Goal: Task Accomplishment & Management: Manage account settings

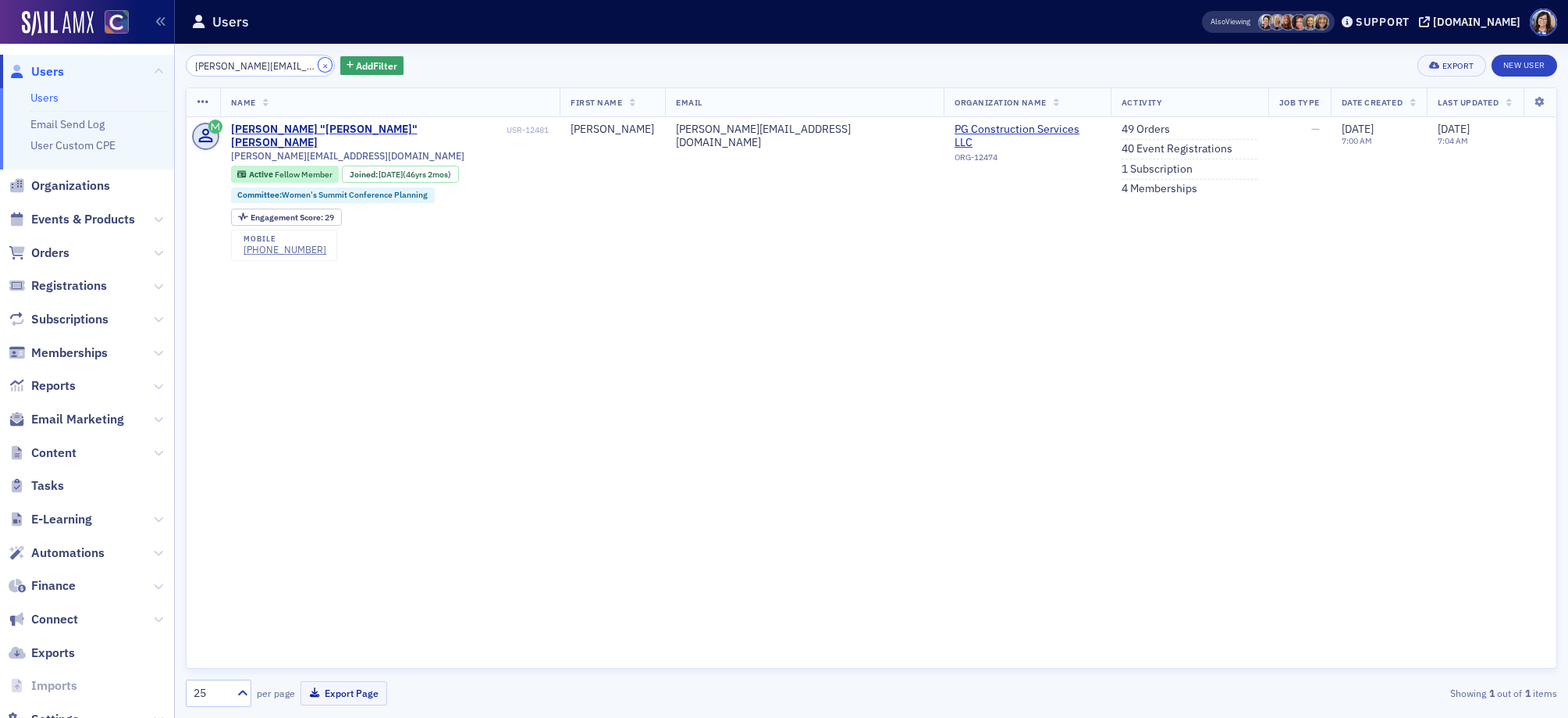
click at [319, 65] on button "×" at bounding box center [325, 65] width 14 height 14
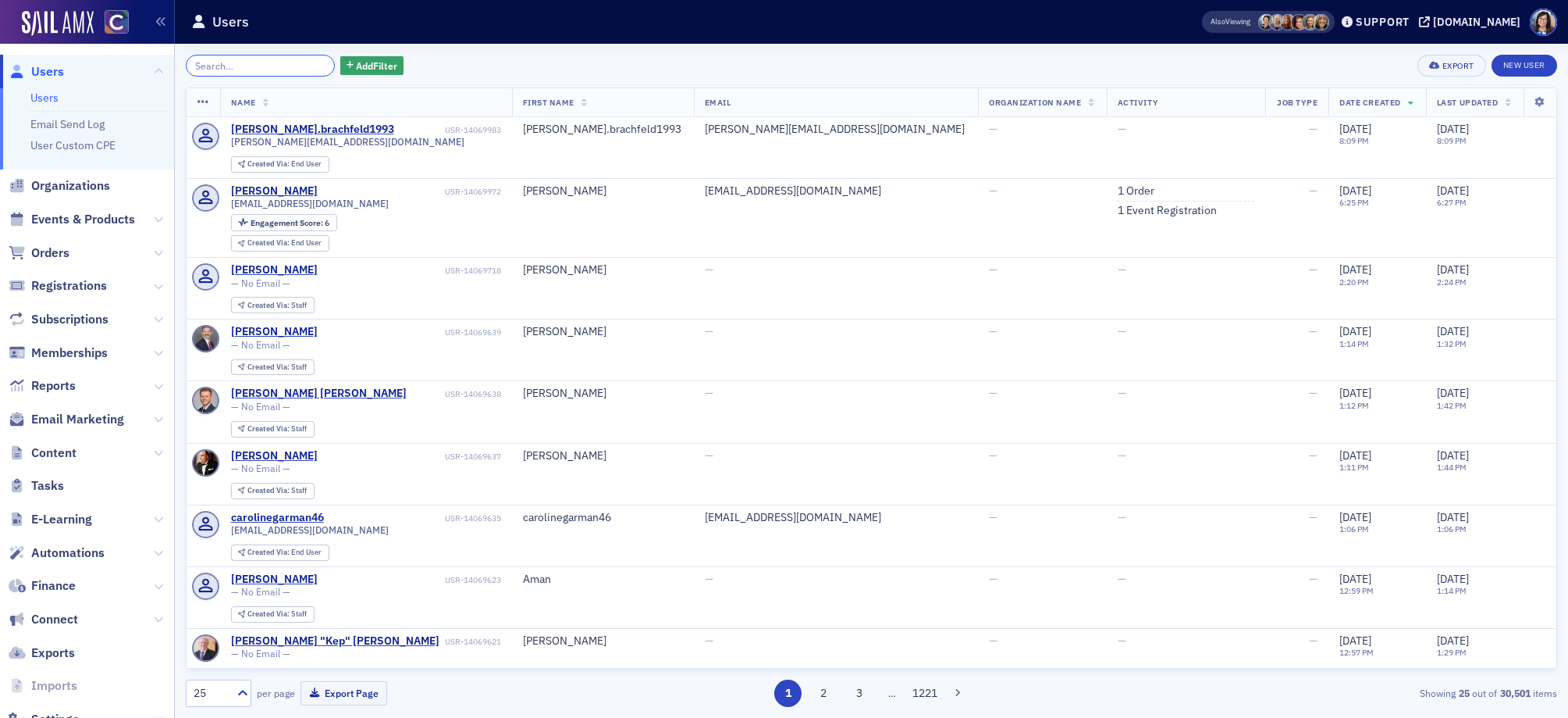
click at [250, 67] on input "search" at bounding box center [261, 65] width 149 height 22
paste input "[EMAIL_ADDRESS][DOMAIN_NAME]"
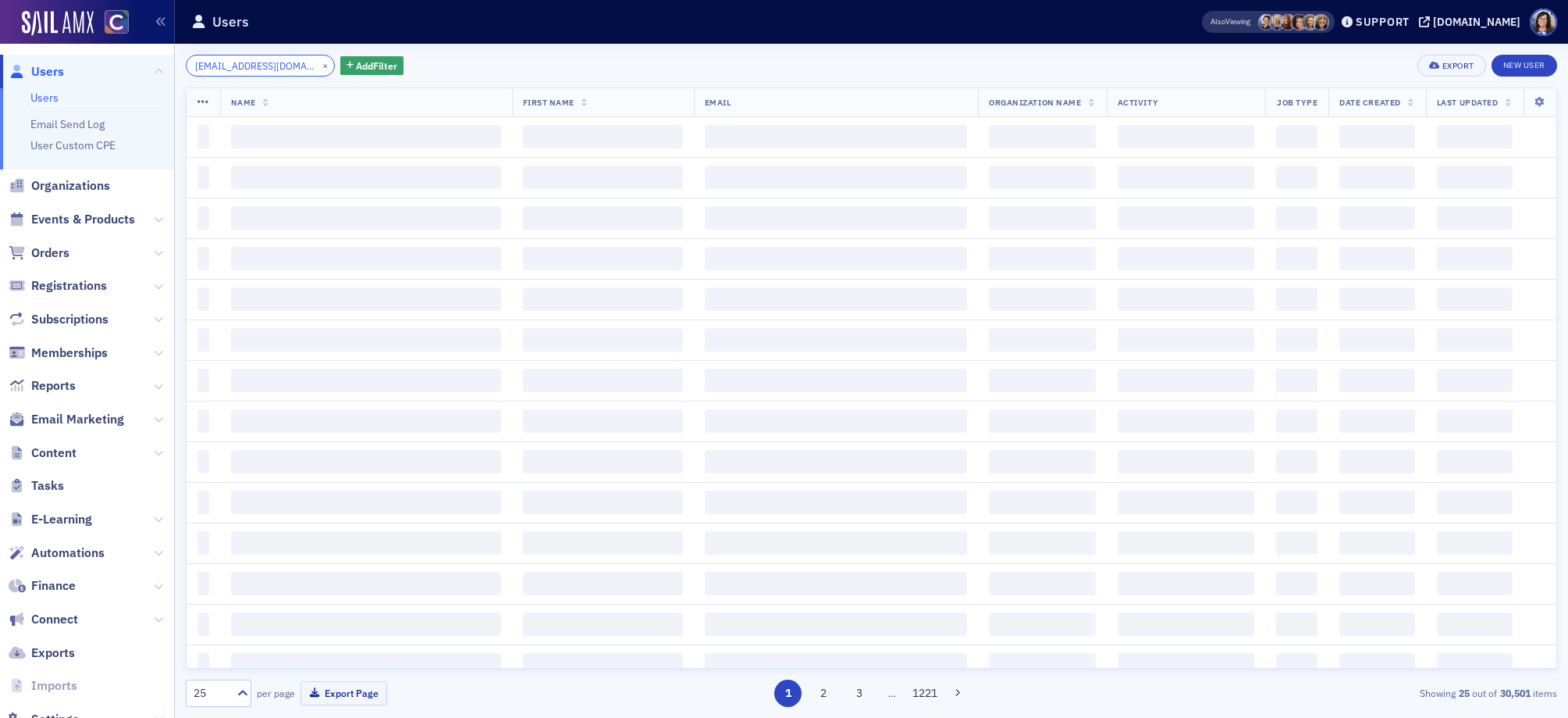
scroll to position [0, 11]
type input "denisexcarson@gmail.com"
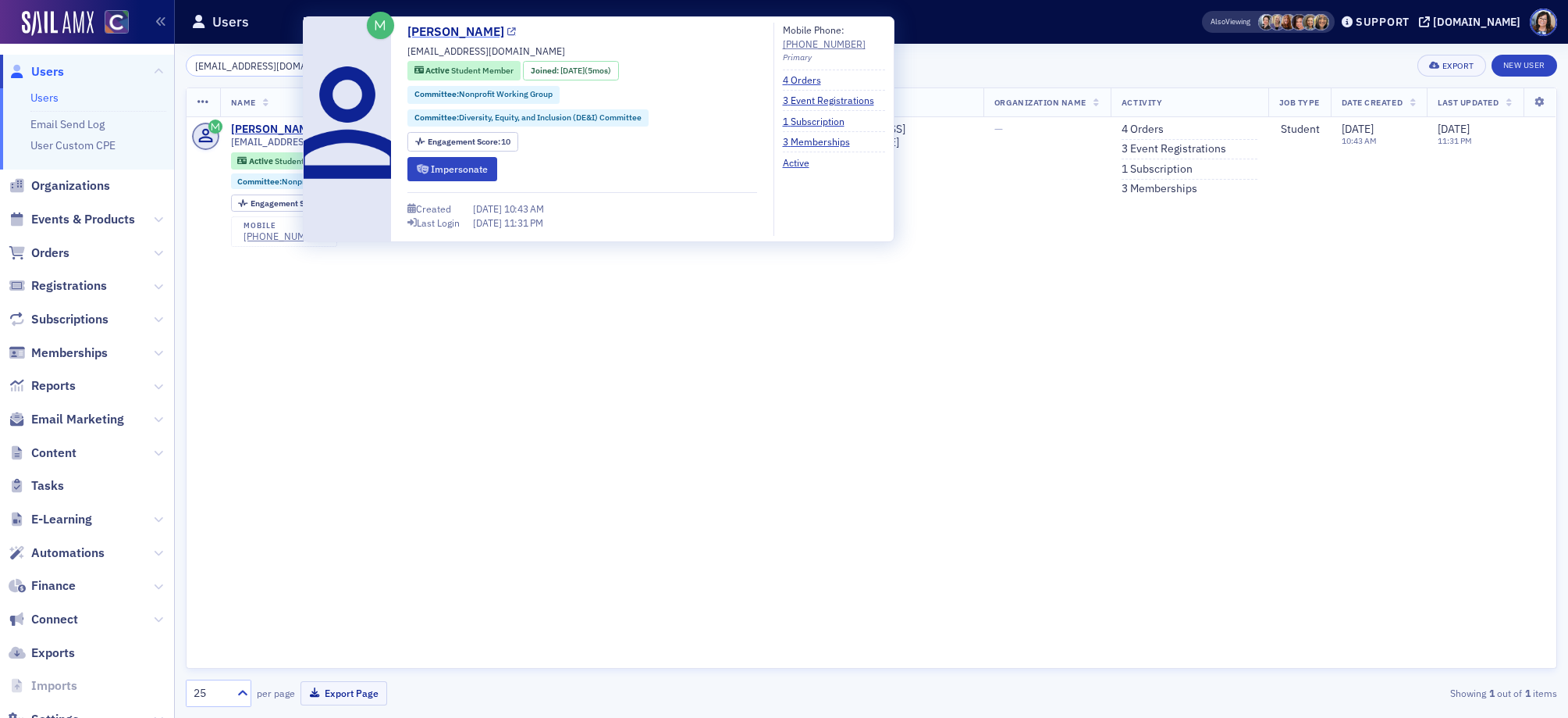
click at [508, 32] on icon at bounding box center [512, 32] width 9 height 9
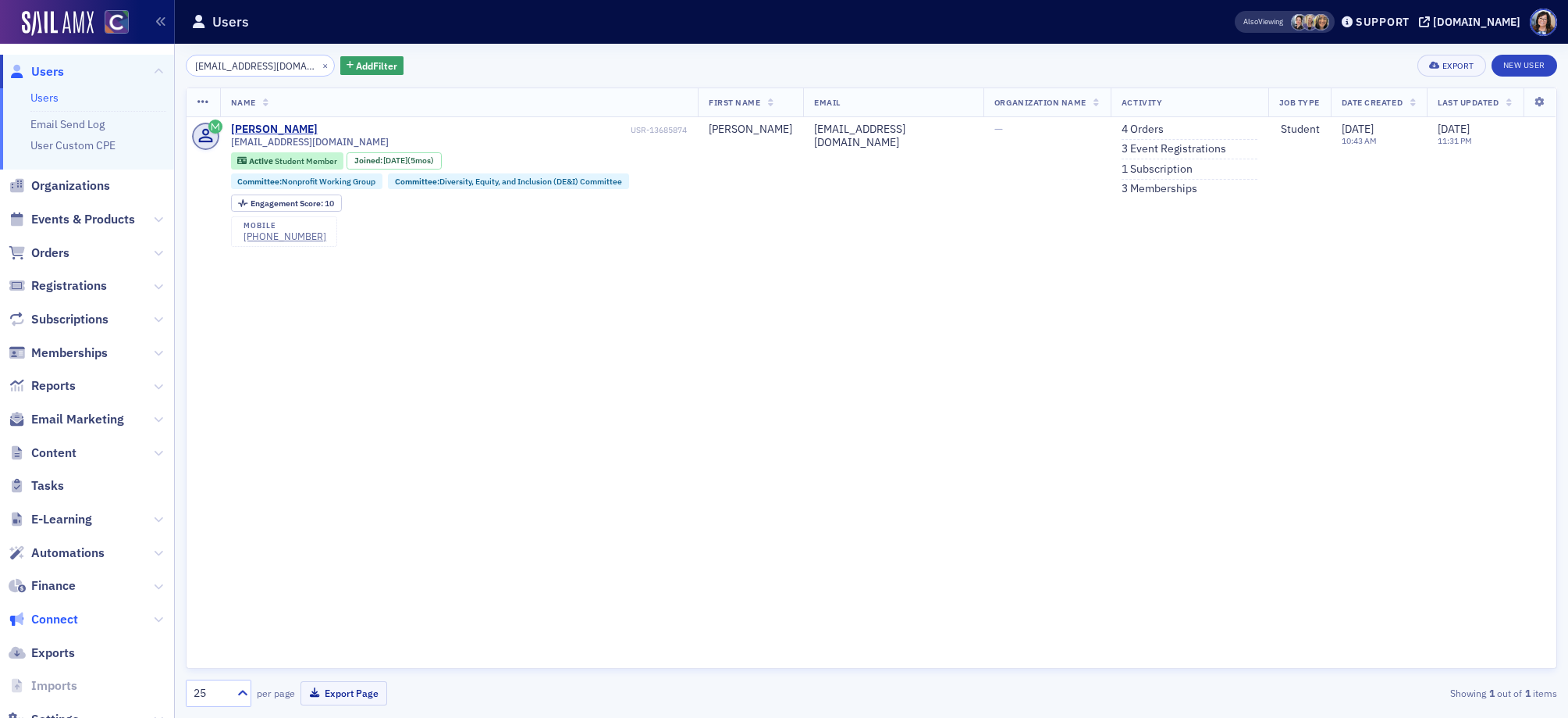
click at [56, 621] on span "Connect" at bounding box center [54, 620] width 47 height 17
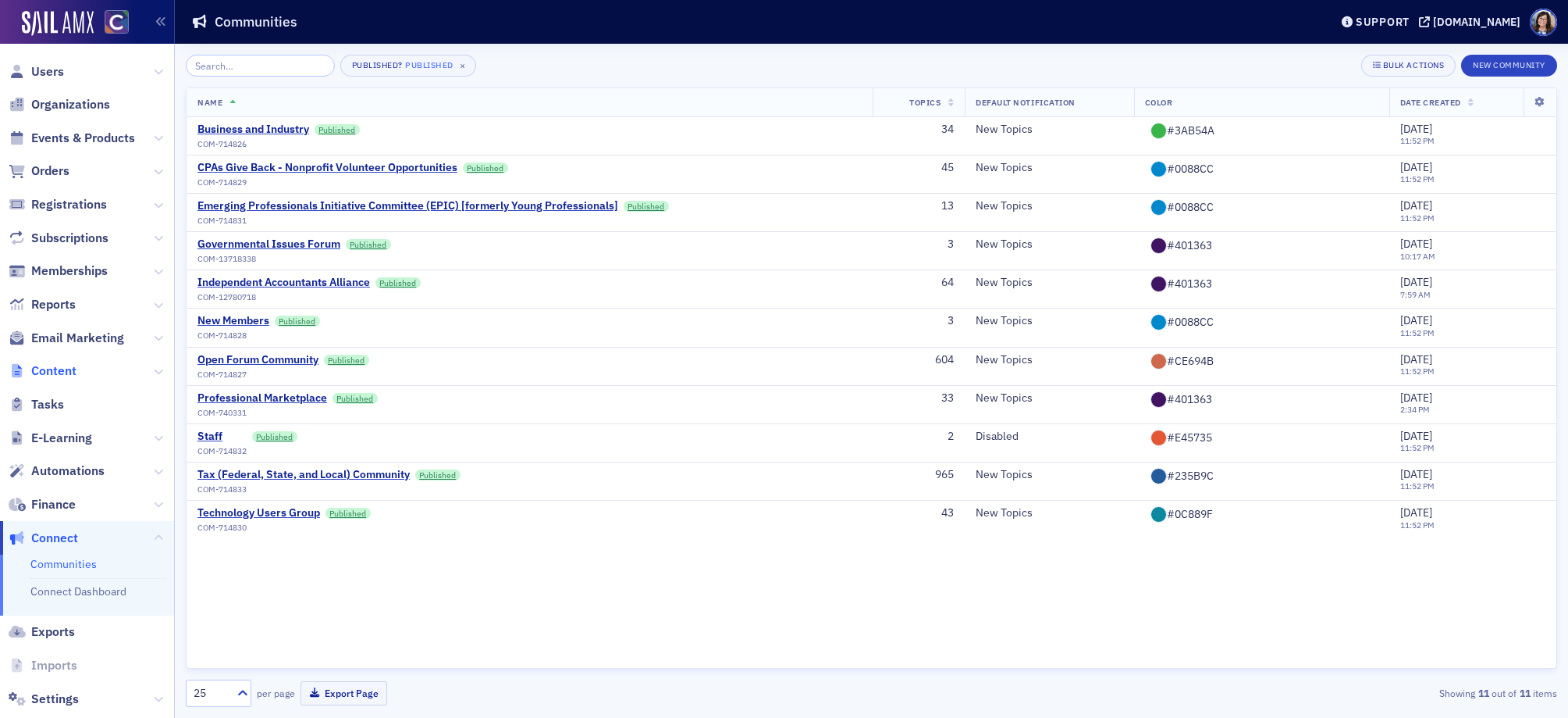
click at [50, 368] on span "Content" at bounding box center [53, 370] width 45 height 17
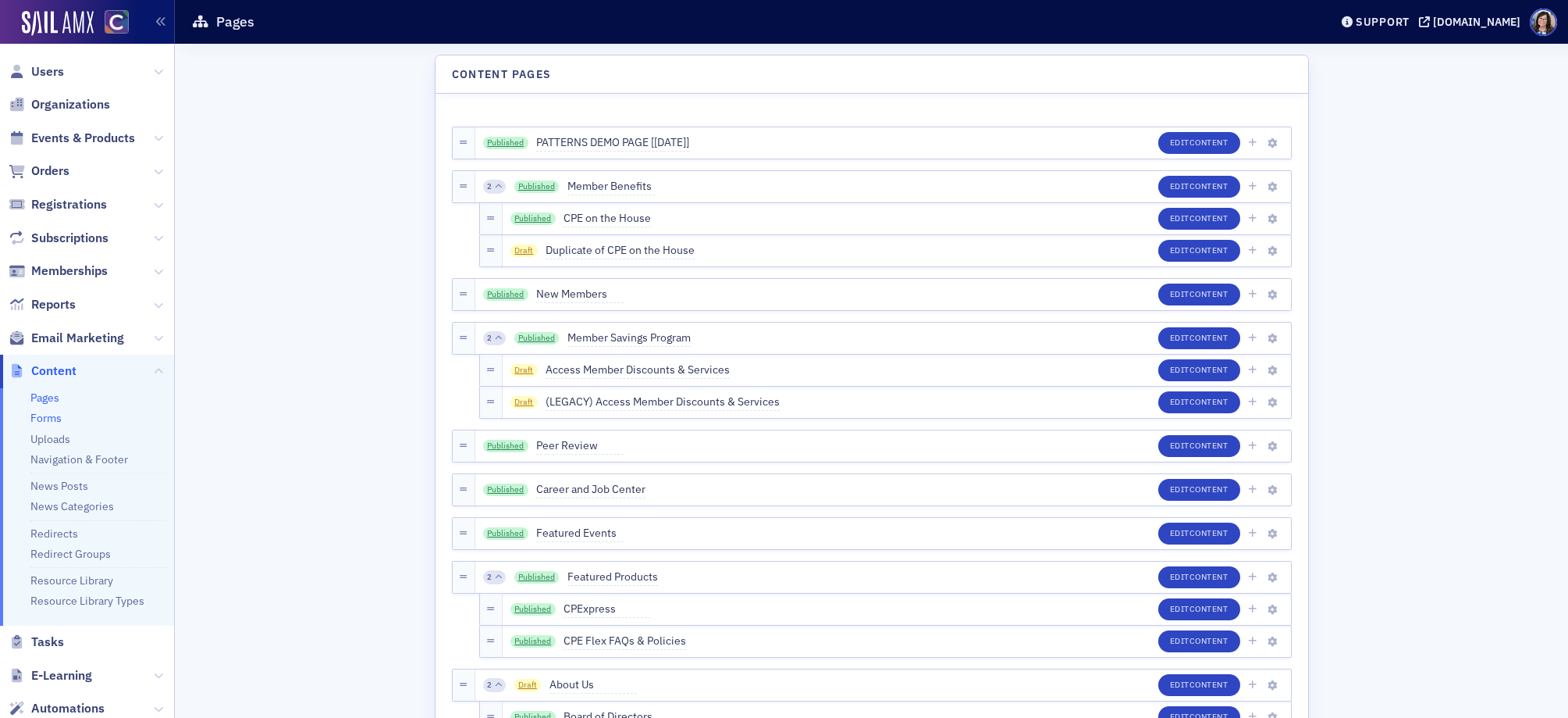
click at [41, 418] on link "Forms" at bounding box center [46, 417] width 31 height 14
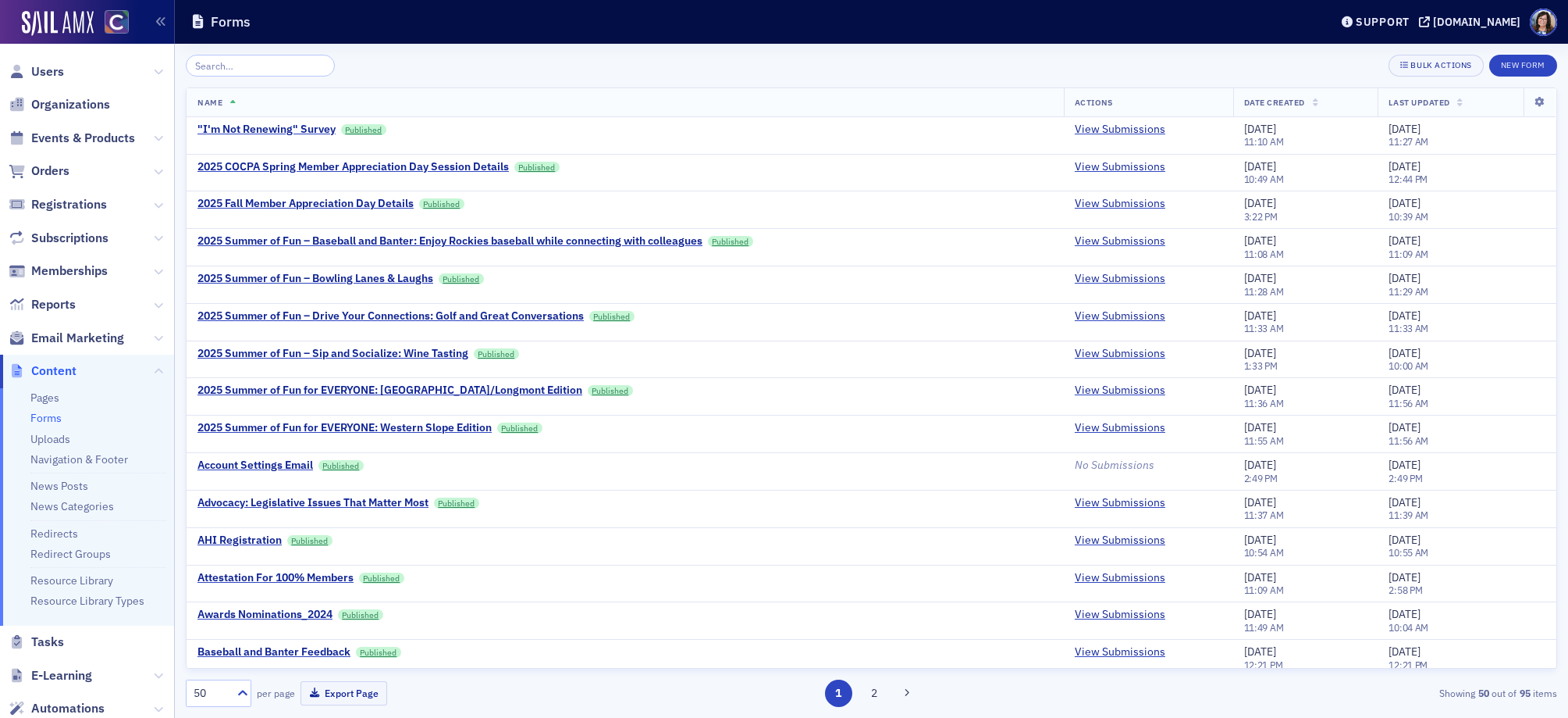
click at [273, 65] on input "search" at bounding box center [261, 65] width 149 height 22
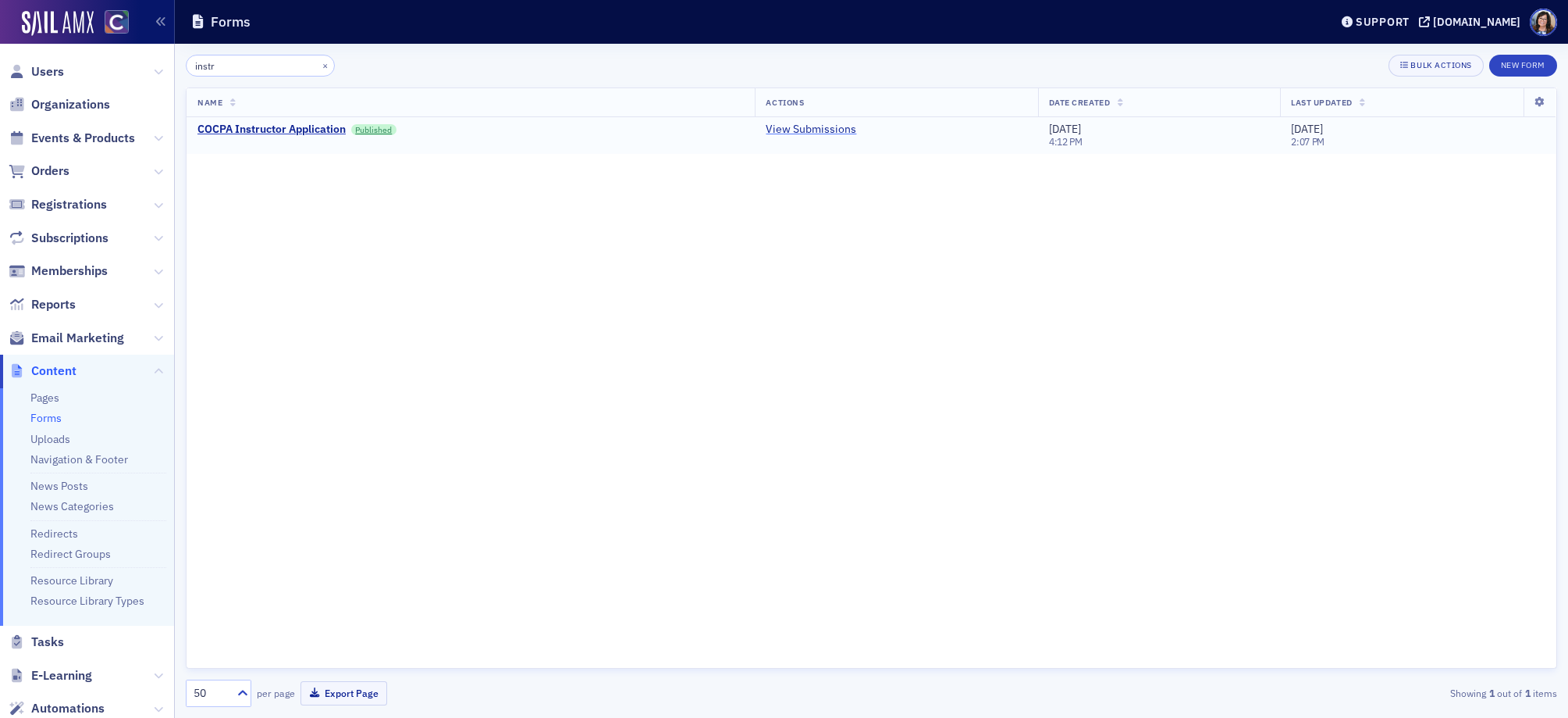
type input "instr"
click at [804, 131] on link "View Submissions" at bounding box center [810, 129] width 91 height 14
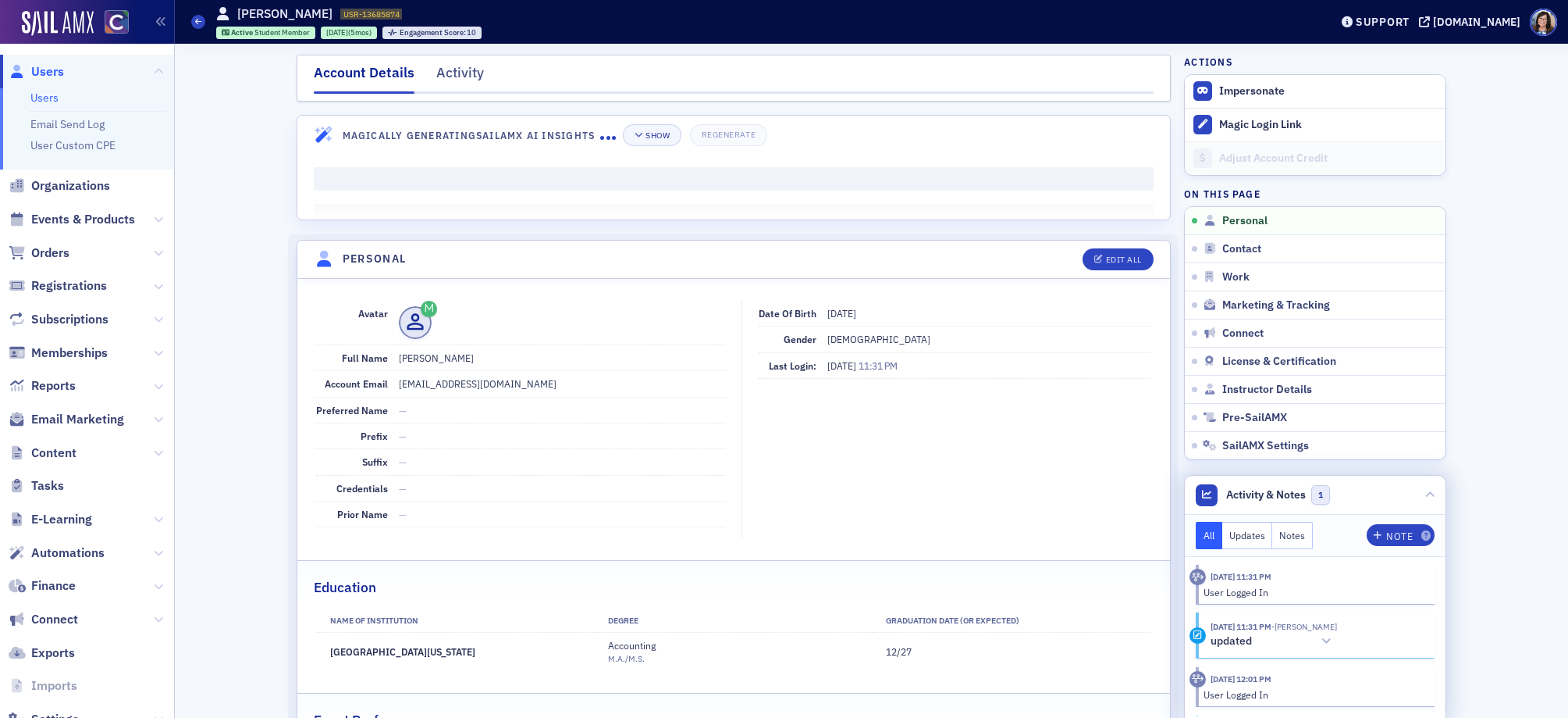
click at [1289, 542] on button "Notes" at bounding box center [1292, 535] width 41 height 28
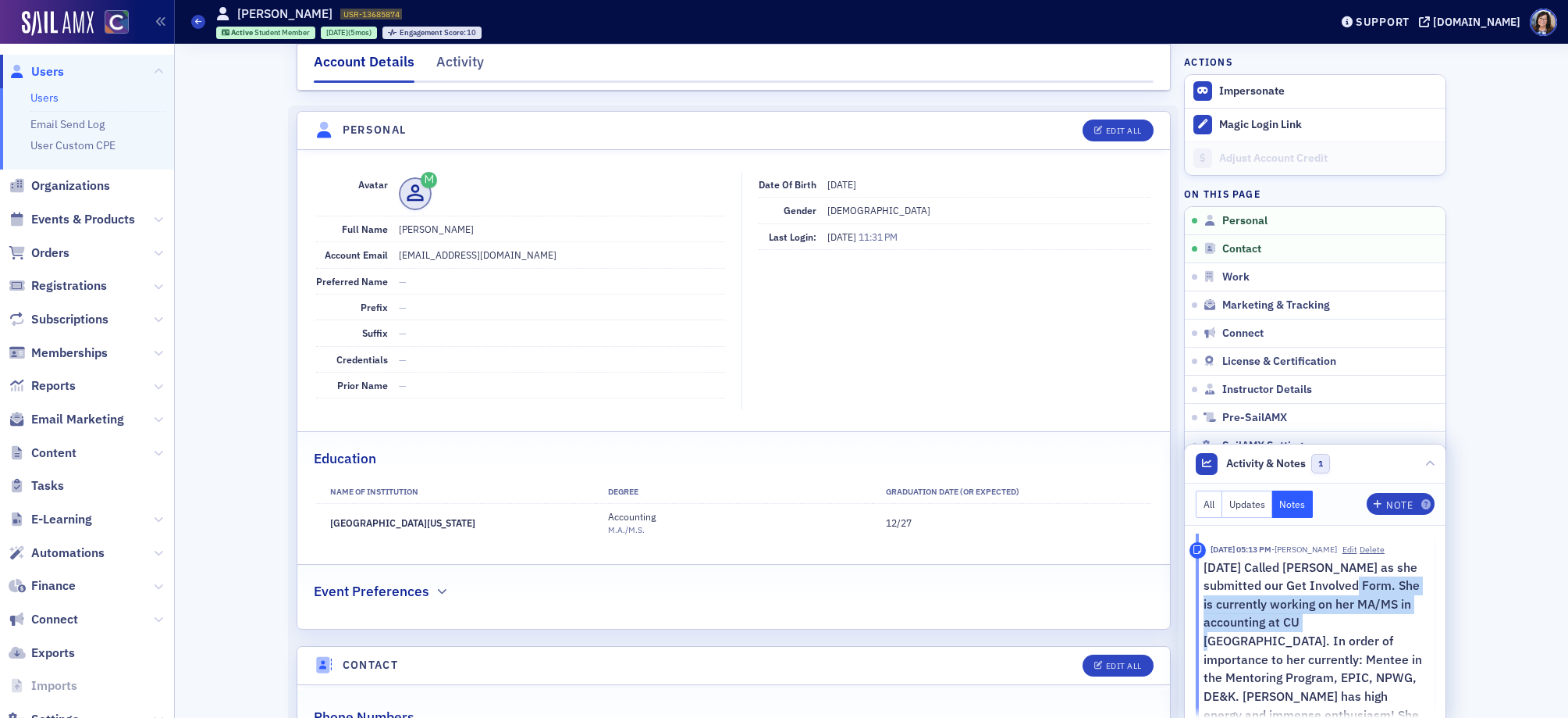
drag, startPoint x: 1338, startPoint y: 586, endPoint x: 1268, endPoint y: 628, distance: 81.6
click at [1268, 628] on p "6/9/25 Called Denise as she submitted our Get Involved Form. She is currently w…" at bounding box center [1313, 669] width 220 height 222
copy p "She is currently working on her MA/MS in accounting at CU Denver."
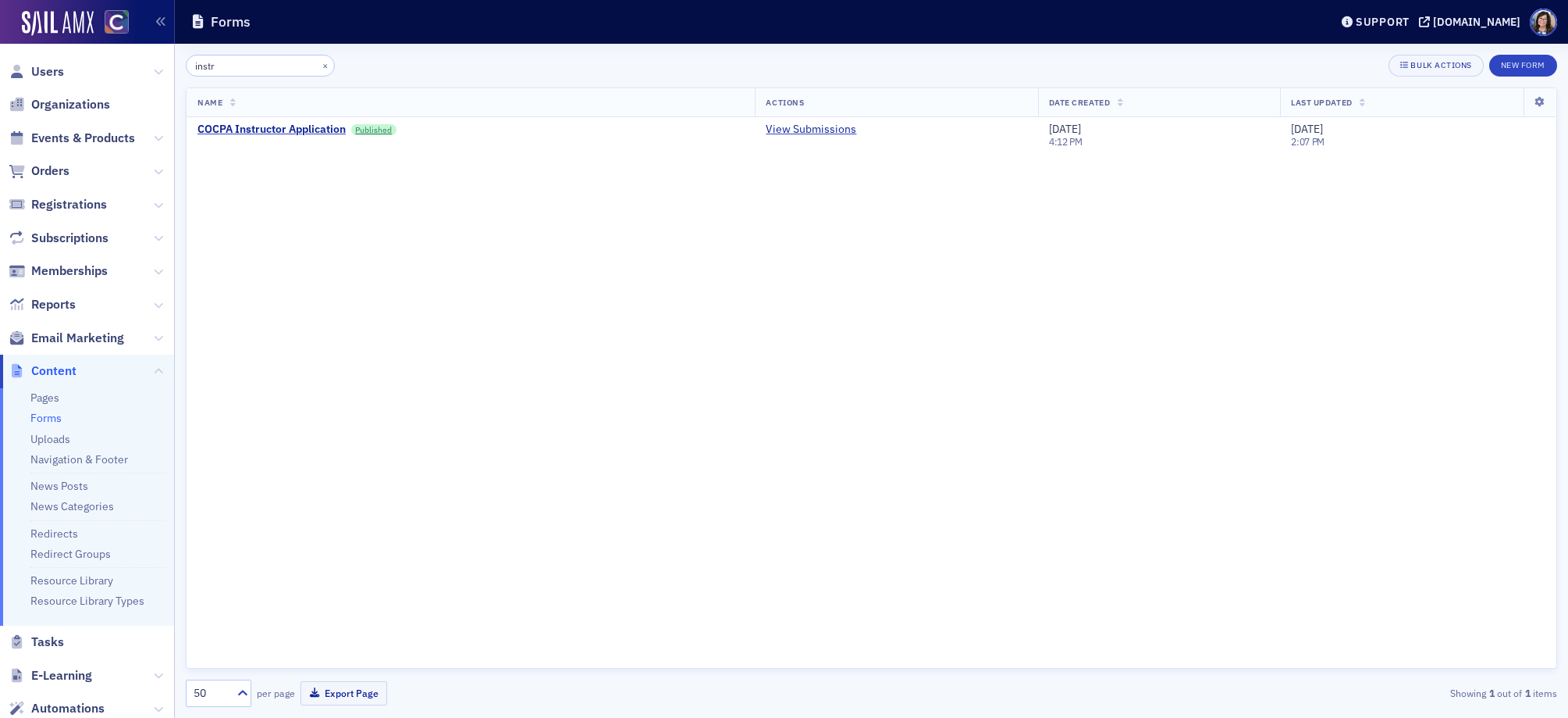
drag, startPoint x: 235, startPoint y: 71, endPoint x: 173, endPoint y: 69, distance: 62.0
click at [173, 69] on div "Users Organizations Events & Products Orders Registrations Subscriptions Member…" at bounding box center [784, 359] width 1568 height 718
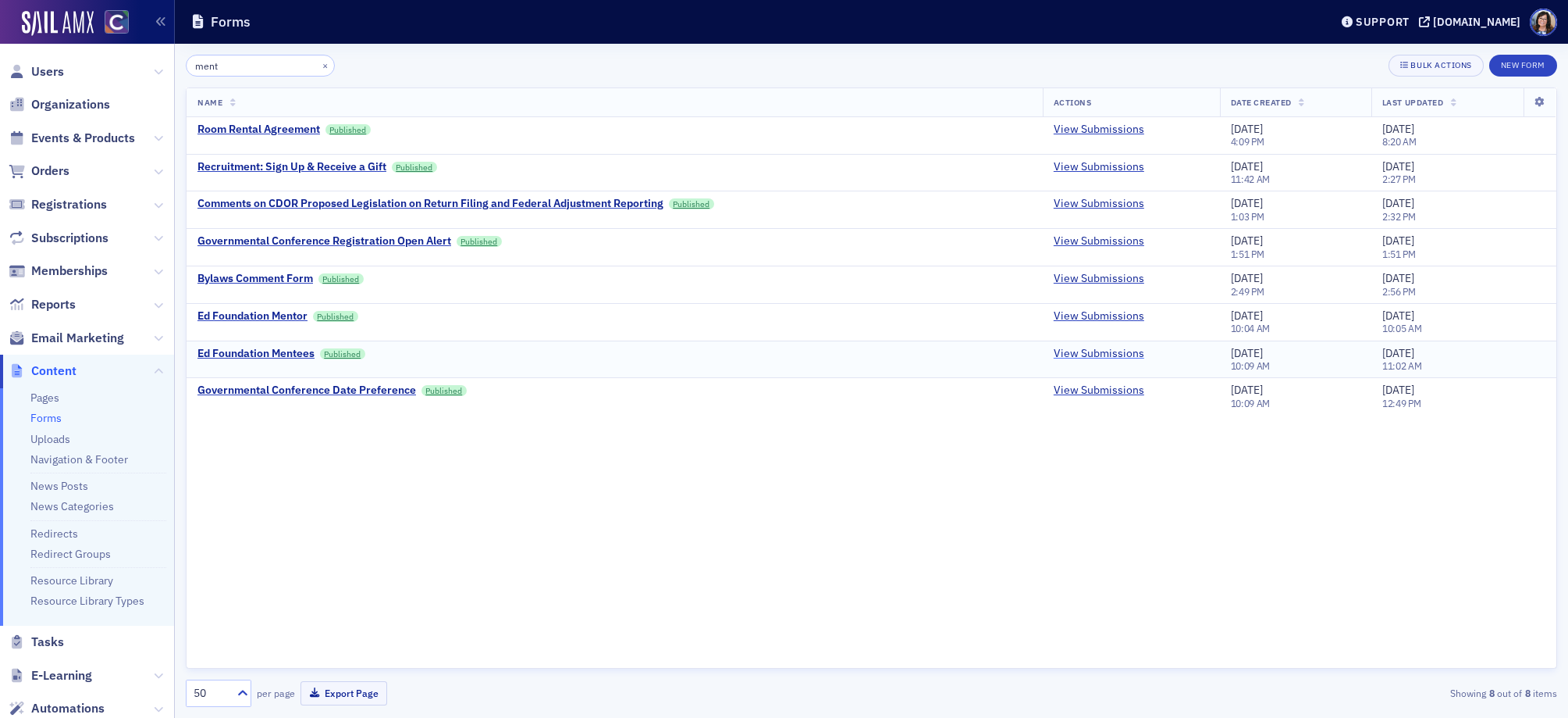
type input "ment"
click at [1074, 356] on link "View Submissions" at bounding box center [1098, 353] width 91 height 14
click at [1070, 318] on link "View Submissions" at bounding box center [1098, 316] width 91 height 14
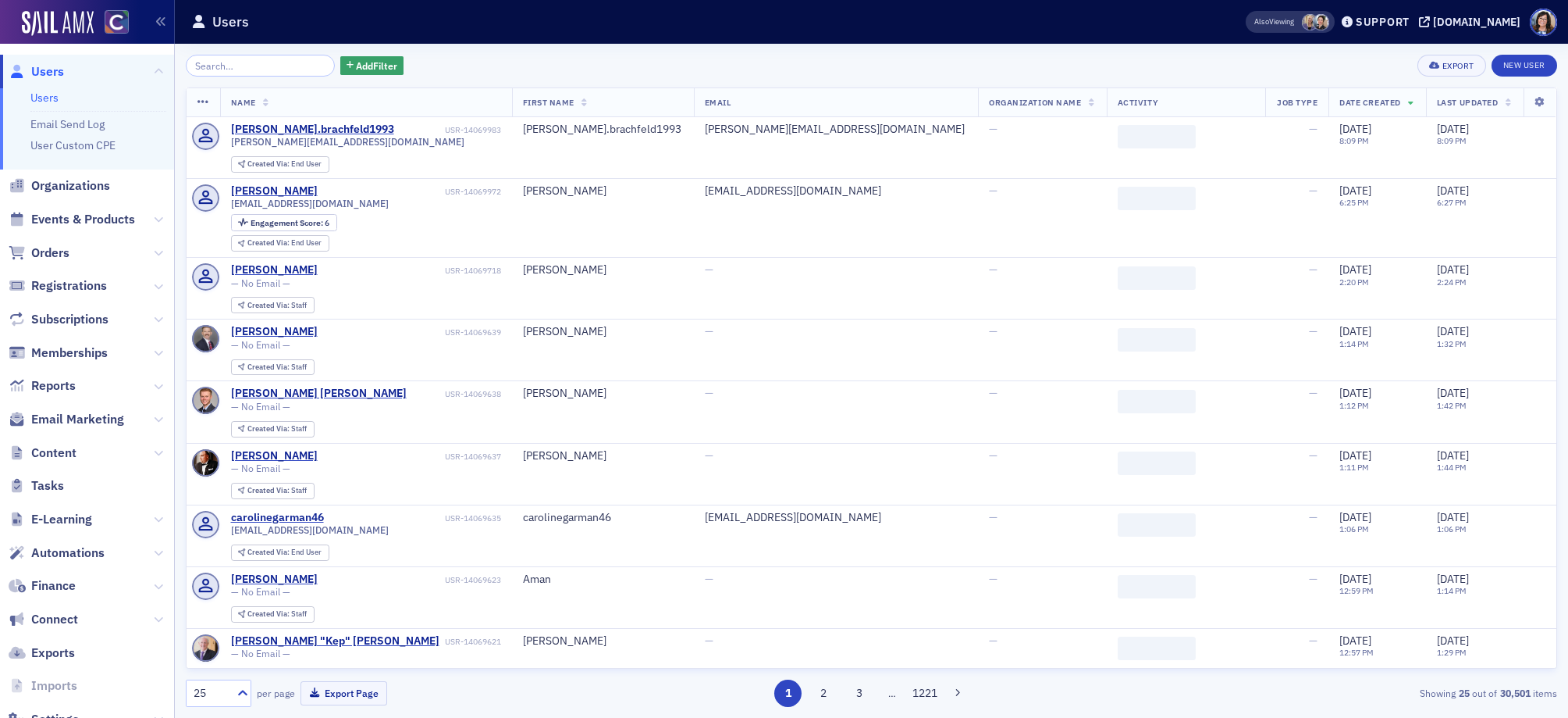
click at [207, 68] on input "search" at bounding box center [261, 65] width 149 height 22
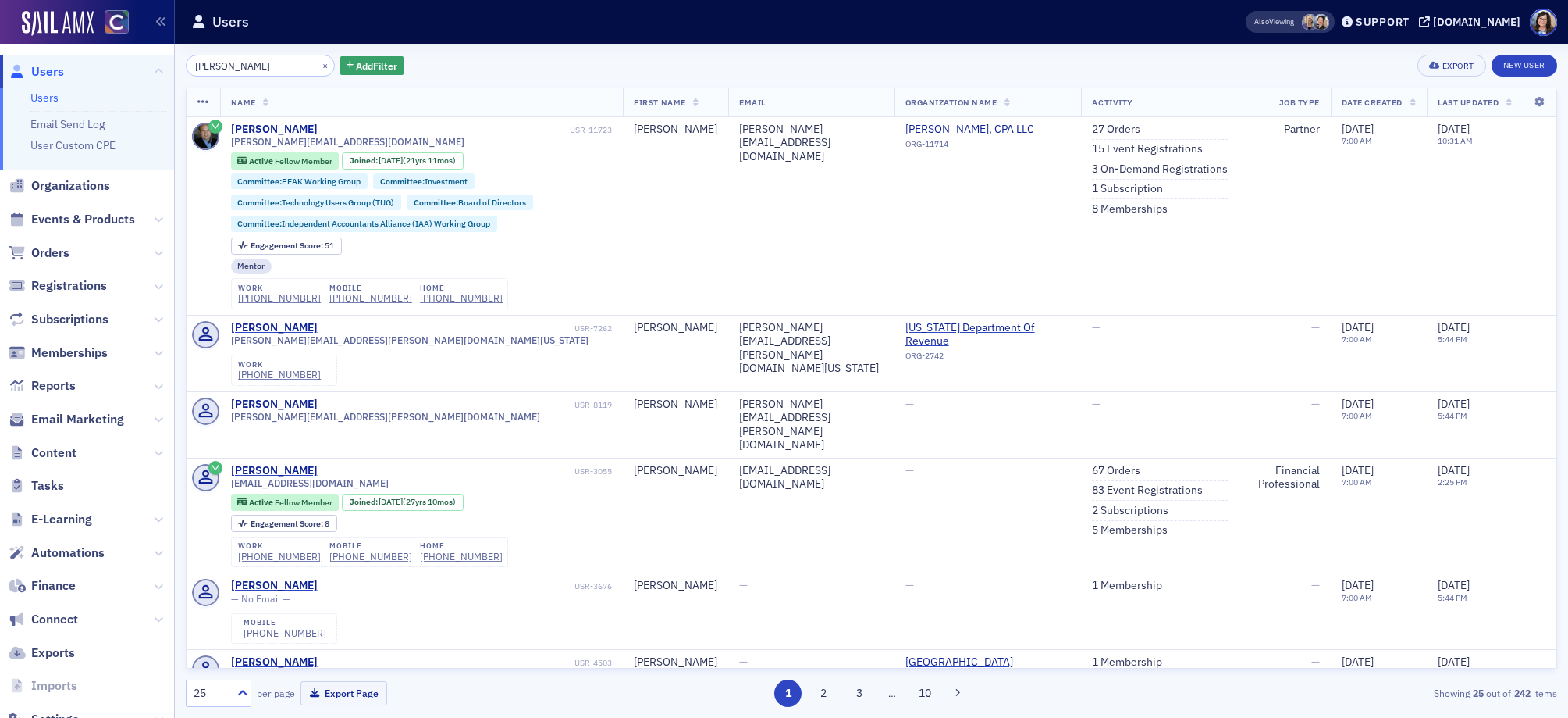
click at [220, 66] on input "Jim Brendel" at bounding box center [261, 65] width 149 height 22
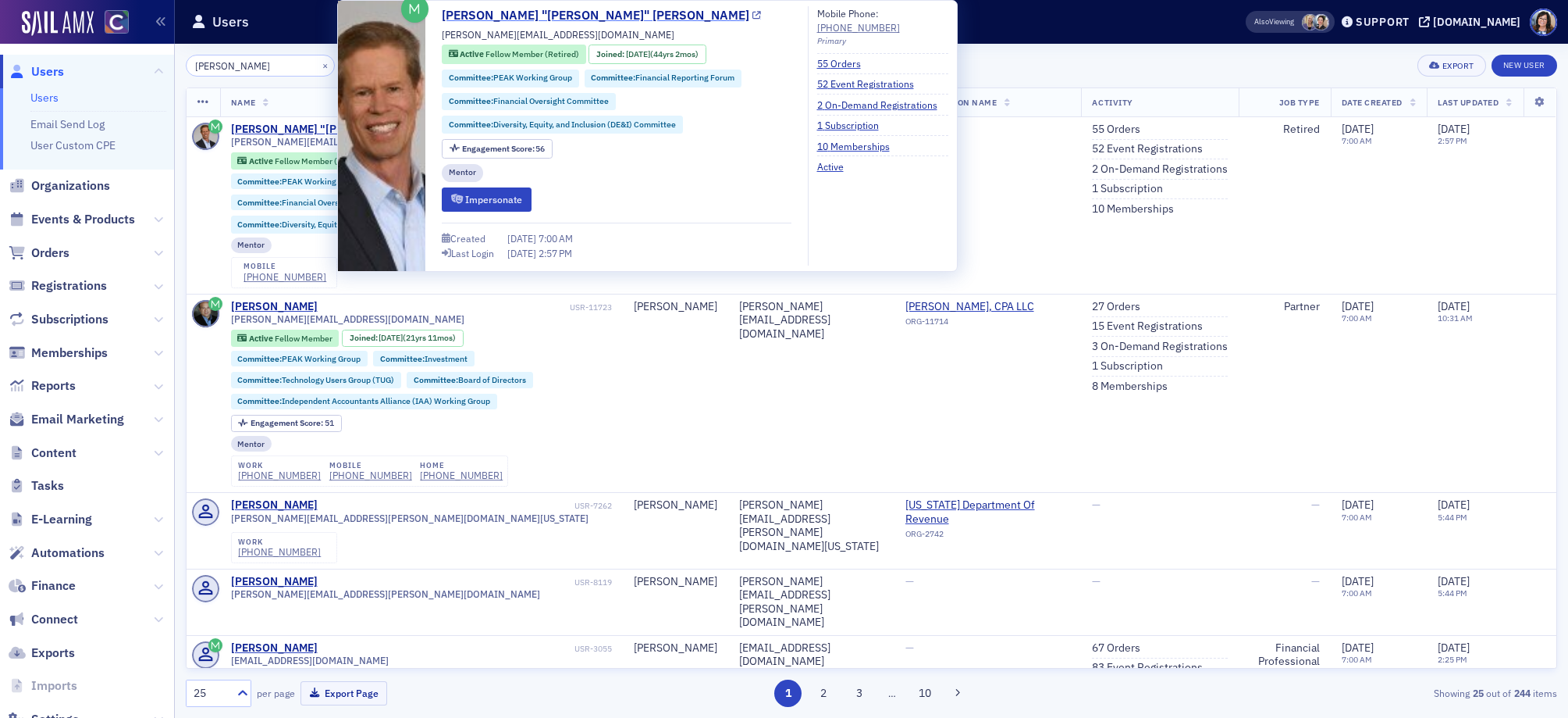
type input "[PERSON_NAME]"
click at [752, 17] on icon at bounding box center [756, 15] width 9 height 9
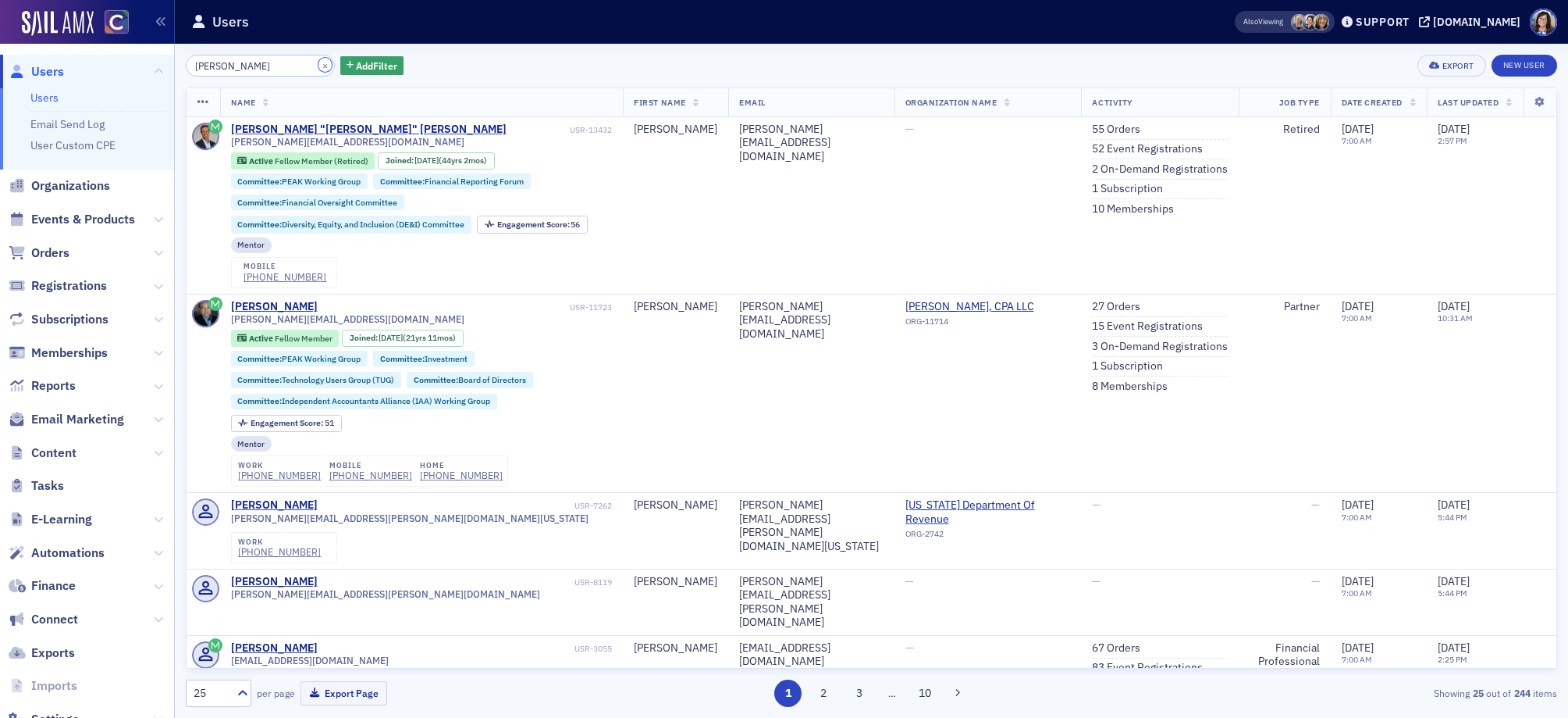
drag, startPoint x: 303, startPoint y: 66, endPoint x: 273, endPoint y: 67, distance: 30.0
click at [319, 66] on button "×" at bounding box center [325, 65] width 14 height 14
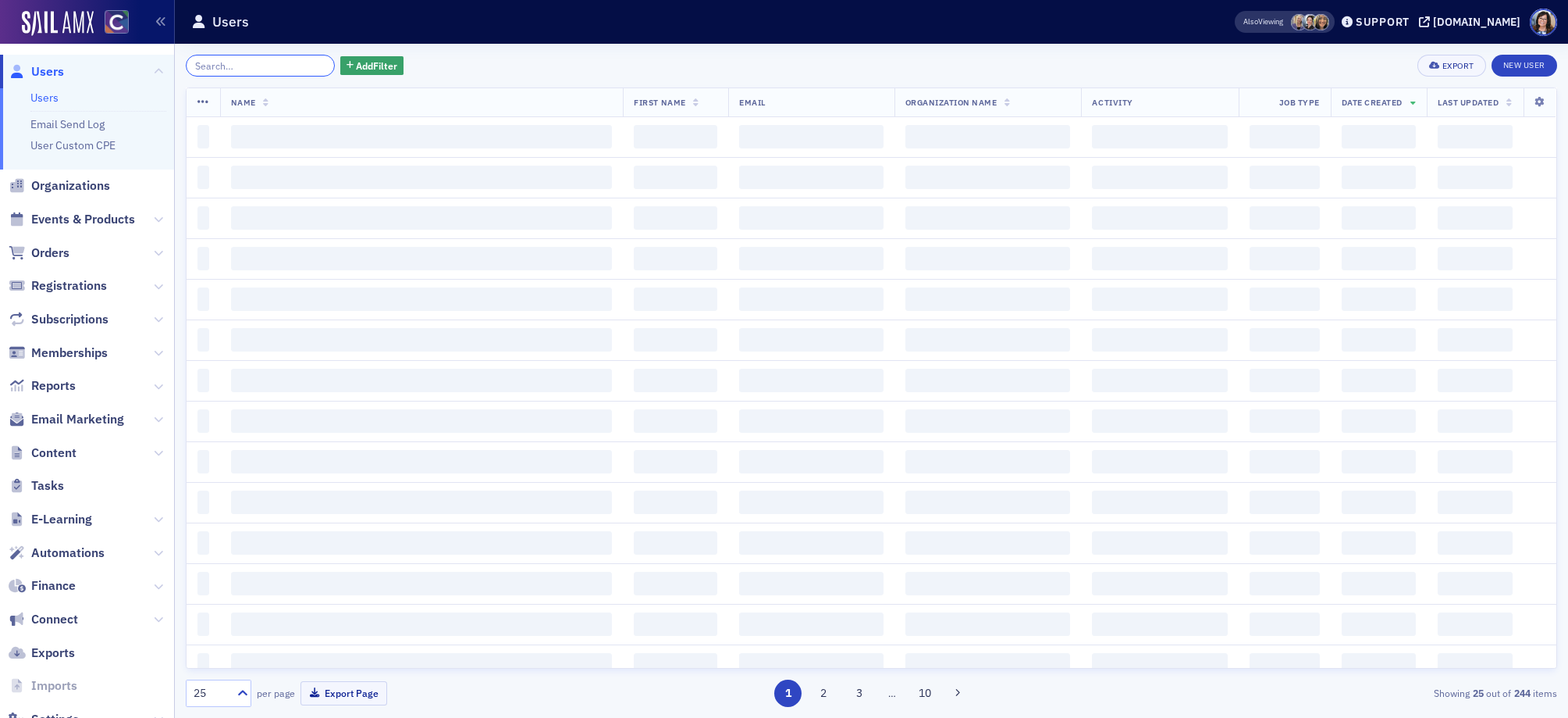
click at [272, 67] on input "search" at bounding box center [261, 65] width 149 height 22
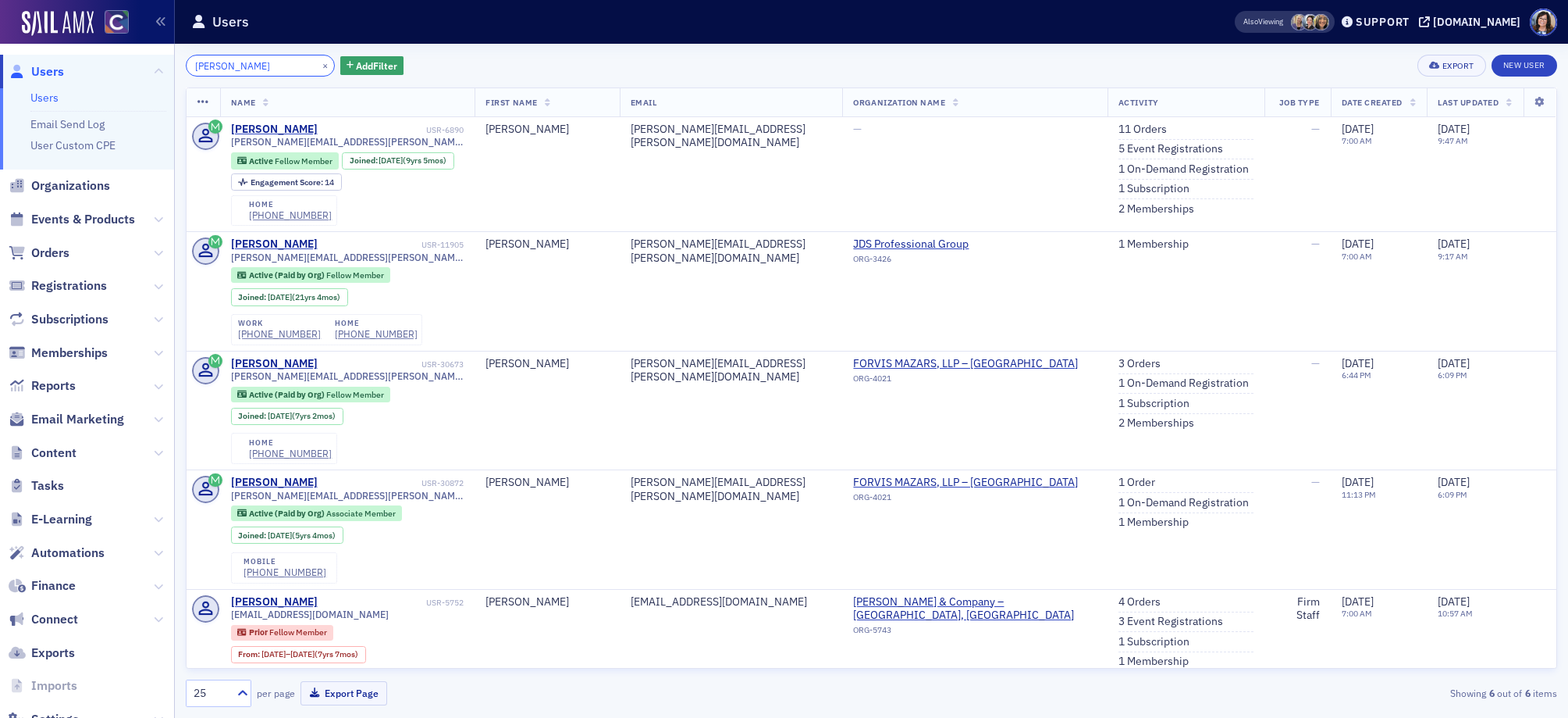
type input "Hillary Morgridge"
drag, startPoint x: 305, startPoint y: 67, endPoint x: 280, endPoint y: 67, distance: 25.0
click at [319, 67] on button "×" at bounding box center [325, 65] width 14 height 14
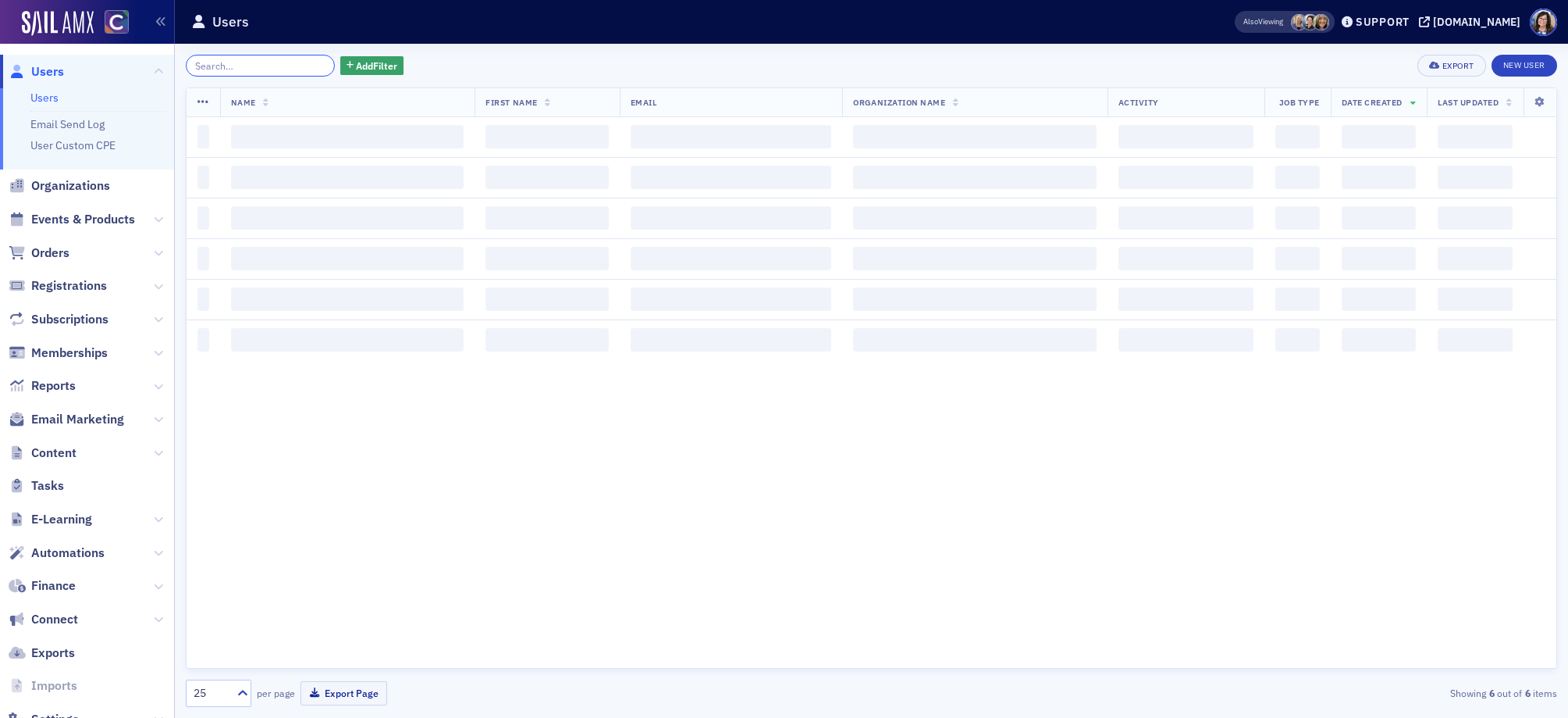
click at [256, 69] on input "search" at bounding box center [261, 65] width 149 height 22
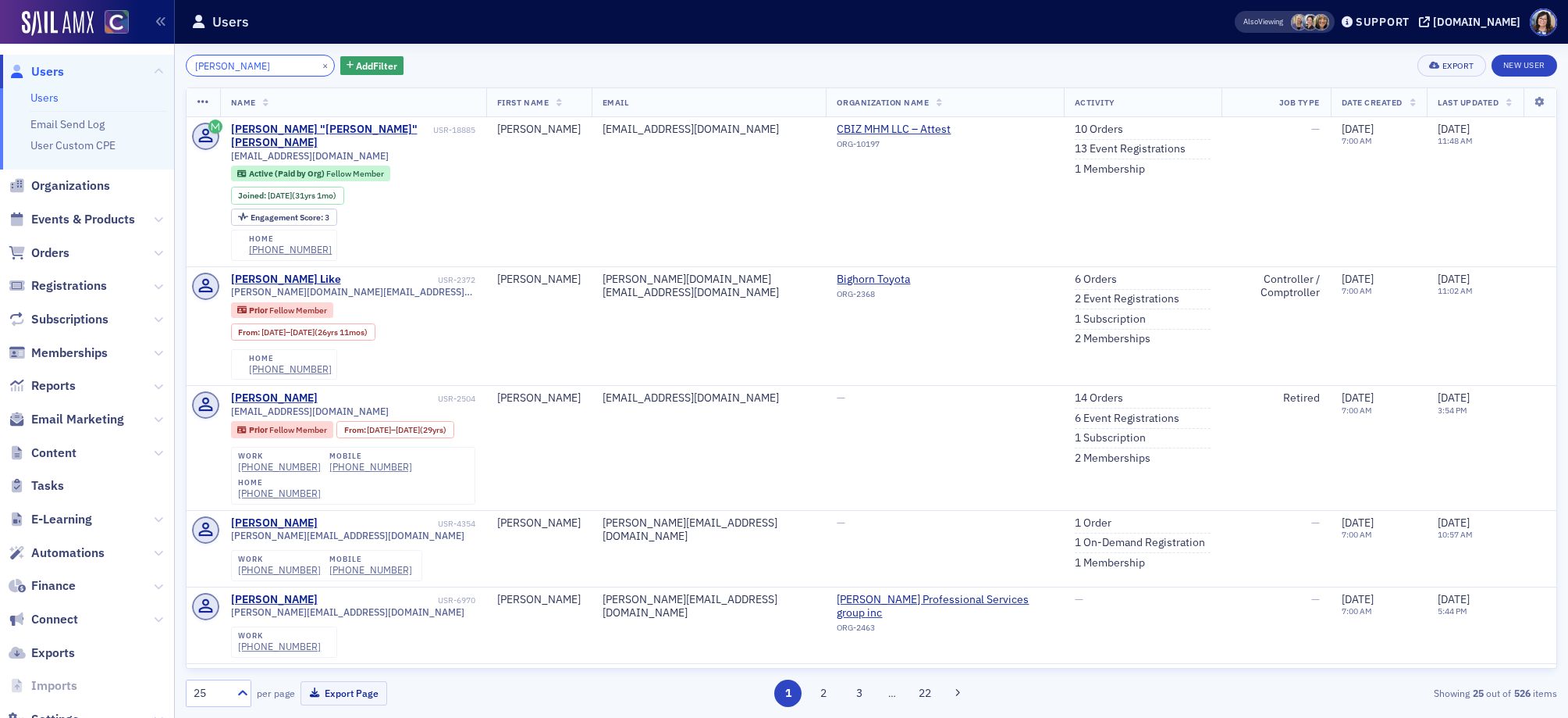
type input "Dan Seff"
click at [319, 65] on button "×" at bounding box center [325, 65] width 14 height 14
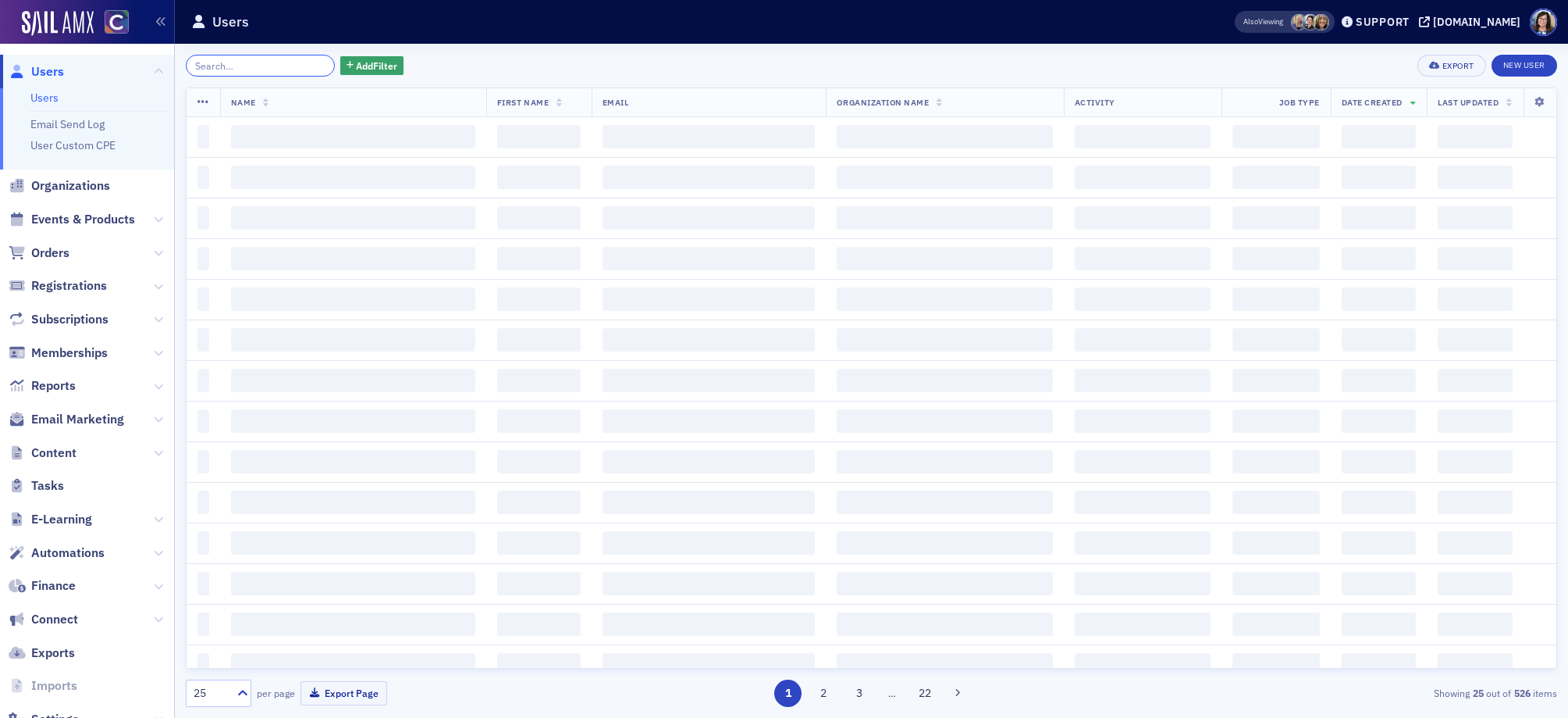
click at [272, 71] on input "search" at bounding box center [261, 65] width 149 height 22
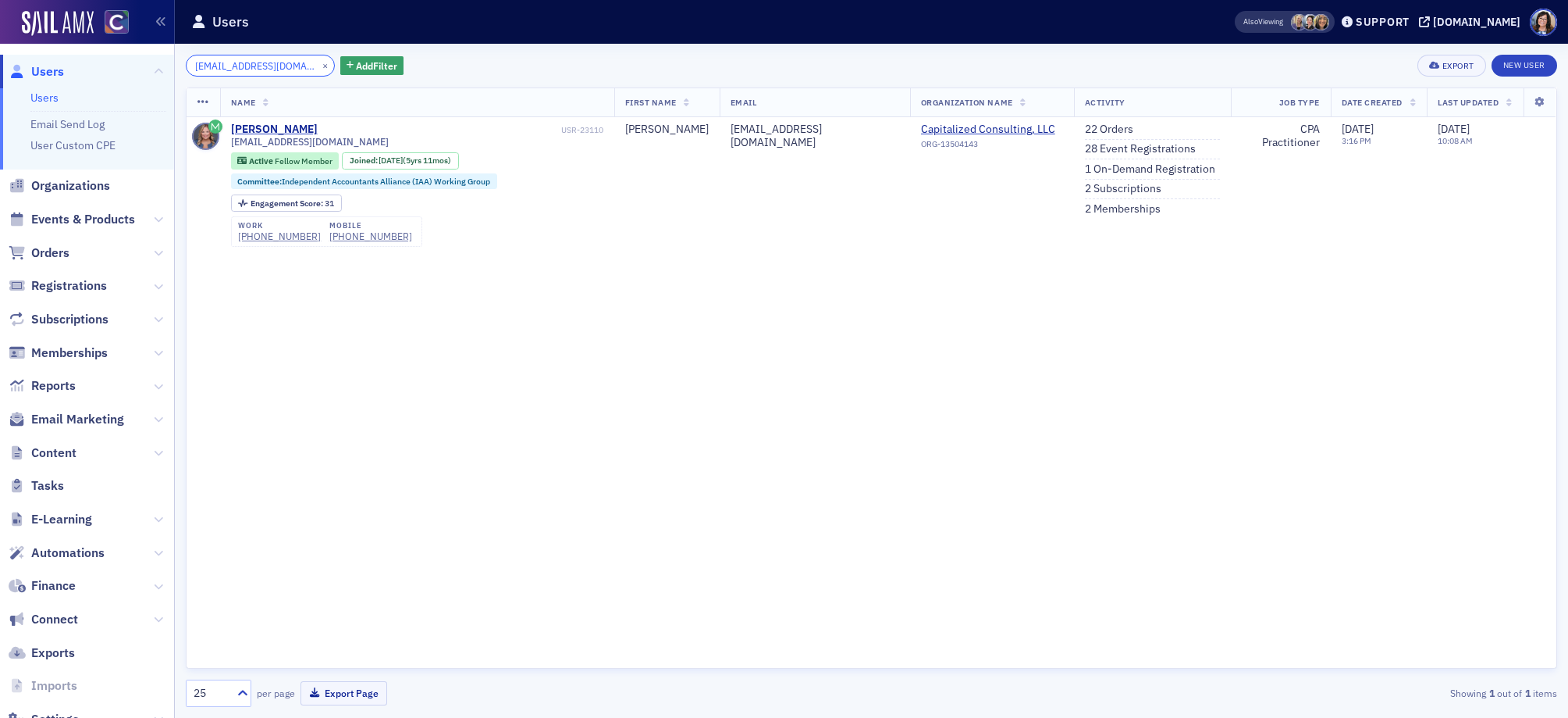
type input "5280mel@gmail.com"
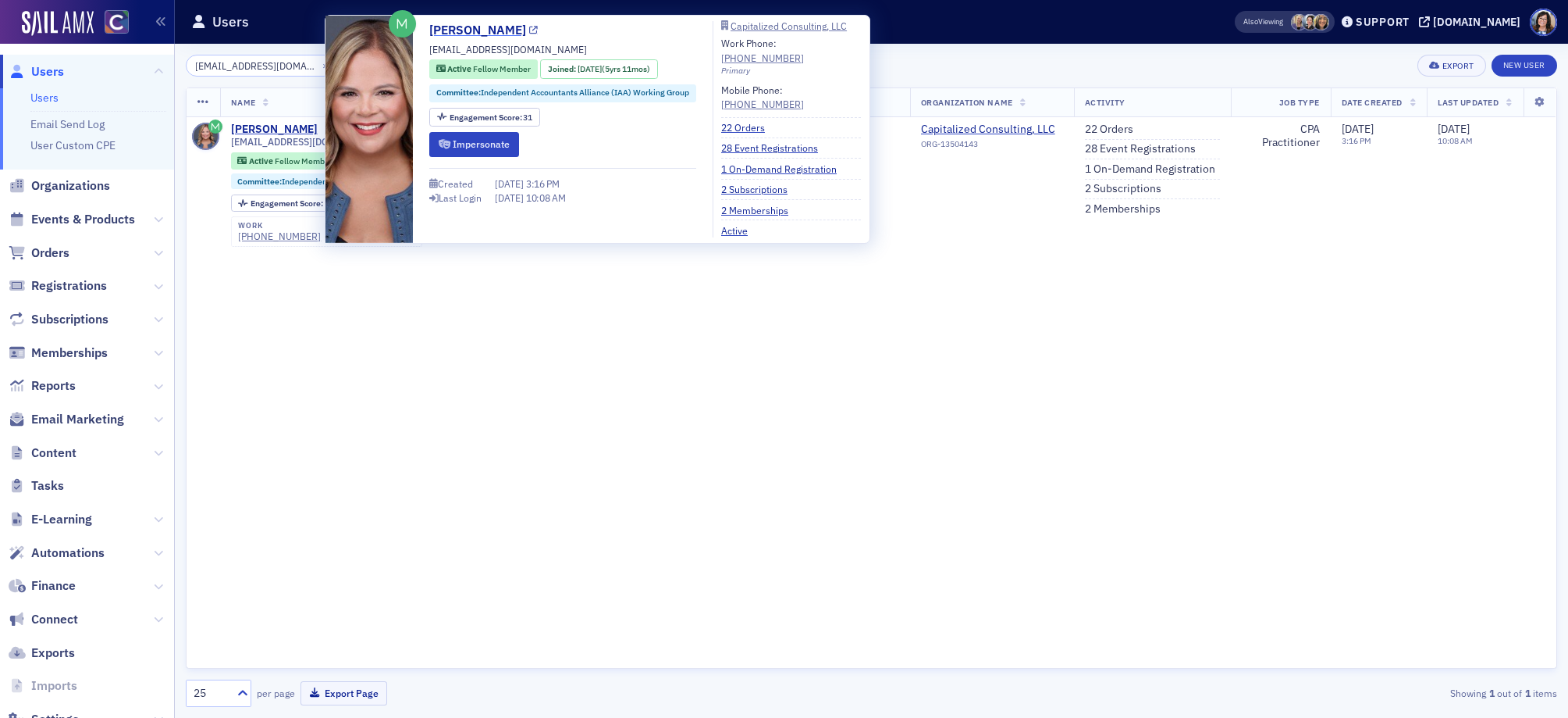
click at [537, 30] on icon at bounding box center [533, 31] width 9 height 9
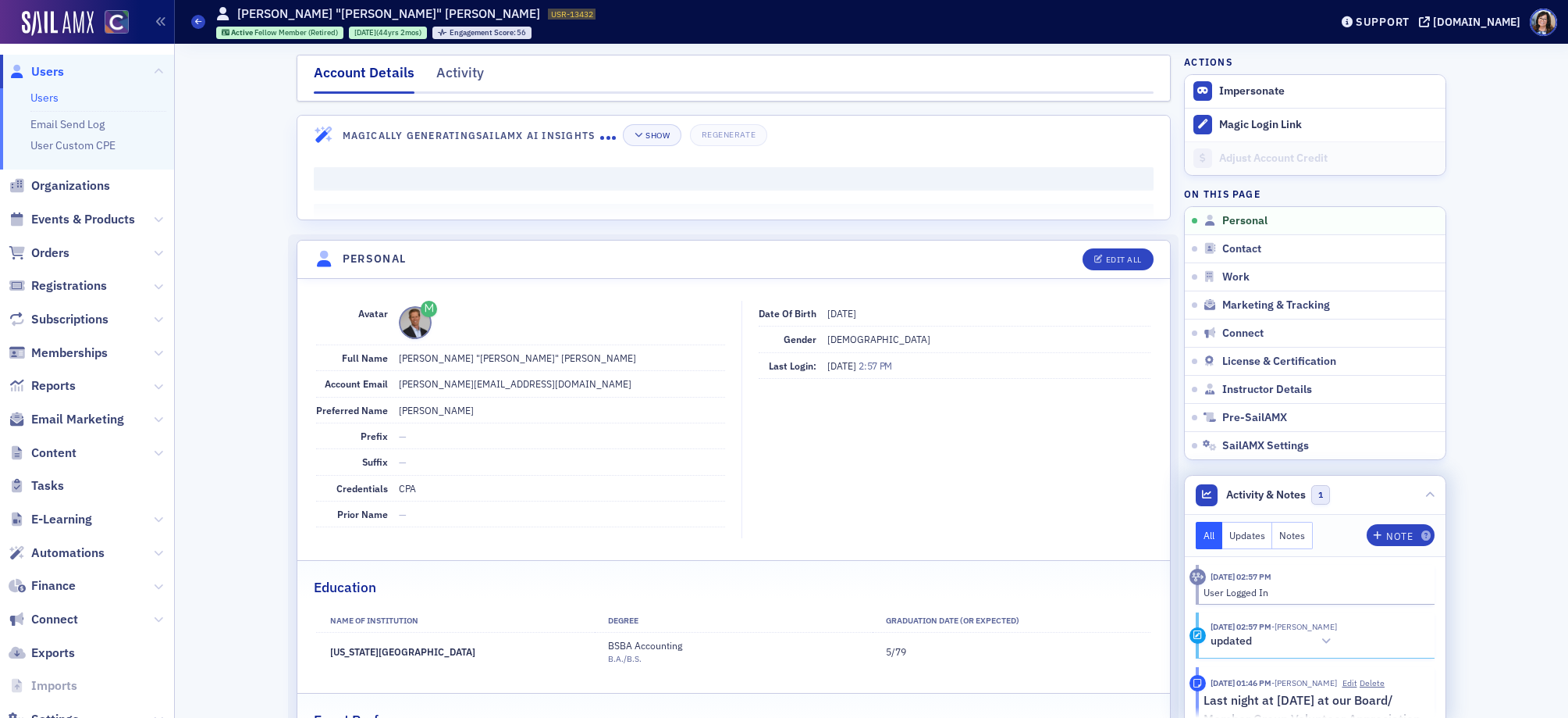
click at [1299, 534] on button "Notes" at bounding box center [1292, 535] width 41 height 28
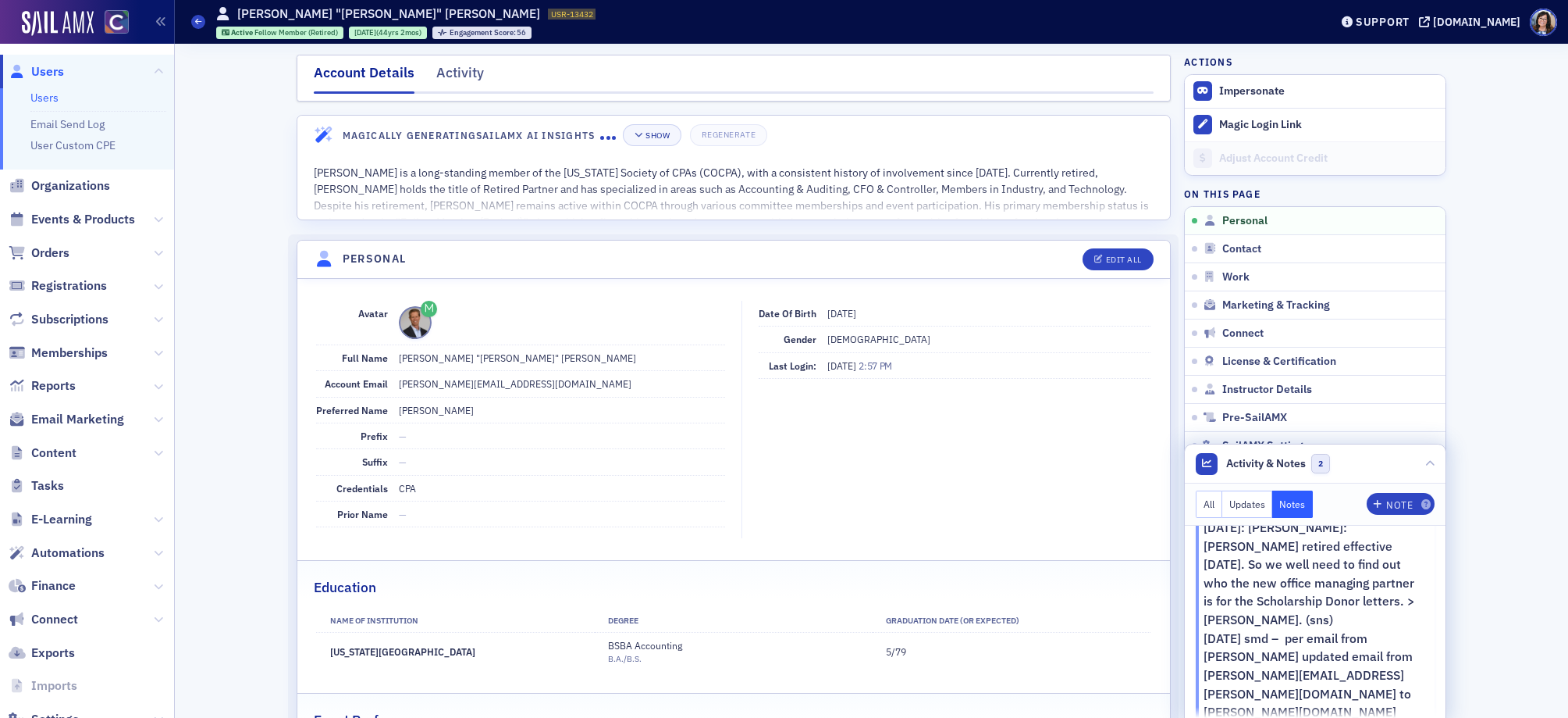
scroll to position [305, 0]
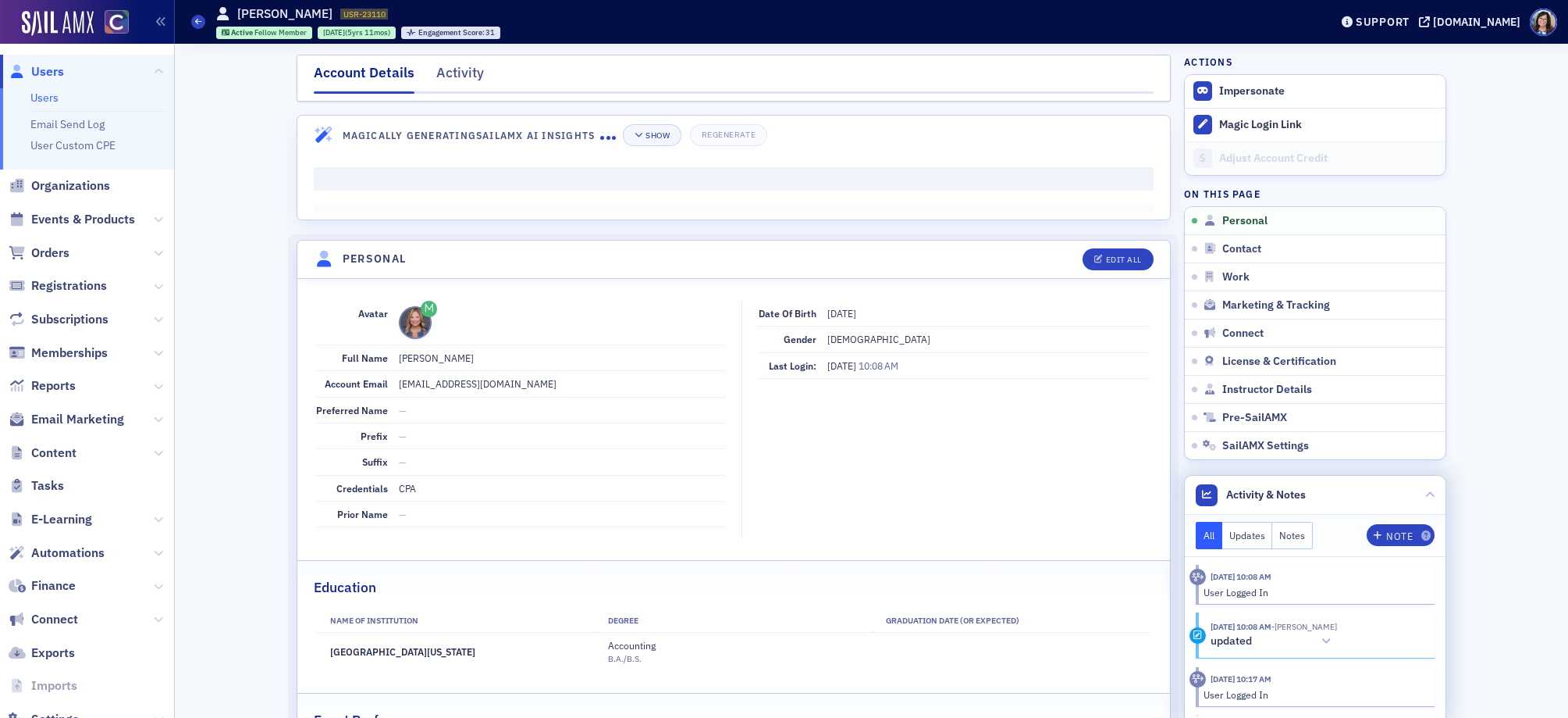
click at [1299, 533] on button "Notes" at bounding box center [1292, 535] width 41 height 28
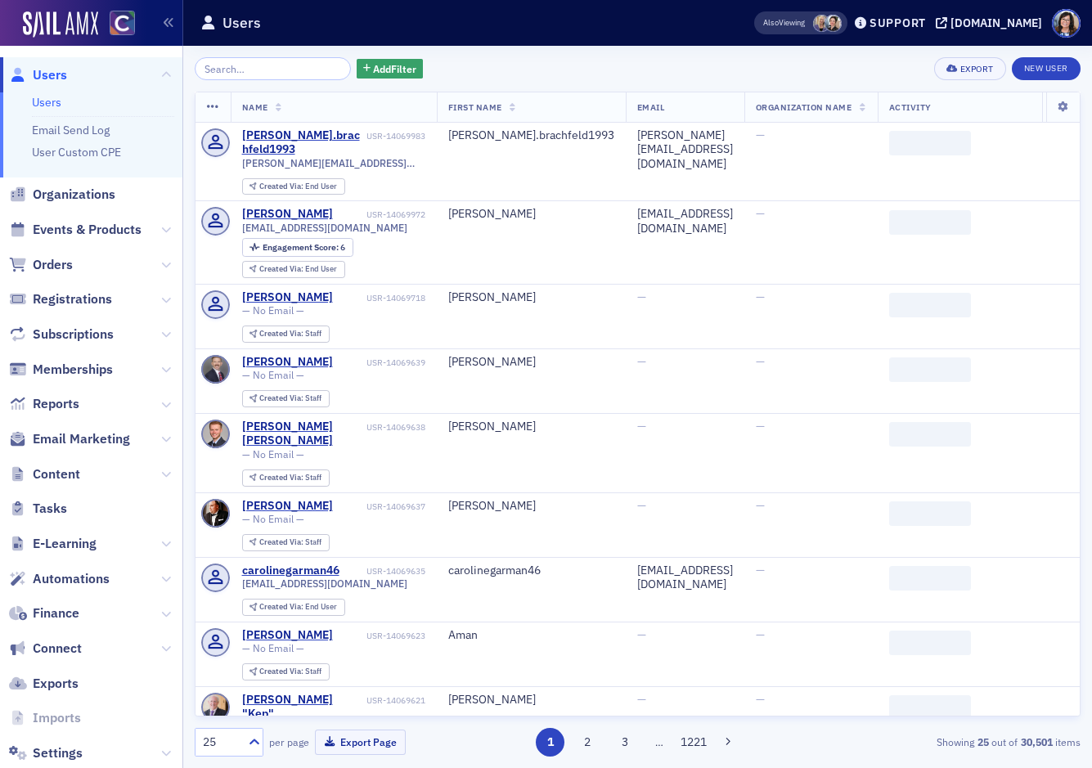
click at [264, 68] on input "search" at bounding box center [273, 68] width 156 height 23
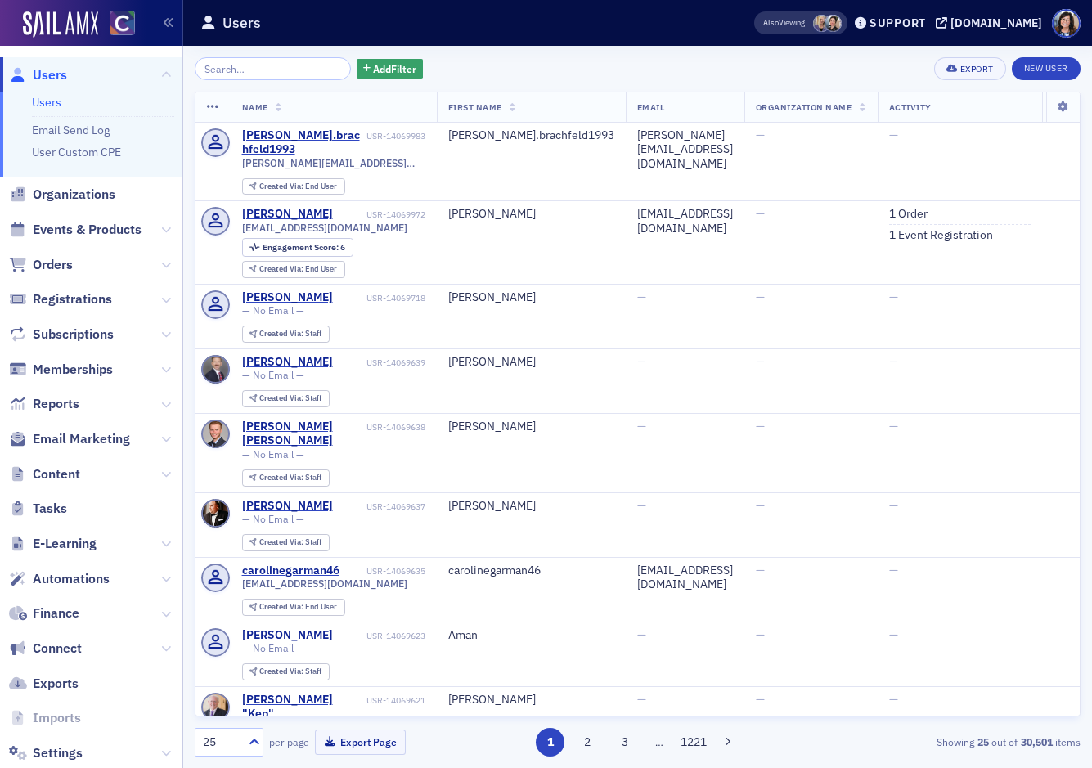
click at [264, 68] on input "search" at bounding box center [273, 68] width 156 height 23
click at [252, 70] on input "search" at bounding box center [273, 68] width 156 height 23
paste input "arcoffeen@buildgx.com"
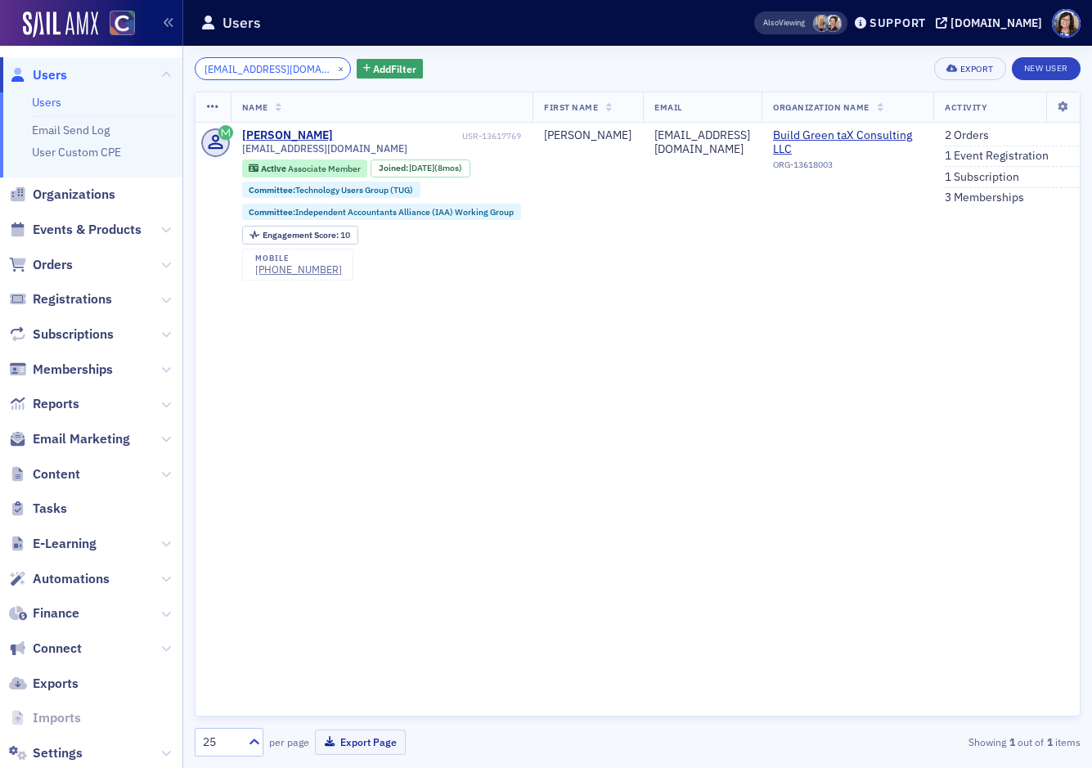
type input "arcoffeen@buildgx.com"
click at [334, 70] on button "×" at bounding box center [341, 68] width 15 height 15
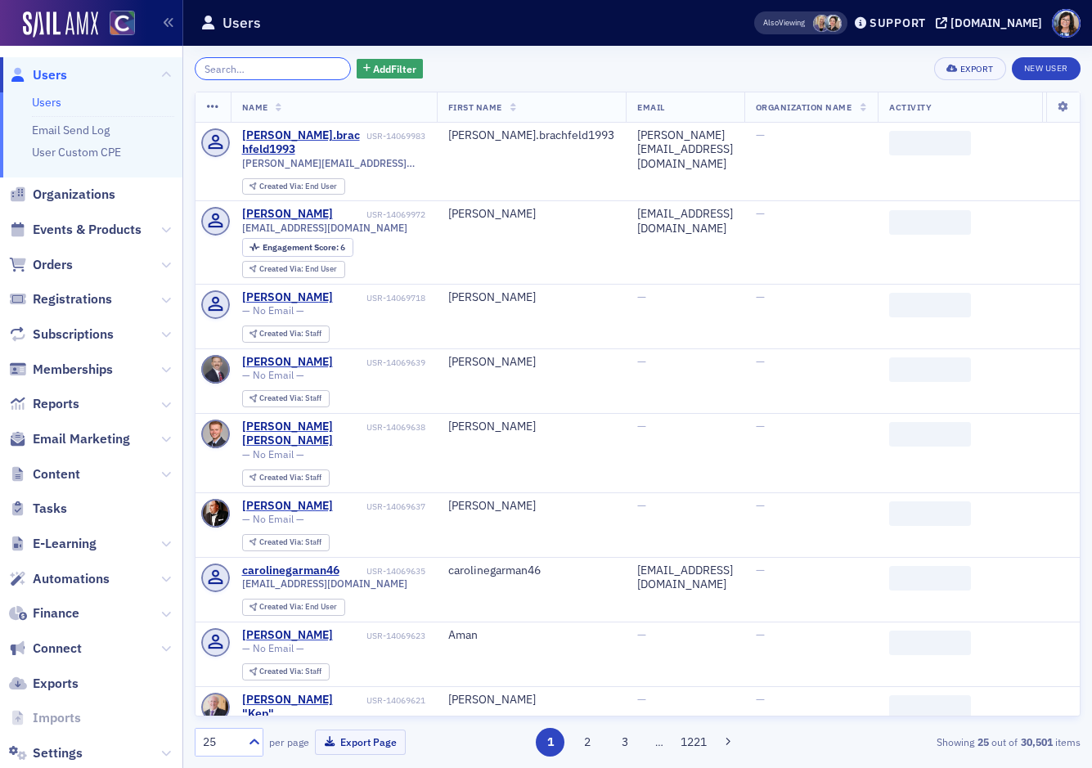
click at [282, 71] on input "search" at bounding box center [273, 68] width 156 height 23
paste input "aaron@aaronlpoleycpa.com"
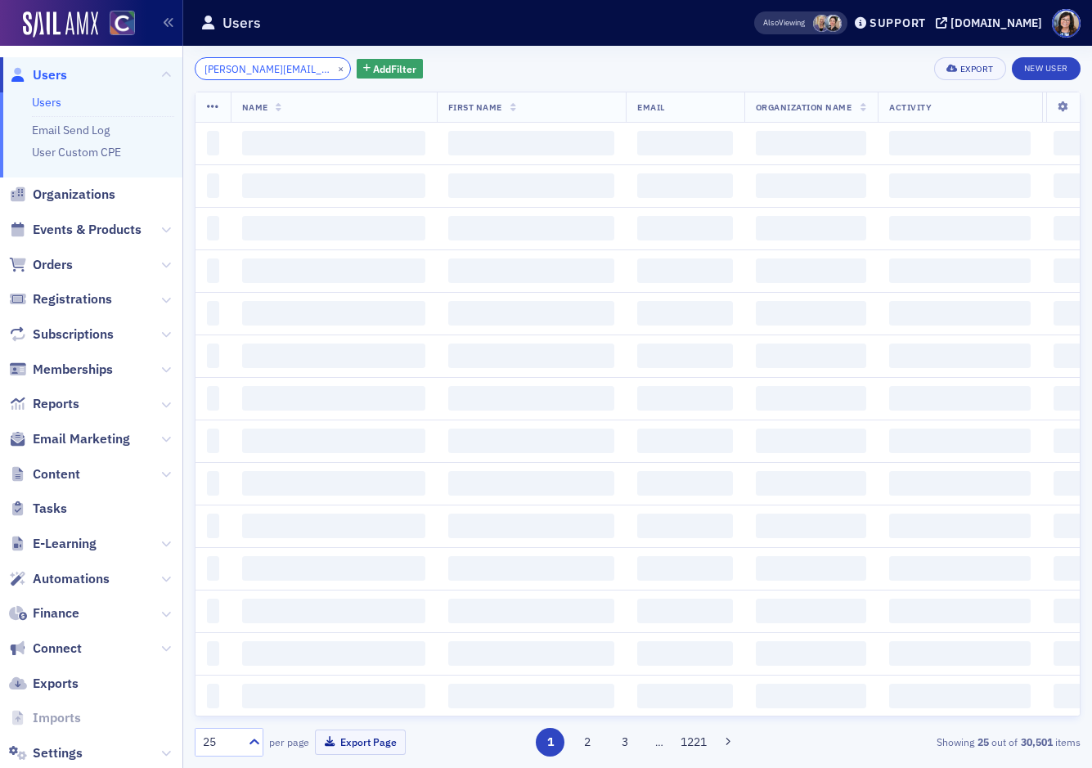
scroll to position [0, 18]
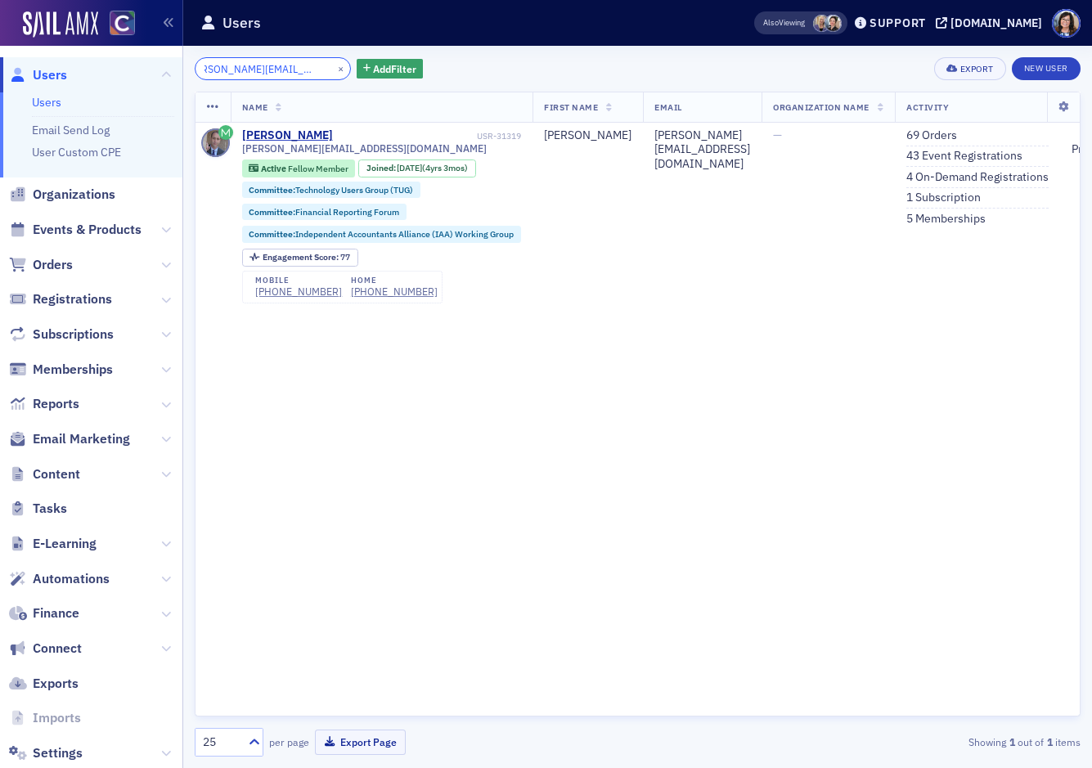
type input "aaron@aaronlpoleycpa.com"
click at [334, 69] on button "×" at bounding box center [341, 68] width 15 height 15
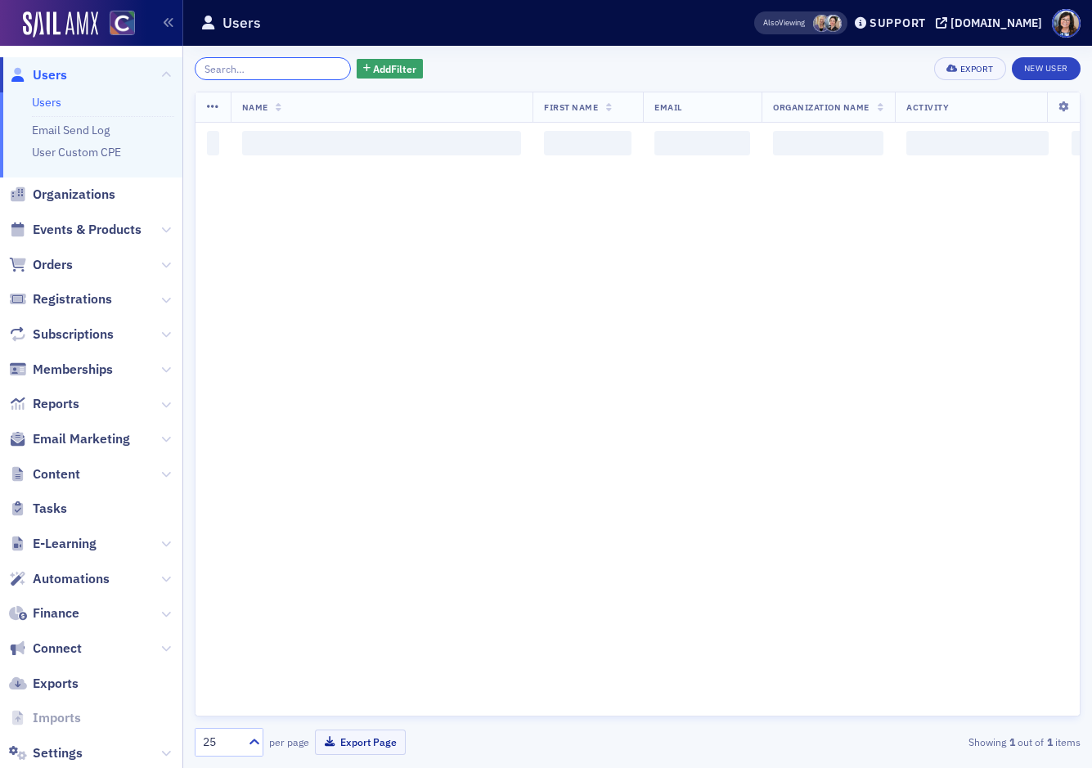
click at [285, 70] on input "search" at bounding box center [273, 68] width 156 height 23
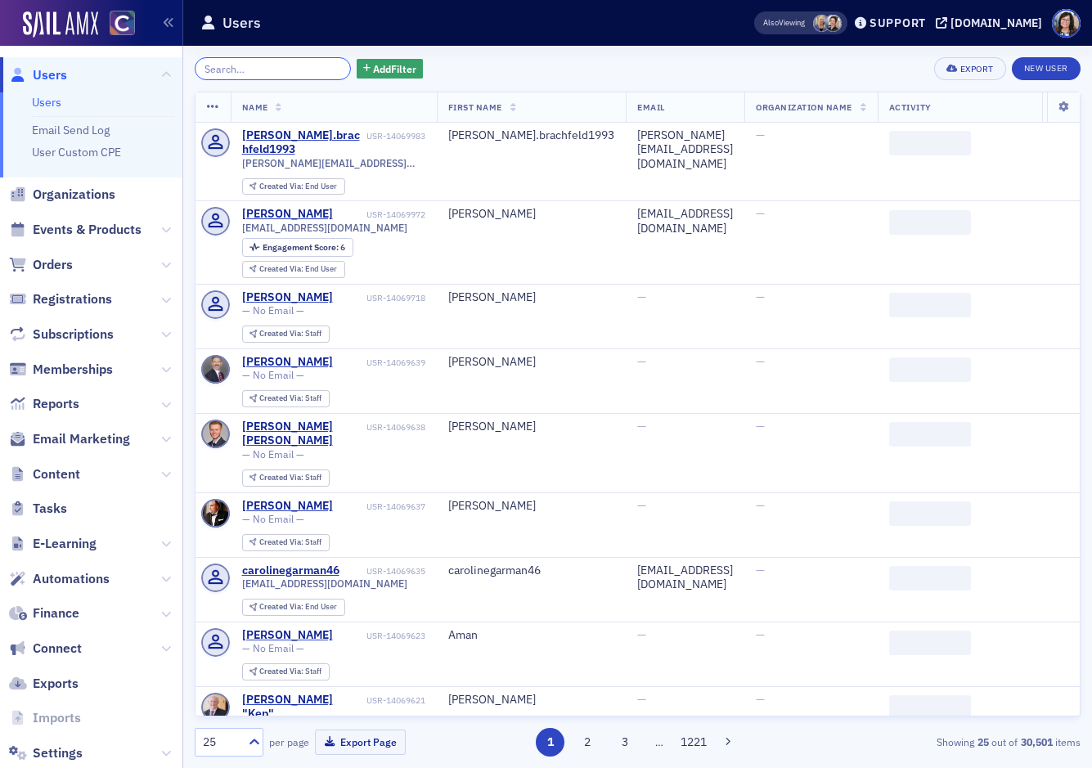
paste input "aallan@langallancpa.com"
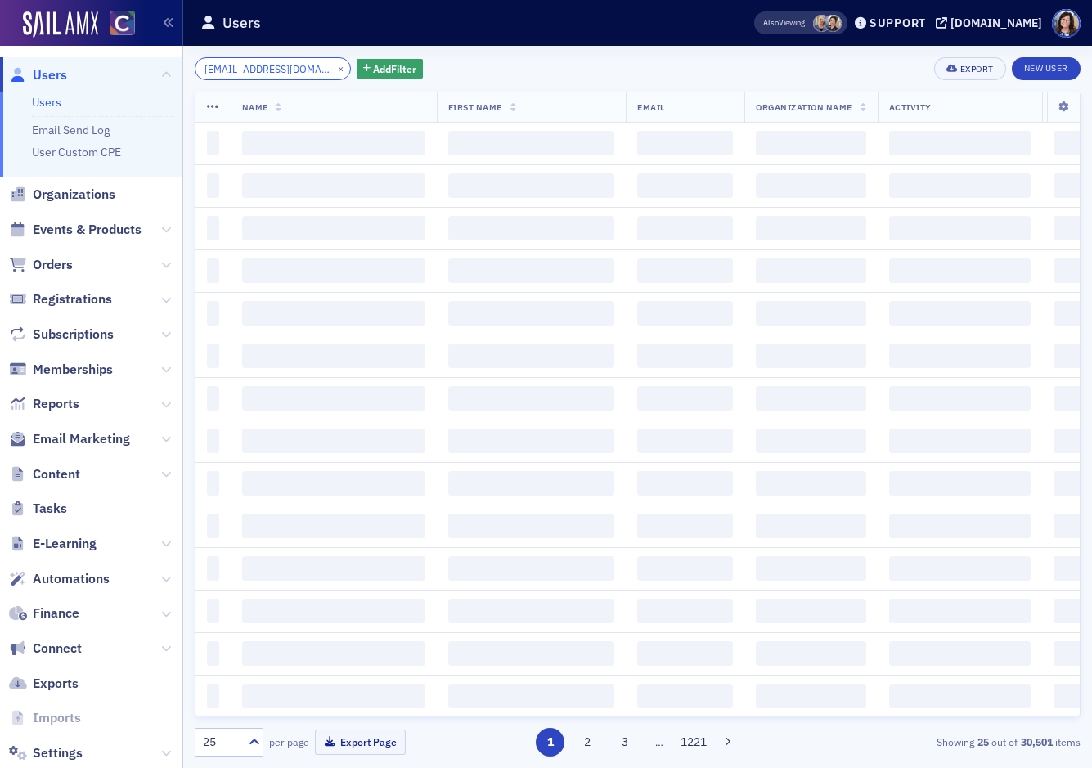
scroll to position [0, 7]
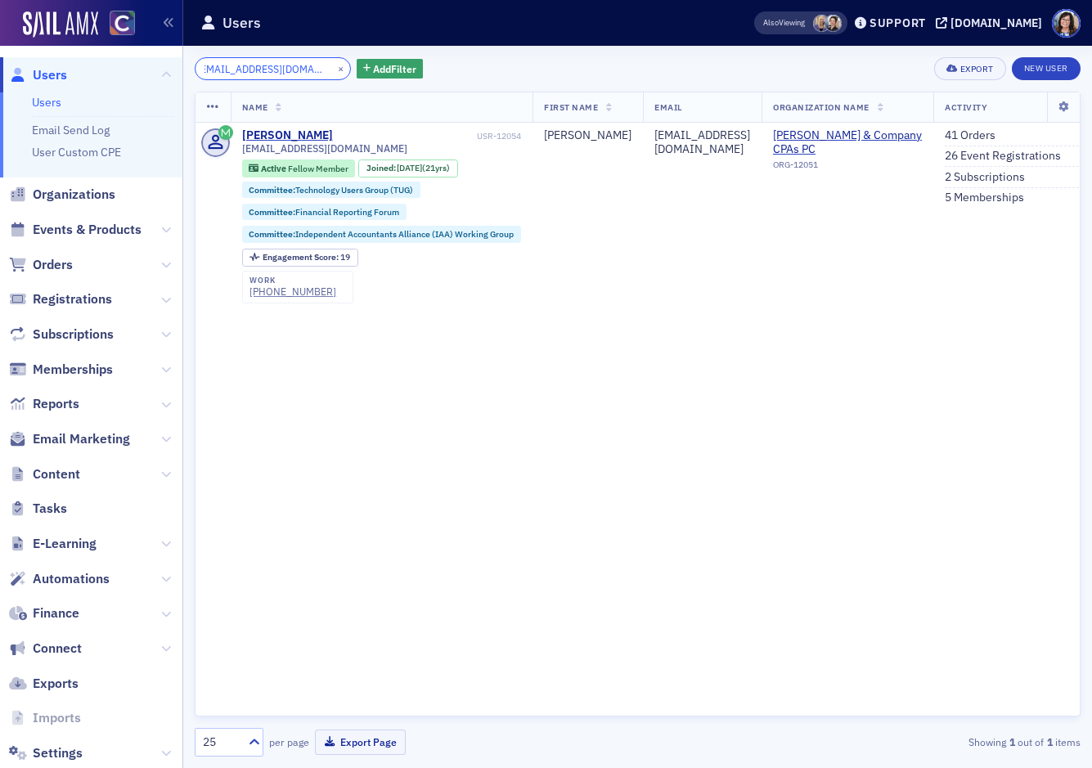
type input "aallan@langallancpa.com"
drag, startPoint x: 322, startPoint y: 69, endPoint x: 279, endPoint y: 70, distance: 43.4
click at [334, 69] on button "×" at bounding box center [341, 68] width 15 height 15
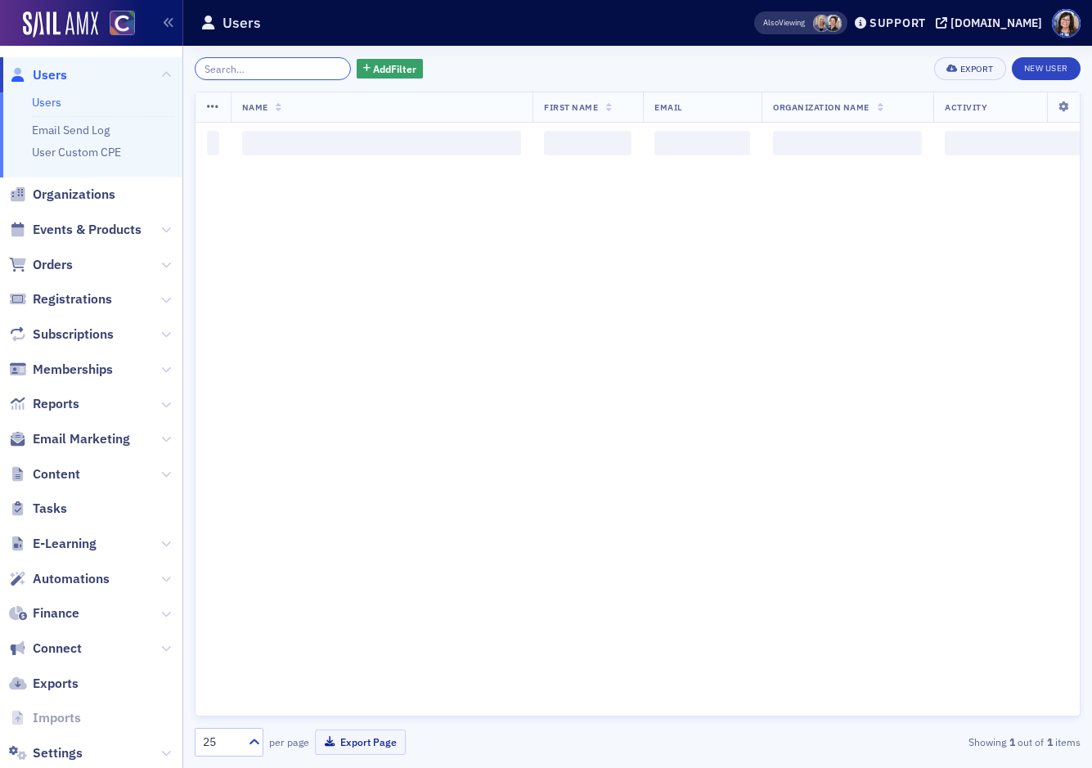
click at [268, 70] on input "search" at bounding box center [273, 68] width 156 height 23
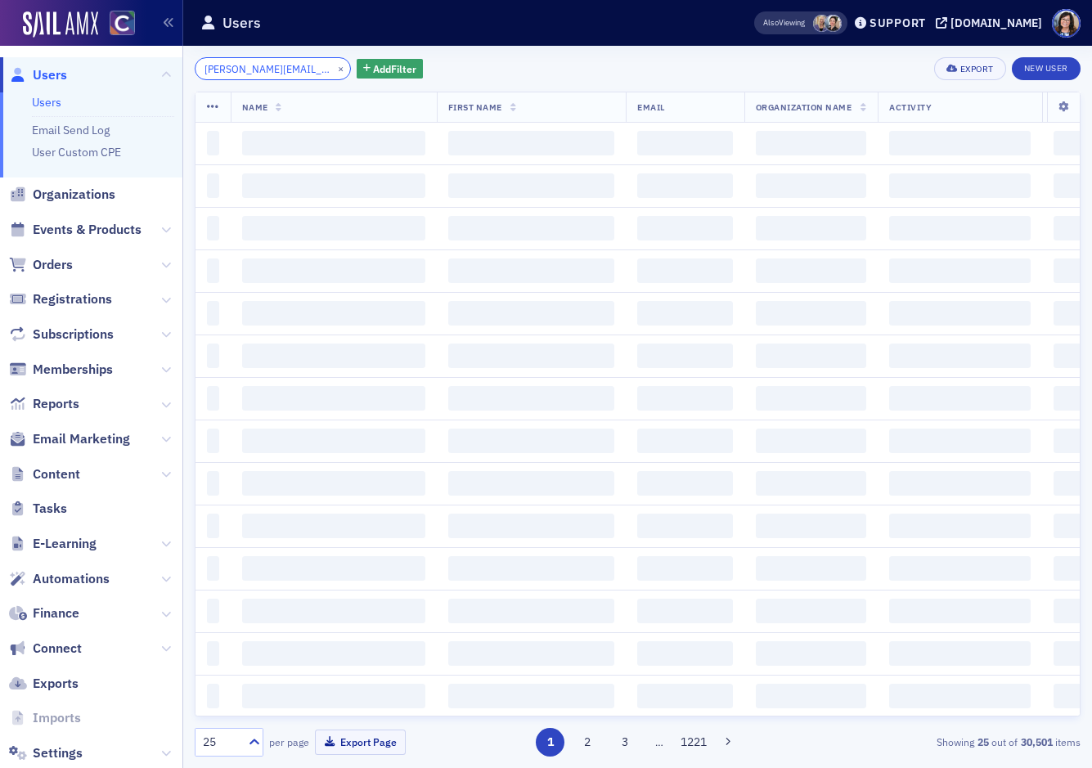
scroll to position [0, 23]
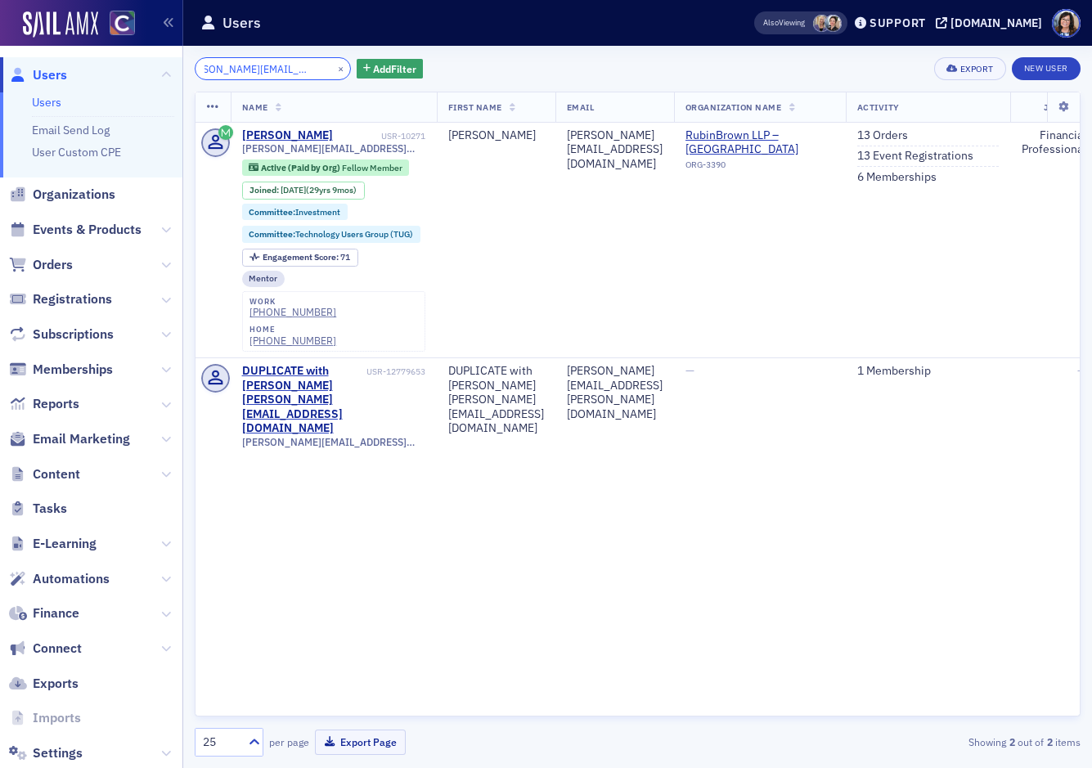
type input "amy@kingstreebusiness.com"
click at [334, 69] on button "×" at bounding box center [341, 68] width 15 height 15
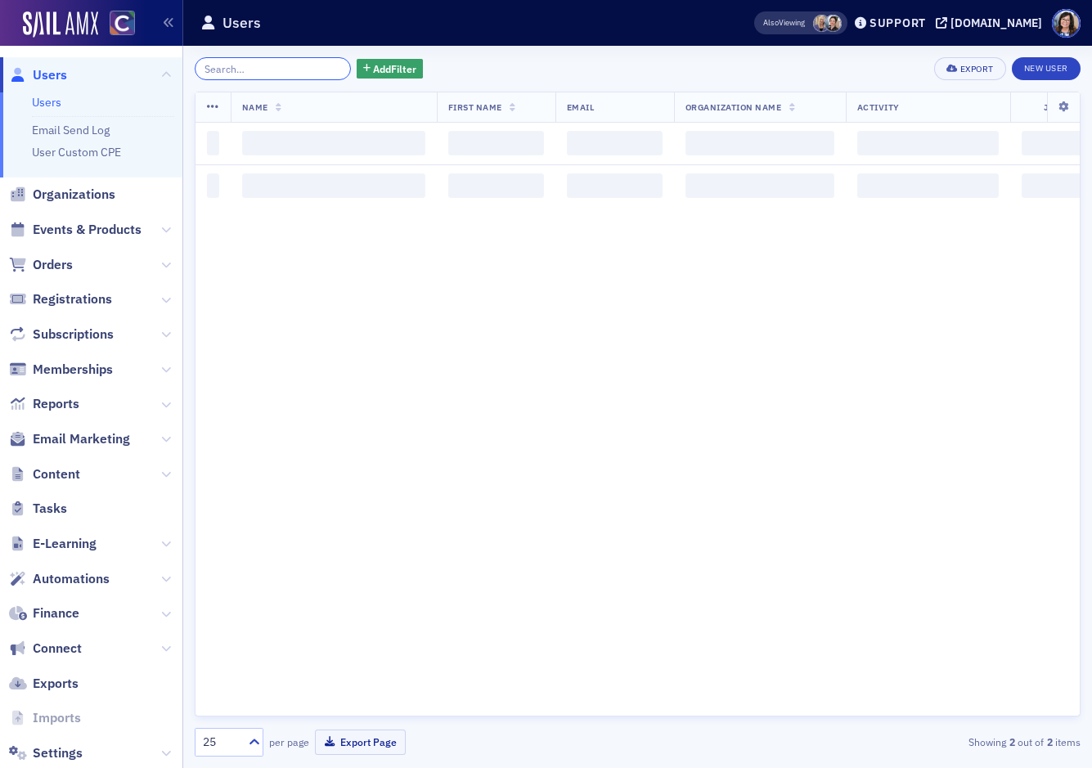
click at [294, 70] on input "search" at bounding box center [273, 68] width 156 height 23
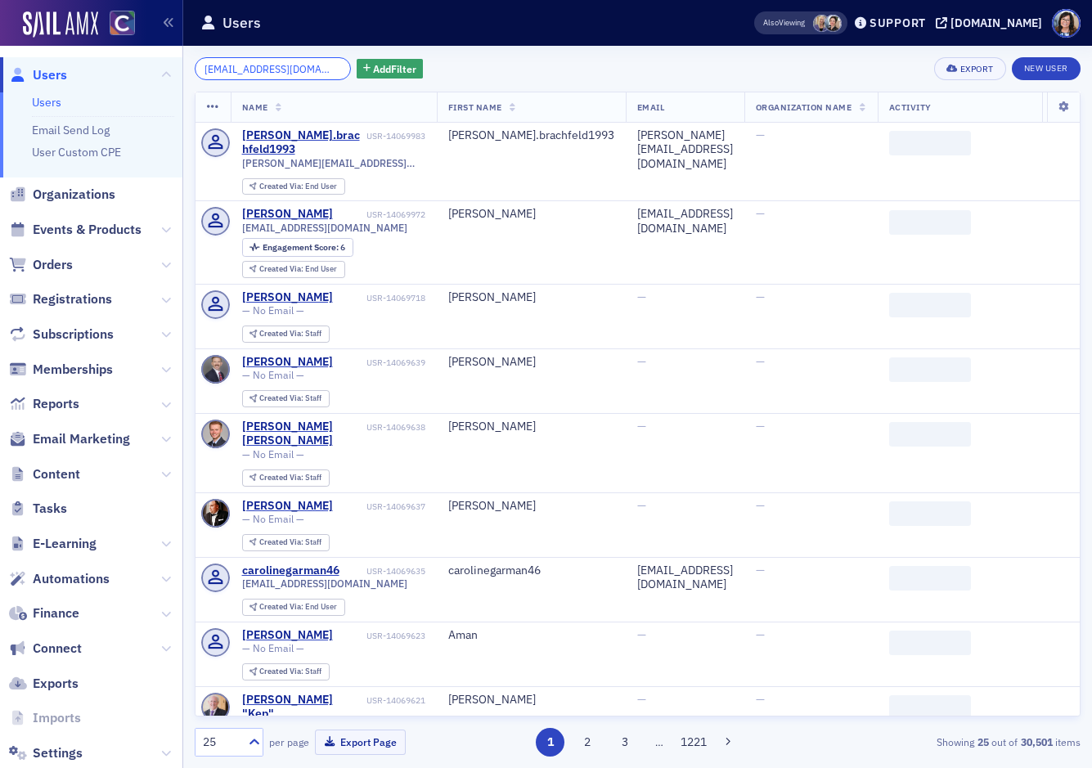
scroll to position [0, 8]
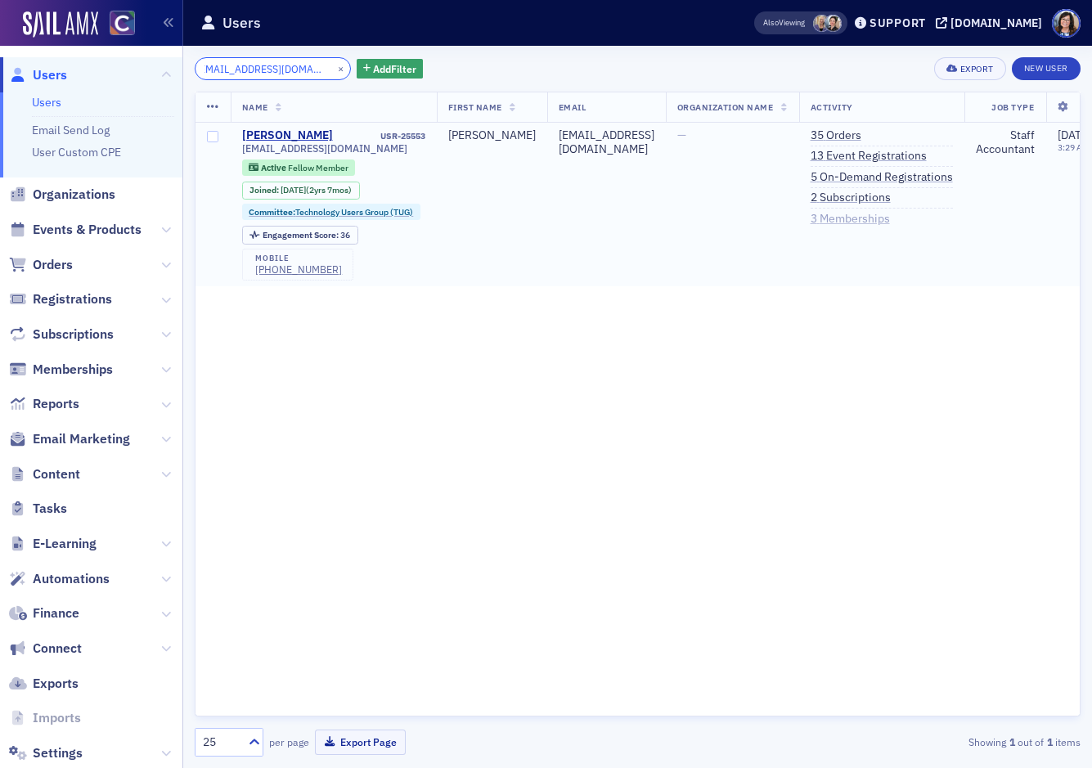
type input "advoeglazova@gmail.com"
click at [868, 218] on link "3 Memberships" at bounding box center [849, 219] width 79 height 15
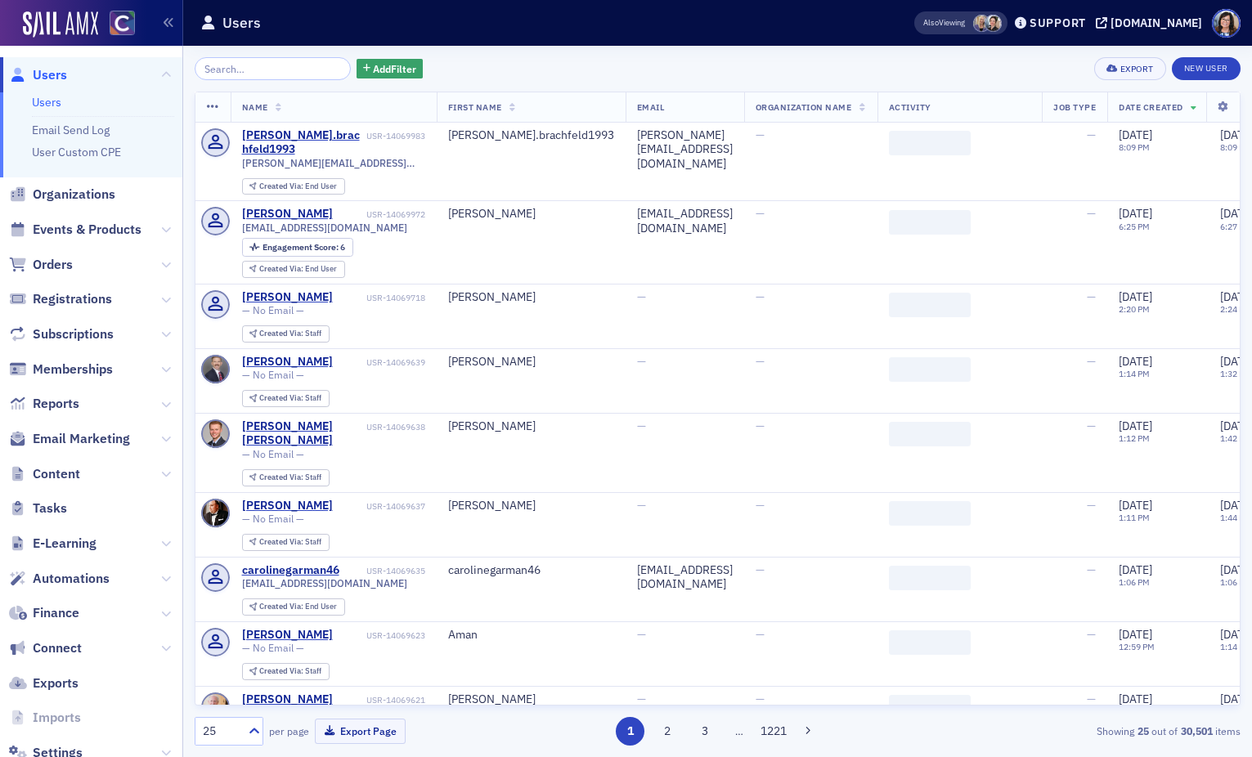
click at [242, 65] on input "search" at bounding box center [273, 68] width 156 height 23
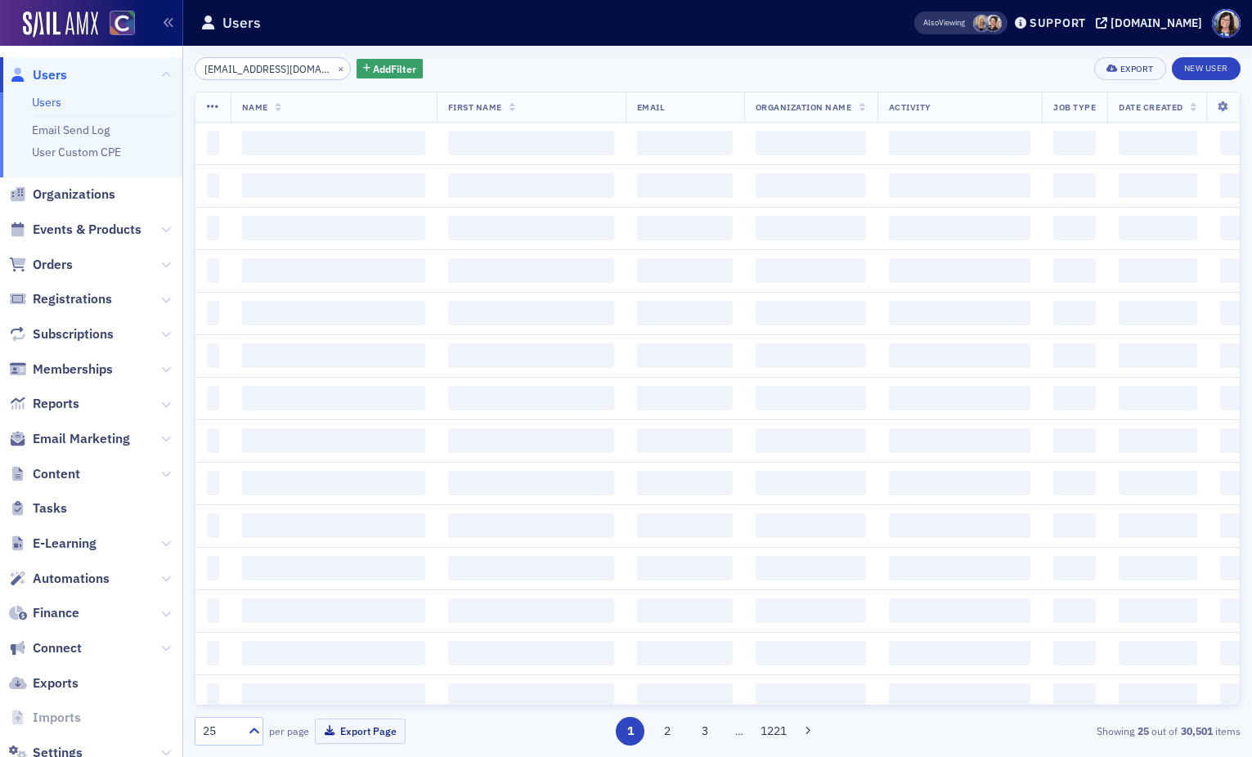
scroll to position [0, 8]
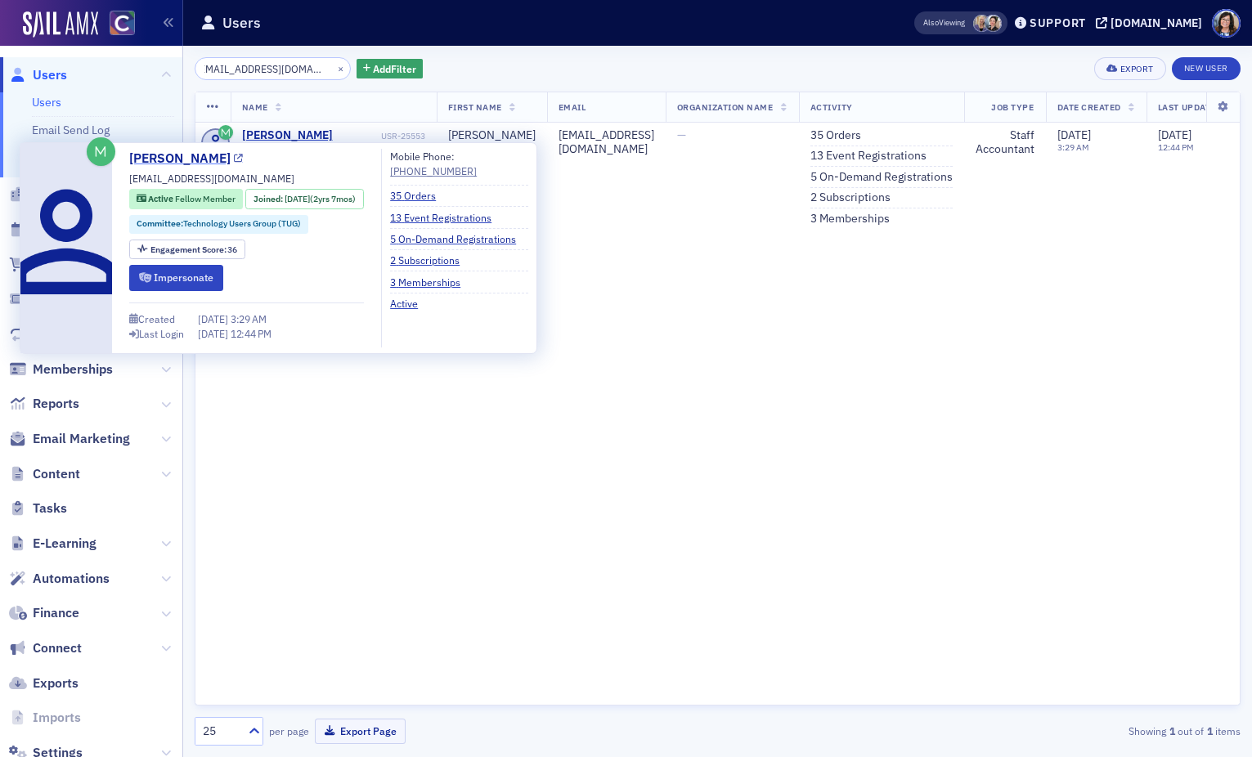
type input "advoeglazova@gmail.com"
click at [243, 162] on icon at bounding box center [238, 159] width 9 height 9
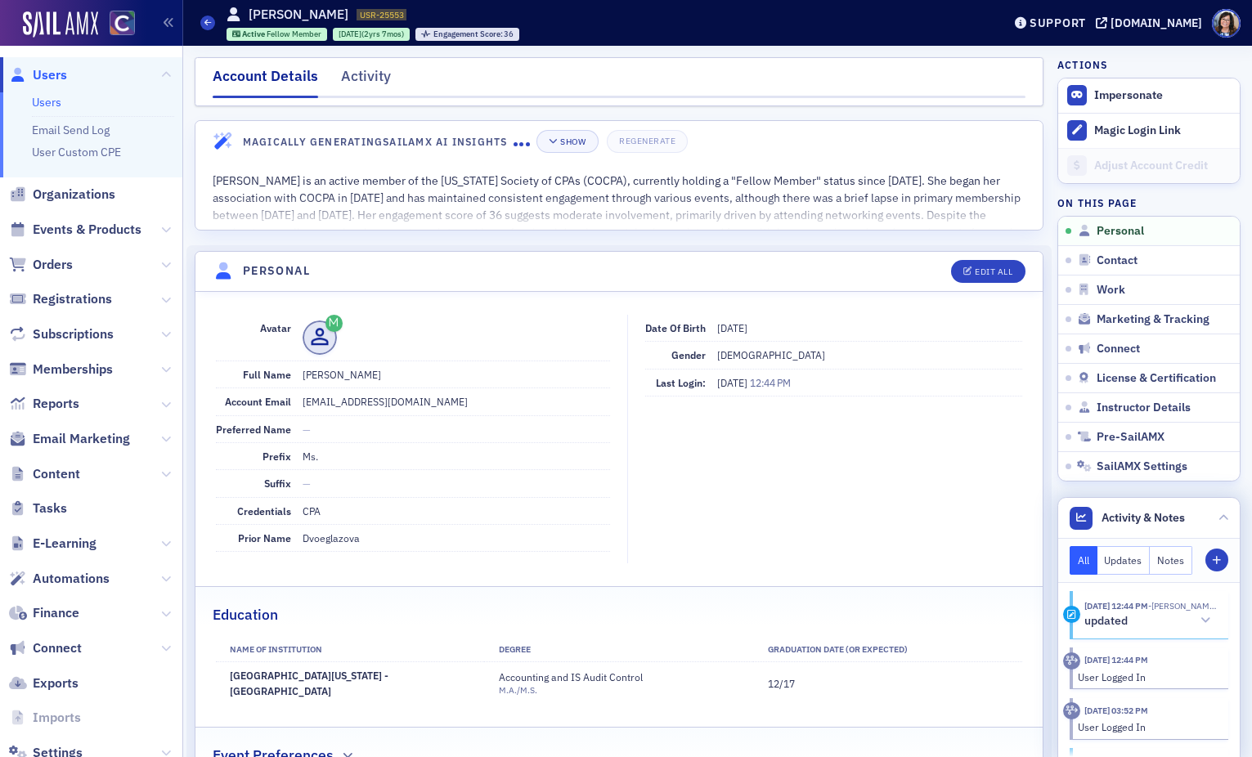
click at [1172, 555] on button "Notes" at bounding box center [1171, 560] width 43 height 29
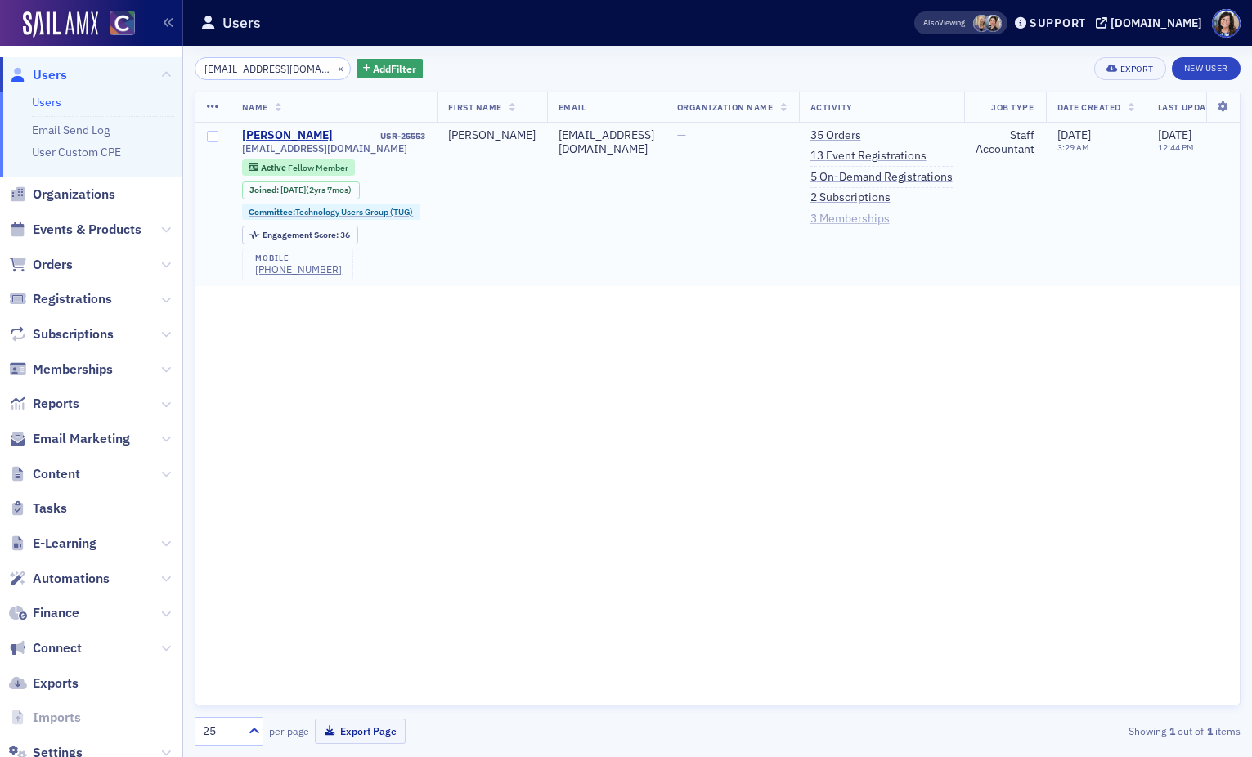
click at [864, 222] on link "3 Memberships" at bounding box center [849, 219] width 79 height 15
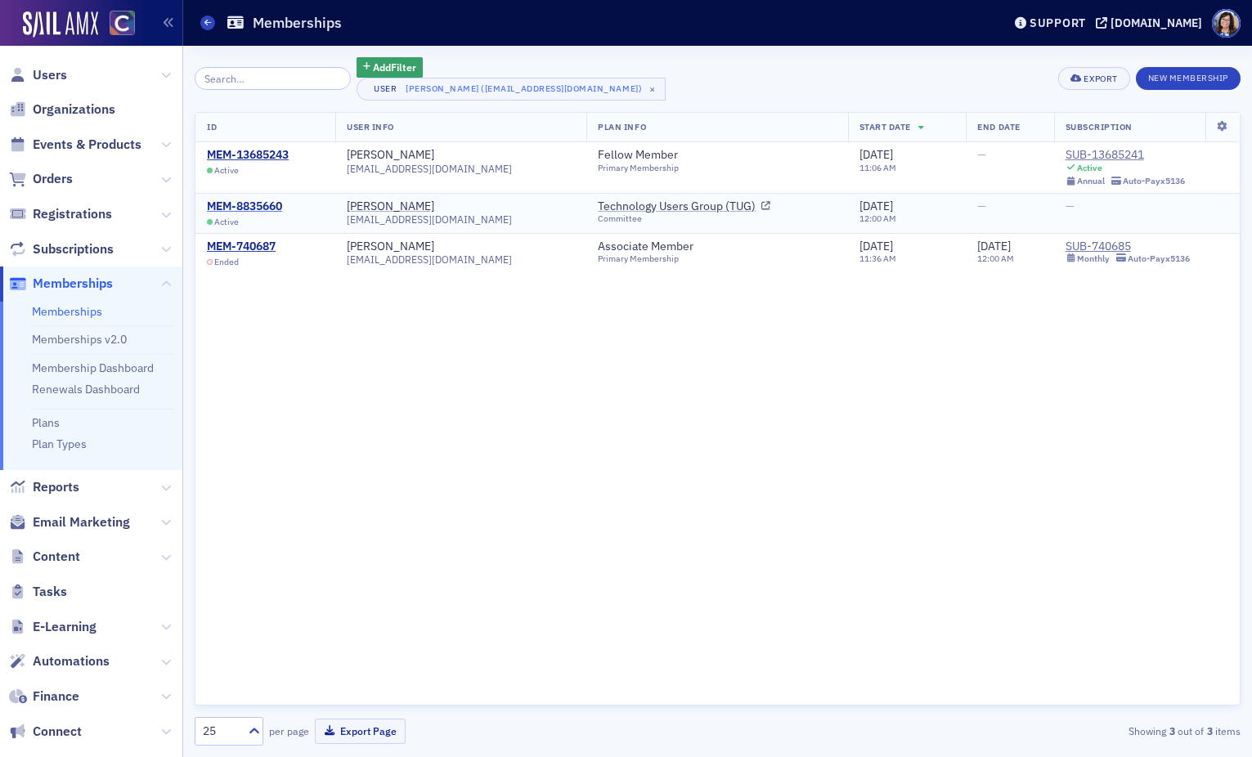
click at [249, 205] on div "MEM-8835660" at bounding box center [244, 207] width 75 height 15
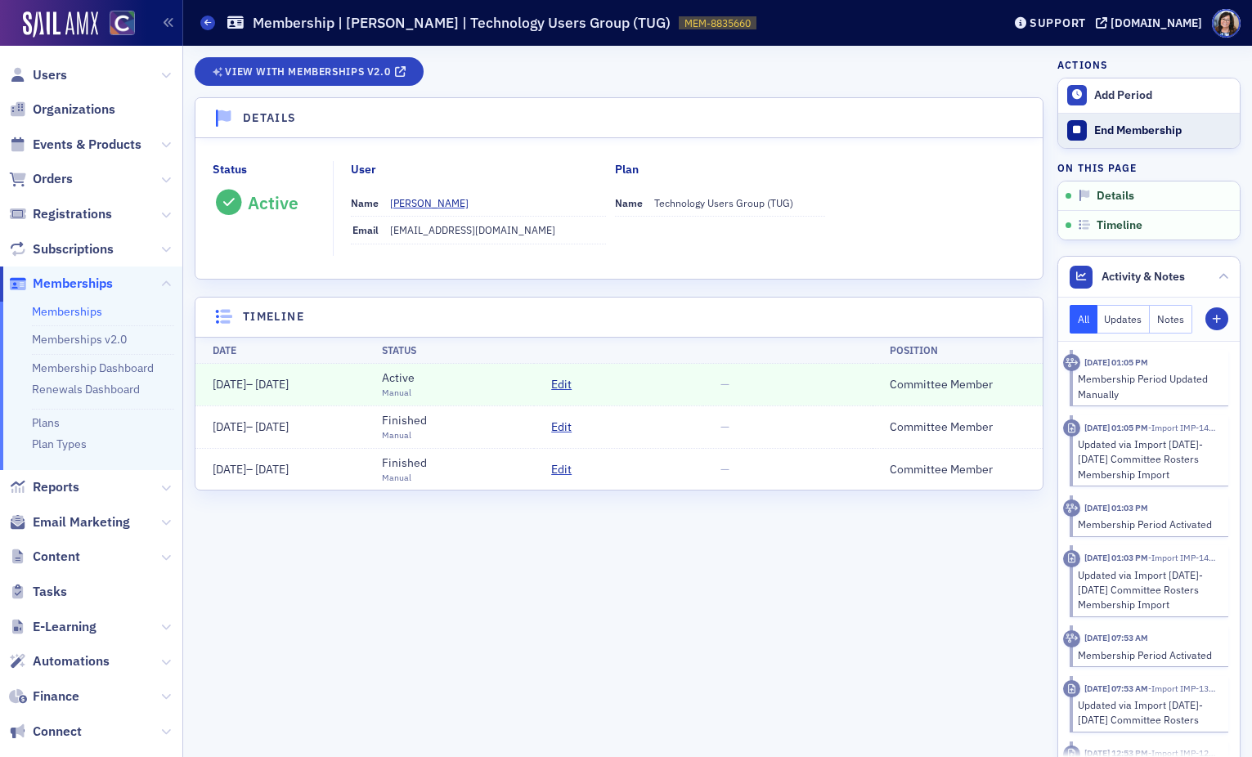
click at [1108, 136] on div "End Membership" at bounding box center [1162, 130] width 137 height 15
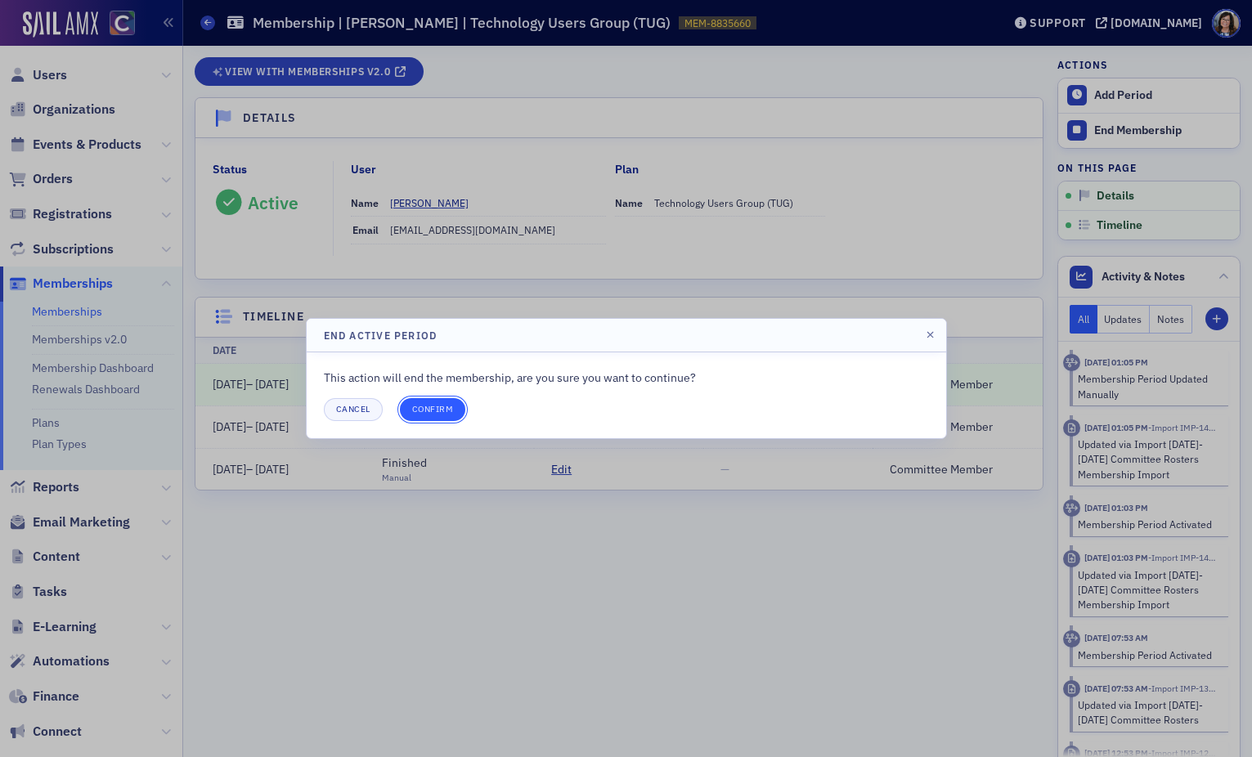
click at [420, 409] on button "Confirm" at bounding box center [433, 409] width 66 height 23
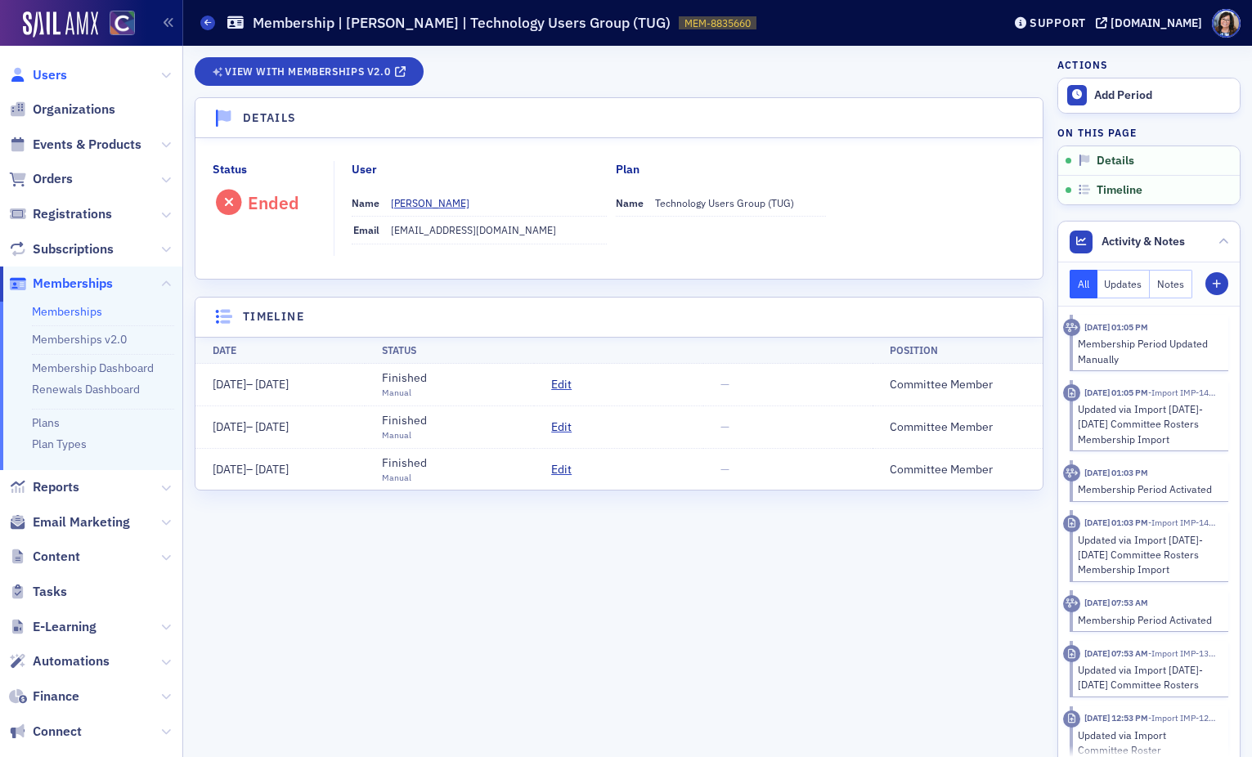
click at [56, 74] on span "Users" at bounding box center [50, 75] width 34 height 18
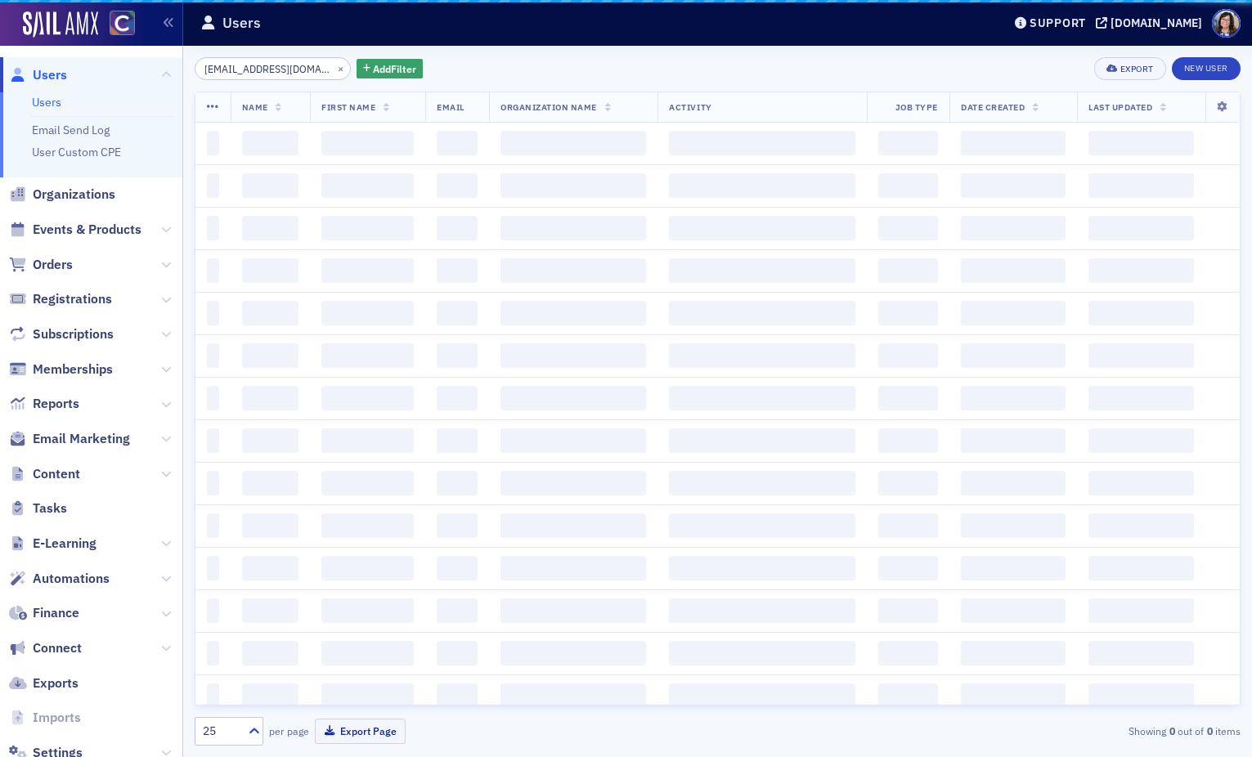
scroll to position [0, 8]
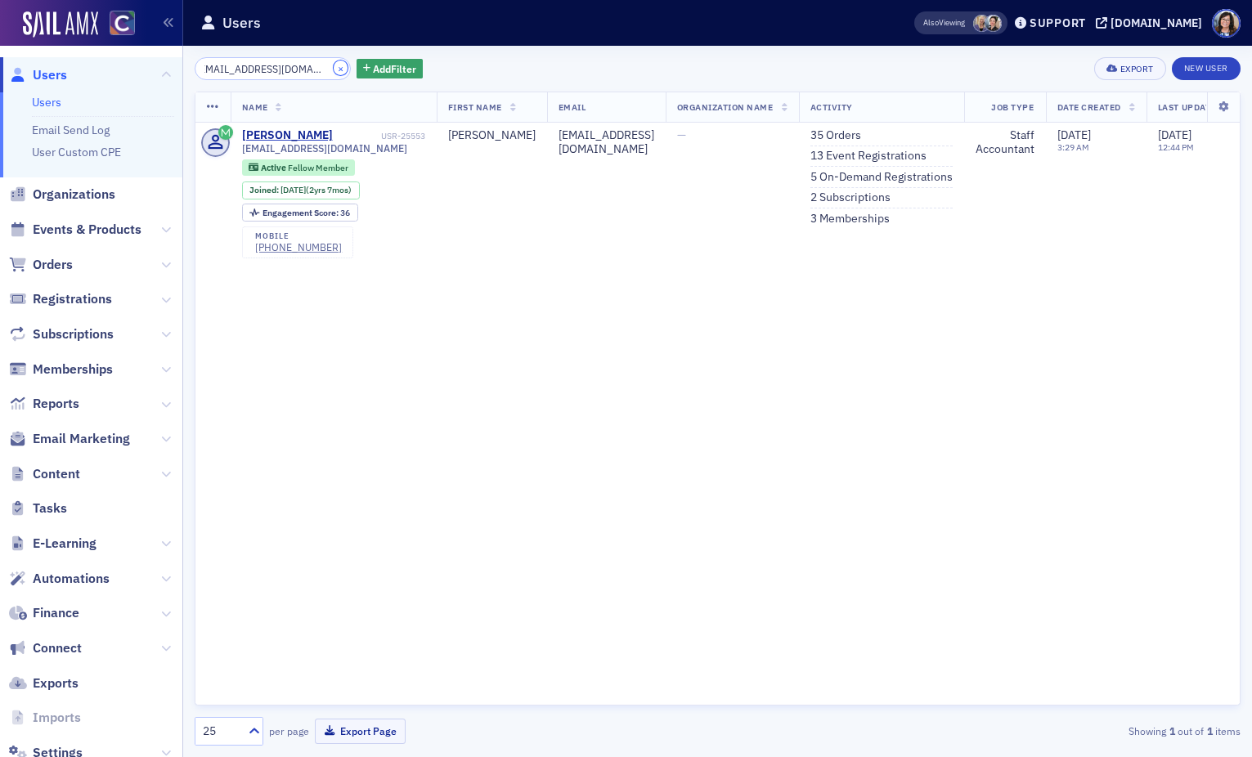
click at [334, 70] on button "×" at bounding box center [341, 68] width 15 height 15
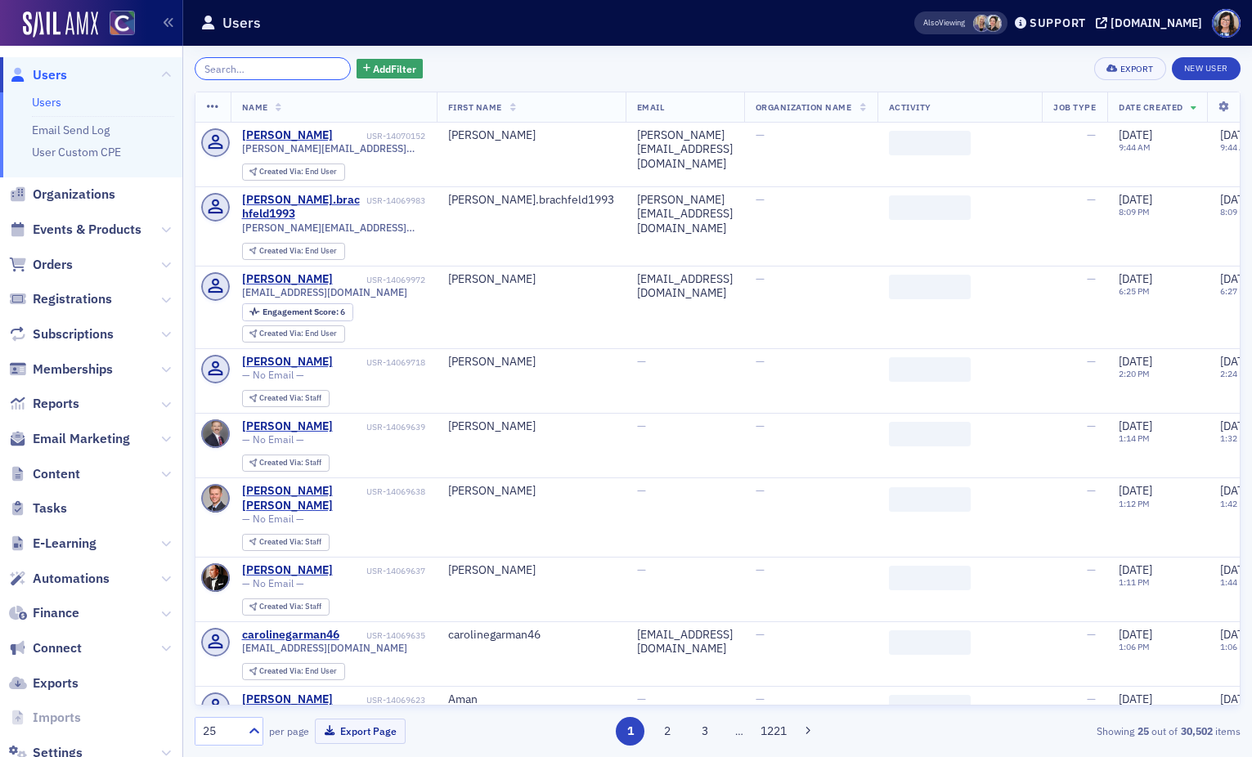
click at [293, 71] on input "search" at bounding box center [273, 68] width 156 height 23
paste input "nacopland@gmail.com"
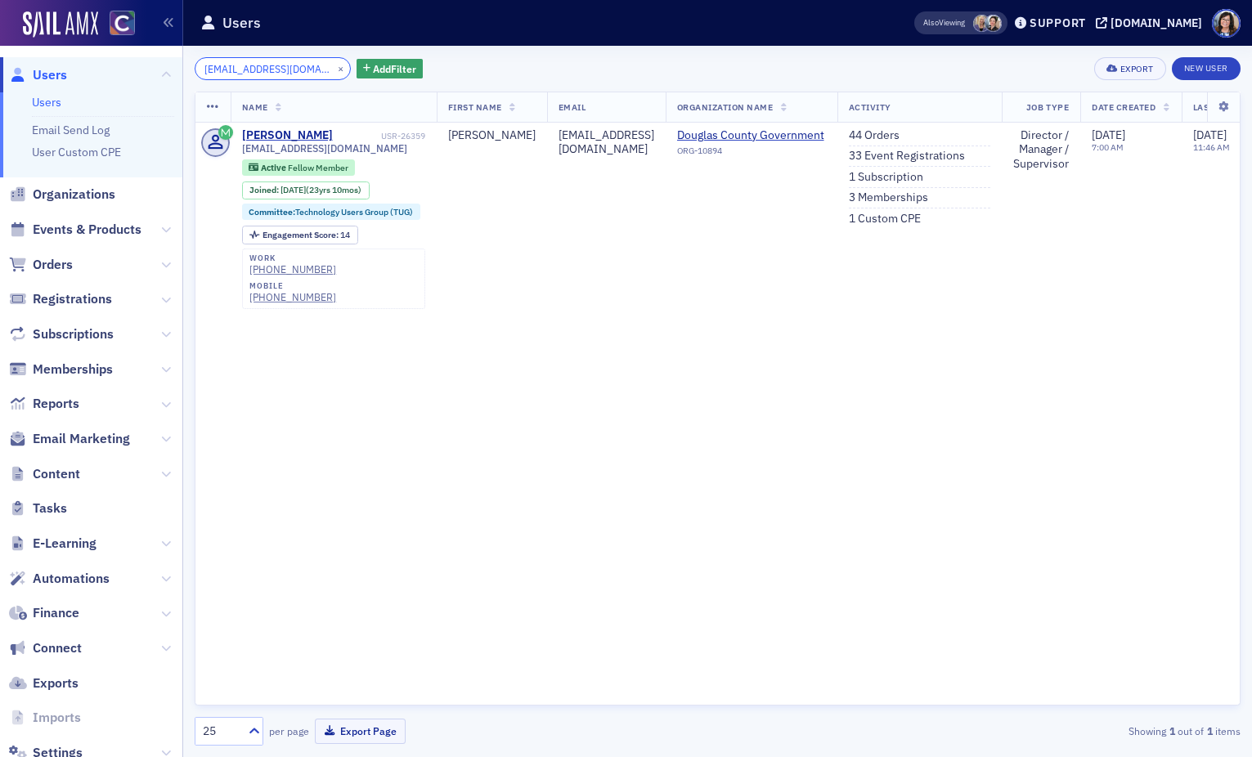
type input "nacopland@gmail.com"
click at [334, 66] on button "×" at bounding box center [341, 68] width 15 height 15
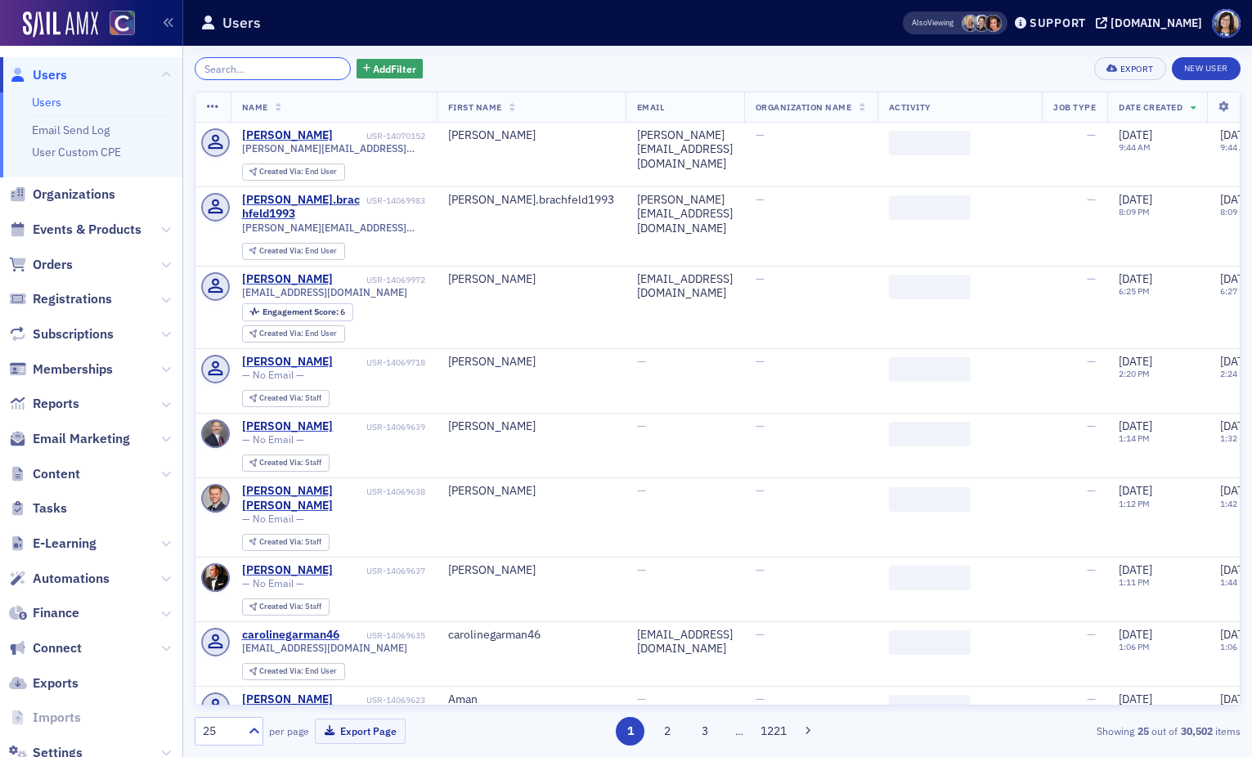
click at [297, 69] on input "search" at bounding box center [273, 68] width 156 height 23
click at [295, 69] on input "search" at bounding box center [273, 68] width 156 height 23
paste input "a"
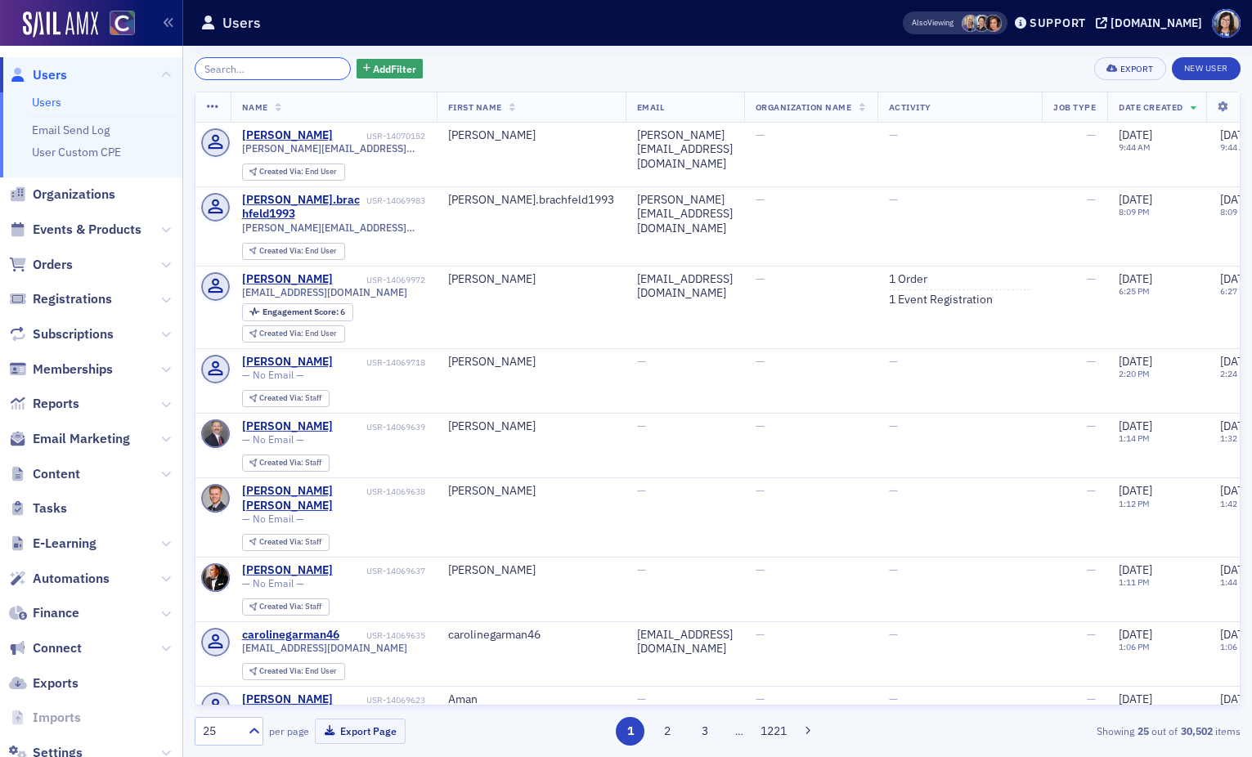
click at [294, 70] on input "search" at bounding box center [273, 68] width 156 height 23
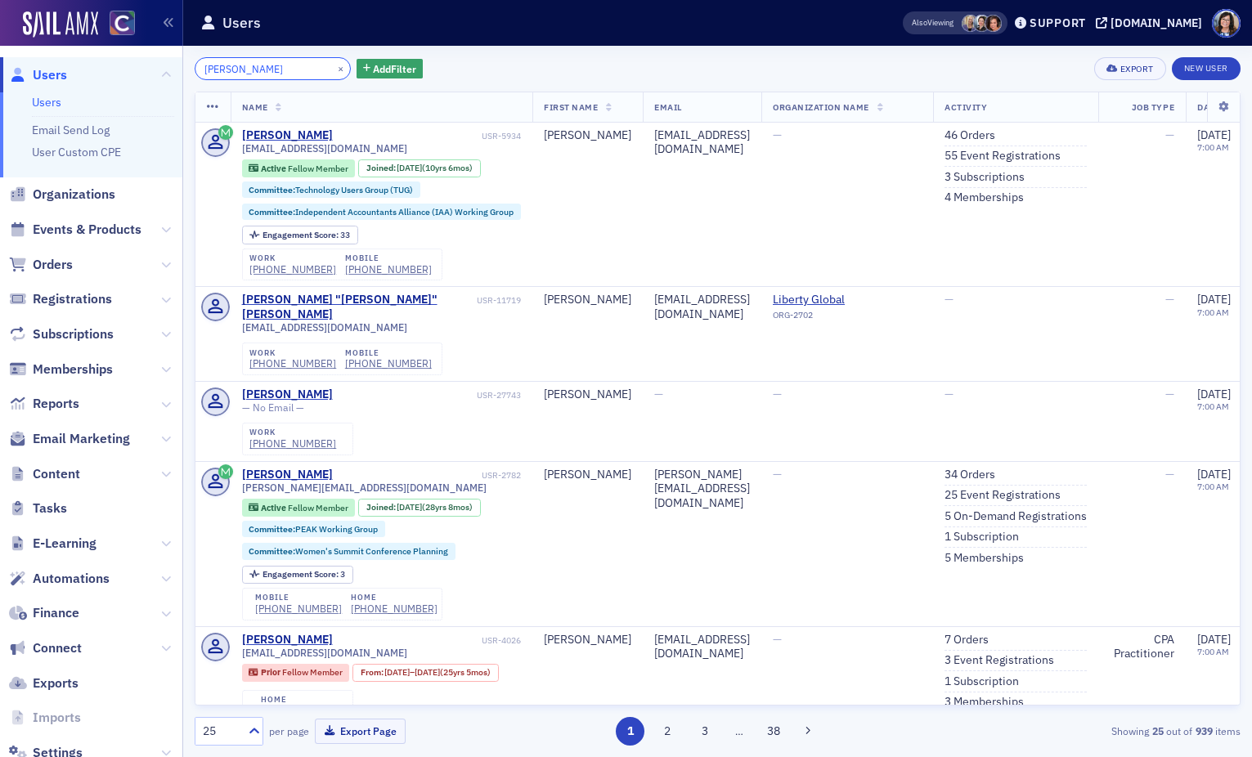
type input "ann wang"
click at [334, 68] on button "×" at bounding box center [341, 68] width 15 height 15
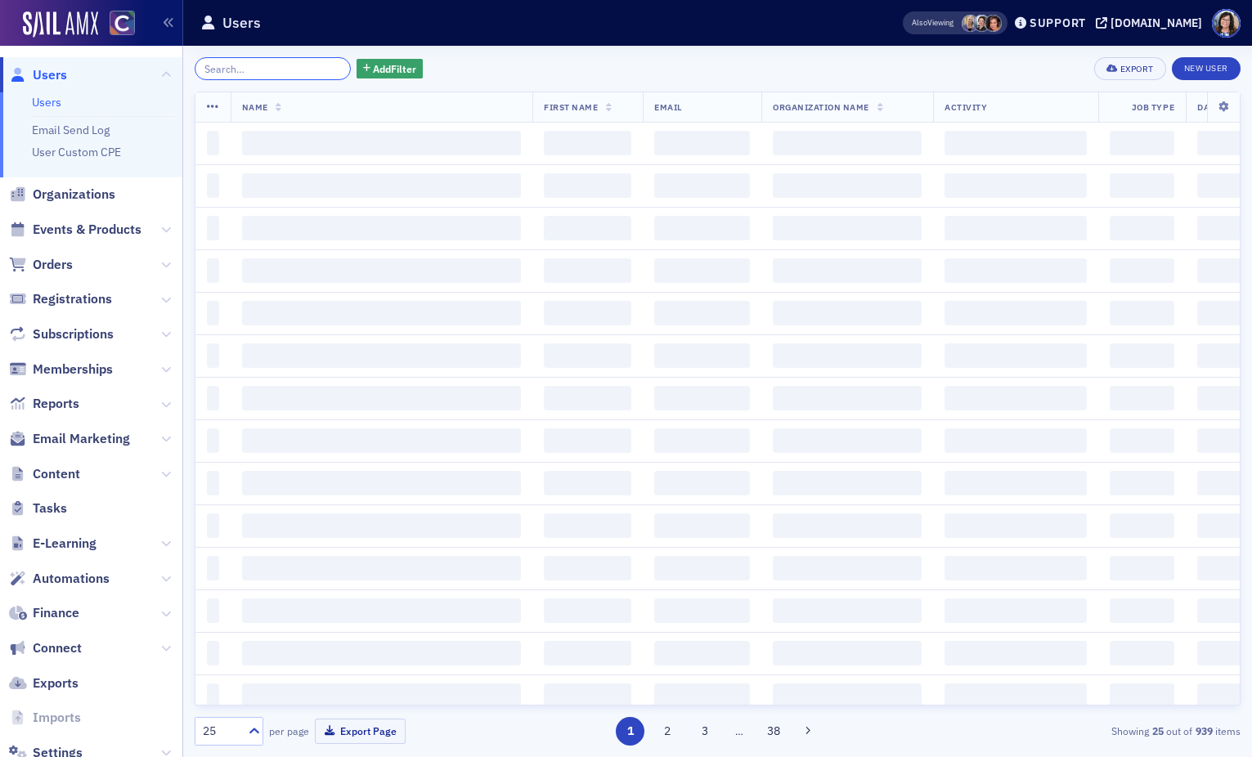
click at [290, 69] on input "search" at bounding box center [273, 68] width 156 height 23
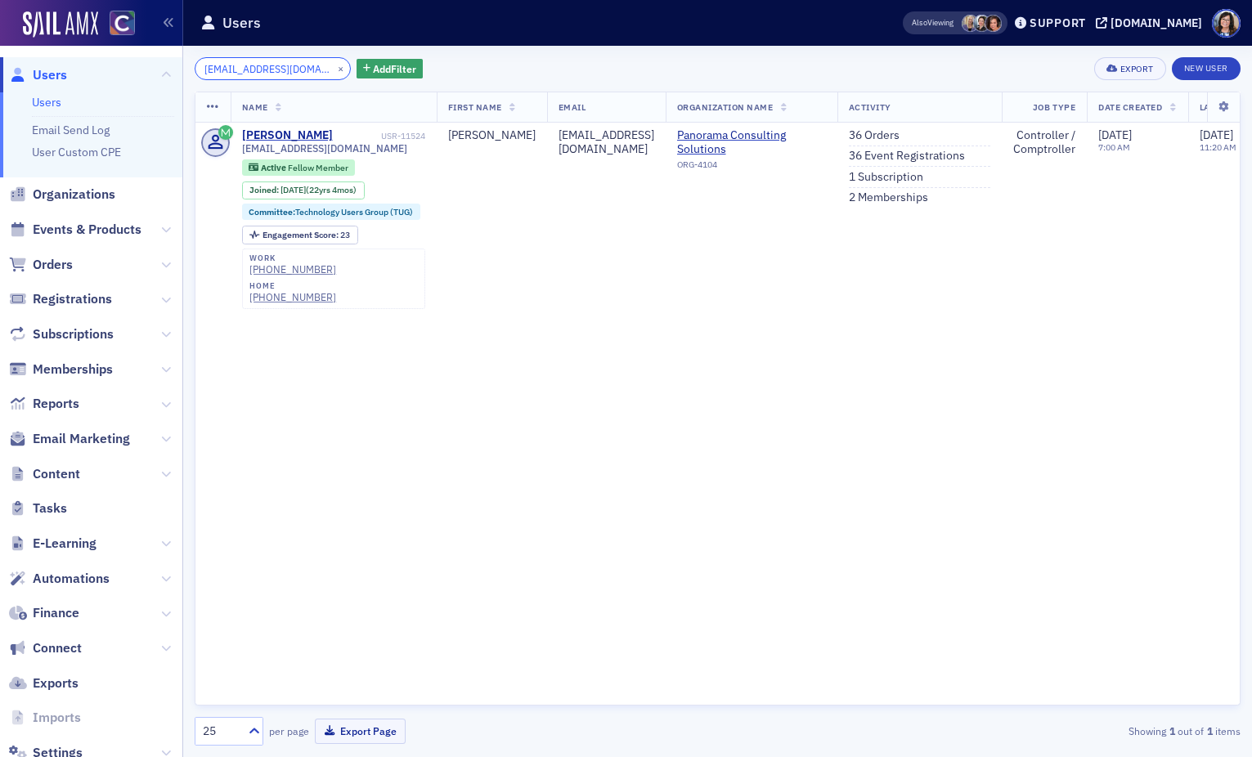
type input "annhende@aol.com"
drag, startPoint x: 323, startPoint y: 69, endPoint x: 291, endPoint y: 69, distance: 31.9
click at [334, 69] on button "×" at bounding box center [341, 68] width 15 height 15
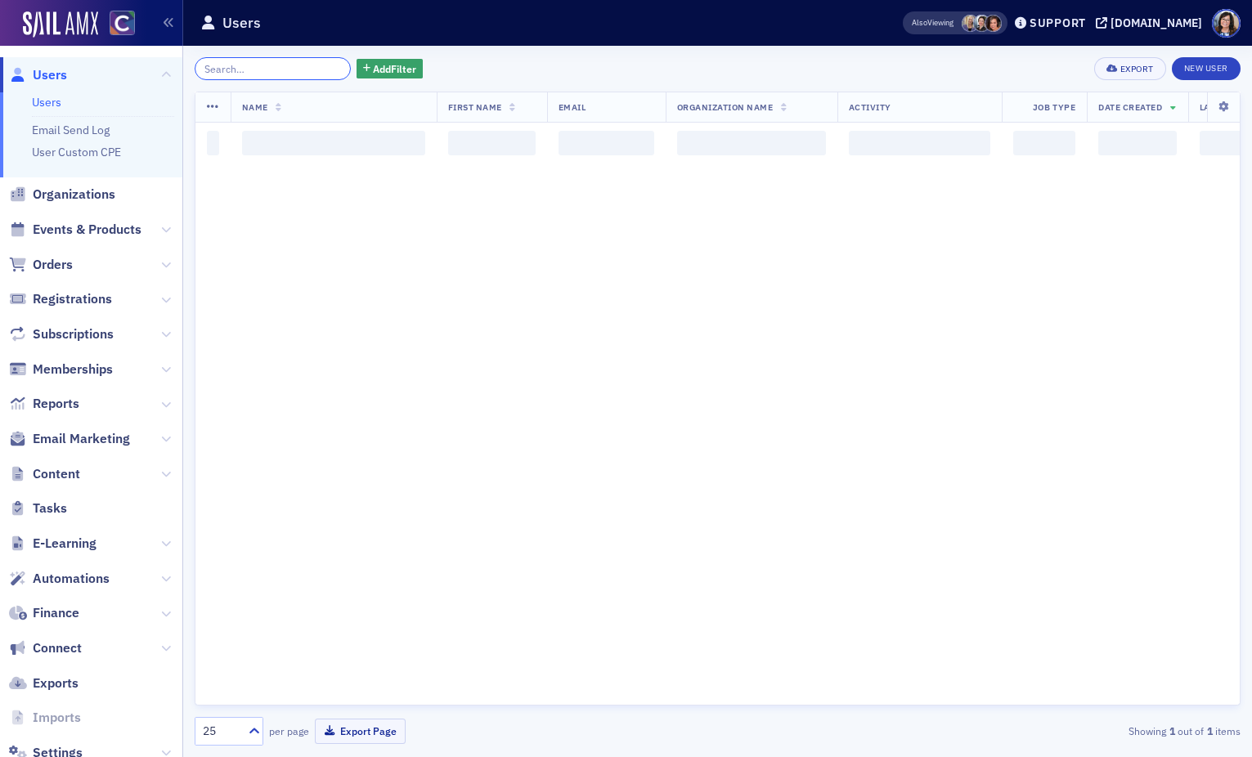
click at [291, 69] on input "search" at bounding box center [273, 68] width 156 height 23
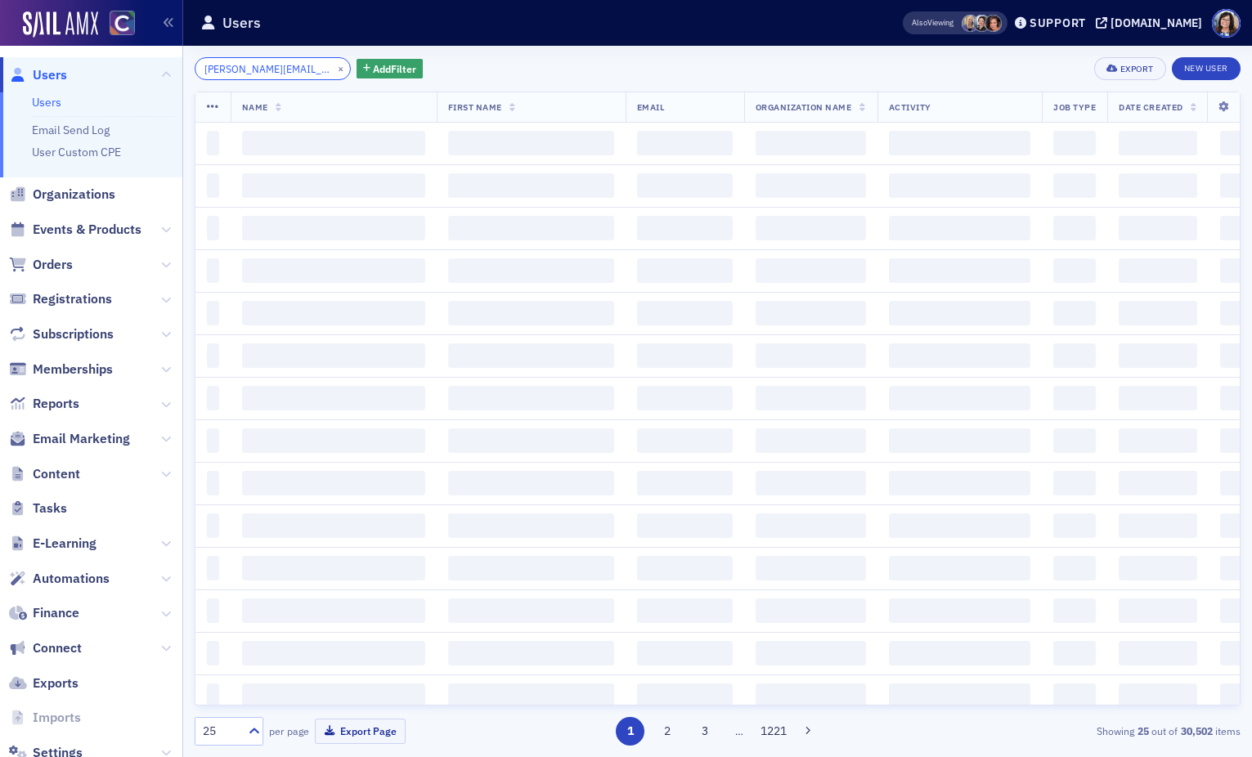
scroll to position [0, 19]
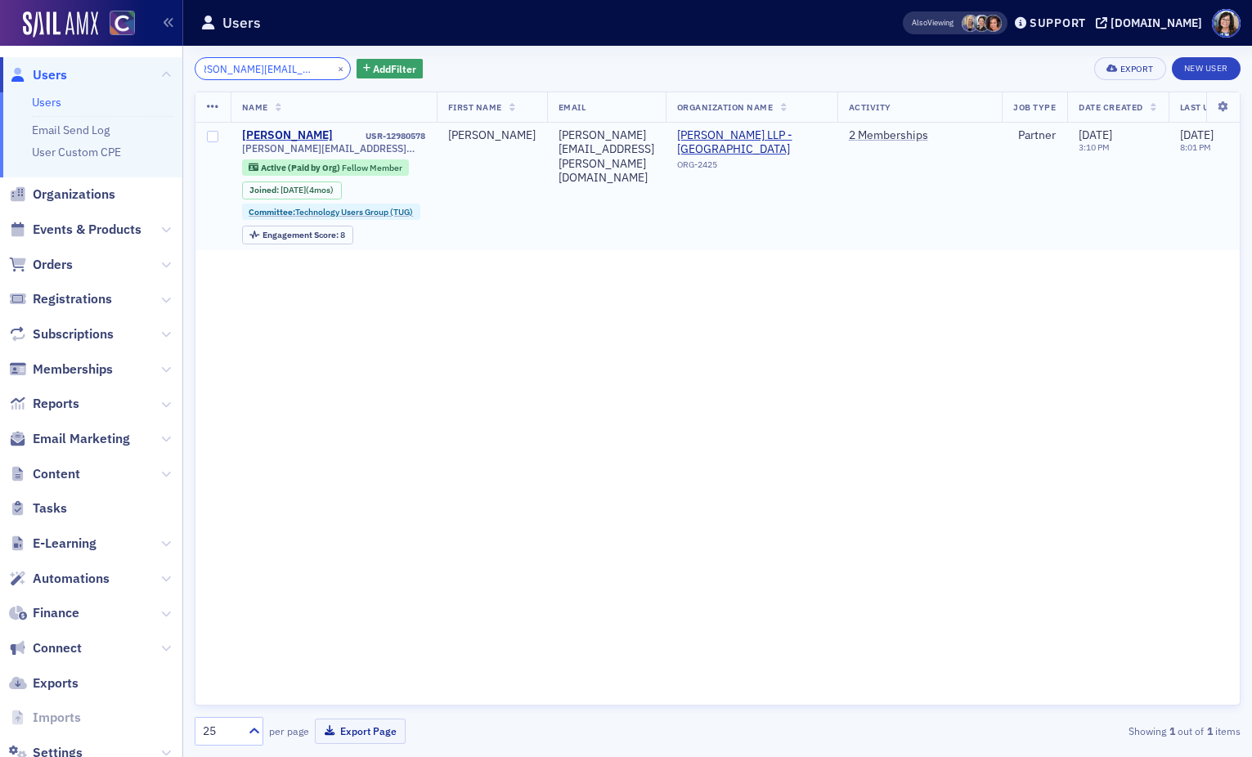
type input "anthony.shibata@wipfli.com"
drag, startPoint x: 324, startPoint y: 68, endPoint x: 289, endPoint y: 69, distance: 35.2
click at [334, 68] on button "×" at bounding box center [341, 68] width 15 height 15
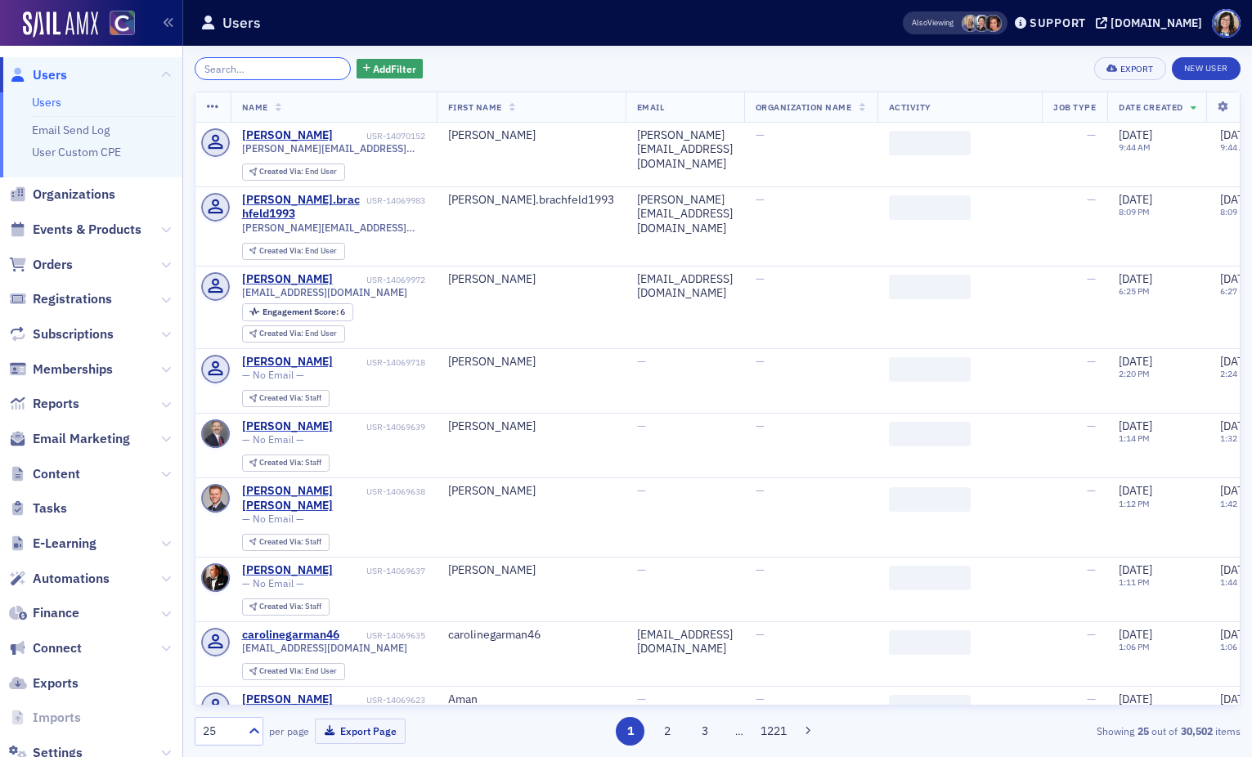
click at [285, 69] on input "search" at bounding box center [273, 68] width 156 height 23
paste input "blaise.wabo@a-lign.com"
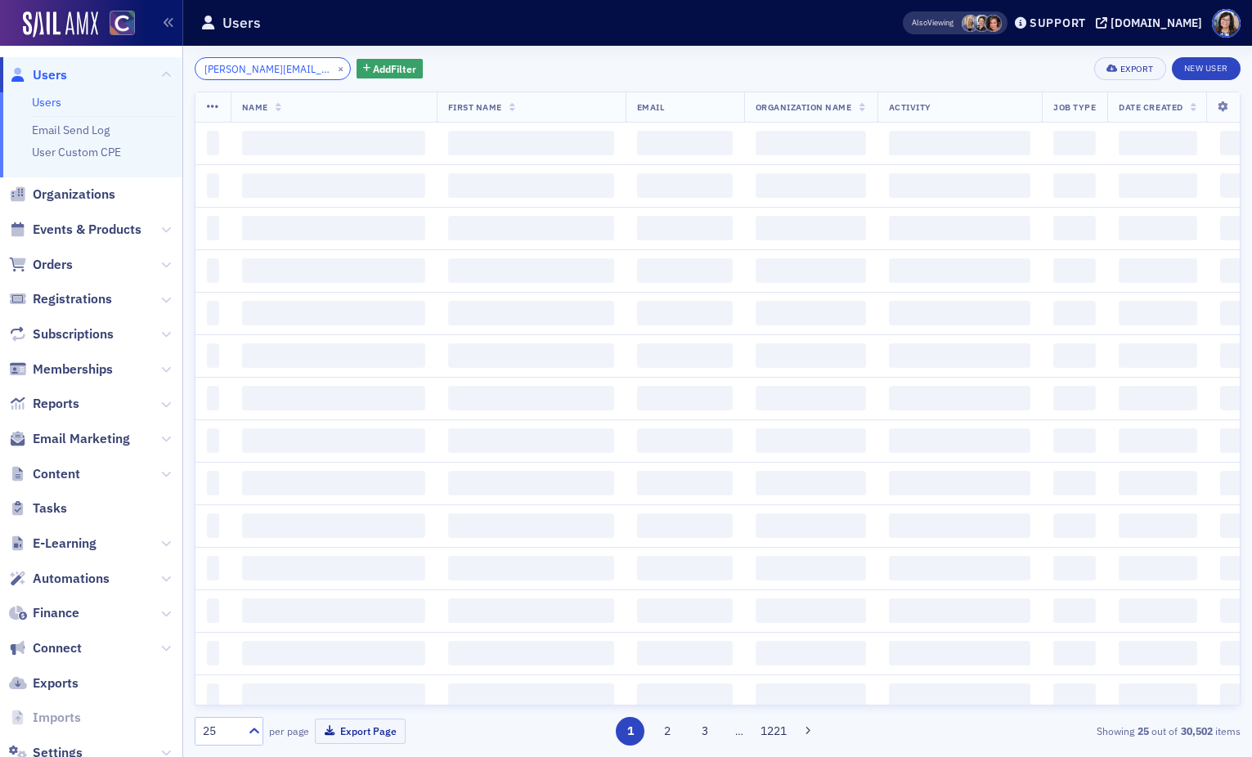
scroll to position [0, 2]
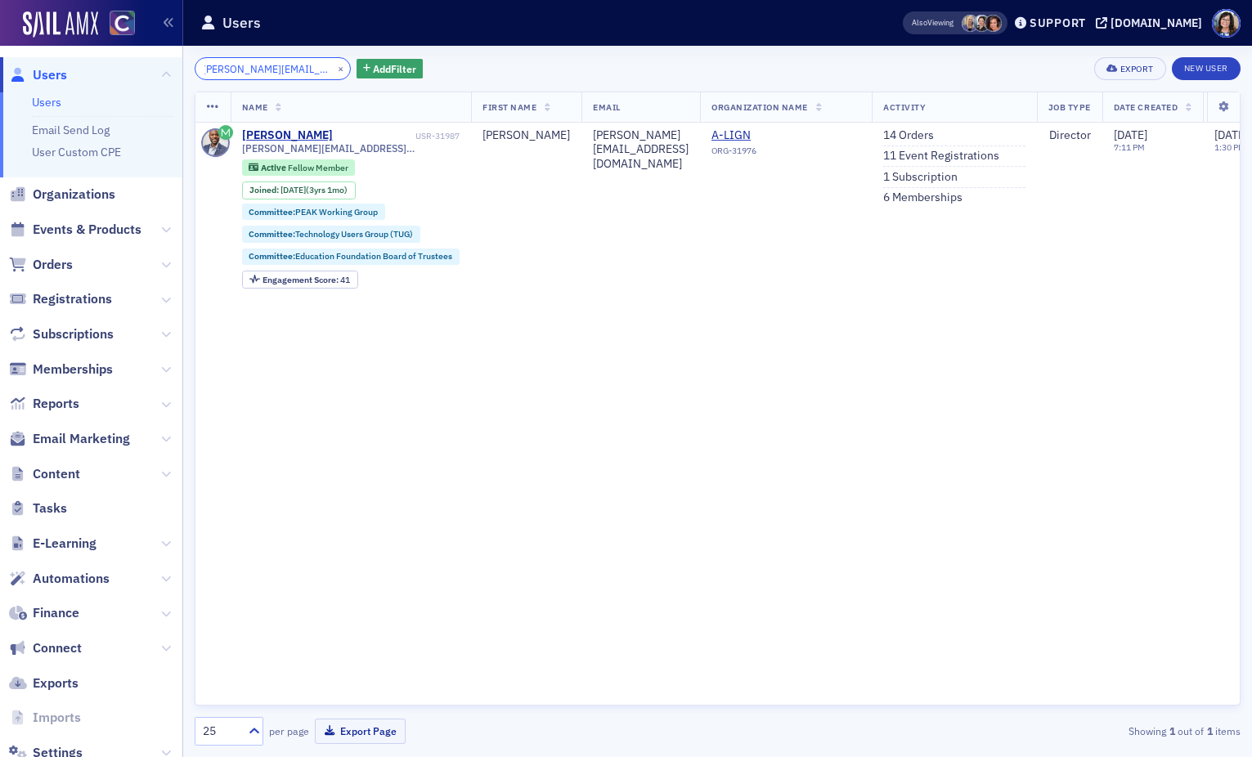
type input "blaise.wabo@a-lign.com"
click at [334, 66] on button "×" at bounding box center [341, 68] width 15 height 15
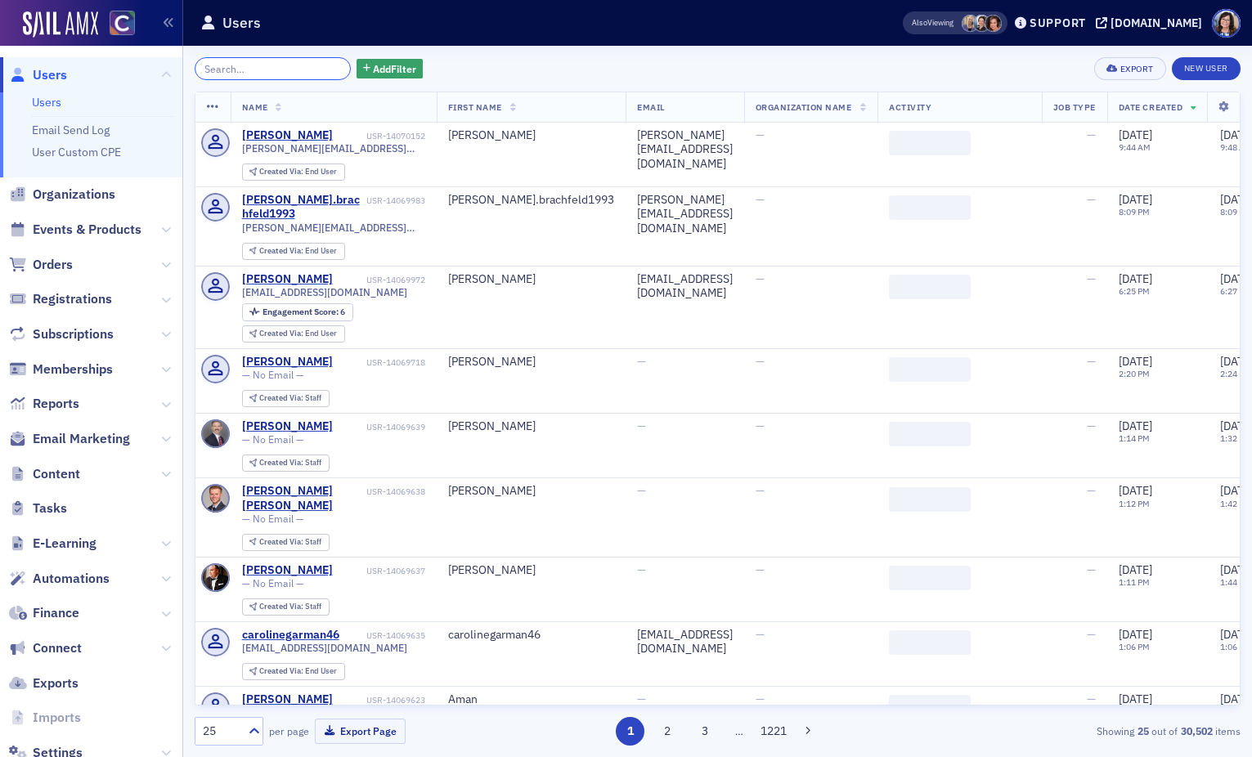
click at [284, 69] on input "search" at bounding box center [273, 68] width 156 height 23
paste input "brenda.clarke@cpavalue.com"
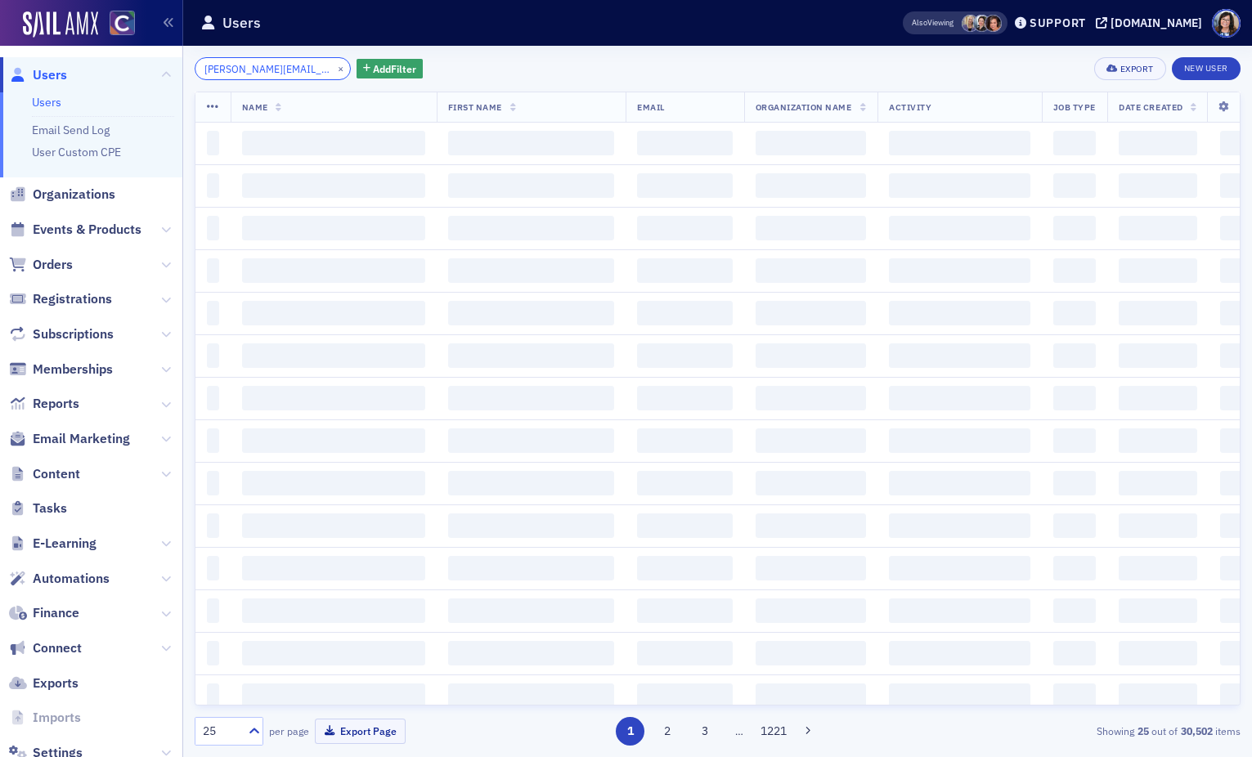
scroll to position [0, 25]
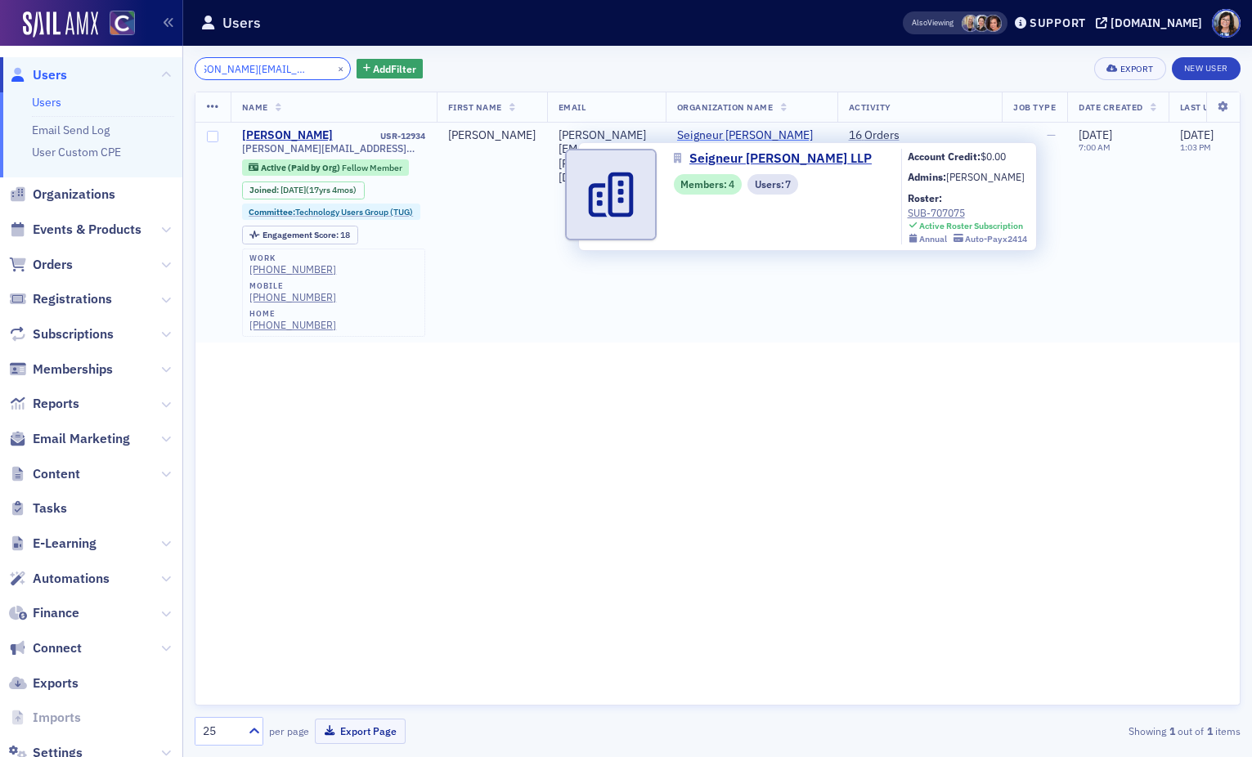
type input "brenda.clarke@cpavalue.com"
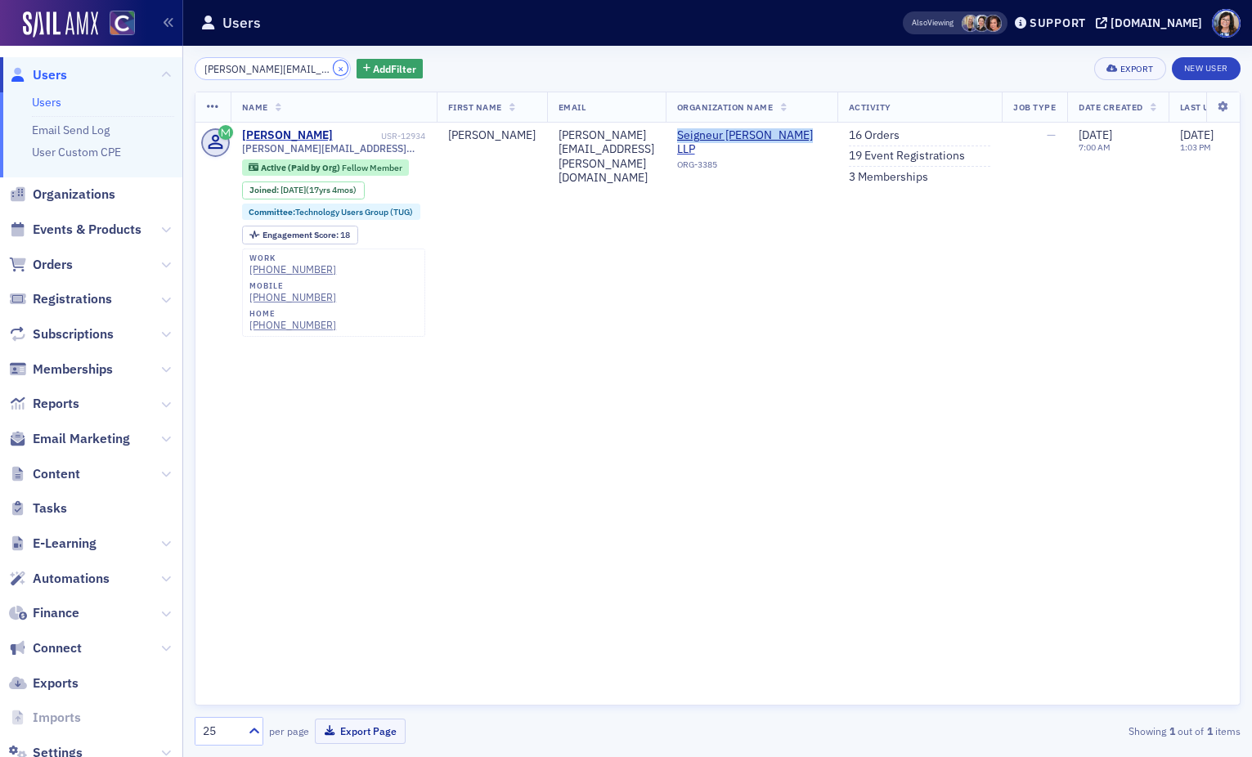
click at [334, 69] on button "×" at bounding box center [341, 68] width 15 height 15
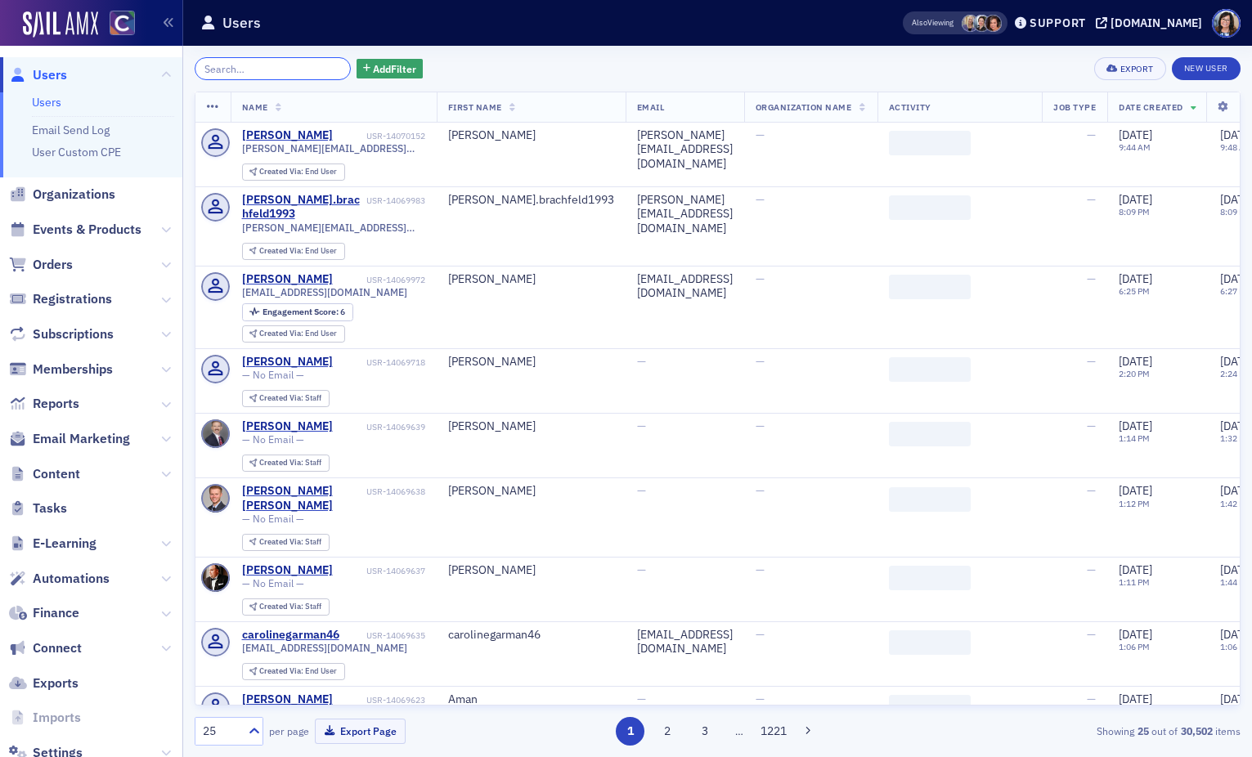
click at [301, 70] on input "search" at bounding box center [273, 68] width 156 height 23
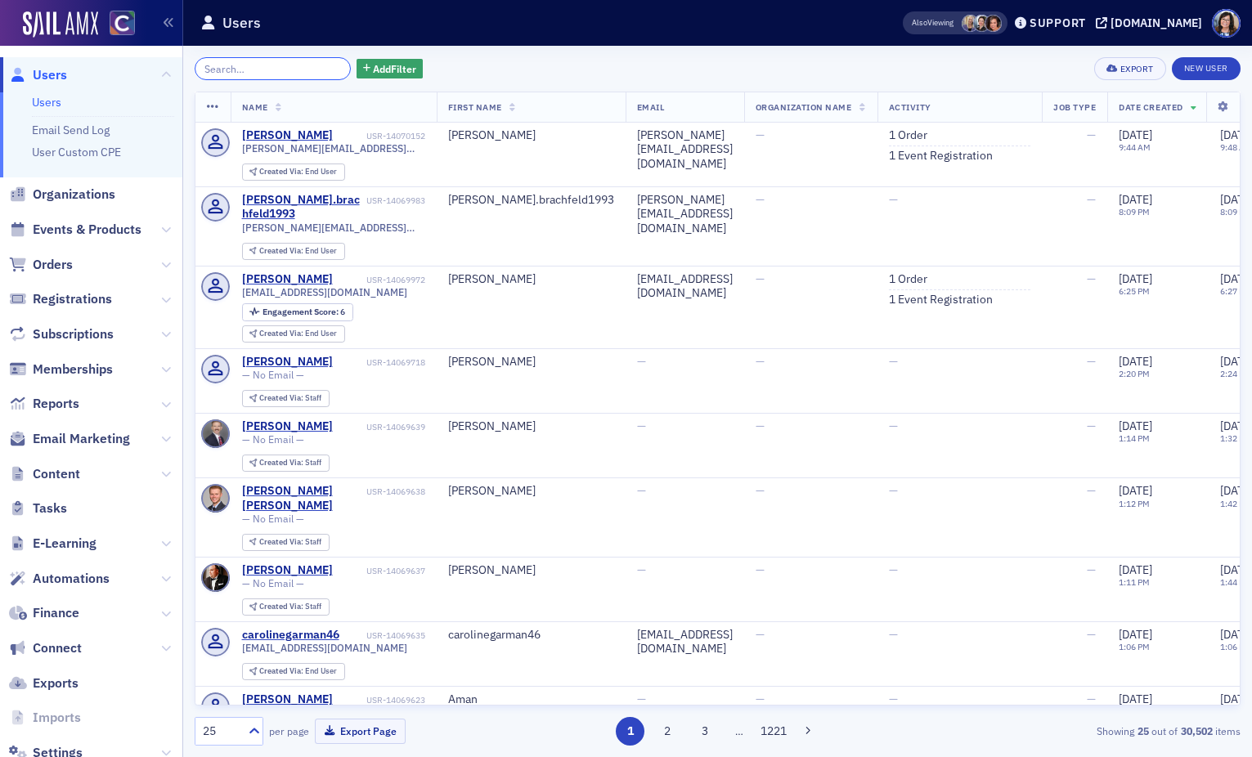
click at [273, 70] on input "search" at bounding box center [273, 68] width 156 height 23
click at [283, 69] on input "search" at bounding box center [273, 68] width 156 height 23
paste input "cbarlow1101@gmail.com"
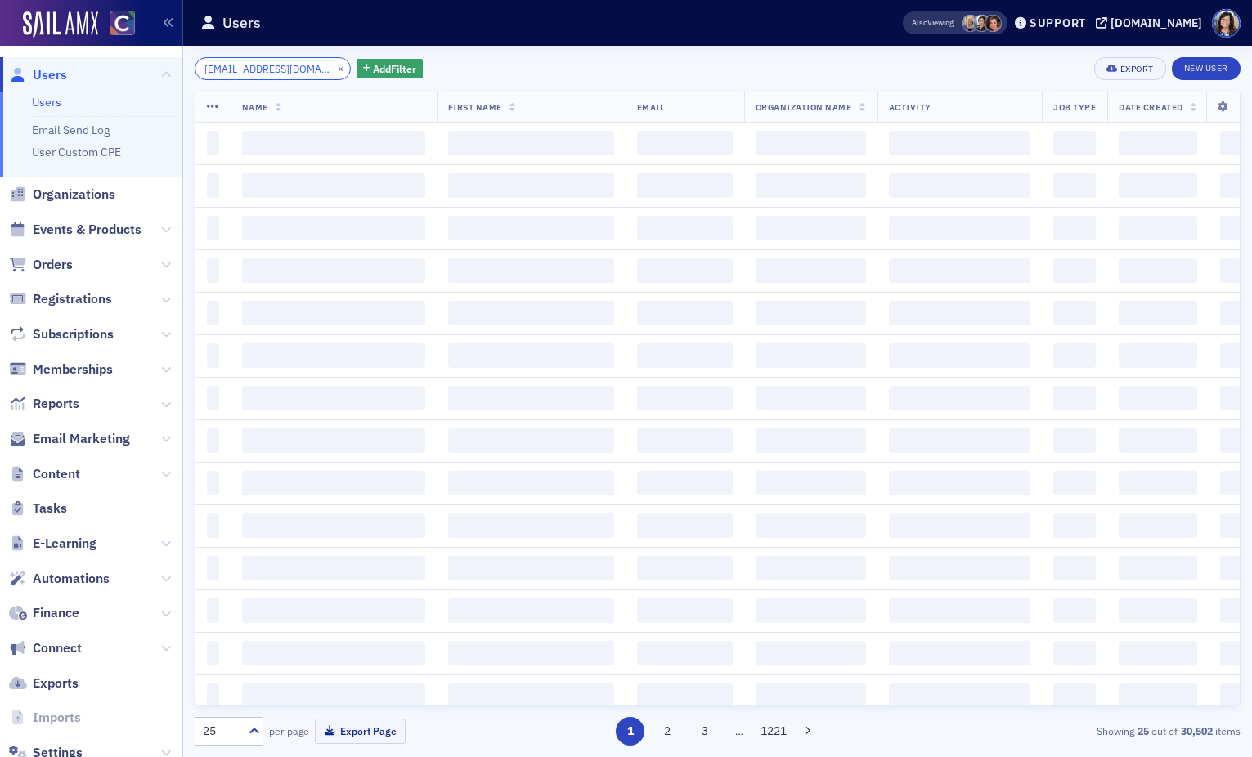
scroll to position [0, 7]
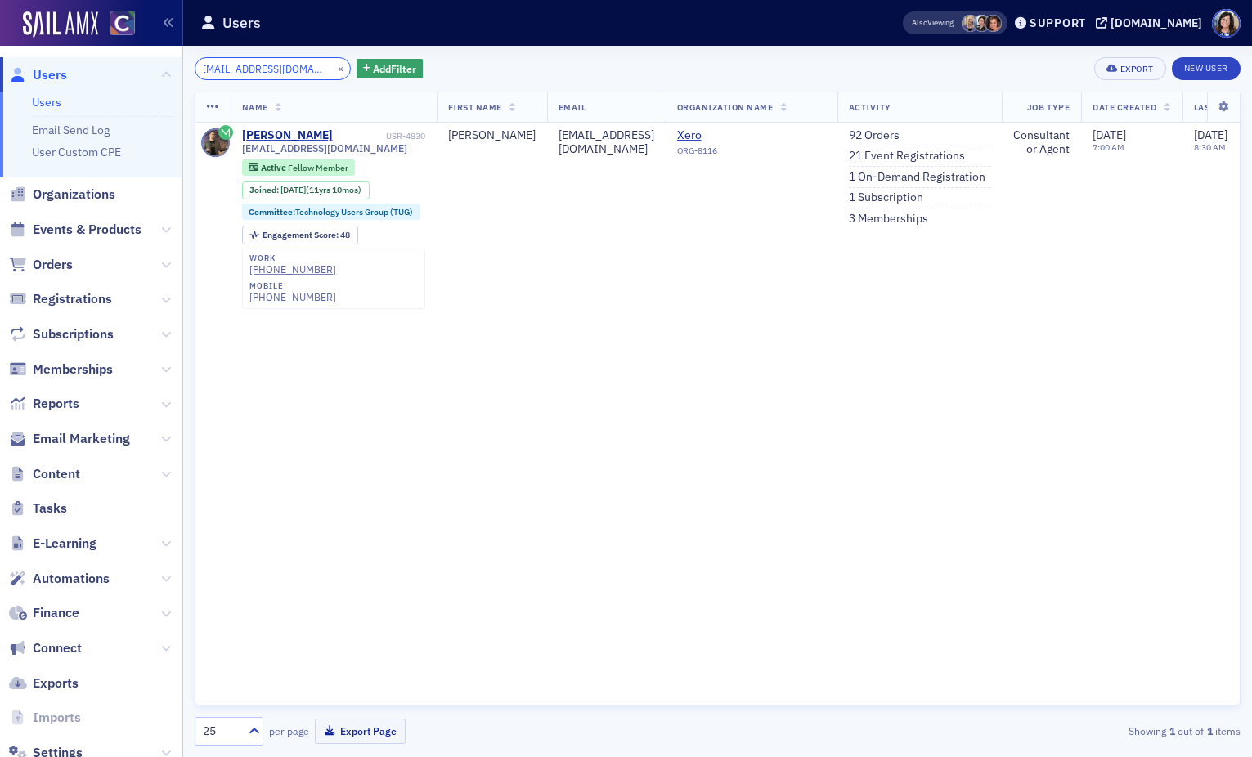
type input "cbarlow1101@gmail.com"
click at [334, 70] on button "×" at bounding box center [341, 68] width 15 height 15
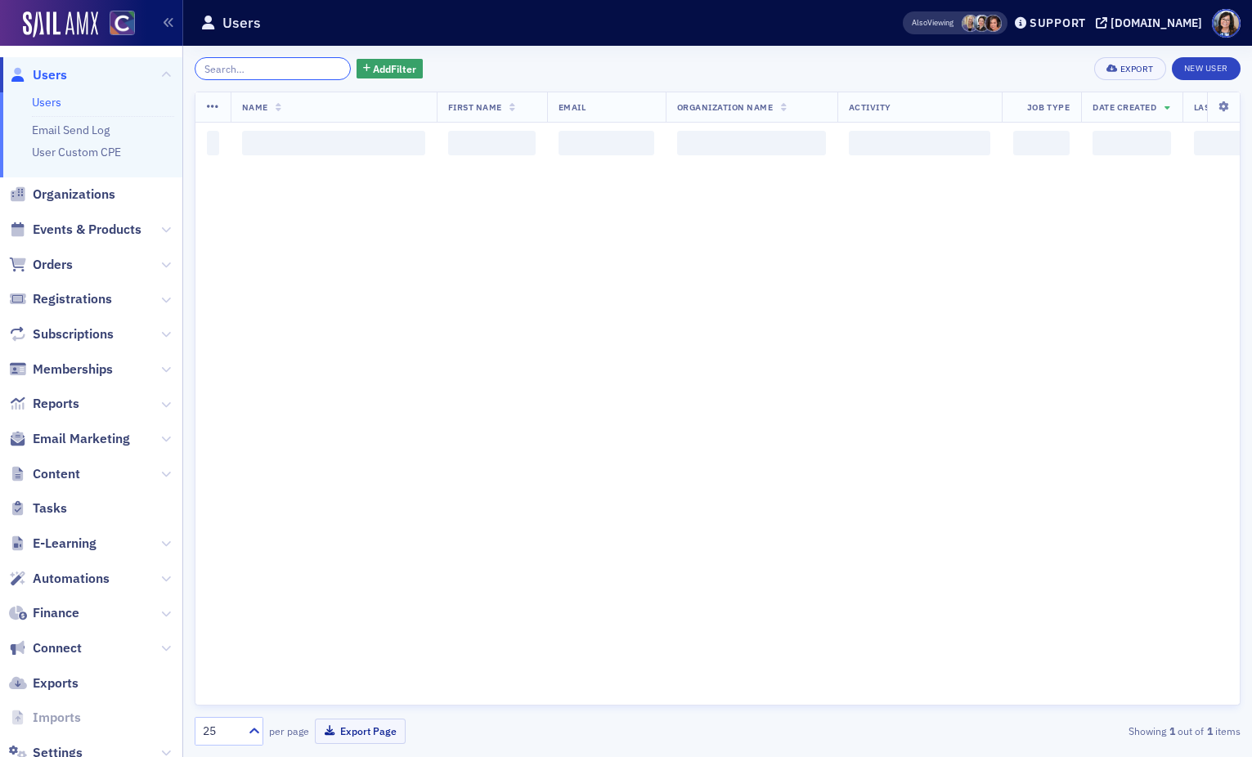
click at [265, 70] on input "search" at bounding box center [273, 68] width 156 height 23
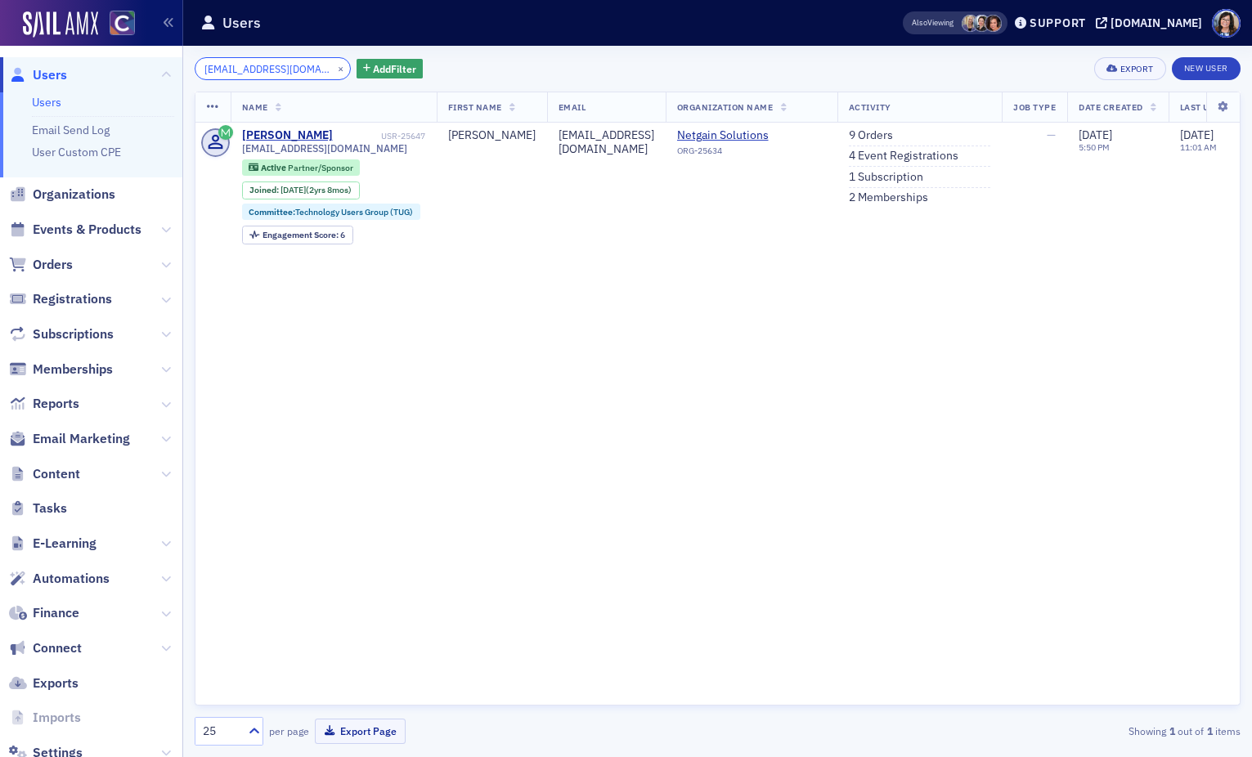
type input "cstewart@netgain.tech"
click at [334, 67] on button "×" at bounding box center [341, 68] width 15 height 15
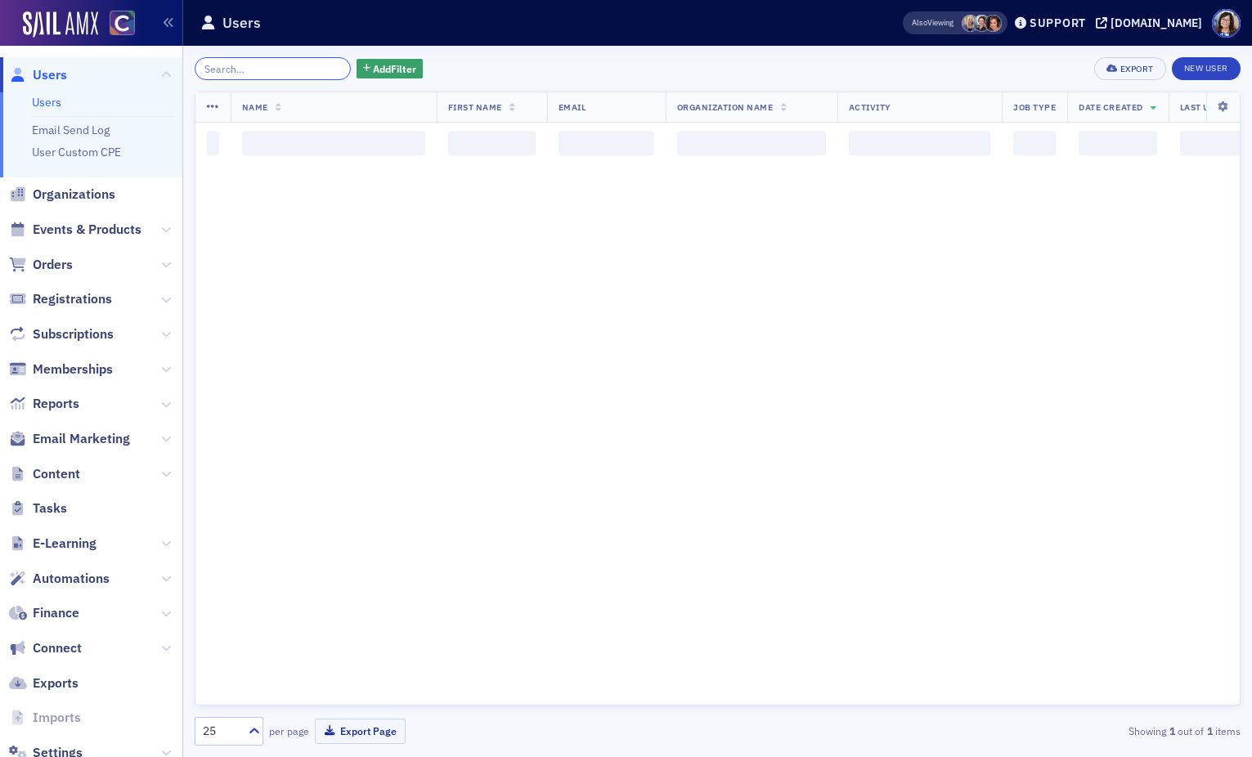
click at [277, 70] on input "search" at bounding box center [273, 68] width 156 height 23
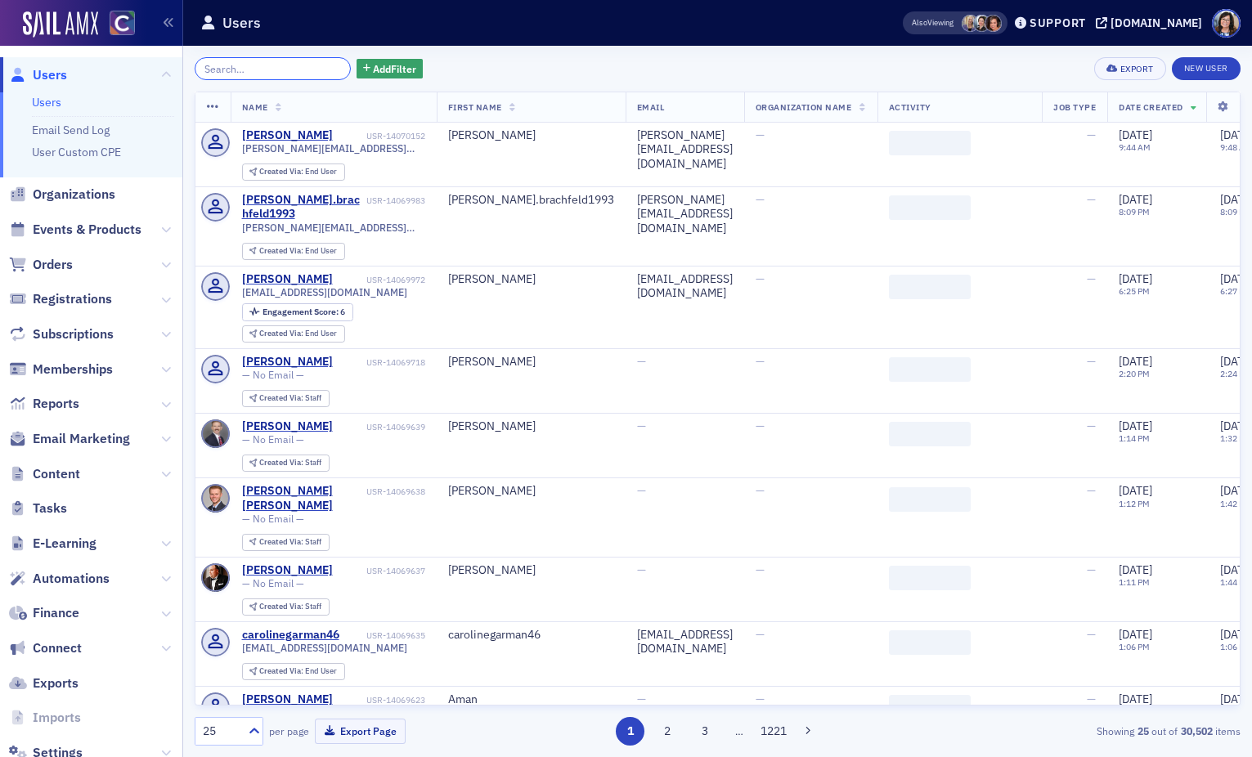
click at [277, 70] on input "search" at bounding box center [273, 68] width 156 height 23
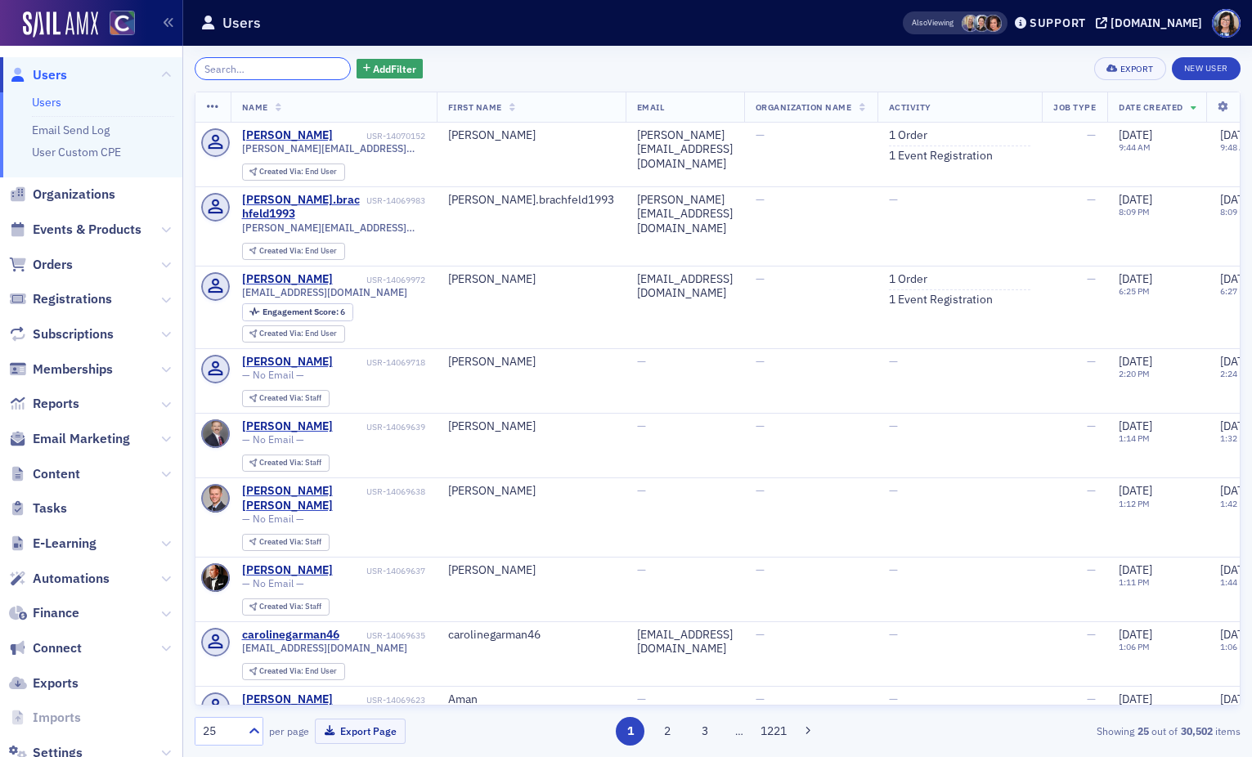
click at [288, 68] on input "search" at bounding box center [273, 68] width 156 height 23
paste input "cathie.myran@nla-cpas.com"
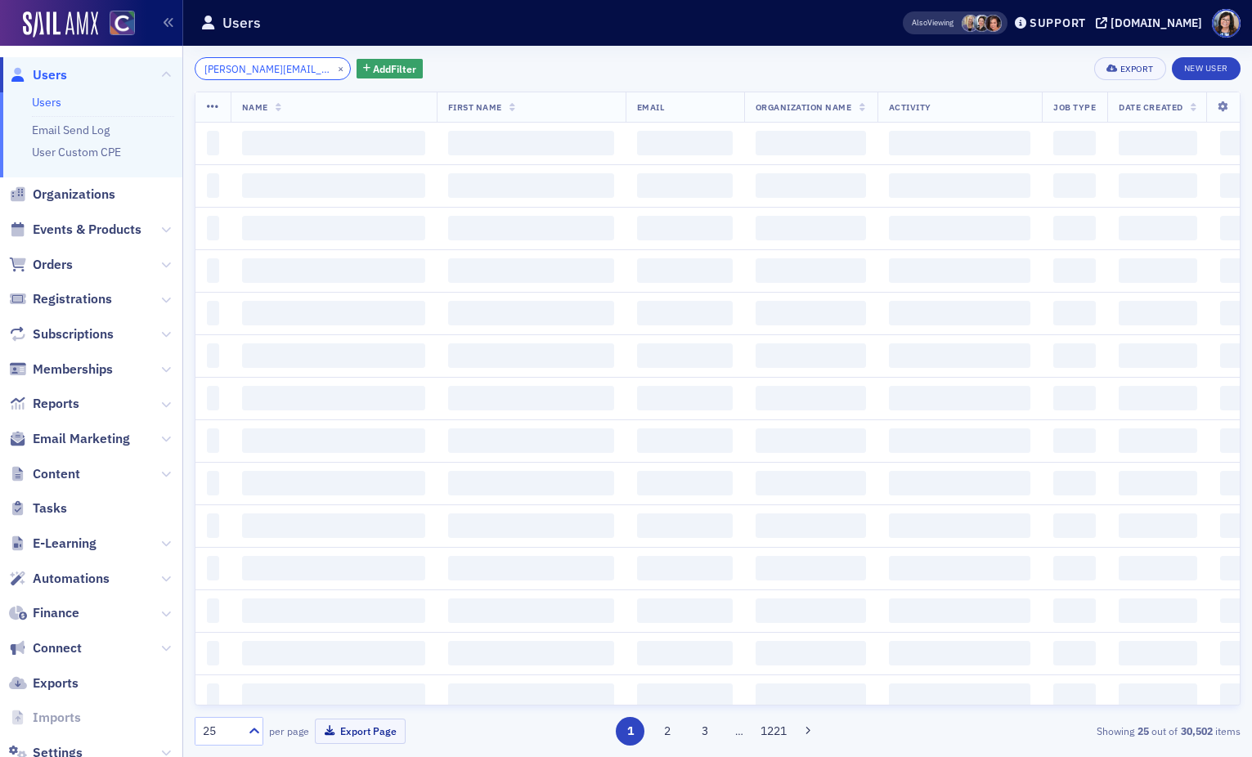
scroll to position [0, 20]
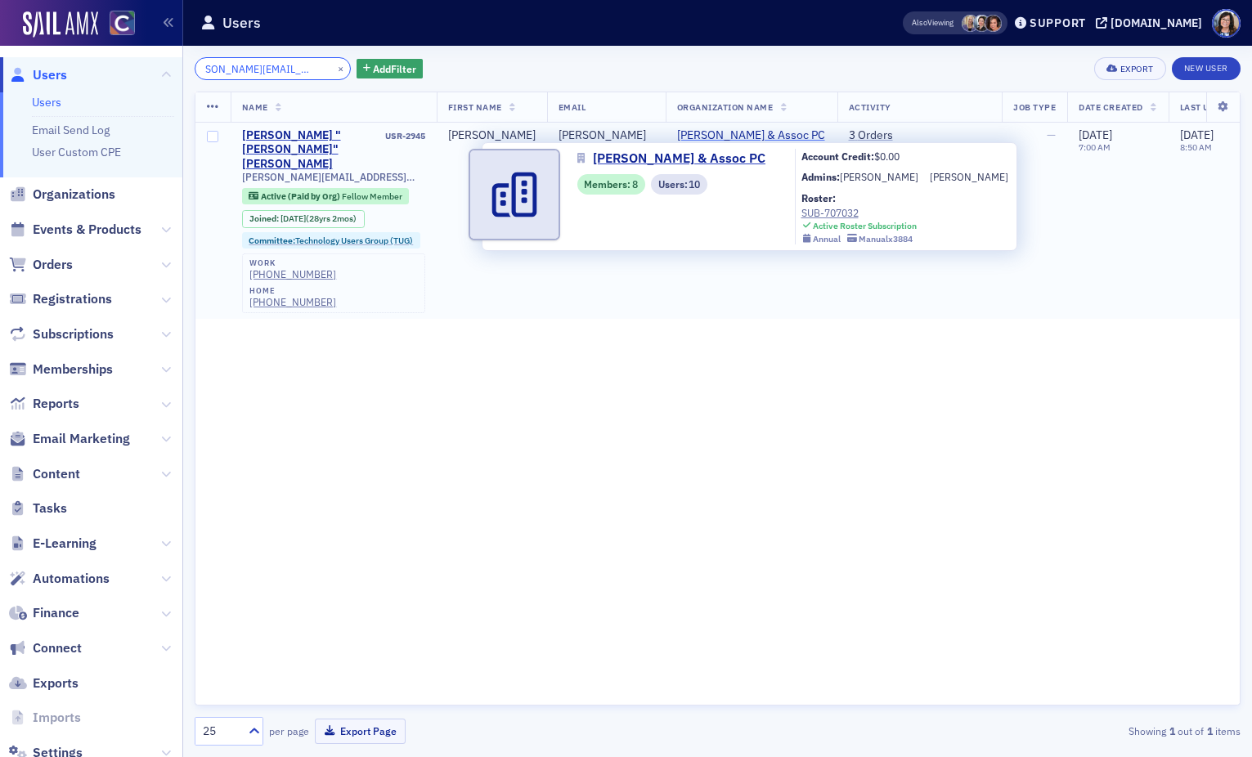
type input "cathie.myran@nla-cpas.com"
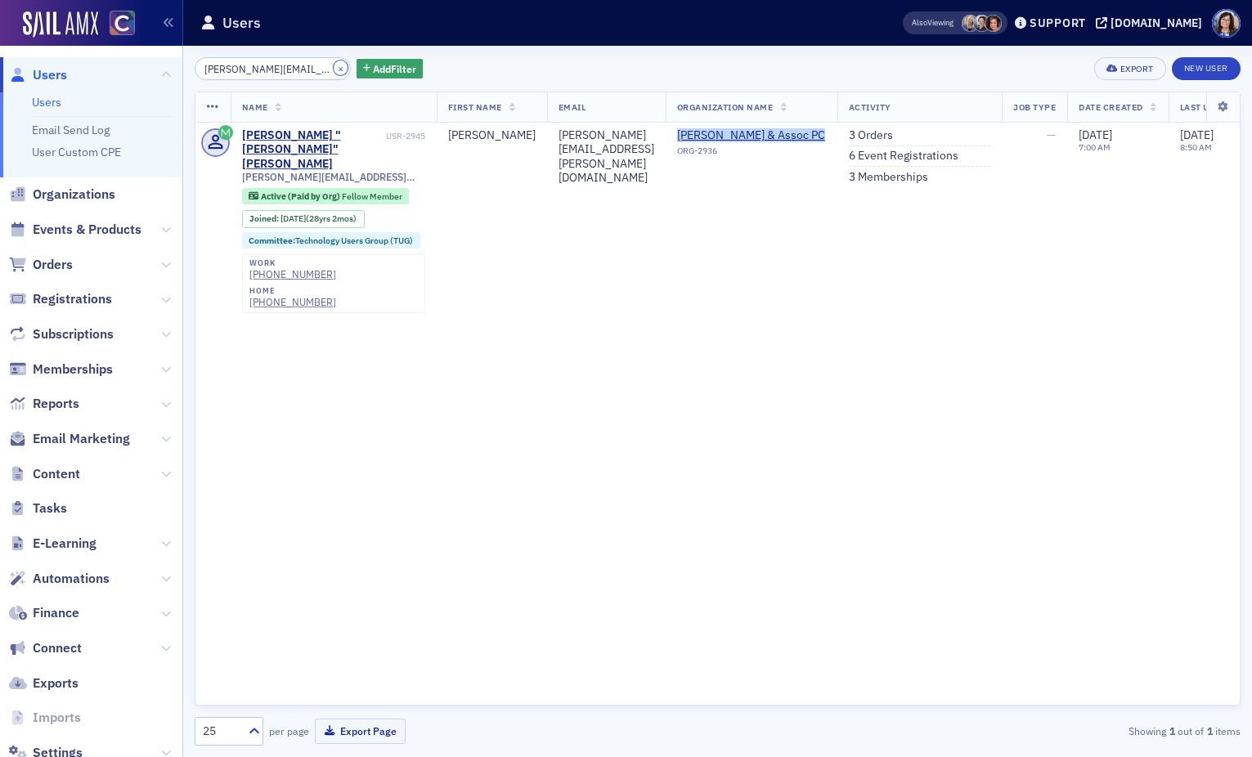
click at [334, 69] on button "×" at bounding box center [341, 68] width 15 height 15
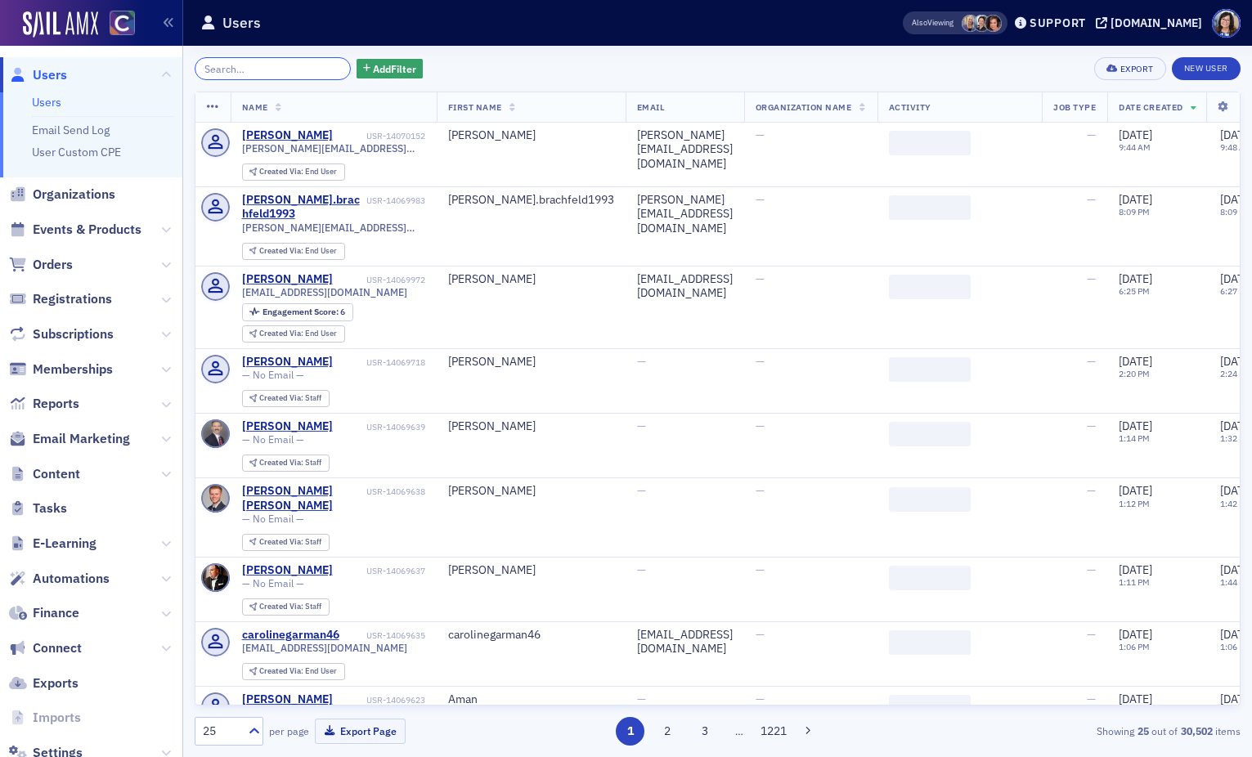
click at [300, 69] on input "search" at bounding box center [273, 68] width 156 height 23
click at [297, 69] on input "search" at bounding box center [273, 68] width 156 height 23
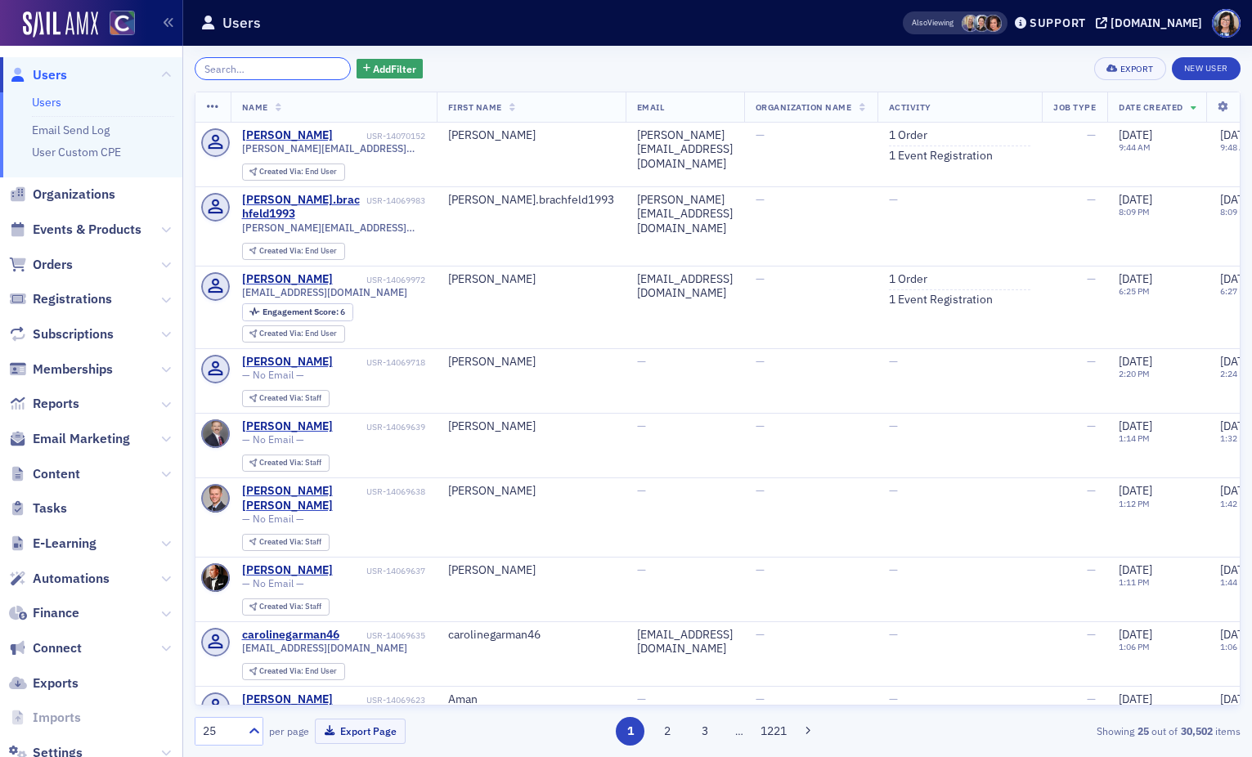
click at [266, 70] on input "search" at bounding box center [273, 68] width 156 height 23
paste input "cmartin@dataprepu.com"
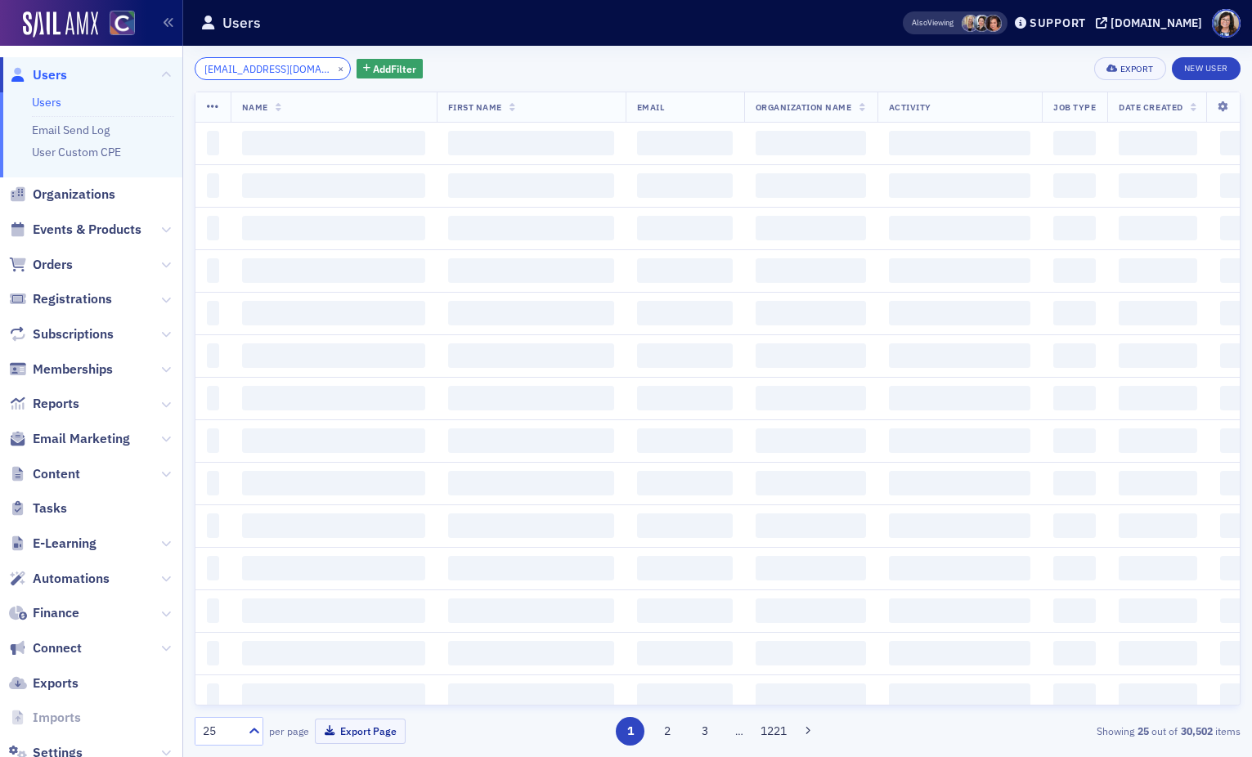
scroll to position [0, 4]
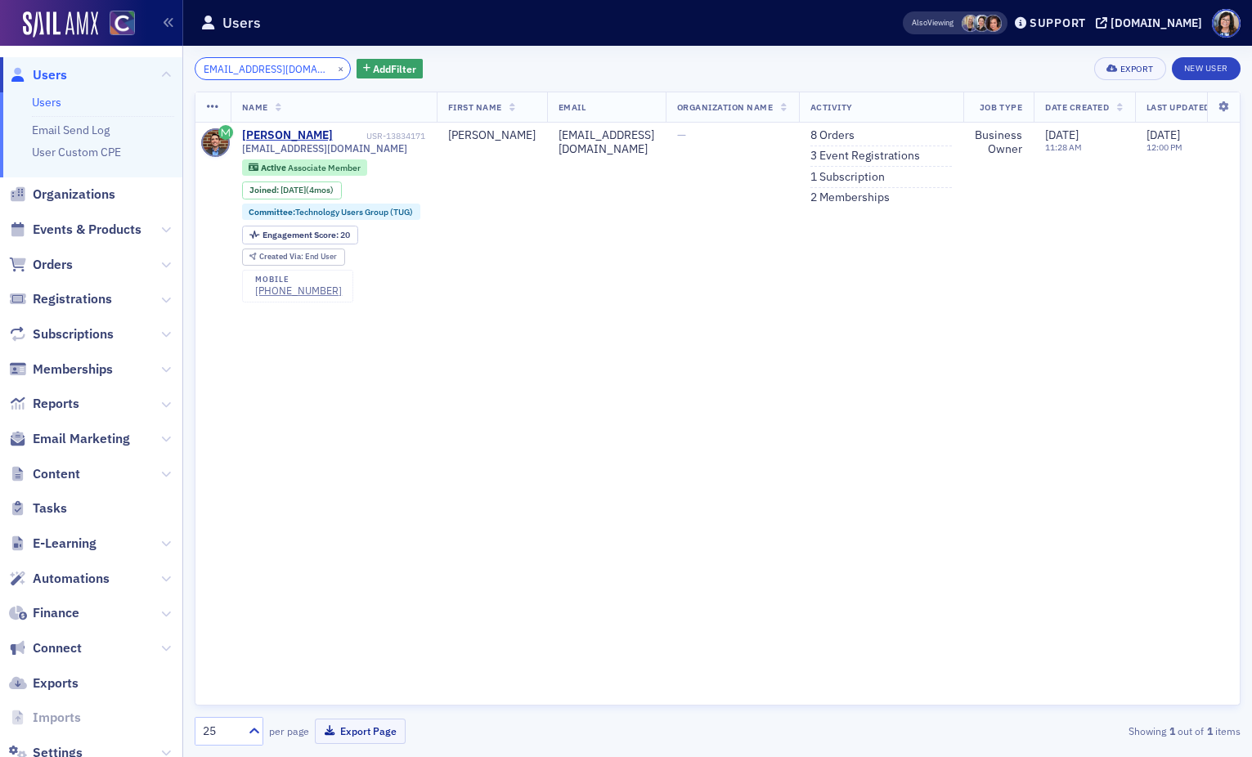
type input "cmartin@dataprepu.com"
drag, startPoint x: 322, startPoint y: 65, endPoint x: 299, endPoint y: 68, distance: 23.9
click at [334, 65] on button "×" at bounding box center [341, 68] width 15 height 15
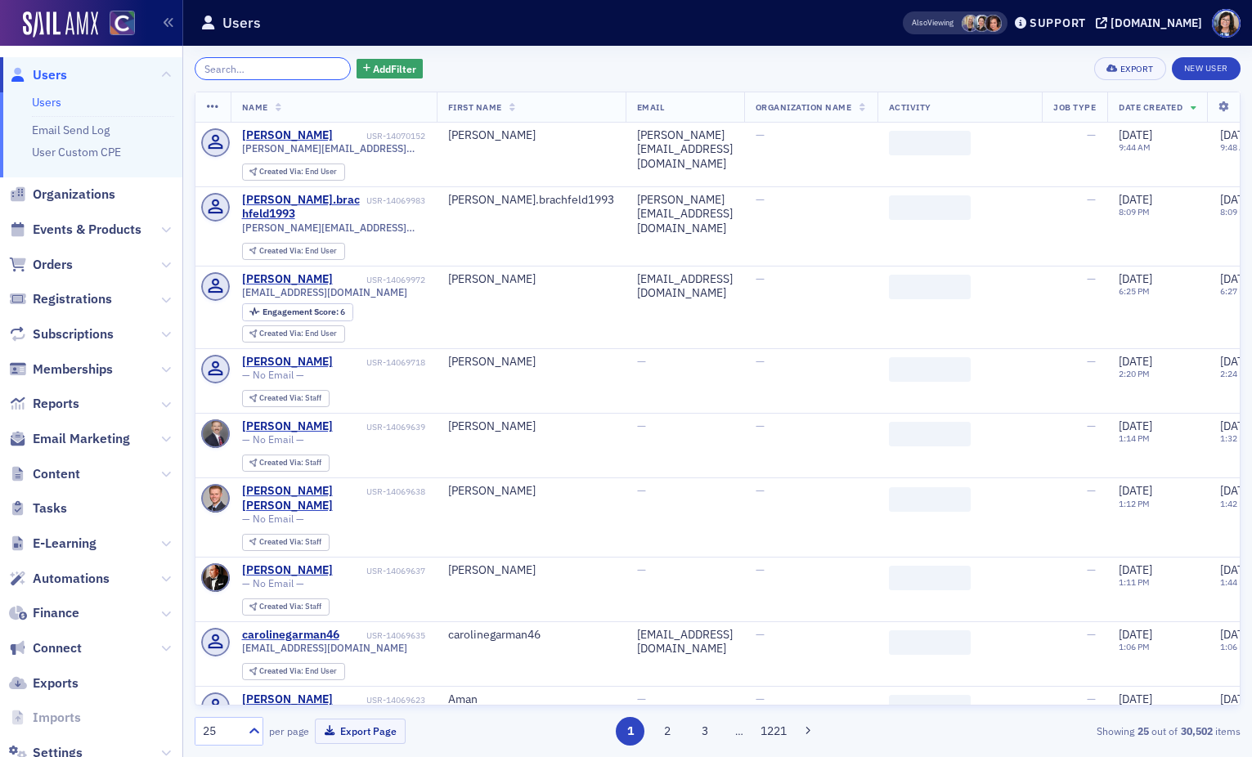
click at [291, 68] on input "search" at bounding box center [273, 68] width 156 height 23
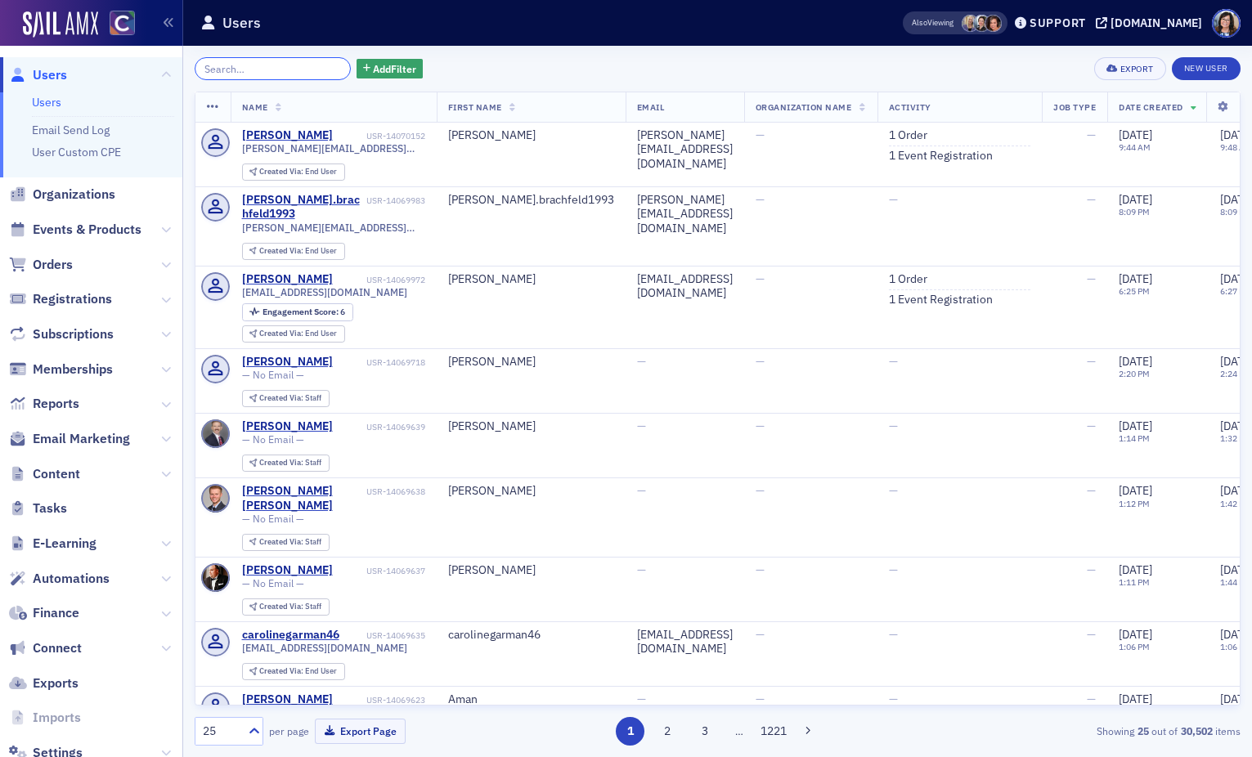
paste input "clinhardt@msn.com"
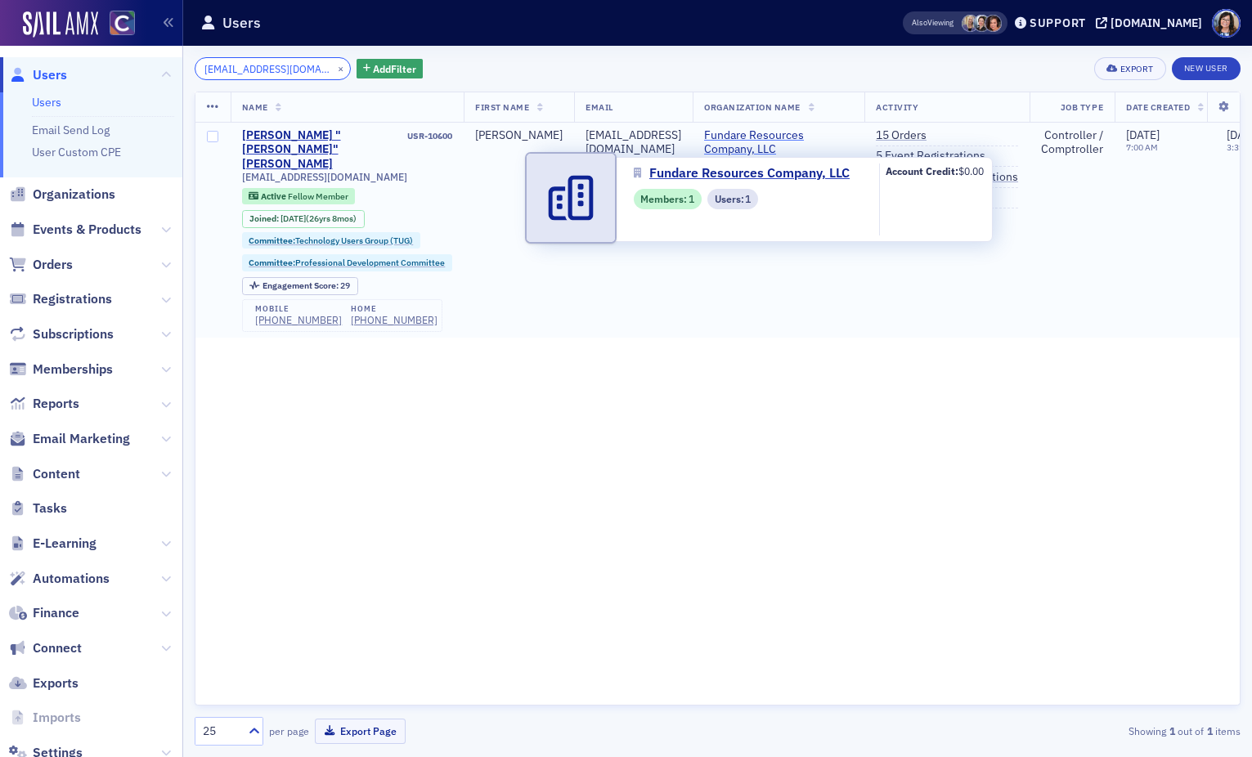
type input "clinhardt@msn.com"
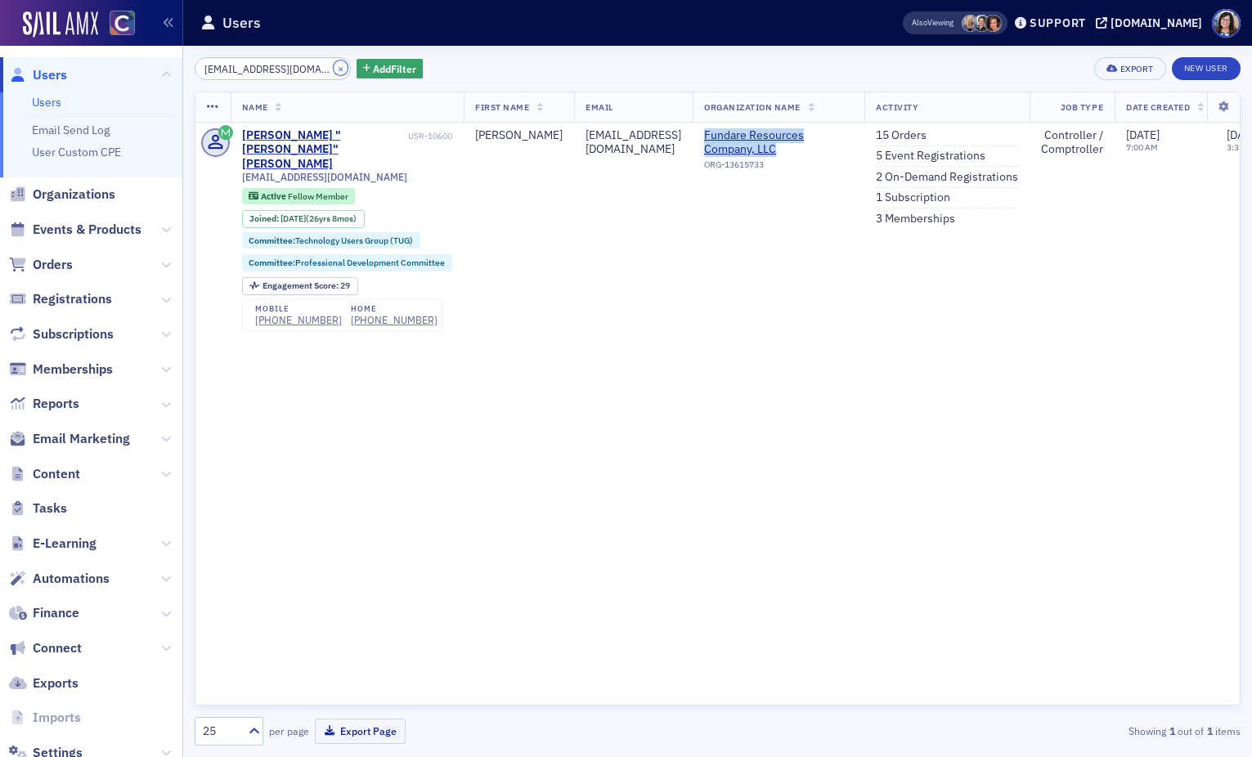
click at [334, 70] on button "×" at bounding box center [341, 68] width 15 height 15
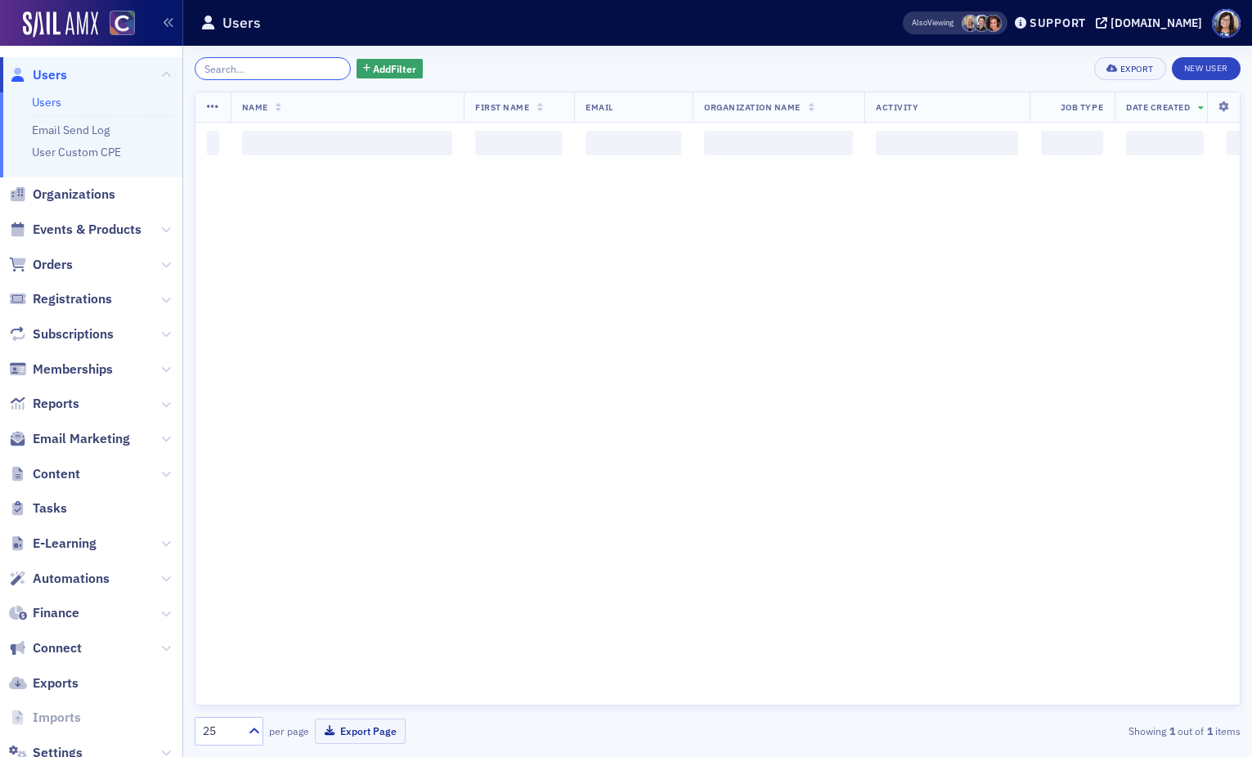
click at [268, 69] on input "search" at bounding box center [273, 68] width 156 height 23
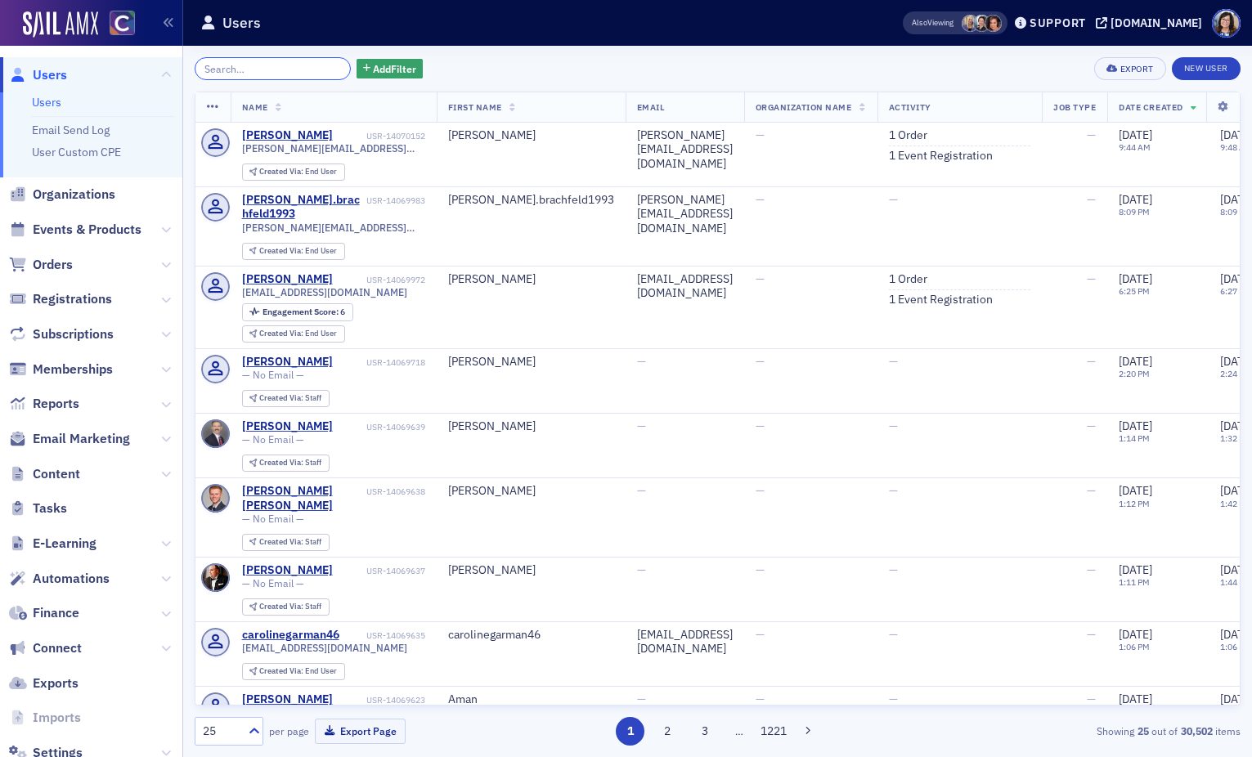
paste input "webercullen@gmail.com"
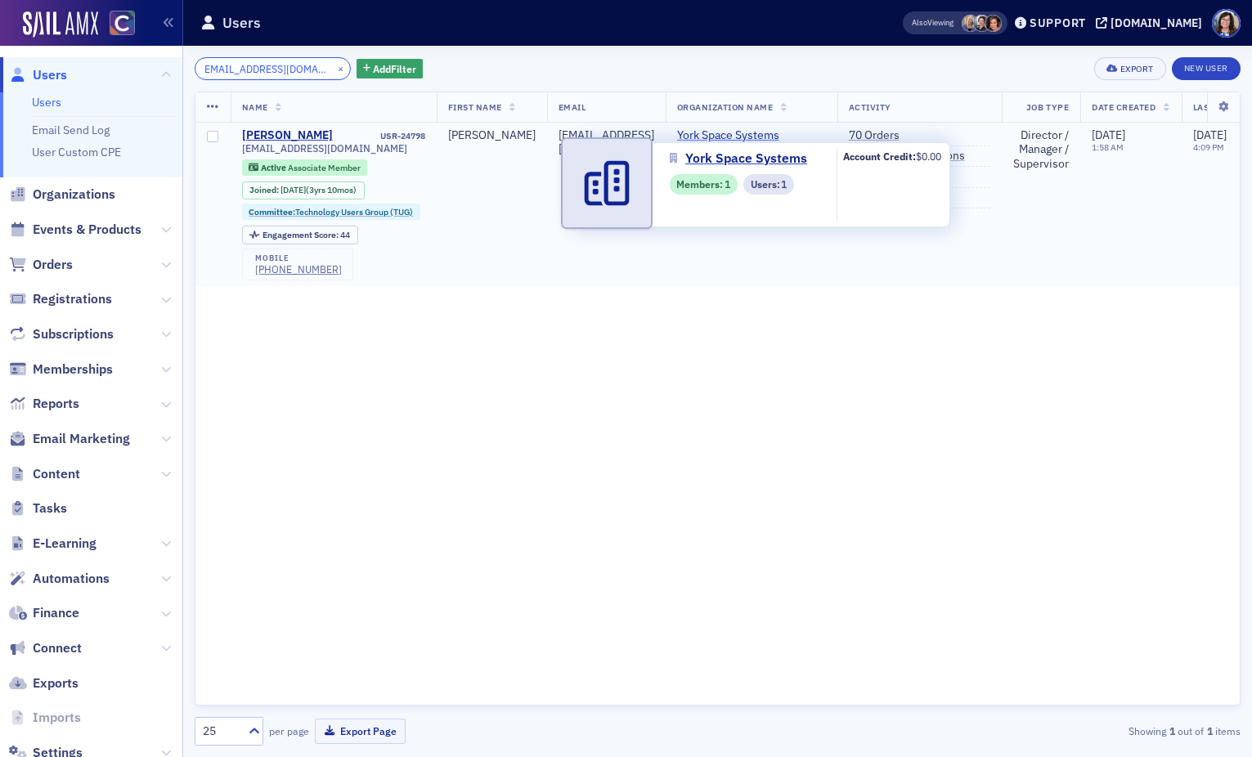
type input "webercullen@gmail.com"
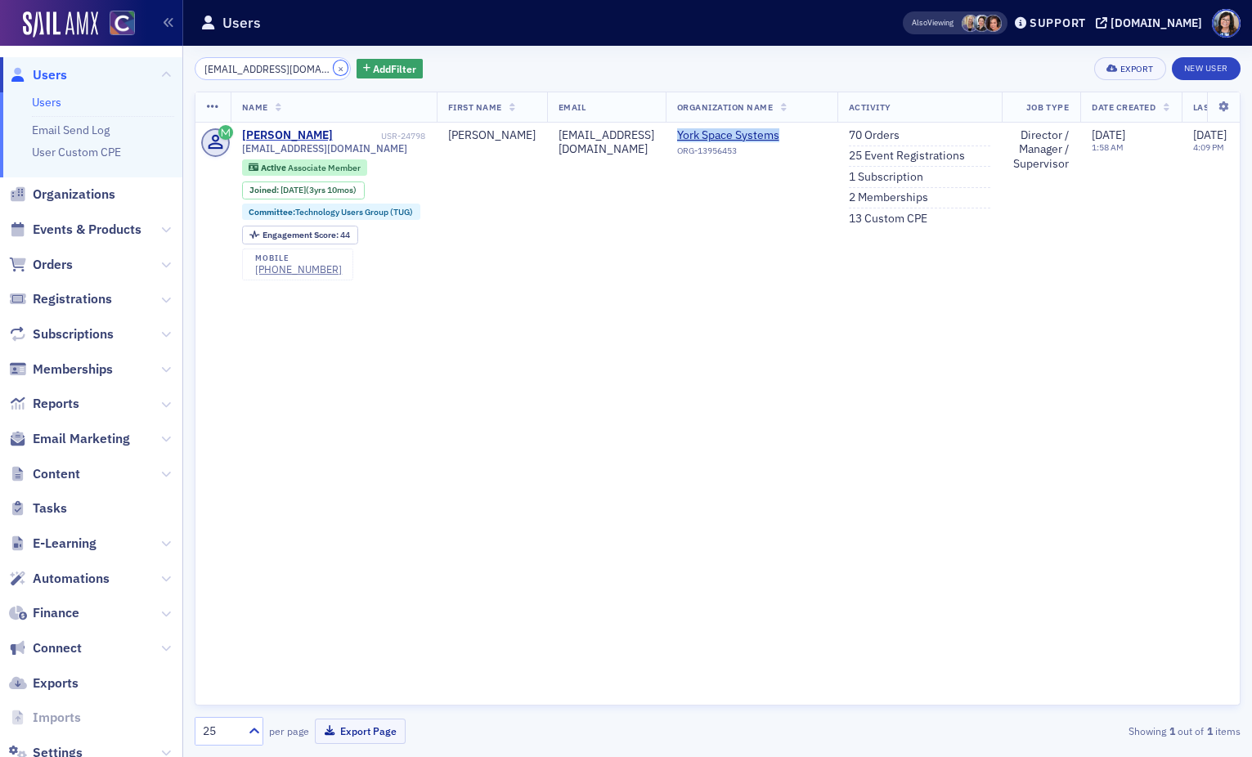
drag, startPoint x: 320, startPoint y: 66, endPoint x: 256, endPoint y: 68, distance: 63.8
click at [334, 66] on button "×" at bounding box center [341, 68] width 15 height 15
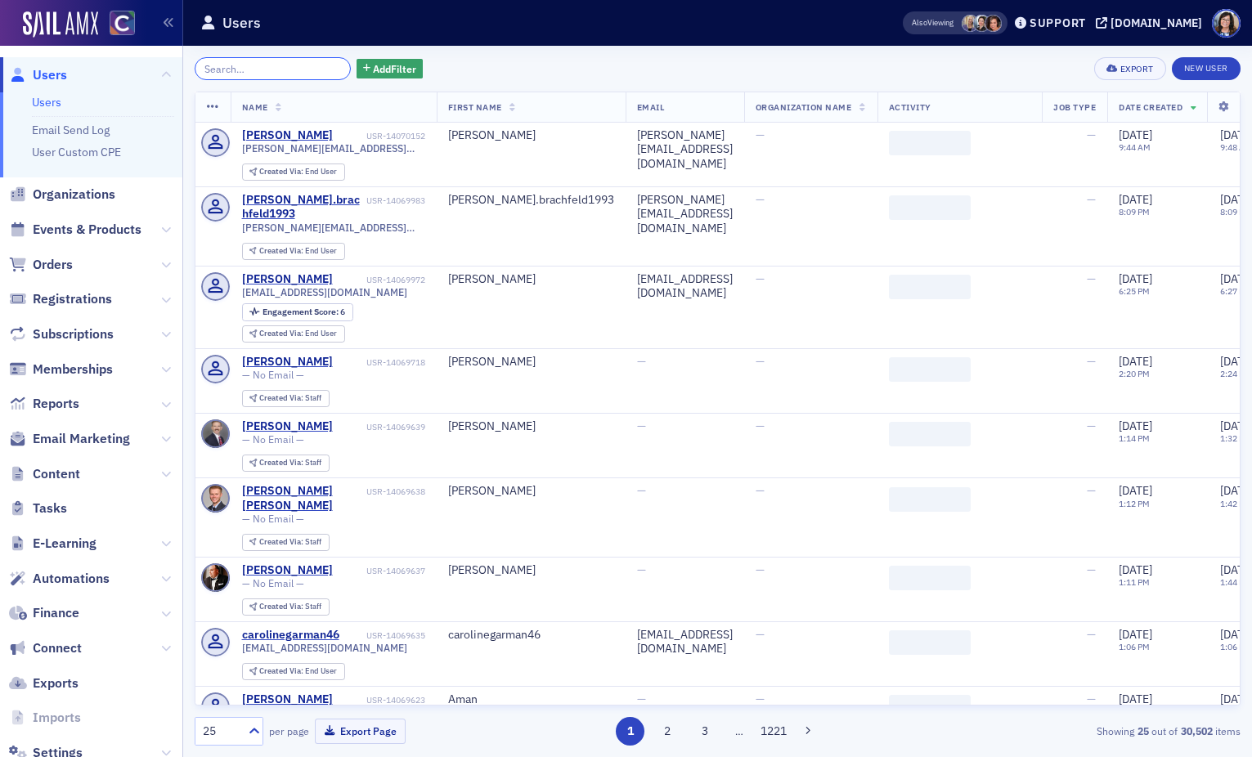
click at [256, 68] on input "search" at bounding box center [273, 68] width 156 height 23
paste input "danereece@gmail.com"
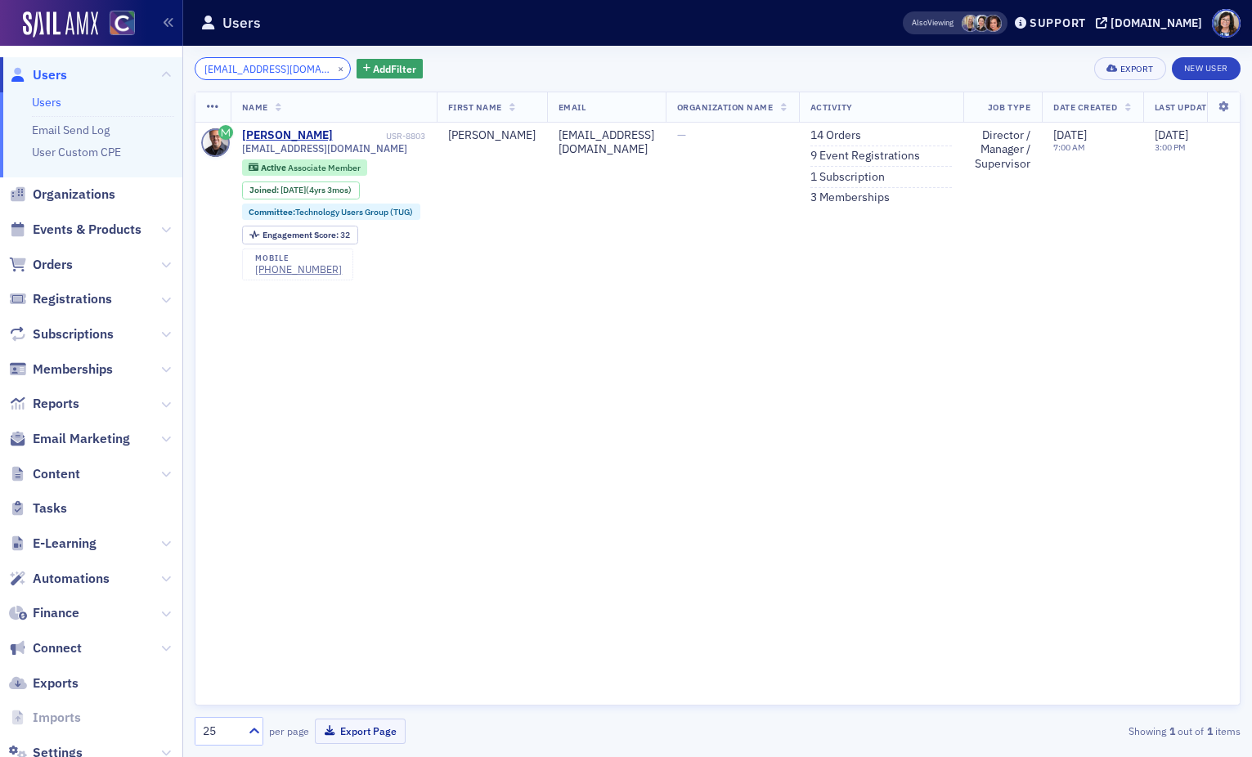
type input "danereece@gmail.com"
click at [334, 69] on button "×" at bounding box center [341, 68] width 15 height 15
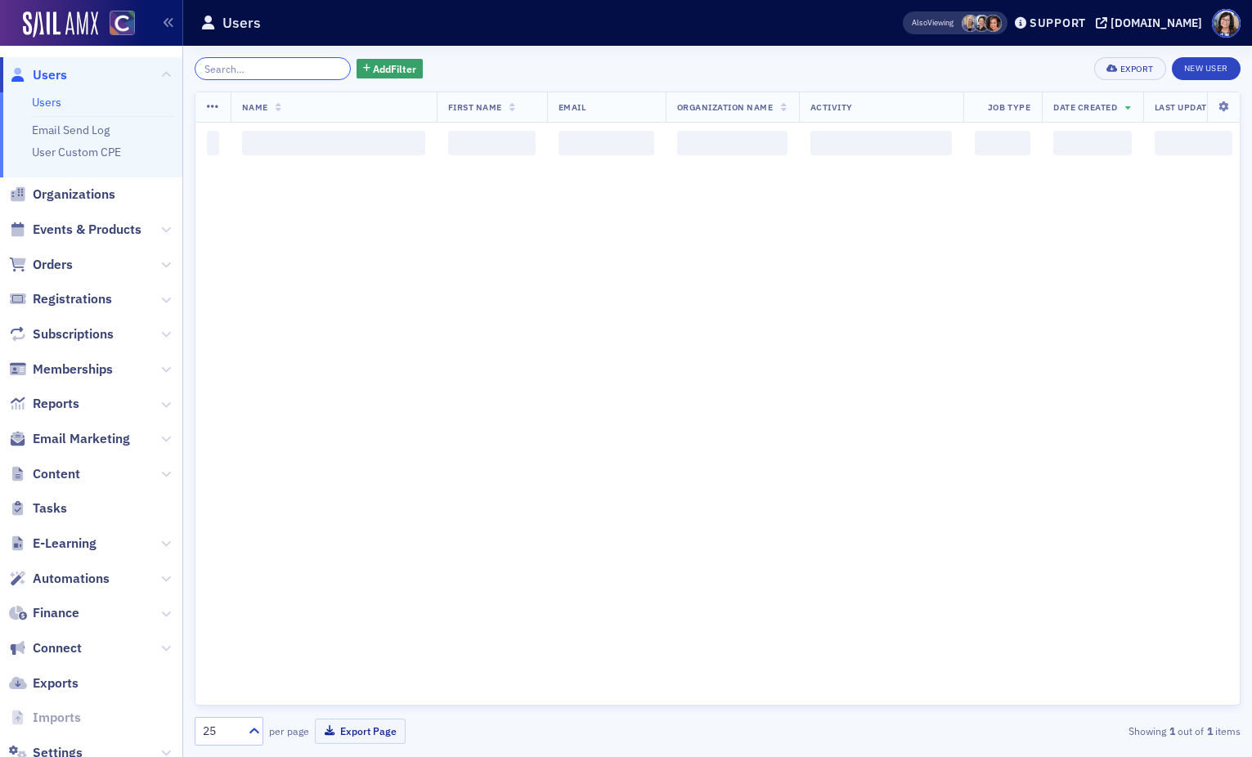
click at [296, 70] on input "search" at bounding box center [273, 68] width 156 height 23
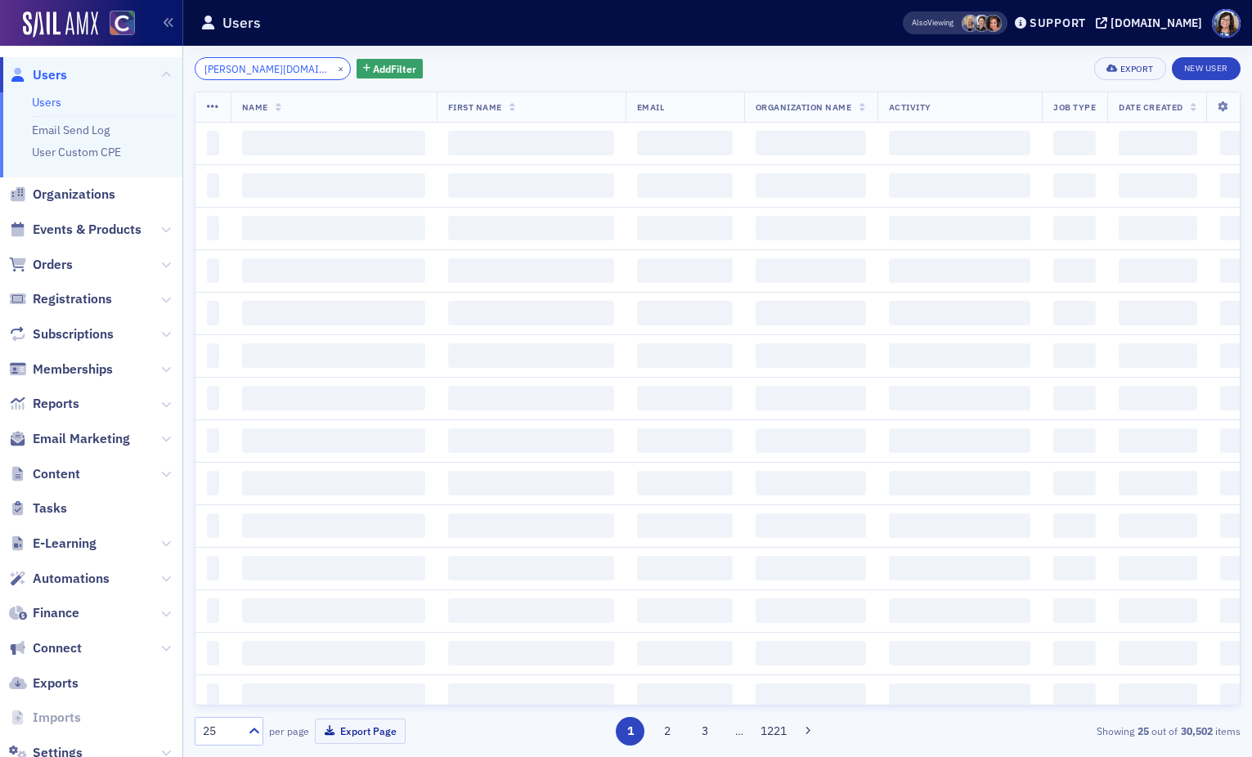
scroll to position [0, 3]
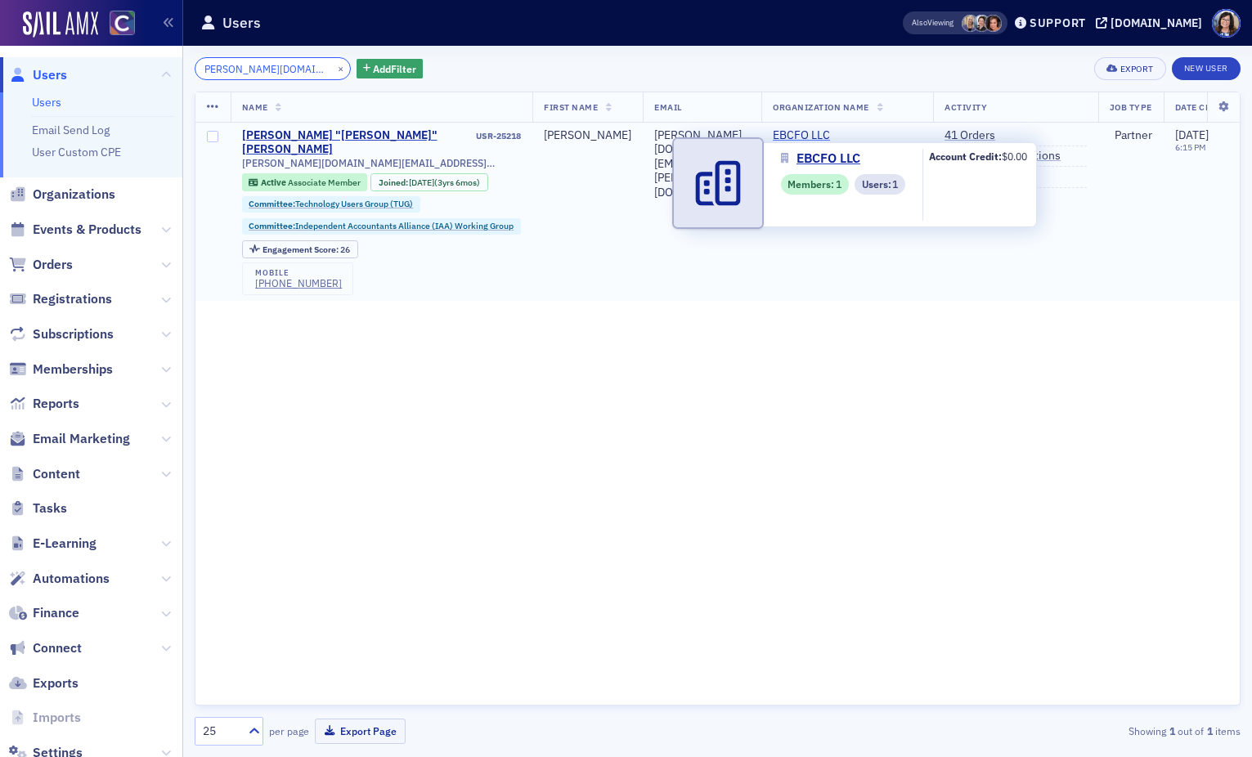
type input "dan.schmidt@ebcfo.com"
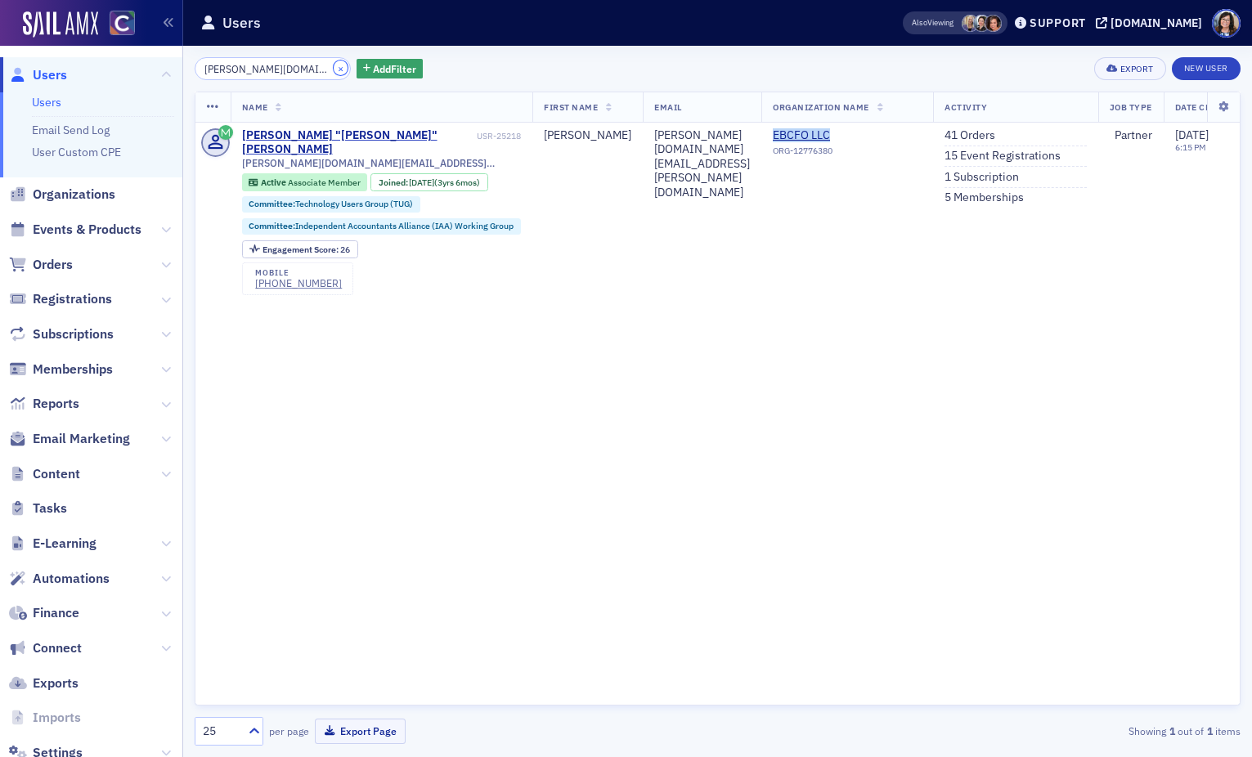
click at [334, 66] on button "×" at bounding box center [341, 68] width 15 height 15
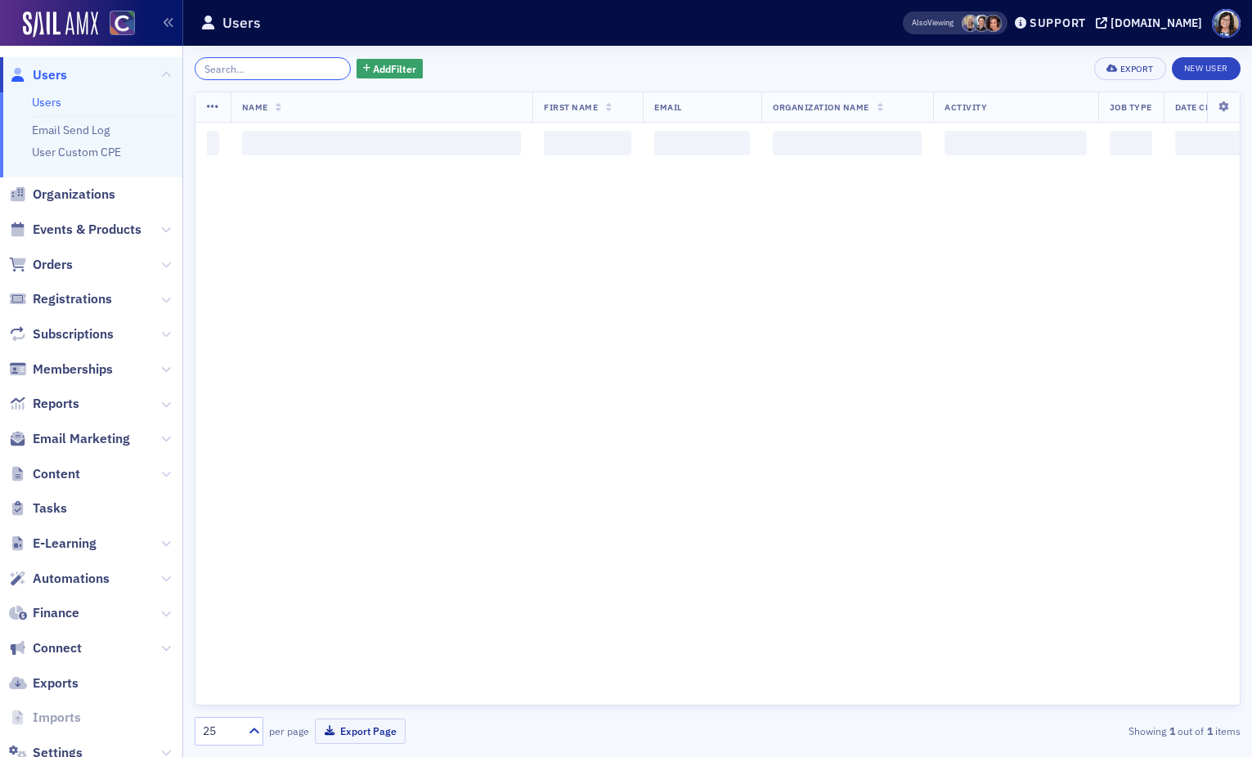
click at [280, 67] on input "search" at bounding box center [273, 68] width 156 height 23
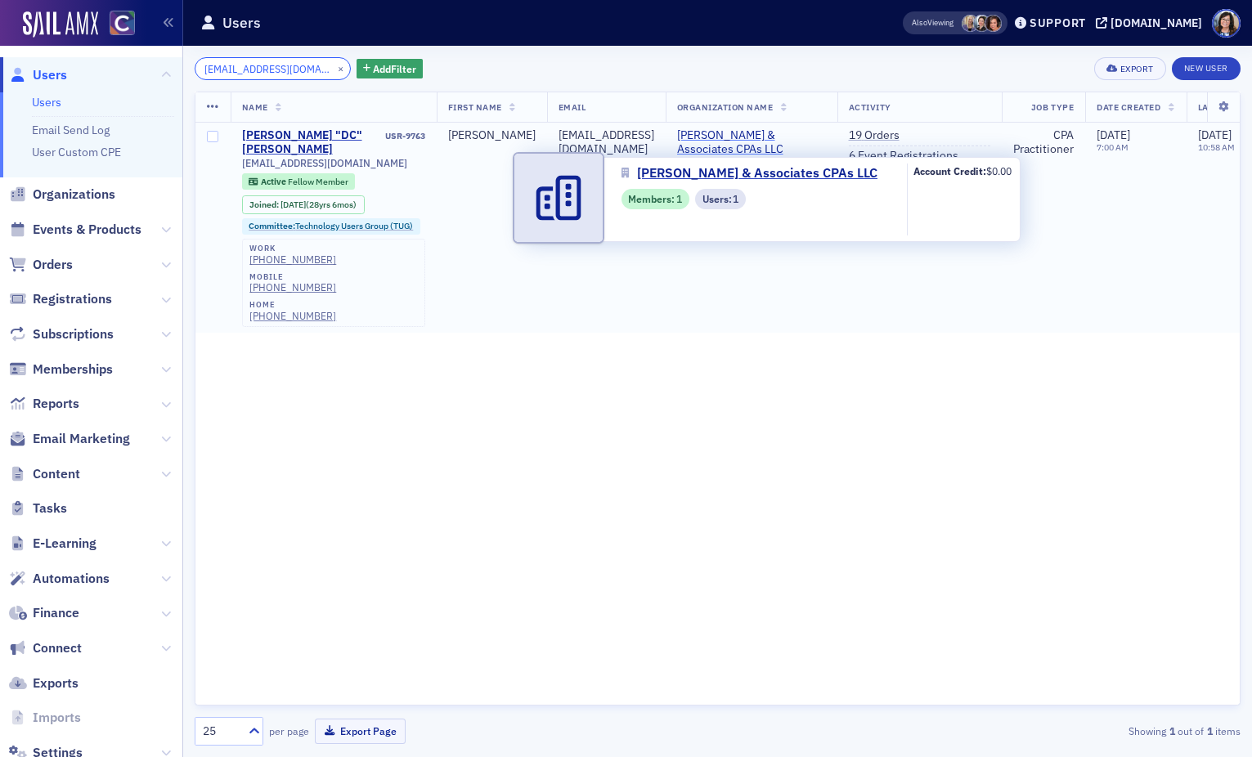
type input "dc@meltoncpas.com"
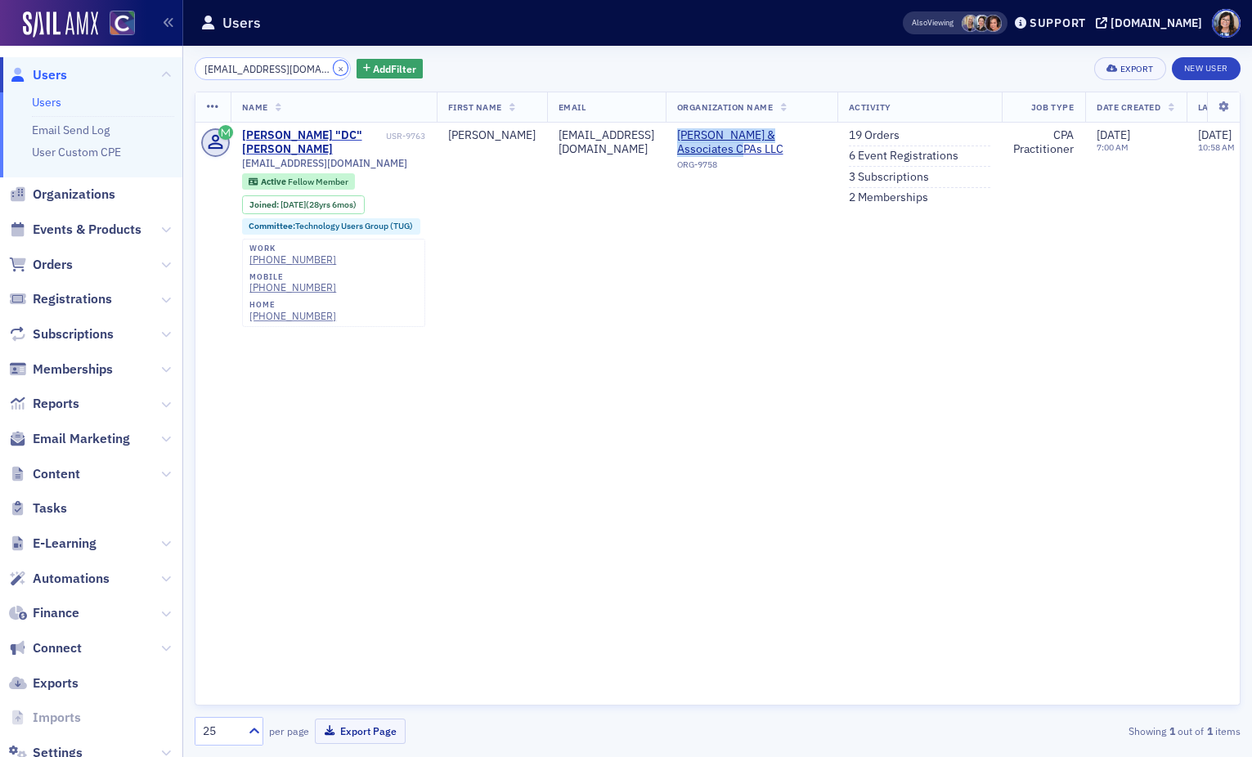
drag, startPoint x: 319, startPoint y: 69, endPoint x: 258, endPoint y: 67, distance: 61.4
click at [334, 69] on button "×" at bounding box center [341, 68] width 15 height 15
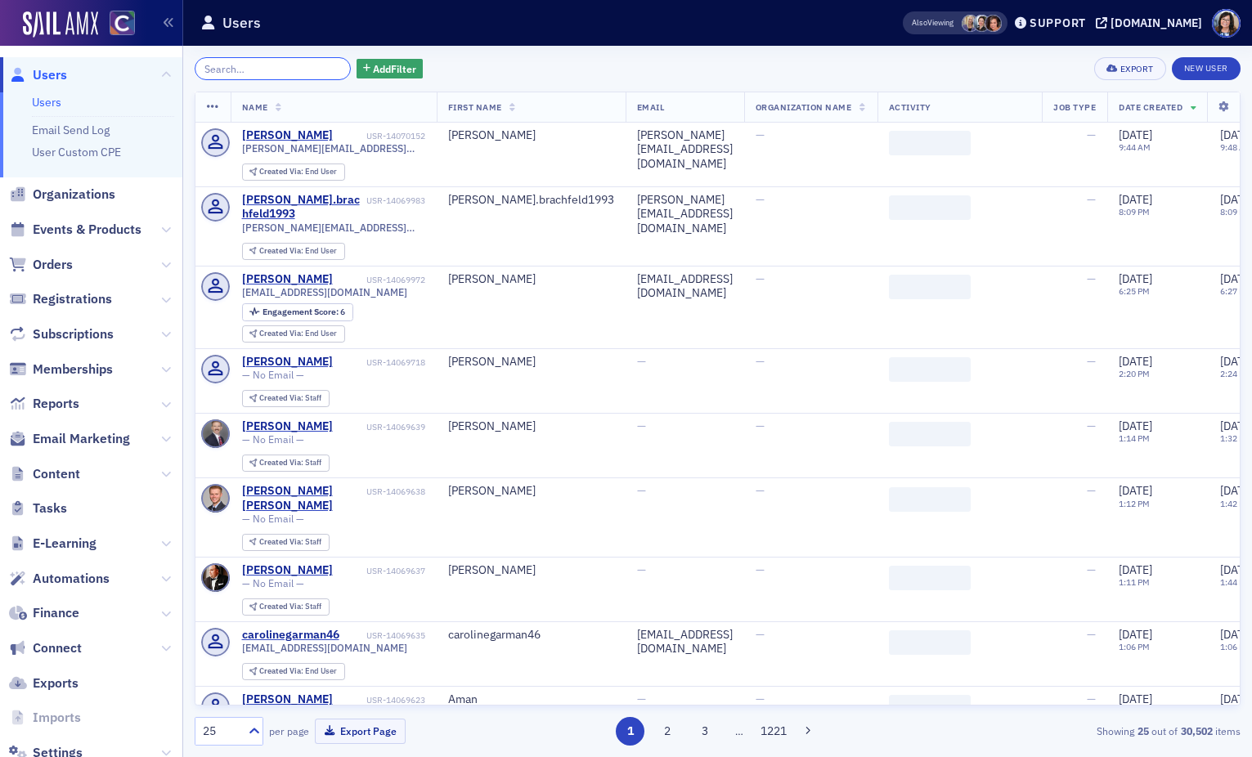
click at [258, 67] on input "search" at bounding box center [273, 68] width 156 height 23
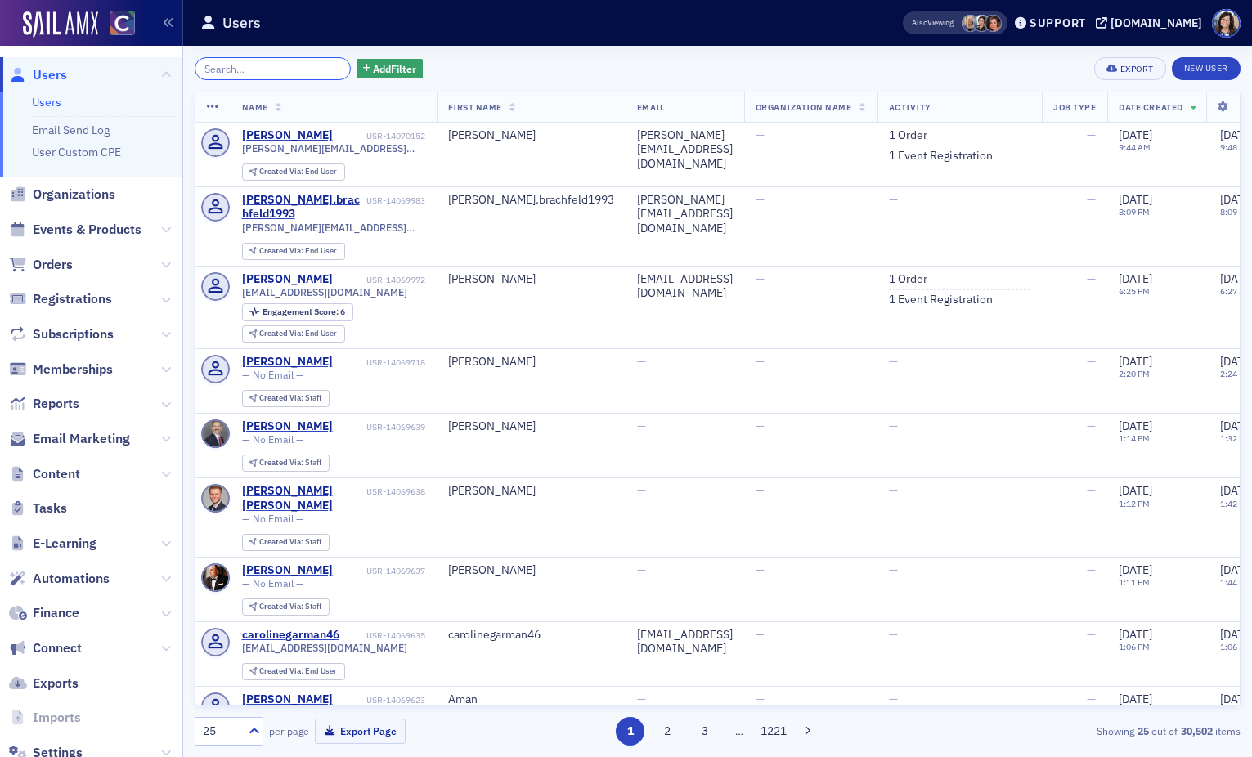
paste input "d.cutler@cutlercpas.com"
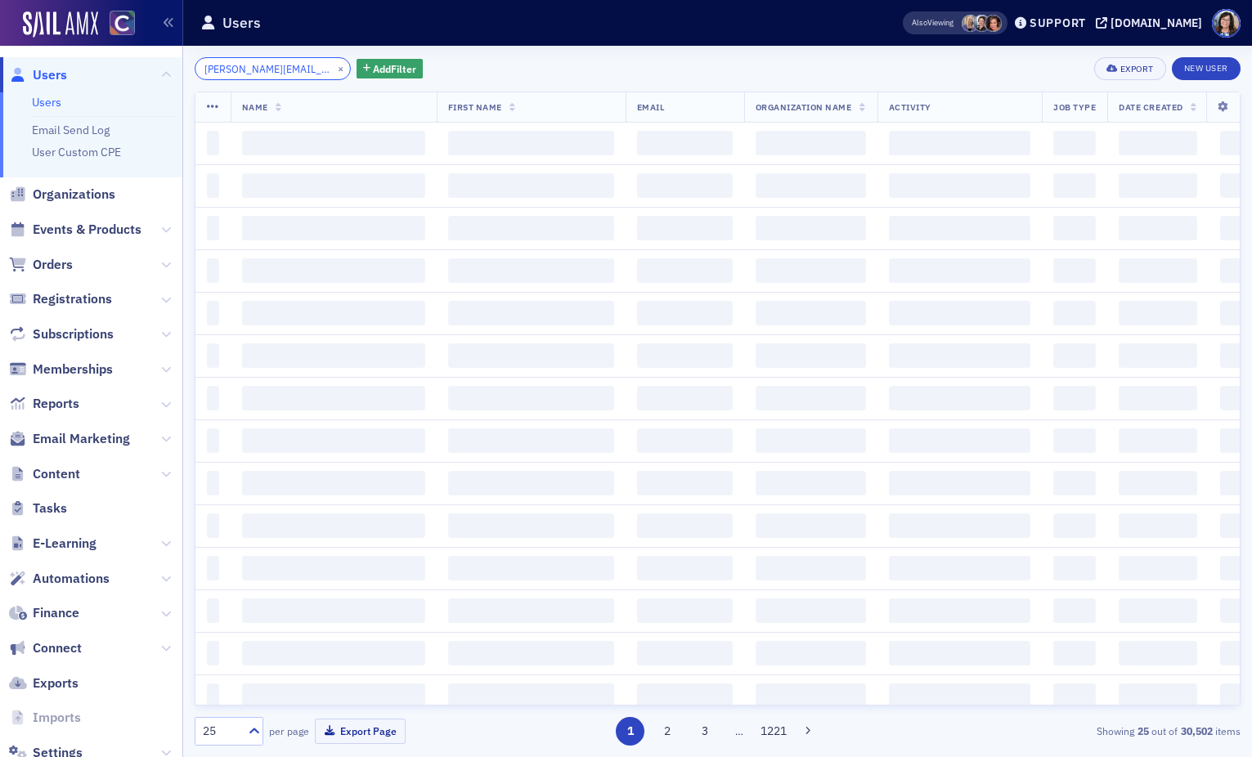
scroll to position [0, 5]
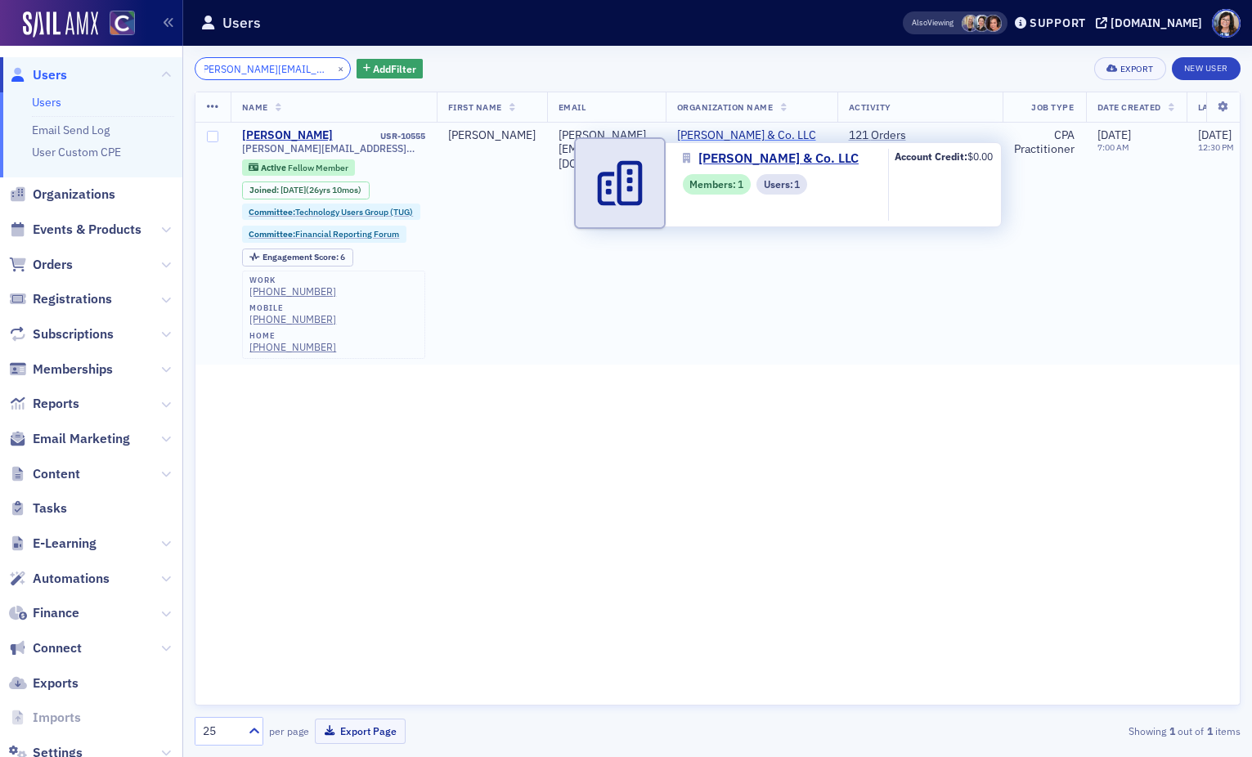
type input "d.cutler@cutlercpas.com"
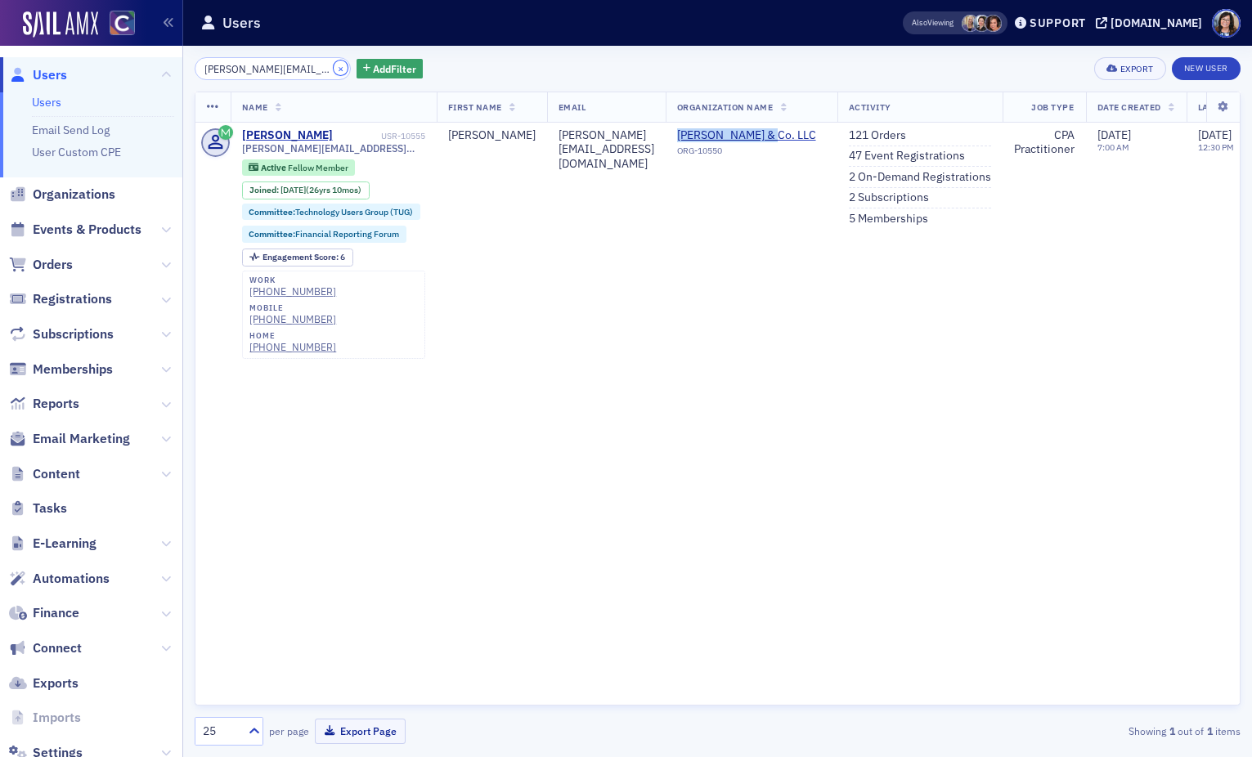
click at [334, 66] on button "×" at bounding box center [341, 68] width 15 height 15
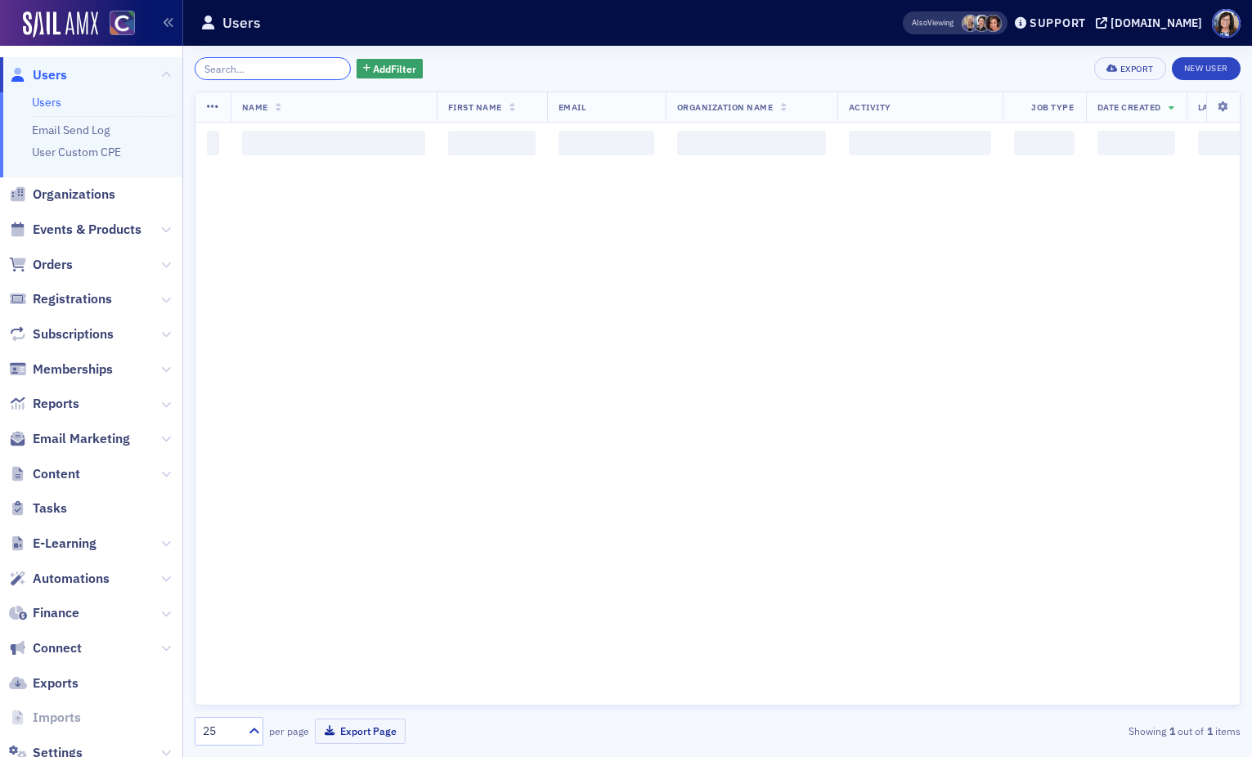
click at [267, 67] on input "search" at bounding box center [273, 68] width 156 height 23
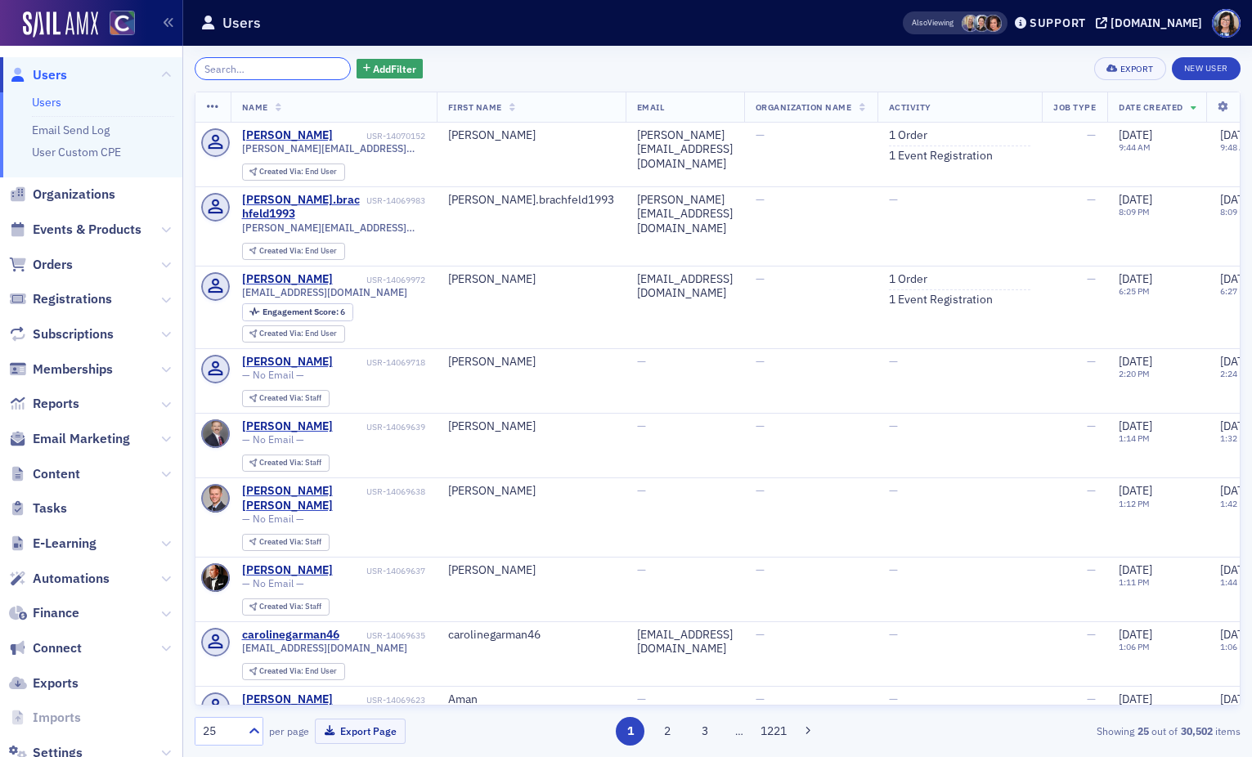
paste input "croarkindeb@gmail.com"
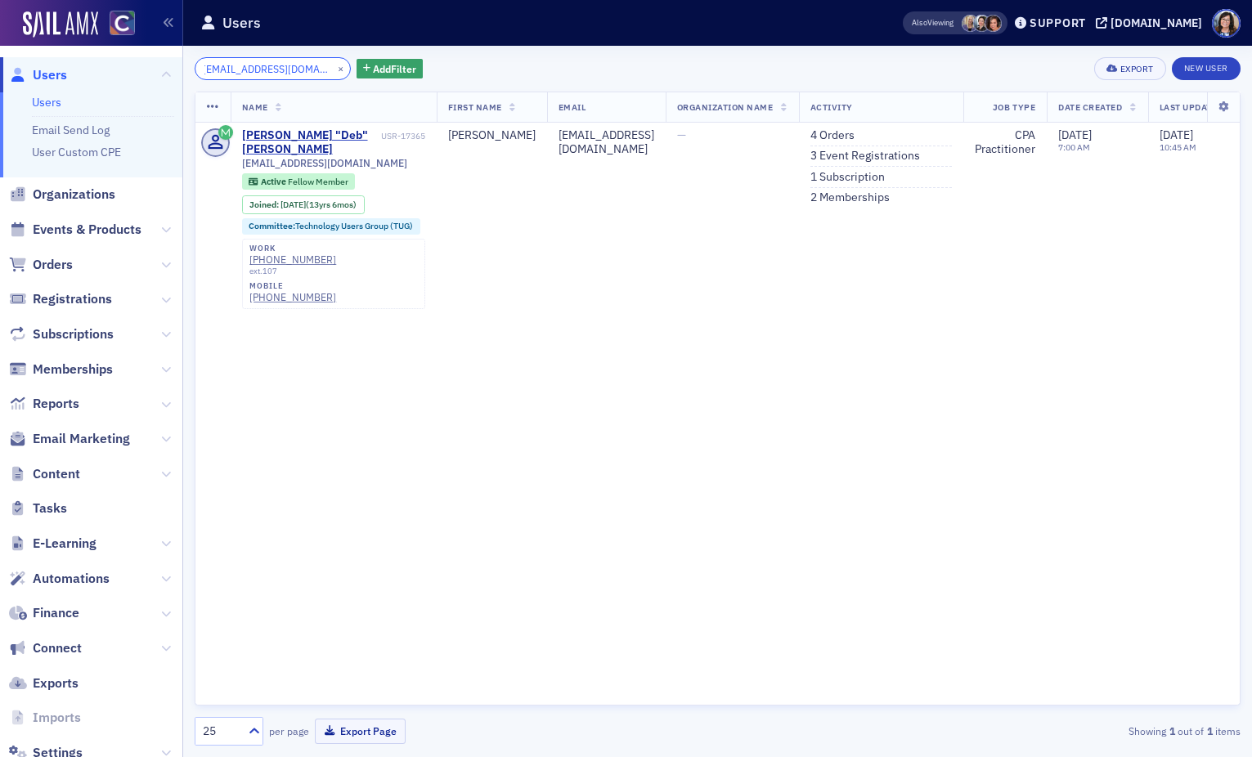
type input "croarkindeb@gmail.com"
click at [334, 67] on button "×" at bounding box center [341, 68] width 15 height 15
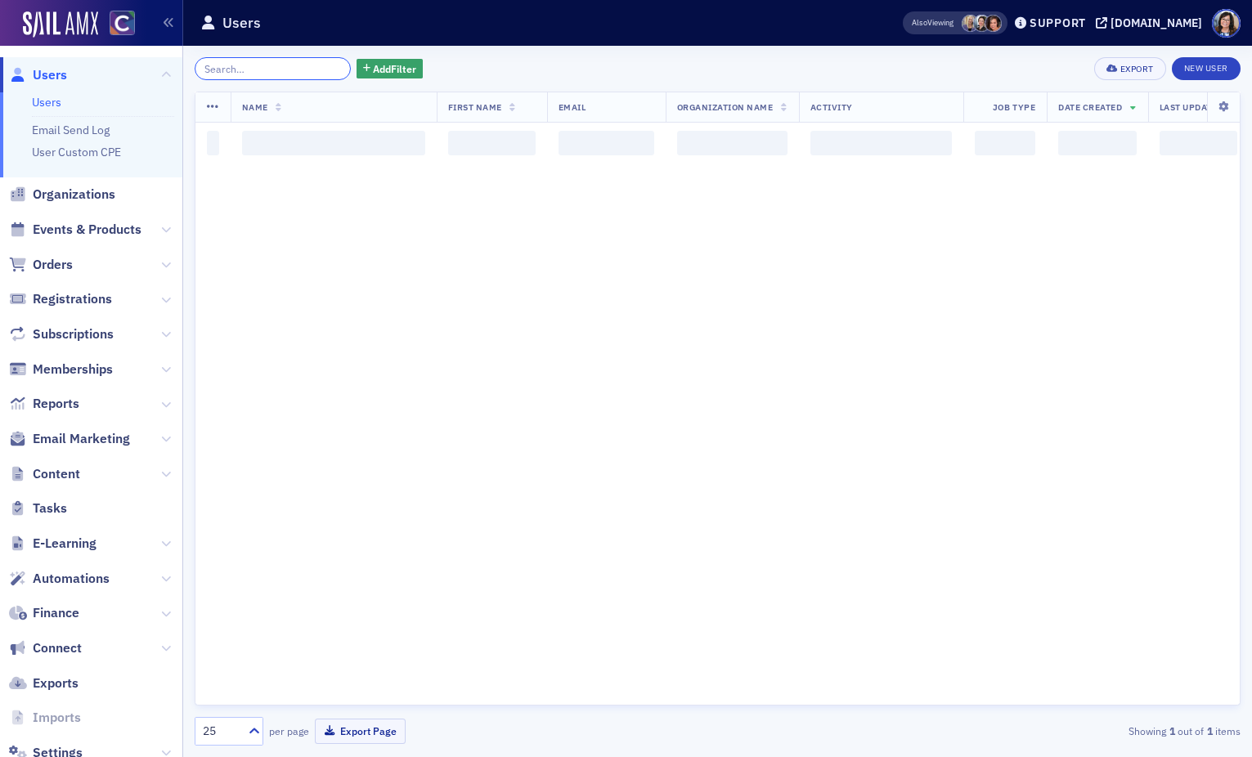
click at [267, 68] on input "search" at bounding box center [273, 68] width 156 height 23
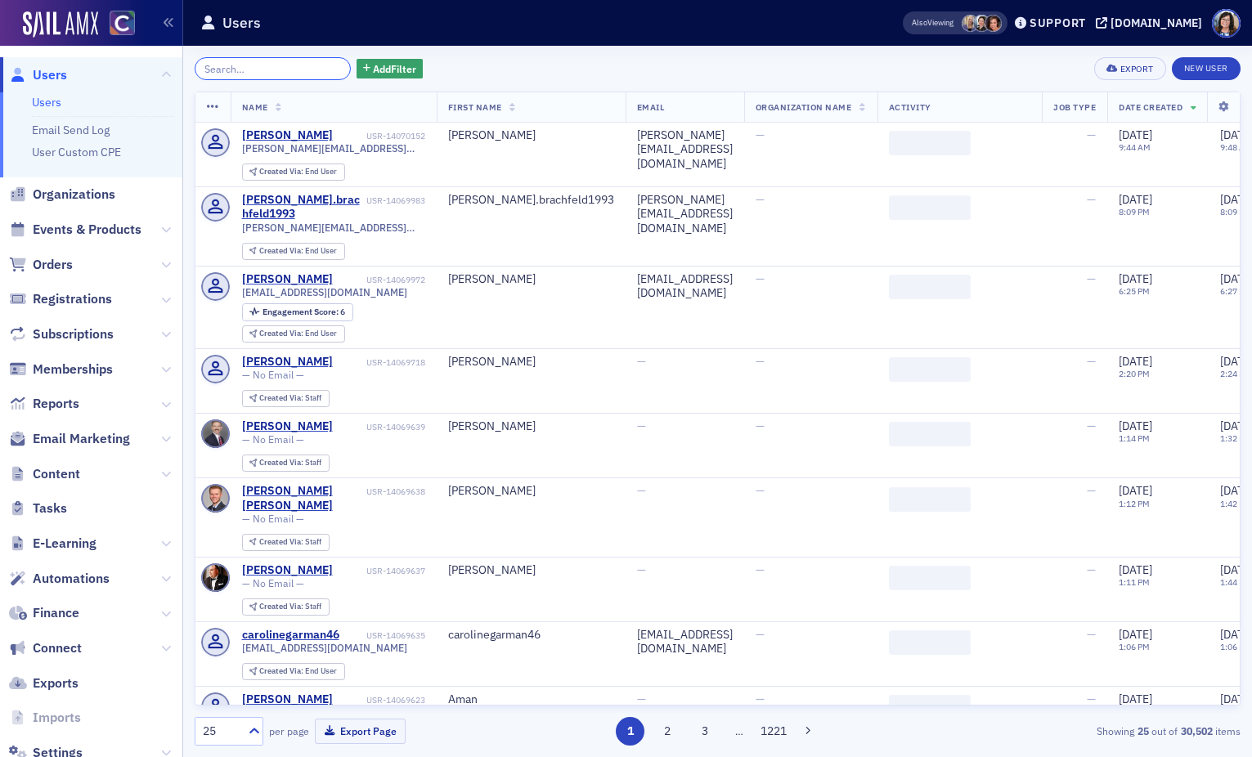
paste input "debbie.gilmore@claconnect.com"
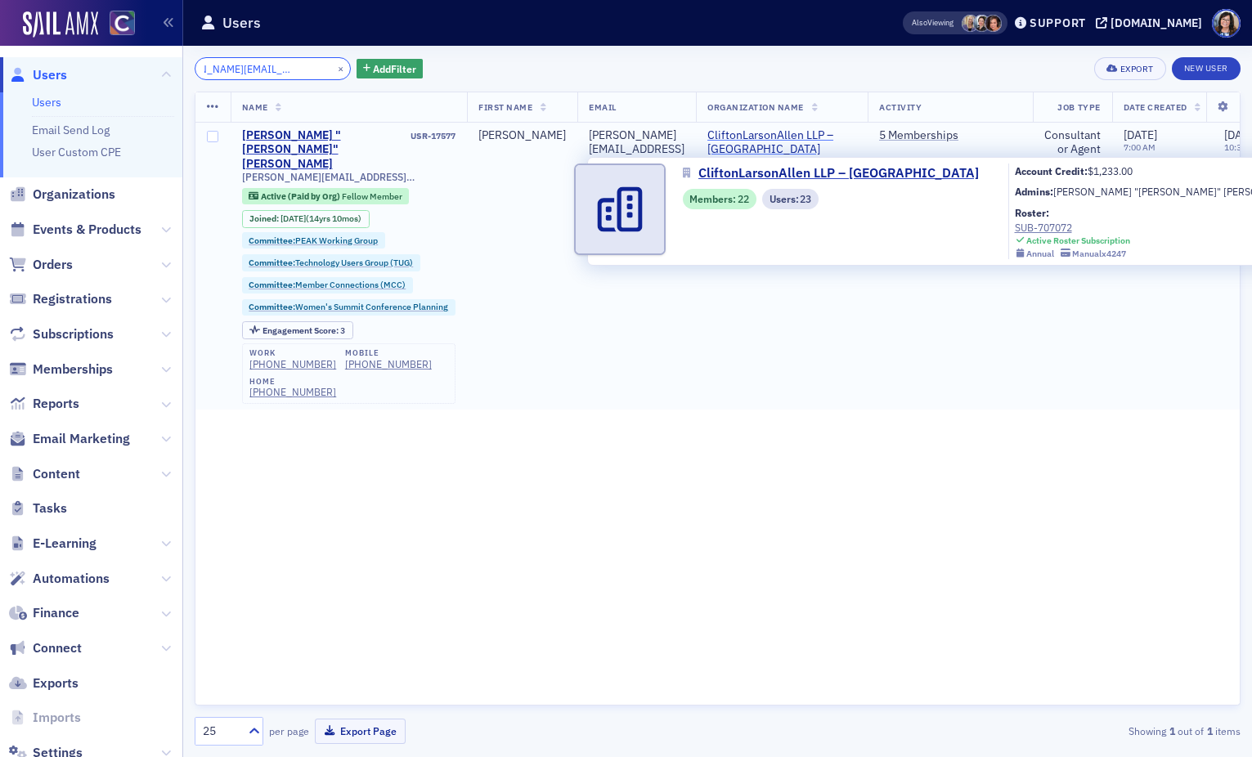
type input "debbie.gilmore@claconnect.com"
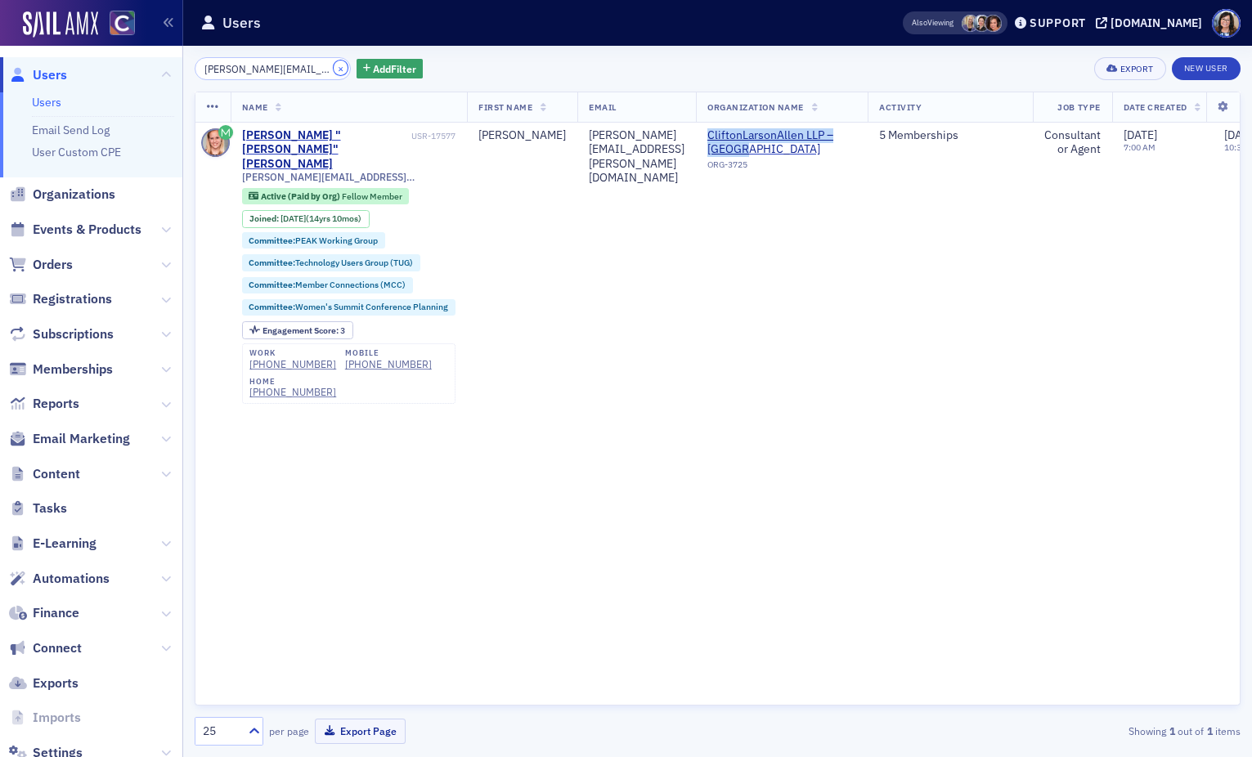
click at [334, 72] on button "×" at bounding box center [341, 68] width 15 height 15
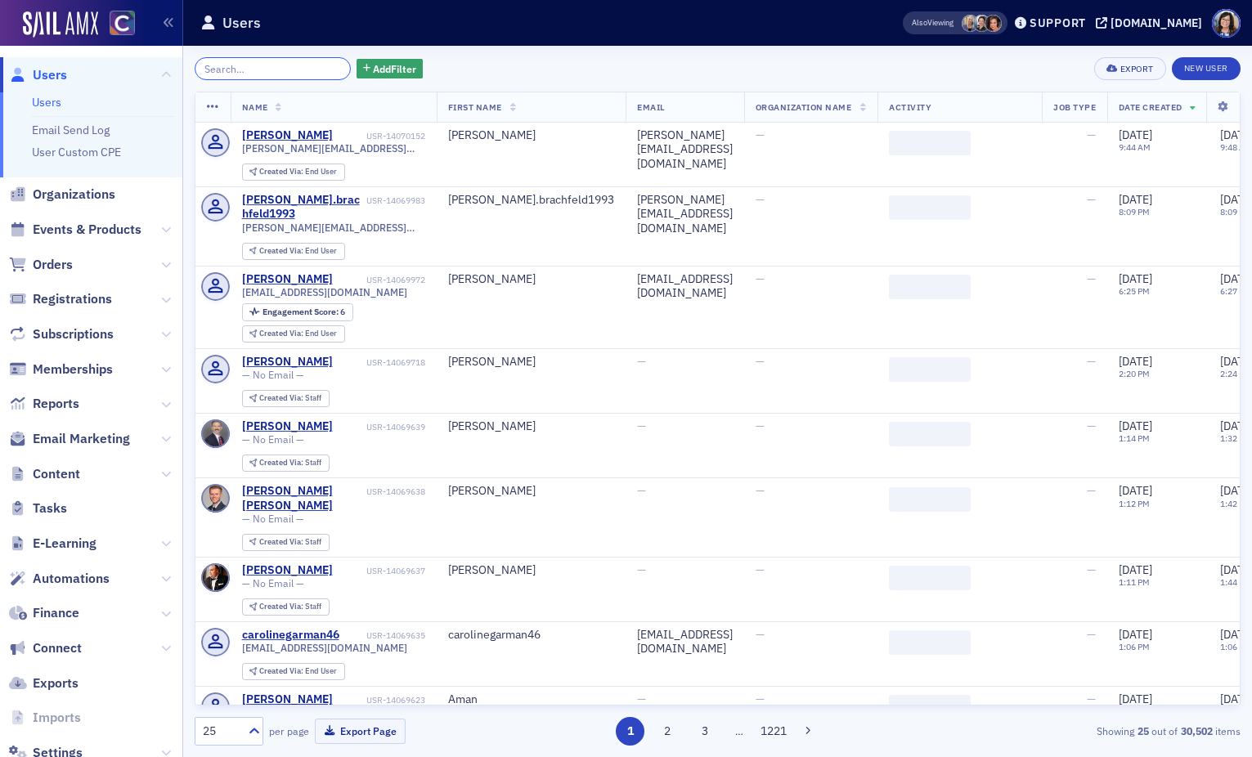
click at [271, 70] on input "search" at bounding box center [273, 68] width 156 height 23
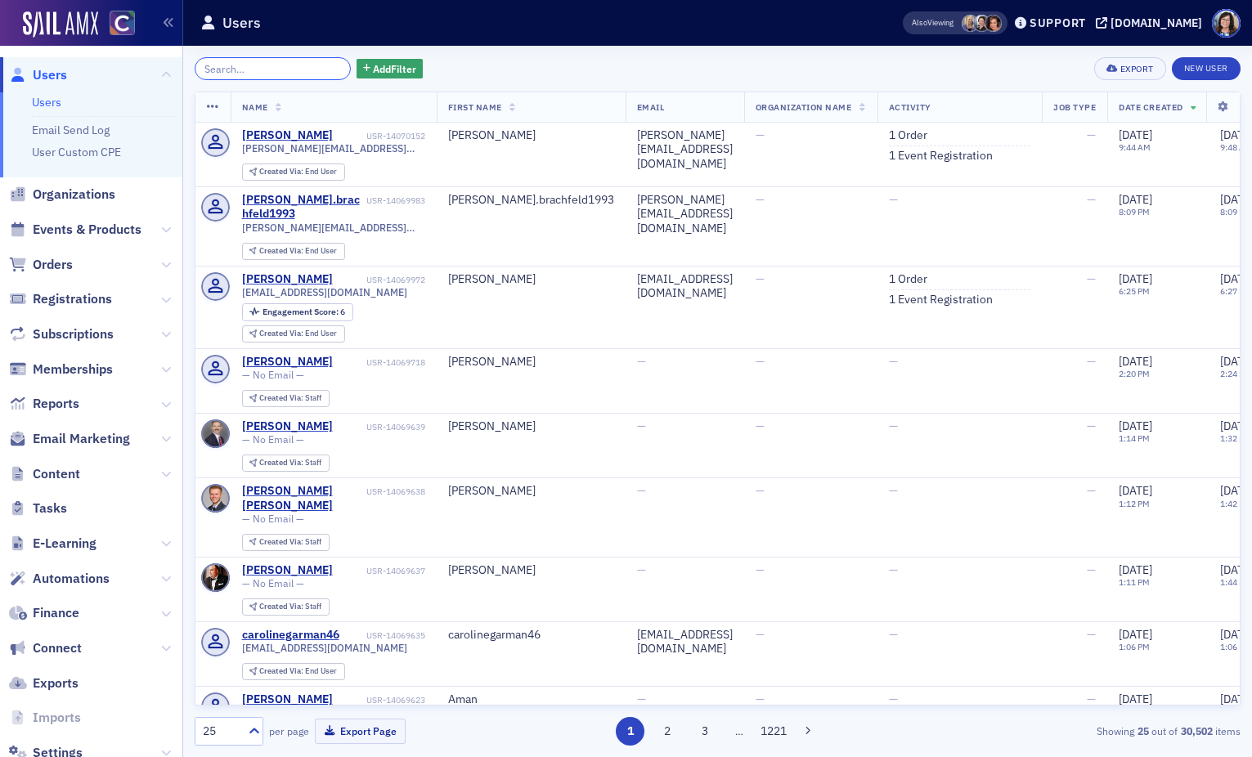
paste input "esteban@kfinancial.com"
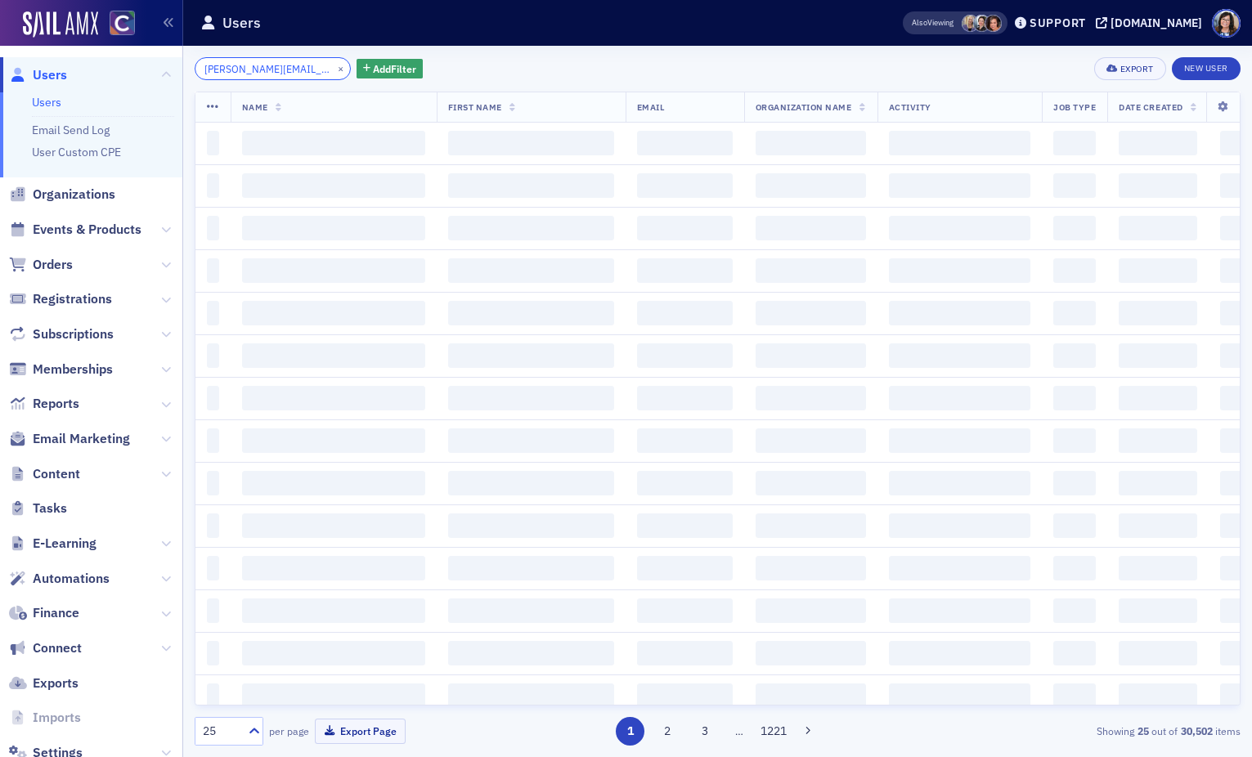
scroll to position [0, 2]
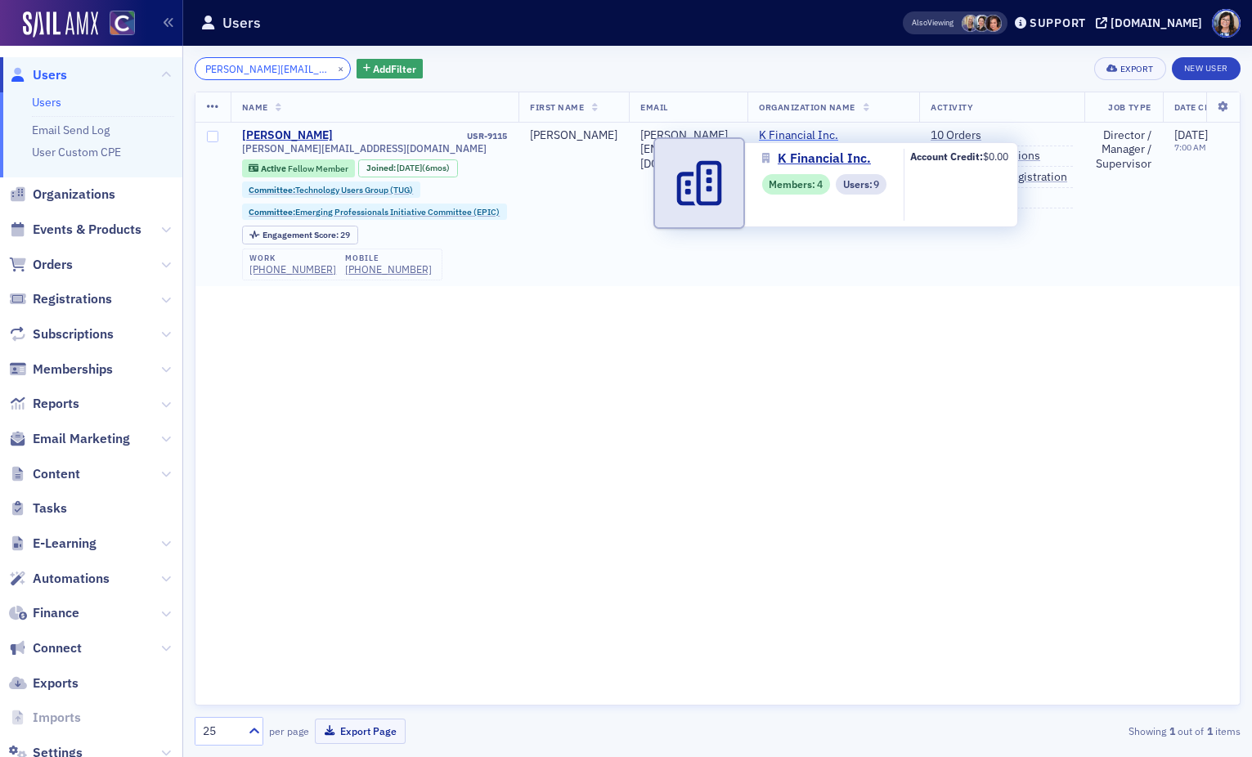
type input "esteban@kfinancial.com"
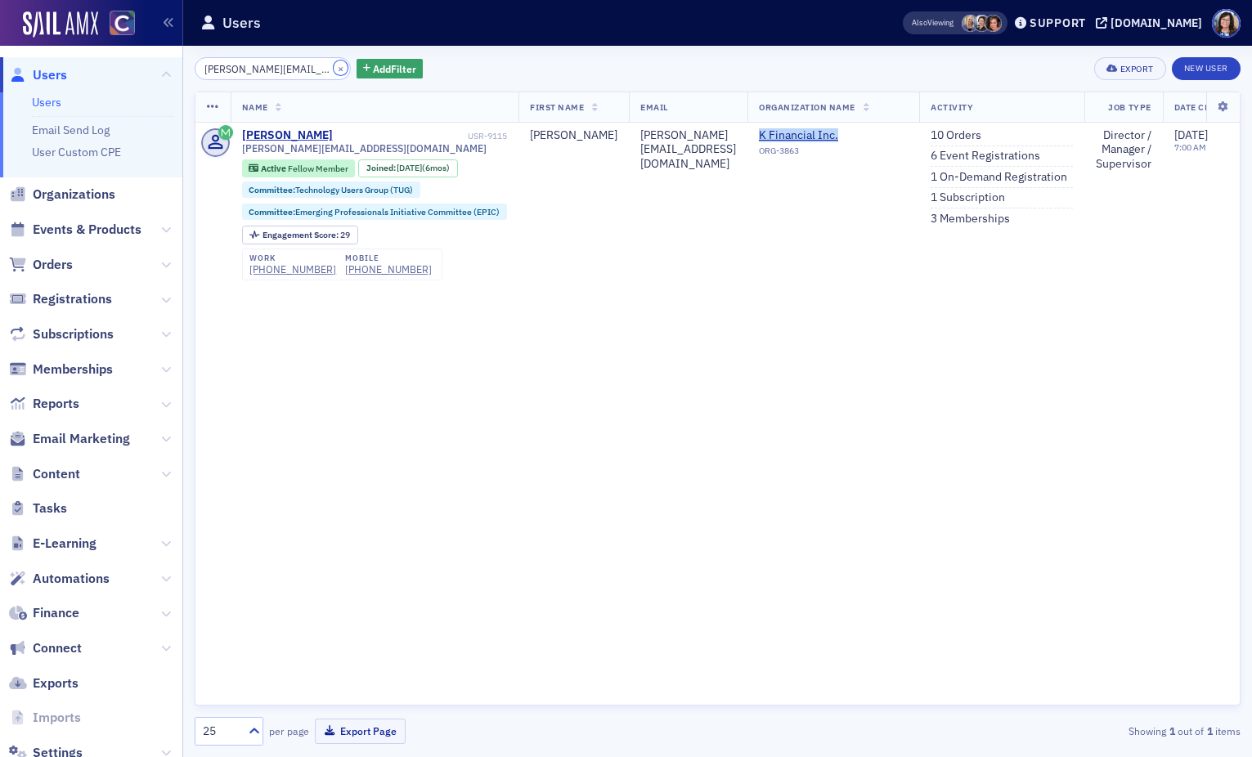
click at [334, 67] on button "×" at bounding box center [341, 68] width 15 height 15
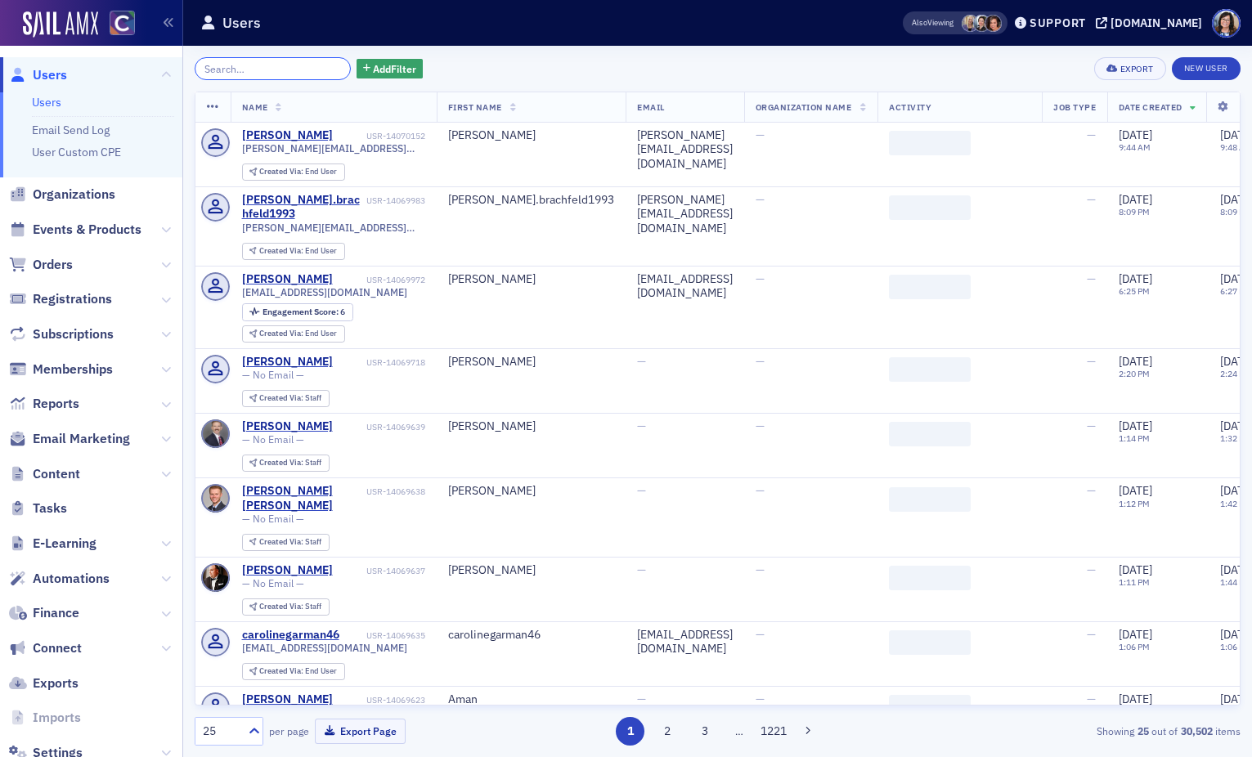
click at [256, 65] on input "search" at bounding box center [273, 68] width 156 height 23
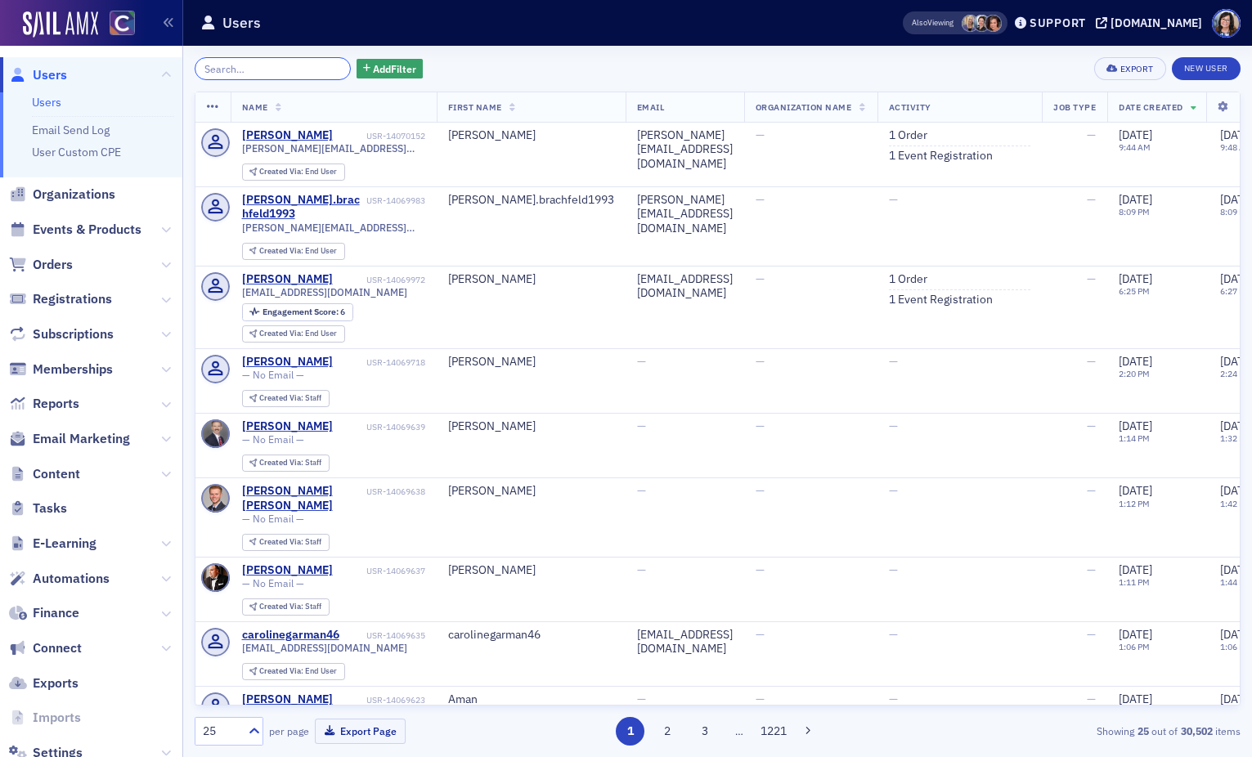
paste input "heidi74.oneil@comcast.net"
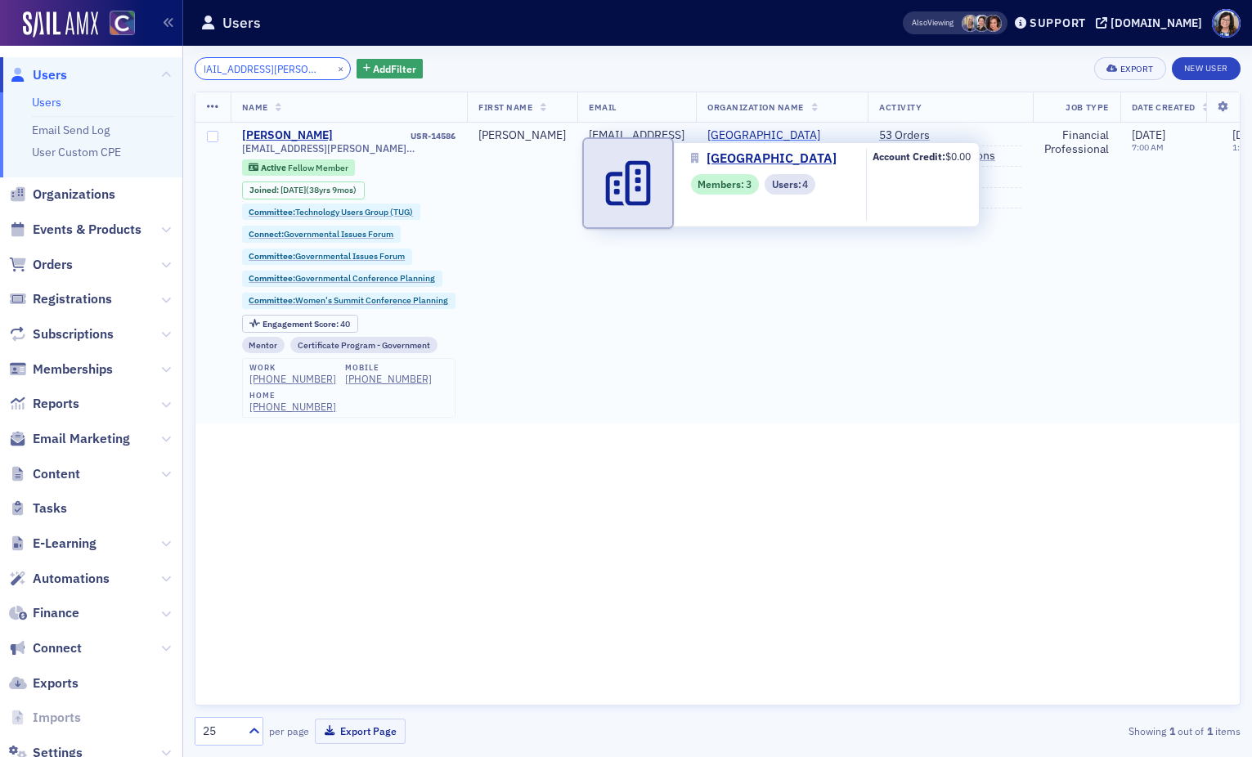
type input "heidi74.oneil@comcast.net"
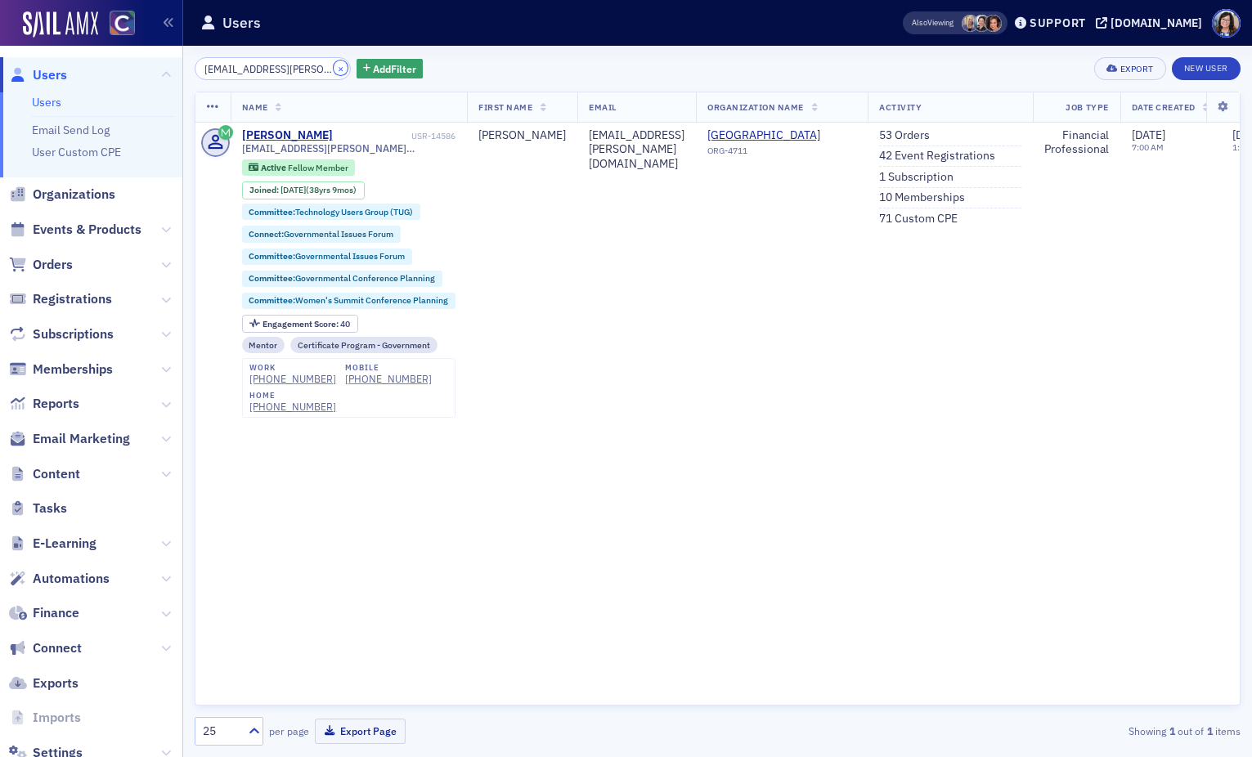
click at [334, 67] on button "×" at bounding box center [341, 68] width 15 height 15
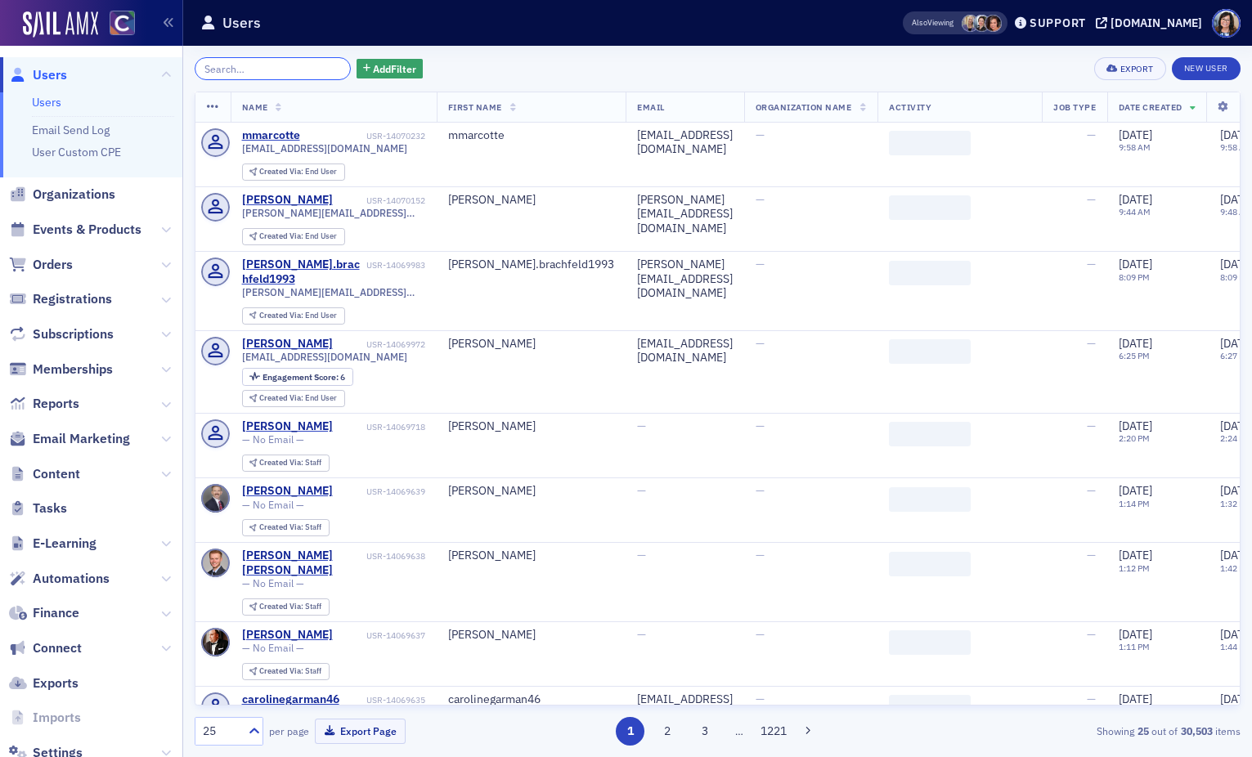
click at [244, 68] on input "search" at bounding box center [273, 68] width 156 height 23
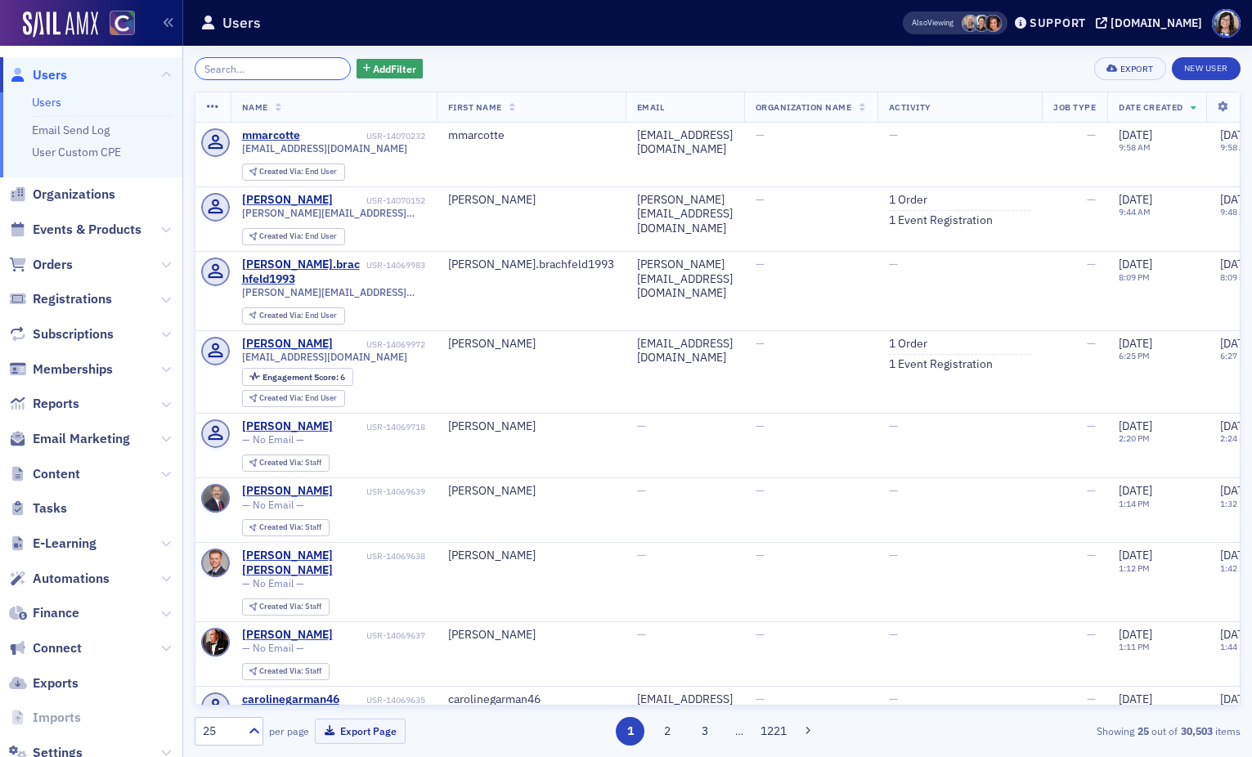
click at [239, 70] on input "search" at bounding box center [273, 68] width 156 height 23
paste input "iansaville@aol.com"
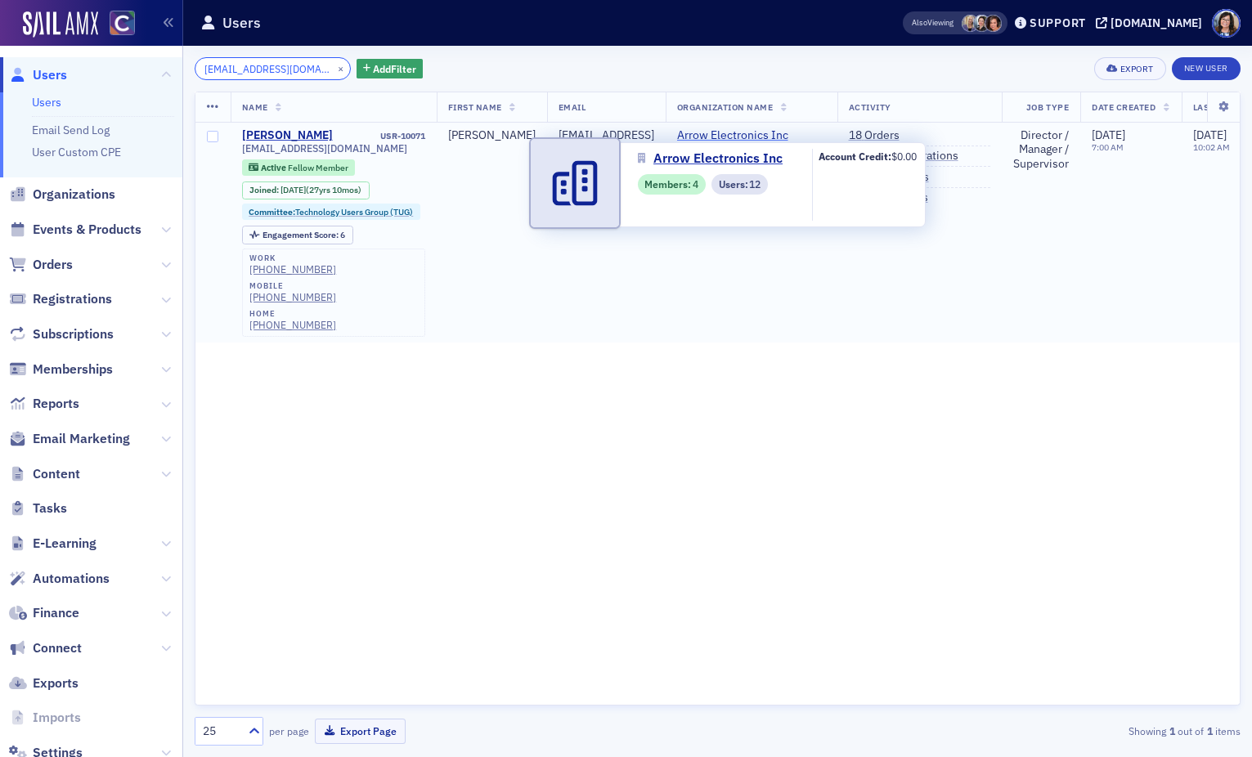
type input "iansaville@aol.com"
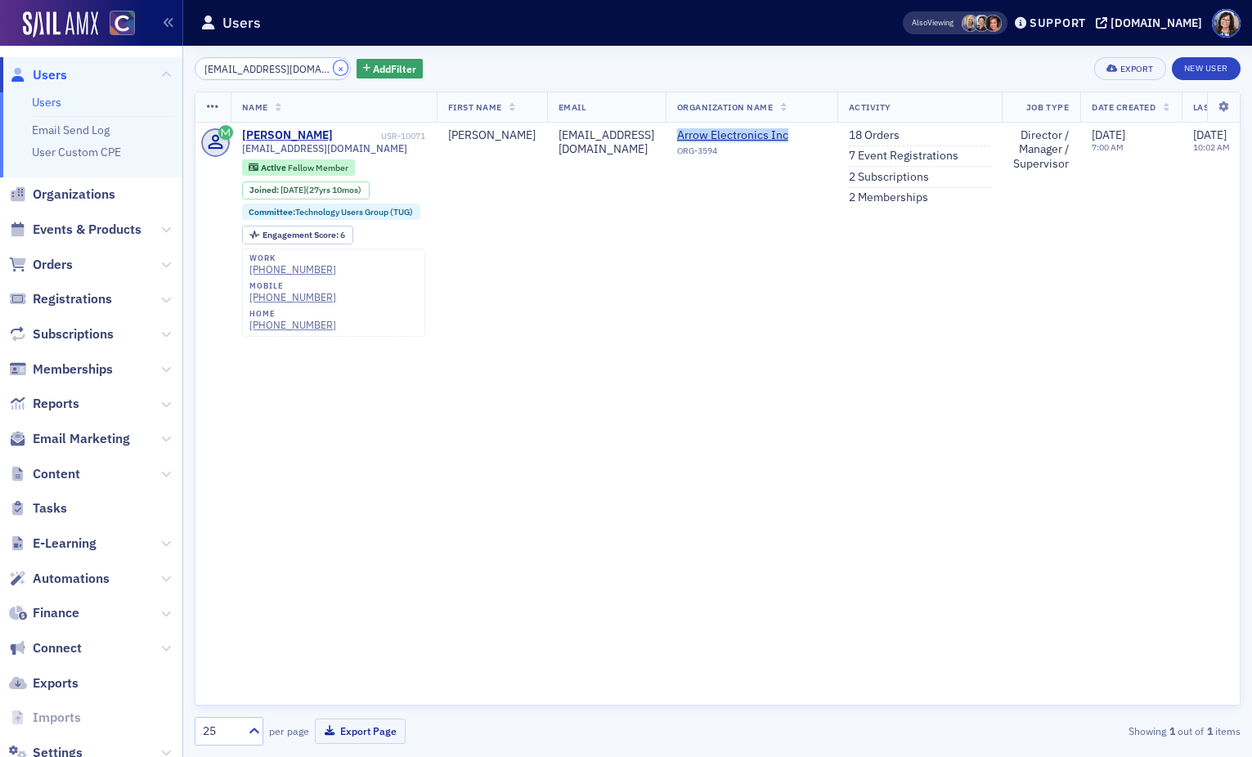
click at [334, 70] on button "×" at bounding box center [341, 68] width 15 height 15
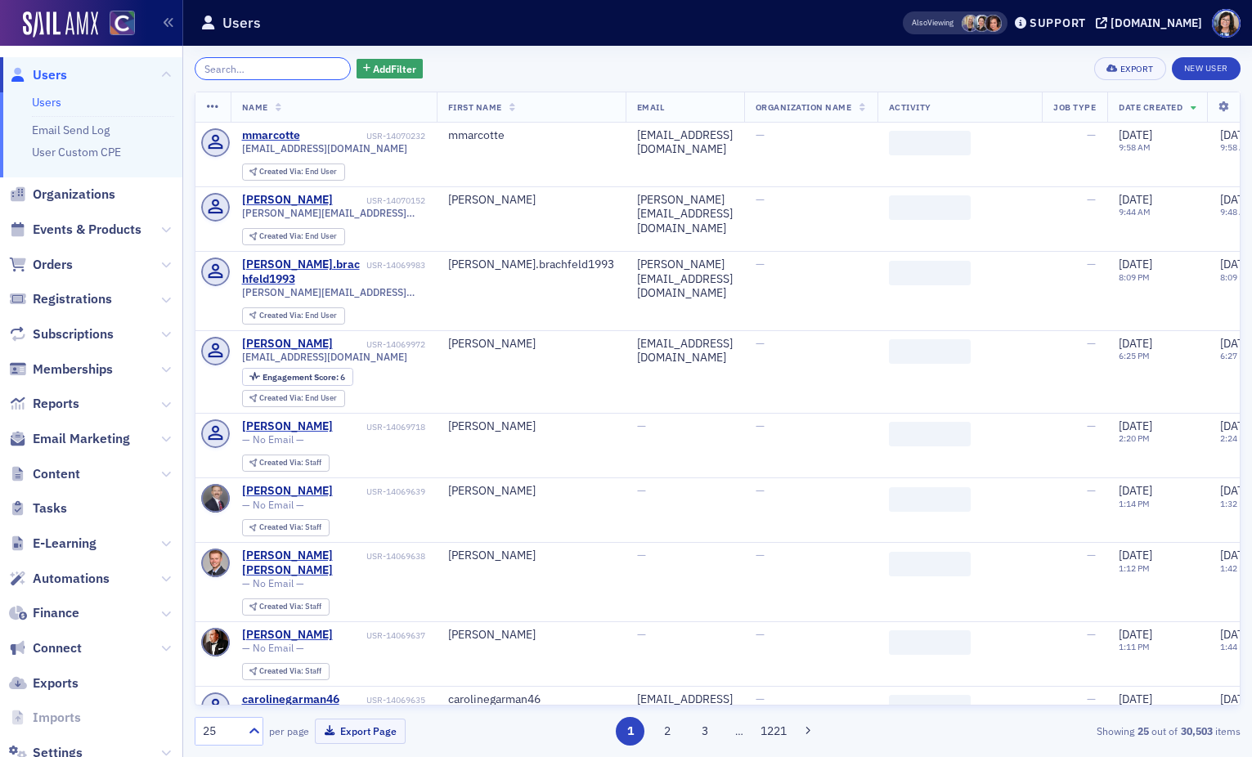
click at [267, 68] on input "search" at bounding box center [273, 68] width 156 height 23
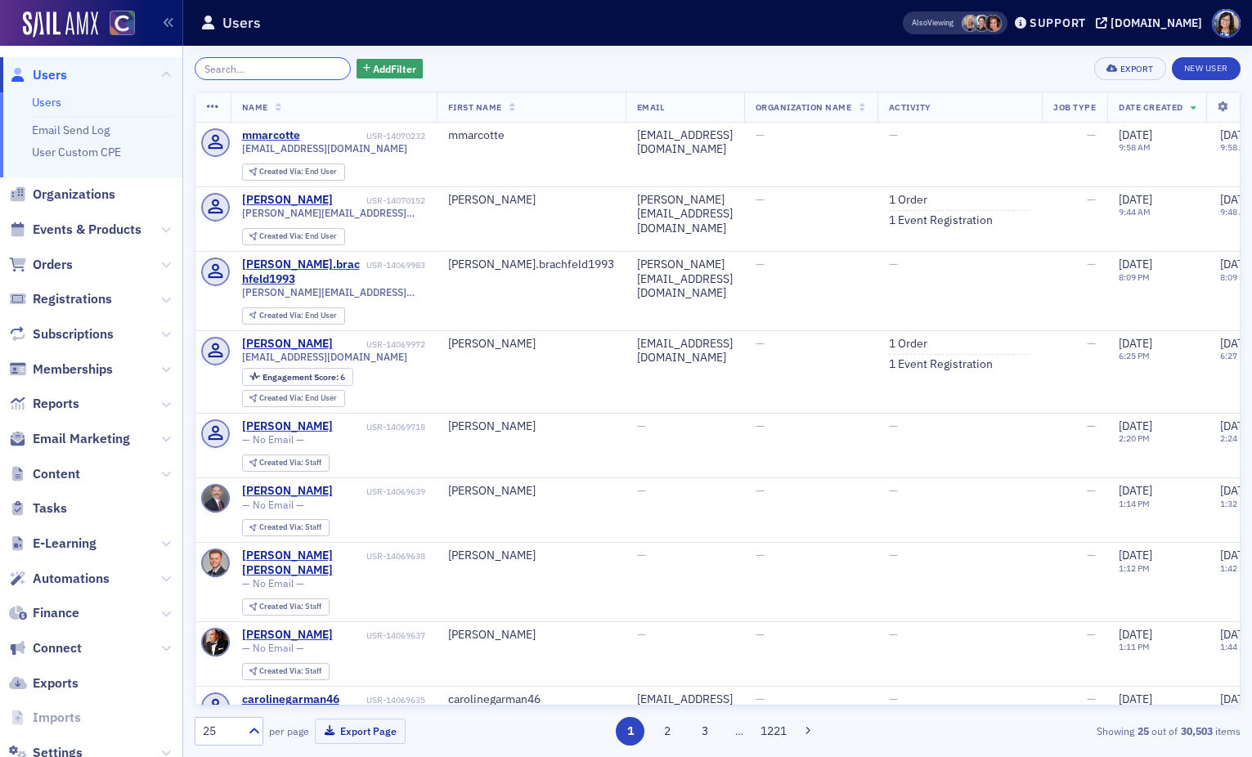
paste input "jamesmiller@vrcnetwork.com / j2miller@yahoo.com"
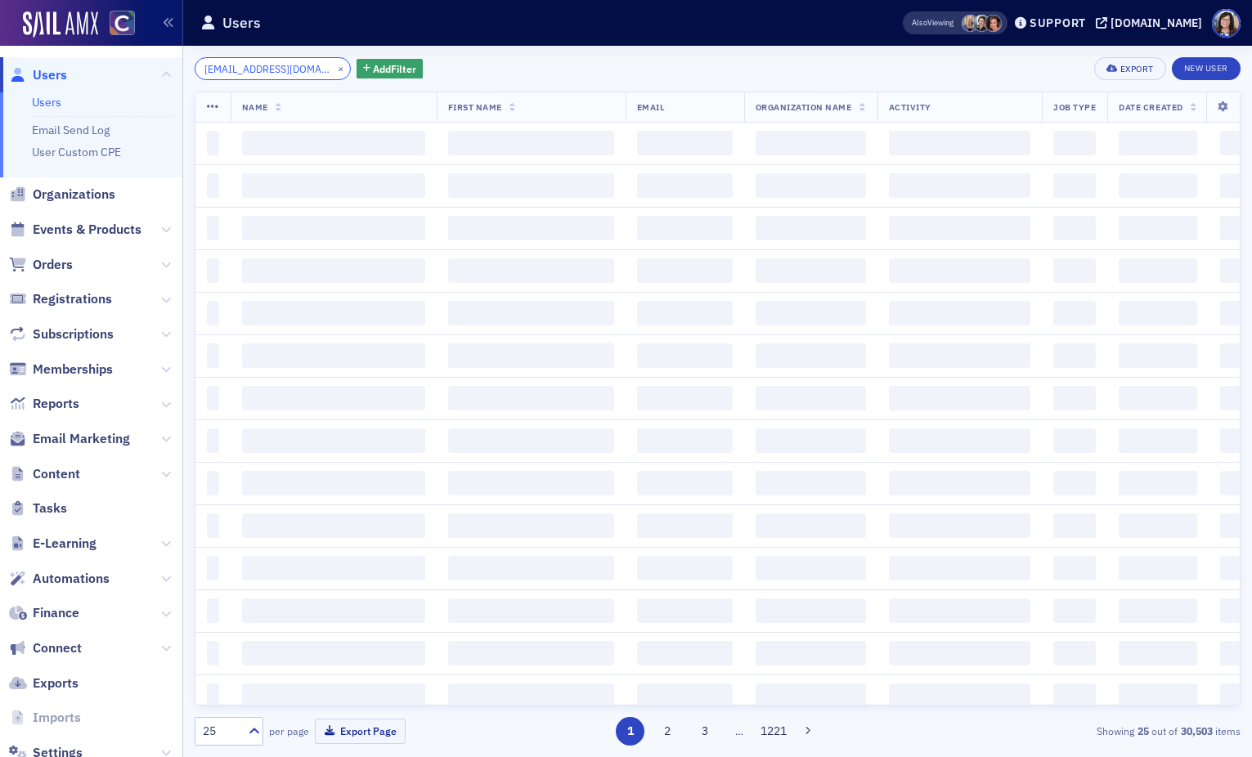
scroll to position [0, 127]
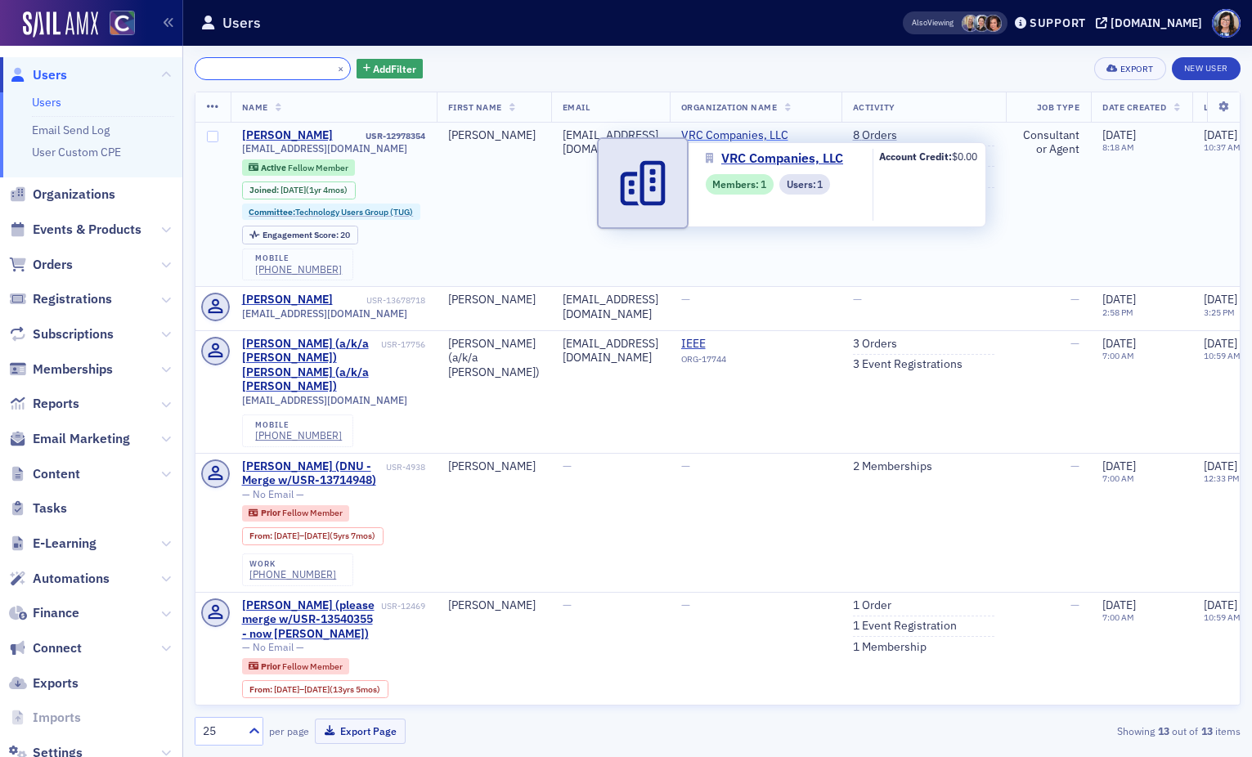
type input "jamesmiller@vrcnetwork.com / j2miller@yahoo.com"
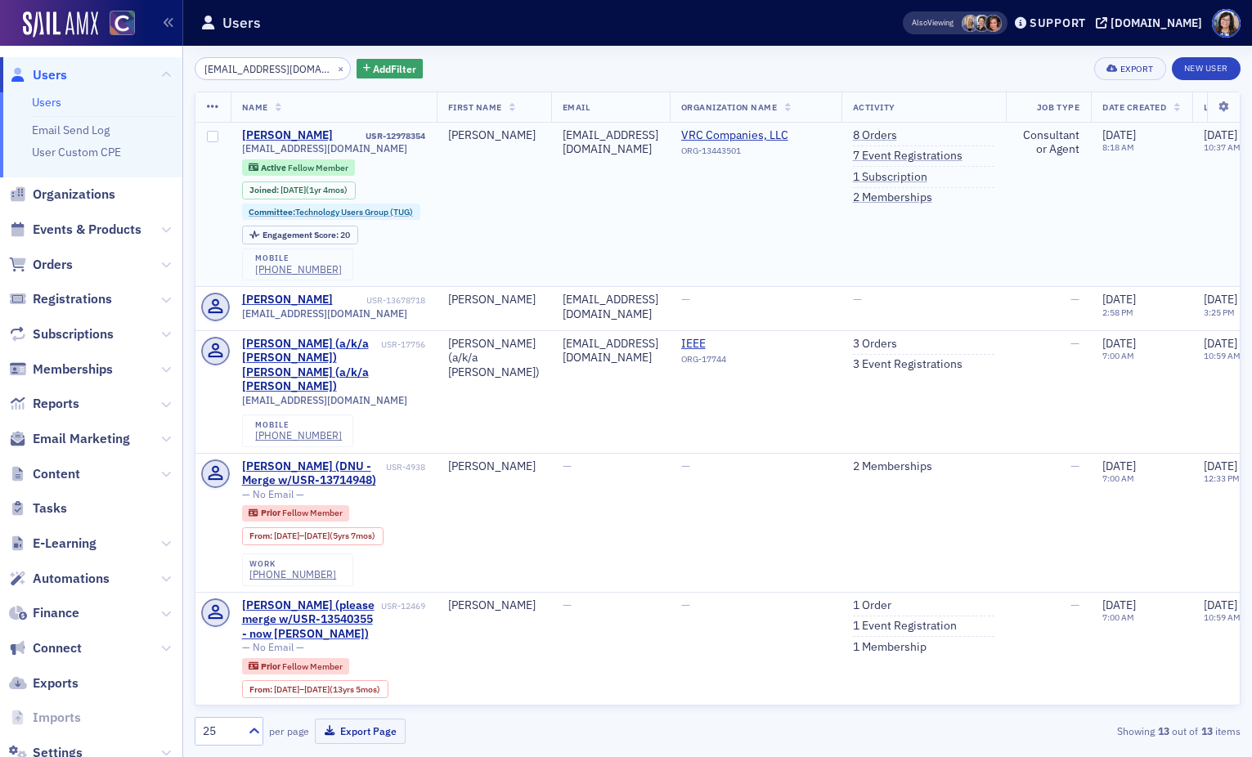
drag, startPoint x: 675, startPoint y: 176, endPoint x: 690, endPoint y: 168, distance: 17.6
click at [670, 175] on td "j2miller@yahoo.com" at bounding box center [610, 205] width 119 height 164
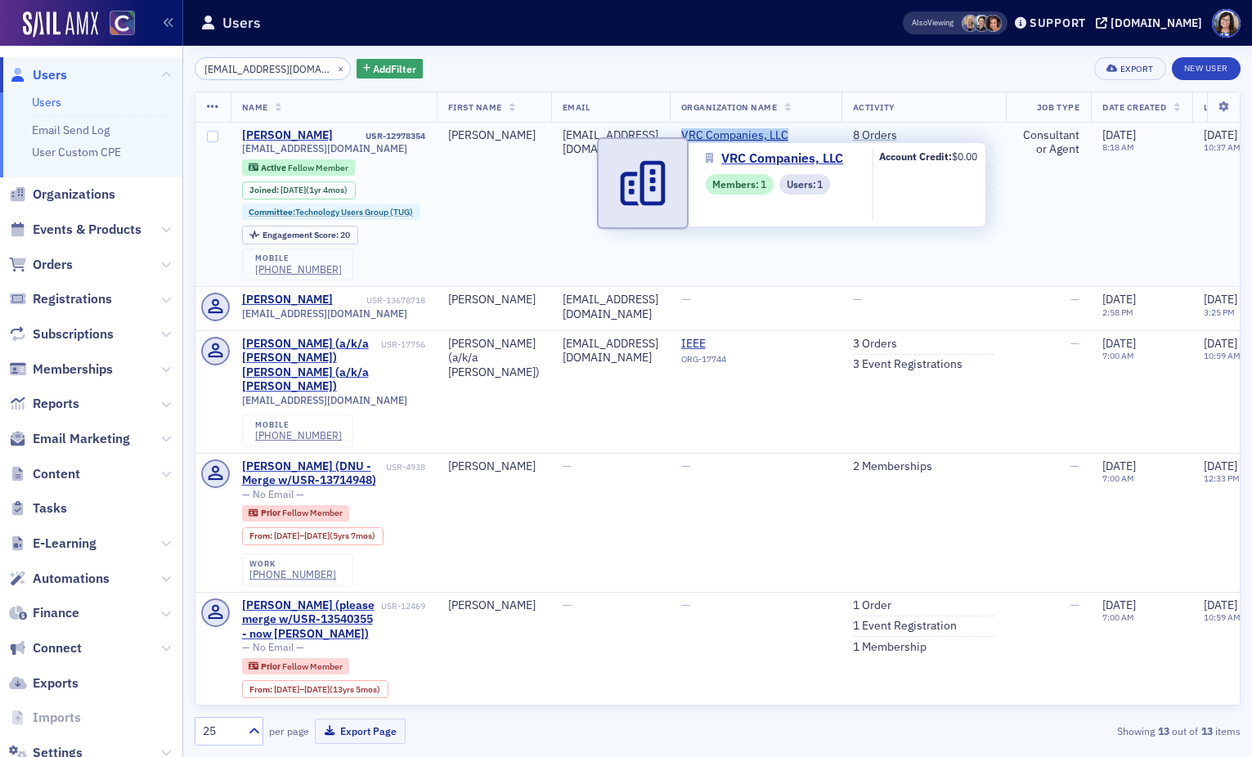
copy span "VRC Companies, LLC"
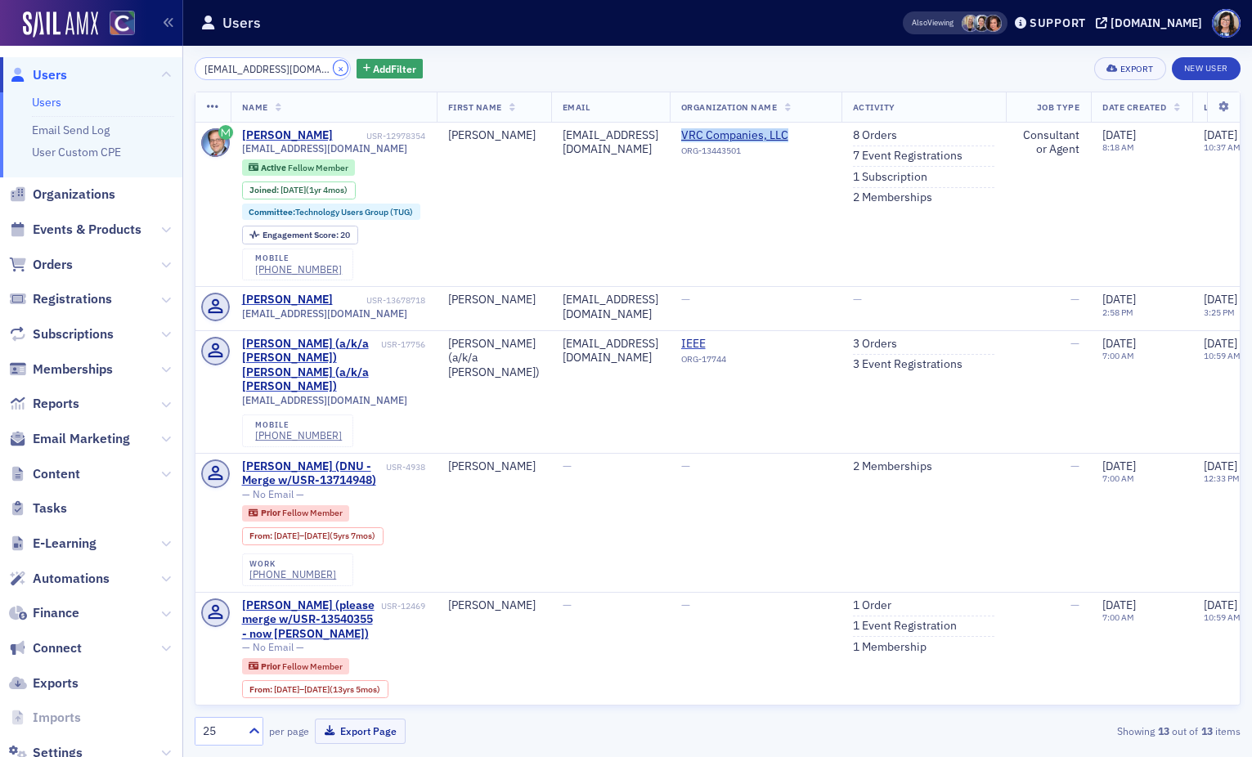
click at [334, 69] on button "×" at bounding box center [341, 68] width 15 height 15
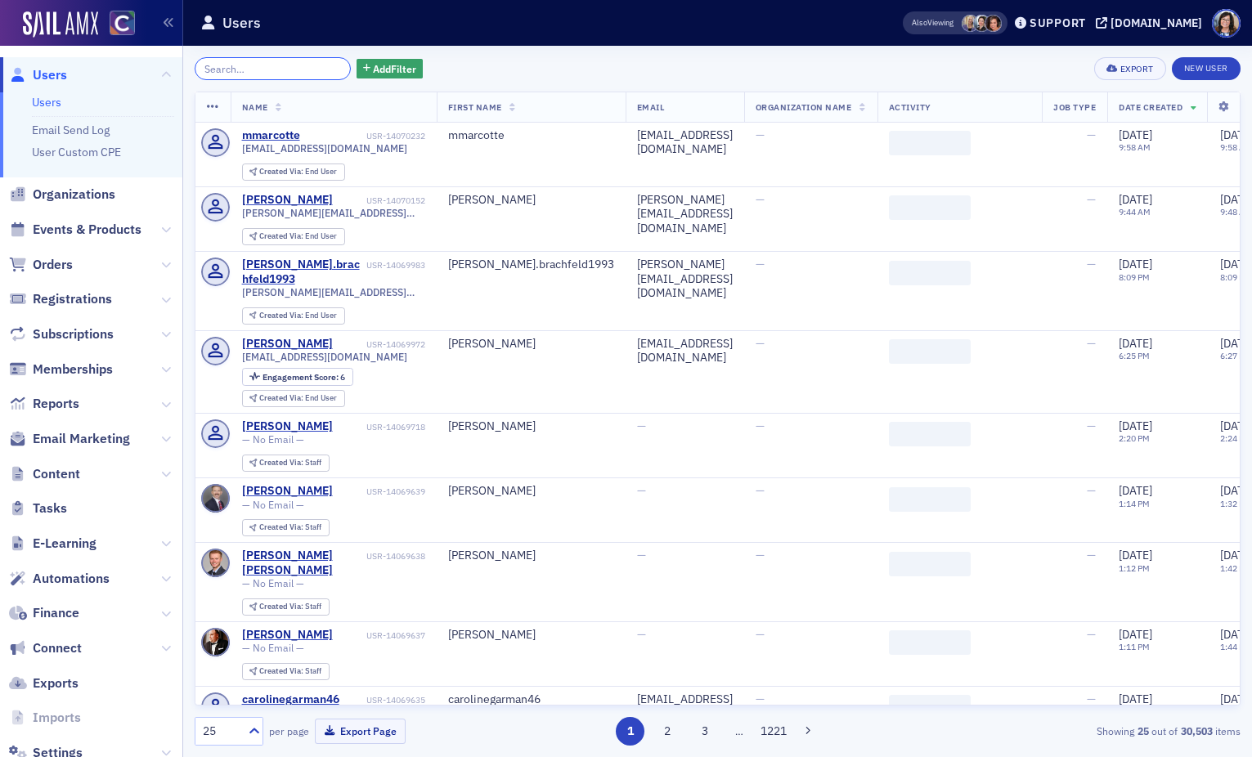
click at [285, 68] on input "search" at bounding box center [273, 68] width 156 height 23
paste input "jthomas@ltjcpa.com"
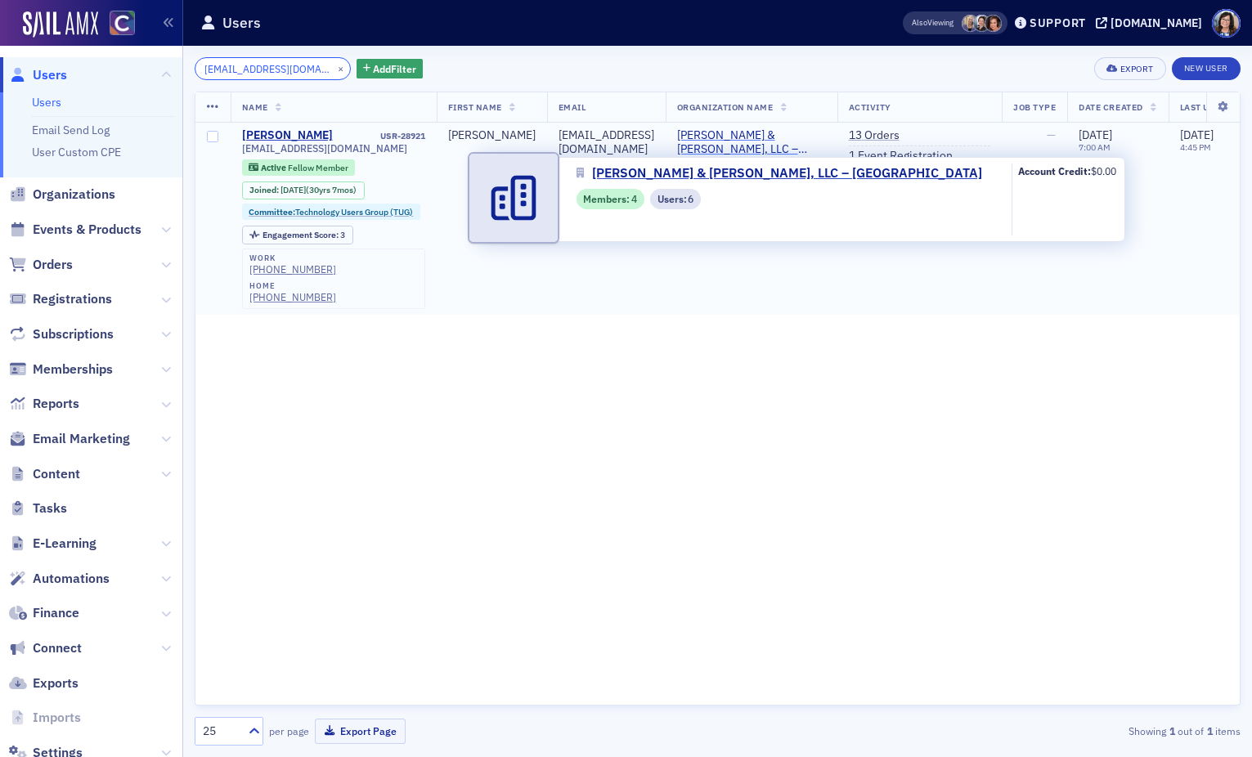
type input "jthomas@ltjcpa.com"
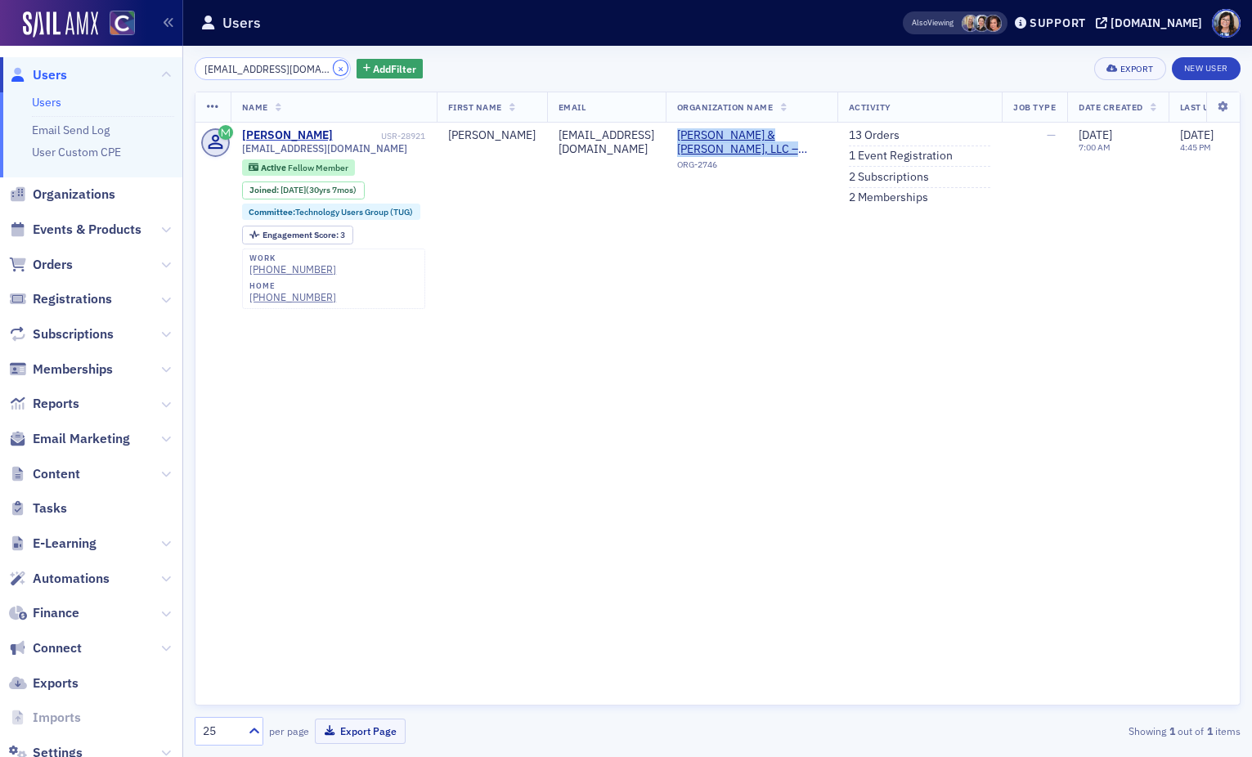
click at [334, 68] on button "×" at bounding box center [341, 68] width 15 height 15
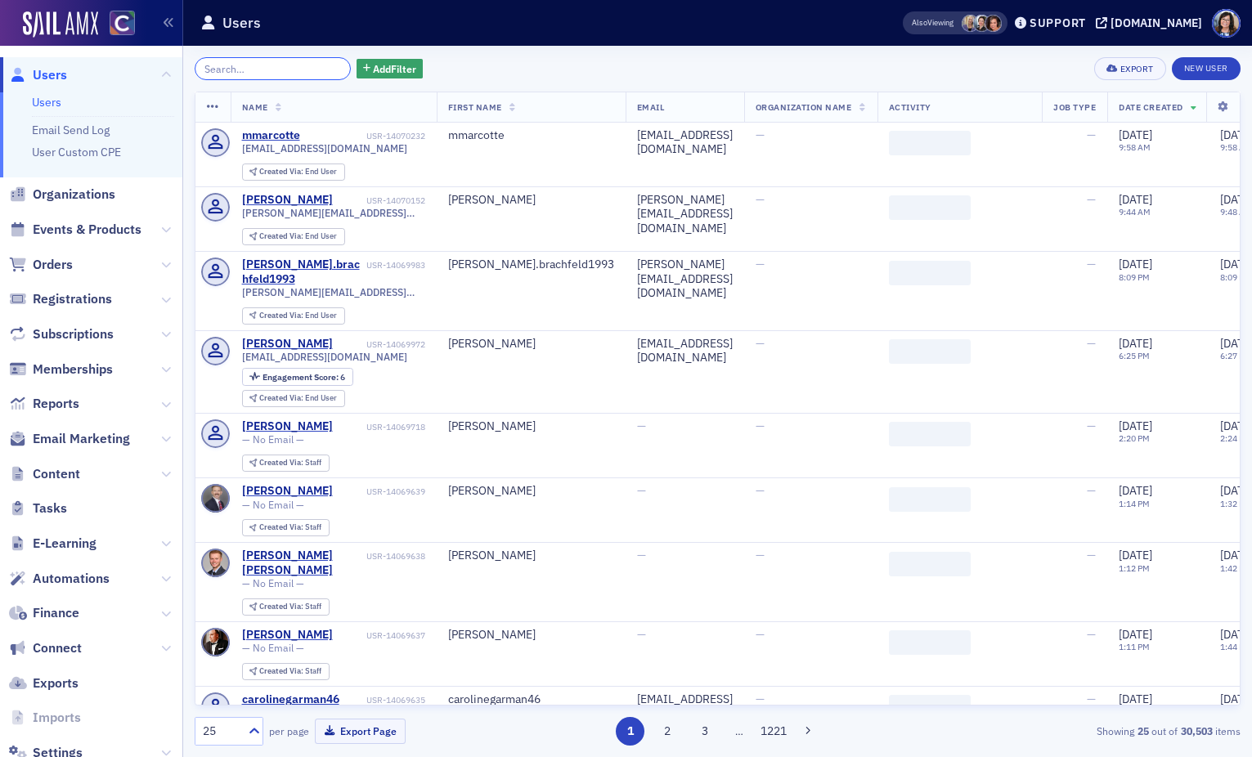
click at [265, 68] on input "search" at bounding box center [273, 68] width 156 height 23
paste input "lauren.traeger@gmail.com"
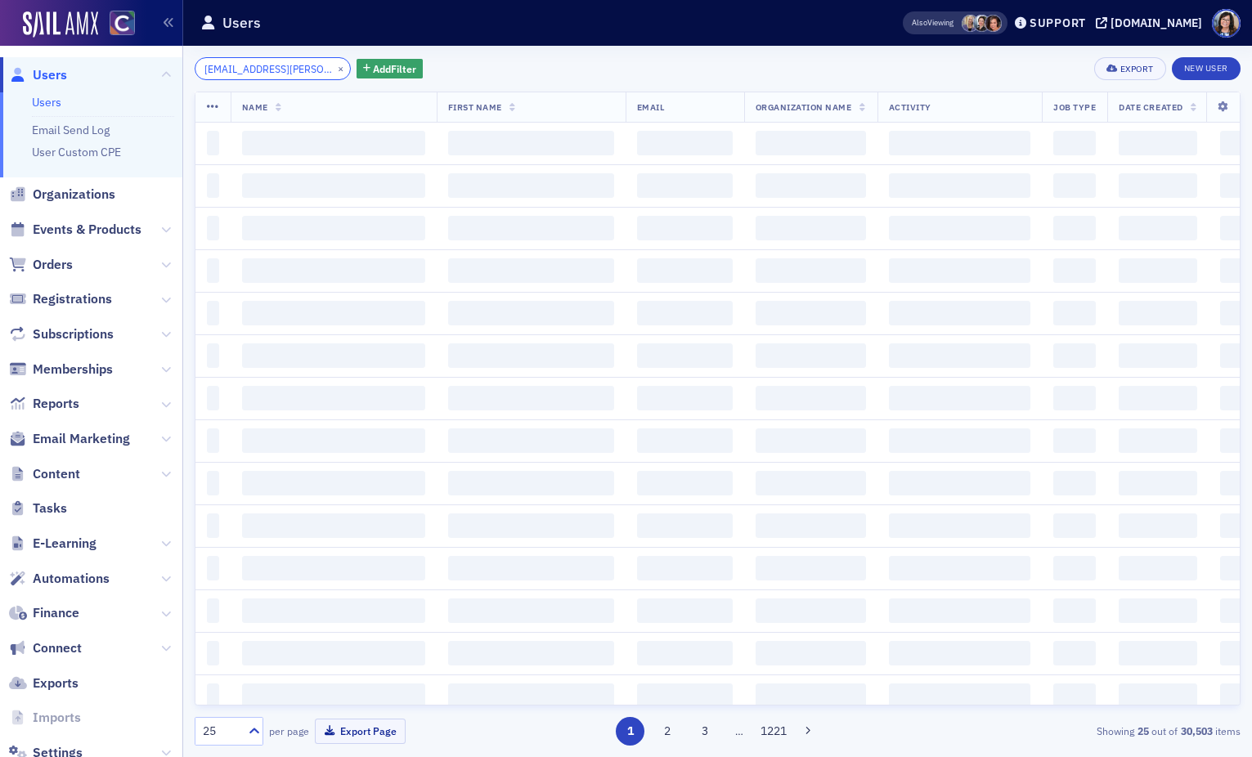
scroll to position [0, 11]
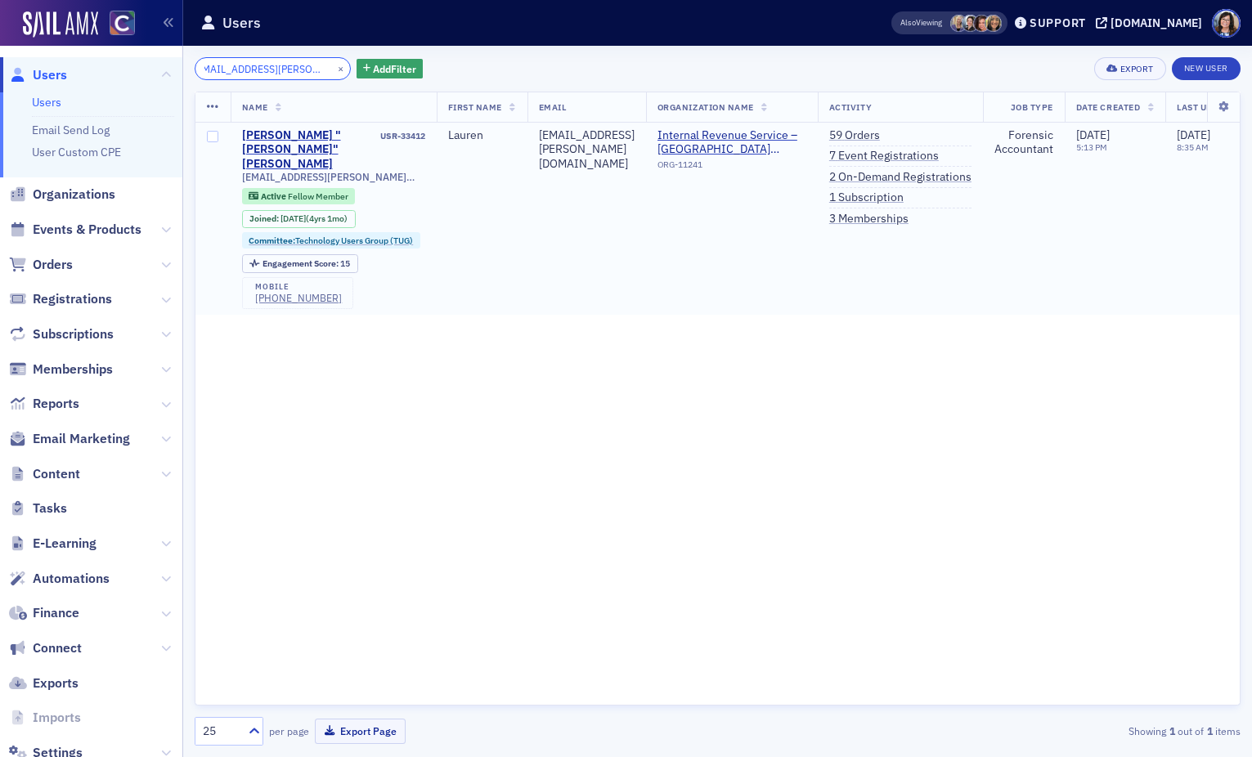
type input "lauren.traeger@gmail.com"
drag, startPoint x: 321, startPoint y: 67, endPoint x: 302, endPoint y: 68, distance: 18.8
click at [334, 67] on button "×" at bounding box center [341, 68] width 15 height 15
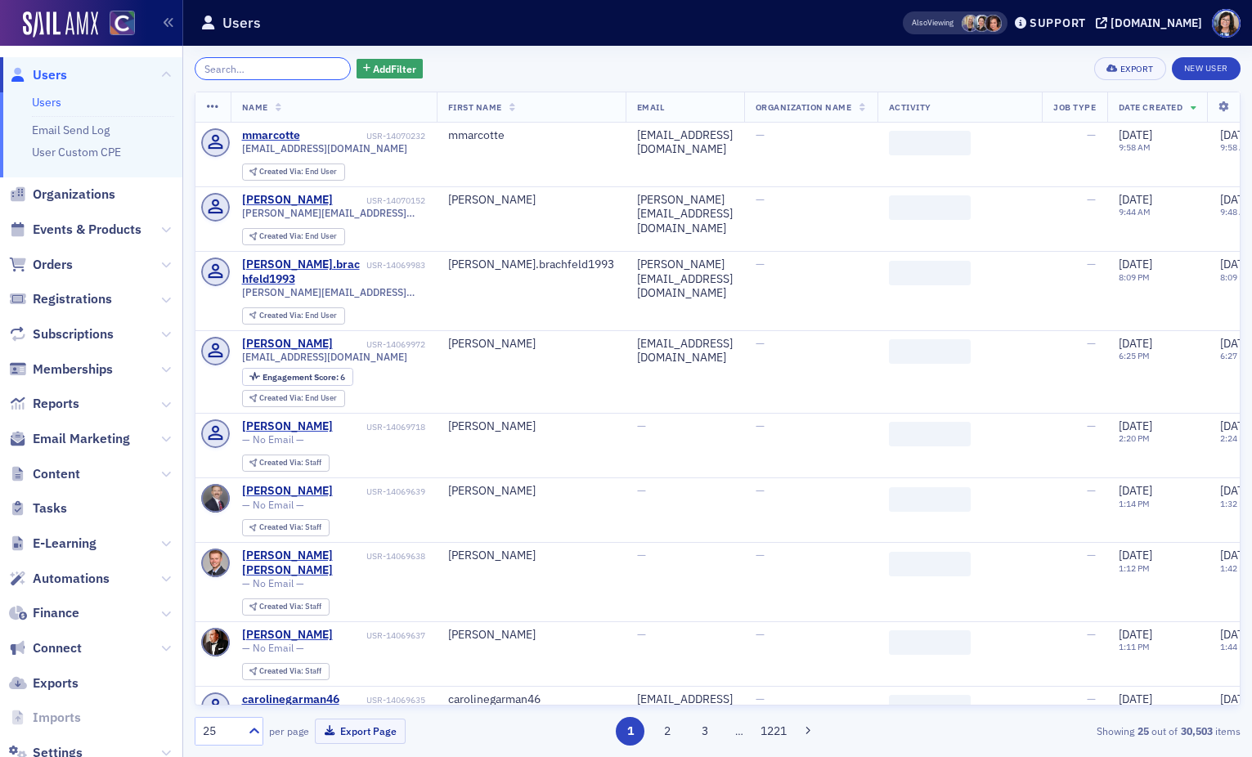
click at [255, 67] on input "search" at bounding box center [273, 68] width 156 height 23
paste input "jeffdokmo@gmail.com"
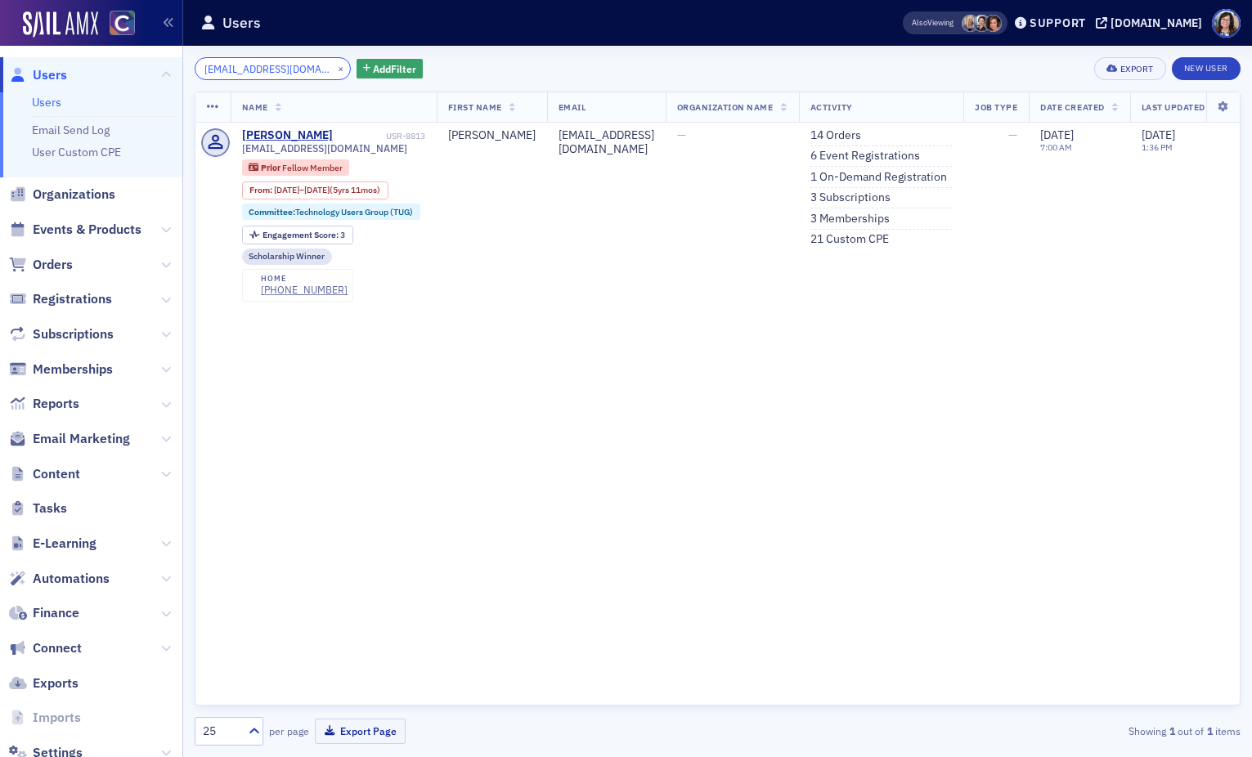
type input "jeffdokmo@gmail.com"
click at [848, 221] on link "3 Memberships" at bounding box center [849, 219] width 79 height 15
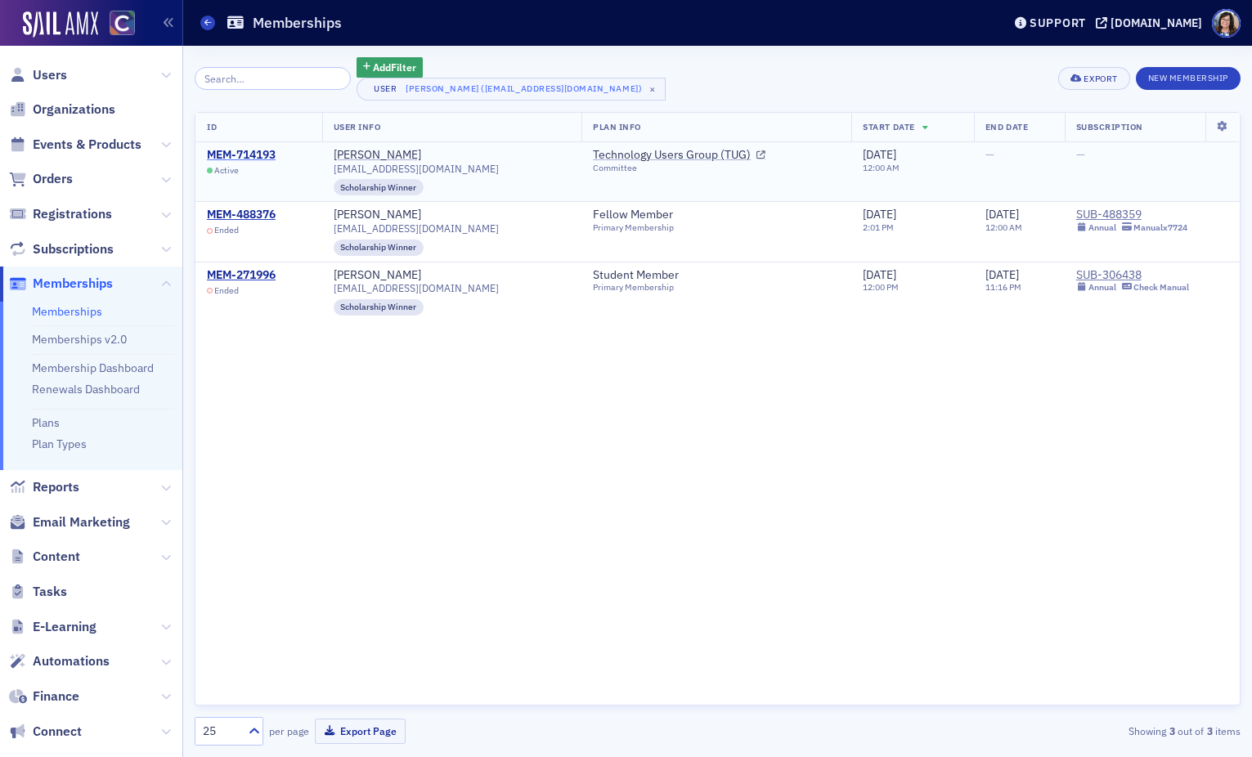
click at [245, 152] on div "MEM-714193" at bounding box center [241, 155] width 69 height 15
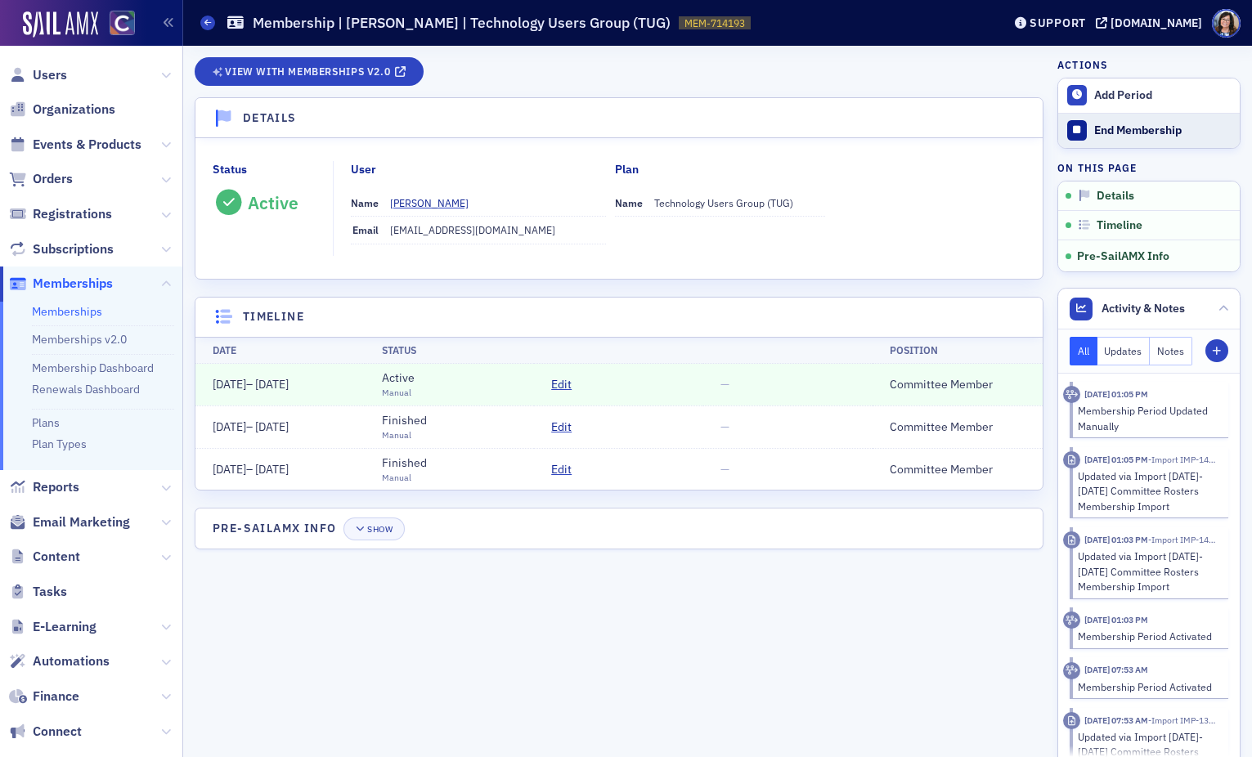
click at [1120, 135] on div "End Membership" at bounding box center [1162, 130] width 137 height 15
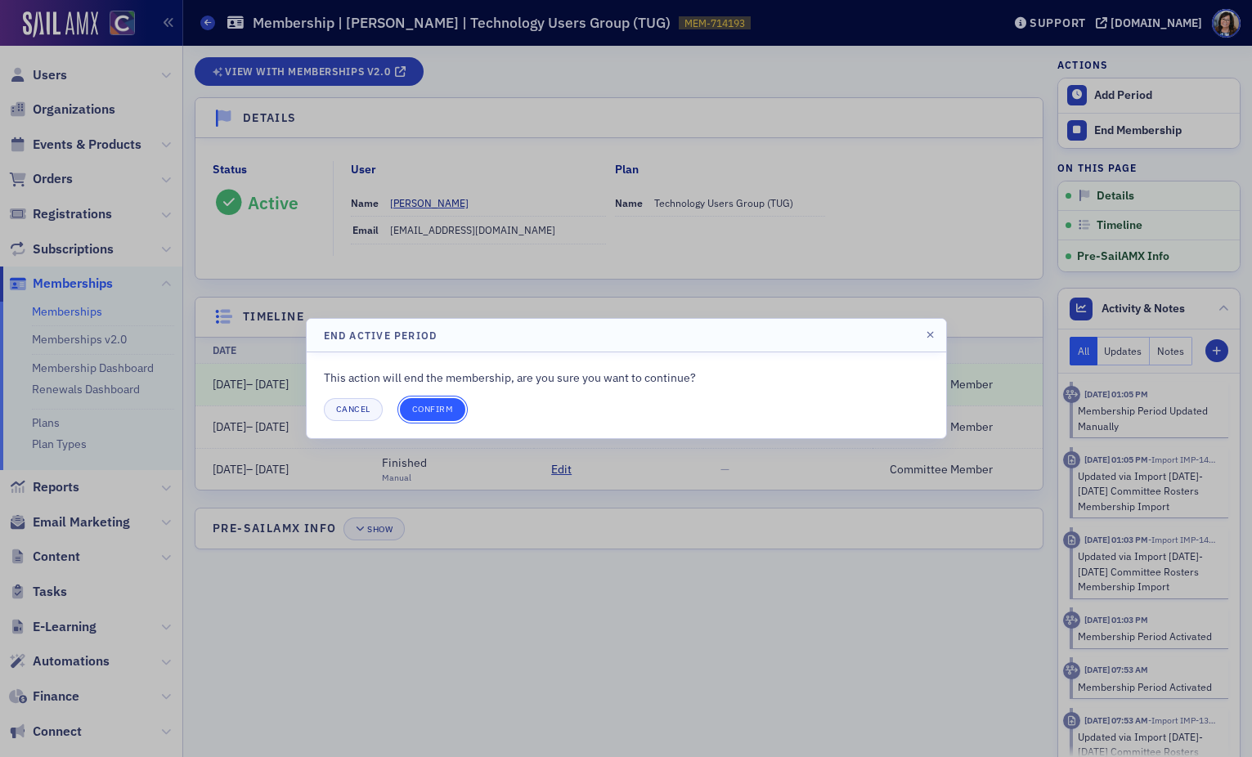
click at [448, 405] on button "Confirm" at bounding box center [433, 409] width 66 height 23
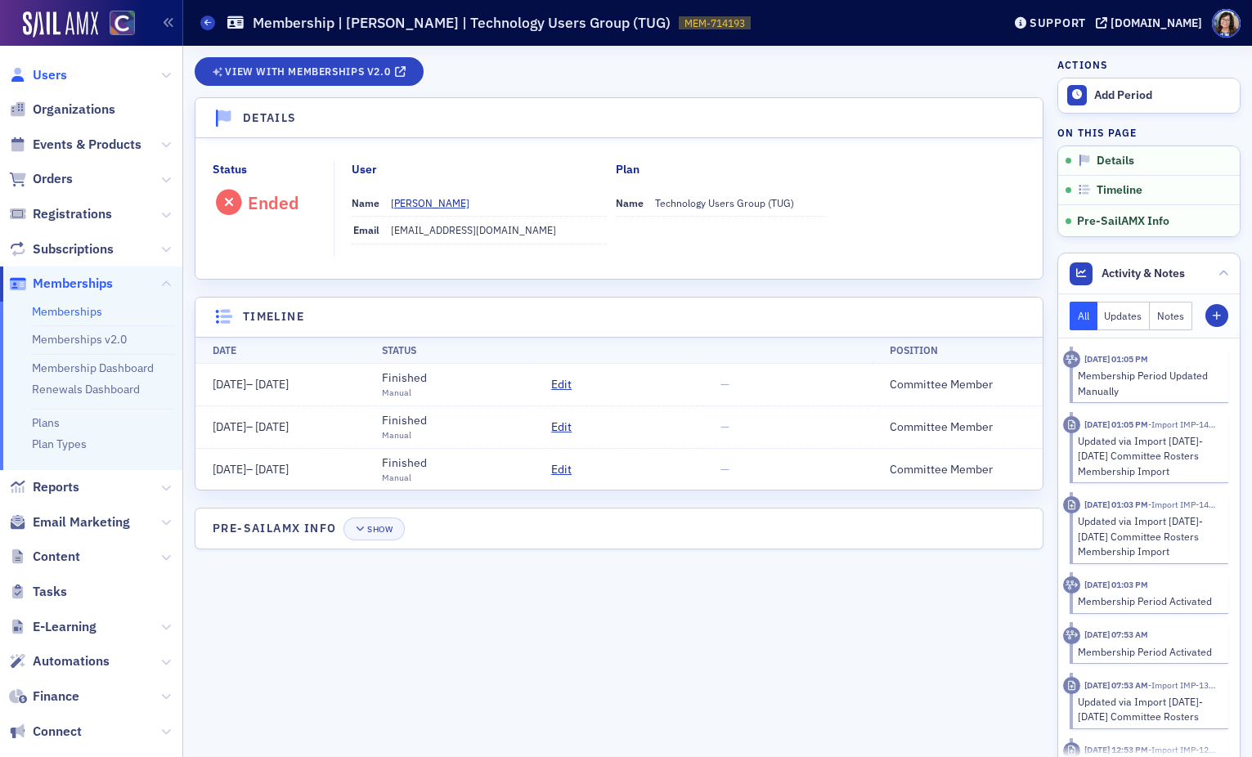
click at [54, 75] on span "Users" at bounding box center [50, 75] width 34 height 18
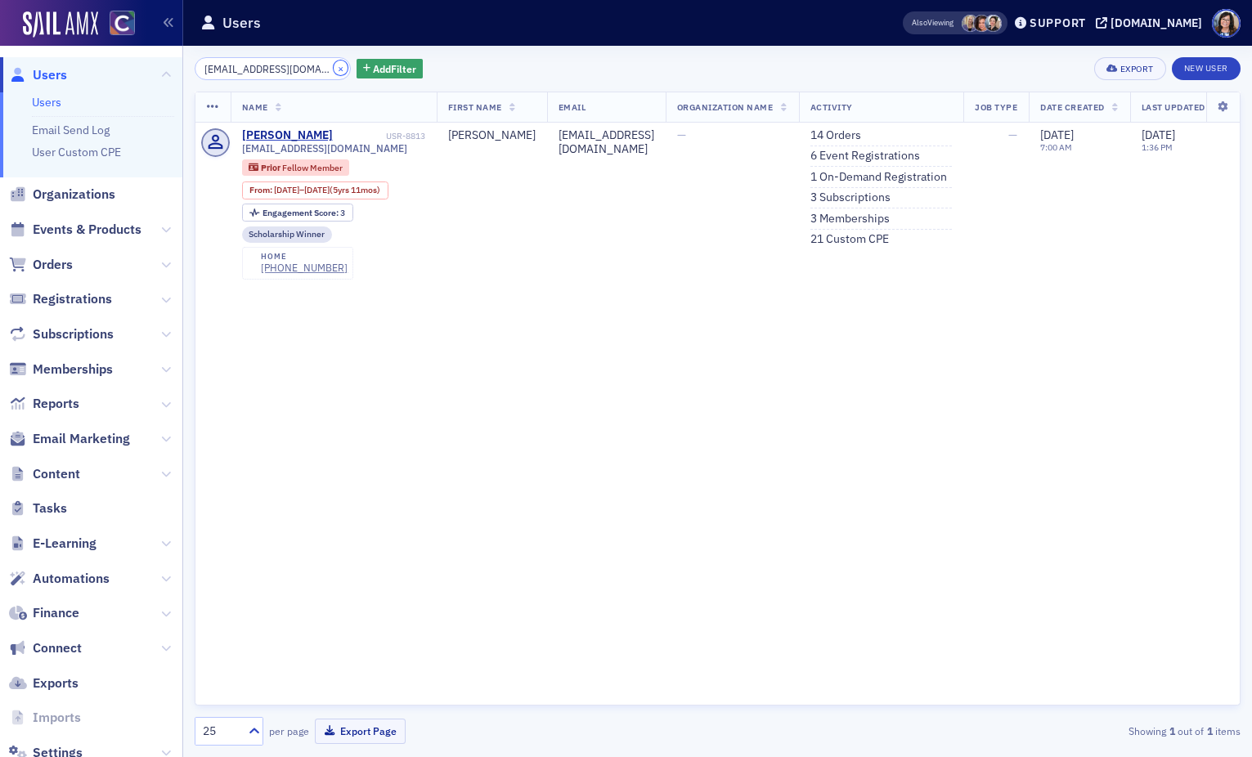
click at [334, 70] on button "×" at bounding box center [341, 68] width 15 height 15
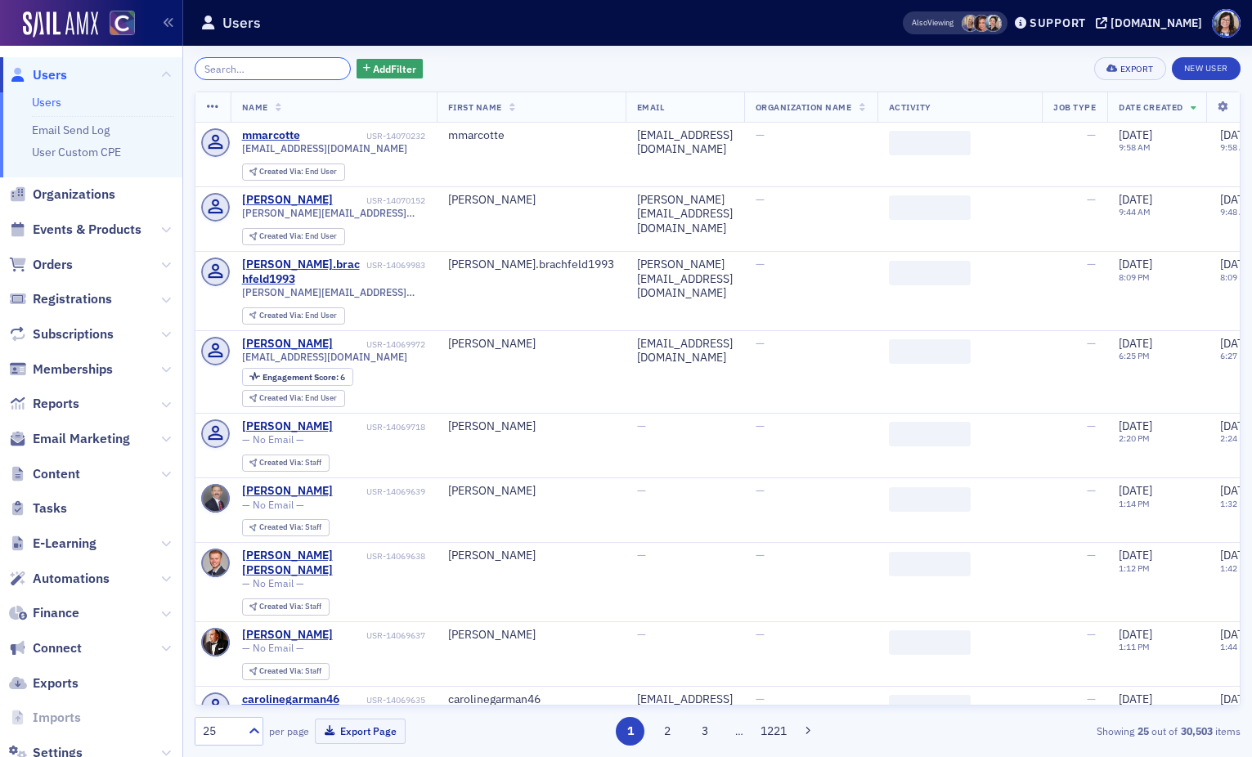
click at [270, 69] on input "search" at bounding box center [273, 68] width 156 height 23
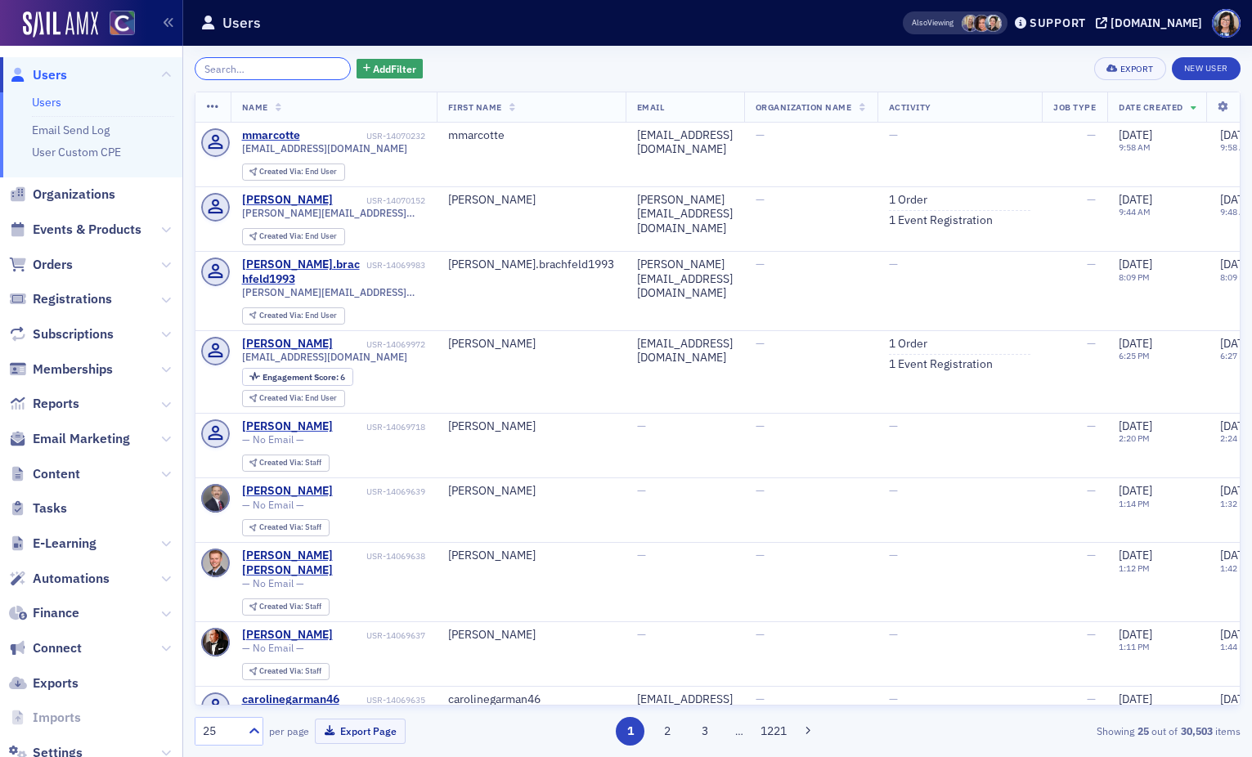
paste input "jhaynes@kcmdenver.cpa / jennachloe@msn.com"
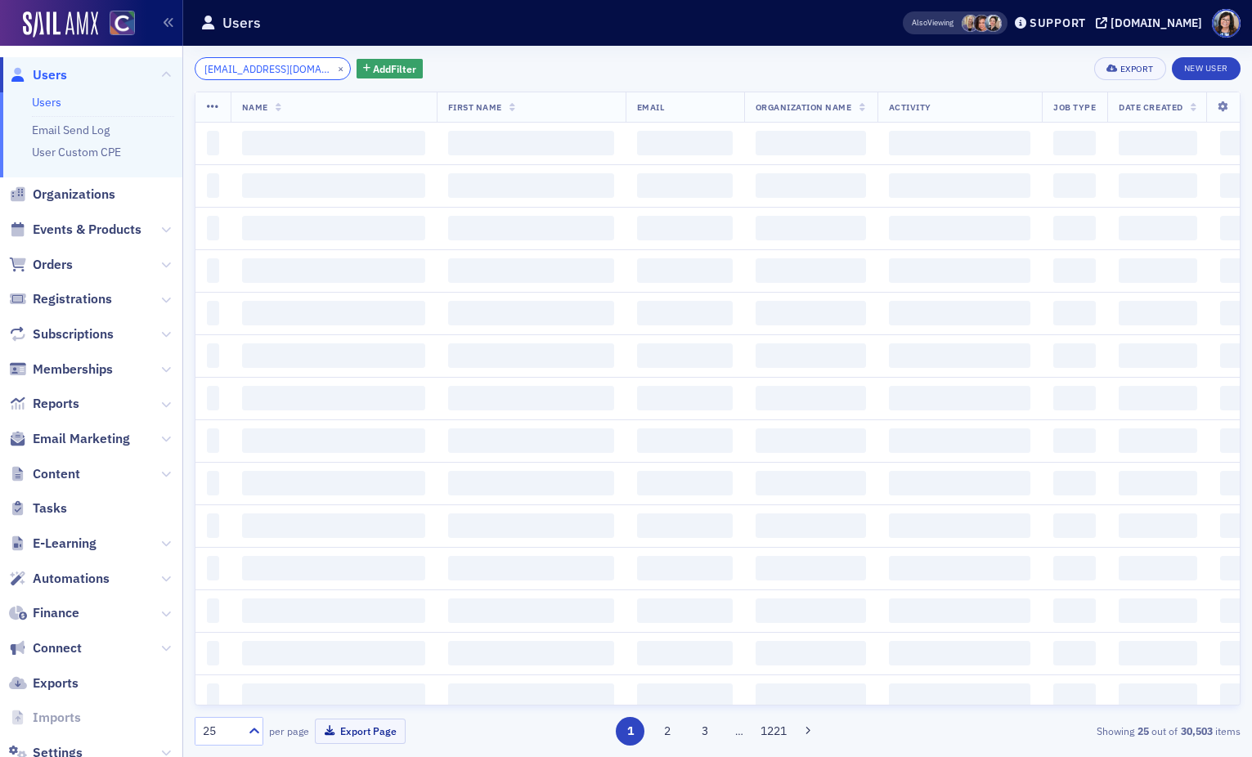
scroll to position [0, 111]
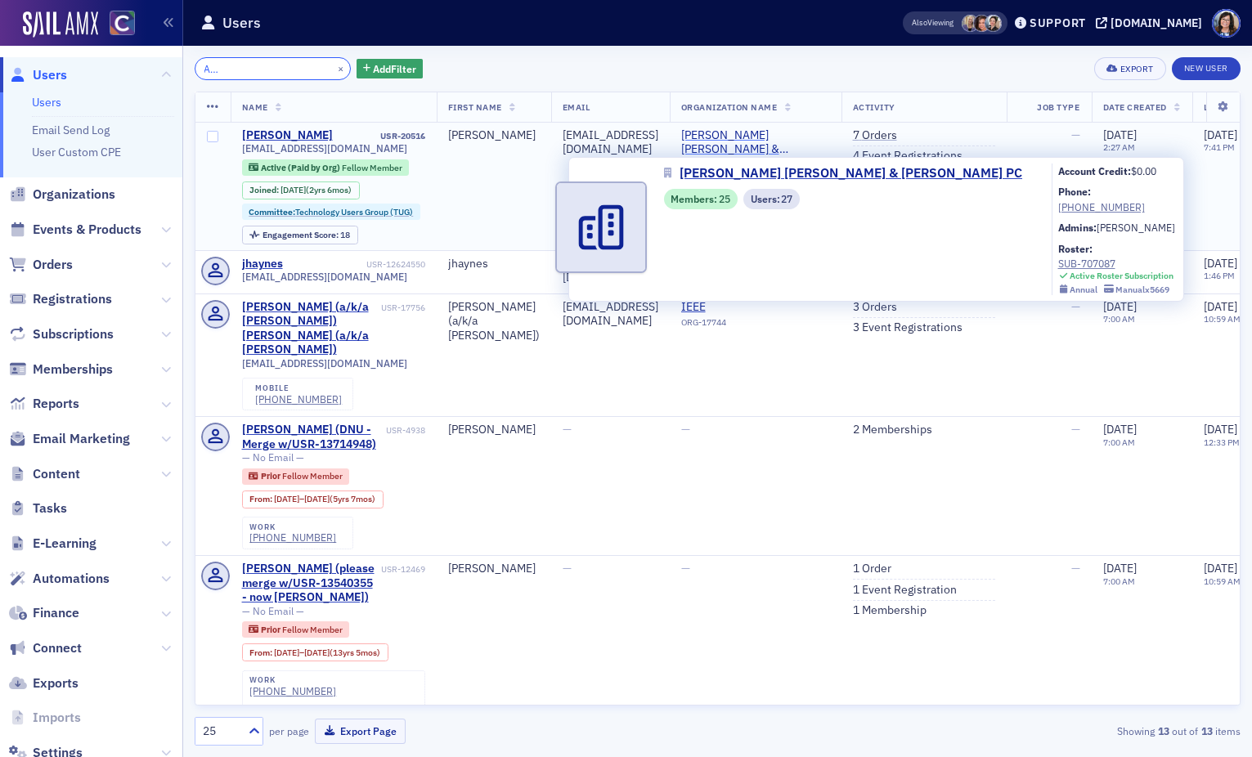
type input "jhaynes@kcmdenver.cpa / jennachloe@msn.com"
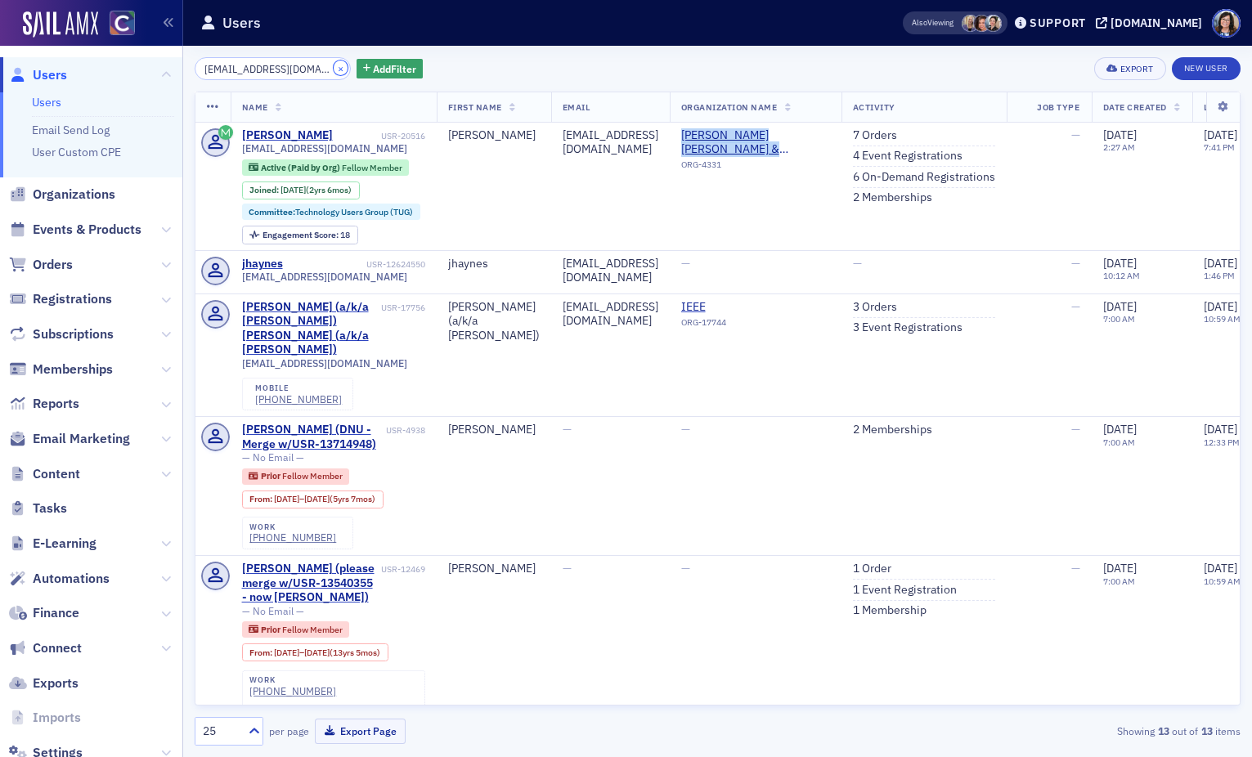
click at [334, 69] on button "×" at bounding box center [341, 68] width 15 height 15
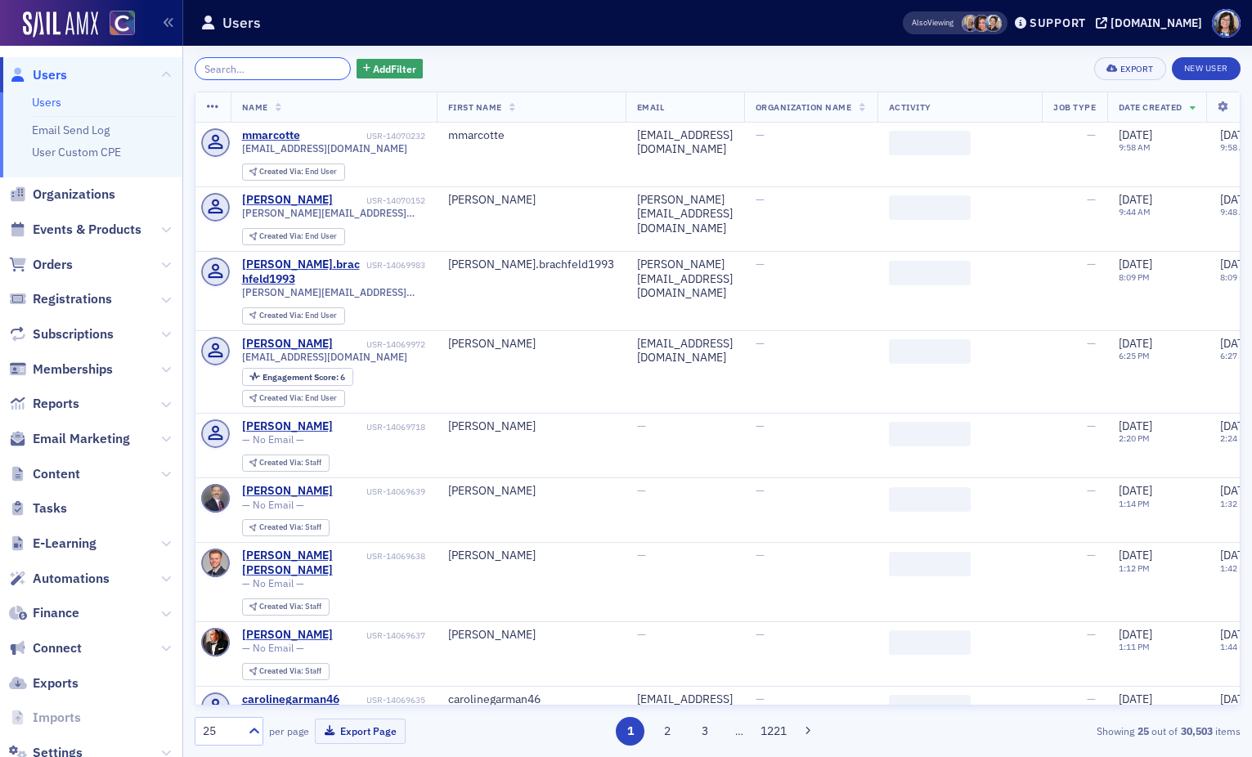
click at [278, 70] on input "search" at bounding box center [273, 68] width 156 height 23
paste input "jdauzvardis@tandemcpas.com"
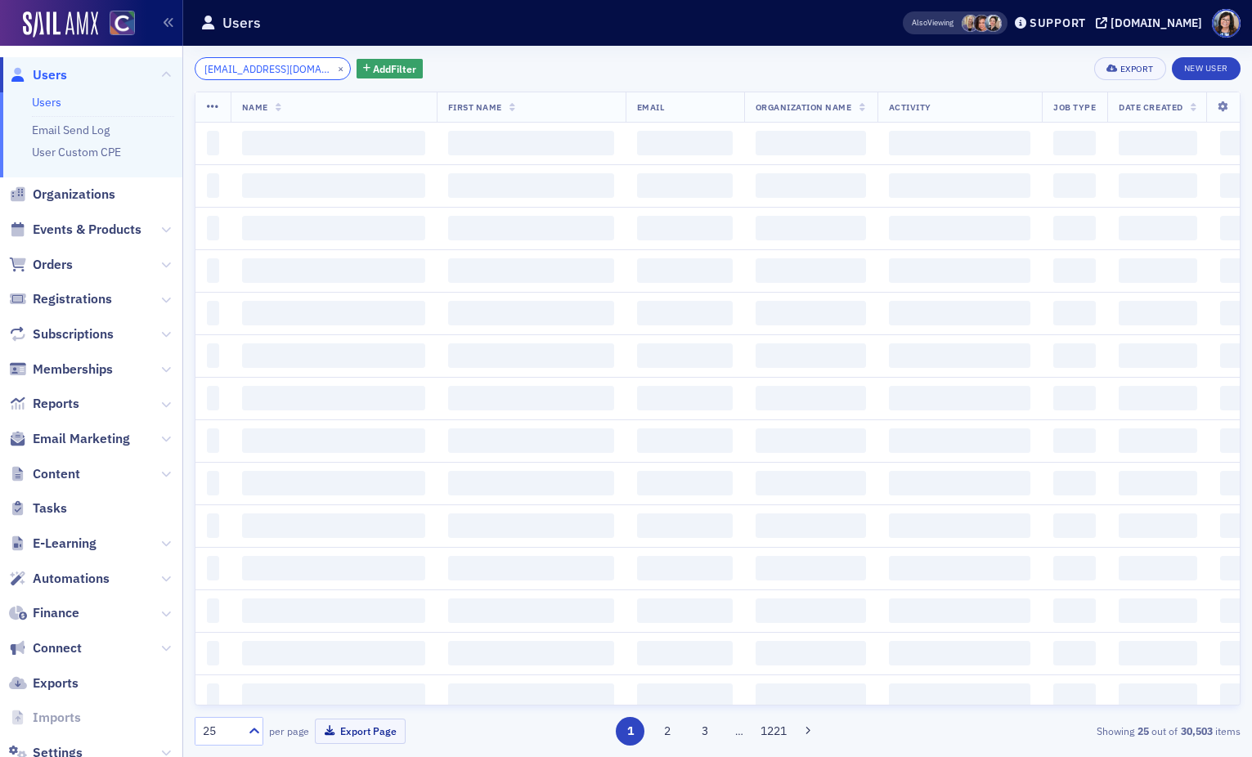
scroll to position [0, 29]
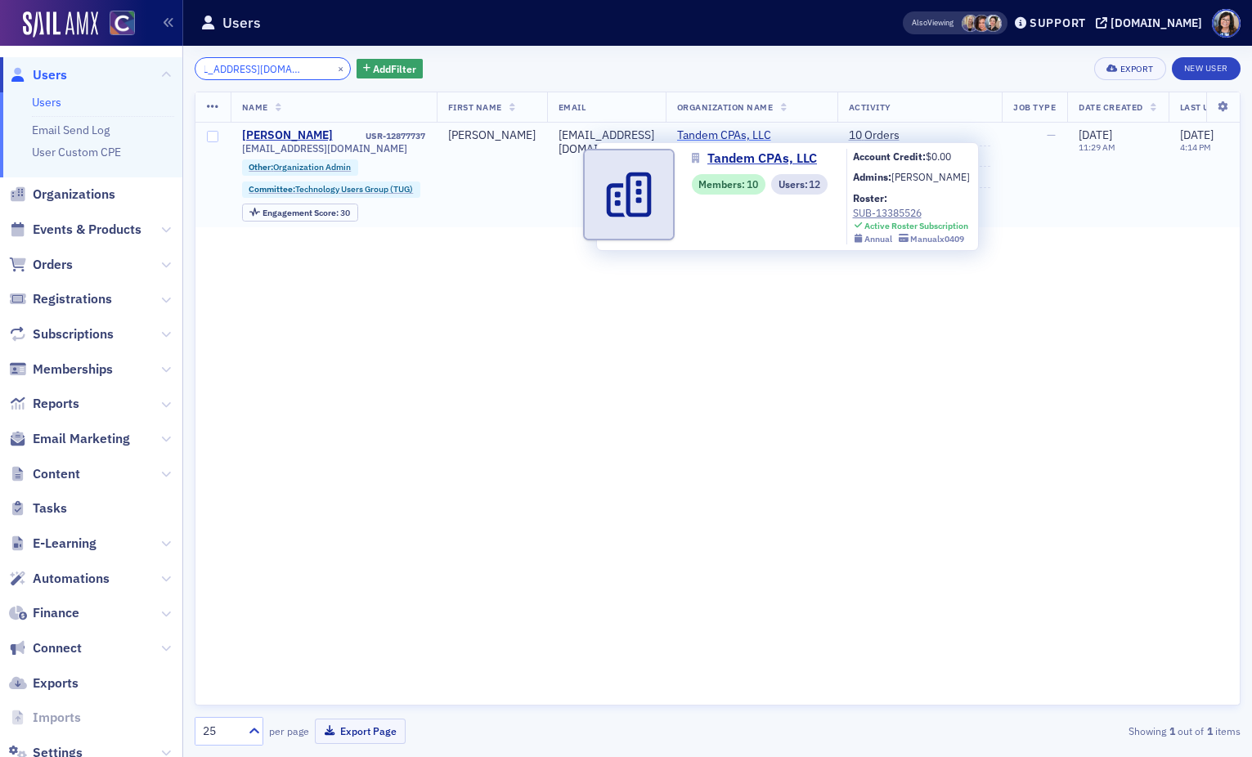
type input "jdauzvardis@tandemcpas.com"
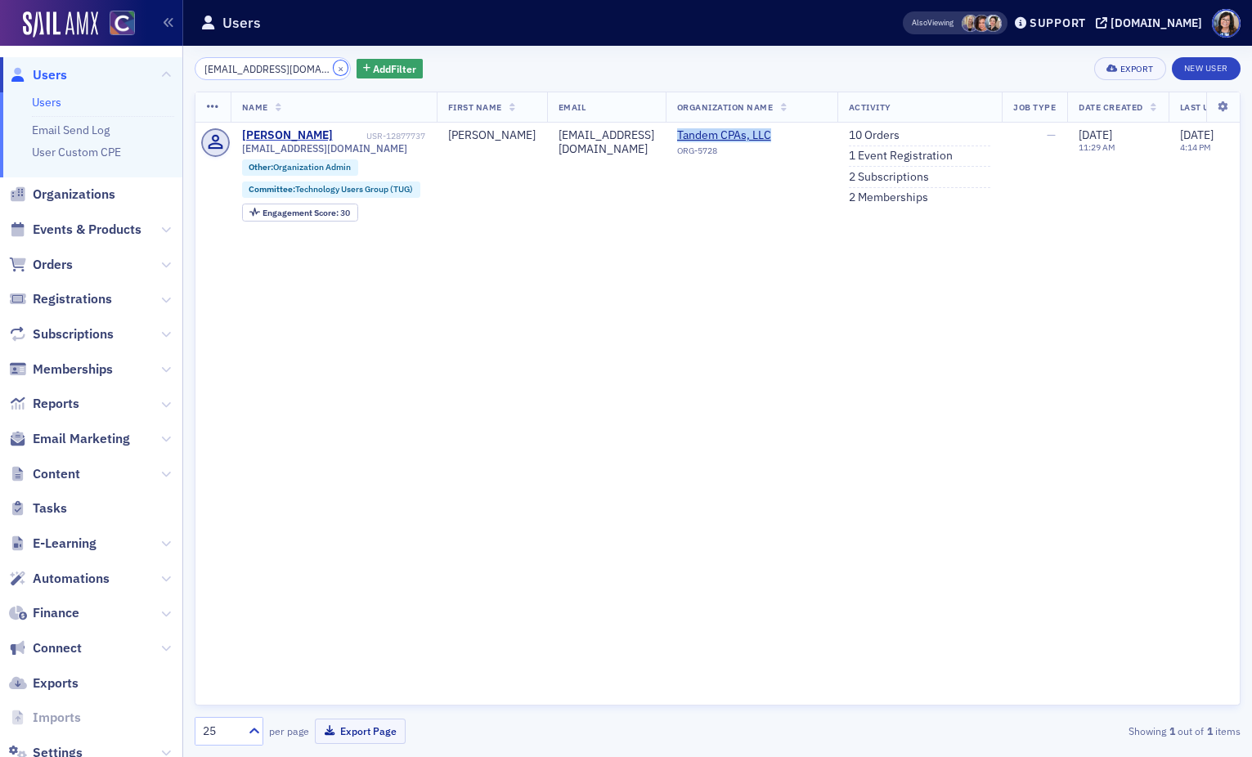
drag, startPoint x: 320, startPoint y: 70, endPoint x: 281, endPoint y: 69, distance: 39.3
click at [334, 70] on button "×" at bounding box center [341, 68] width 15 height 15
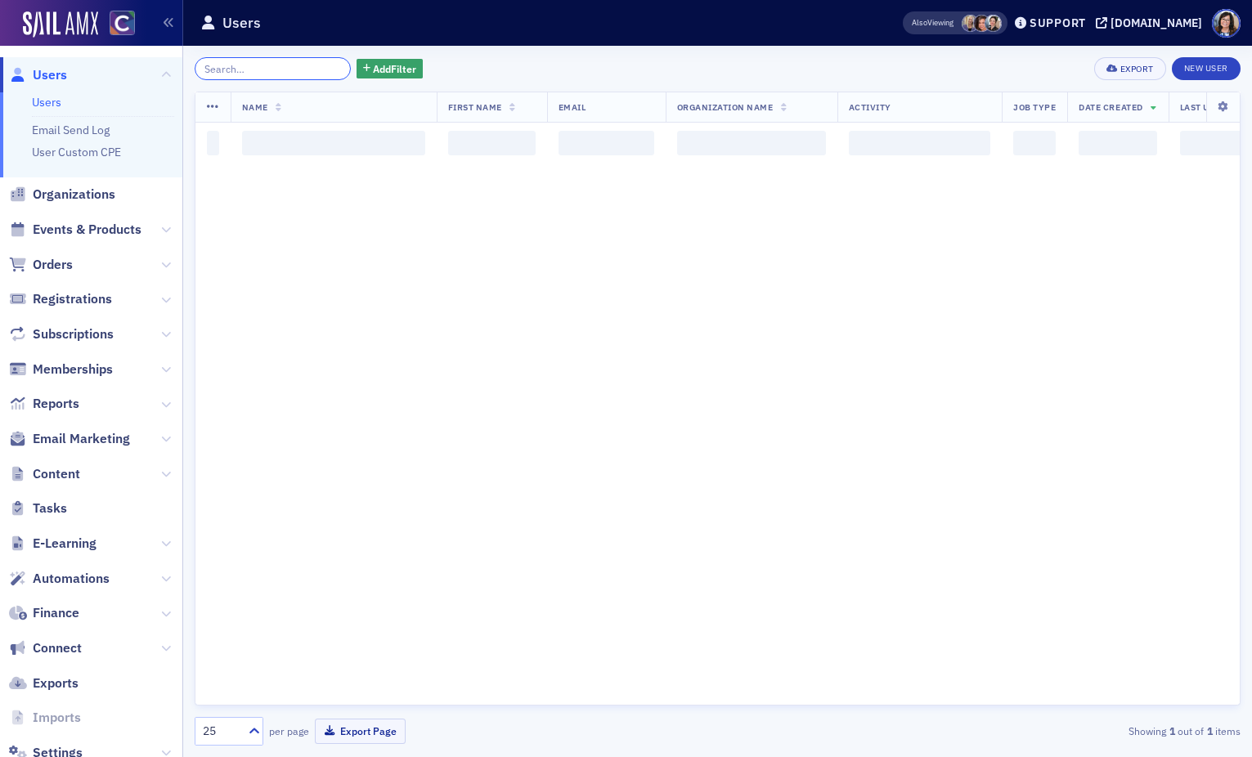
click at [278, 69] on input "search" at bounding box center [273, 68] width 156 height 23
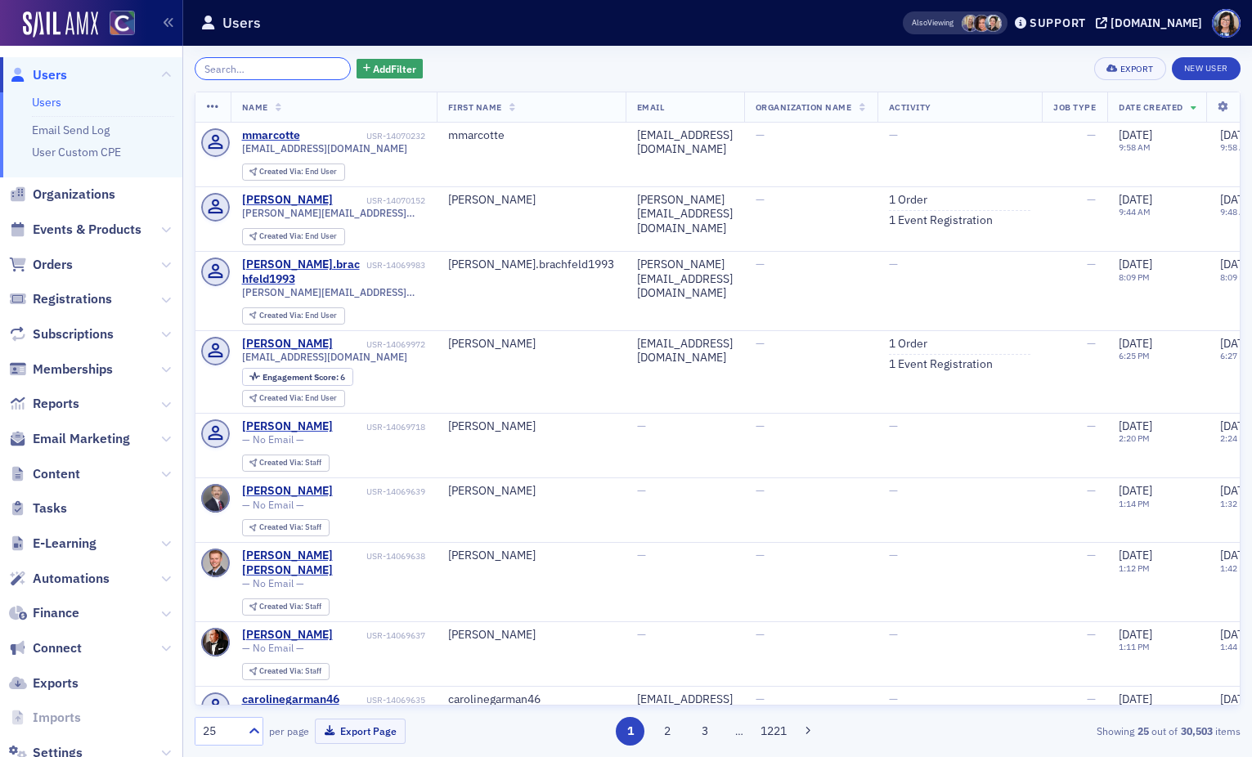
paste input "jennifer@farnsworthcpa.com"
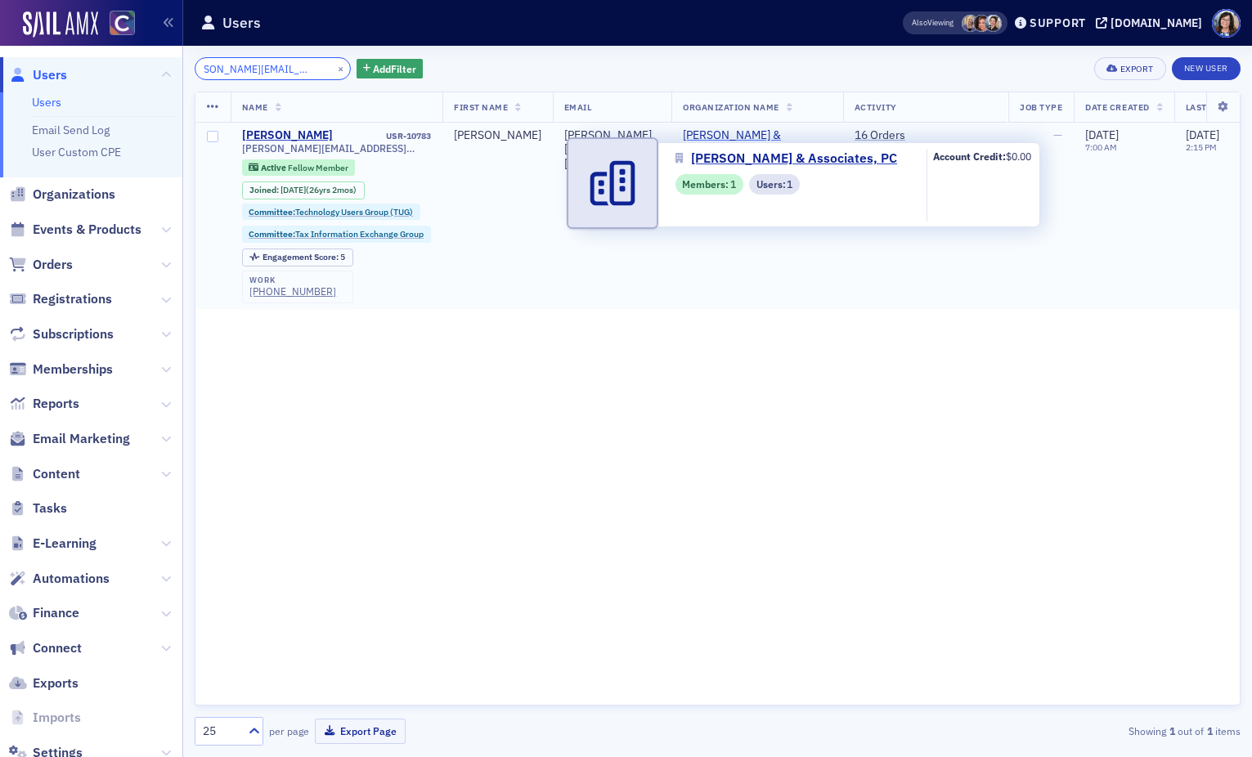
type input "jennifer@farnsworthcpa.com"
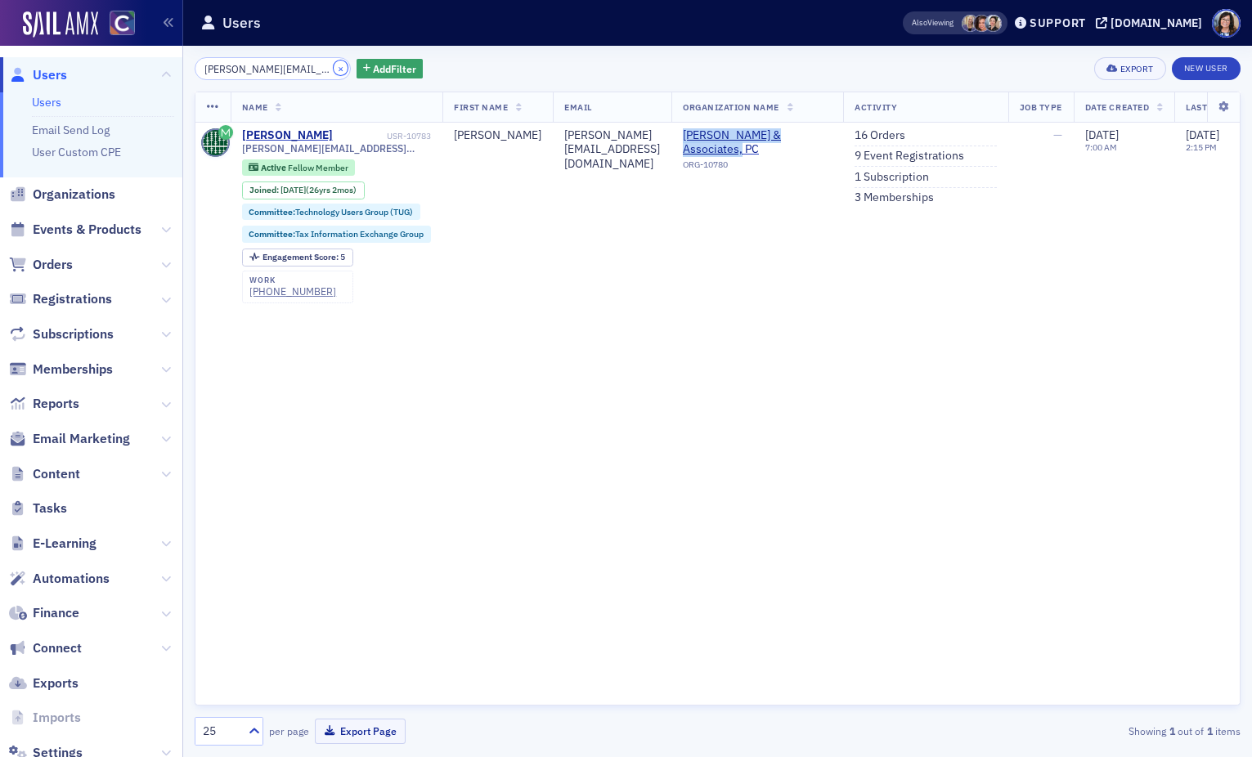
drag, startPoint x: 321, startPoint y: 70, endPoint x: 291, endPoint y: 71, distance: 30.3
click at [334, 70] on button "×" at bounding box center [341, 68] width 15 height 15
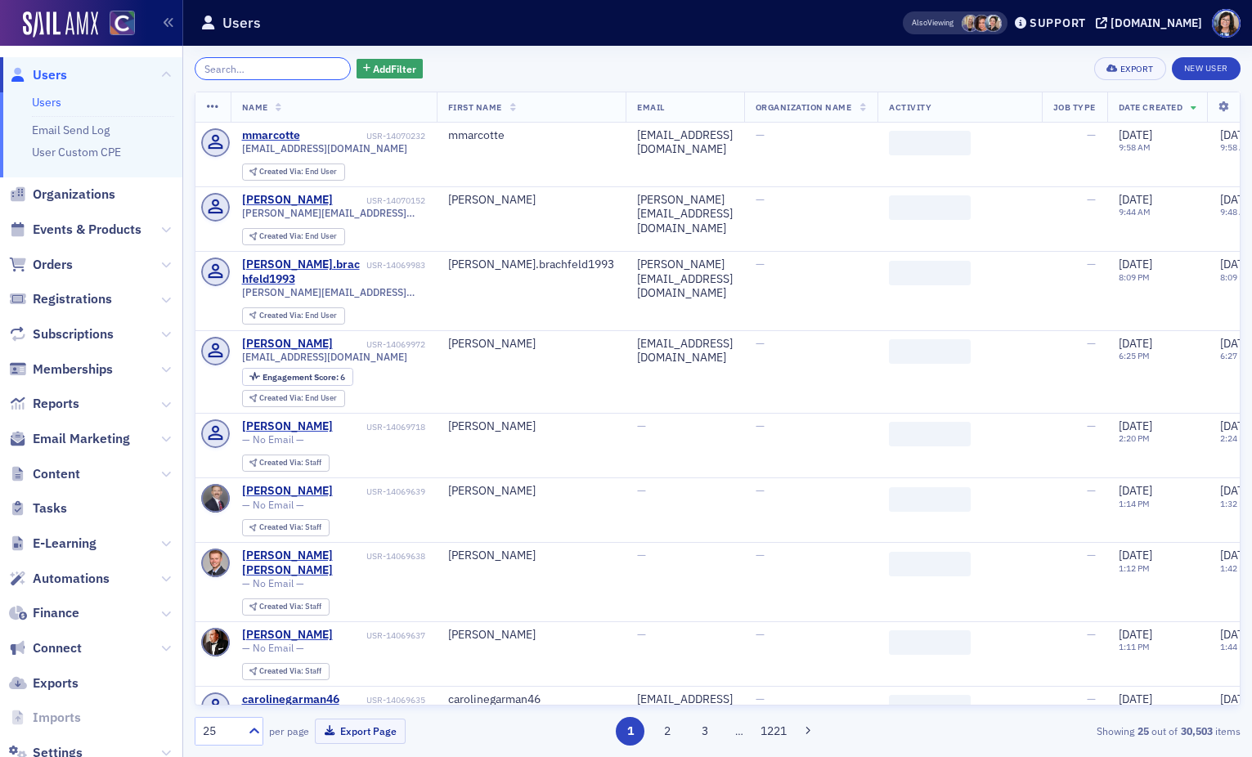
click at [274, 71] on input "search" at bounding box center [273, 68] width 156 height 23
paste input "jlyazzie@fortlewis.edu"
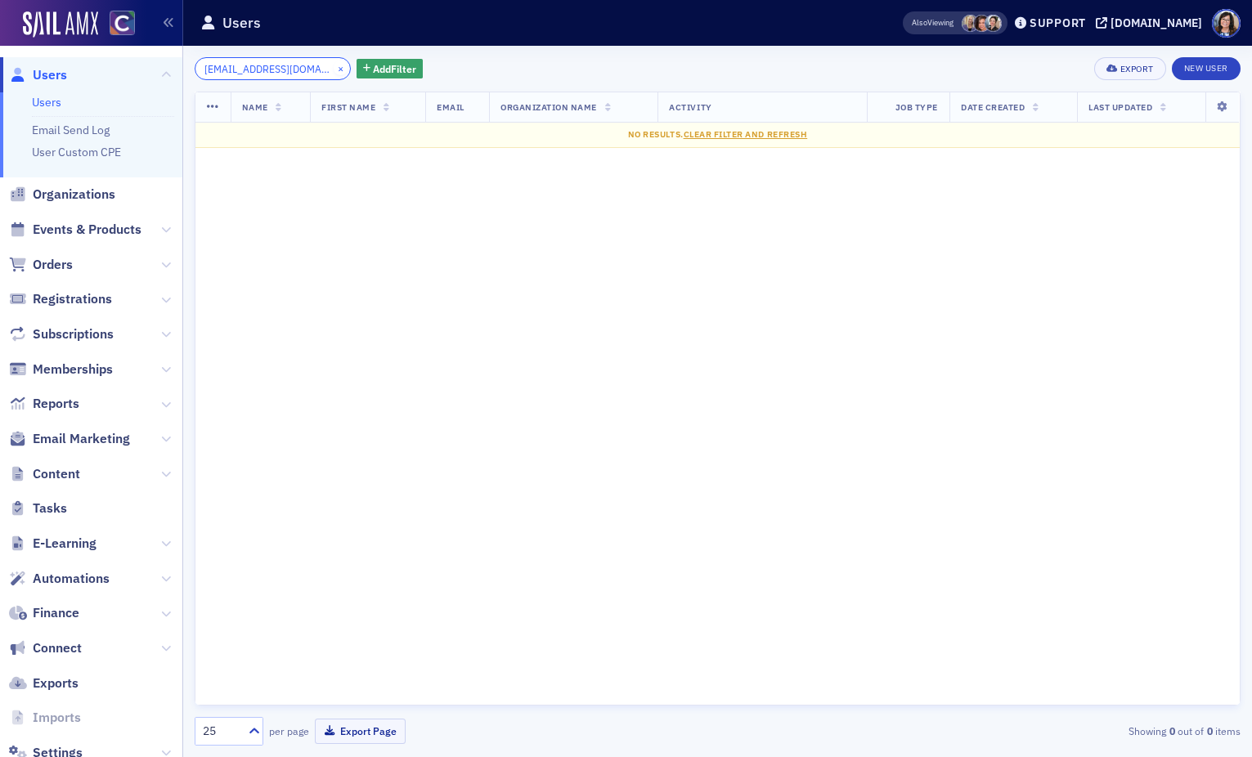
type input "jlyazzie@fortlewis.edu"
click at [334, 71] on button "×" at bounding box center [341, 68] width 15 height 15
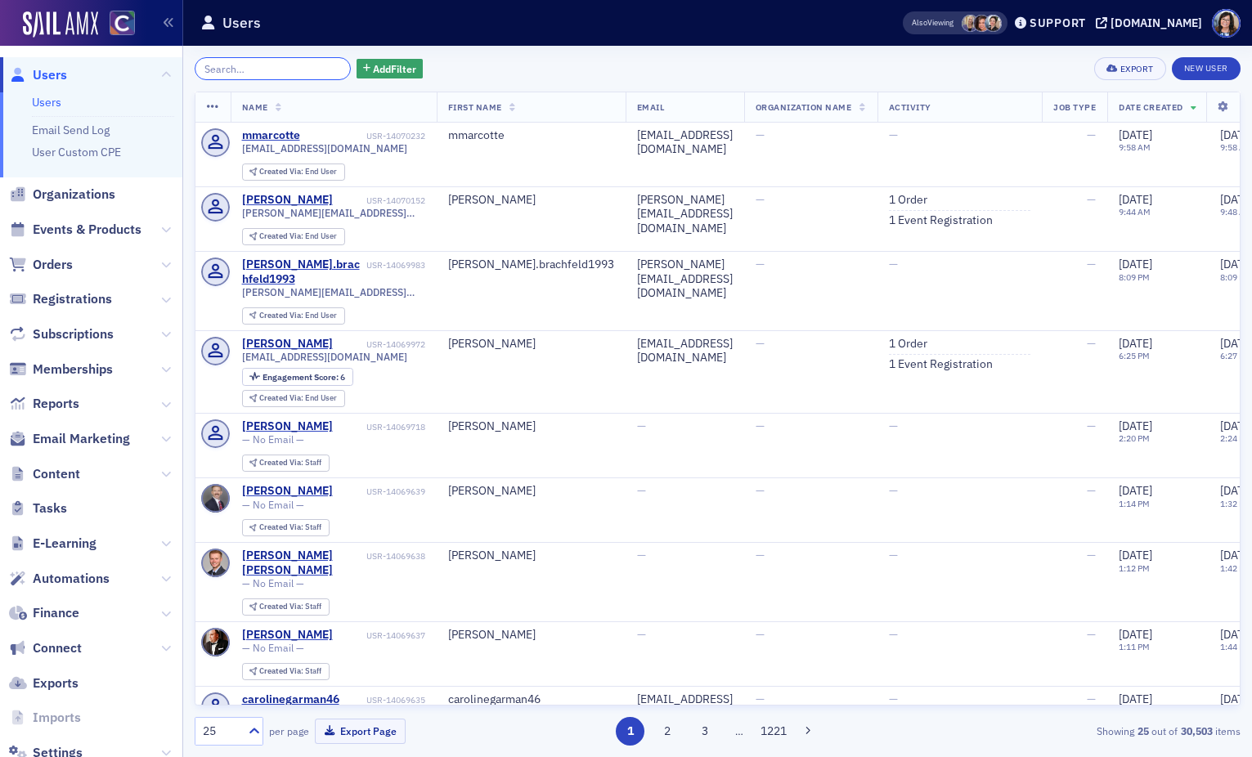
click at [302, 65] on input "search" at bounding box center [273, 68] width 156 height 23
paste input "Jennifer Yazzie"
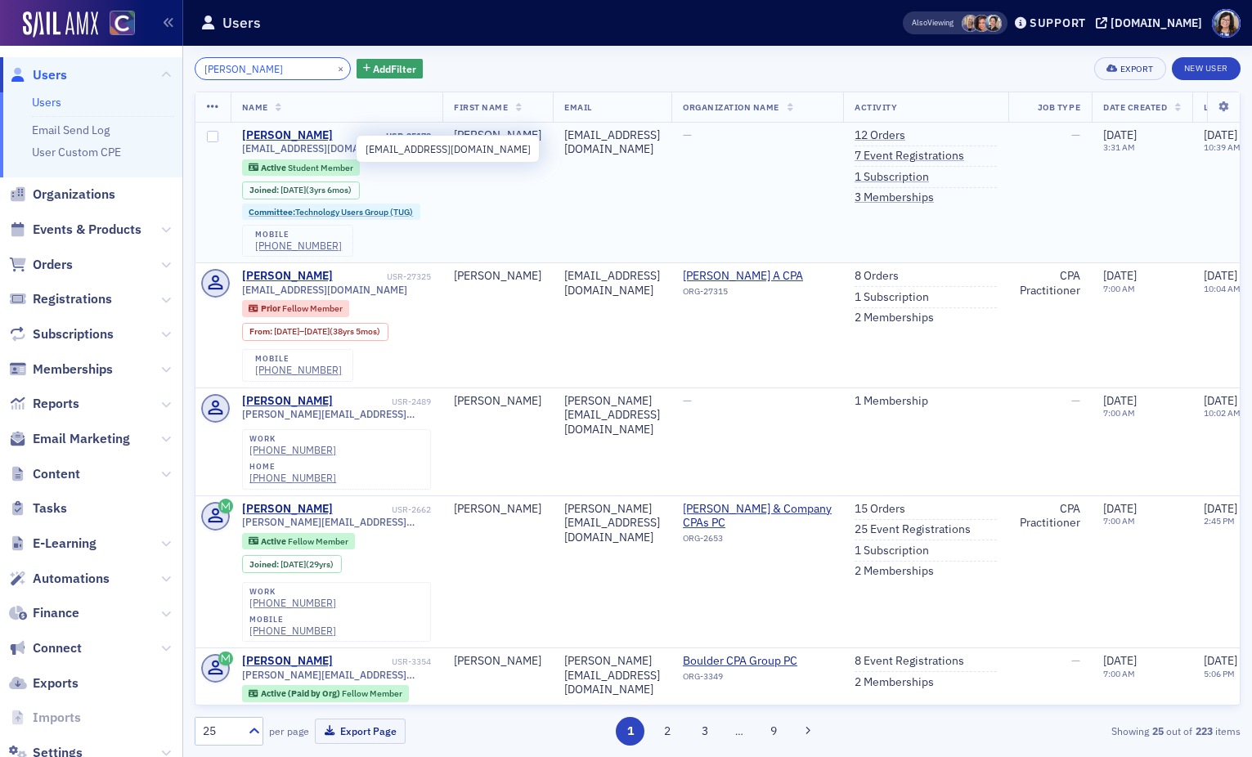
type input "Jennifer Yazzie"
drag, startPoint x: 306, startPoint y: 148, endPoint x: 254, endPoint y: 150, distance: 51.6
click at [254, 150] on span "yzziejeni@yahoo.com" at bounding box center [324, 148] width 165 height 12
drag, startPoint x: 358, startPoint y: 150, endPoint x: 240, endPoint y: 151, distance: 117.8
click at [242, 151] on div "yzziejeni@yahoo.com" at bounding box center [337, 148] width 190 height 12
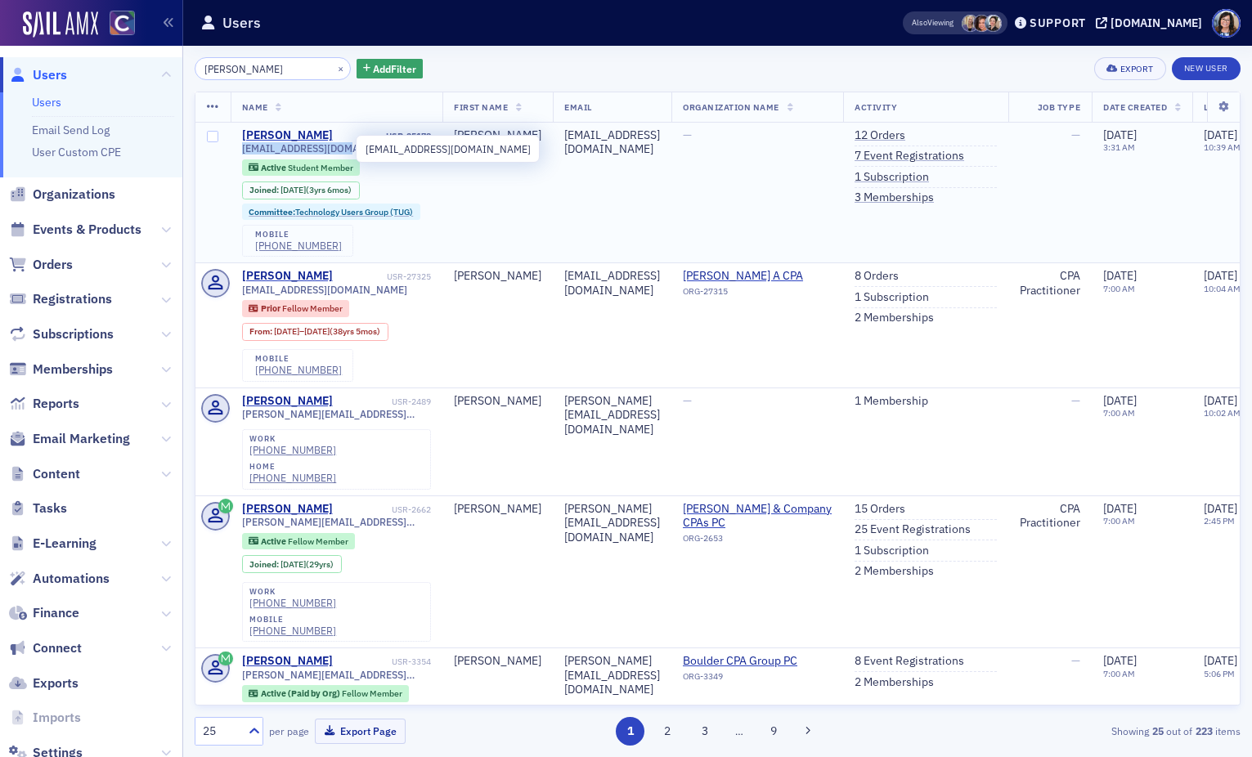
copy span "yzziejeni@yahoo.com"
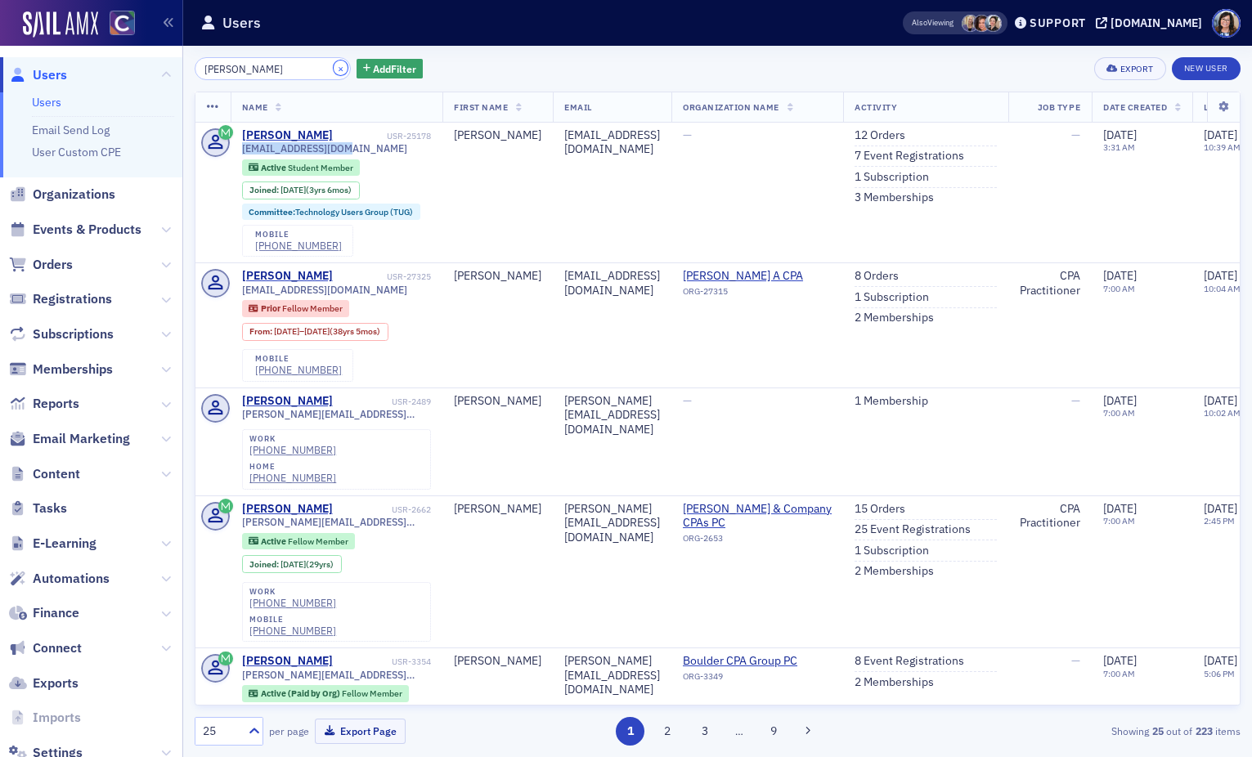
click at [334, 69] on button "×" at bounding box center [341, 68] width 15 height 15
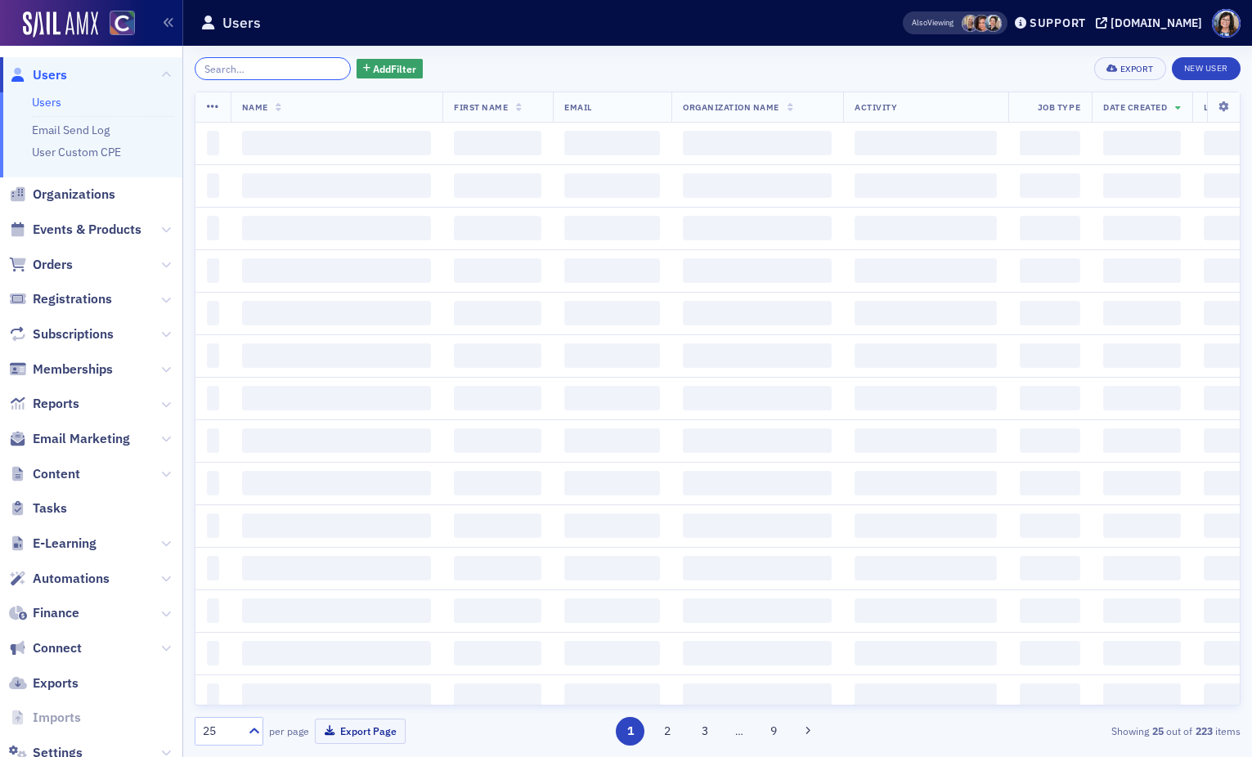
click at [295, 68] on input "search" at bounding box center [273, 68] width 156 height 23
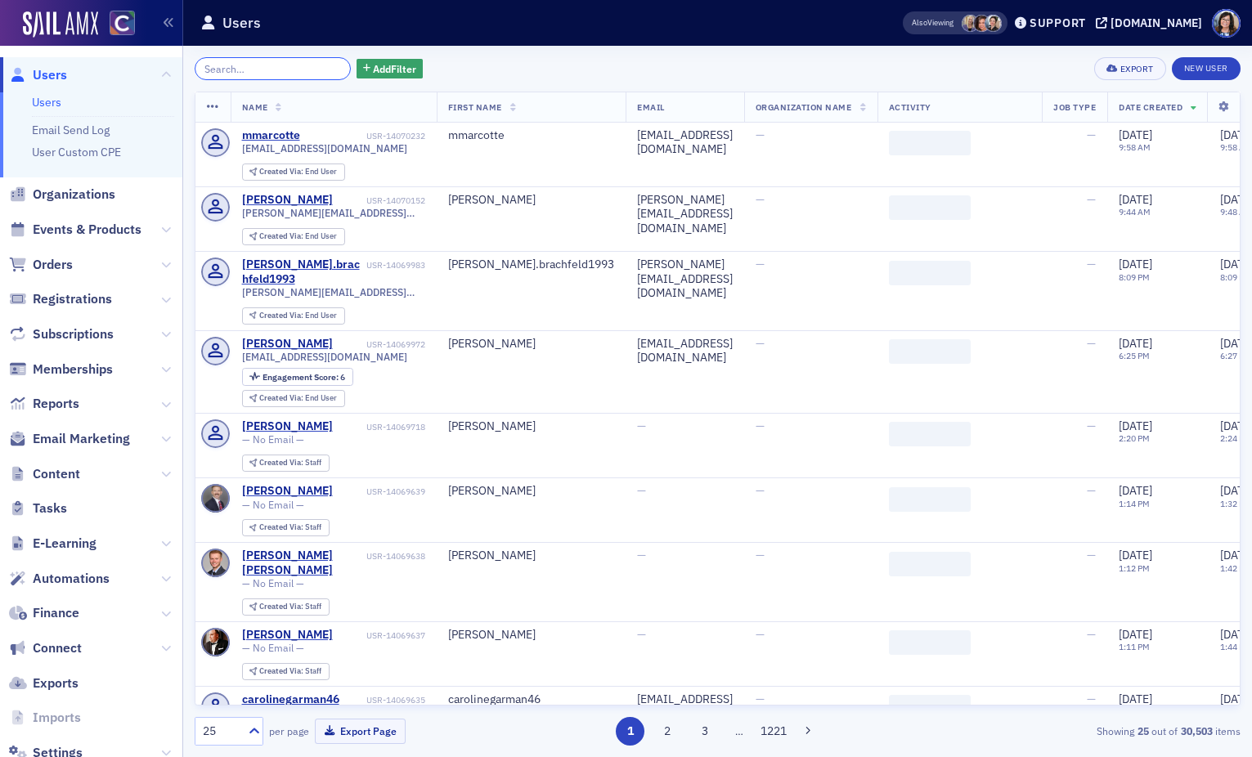
paste input "jessicab@wsbcpa.com"
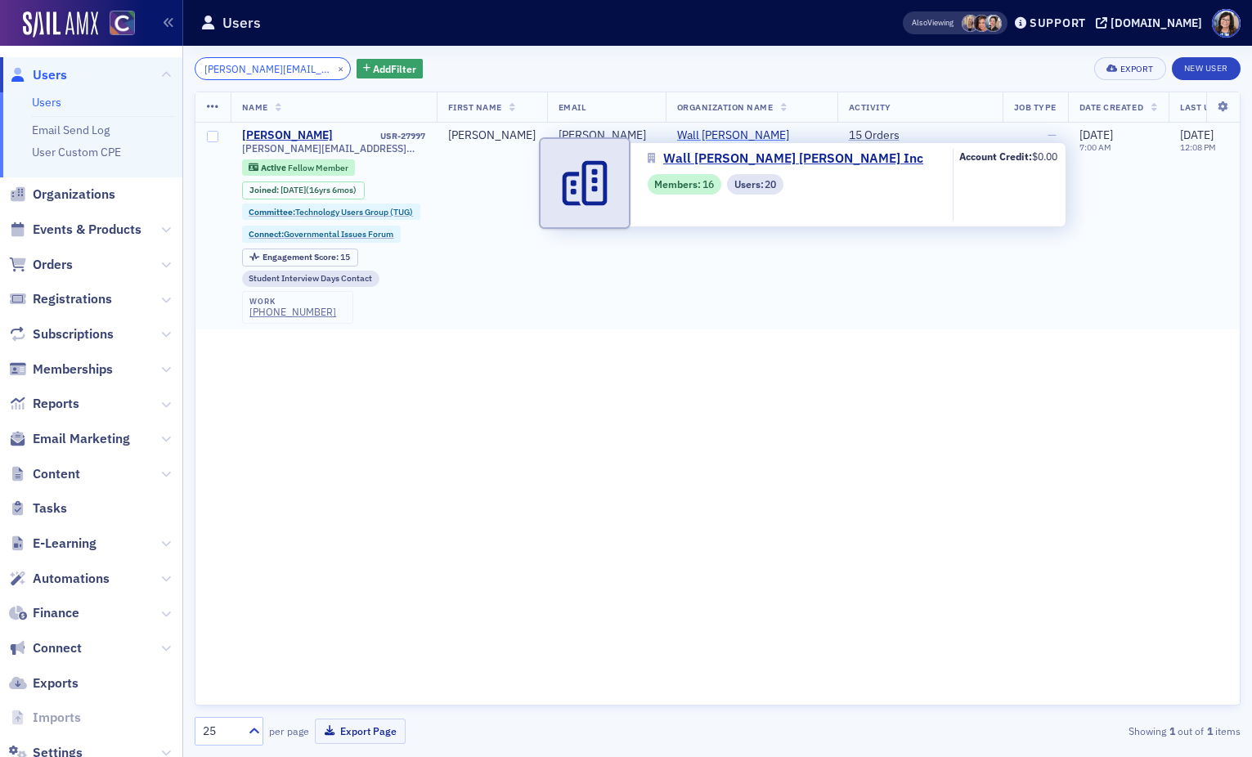
type input "jessicab@wsbcpa.com"
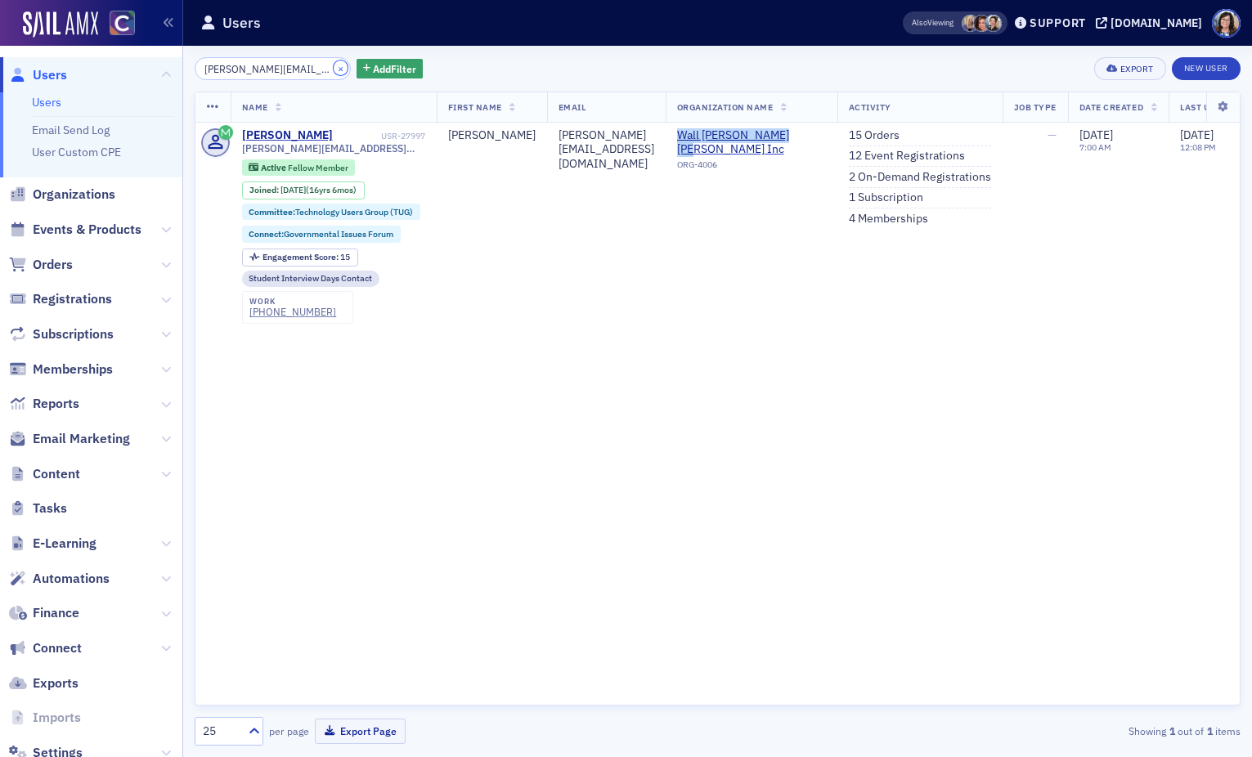
click at [334, 70] on button "×" at bounding box center [341, 68] width 15 height 15
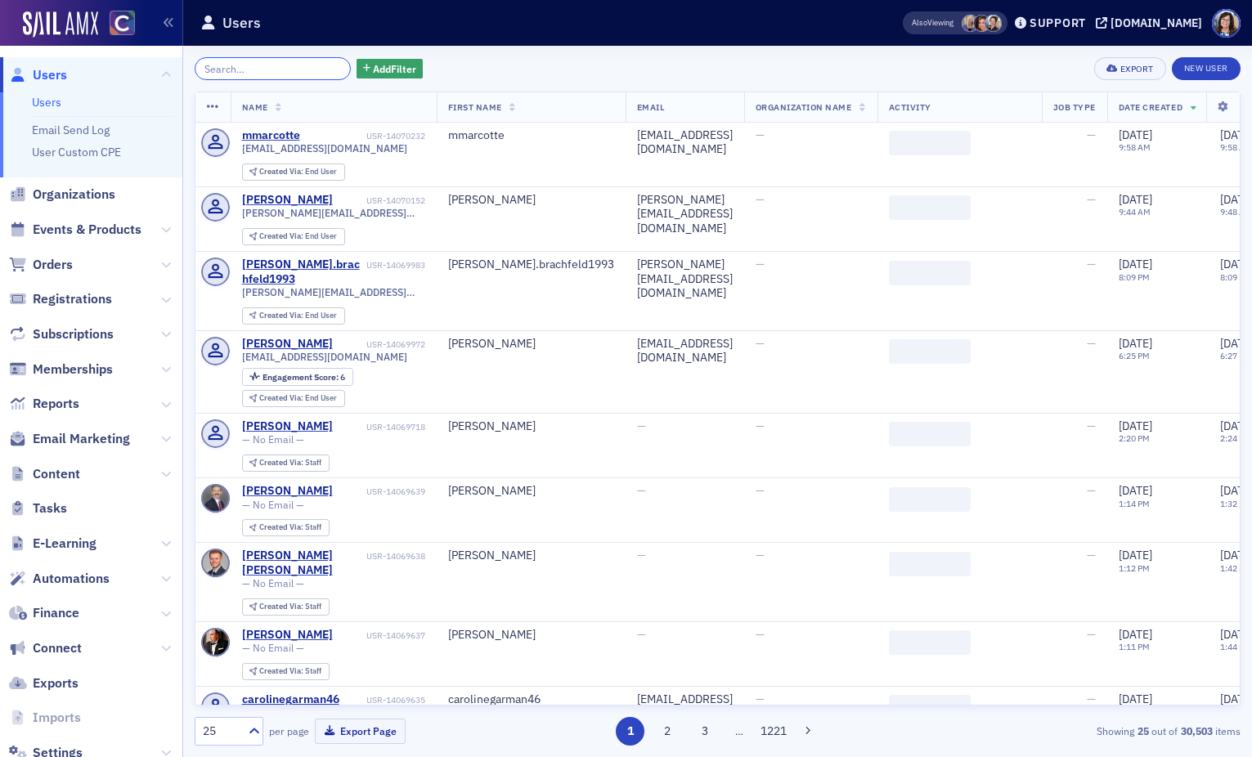
click at [262, 68] on input "search" at bounding box center [273, 68] width 156 height 23
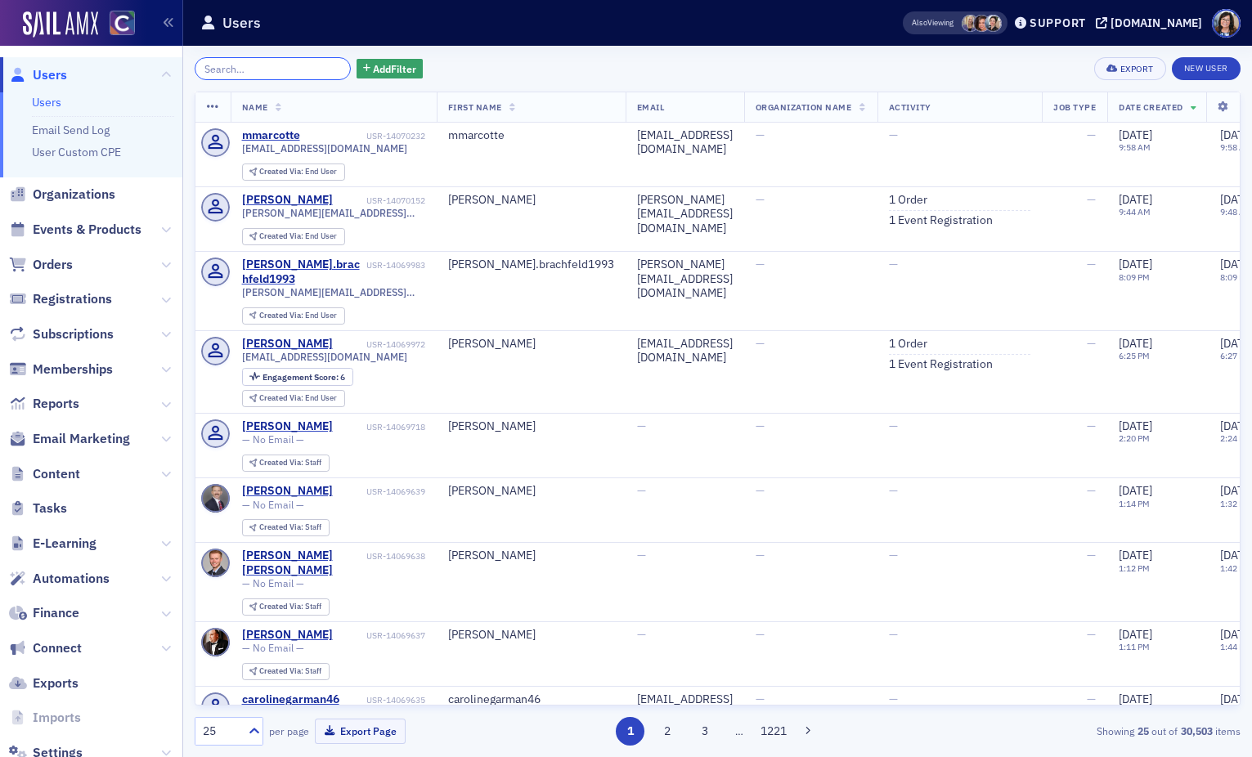
paste input "john@liedercpa.com"
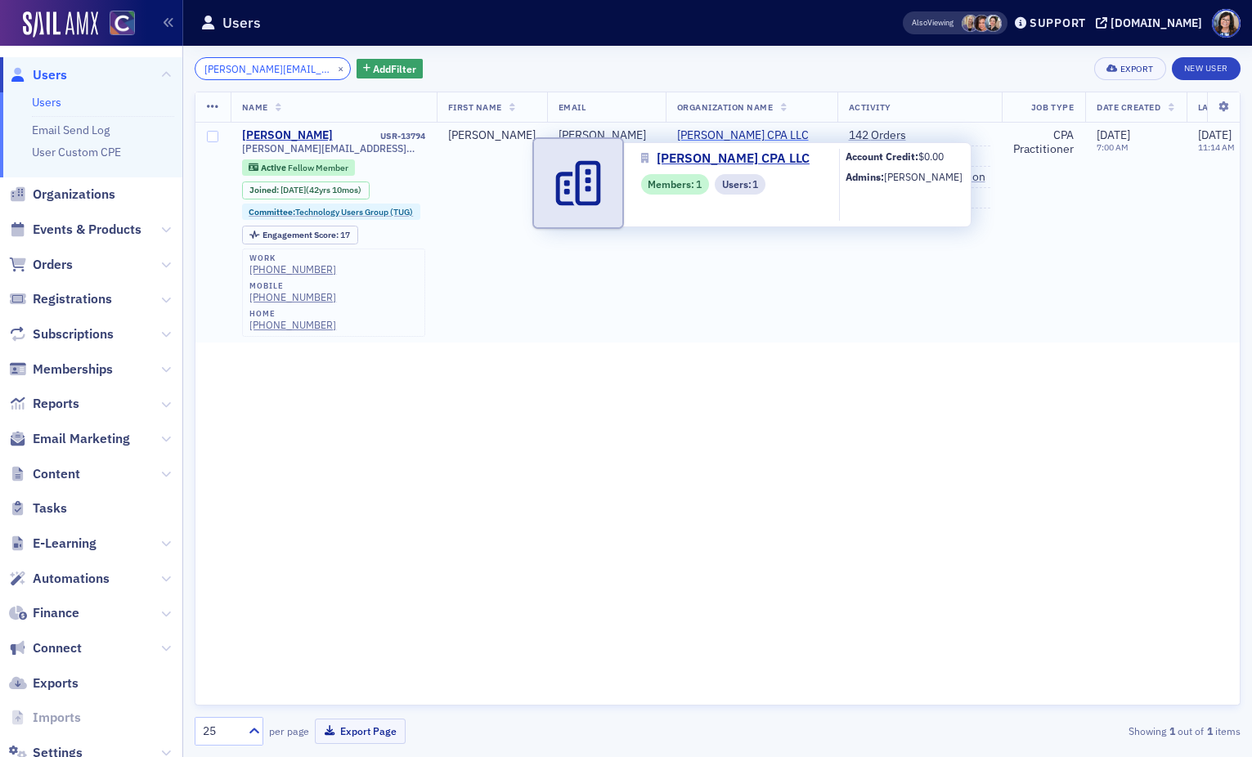
type input "john@liedercpa.com"
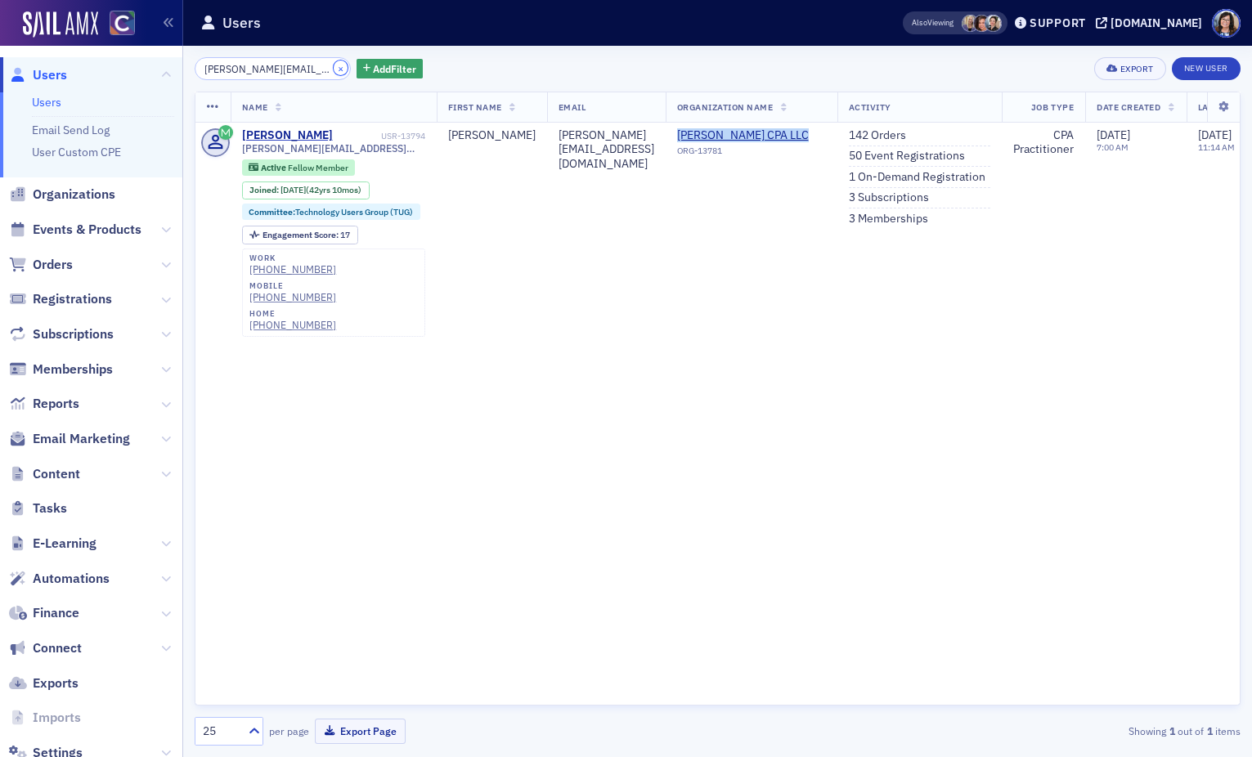
click at [334, 67] on button "×" at bounding box center [341, 68] width 15 height 15
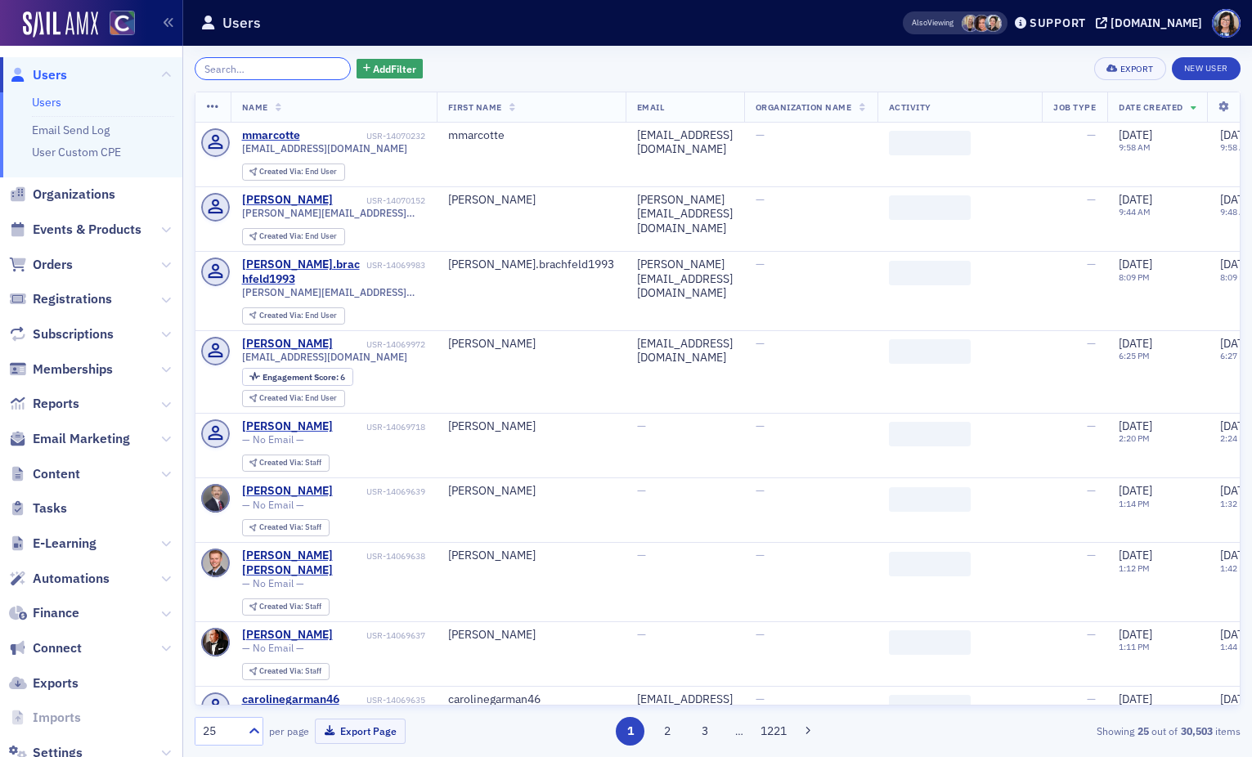
click at [262, 70] on input "search" at bounding box center [273, 68] width 156 height 23
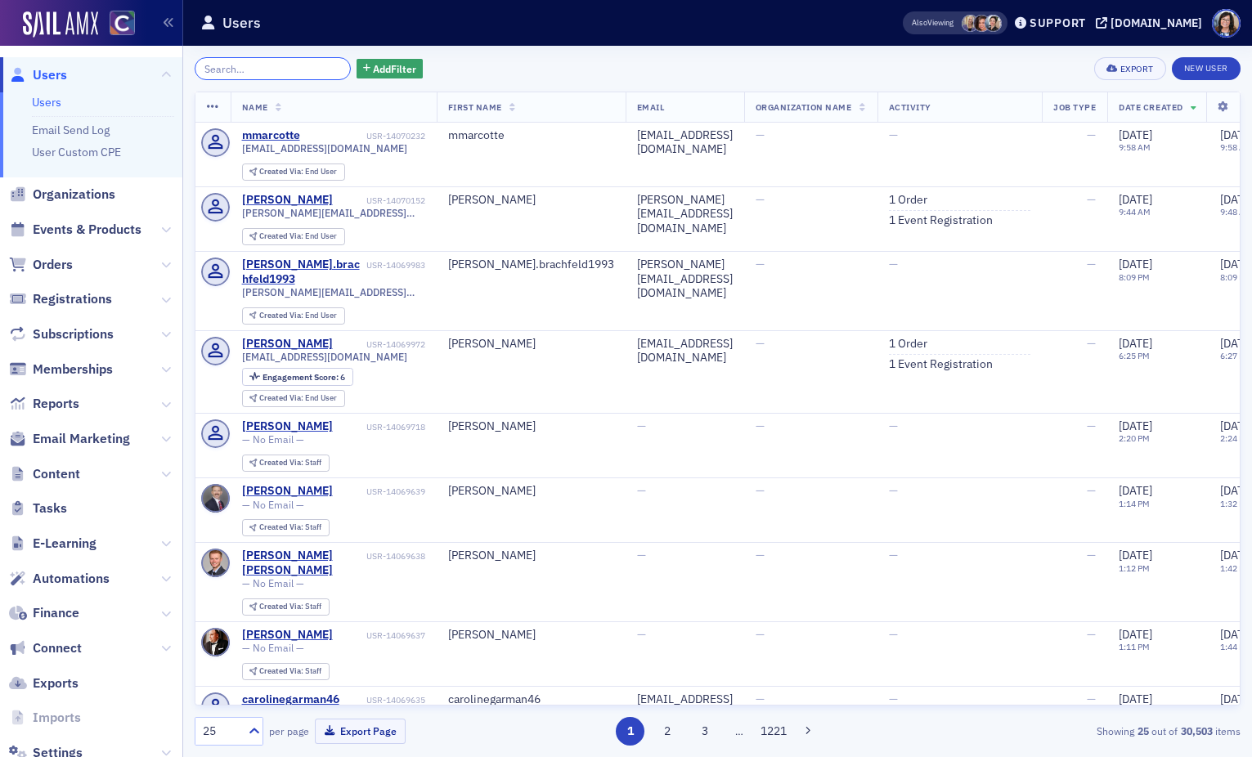
paste input "jclee250@aol.com"
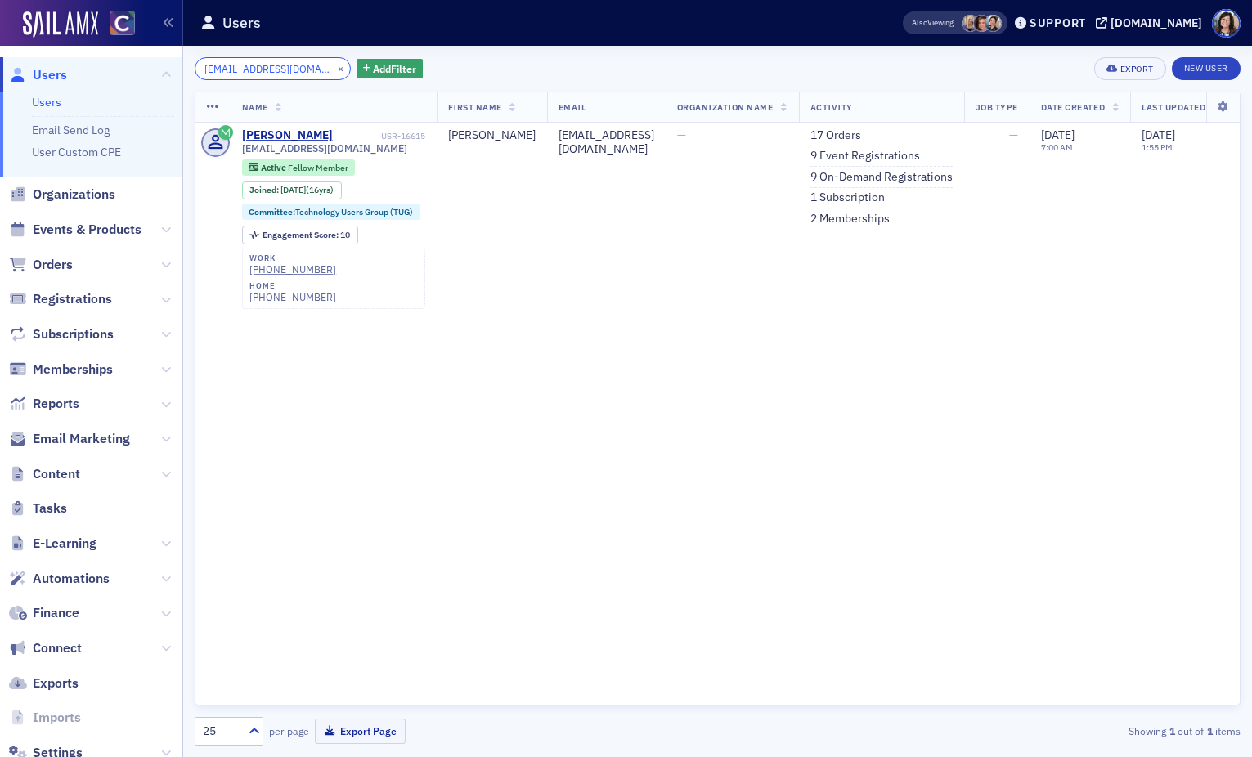
type input "jclee250@aol.com"
click at [334, 69] on button "×" at bounding box center [341, 68] width 15 height 15
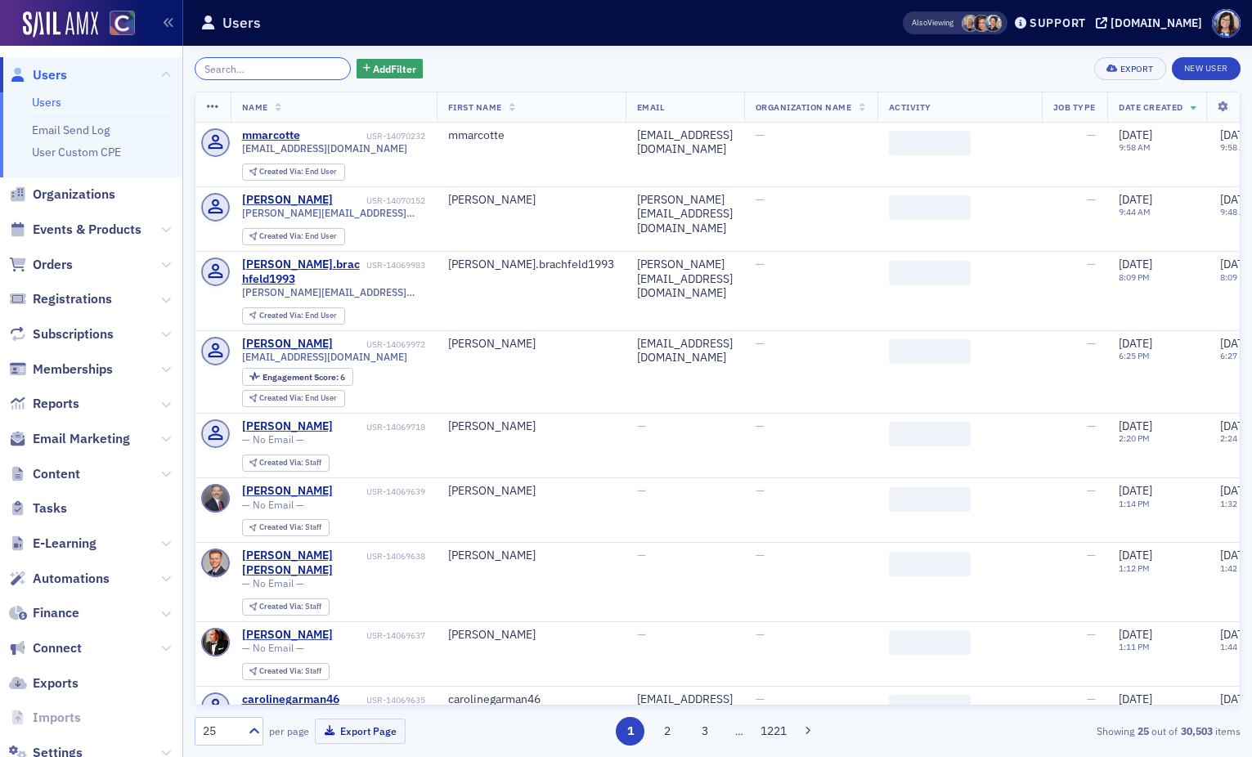
click at [280, 70] on input "search" at bounding box center [273, 68] width 156 height 23
paste input "ken@sympli4biz.com"
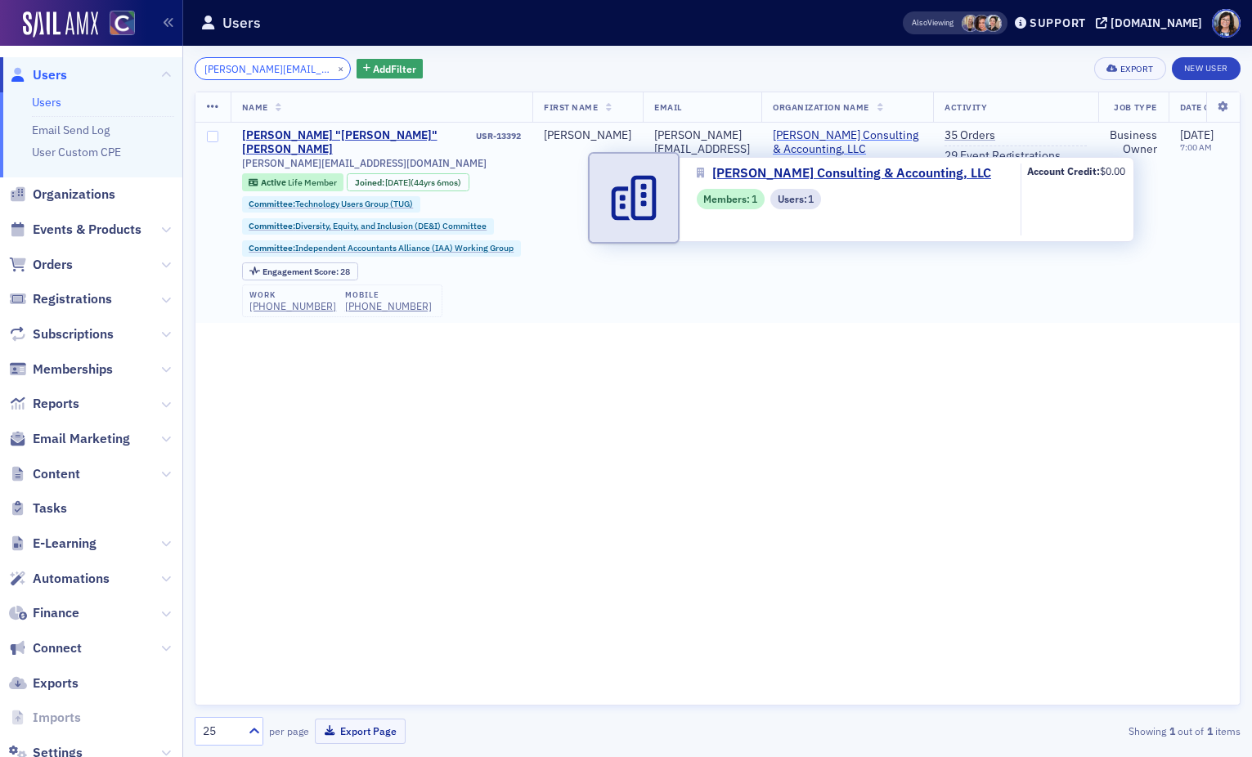
type input "ken@sympli4biz.com"
click at [800, 131] on span "Richards Consulting & Accounting, LLC" at bounding box center [847, 142] width 149 height 29
select select "US"
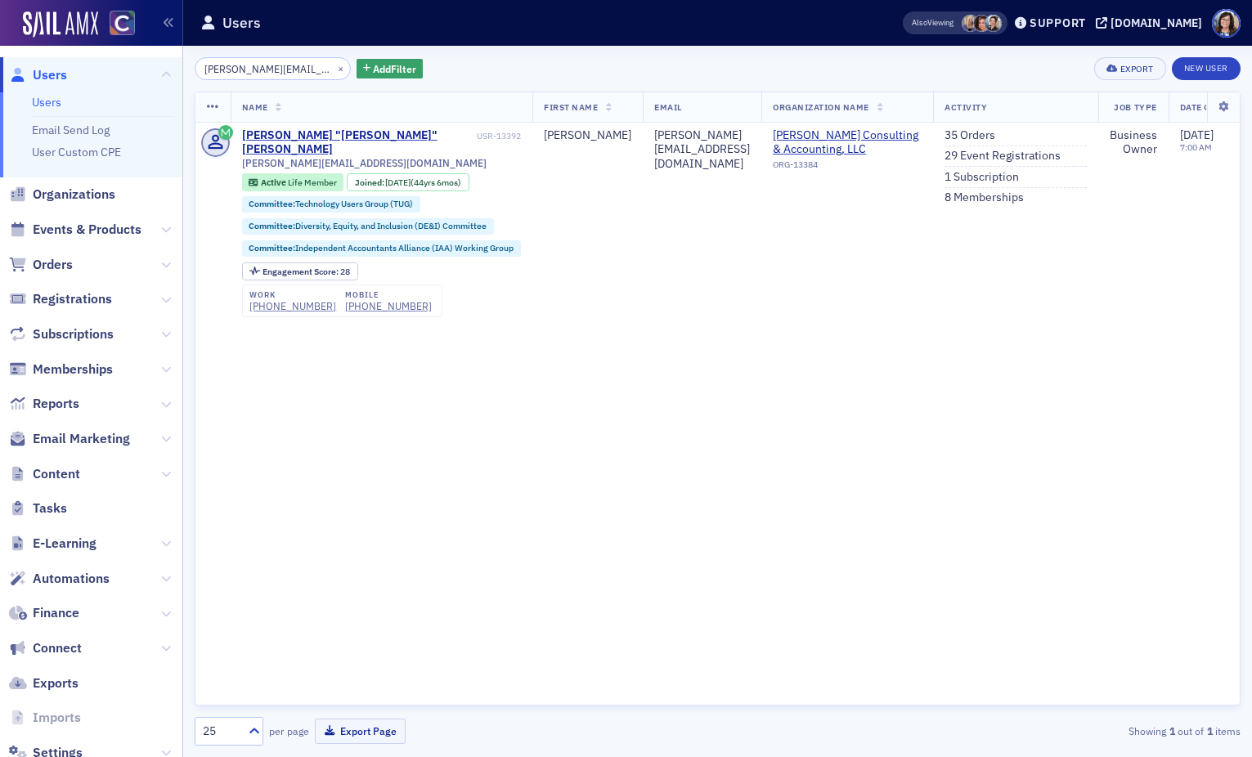
click at [689, 76] on div "ken@sympli4biz.com × Add Filter Export New User" at bounding box center [718, 68] width 1046 height 23
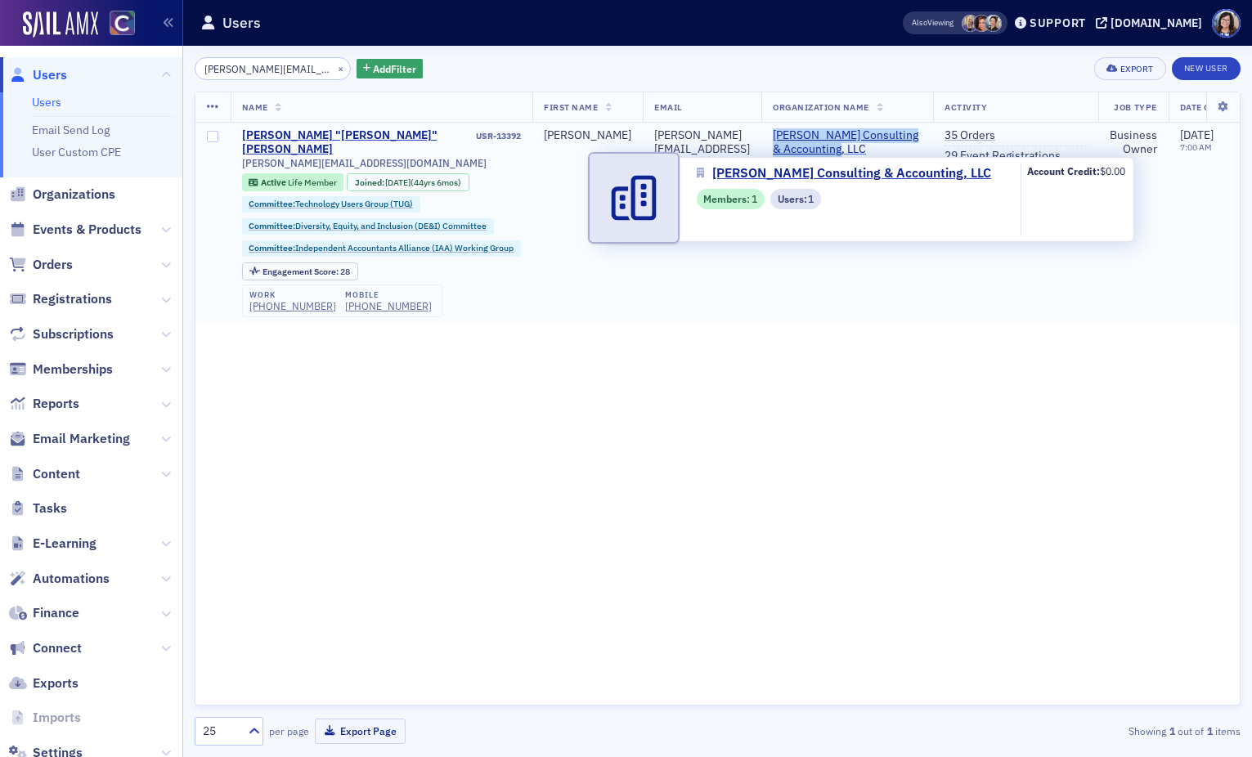
copy span "Richards Consulting & Accounting, LLC"
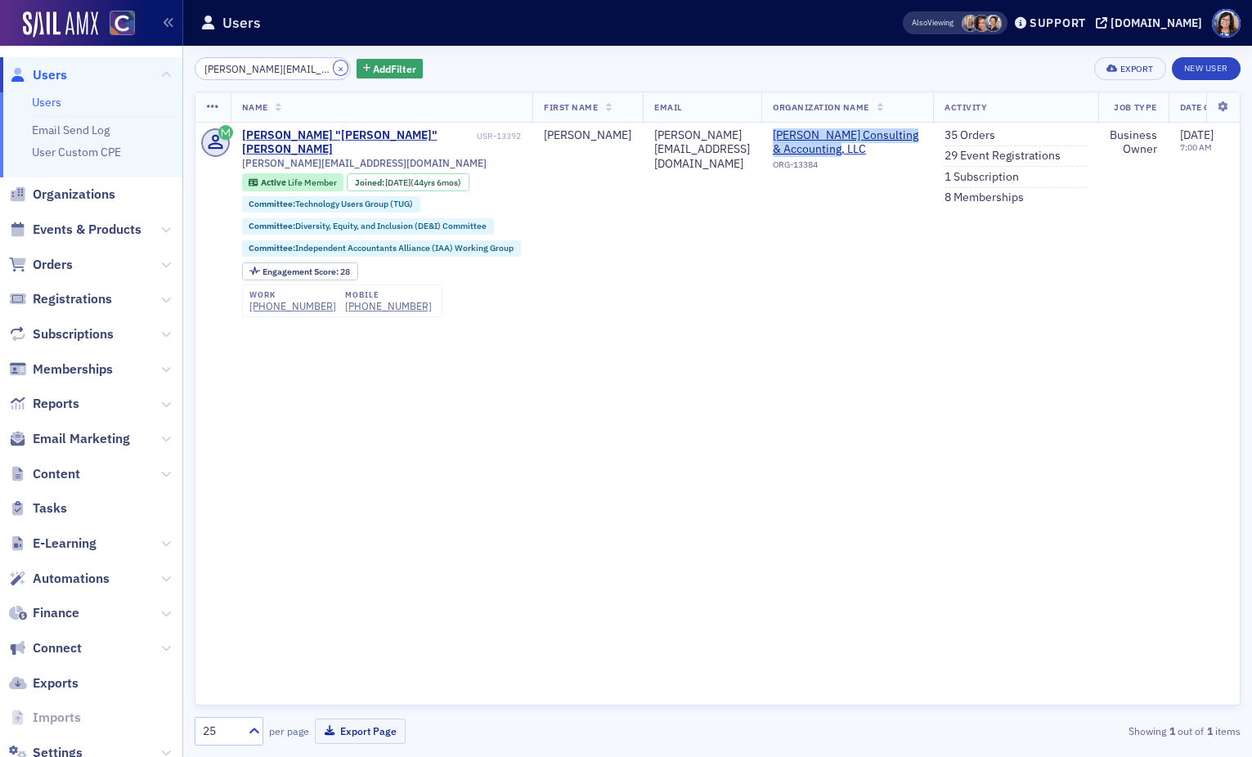
click at [334, 69] on button "×" at bounding box center [341, 68] width 15 height 15
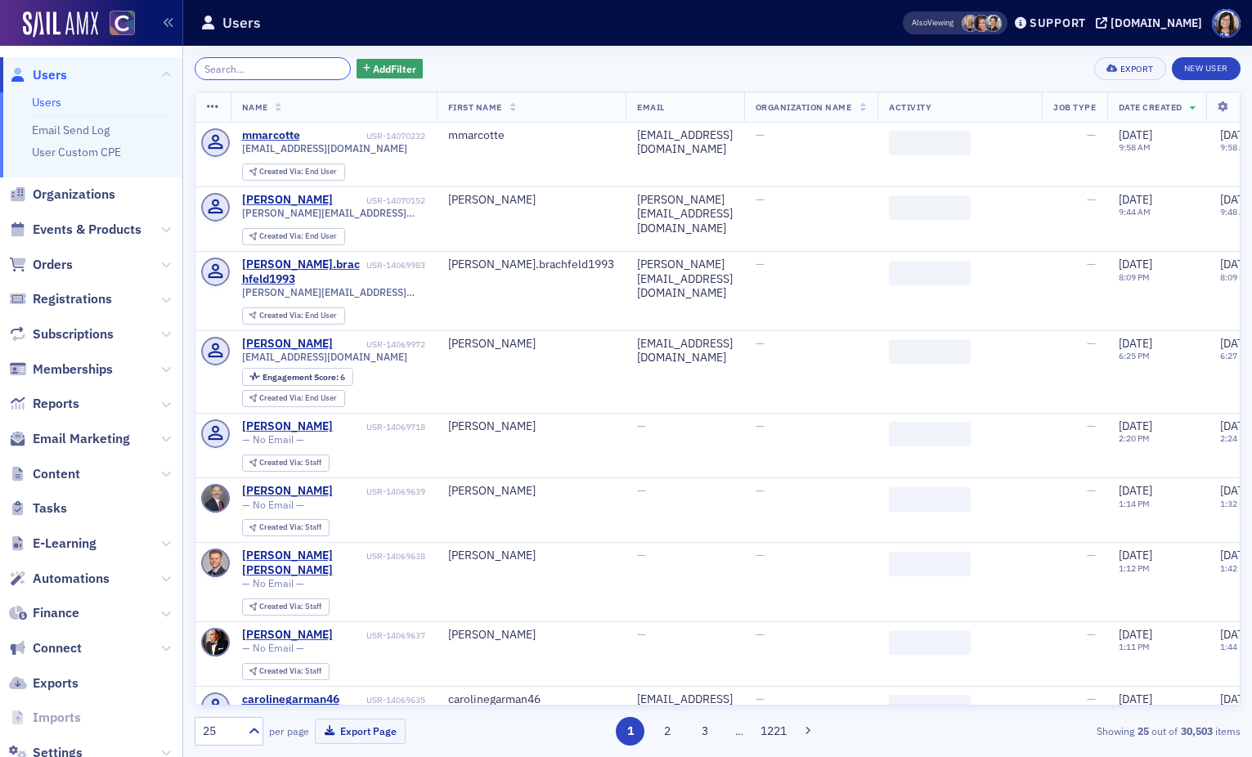
click at [264, 66] on input "search" at bounding box center [273, 68] width 156 height 23
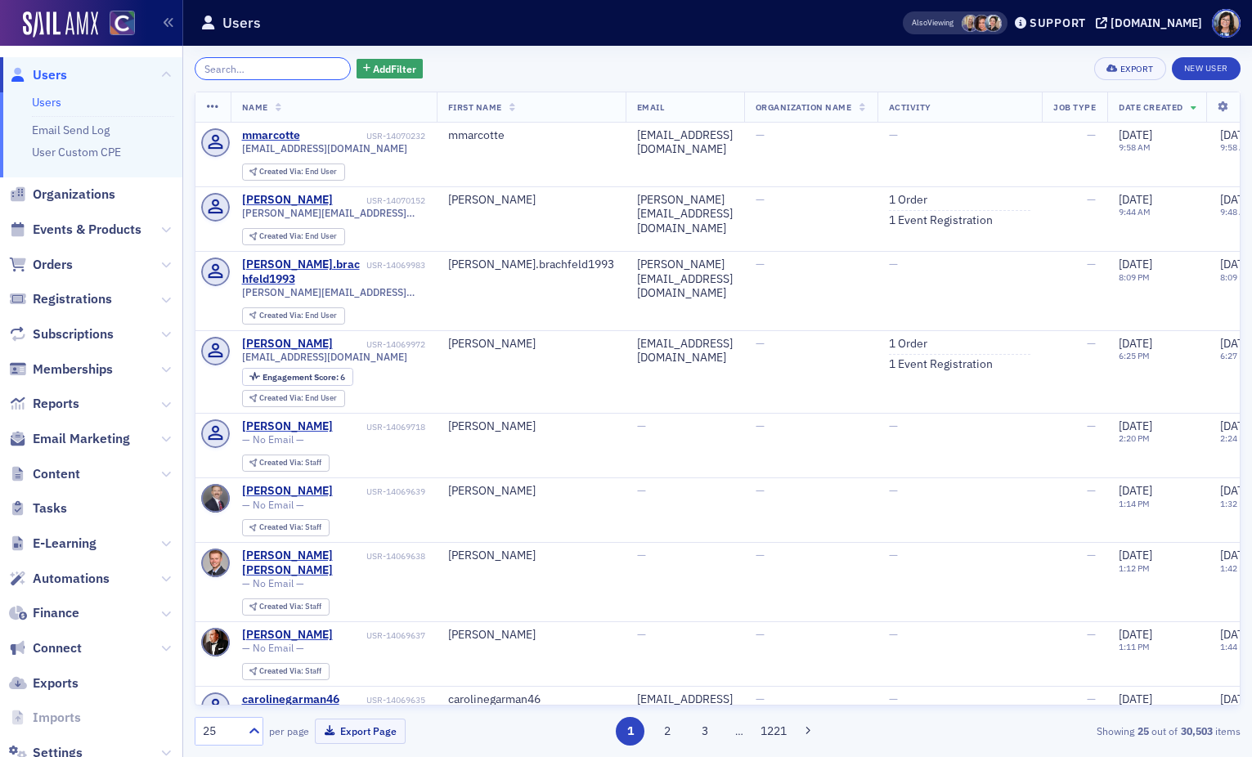
paste input "kmbrands@yahoo.com"
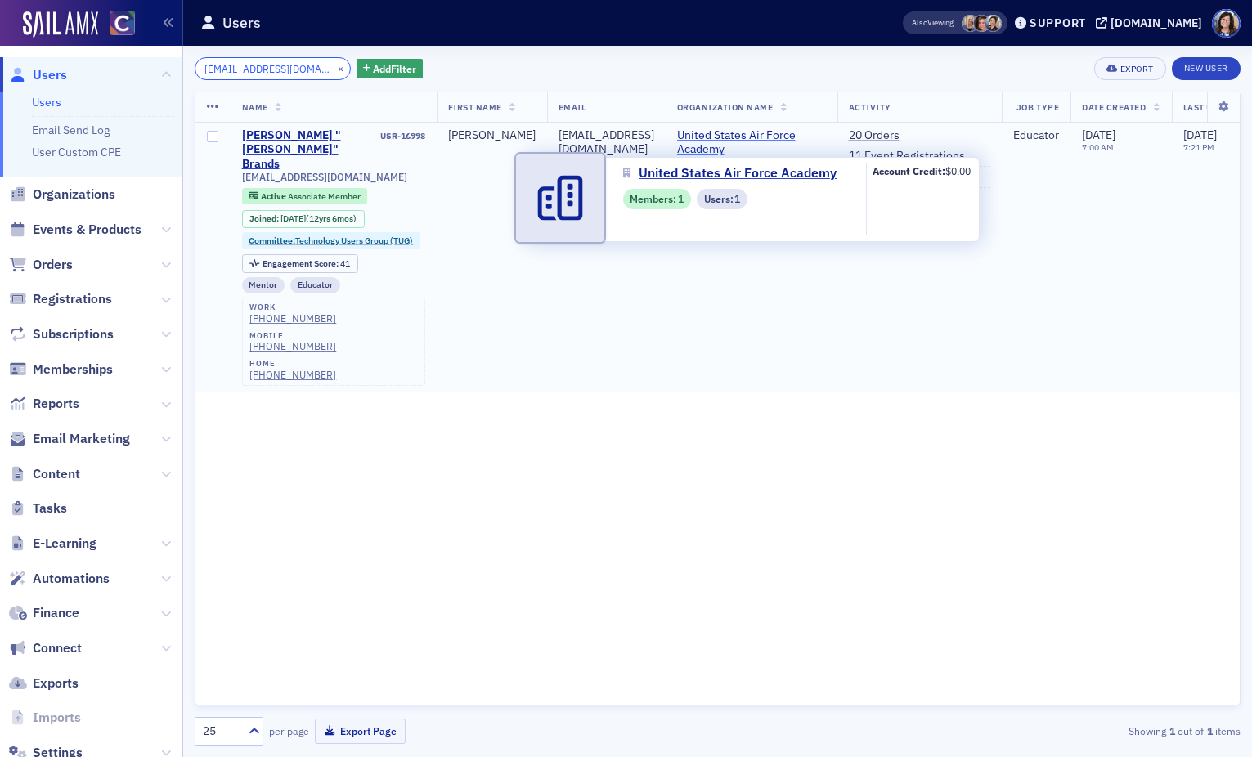
type input "kmbrands@yahoo.com"
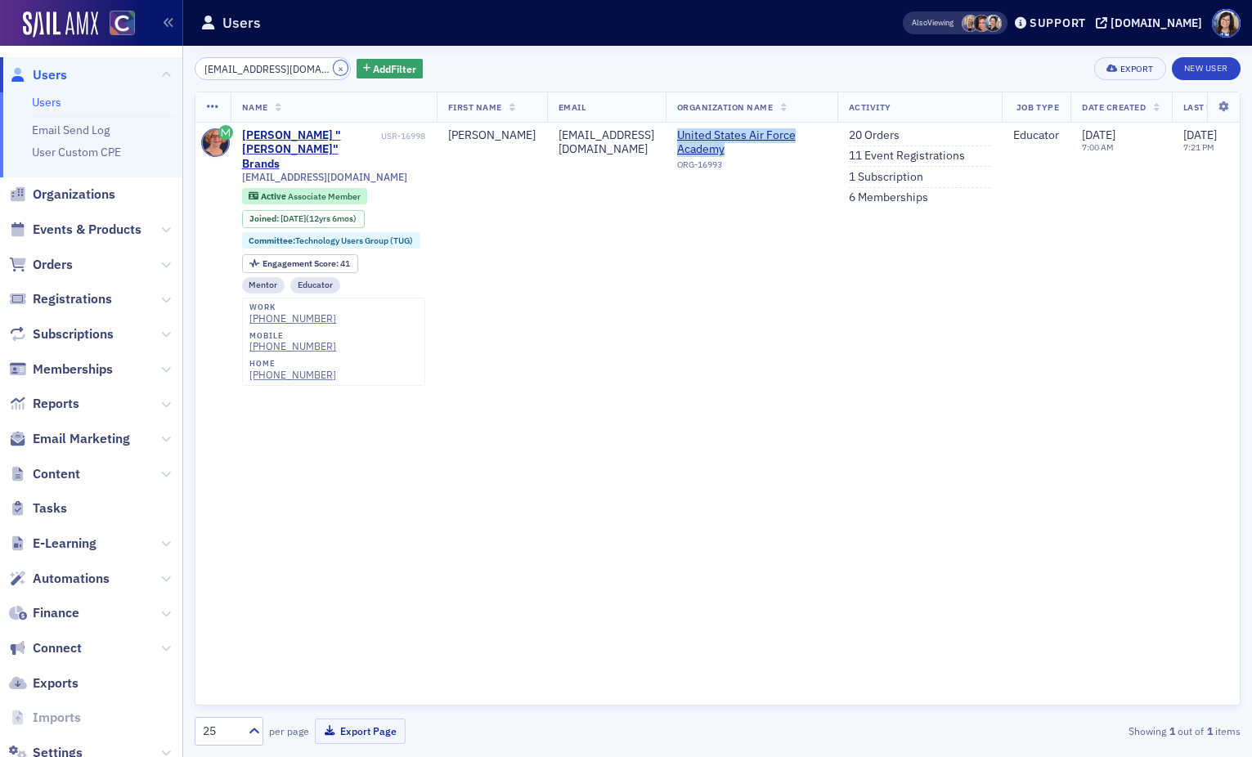
drag, startPoint x: 316, startPoint y: 68, endPoint x: 290, endPoint y: 69, distance: 26.2
click at [334, 68] on button "×" at bounding box center [341, 68] width 15 height 15
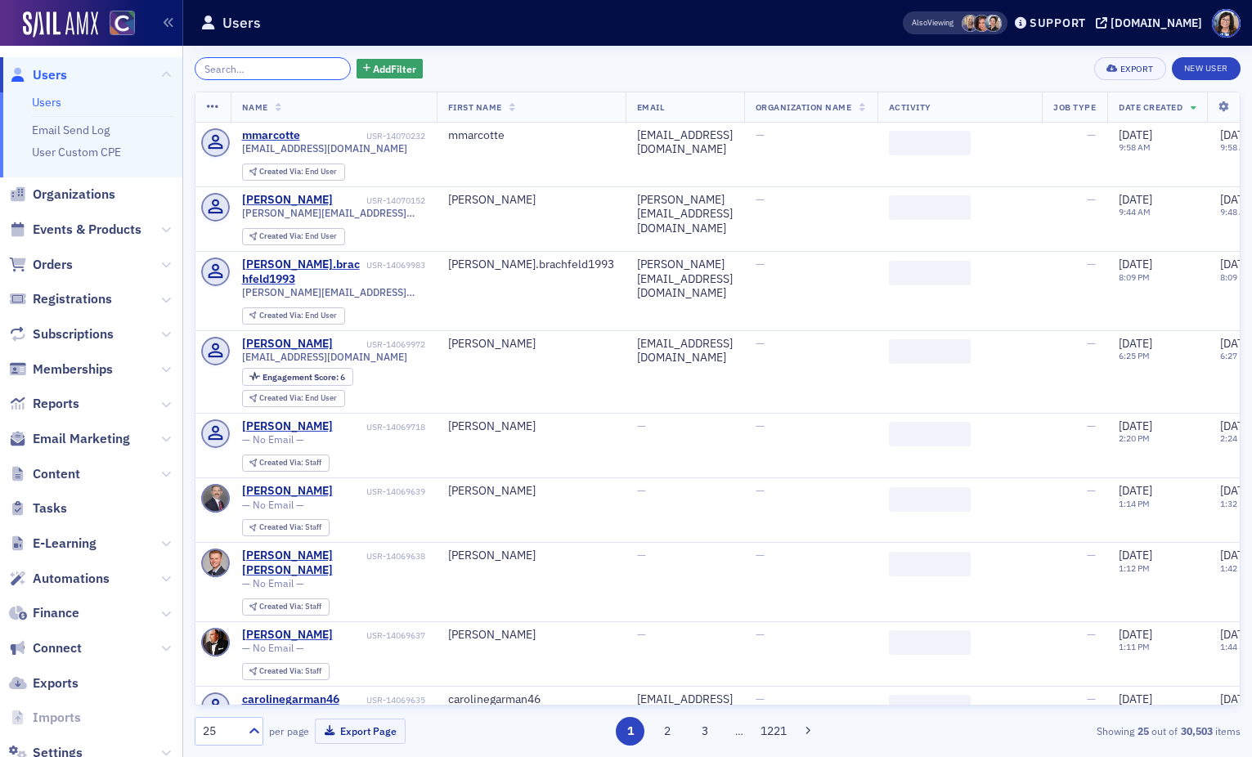
click at [289, 69] on input "search" at bounding box center [273, 68] width 156 height 23
paste input "laceypblake"
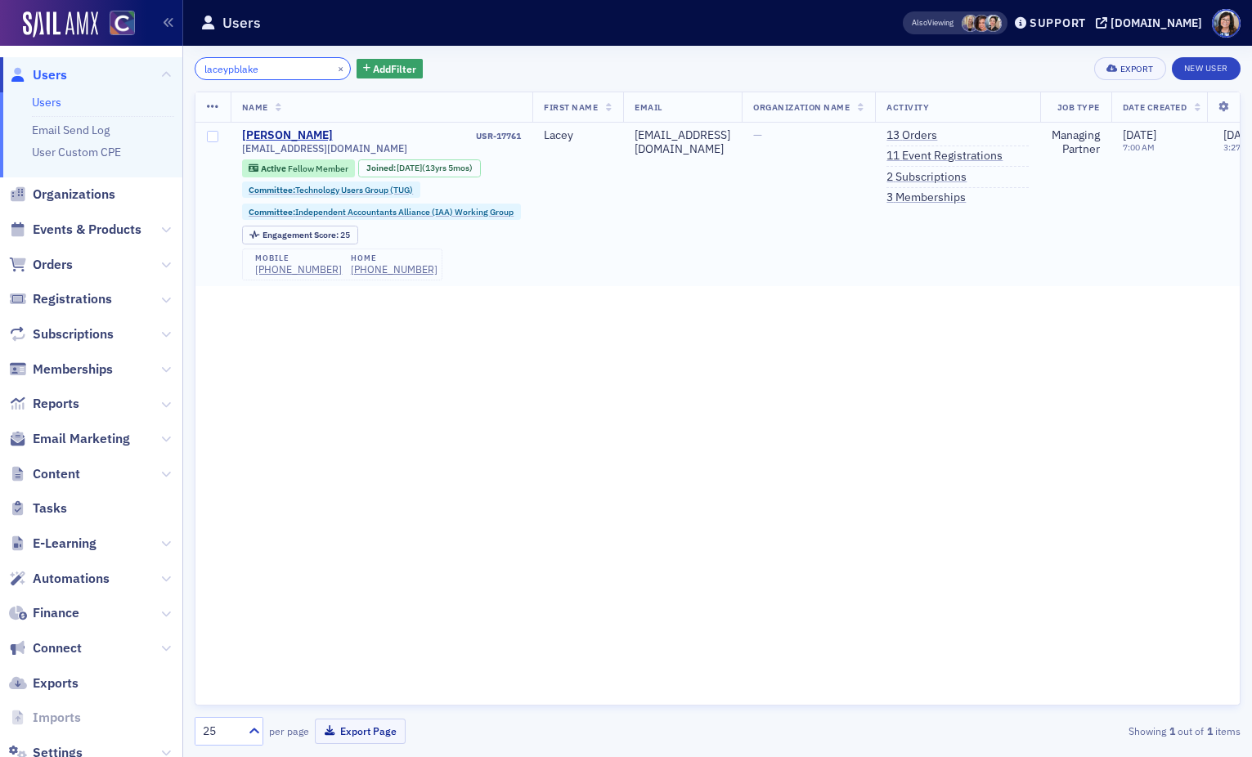
type input "laceypblake"
click at [334, 68] on button "×" at bounding box center [341, 68] width 15 height 15
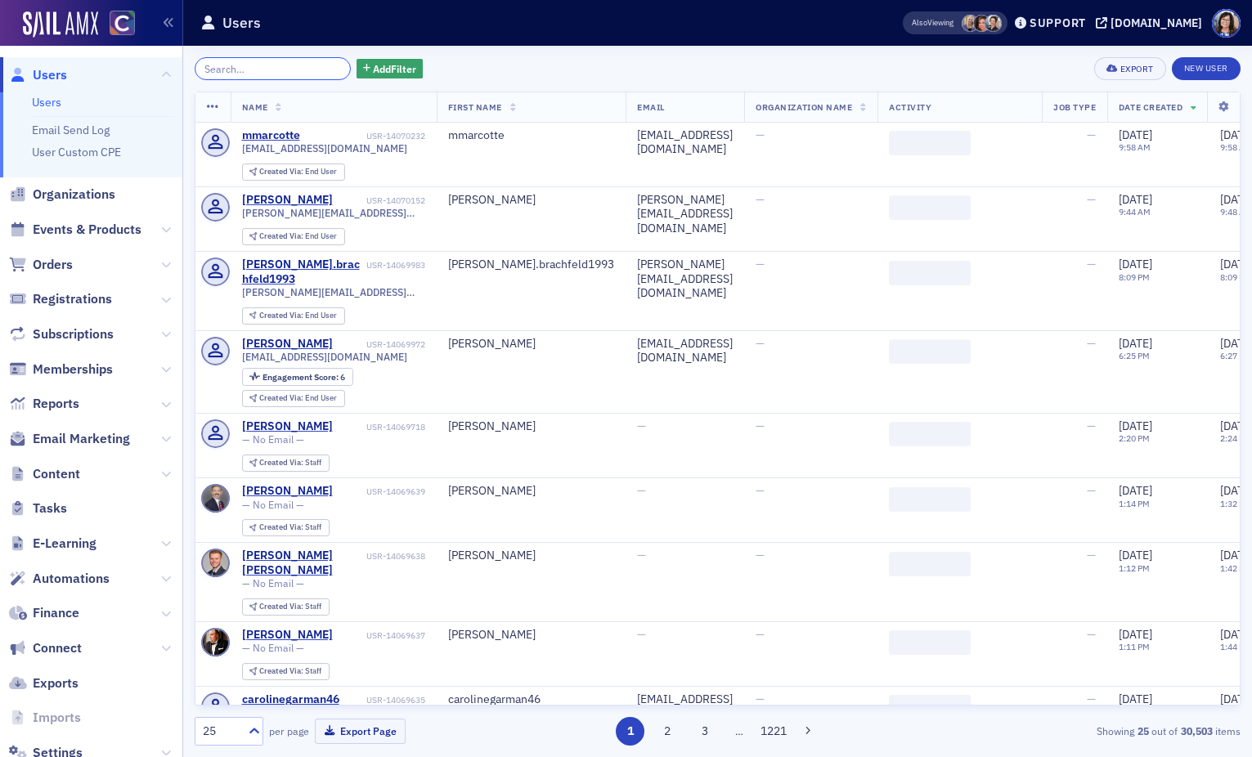
click at [268, 66] on input "search" at bounding box center [273, 68] width 156 height 23
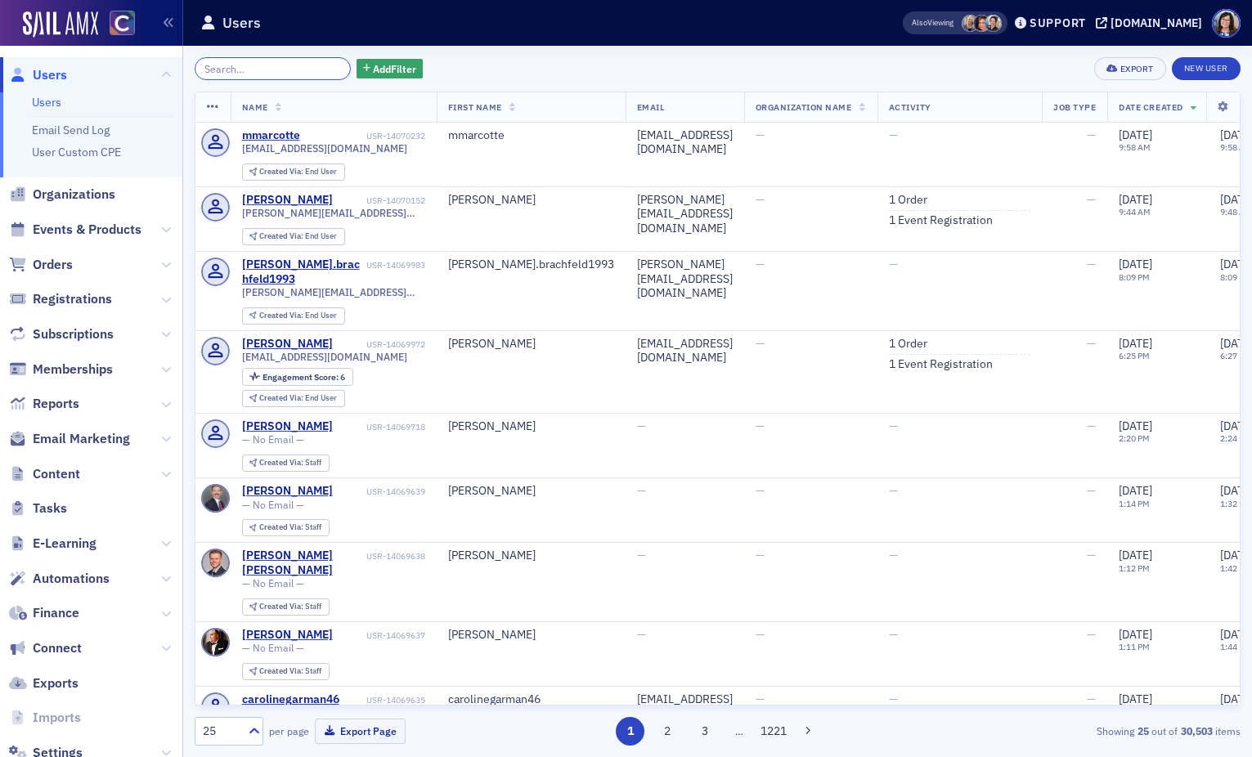
paste input "laizaashraf@yahoo.com"
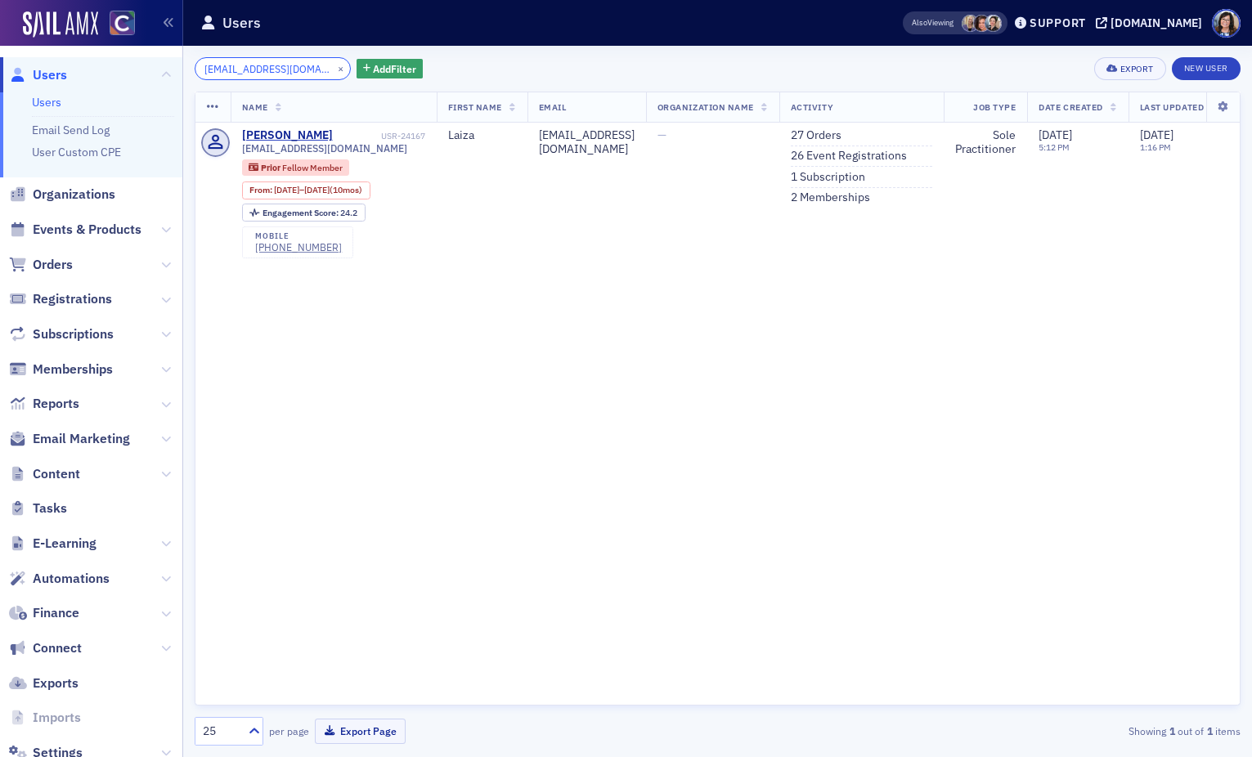
type input "laizaashraf@yahoo.com"
click at [334, 68] on button "×" at bounding box center [341, 68] width 15 height 15
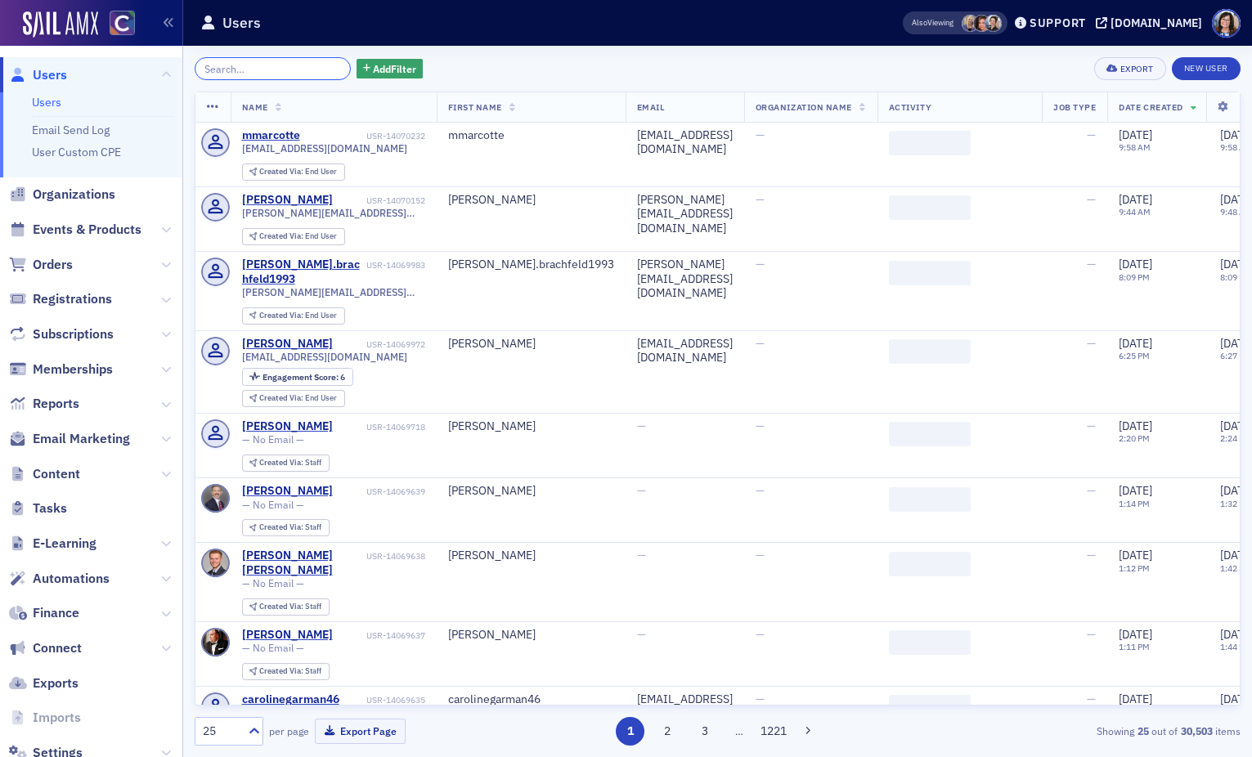
click at [279, 69] on input "search" at bounding box center [273, 68] width 156 height 23
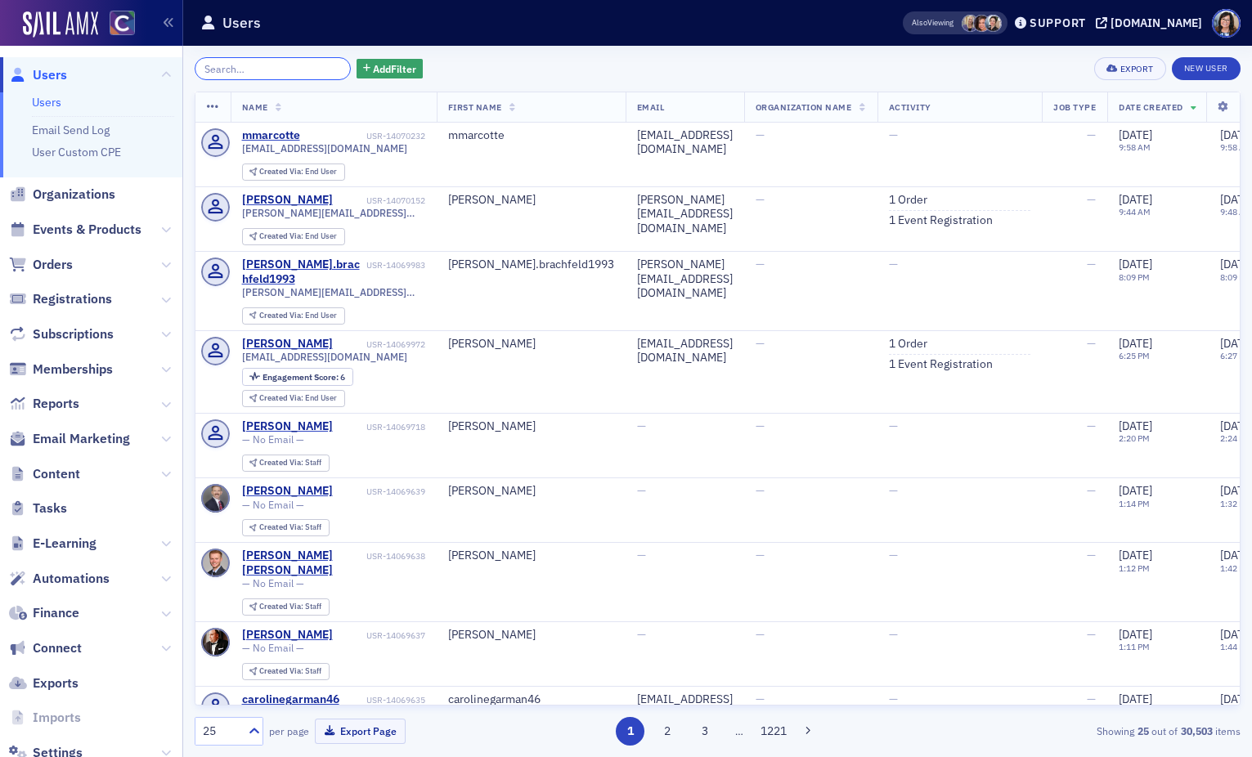
paste input "lancemcmahoncpa@gmail.com"
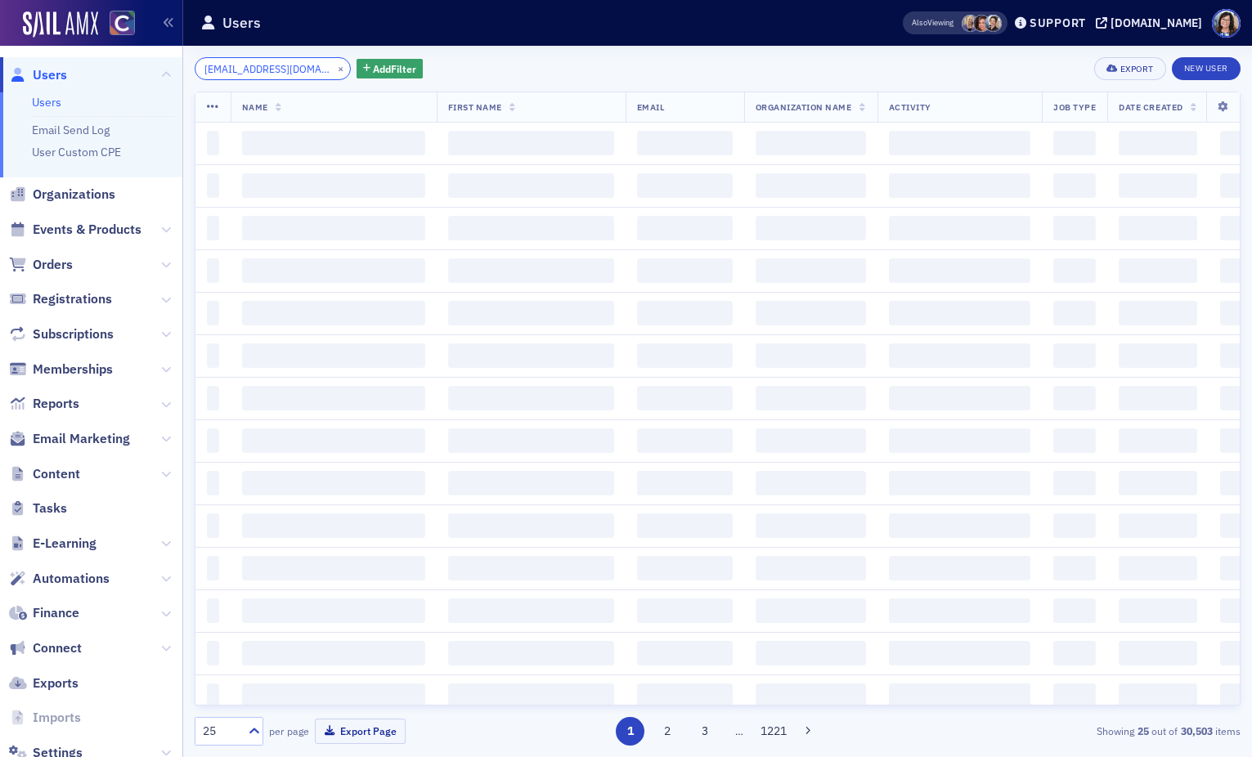
scroll to position [0, 33]
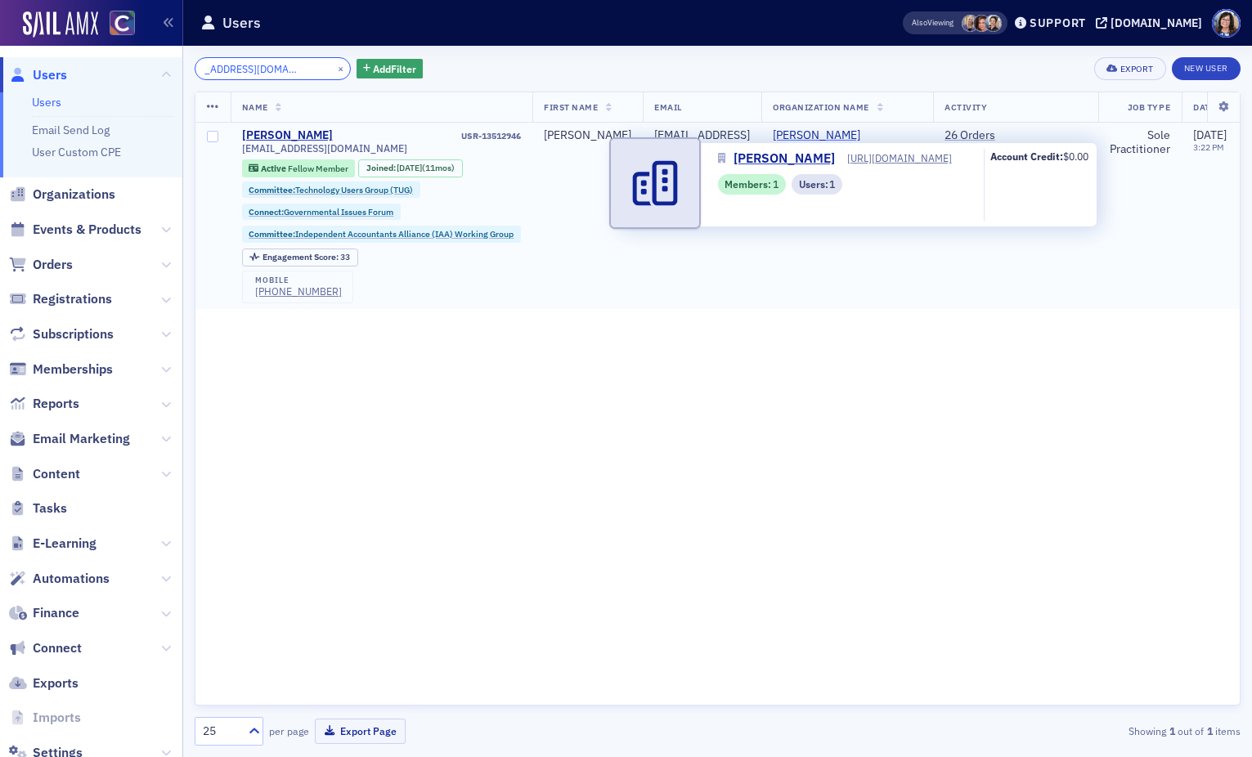
type input "lancemcmahoncpa@gmail.com"
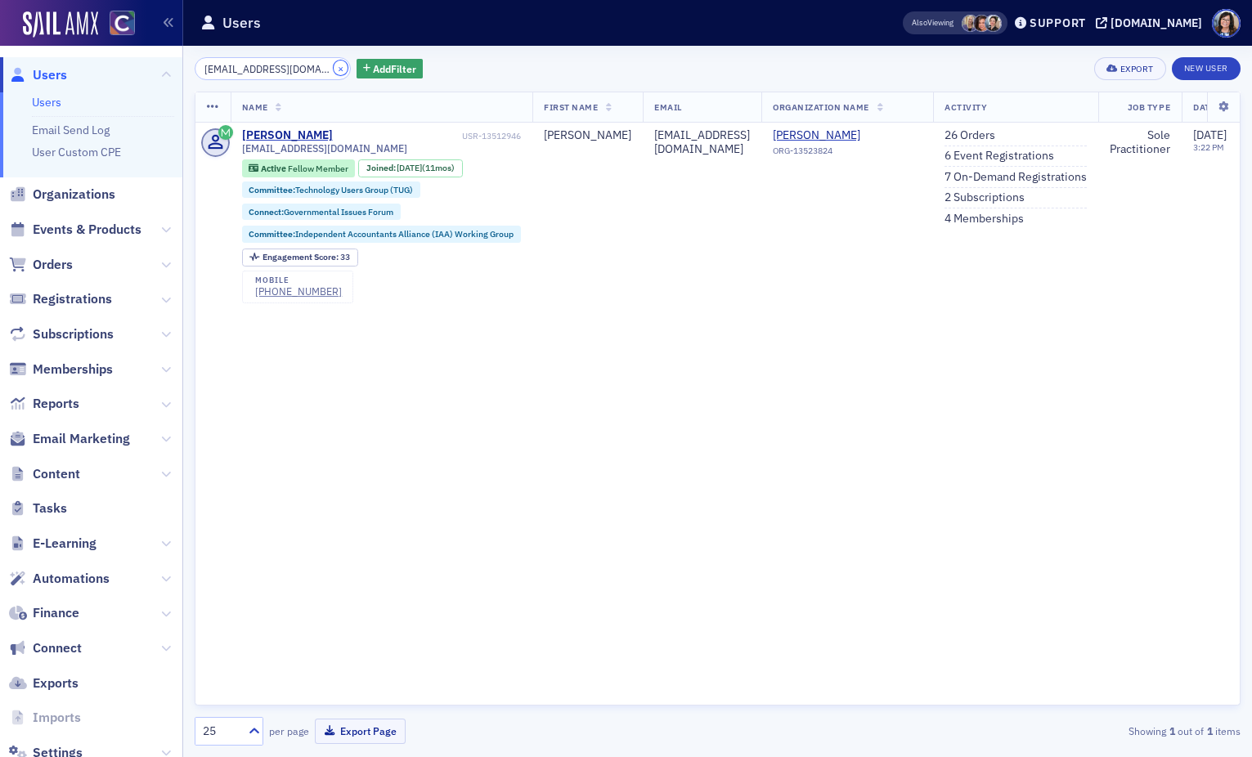
click at [334, 71] on button "×" at bounding box center [341, 68] width 15 height 15
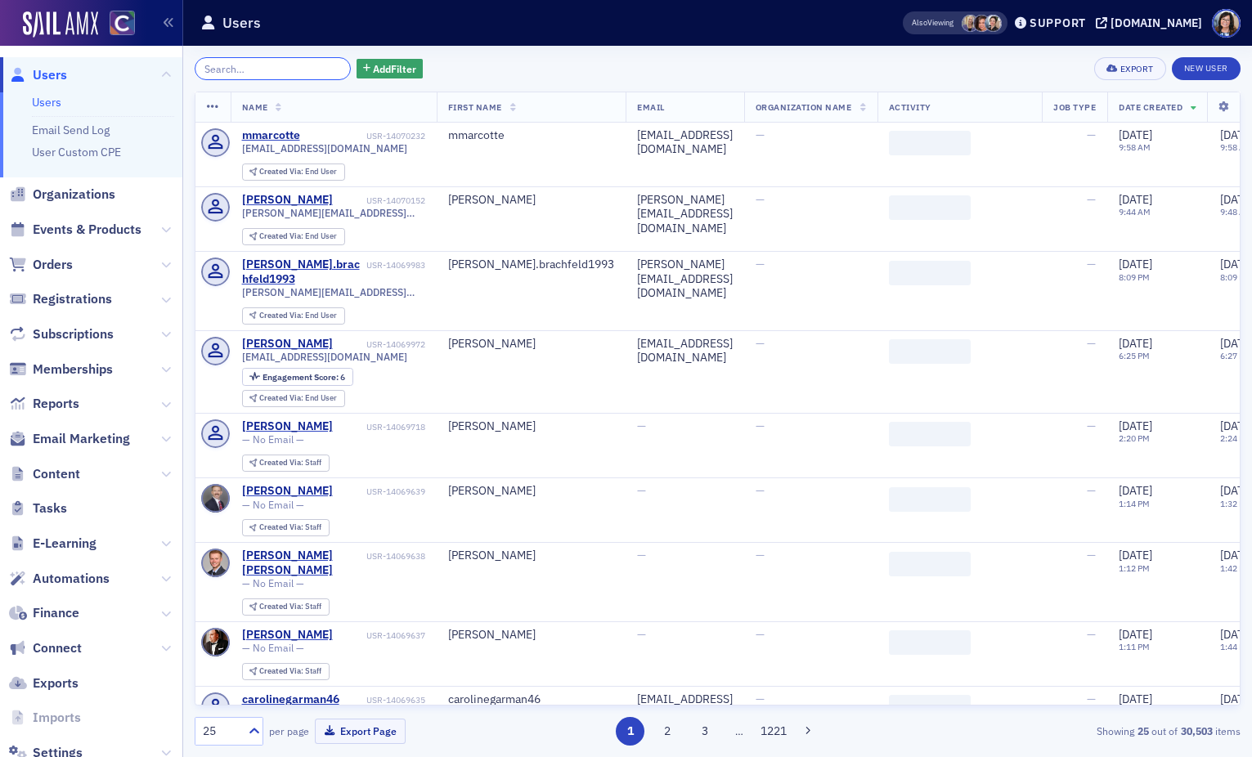
click at [280, 70] on input "search" at bounding box center [273, 68] width 156 height 23
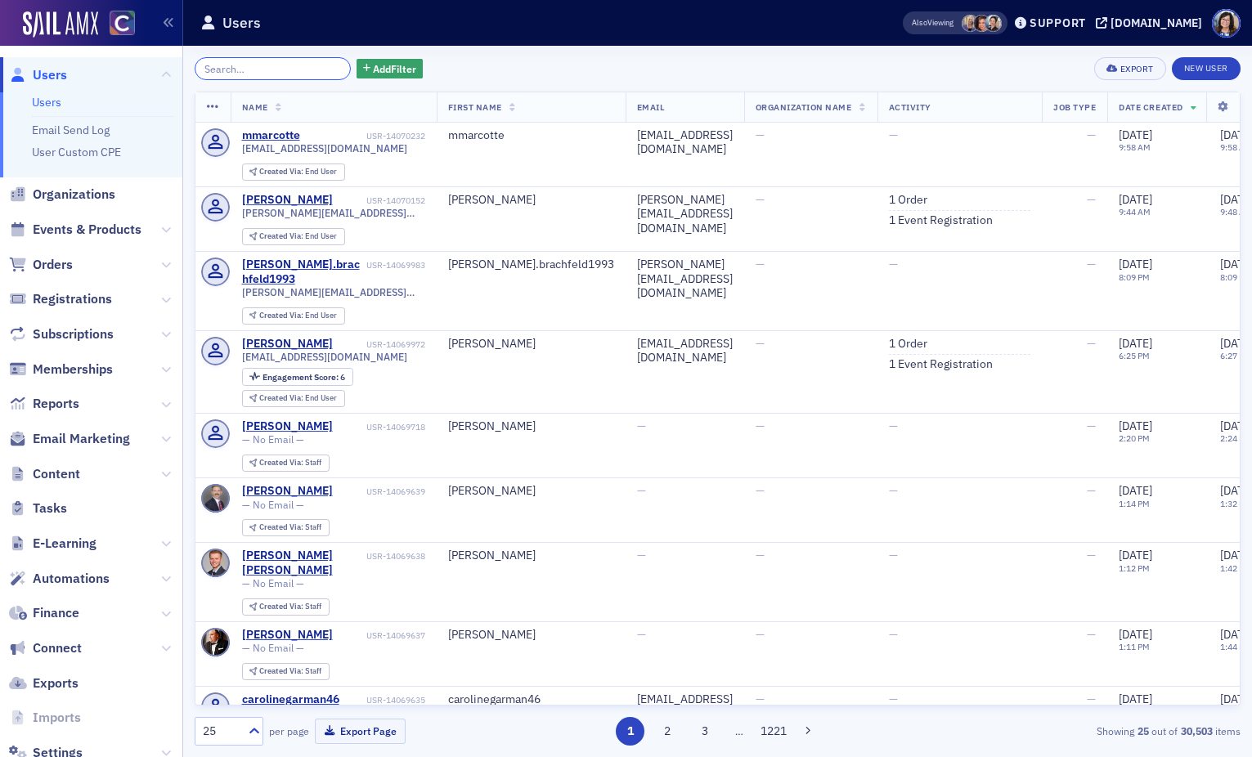
paste input "harshldh611@gmail.com"
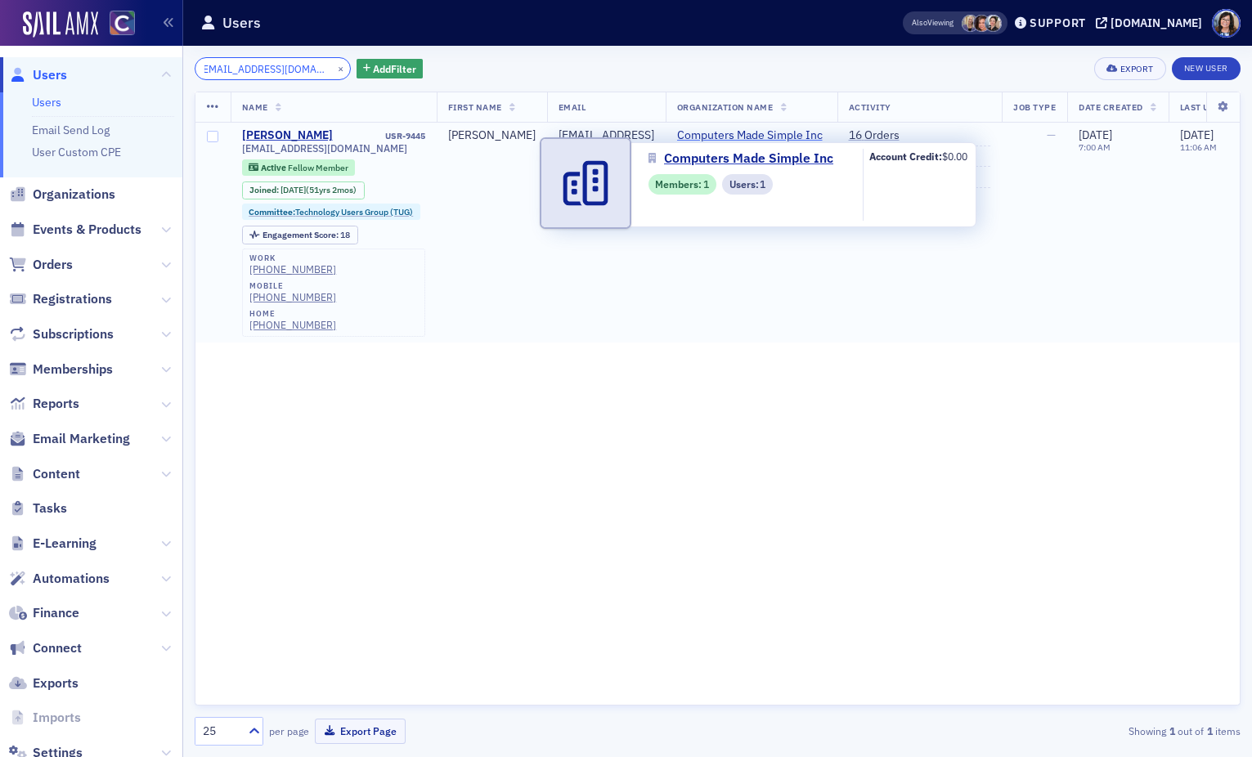
type input "harshldh611@gmail.com"
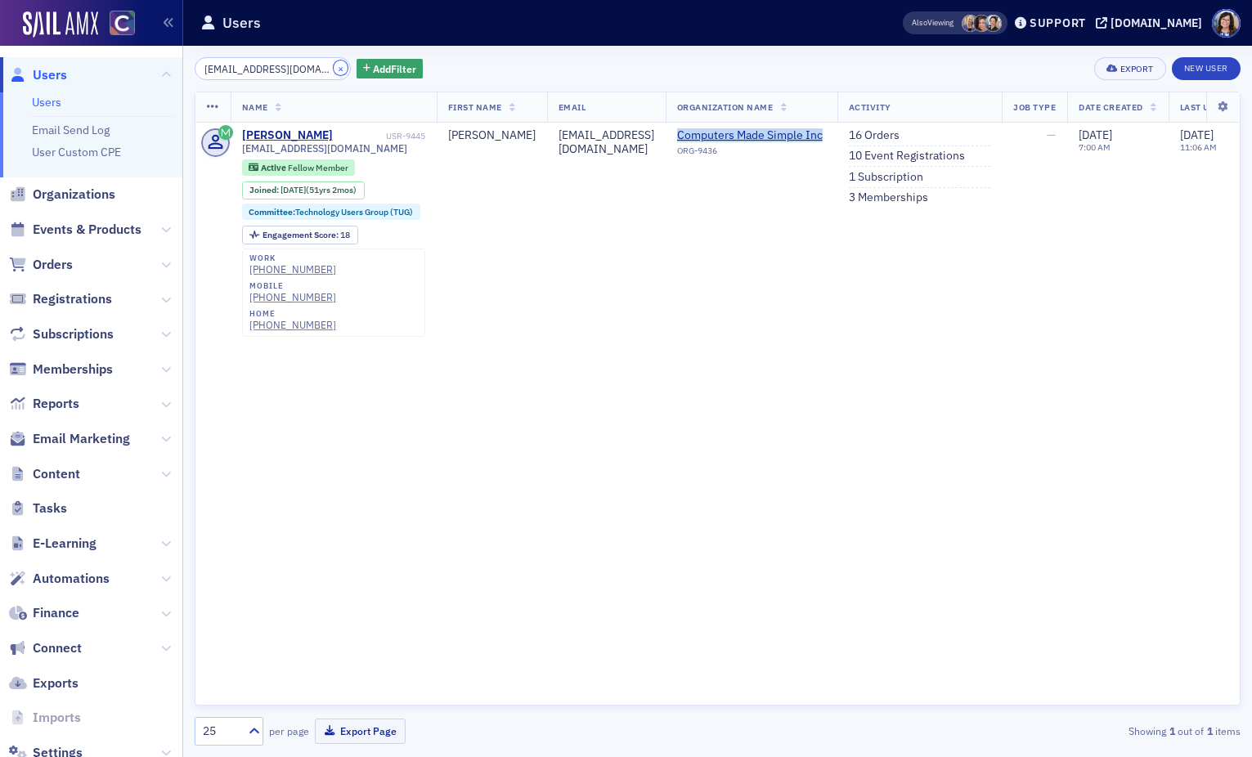
click at [334, 70] on button "×" at bounding box center [341, 68] width 15 height 15
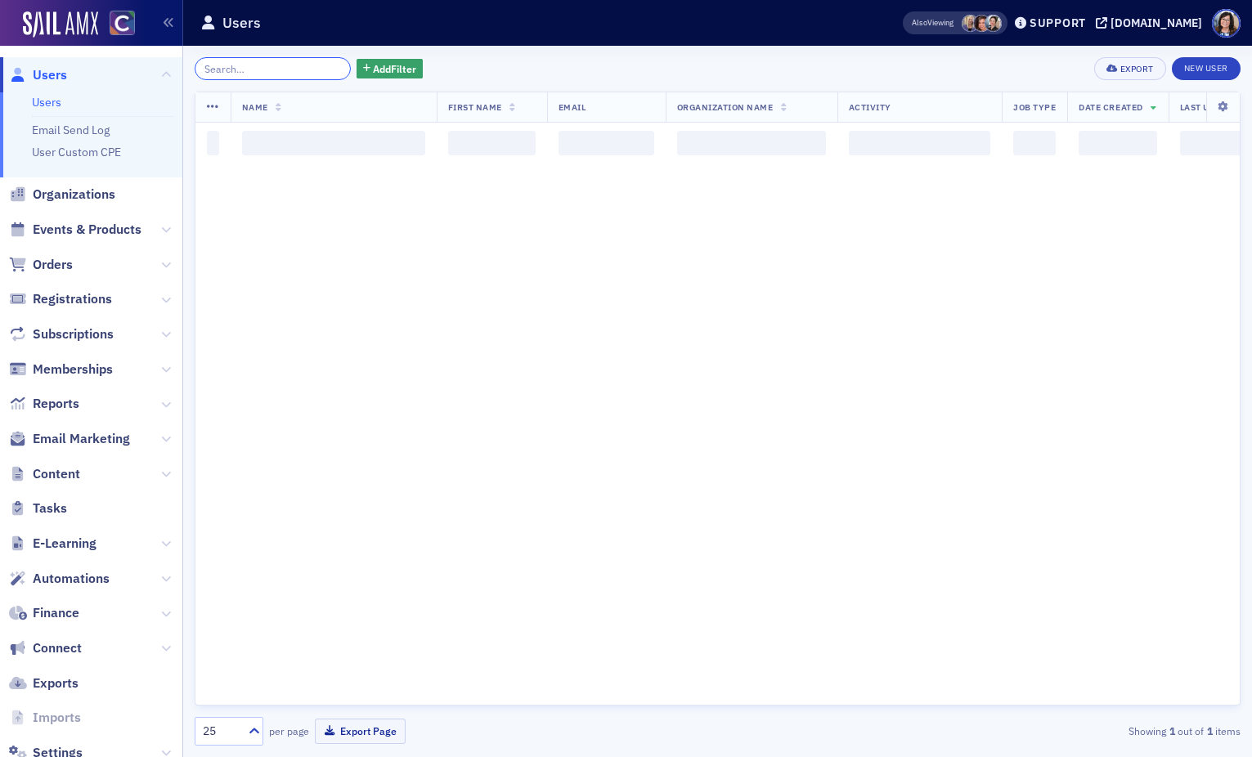
click at [290, 69] on input "search" at bounding box center [273, 68] width 156 height 23
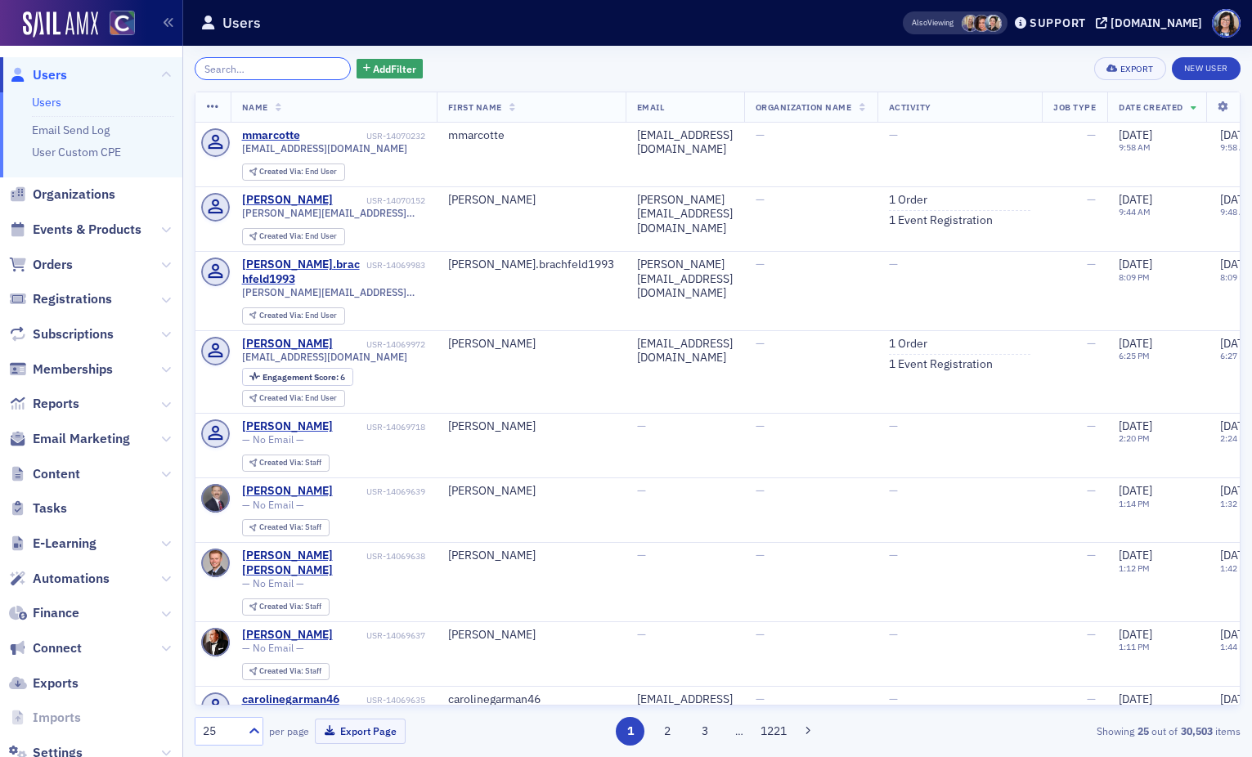
paste input "lauren.traeger@gmail.com"
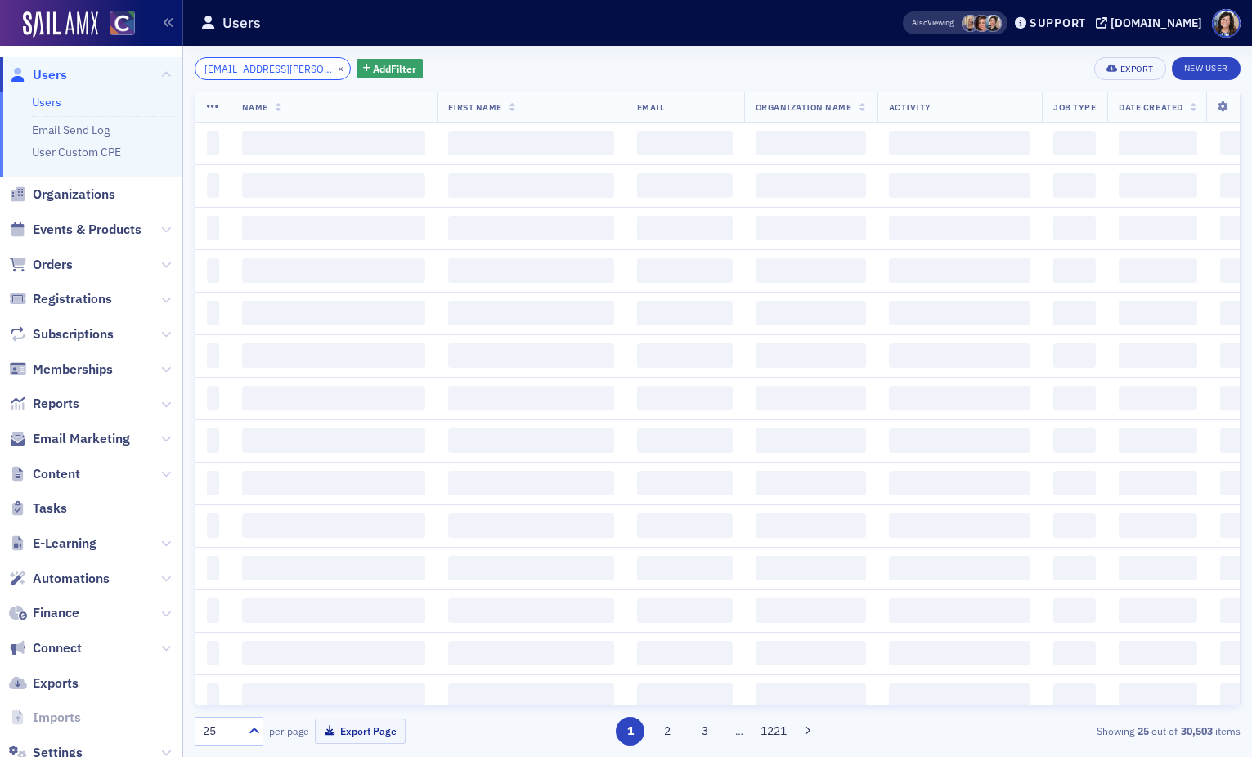
scroll to position [0, 11]
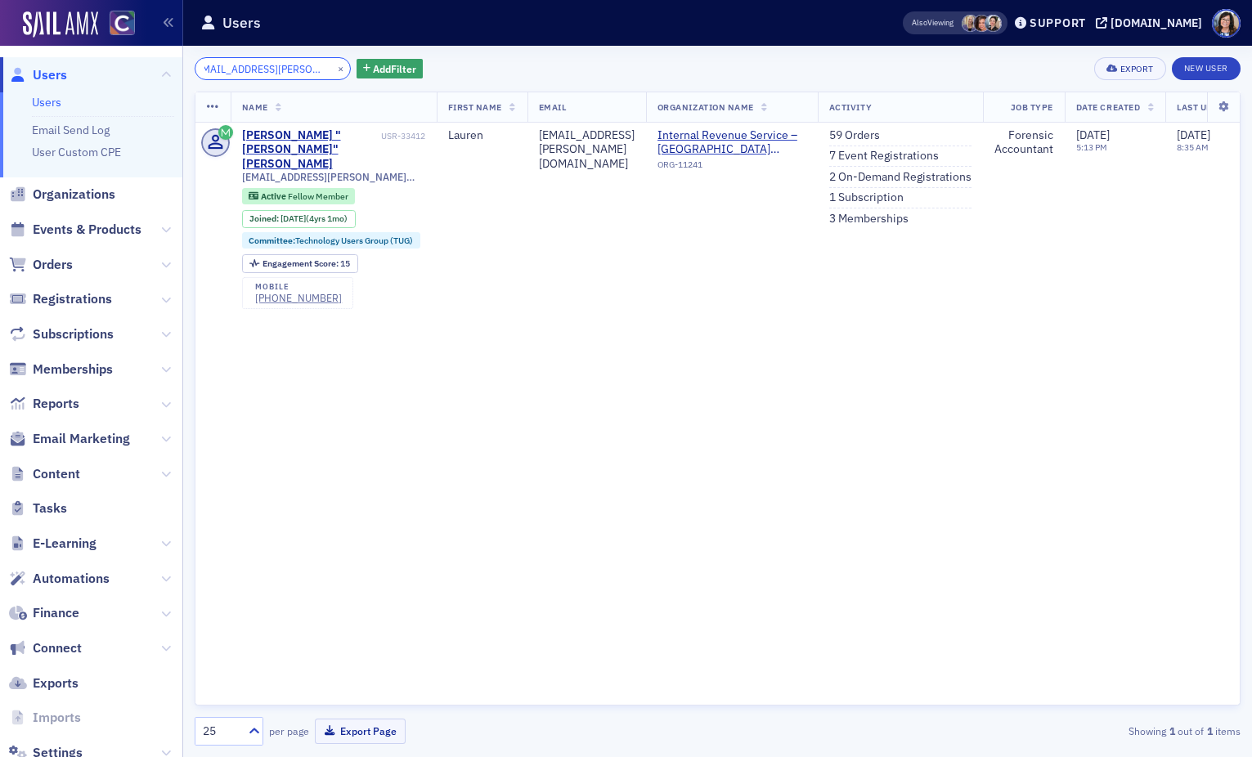
type input "lauren.traeger@gmail.com"
drag, startPoint x: 314, startPoint y: 67, endPoint x: 263, endPoint y: 70, distance: 51.6
click at [334, 67] on button "×" at bounding box center [341, 68] width 15 height 15
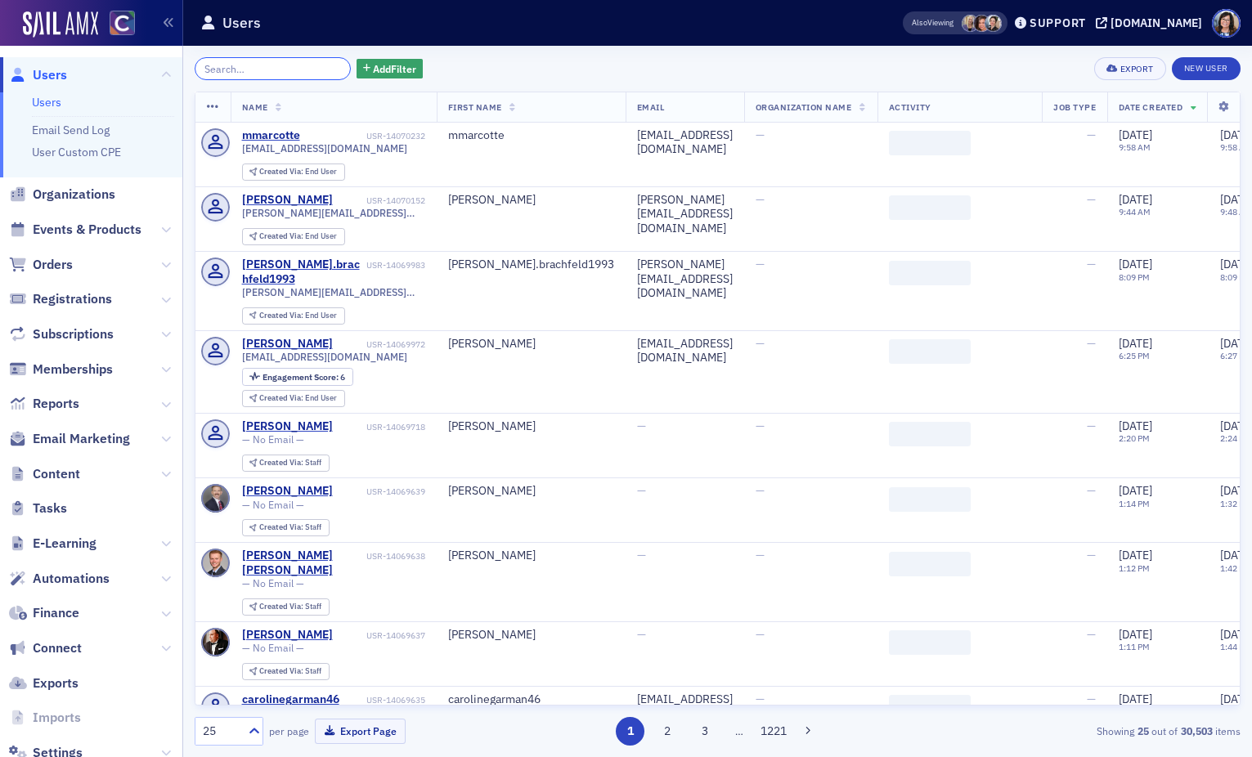
click at [260, 70] on input "search" at bounding box center [273, 68] width 156 height 23
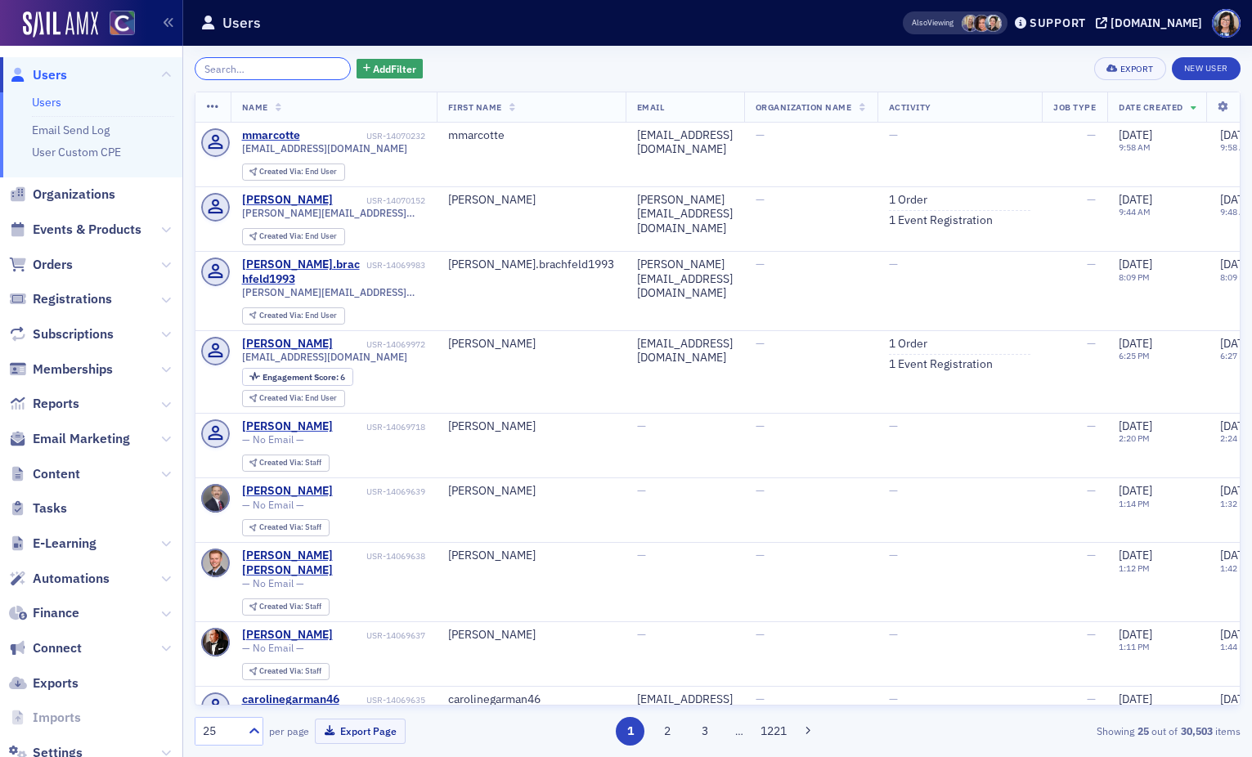
paste input "lisa@redlandsaccounting.com"
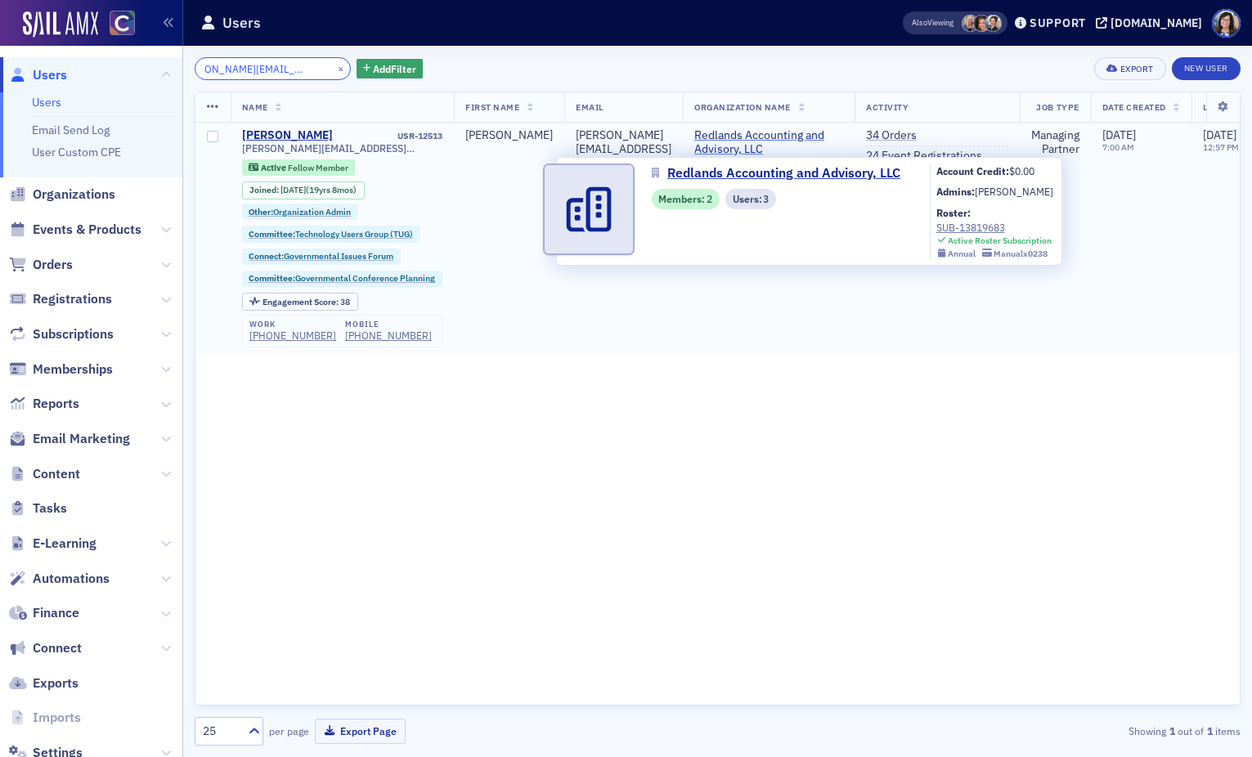
type input "lisa@redlandsaccounting.com"
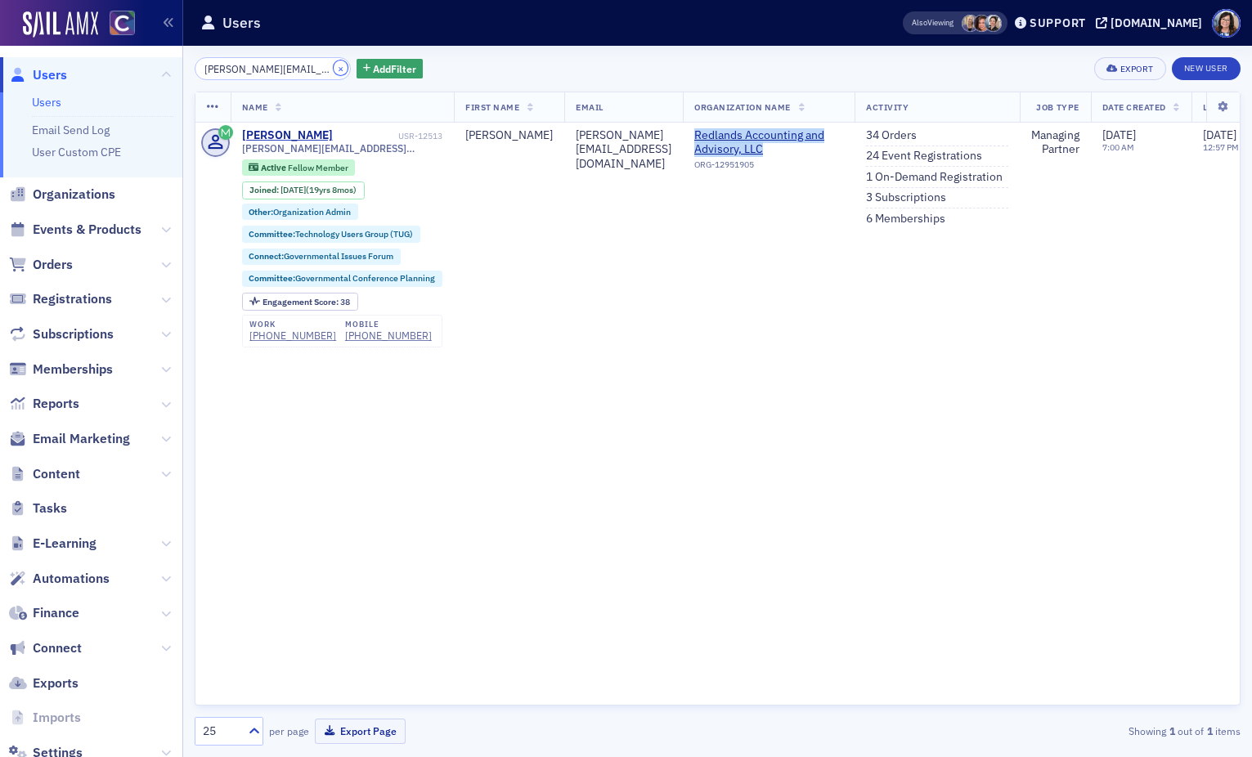
click at [334, 70] on button "×" at bounding box center [341, 68] width 15 height 15
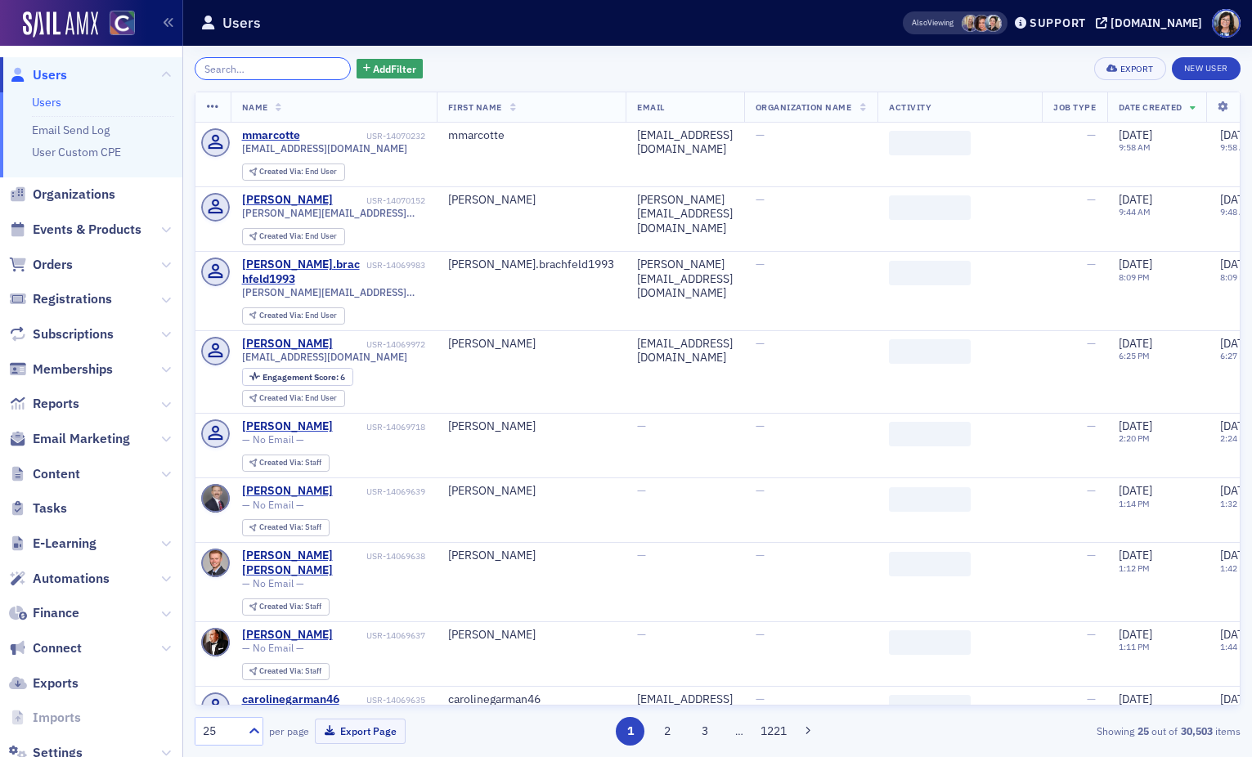
click at [253, 70] on input "search" at bounding box center [273, 68] width 156 height 23
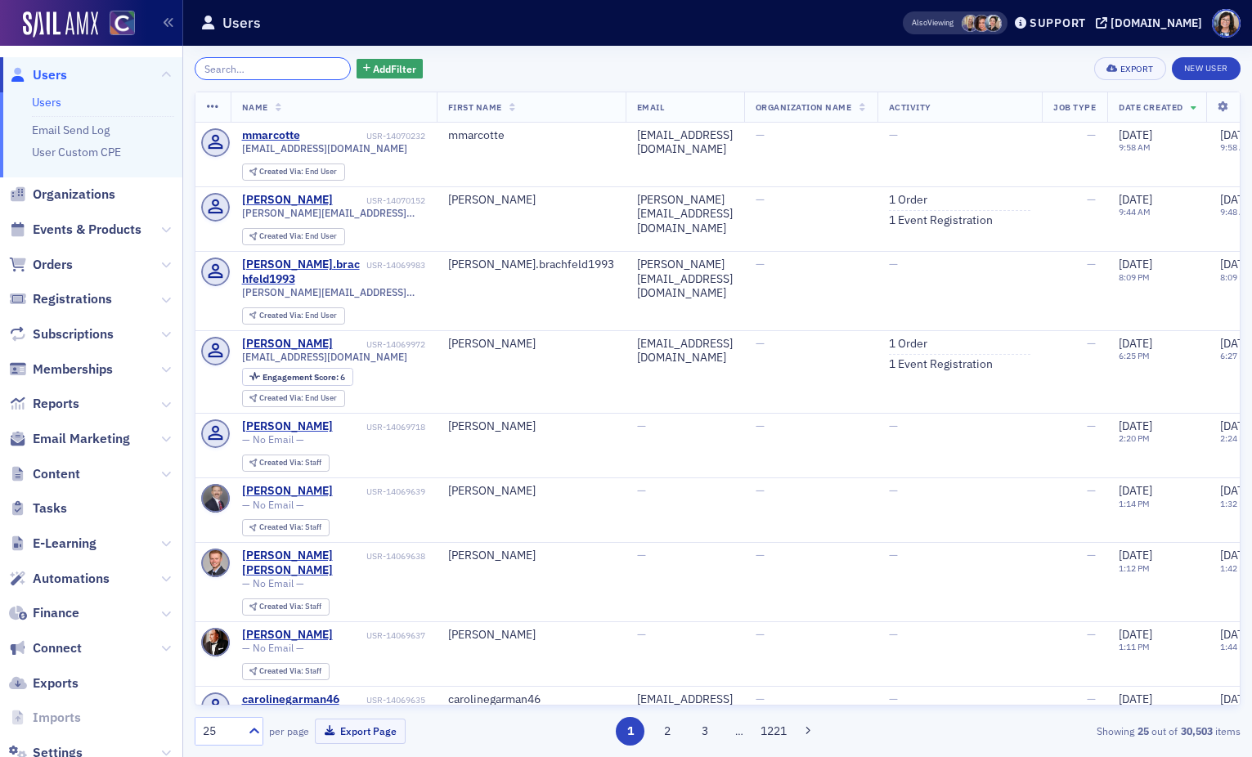
paste input "lnbhunter@comcast.net"
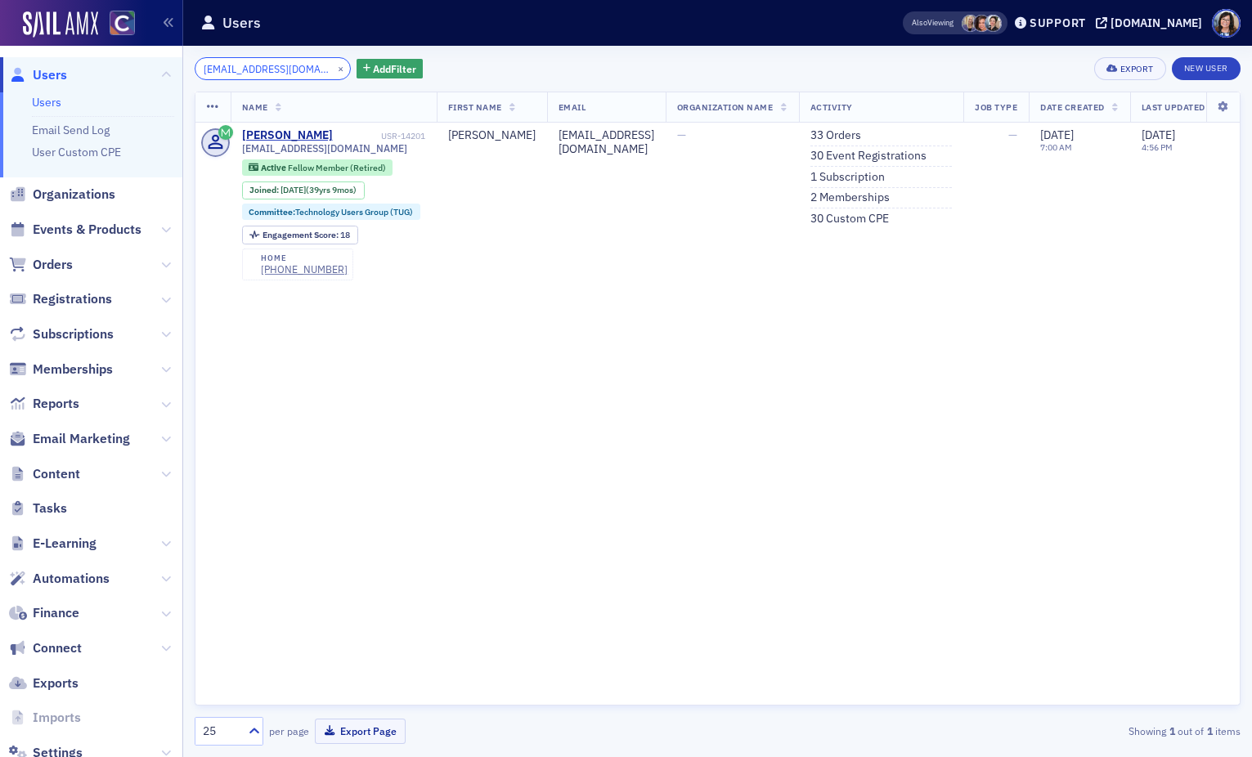
type input "lnbhunter@comcast.net"
drag, startPoint x: 325, startPoint y: 67, endPoint x: 273, endPoint y: 66, distance: 51.5
click at [334, 67] on button "×" at bounding box center [341, 68] width 15 height 15
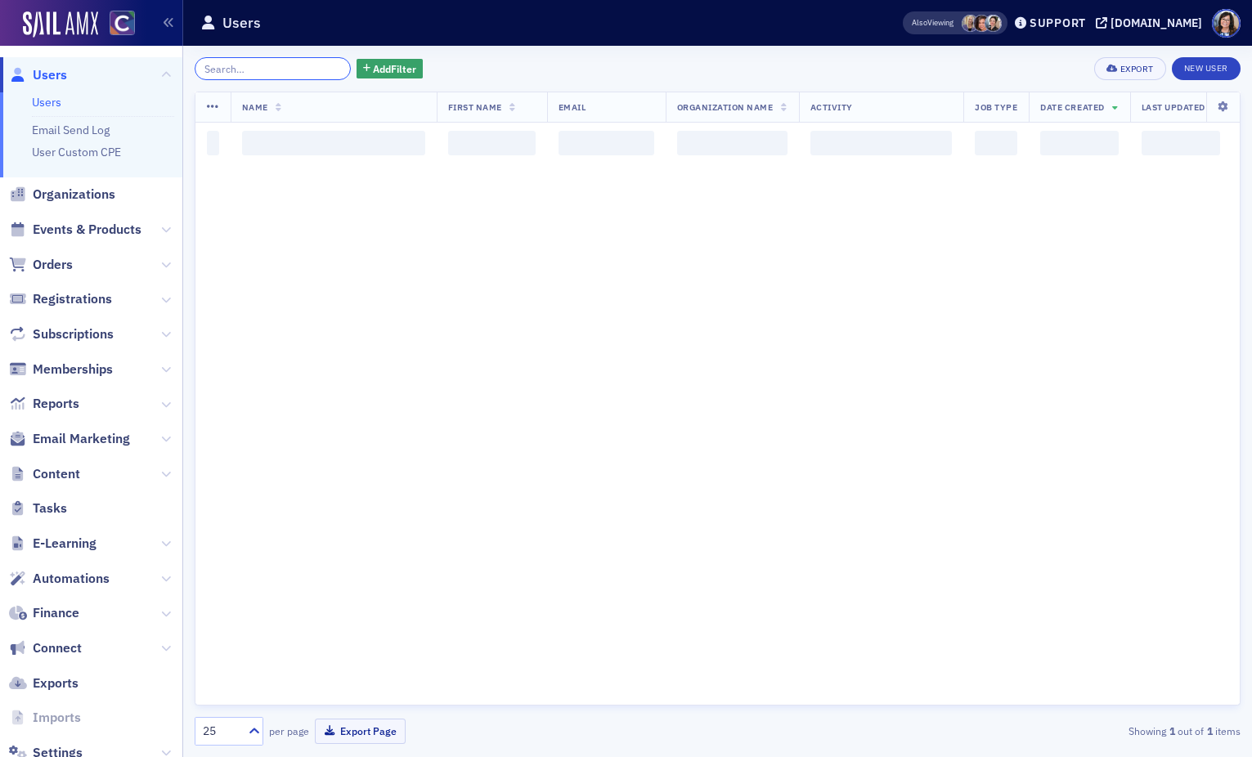
click at [273, 66] on input "search" at bounding box center [273, 68] width 156 height 23
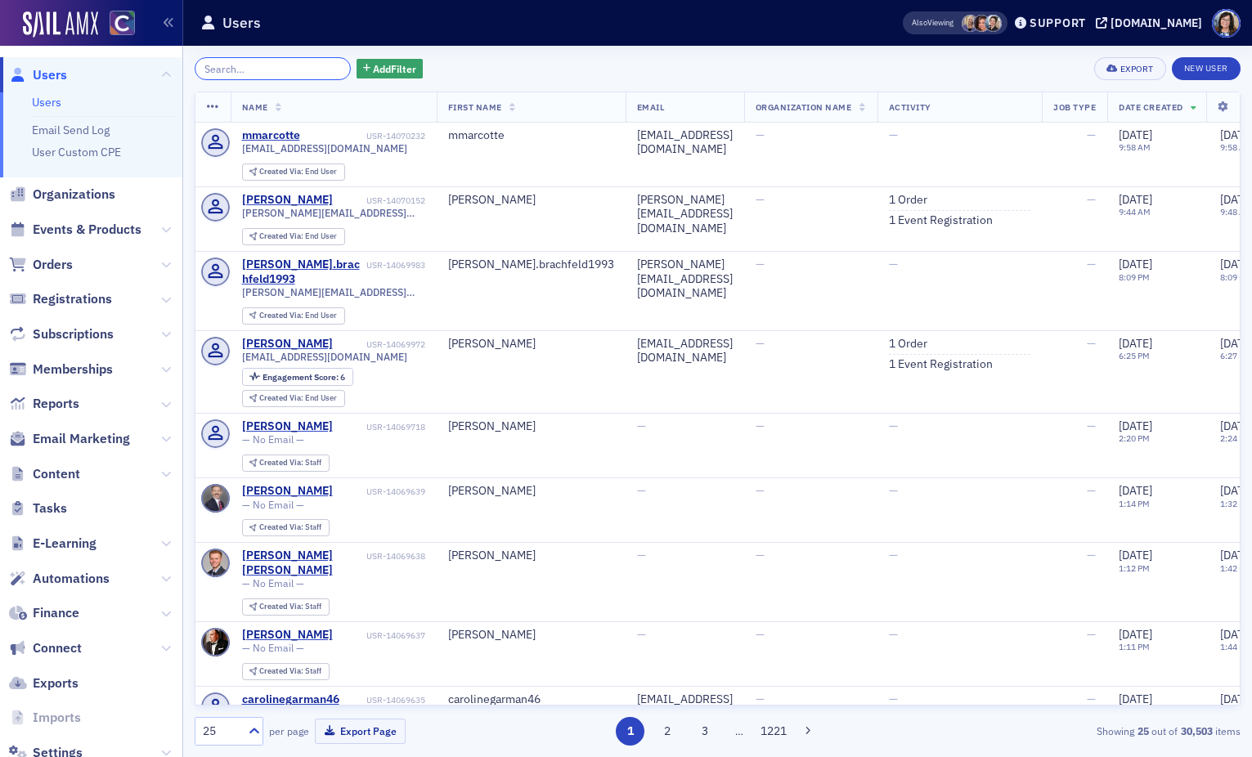
paste input "1916marilynlong@gmail.com"
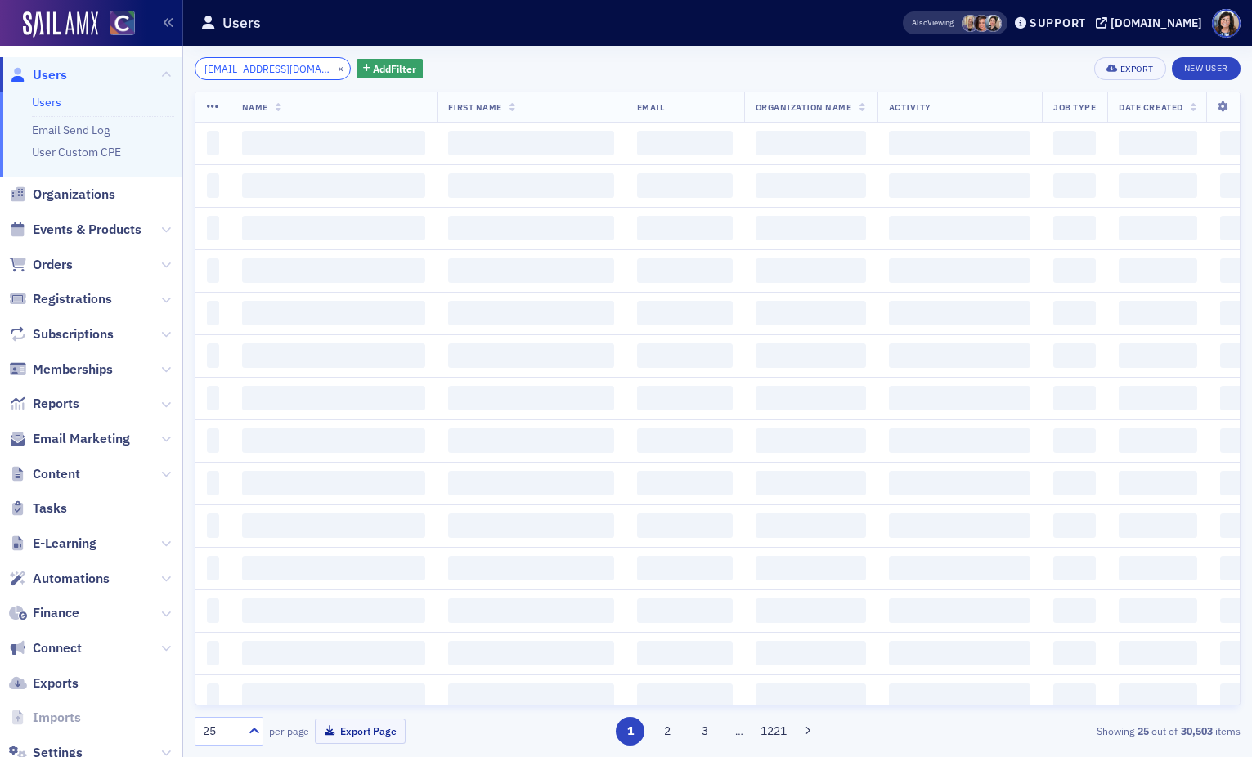
scroll to position [0, 25]
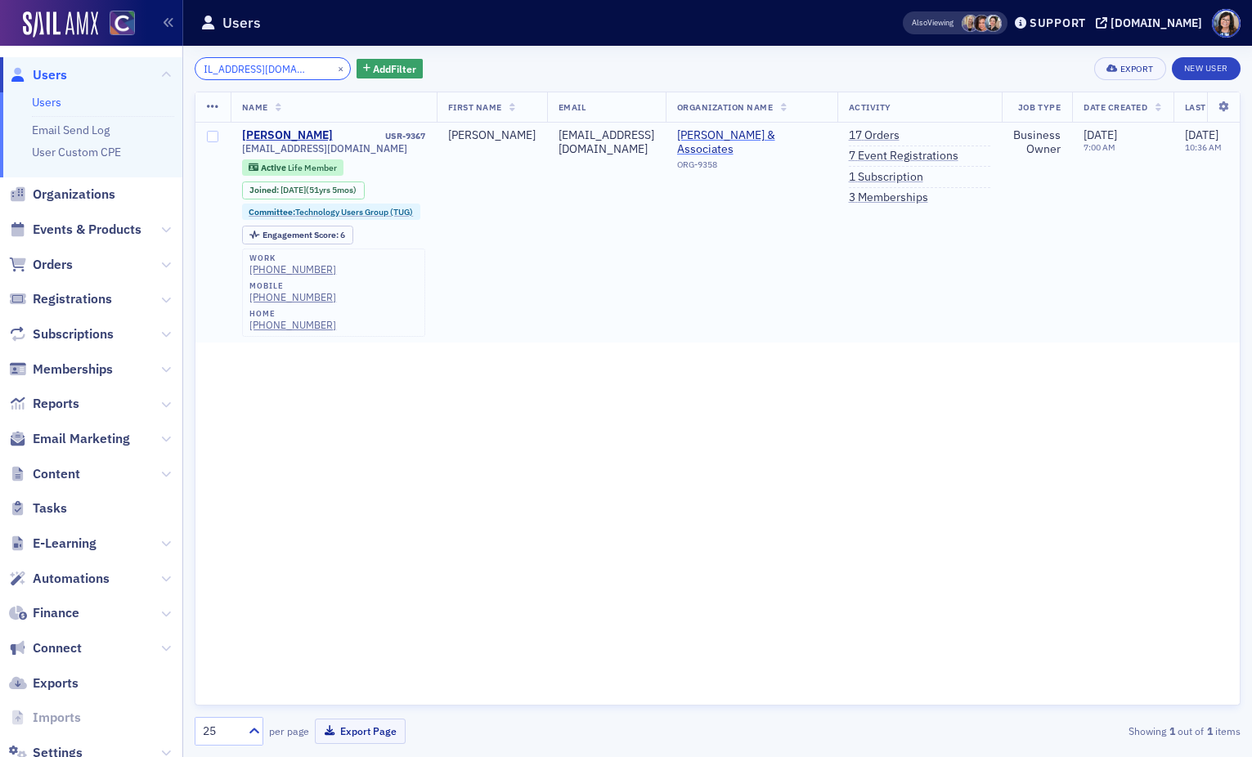
type input "1916marilynlong@gmail.com"
drag, startPoint x: 317, startPoint y: 68, endPoint x: 291, endPoint y: 67, distance: 26.2
click at [334, 68] on button "×" at bounding box center [341, 68] width 15 height 15
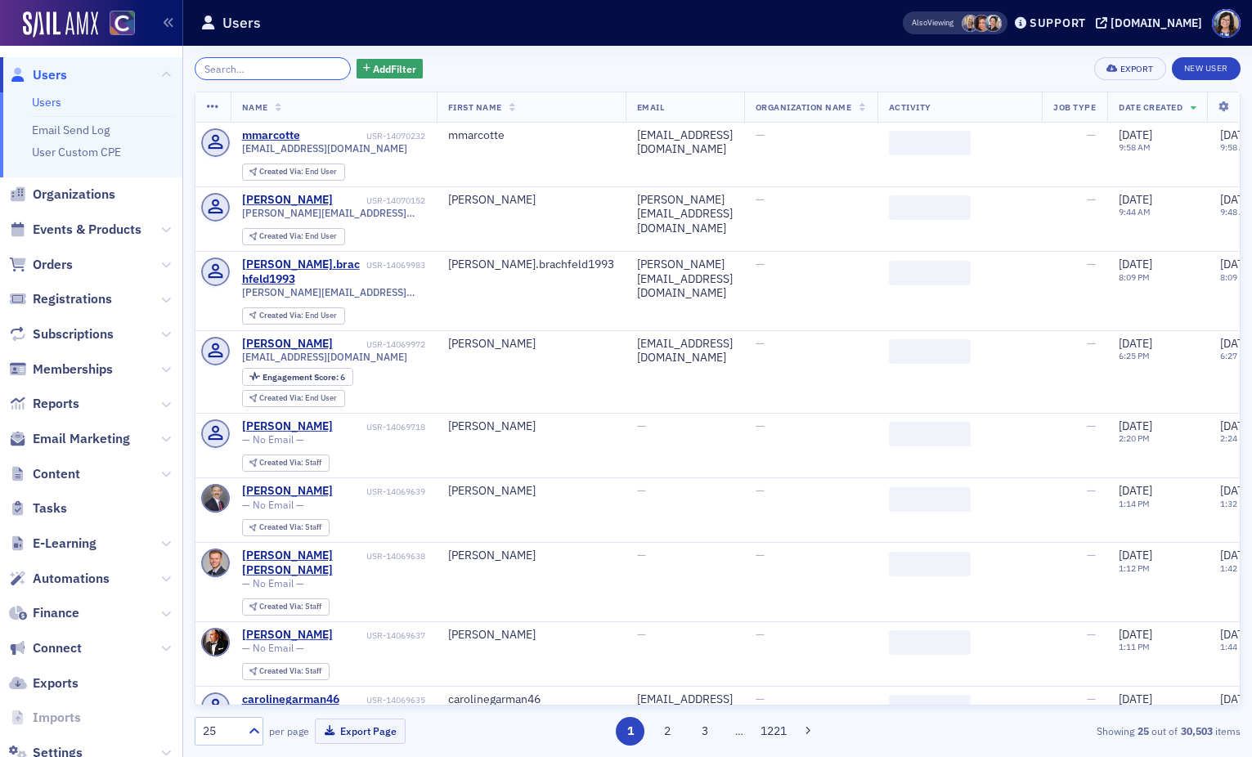
click at [281, 67] on input "search" at bounding box center [273, 68] width 156 height 23
paste input "mfronk59@gmail.com"
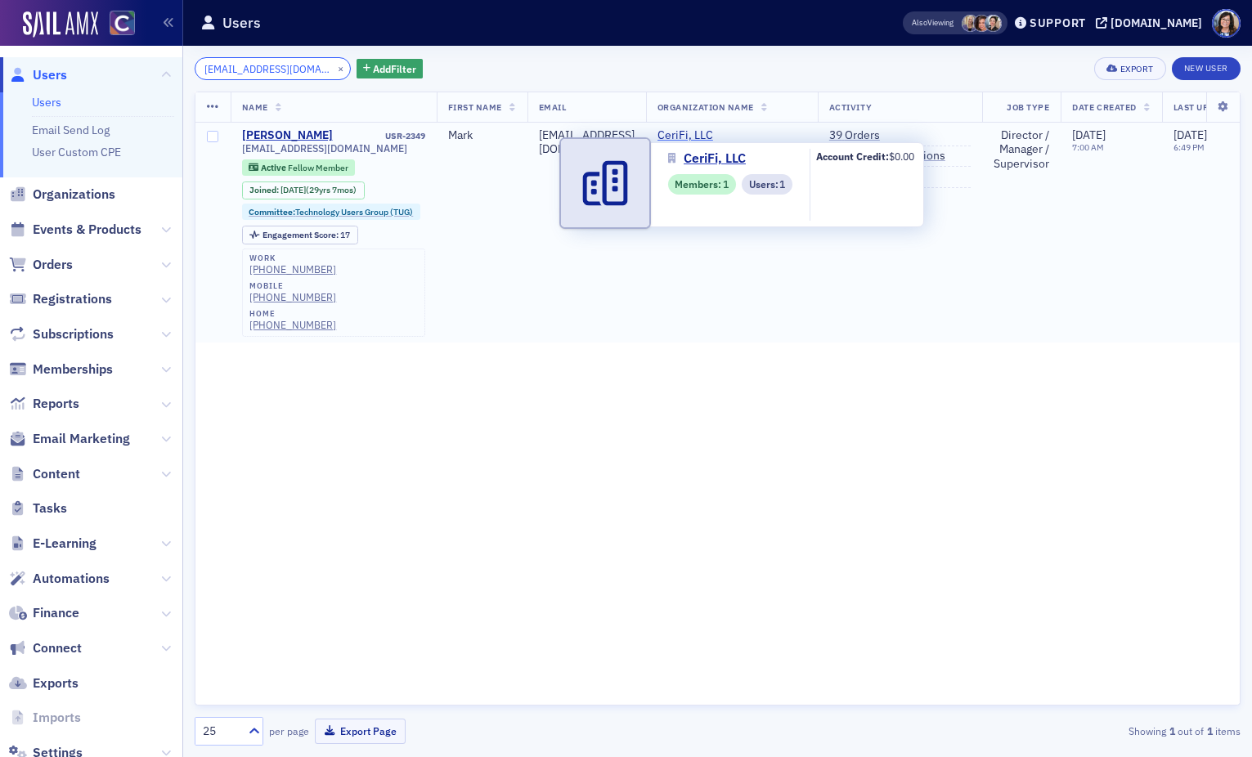
type input "mfronk59@gmail.com"
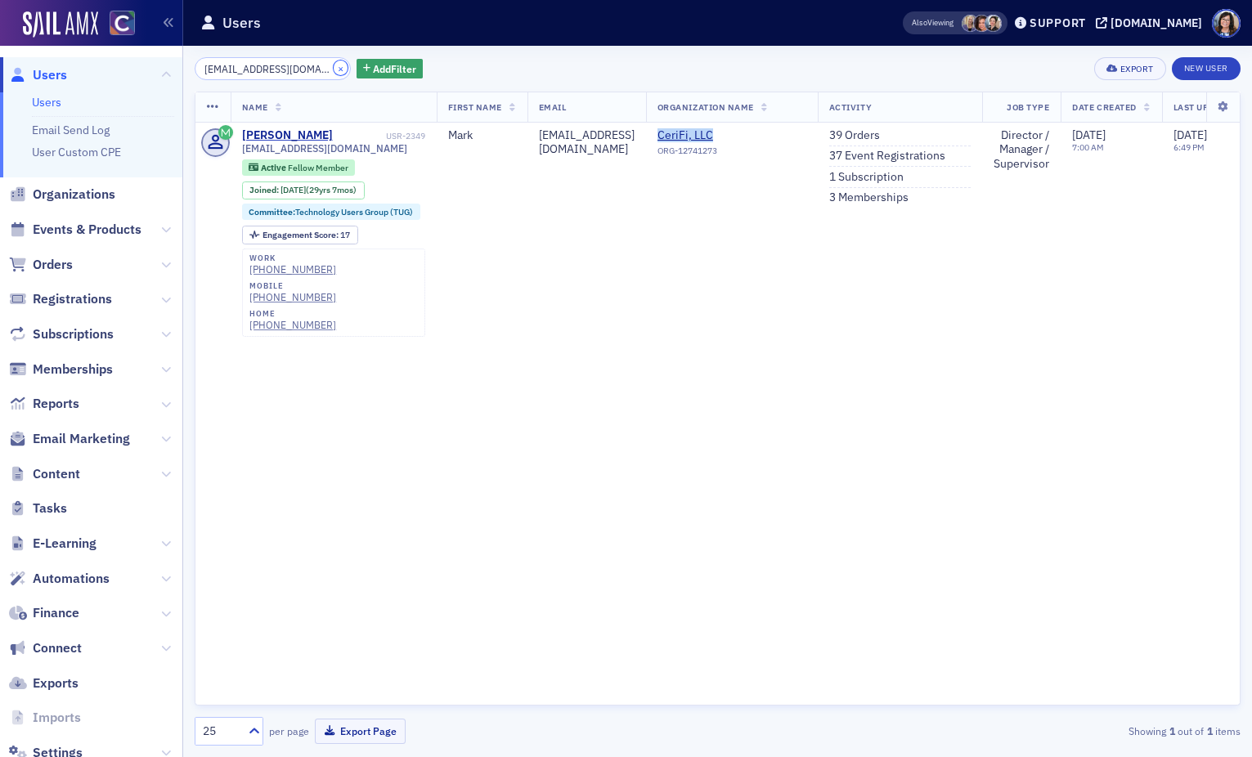
click at [334, 66] on button "×" at bounding box center [341, 68] width 15 height 15
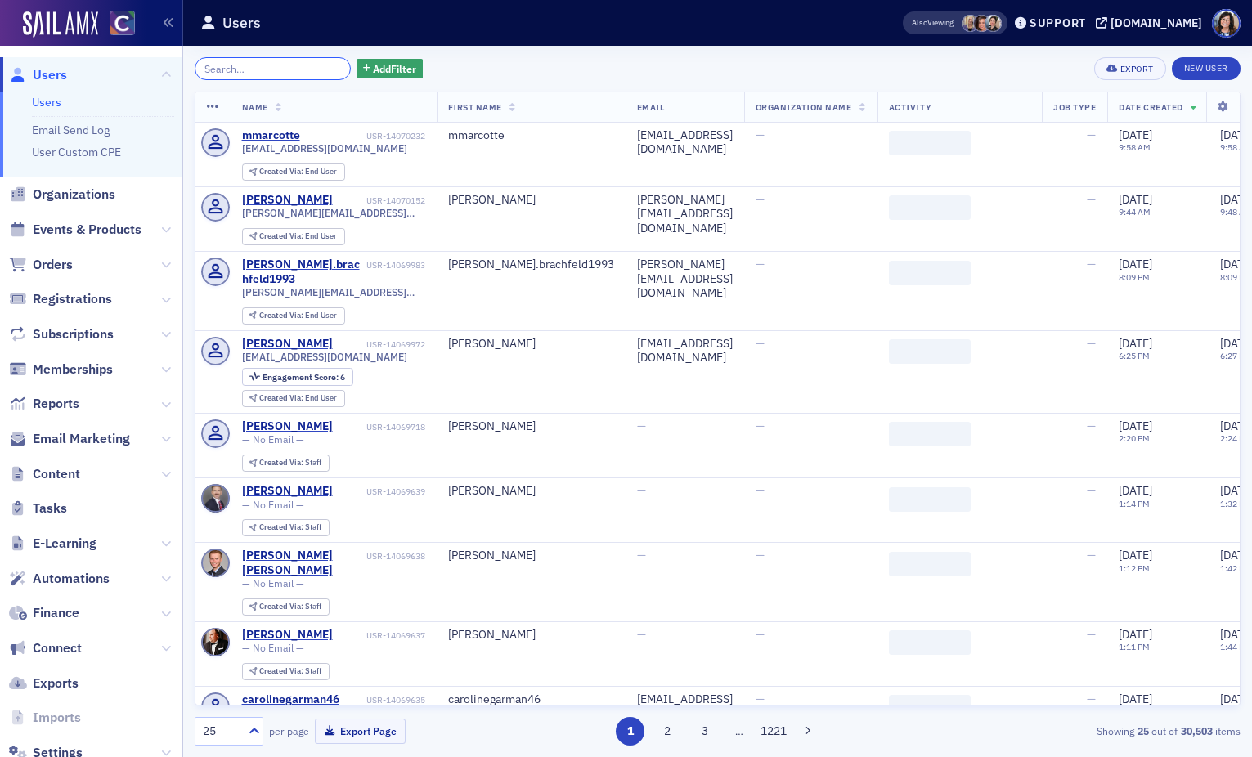
click at [293, 67] on input "search" at bounding box center [273, 68] width 156 height 23
paste input "mjlitto@hrthcpa.com"
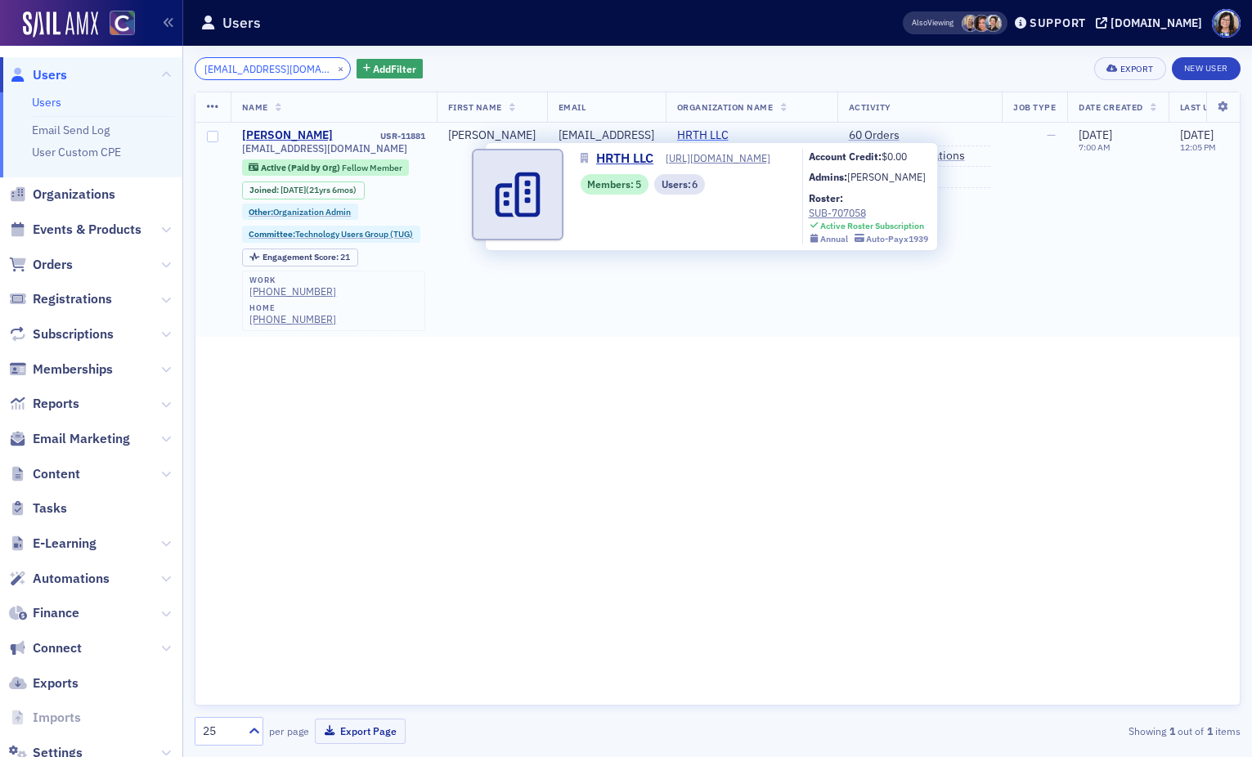
type input "mjlitto@hrthcpa.com"
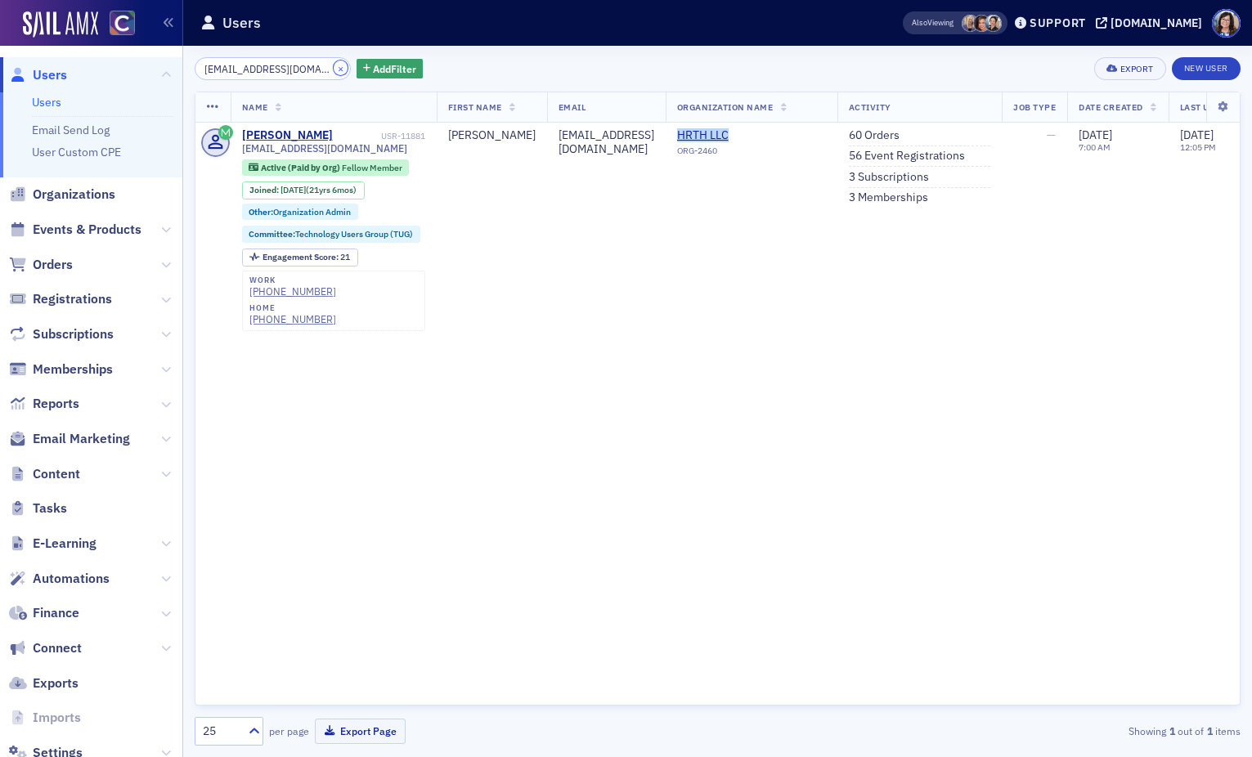
click at [334, 68] on button "×" at bounding box center [341, 68] width 15 height 15
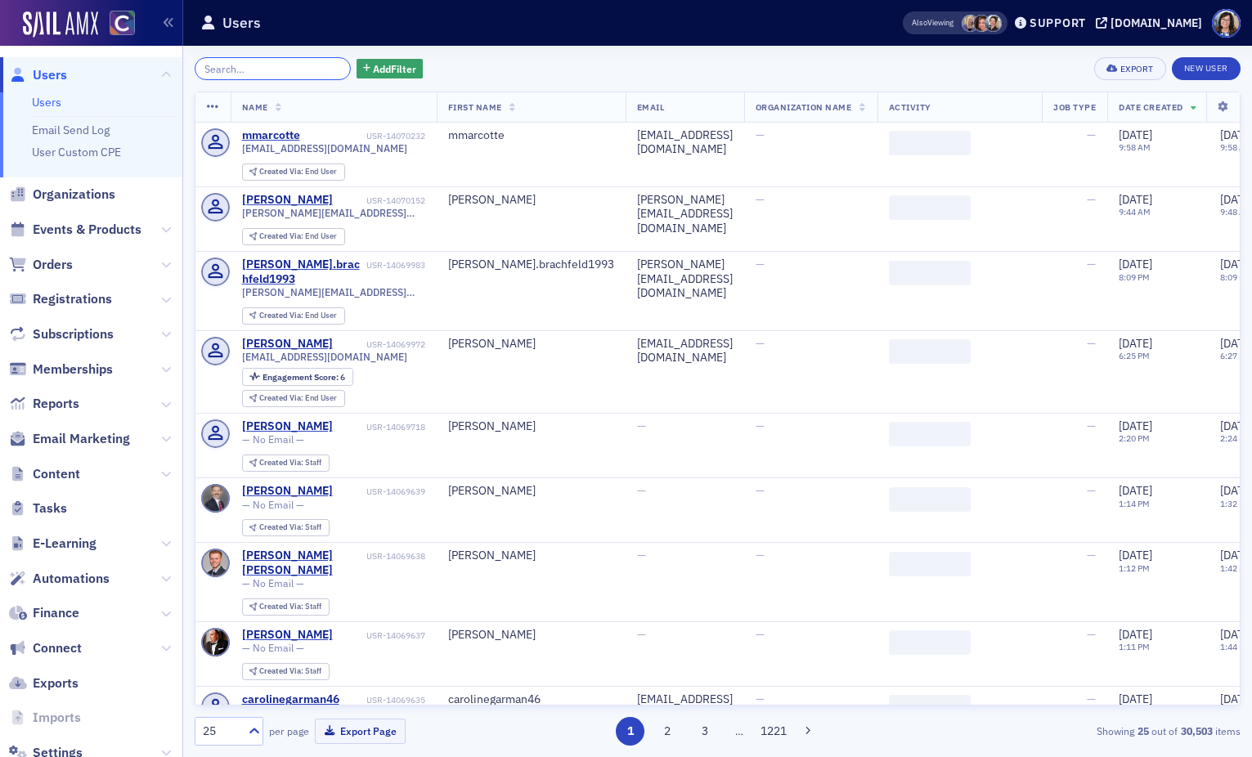
click at [247, 67] on input "search" at bounding box center [273, 68] width 156 height 23
paste input "mbrewer@mbpcpas.com"
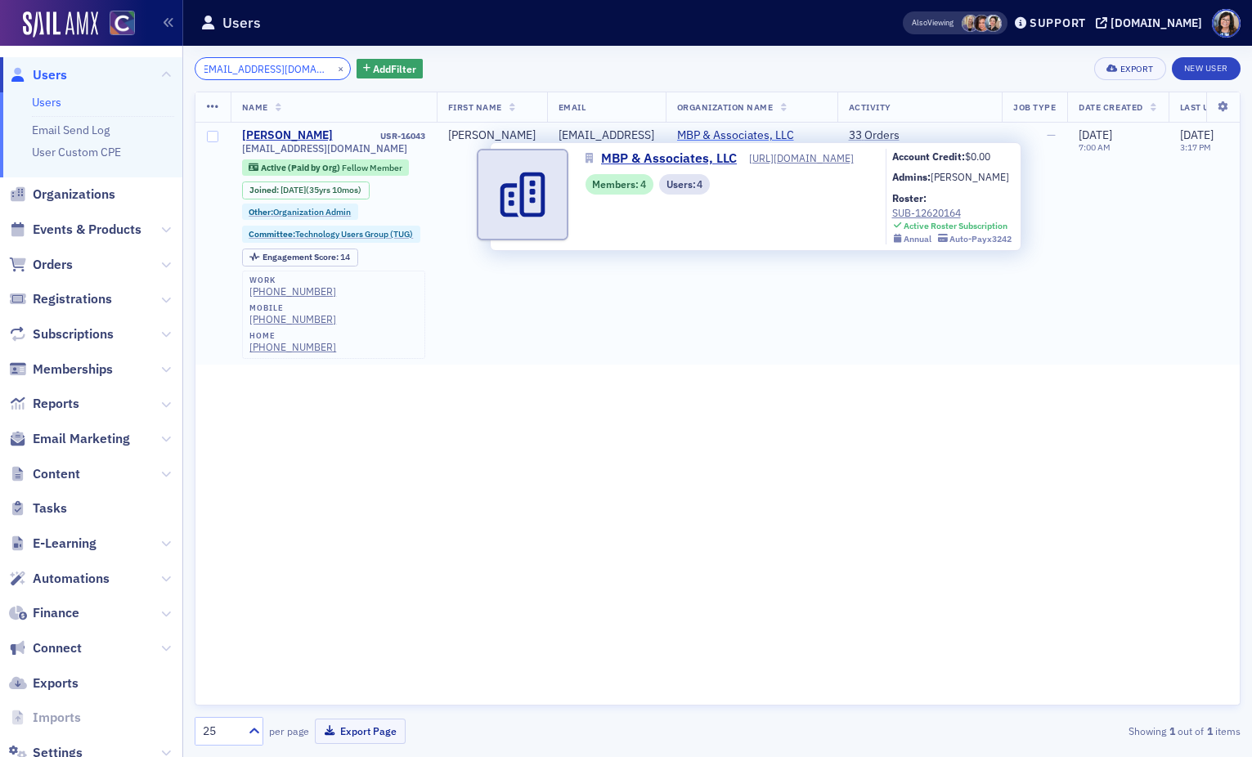
type input "mbrewer@mbpcpas.com"
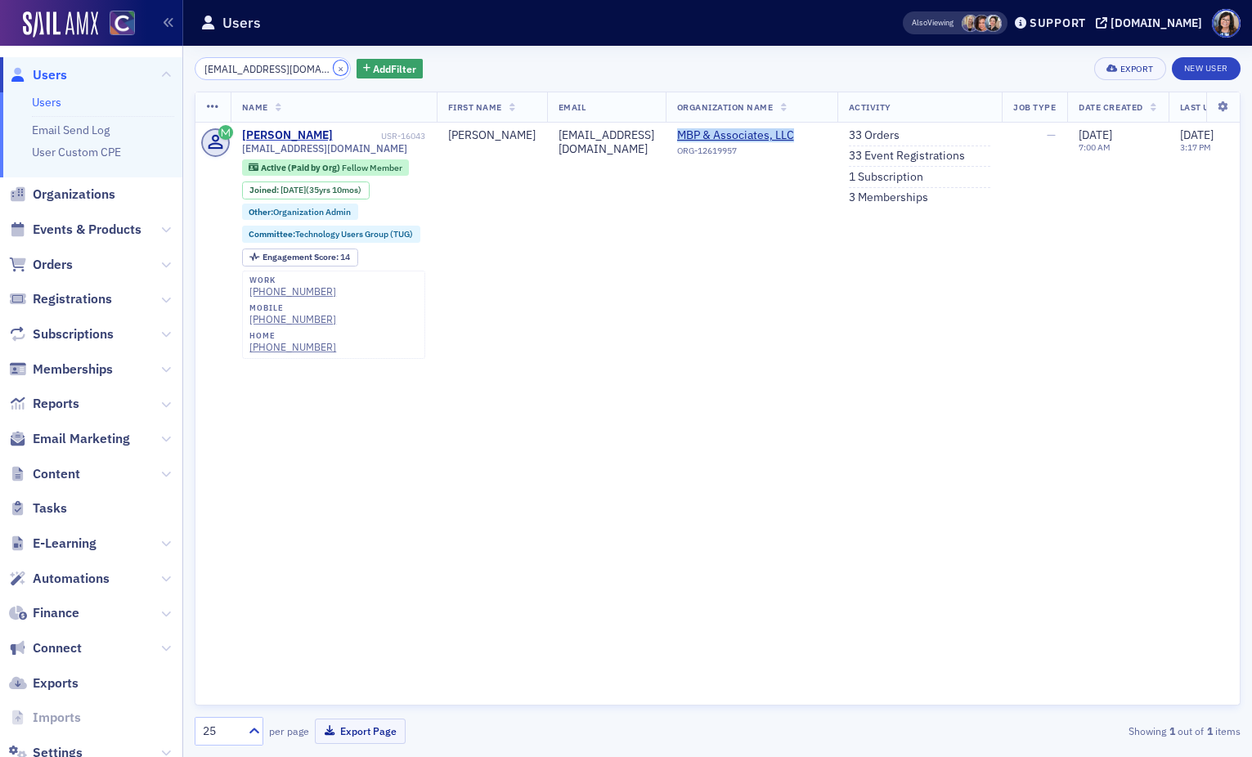
drag, startPoint x: 318, startPoint y: 67, endPoint x: 275, endPoint y: 66, distance: 43.4
click at [334, 67] on button "×" at bounding box center [341, 68] width 15 height 15
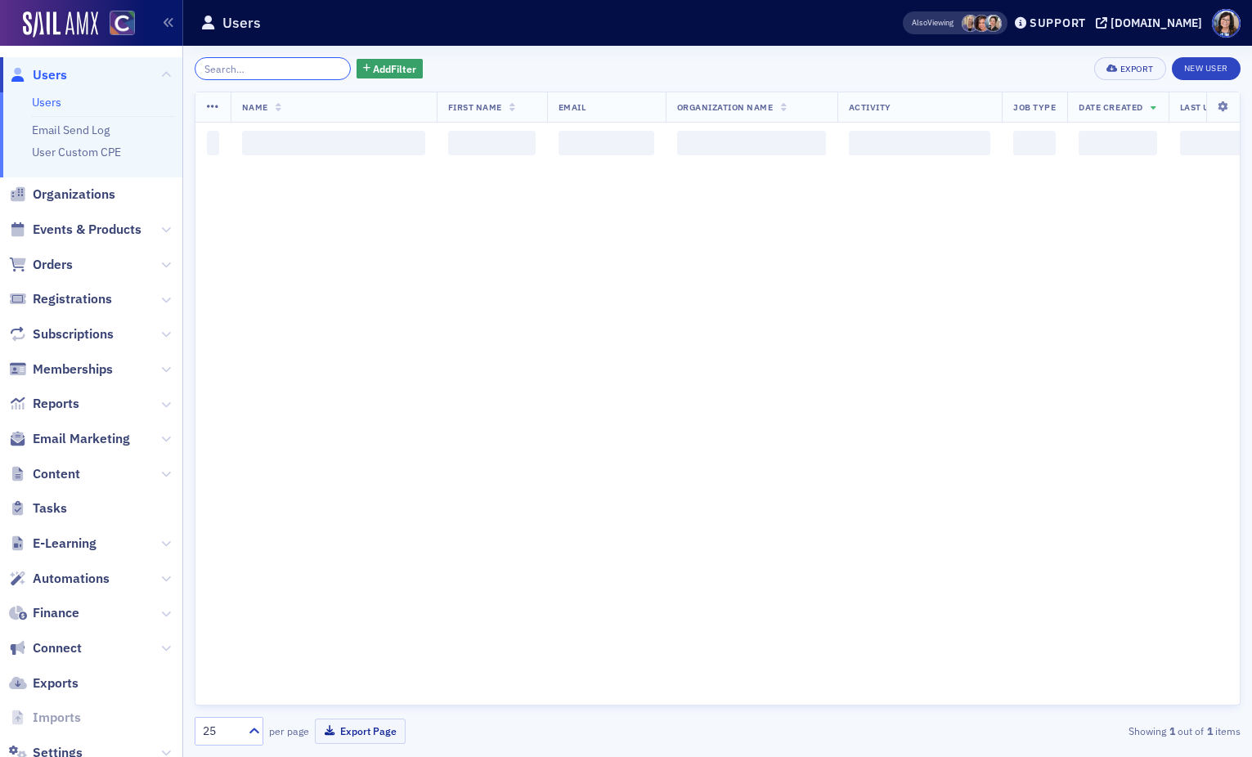
click at [275, 66] on input "search" at bounding box center [273, 68] width 156 height 23
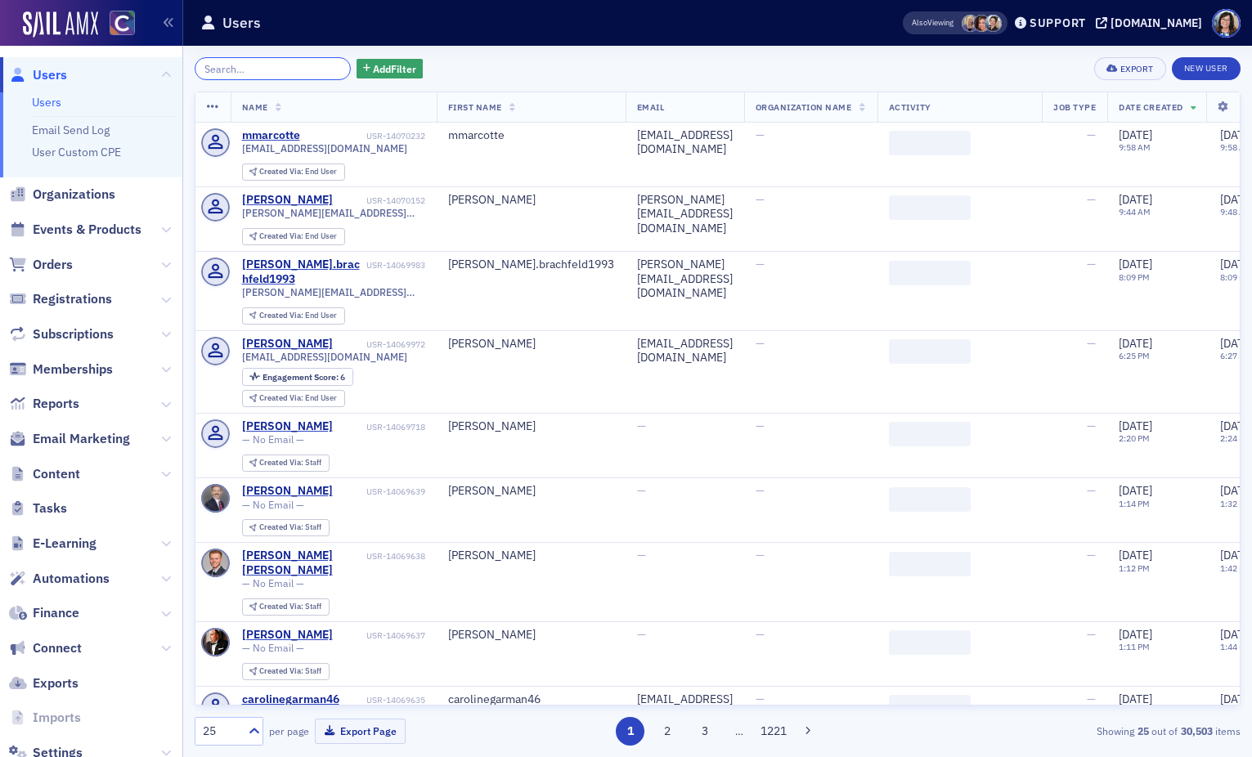
paste input "mlechman@mmia.net"
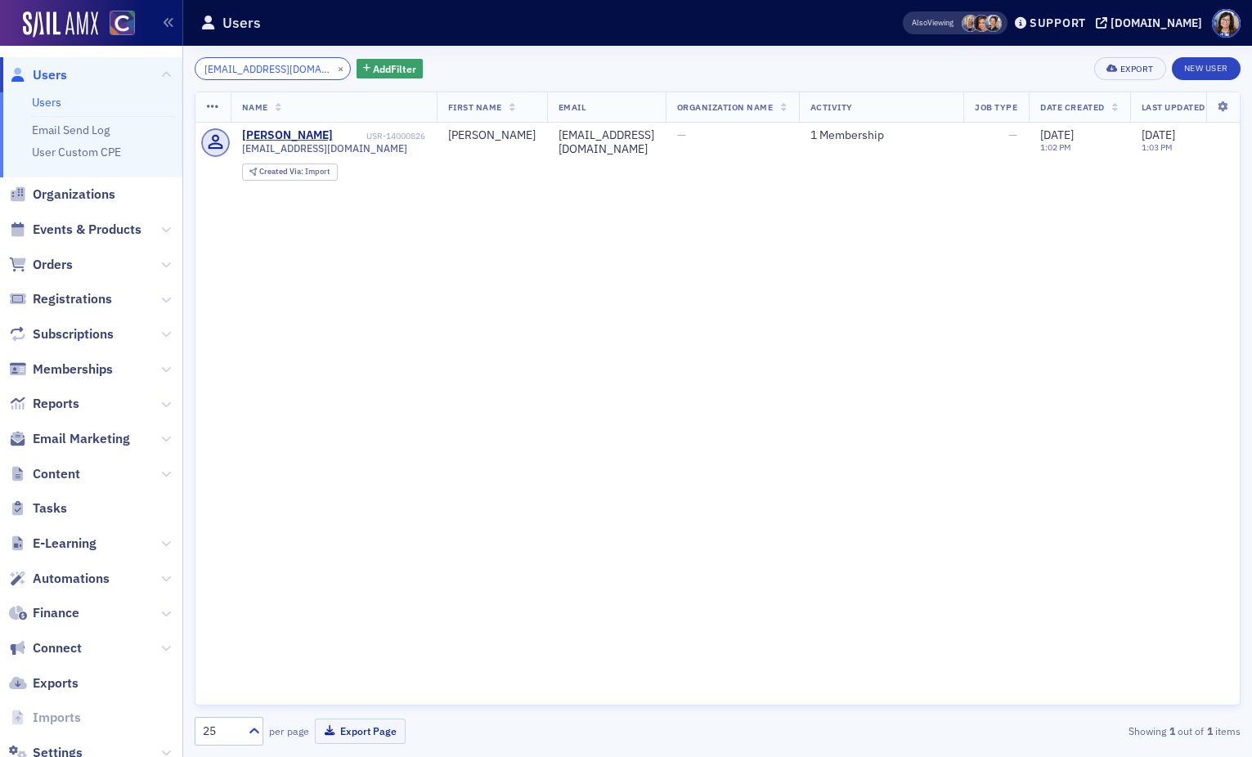
type input "mlechman@mmia.net"
drag, startPoint x: 321, startPoint y: 69, endPoint x: 273, endPoint y: 69, distance: 47.4
click at [334, 69] on button "×" at bounding box center [341, 68] width 15 height 15
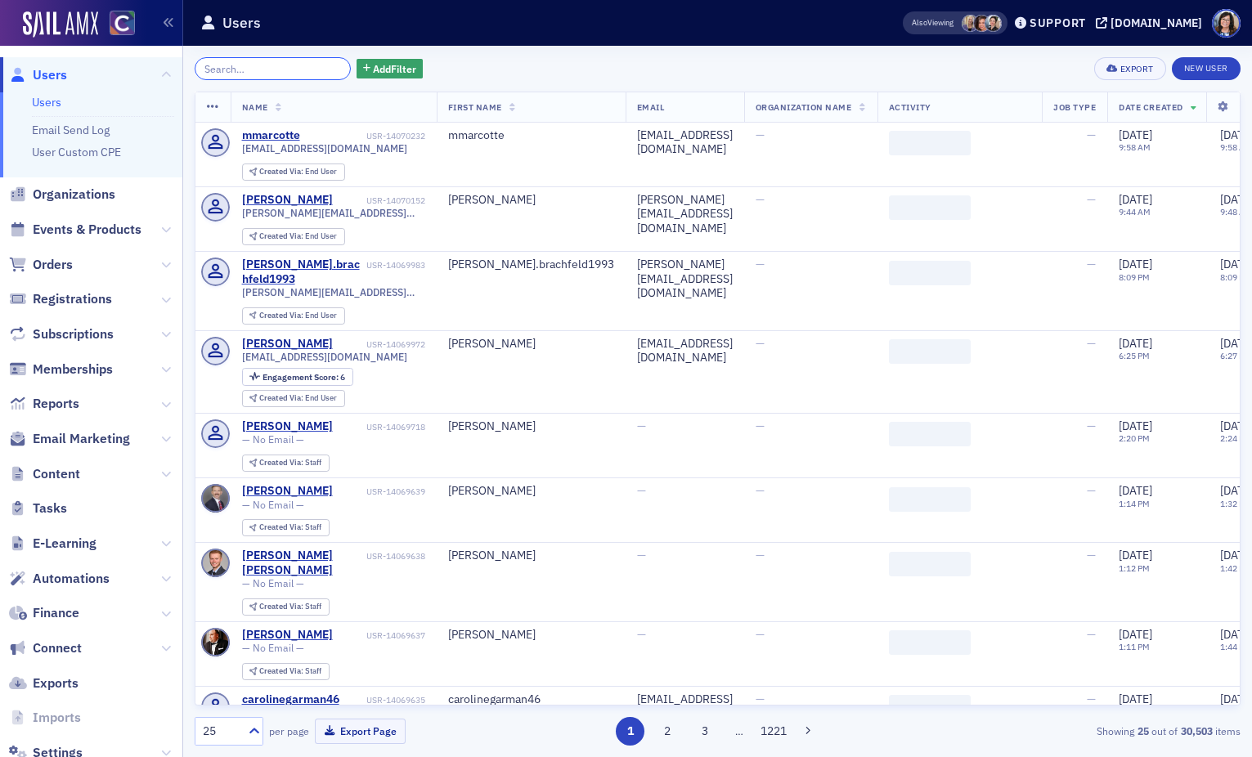
click at [262, 69] on input "search" at bounding box center [273, 68] width 156 height 23
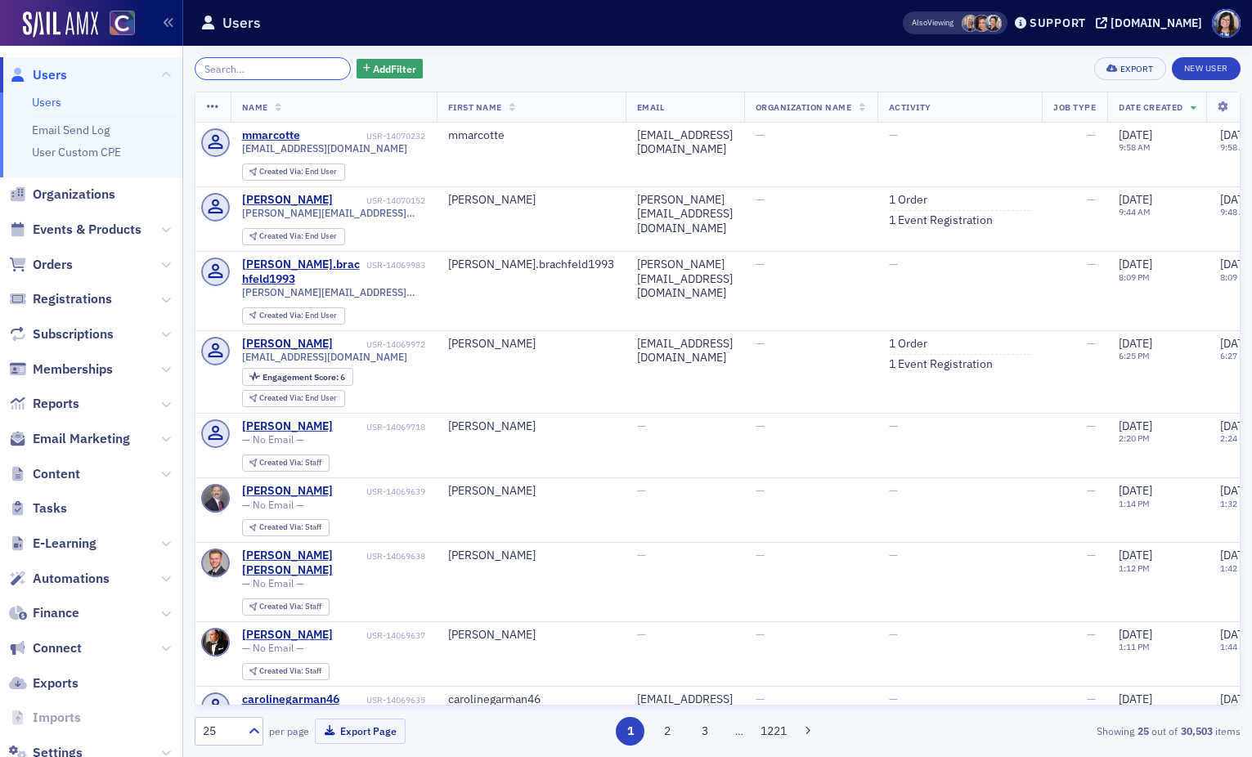
paste input "dimmittco@comcast.net"
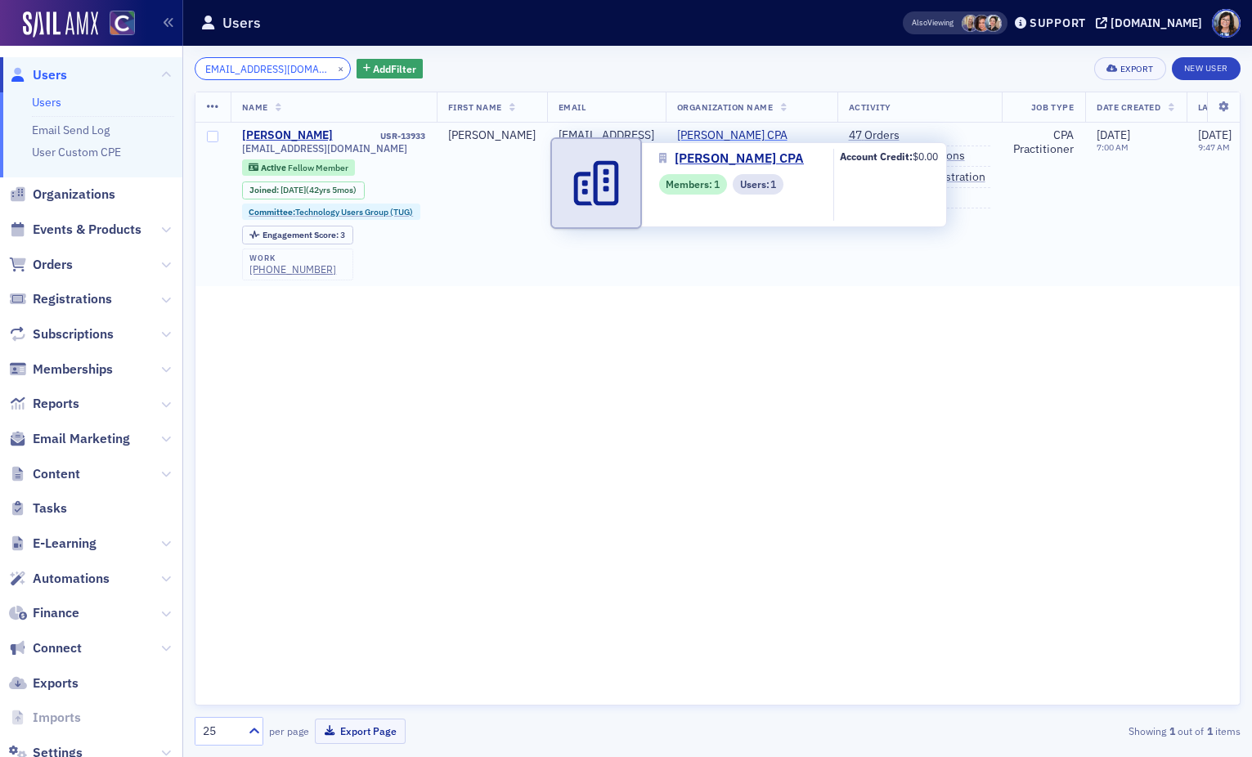
type input "dimmittco@comcast.net"
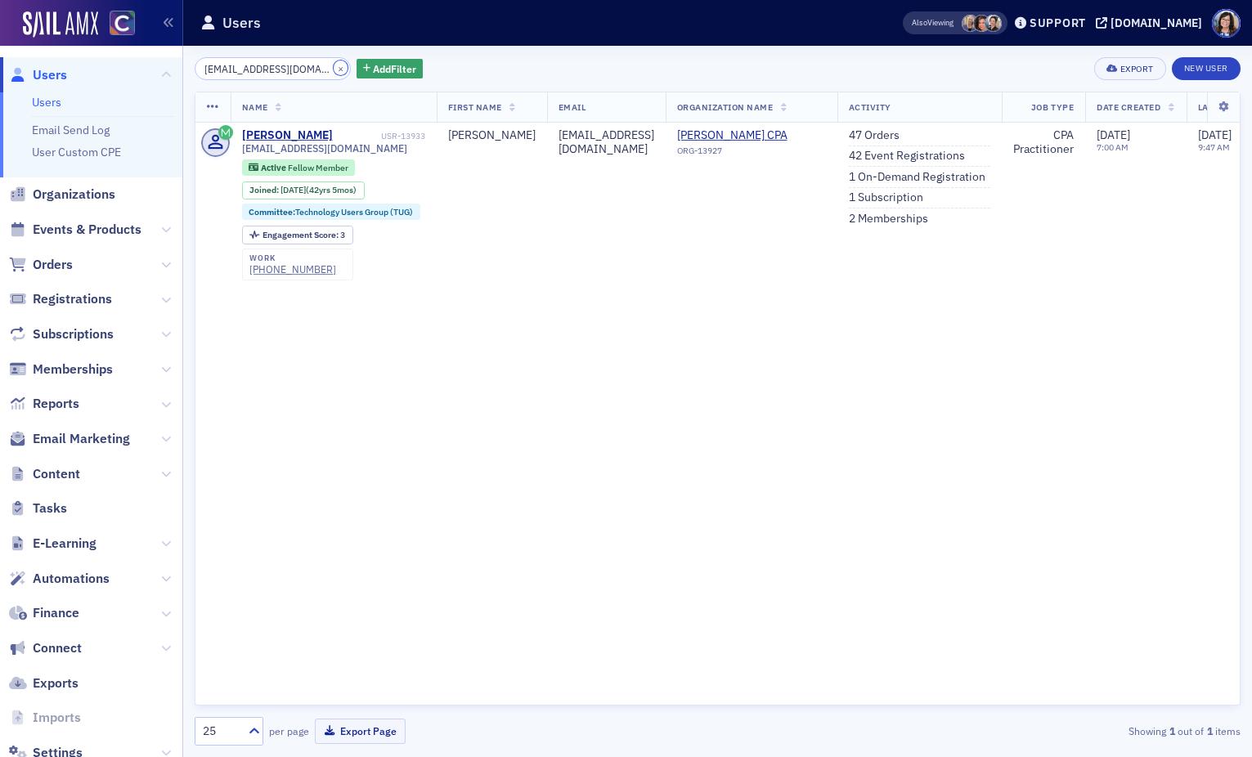
drag, startPoint x: 322, startPoint y: 68, endPoint x: 304, endPoint y: 70, distance: 18.1
click at [334, 68] on button "×" at bounding box center [341, 68] width 15 height 15
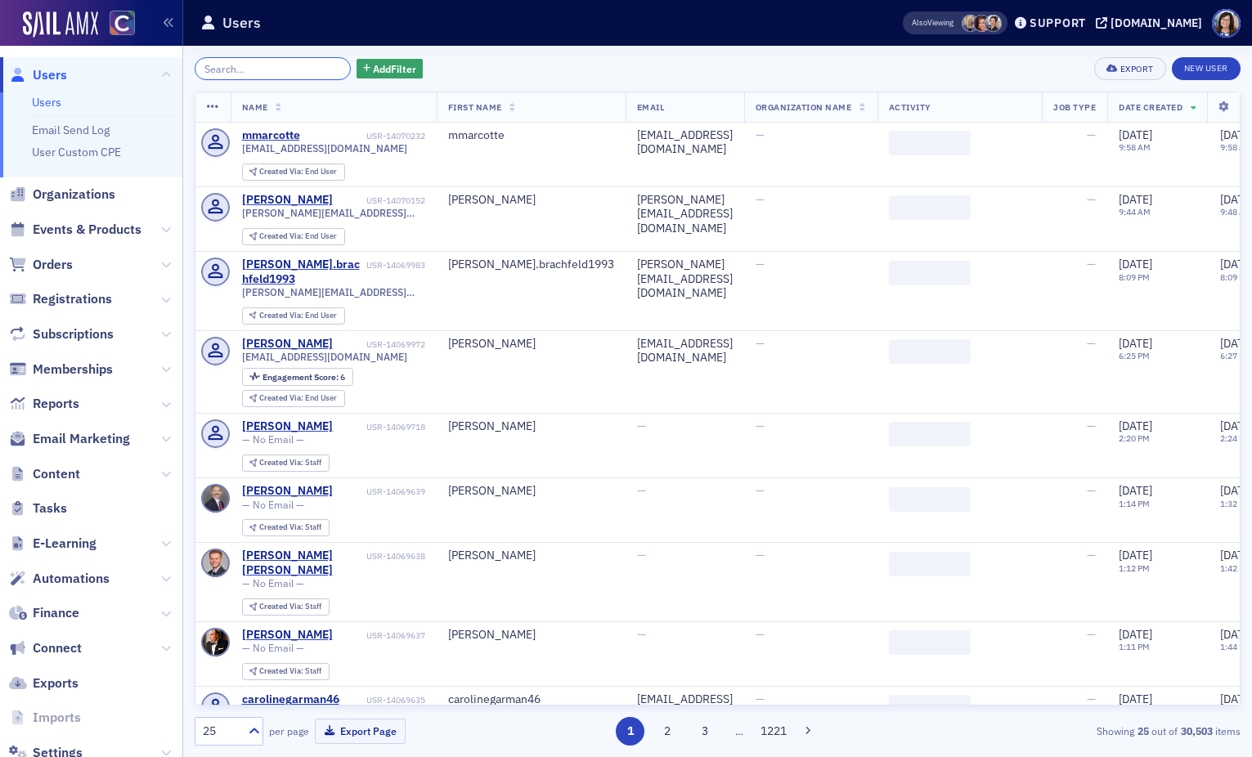
click at [278, 70] on input "search" at bounding box center [273, 68] width 156 height 23
paste input "mike.ellerhorst@ntmadvisory.com"
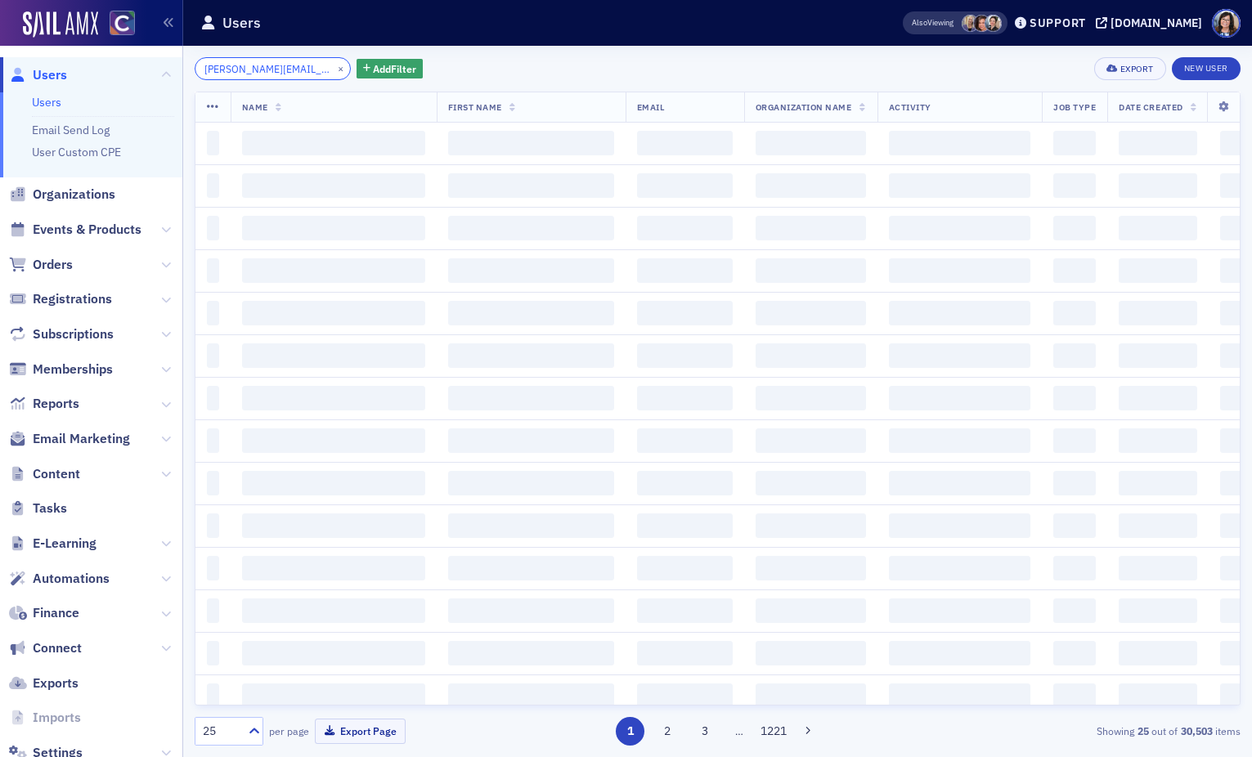
scroll to position [0, 46]
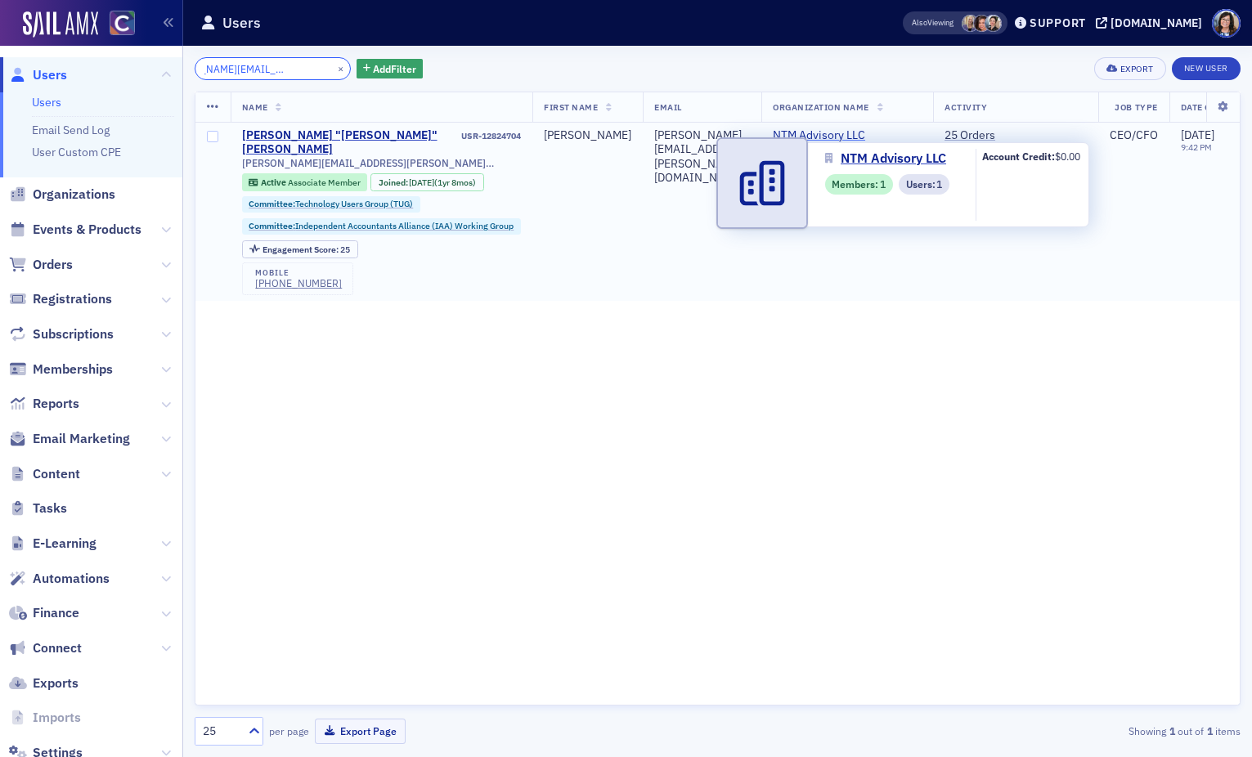
type input "mike.ellerhorst@ntmadvisory.com"
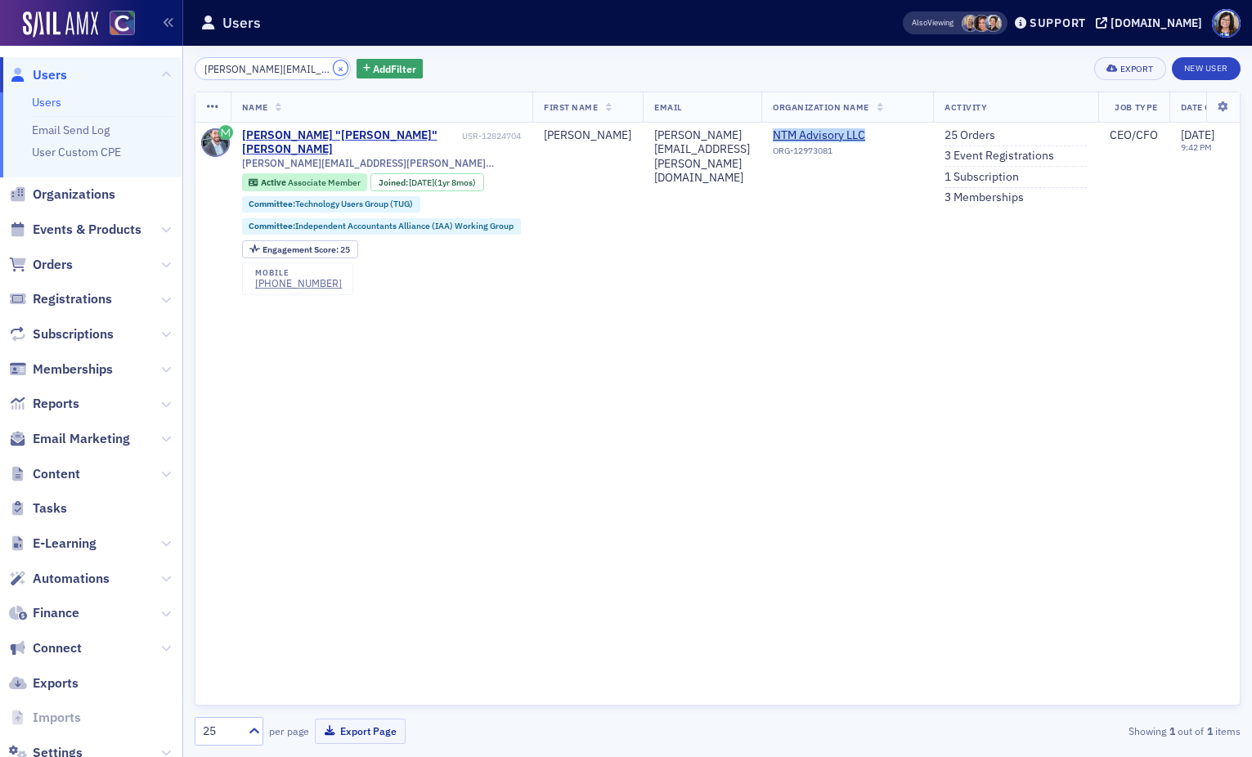
click at [334, 68] on button "×" at bounding box center [341, 68] width 15 height 15
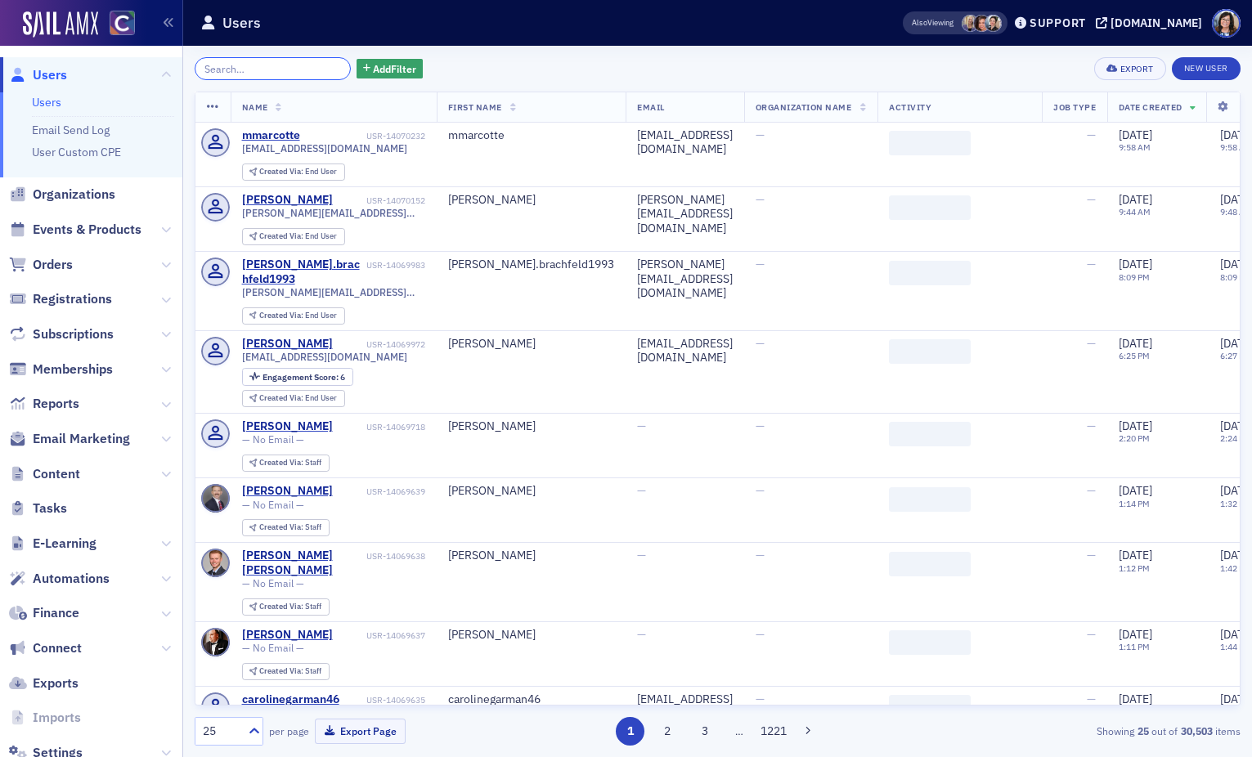
click at [282, 67] on input "search" at bounding box center [273, 68] width 156 height 23
paste input "wolf"
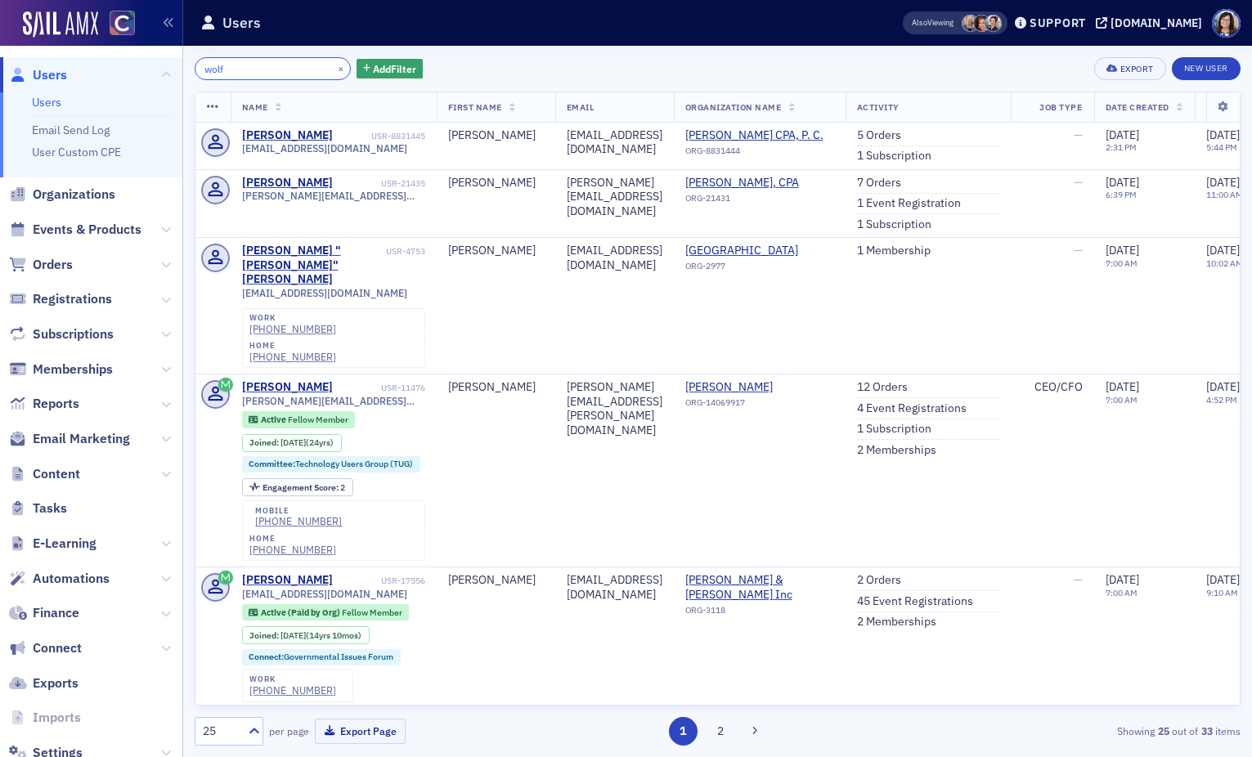
type input "wolf"
drag, startPoint x: 318, startPoint y: 70, endPoint x: 271, endPoint y: 70, distance: 47.4
click at [334, 70] on button "×" at bounding box center [341, 68] width 15 height 15
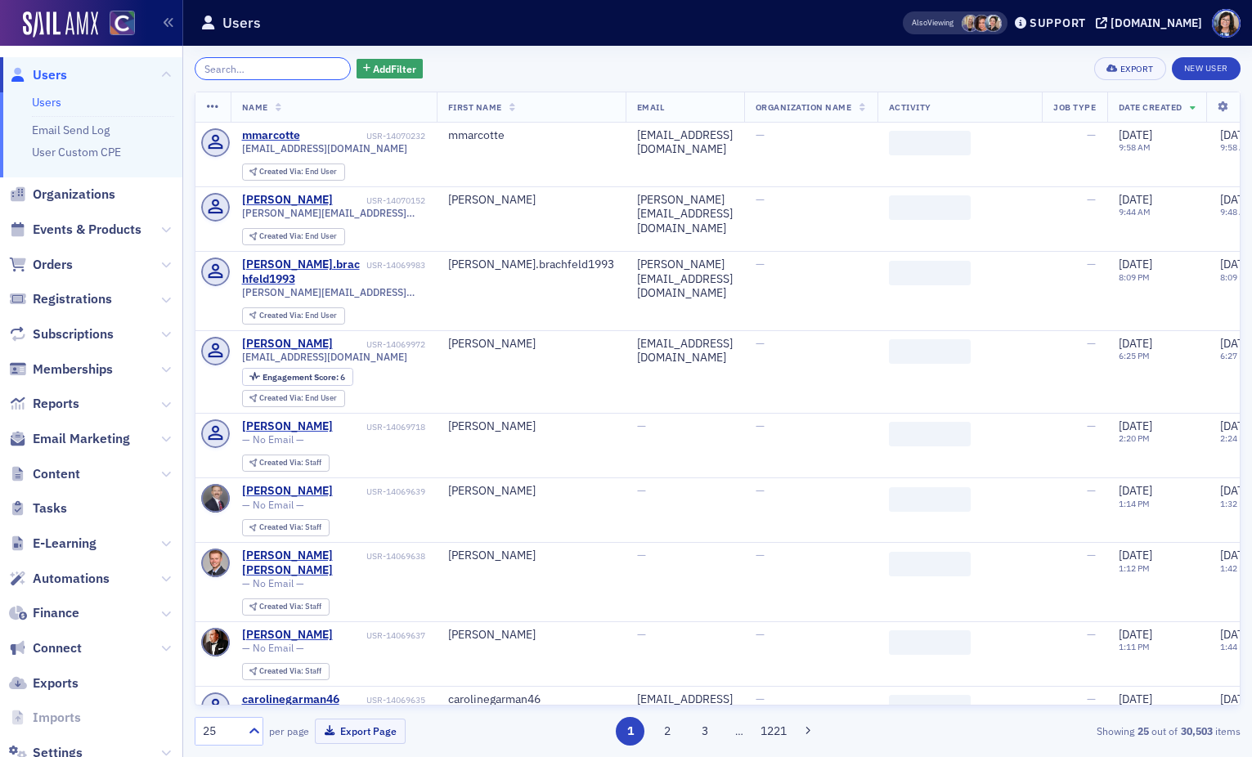
click at [271, 70] on input "search" at bounding box center [273, 68] width 156 height 23
paste input "michelle.wolf.67@gmail.com"
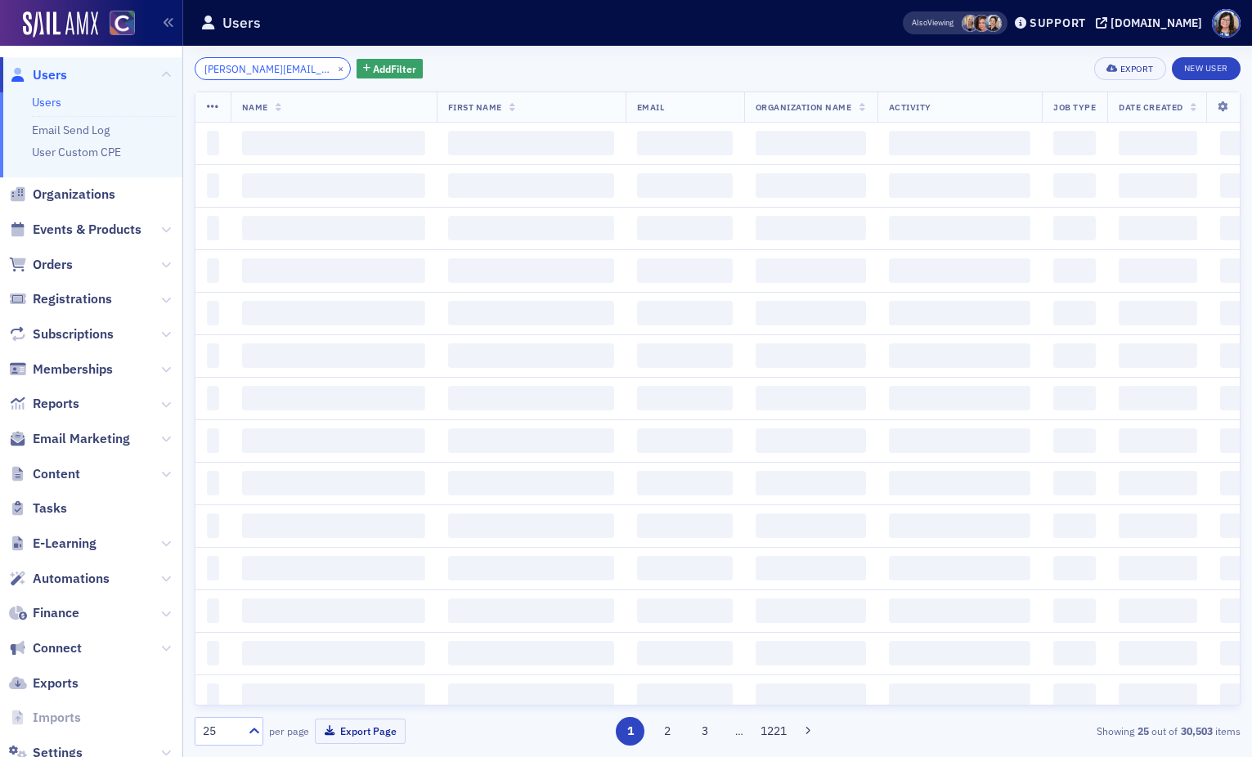
scroll to position [0, 22]
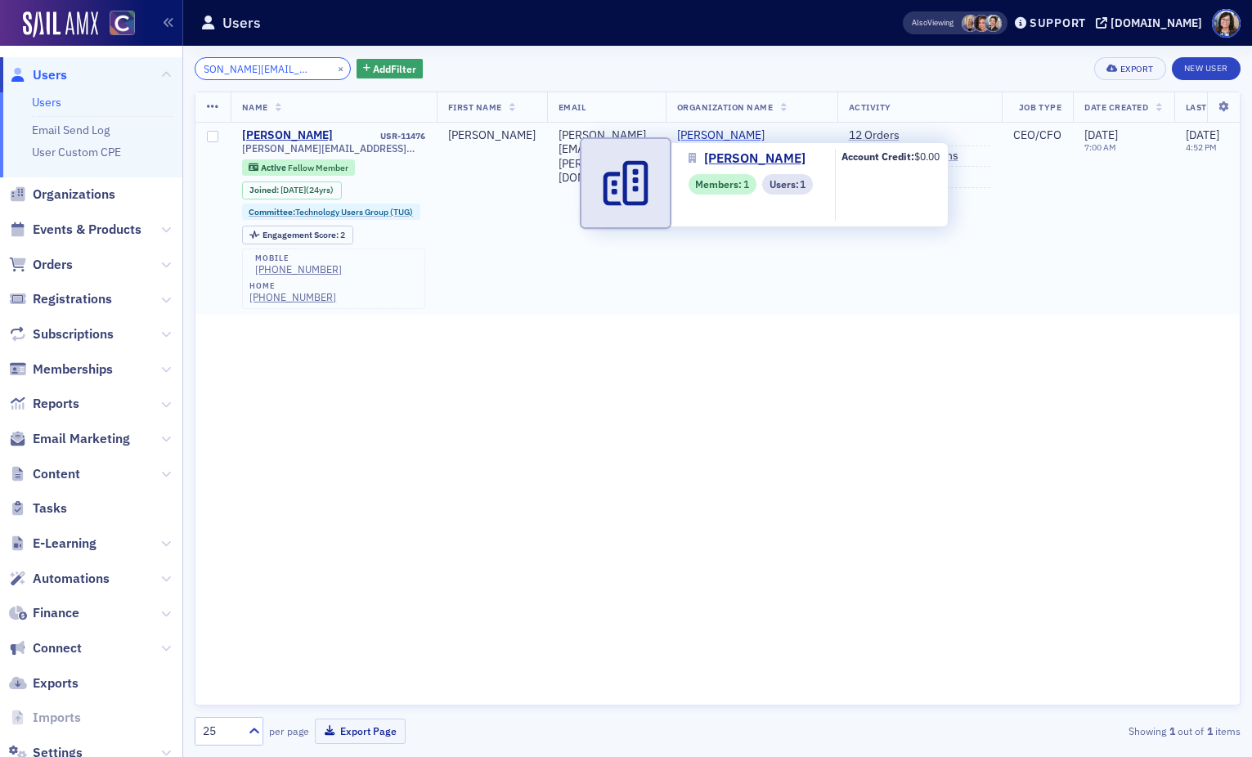
type input "michelle.wolf.67@gmail.com"
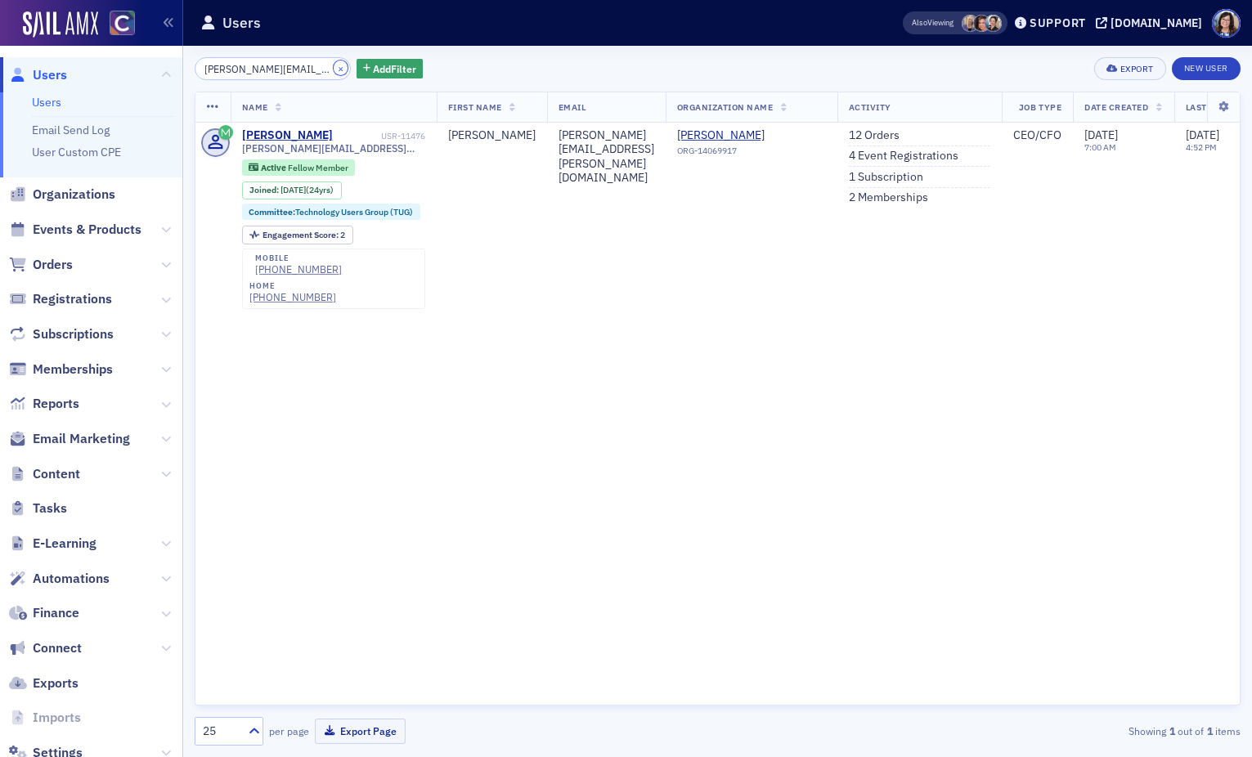
click at [334, 69] on button "×" at bounding box center [341, 68] width 15 height 15
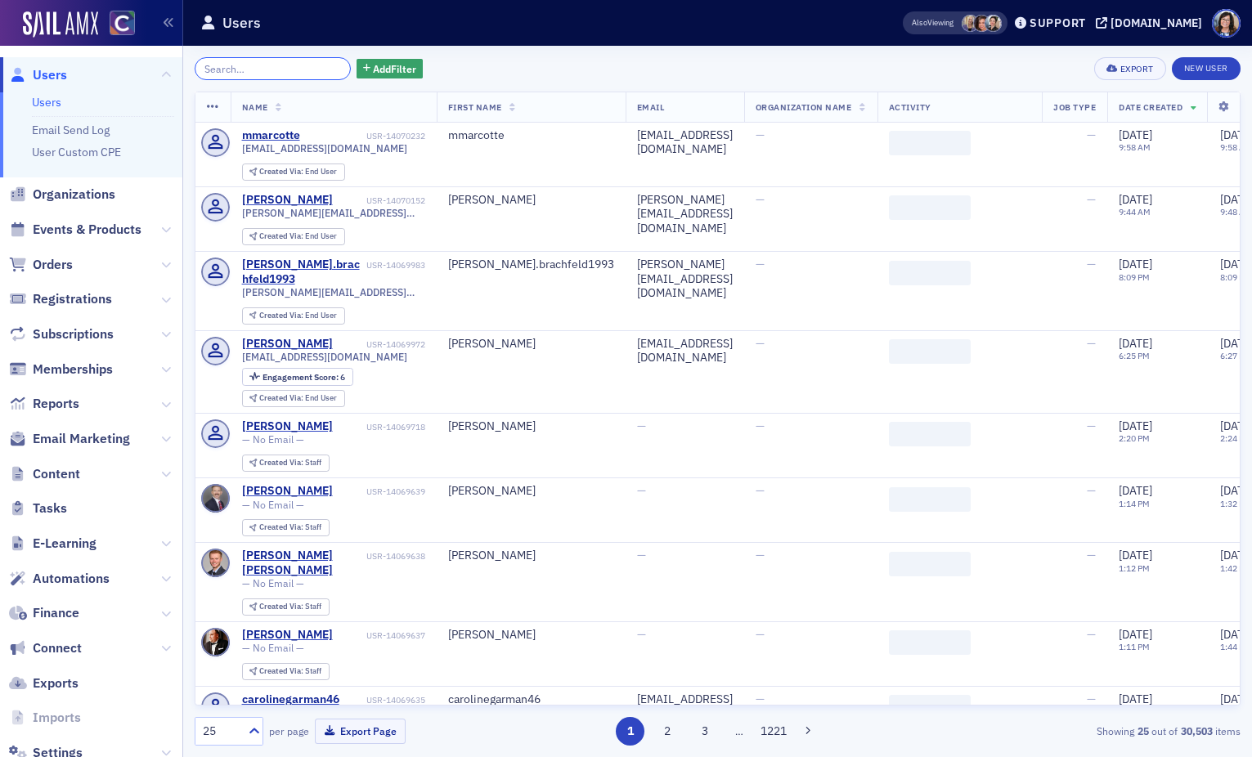
click at [289, 70] on input "search" at bounding box center [273, 68] width 156 height 23
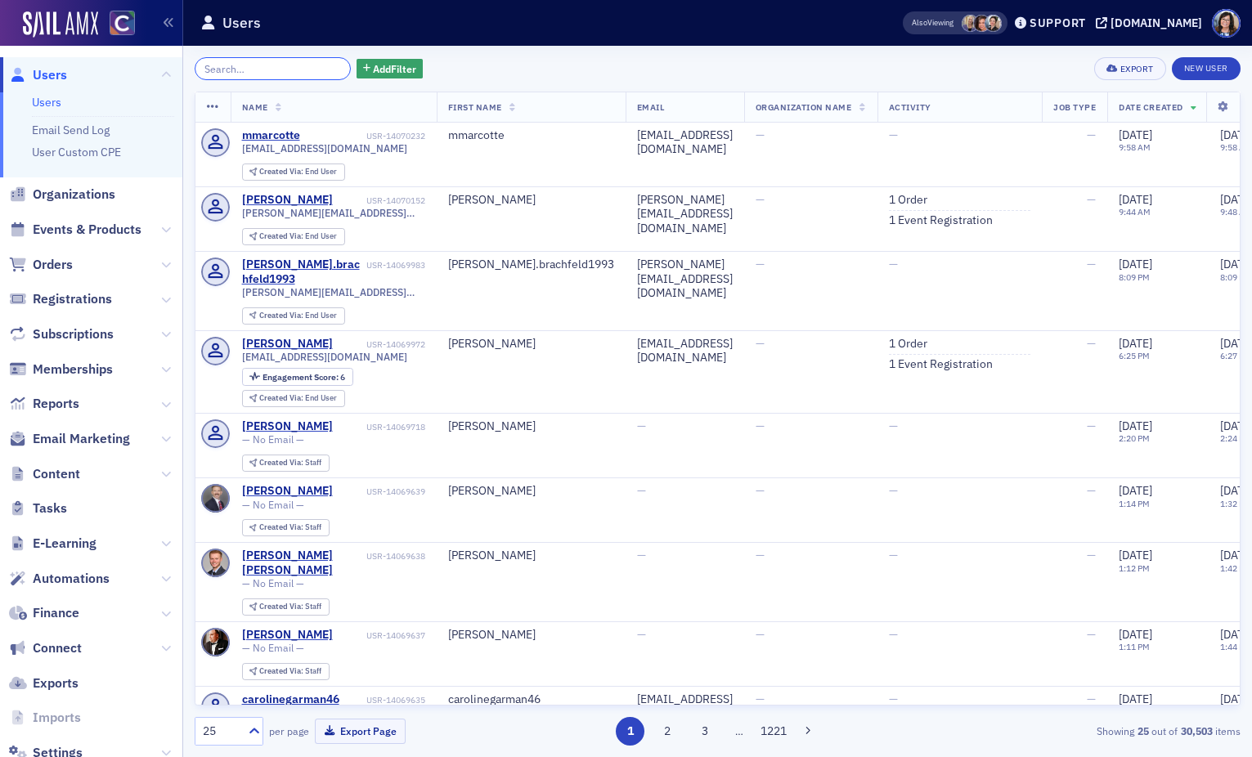
paste input "cpaguru@gmail.com"
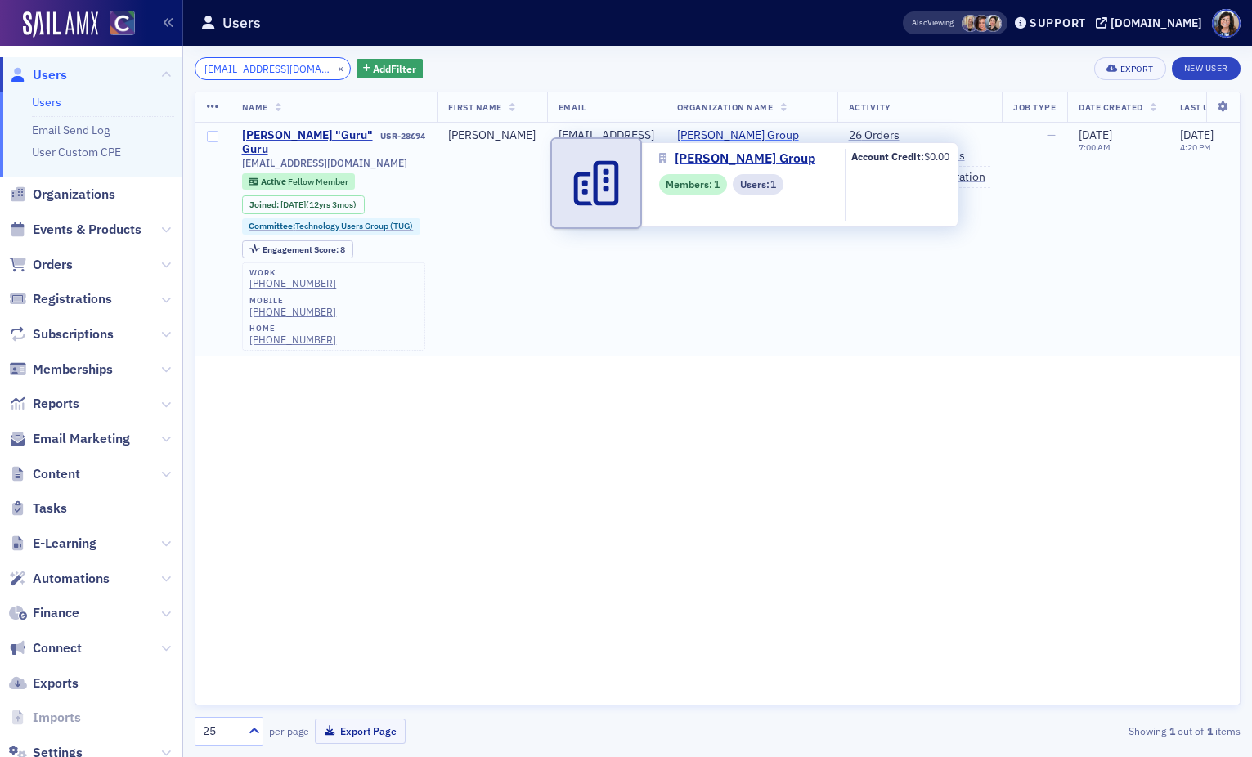
type input "cpaguru@gmail.com"
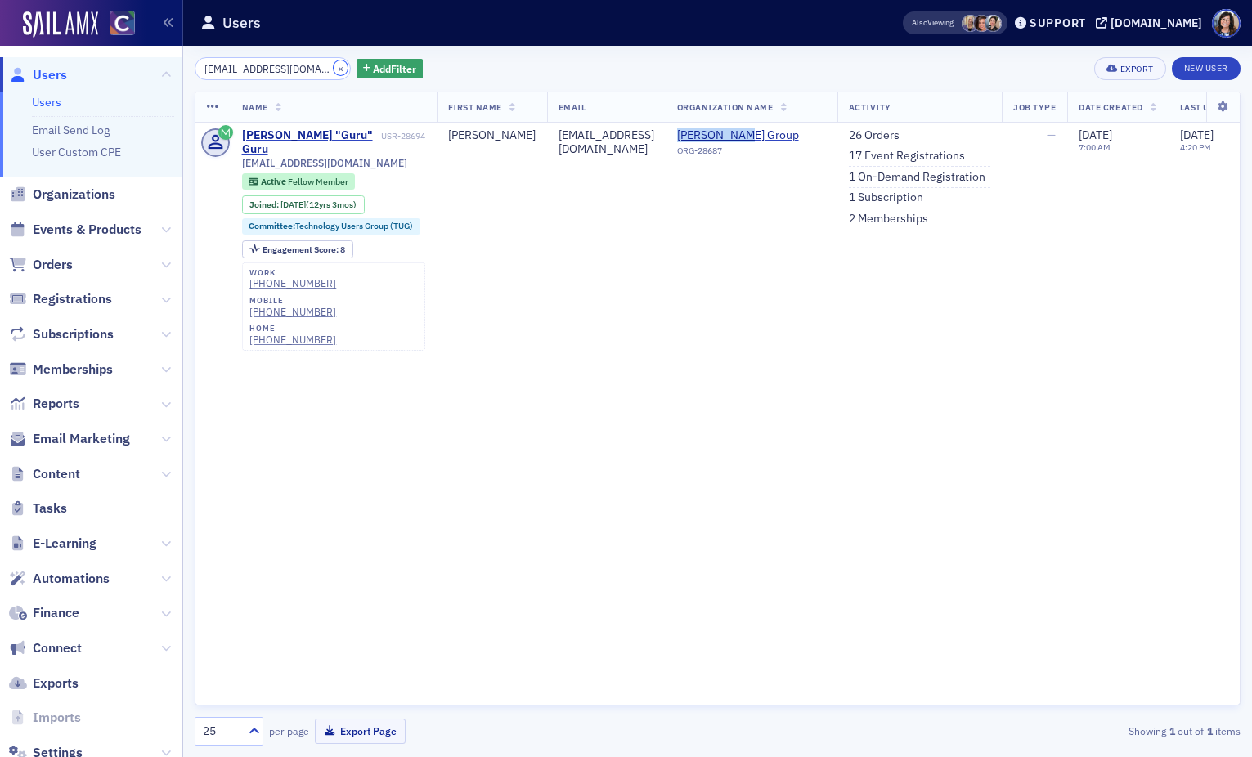
drag, startPoint x: 319, startPoint y: 65, endPoint x: 286, endPoint y: 69, distance: 32.9
click at [334, 65] on button "×" at bounding box center [341, 68] width 15 height 15
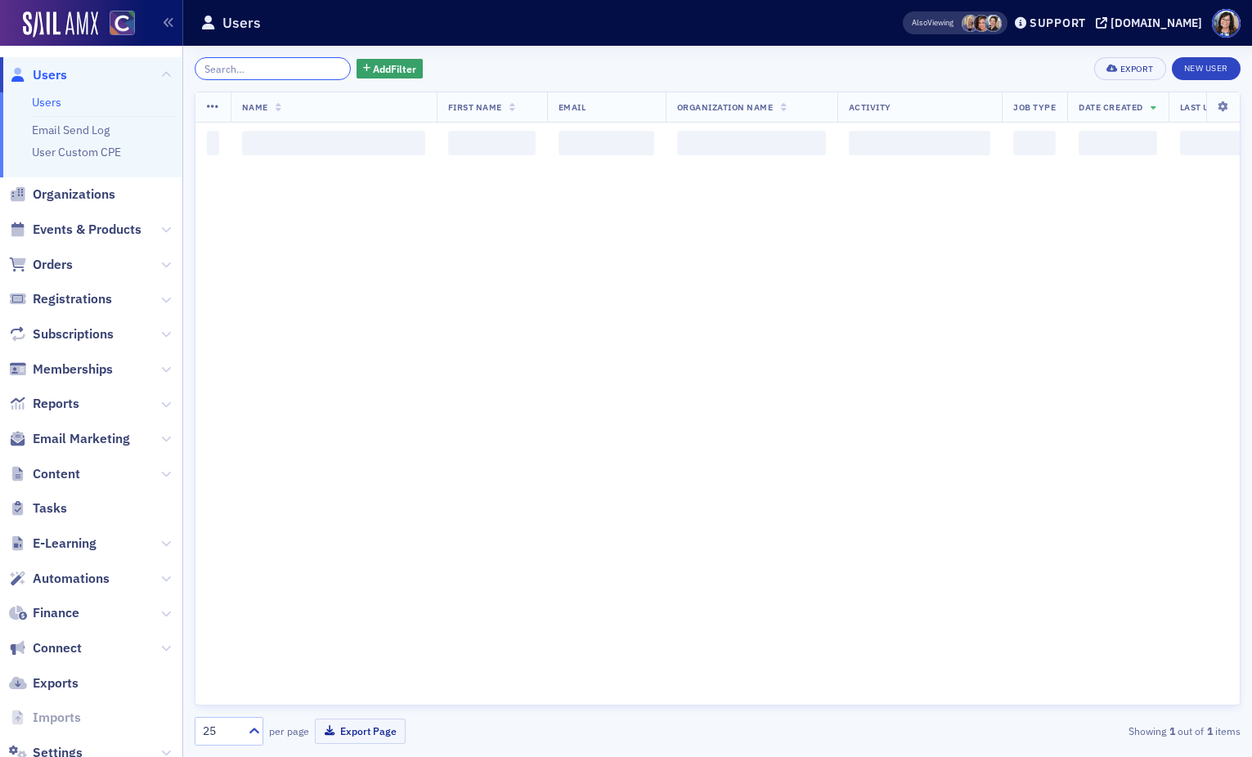
click at [285, 69] on input "search" at bounding box center [273, 68] width 156 height 23
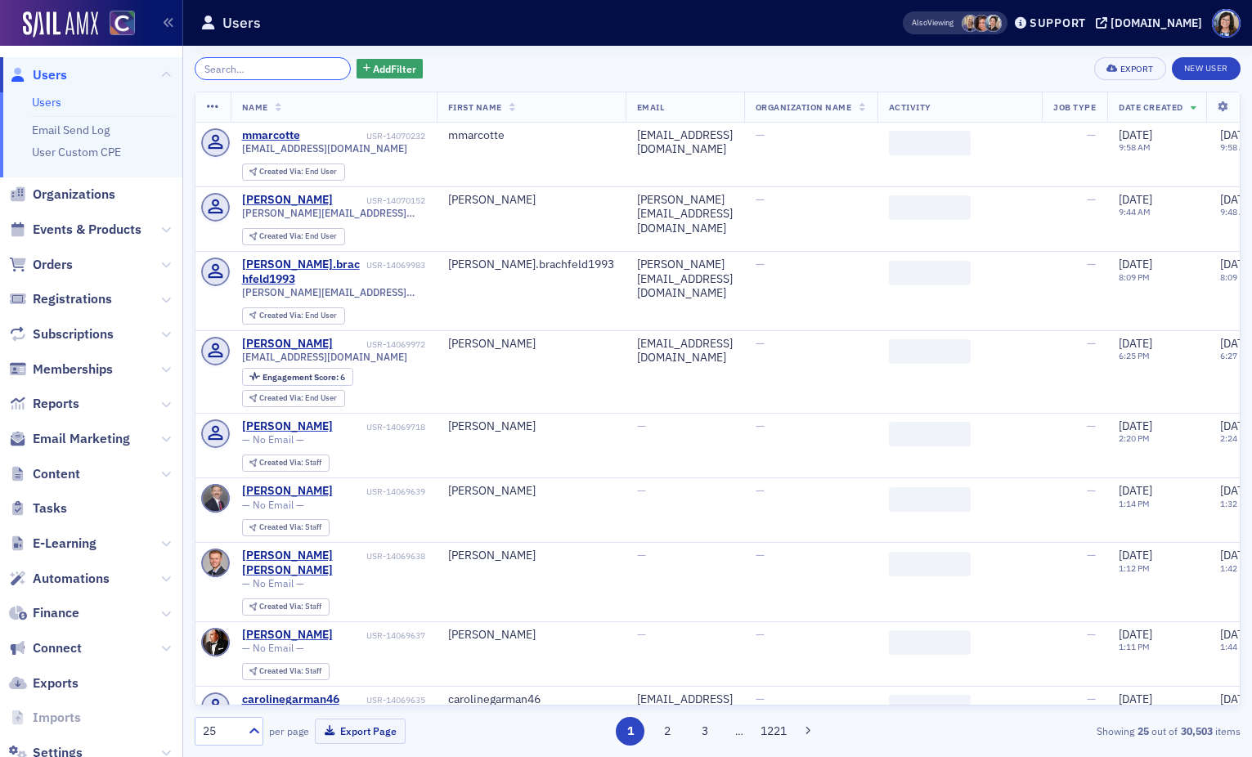
paste input "nhagan@zaa.cpa"
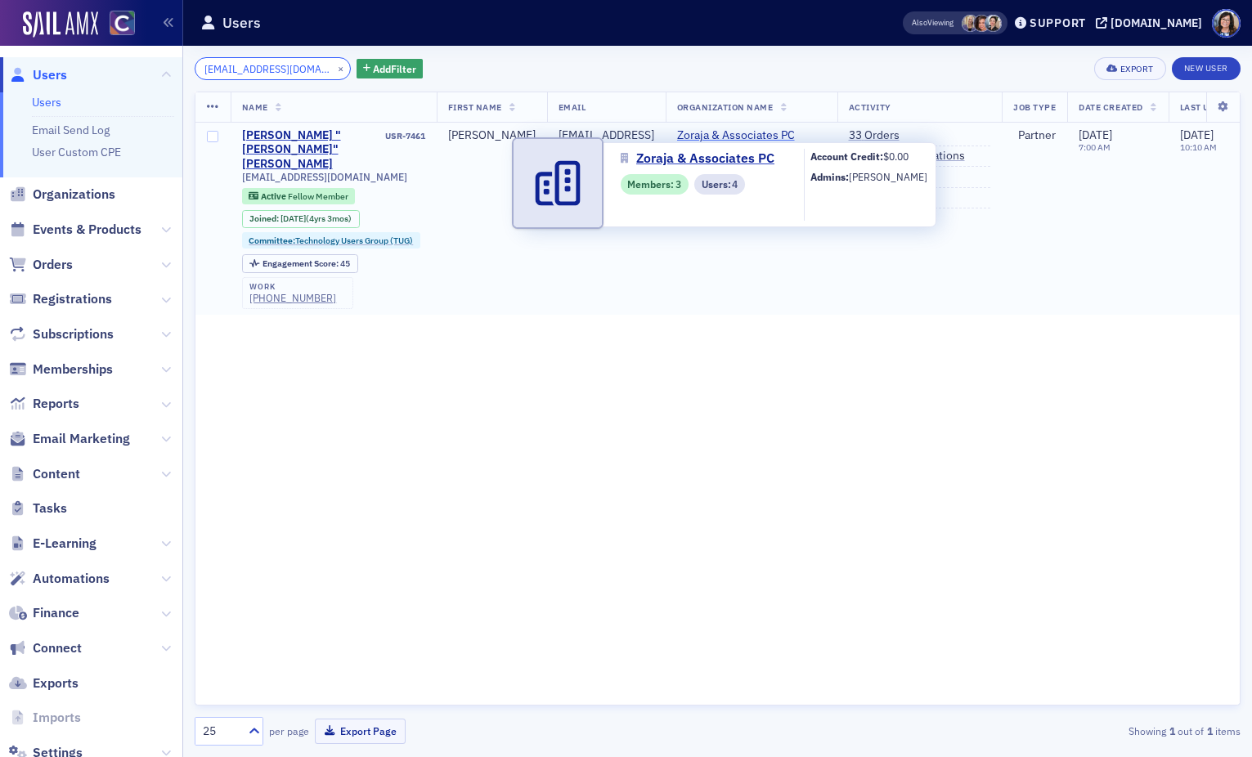
type input "nhagan@zaa.cpa"
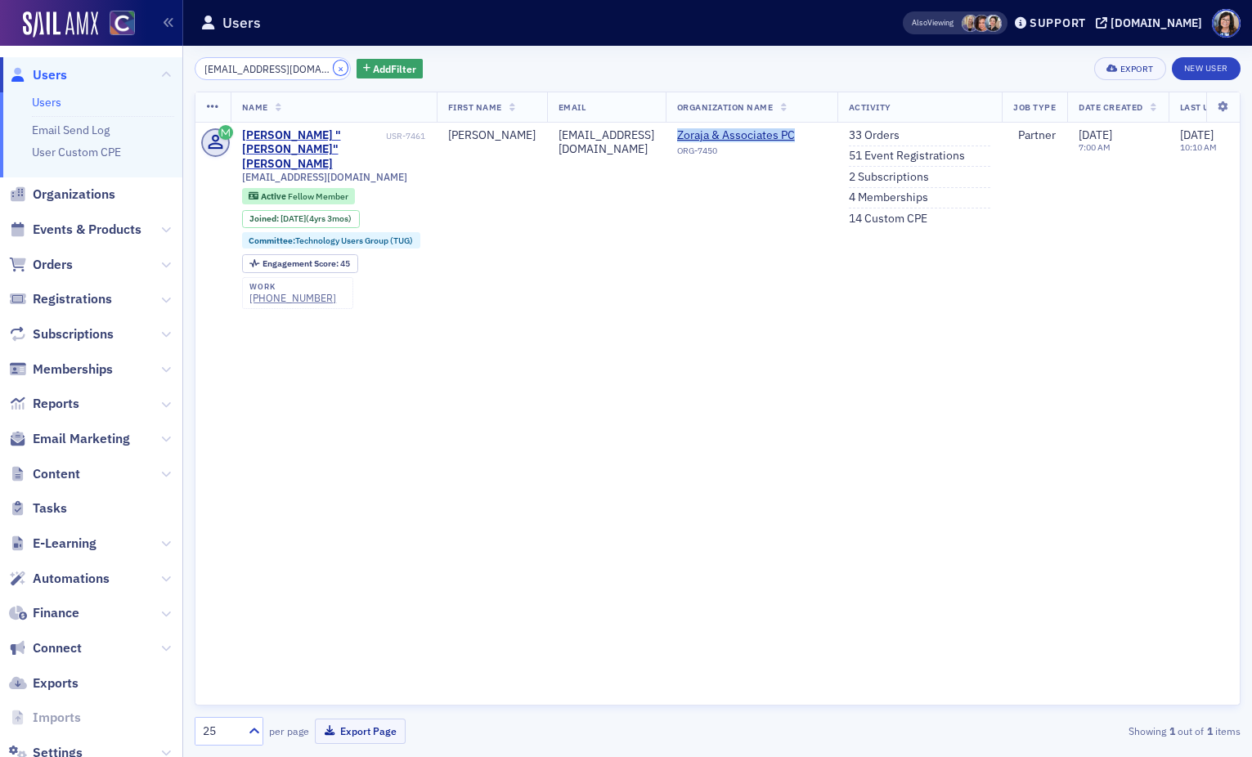
click at [334, 68] on button "×" at bounding box center [341, 68] width 15 height 15
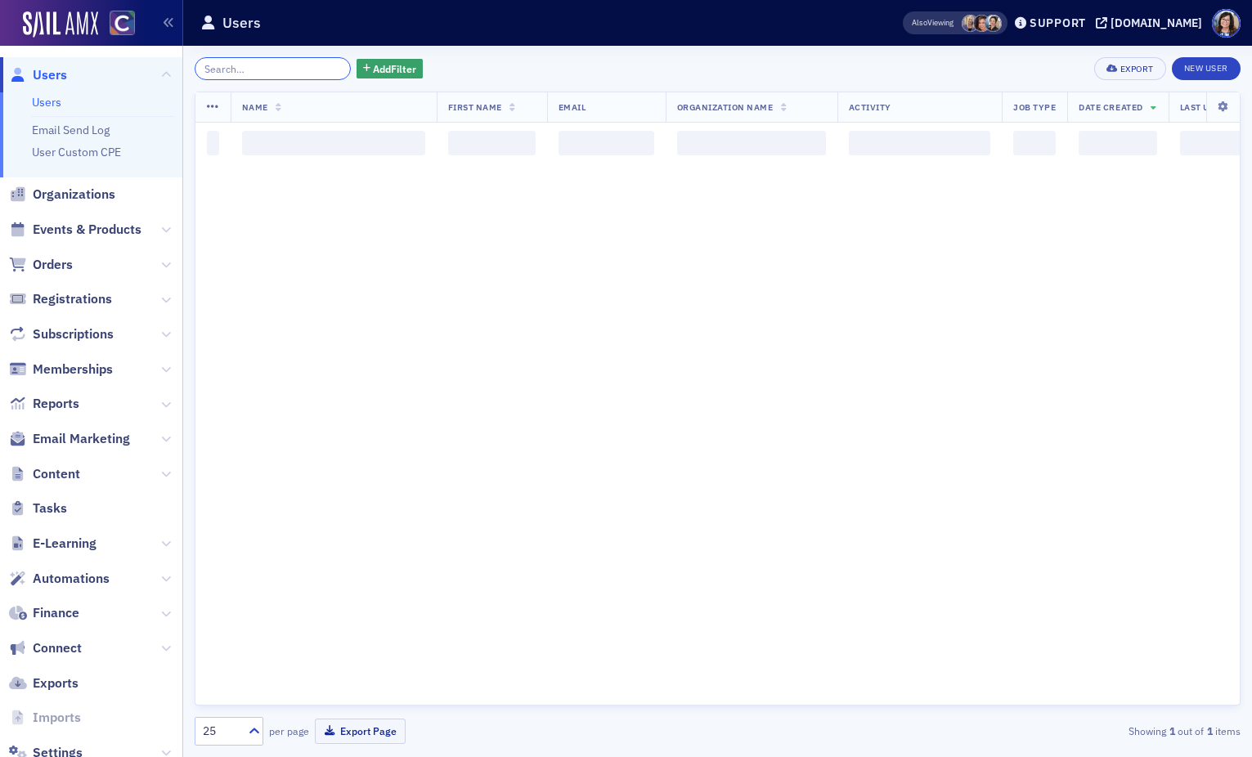
click at [272, 72] on input "search" at bounding box center [273, 68] width 156 height 23
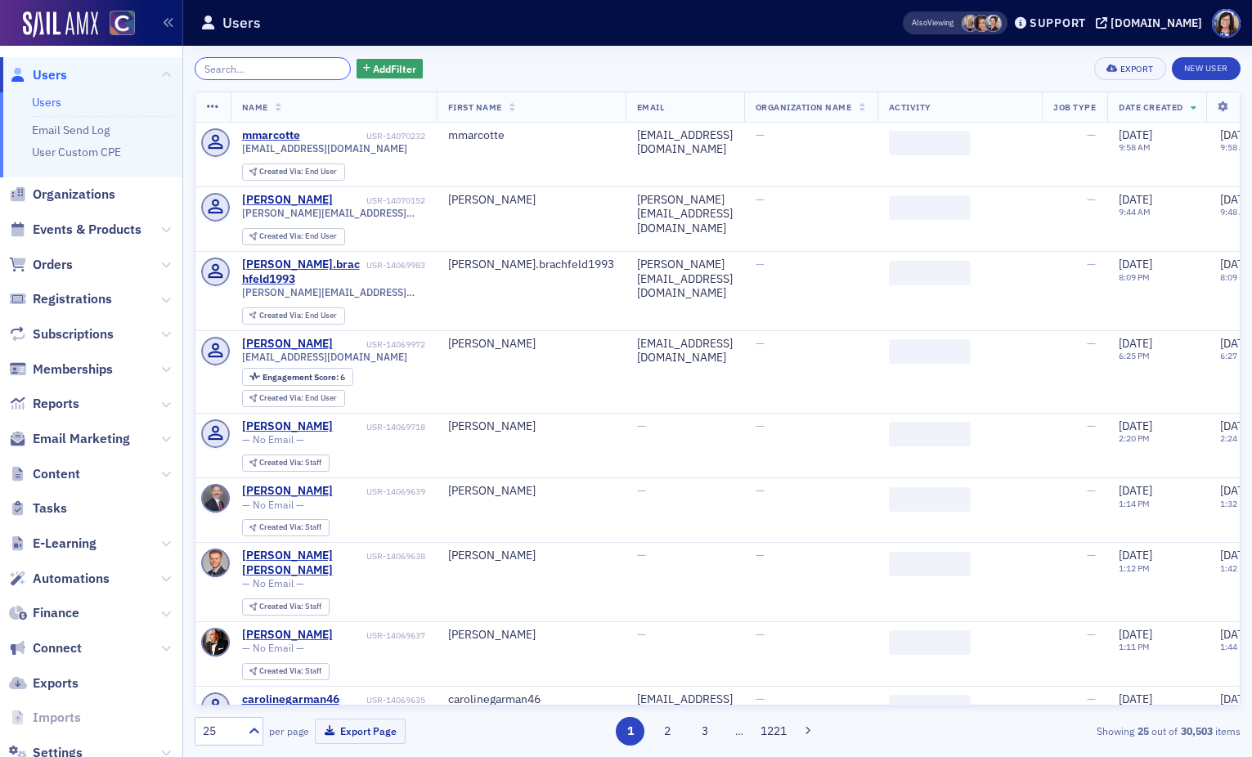
paste input "tosin@needles-audit.com"
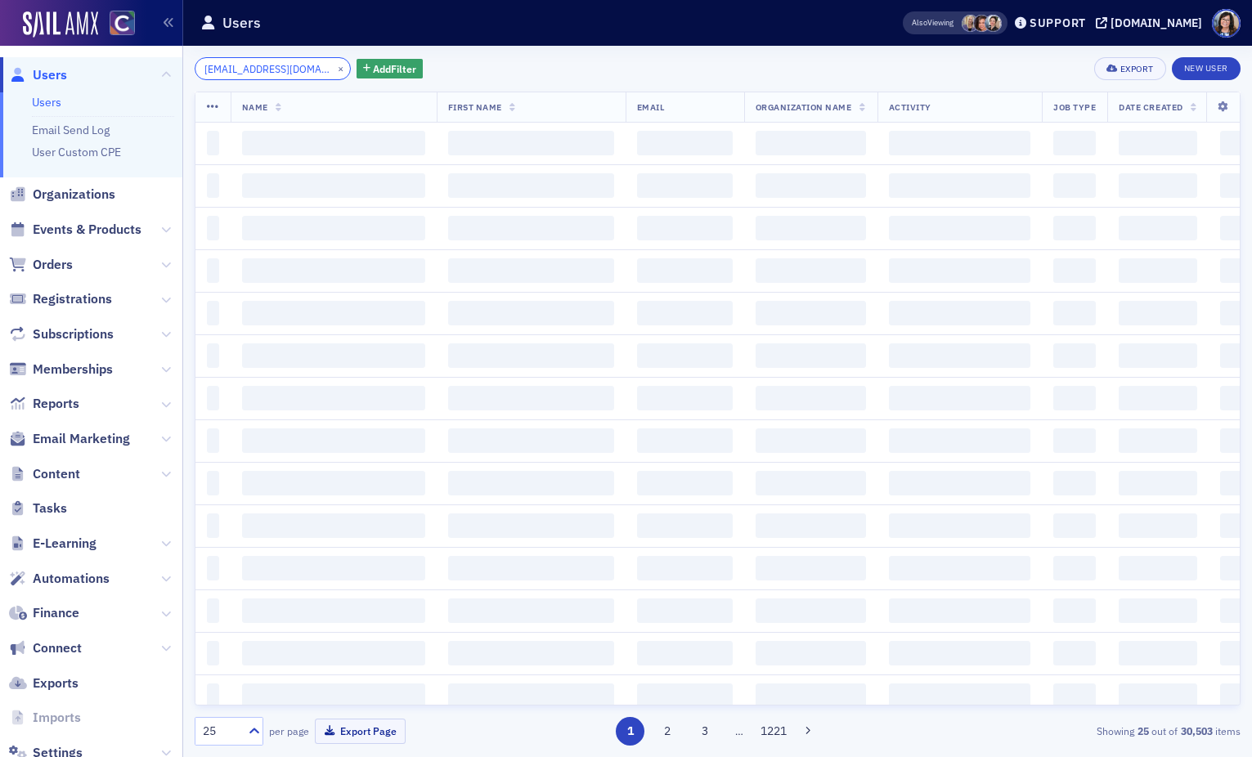
scroll to position [0, 7]
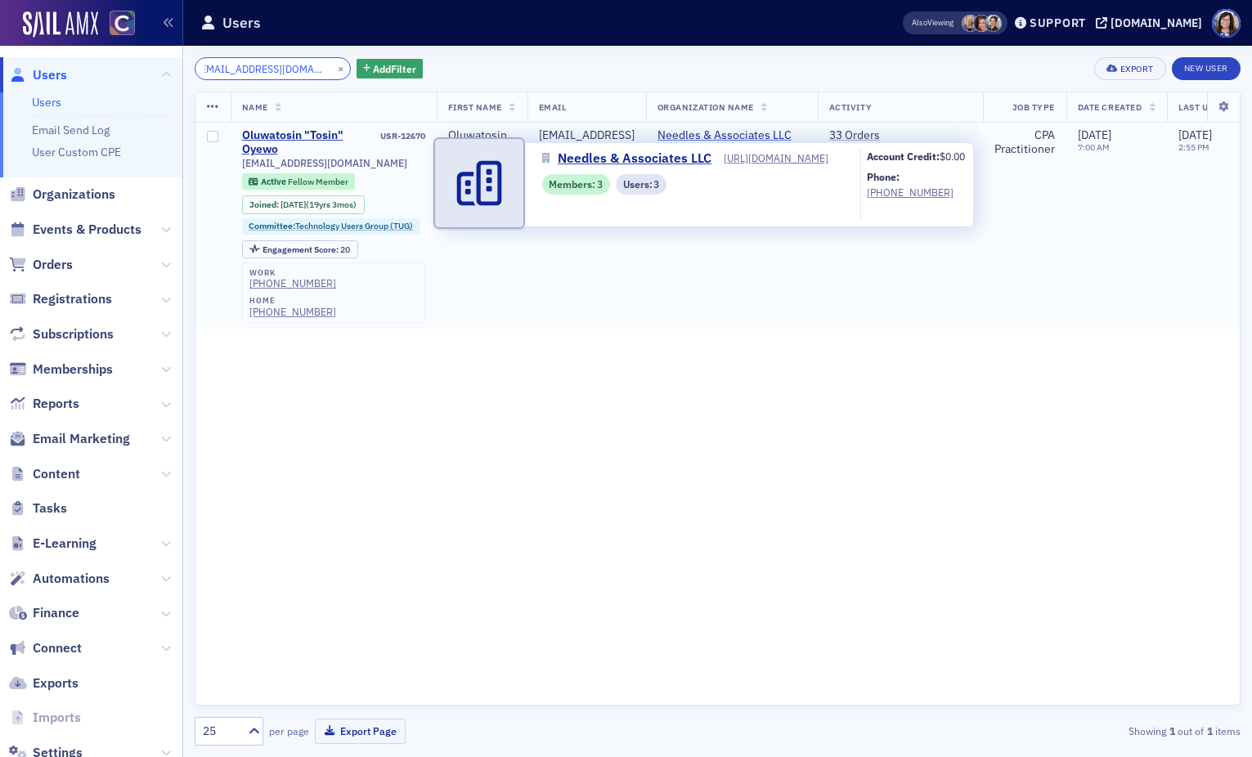
type input "tosin@needles-audit.com"
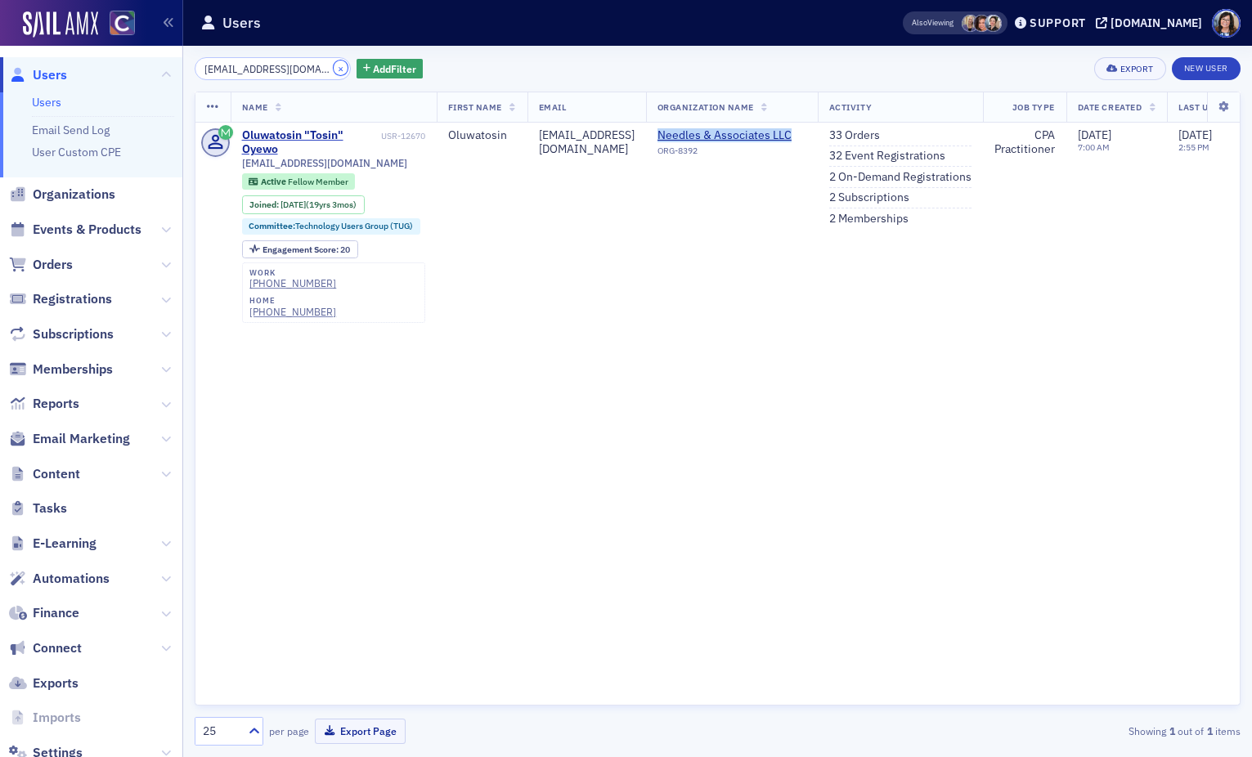
click at [334, 67] on button "×" at bounding box center [341, 68] width 15 height 15
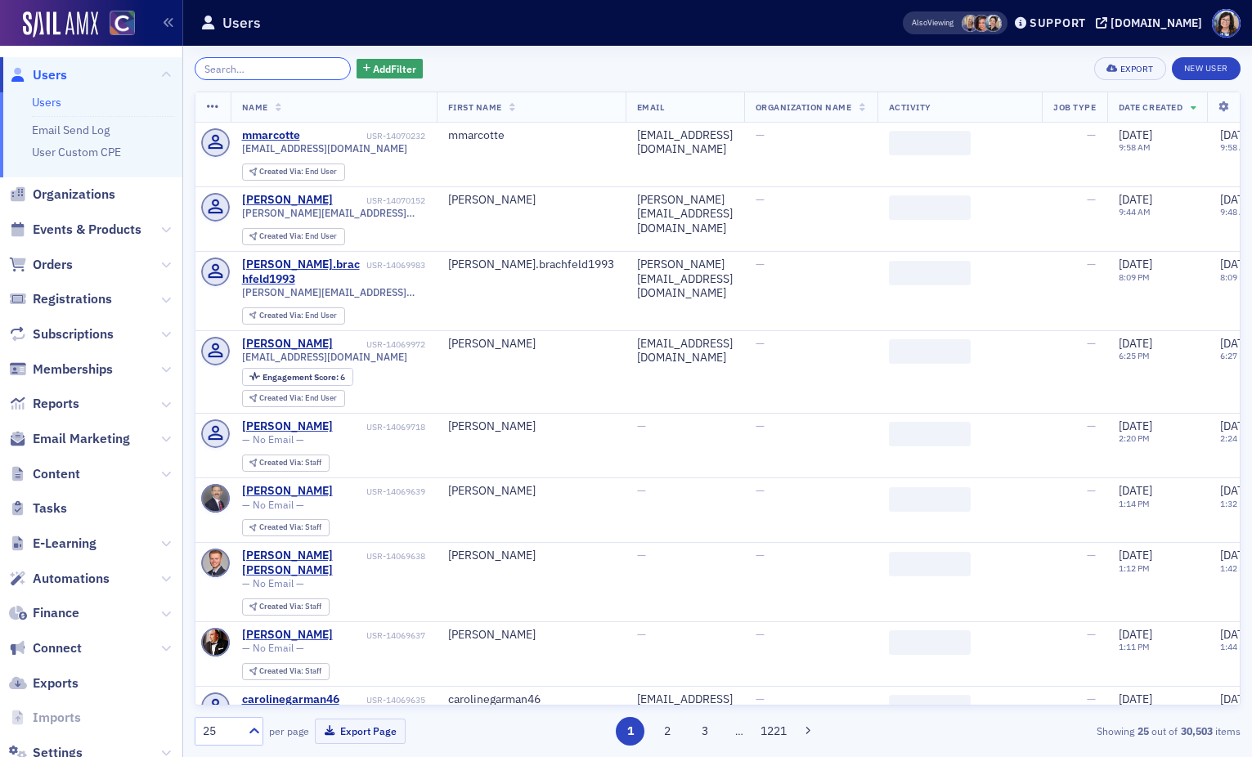
click at [253, 66] on input "search" at bounding box center [273, 68] width 156 height 23
paste input "Ayeni_yinka"
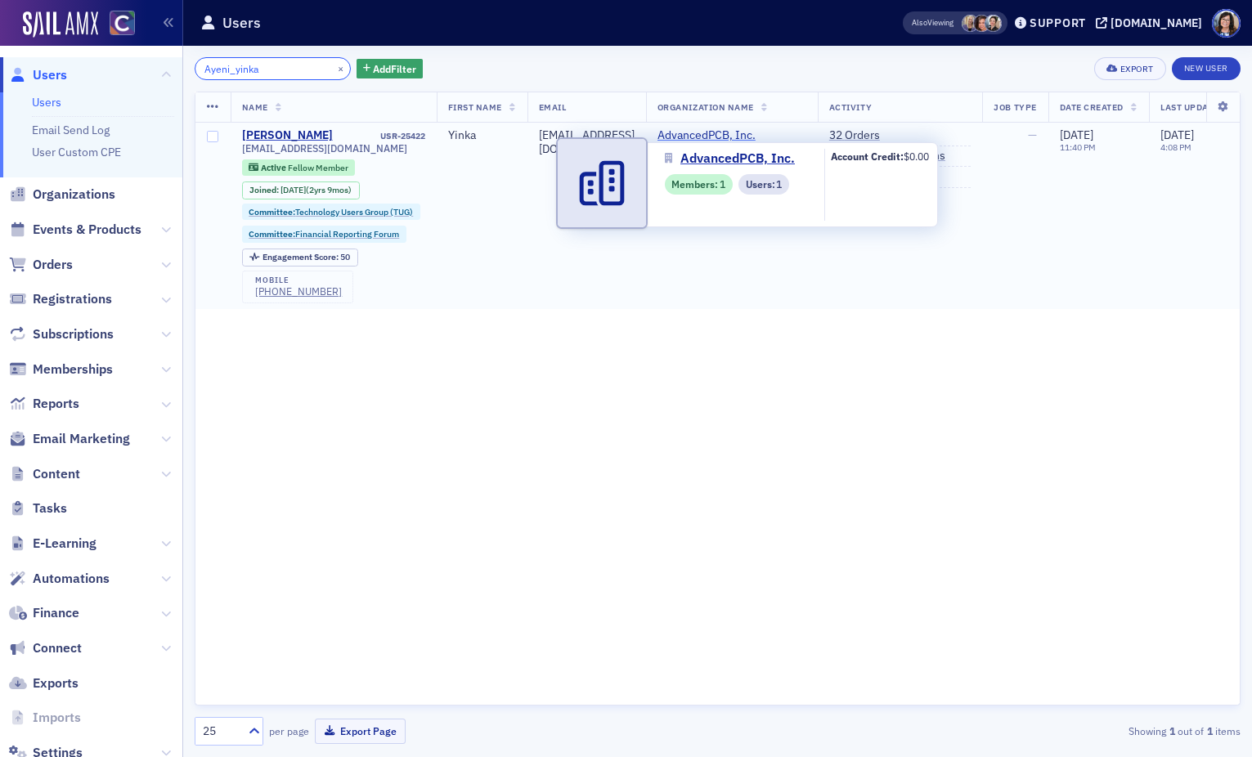
type input "Ayeni_yinka"
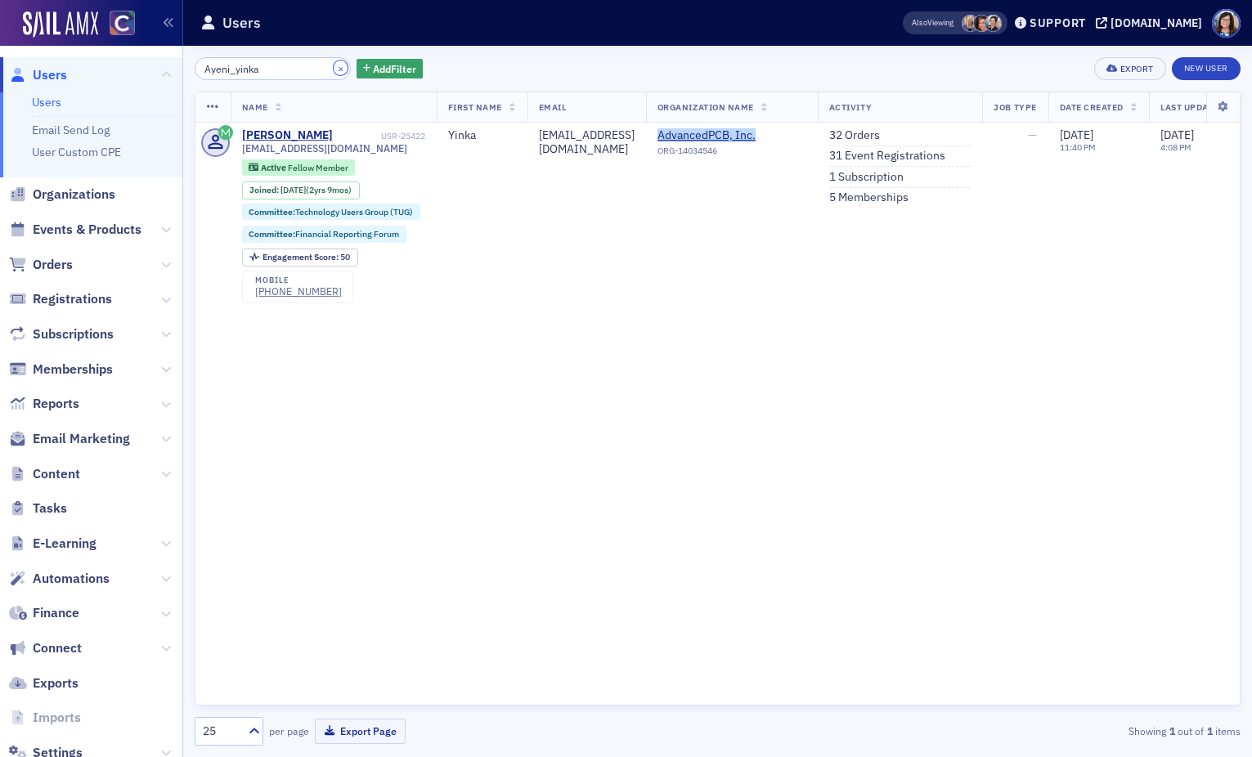
click at [334, 68] on button "×" at bounding box center [341, 68] width 15 height 15
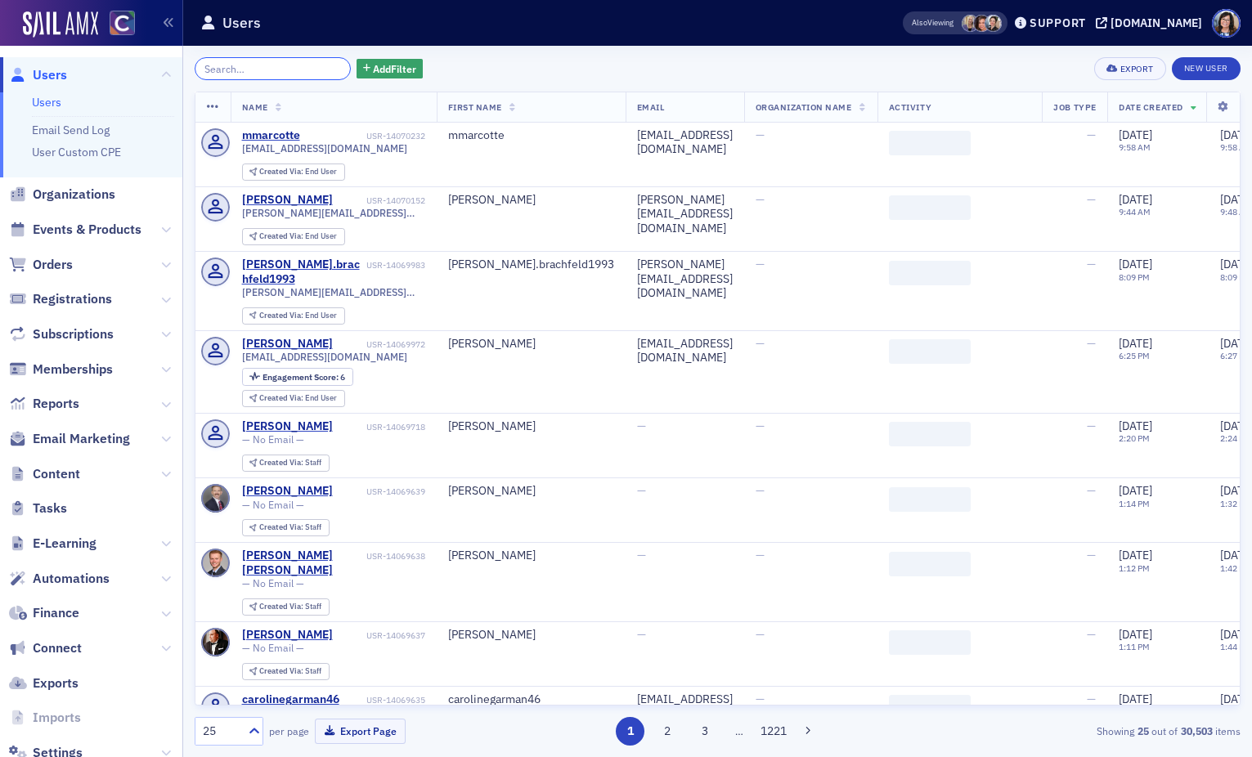
click at [258, 65] on input "search" at bounding box center [273, 68] width 156 height 23
paste input "patricia@businesscloudcpa.com"
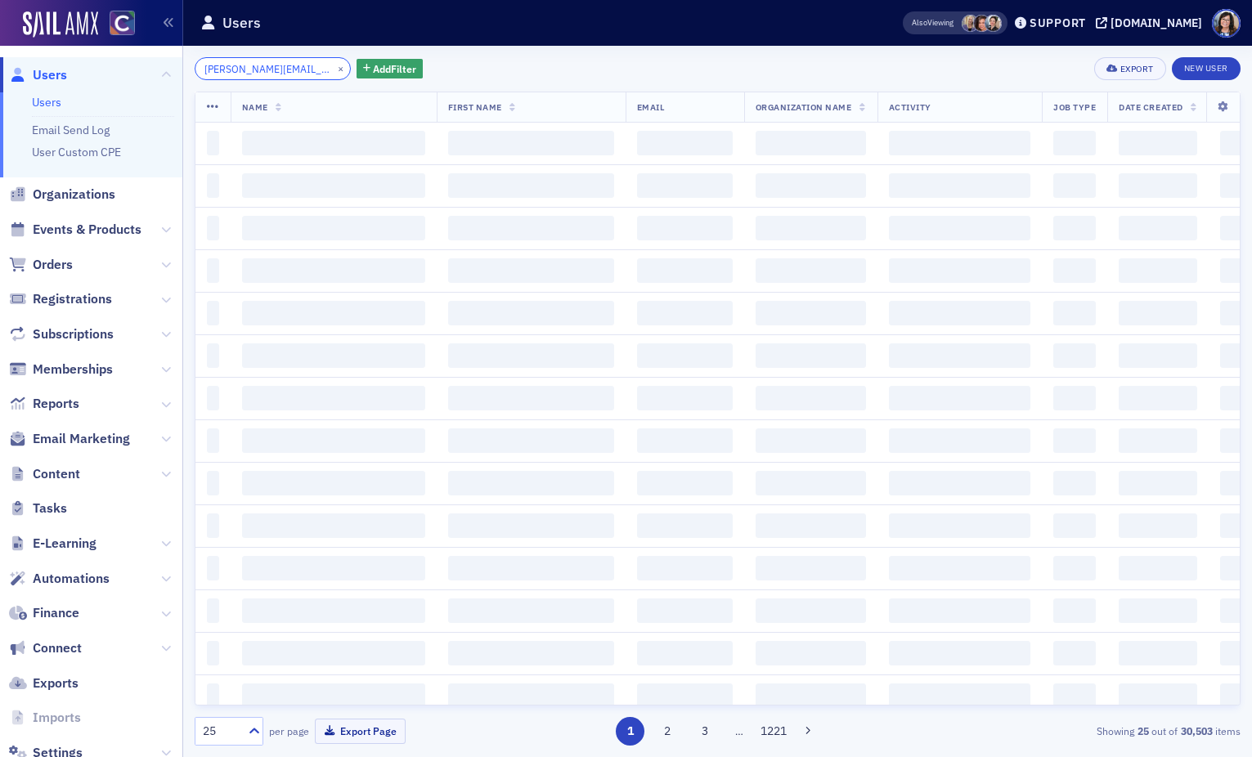
scroll to position [0, 38]
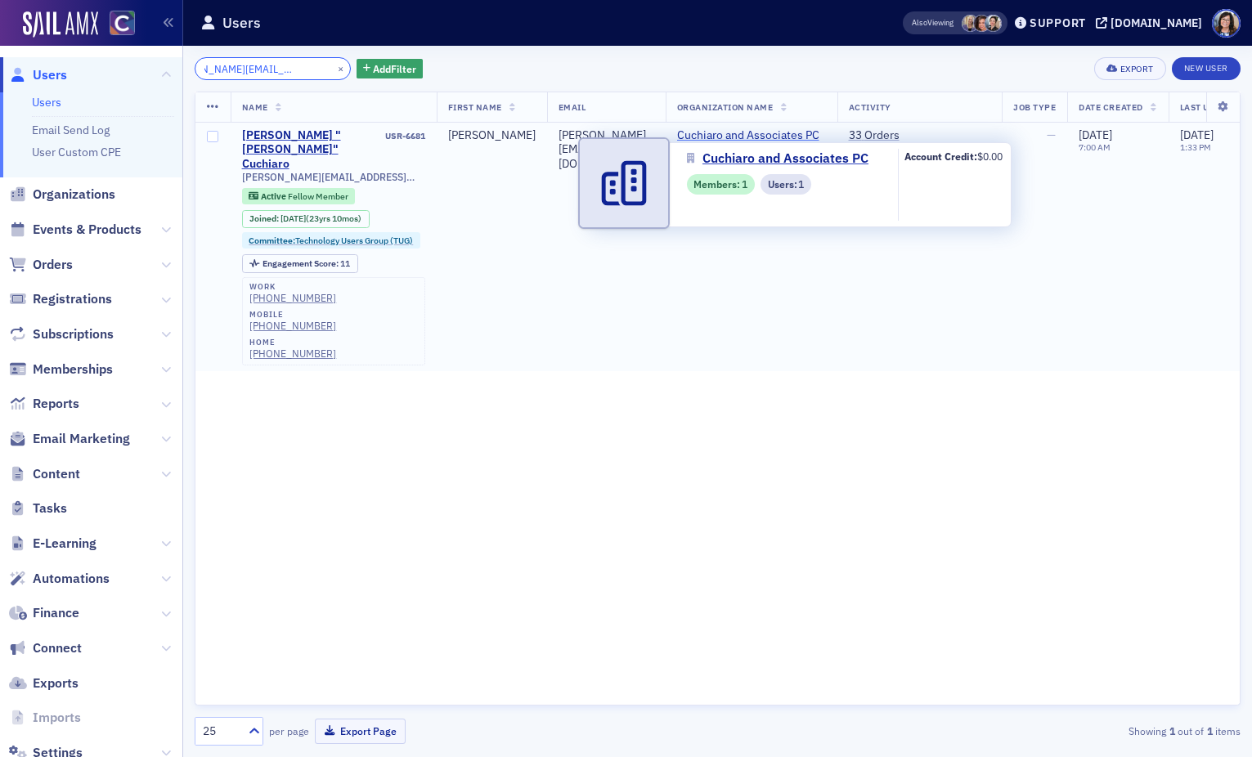
type input "patricia@businesscloudcpa.com"
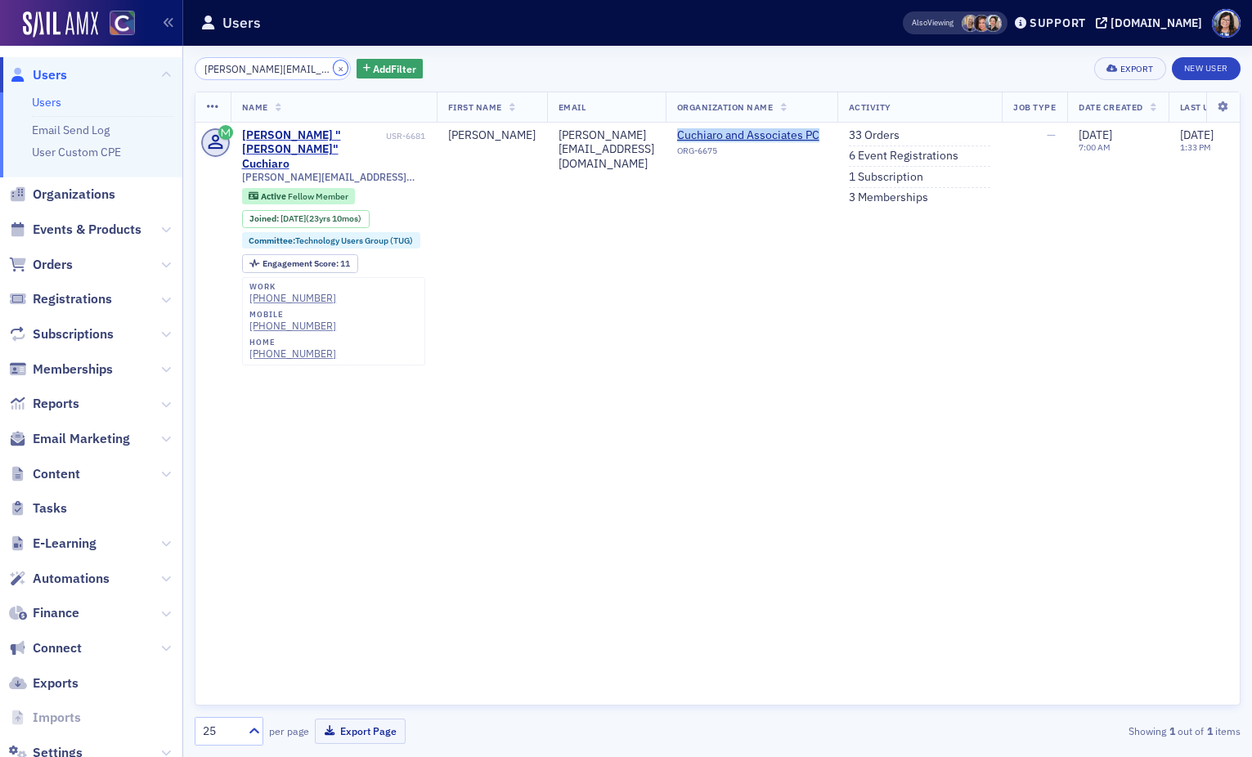
drag, startPoint x: 323, startPoint y: 69, endPoint x: 294, endPoint y: 68, distance: 28.6
click at [334, 69] on button "×" at bounding box center [341, 68] width 15 height 15
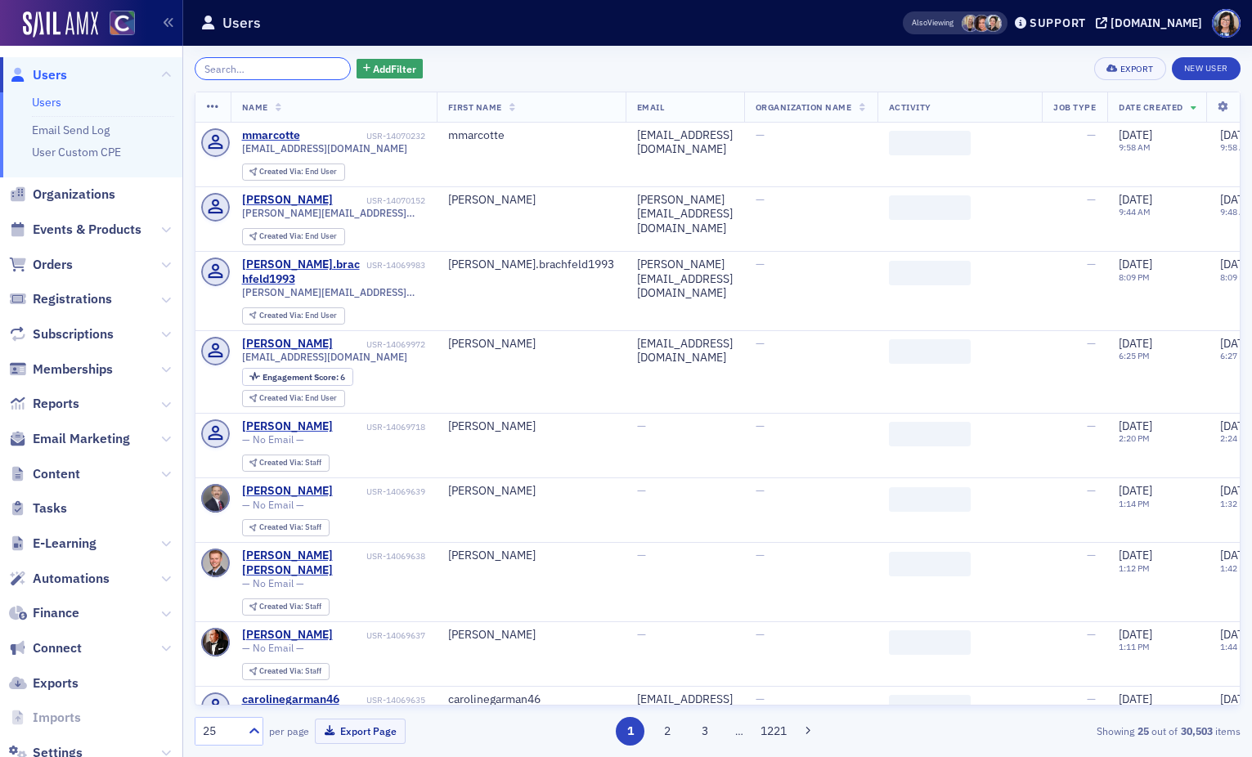
click at [274, 67] on input "search" at bounding box center [273, 68] width 156 height 23
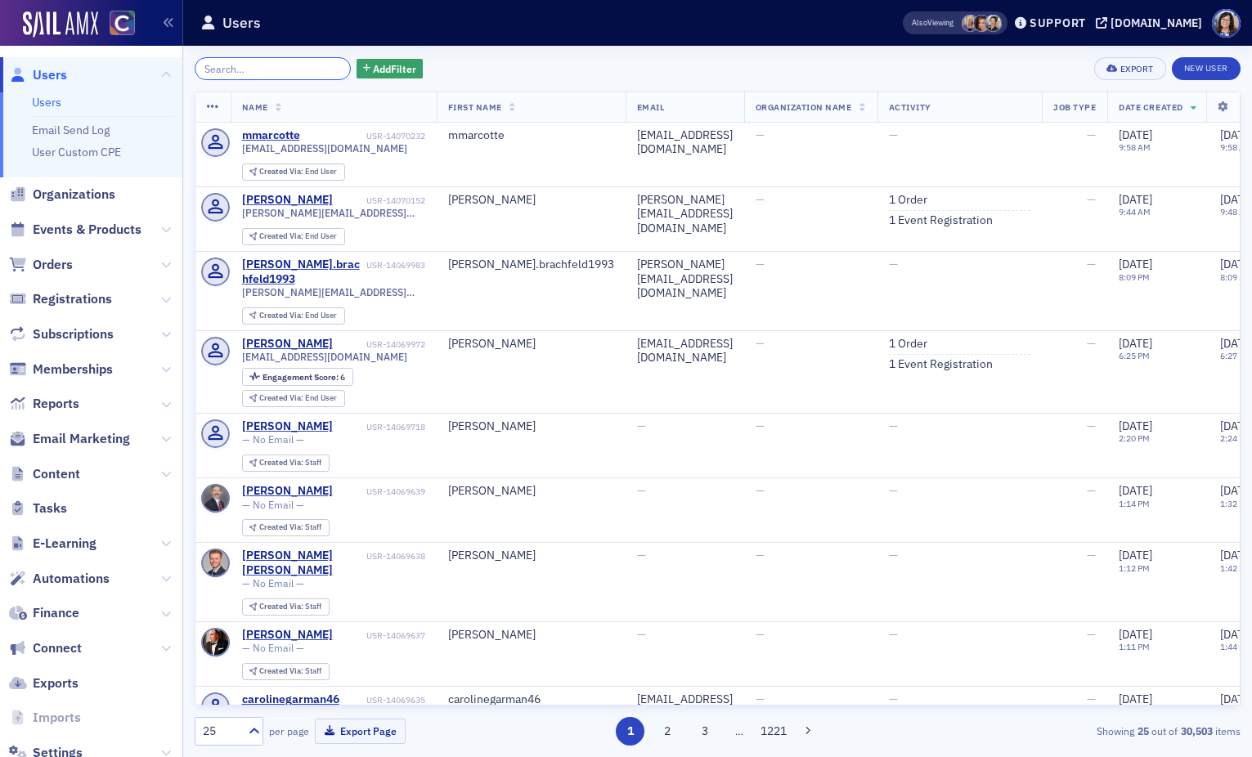
paste input "Pete.Skersis@forvis.com"
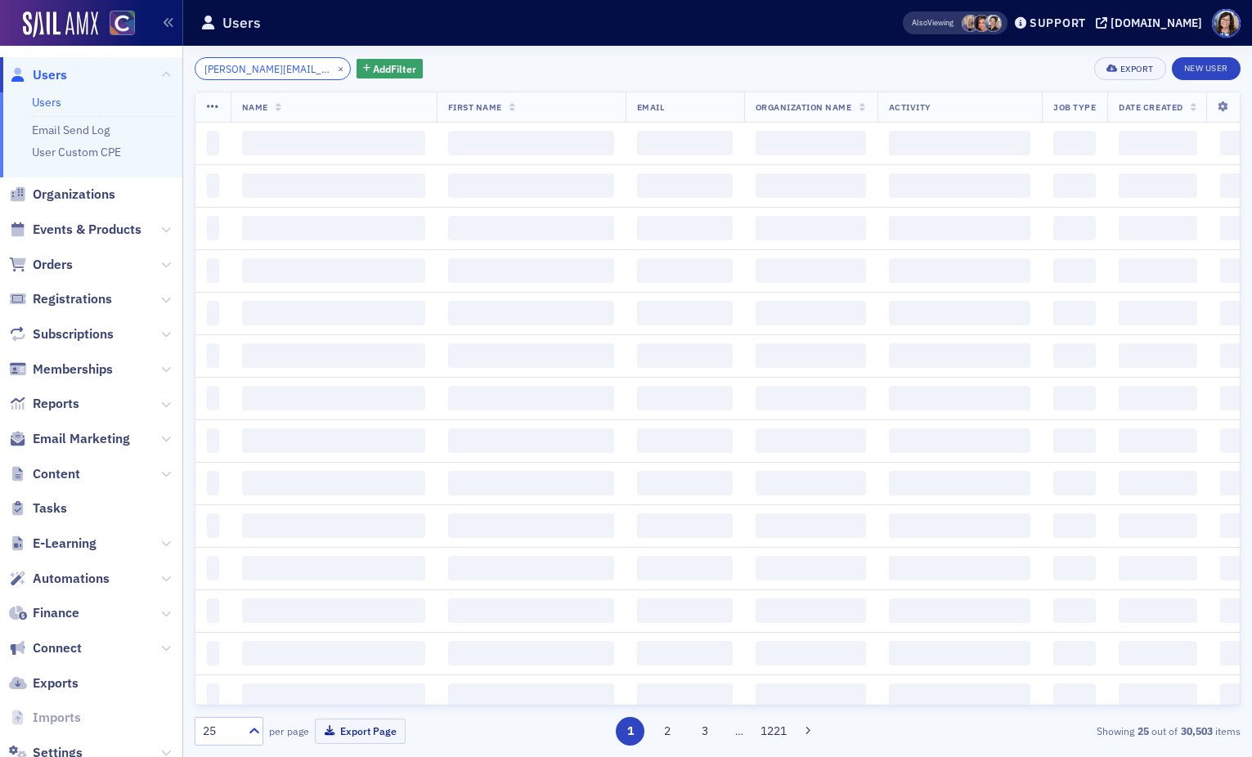
scroll to position [0, 3]
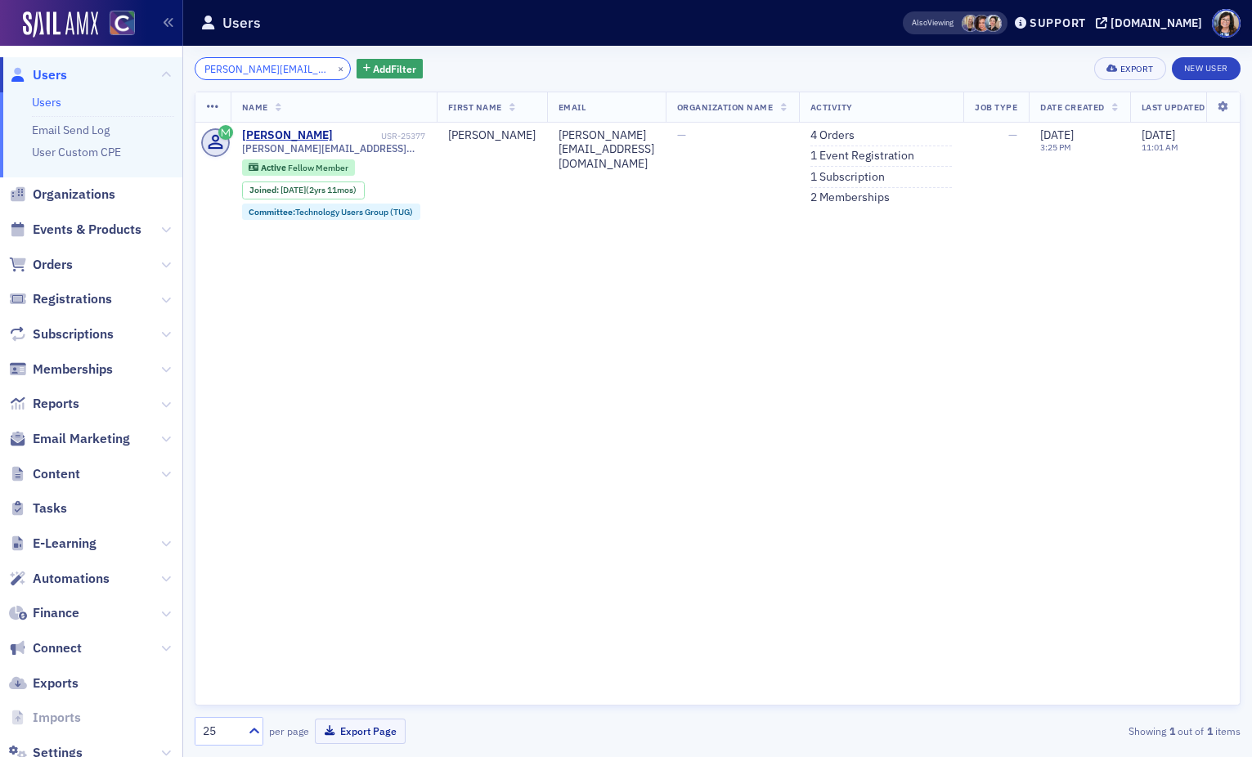
type input "Pete.Skersis@forvis.com"
drag, startPoint x: 325, startPoint y: 69, endPoint x: 314, endPoint y: 70, distance: 10.7
click at [334, 69] on button "×" at bounding box center [341, 68] width 15 height 15
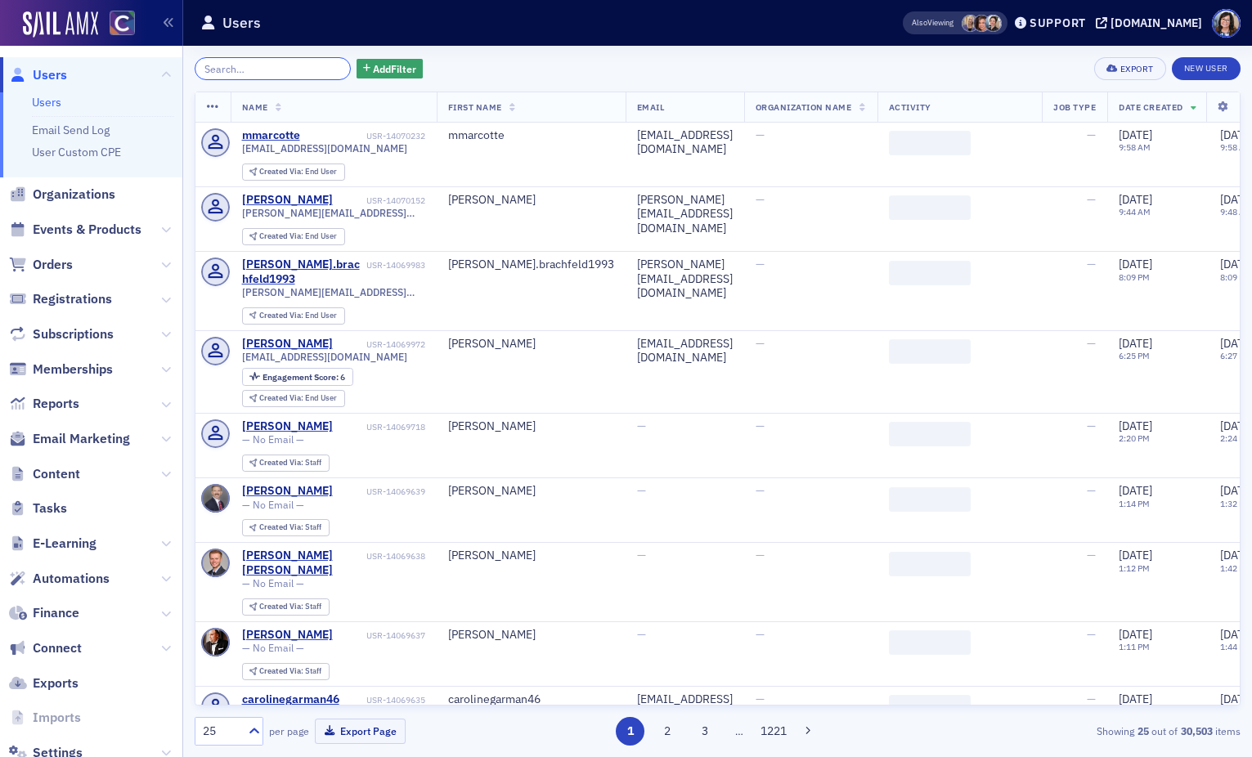
click at [300, 72] on input "search" at bounding box center [273, 68] width 156 height 23
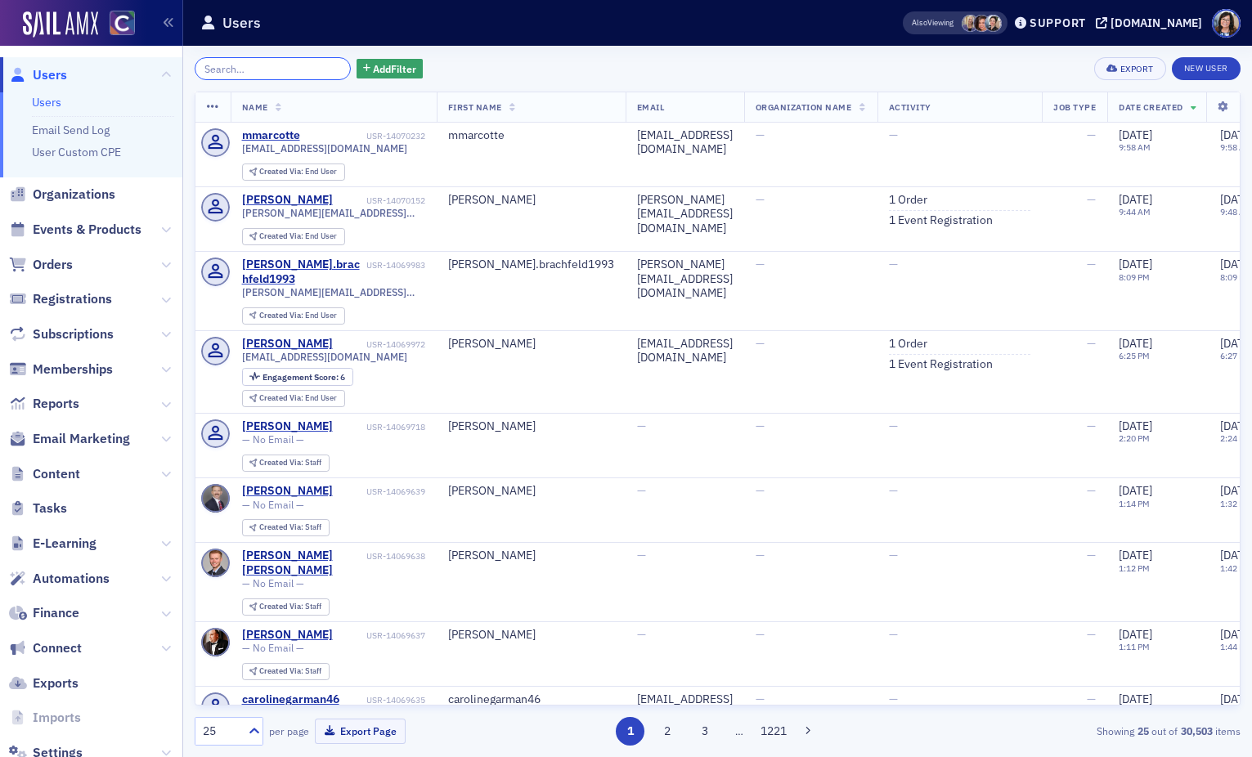
paste input "ray@ringsendllc.com"
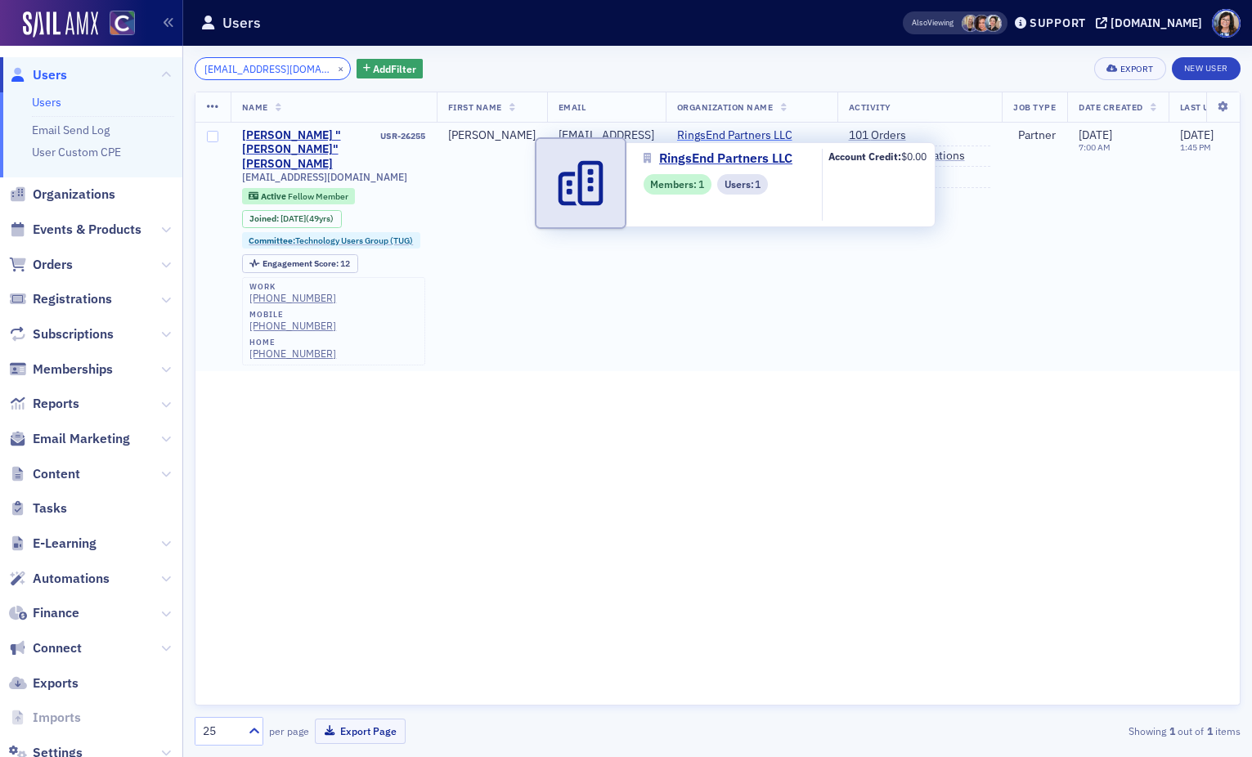
type input "ray@ringsendllc.com"
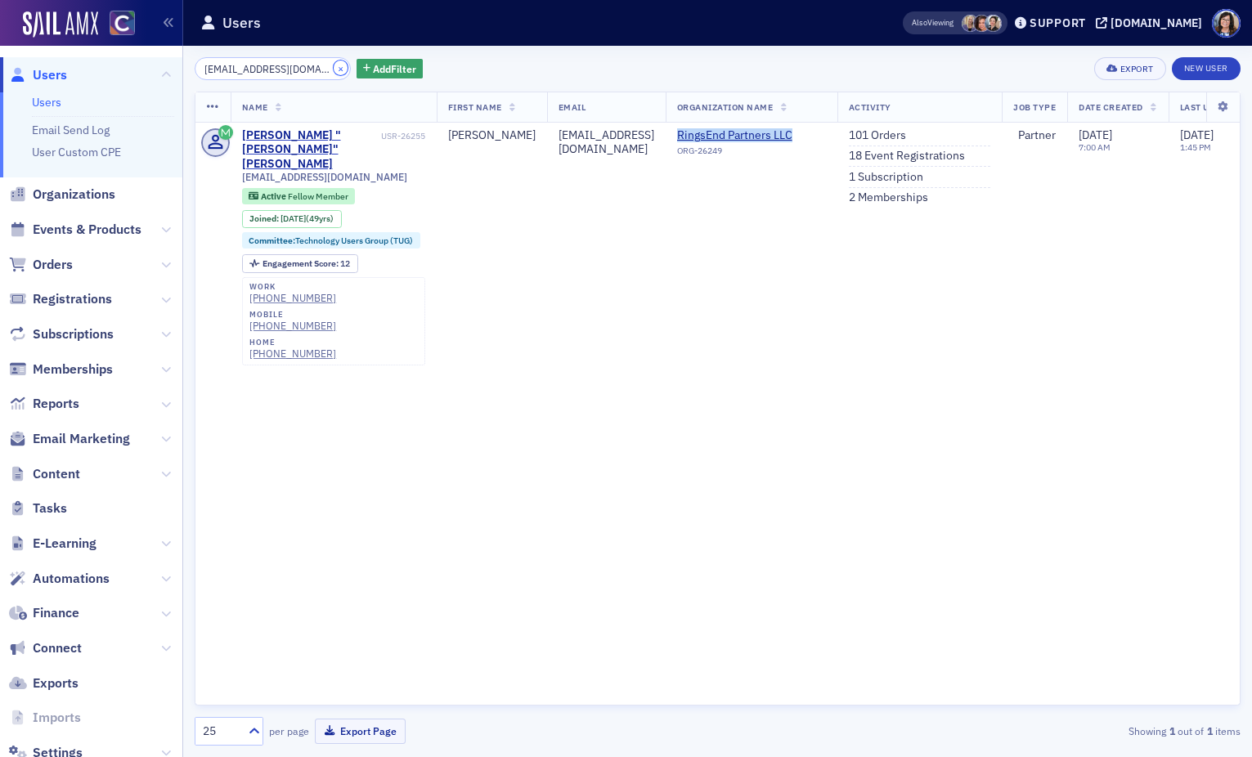
click at [334, 69] on button "×" at bounding box center [341, 68] width 15 height 15
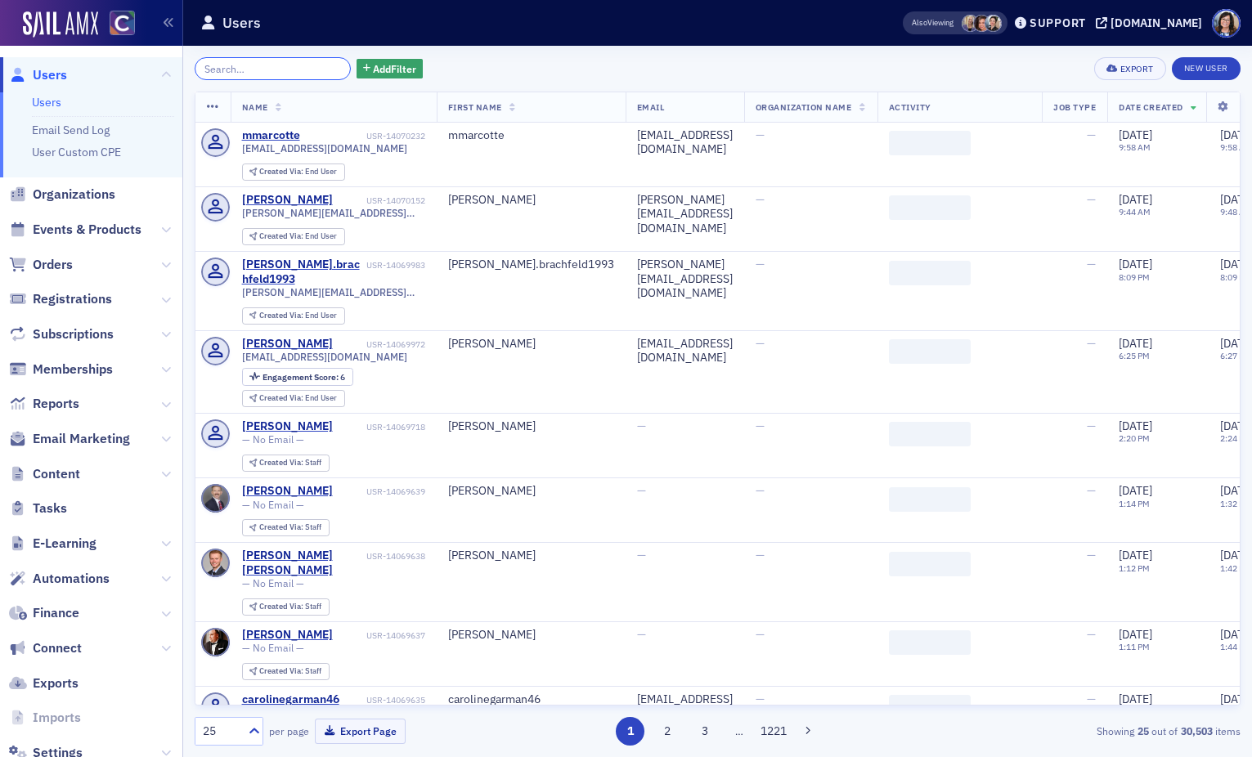
click at [279, 68] on input "search" at bounding box center [273, 68] width 156 height 23
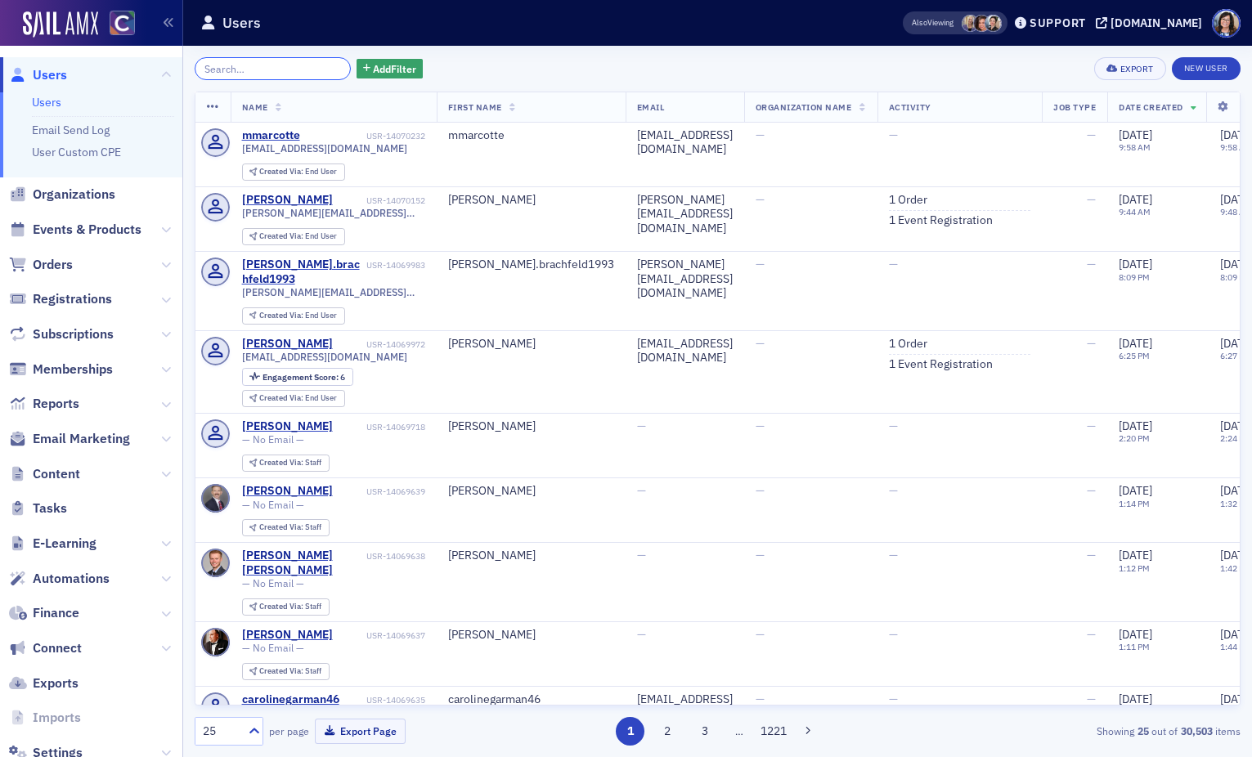
paste input "Rebecca.Kelley@plantemoran.com"
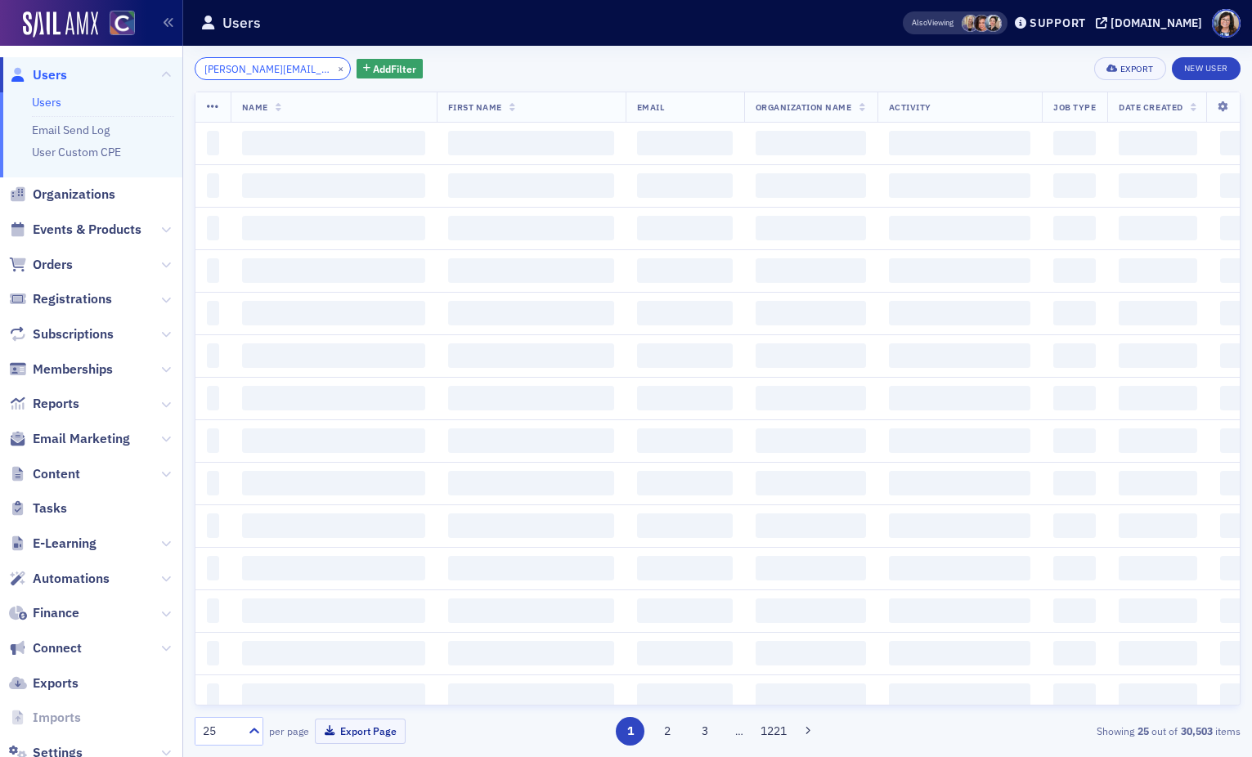
scroll to position [0, 49]
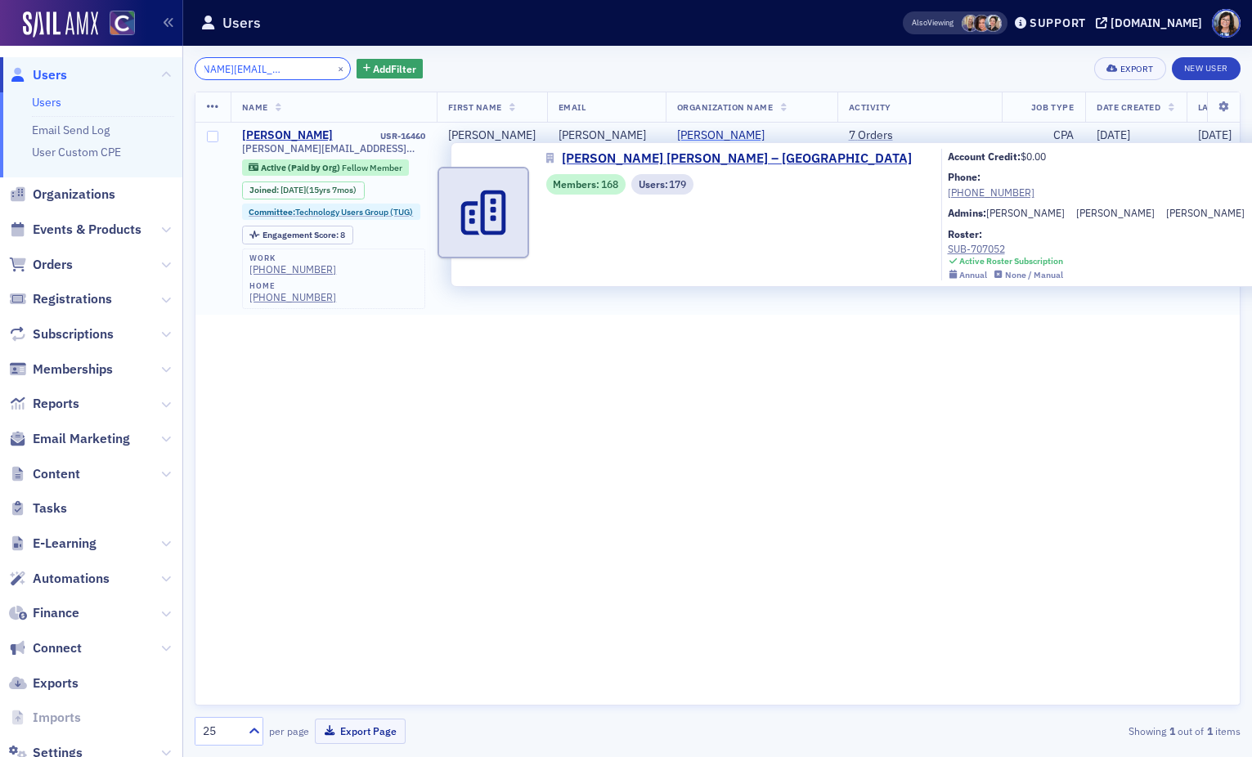
type input "Rebecca.Kelley@plantemoran.com"
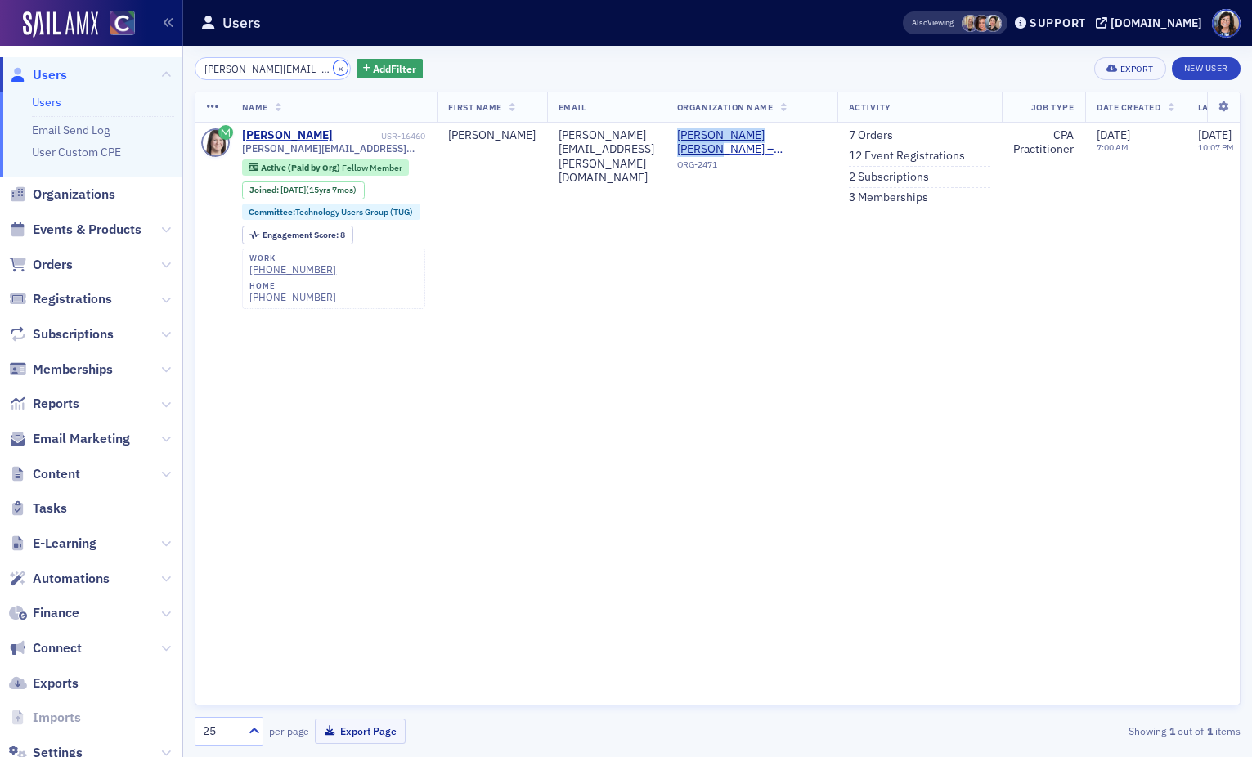
drag, startPoint x: 321, startPoint y: 70, endPoint x: 310, endPoint y: 70, distance: 10.7
click at [334, 70] on button "×" at bounding box center [341, 68] width 15 height 15
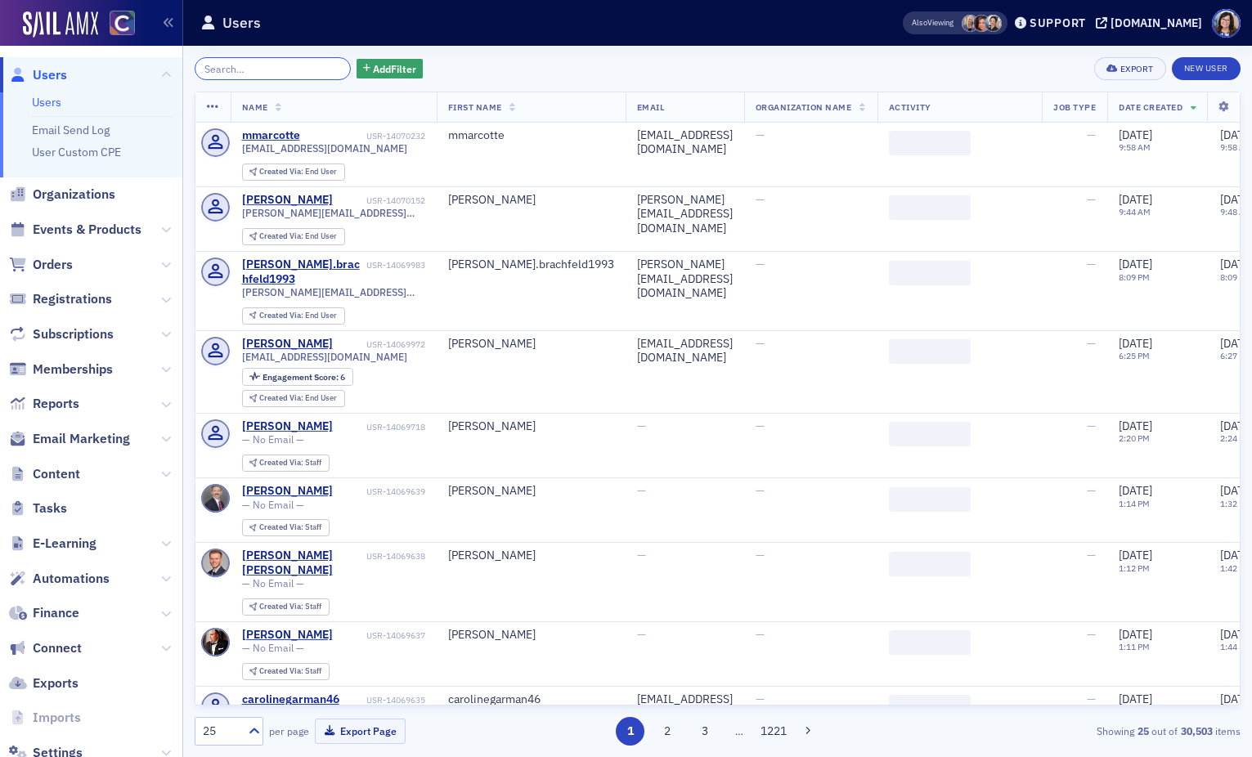
click at [283, 70] on input "search" at bounding box center [273, 68] width 156 height 23
paste input "robertwoodall@awmi.net"
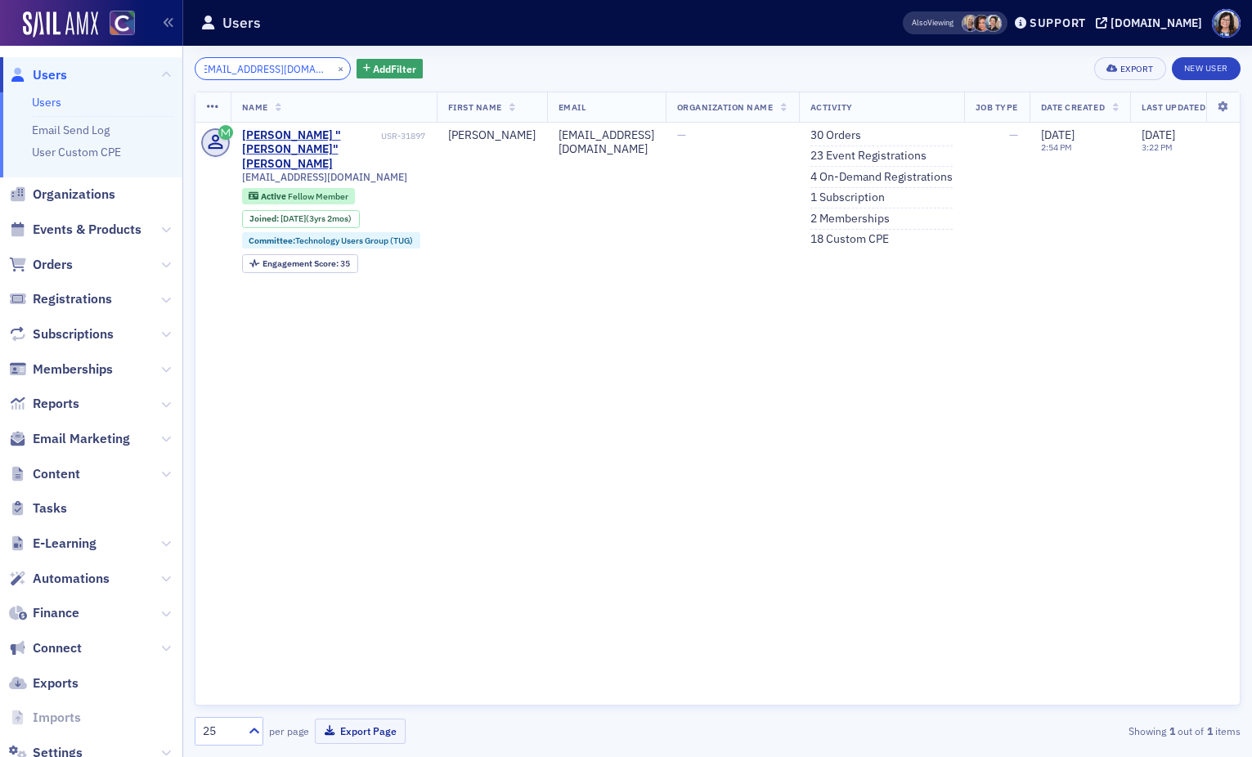
type input "robertwoodall@awmi.net"
drag, startPoint x: 321, startPoint y: 66, endPoint x: 276, endPoint y: 66, distance: 45.0
click at [334, 67] on button "×" at bounding box center [341, 68] width 15 height 15
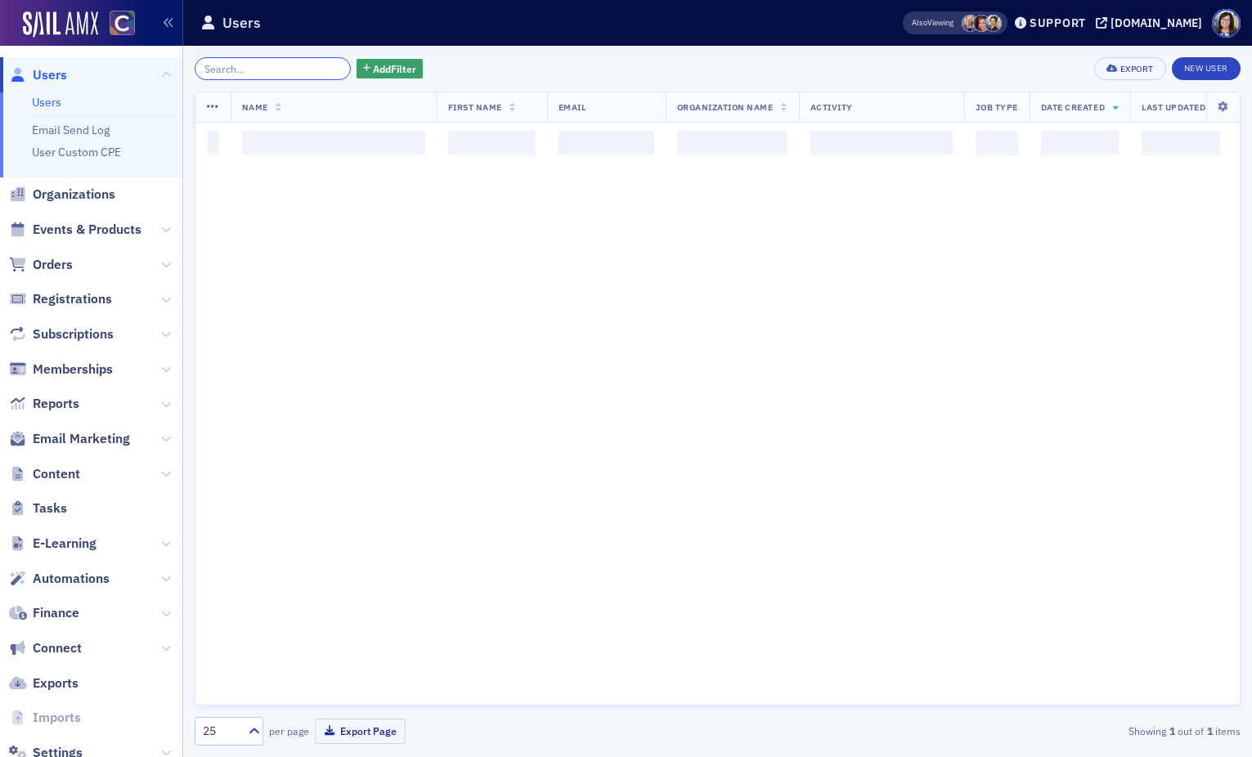
click at [276, 66] on input "search" at bounding box center [273, 68] width 156 height 23
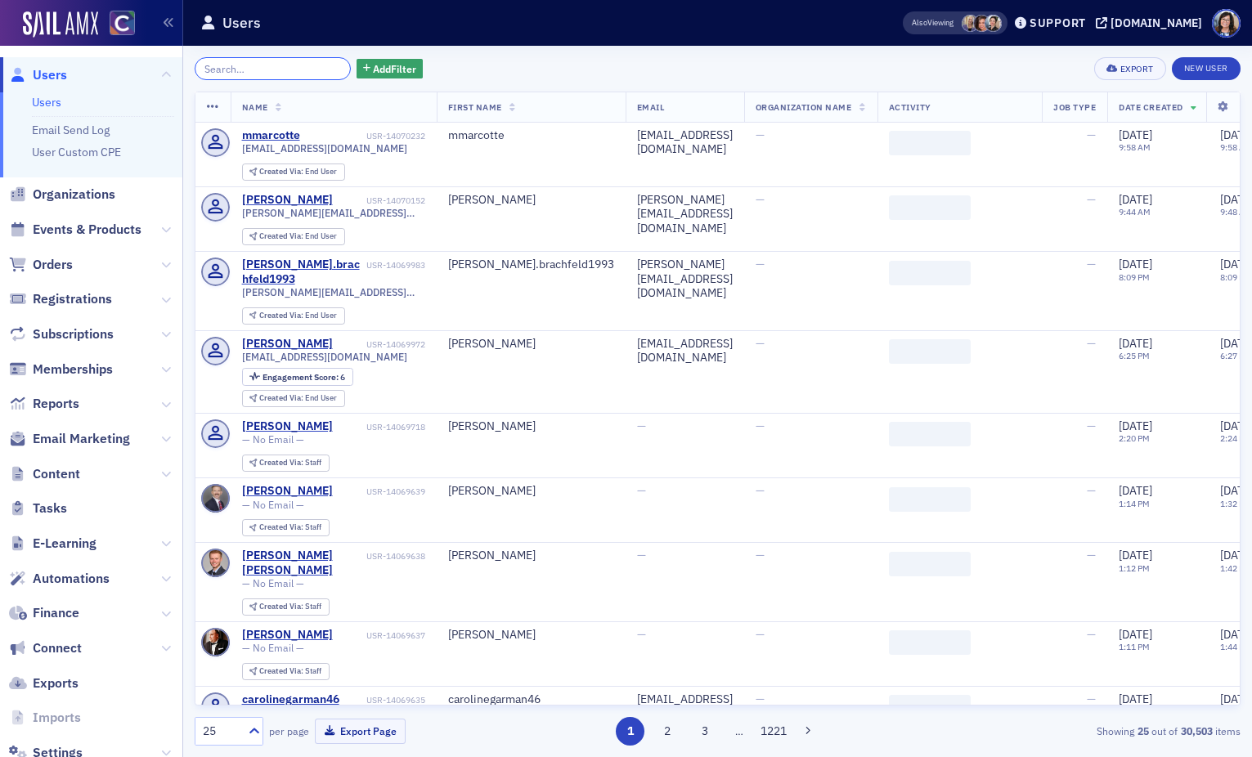
paste input "ylyons@q.com"
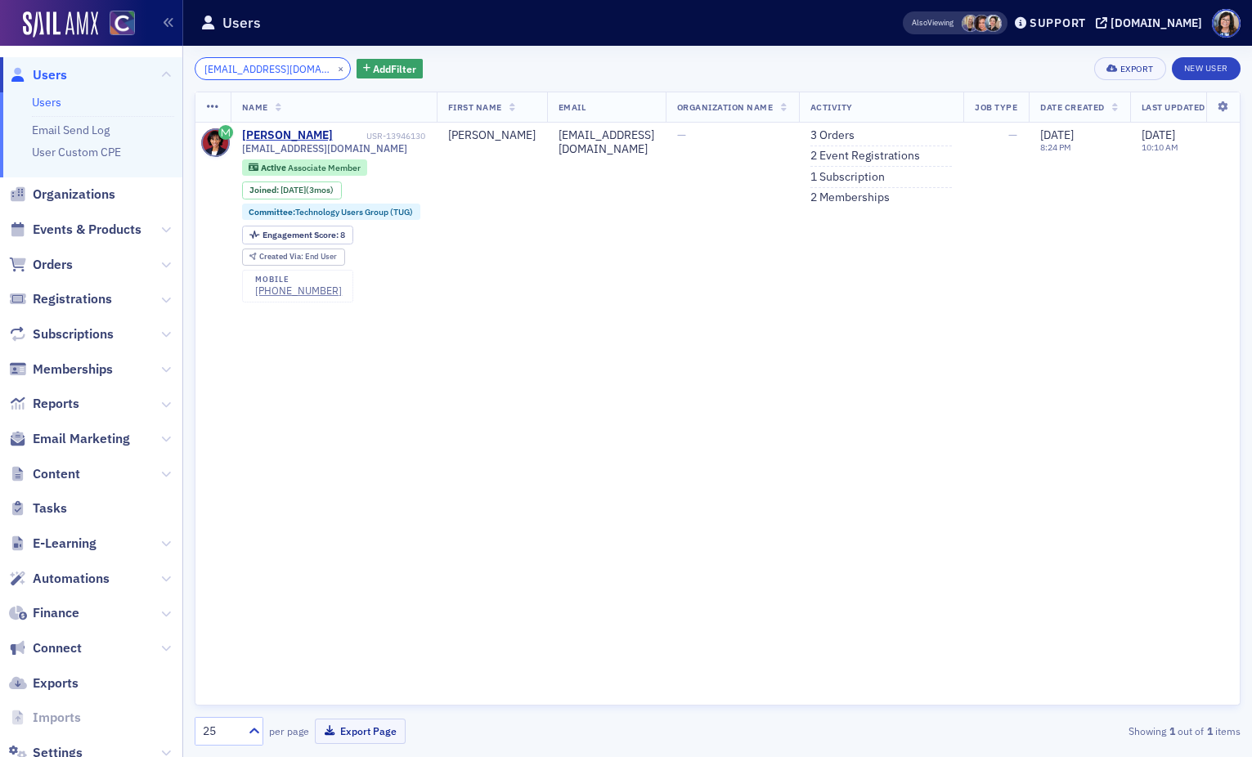
type input "ylyons@q.com"
drag, startPoint x: 319, startPoint y: 71, endPoint x: 260, endPoint y: 67, distance: 59.0
click at [334, 71] on button "×" at bounding box center [341, 68] width 15 height 15
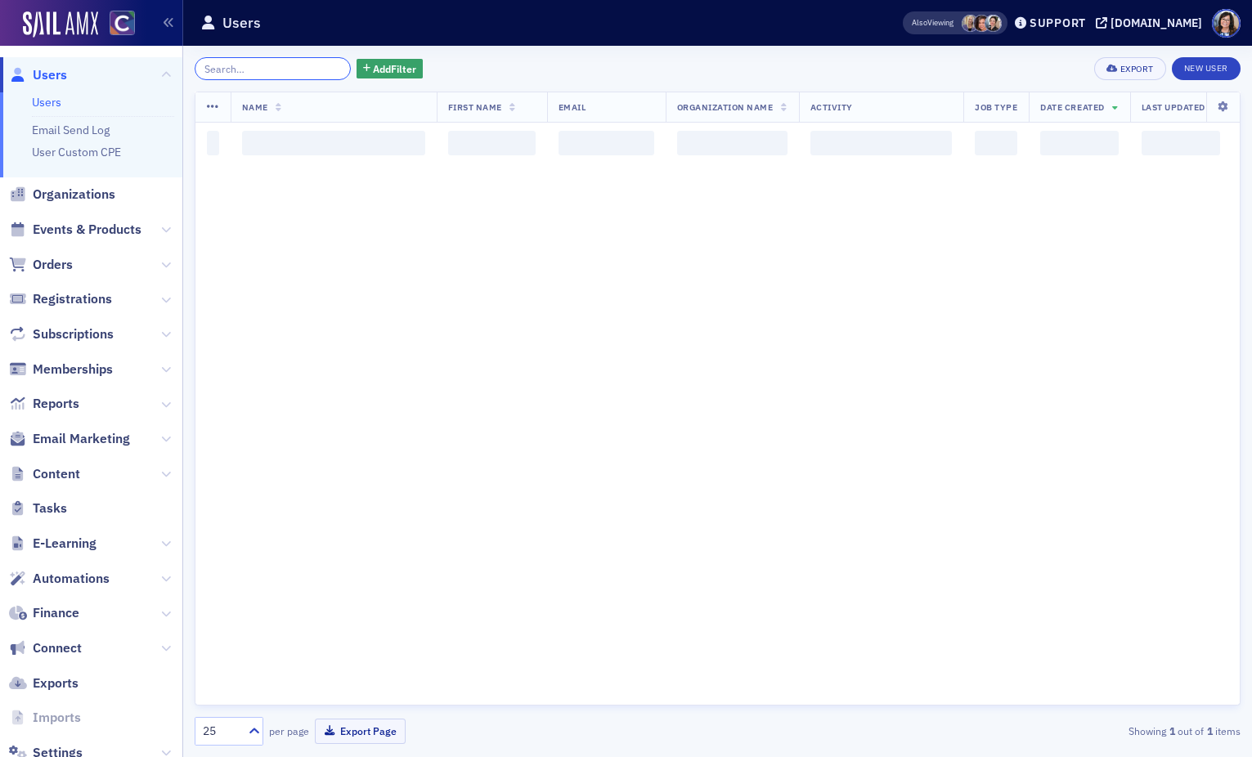
click at [260, 67] on input "search" at bounding box center [273, 68] width 156 height 23
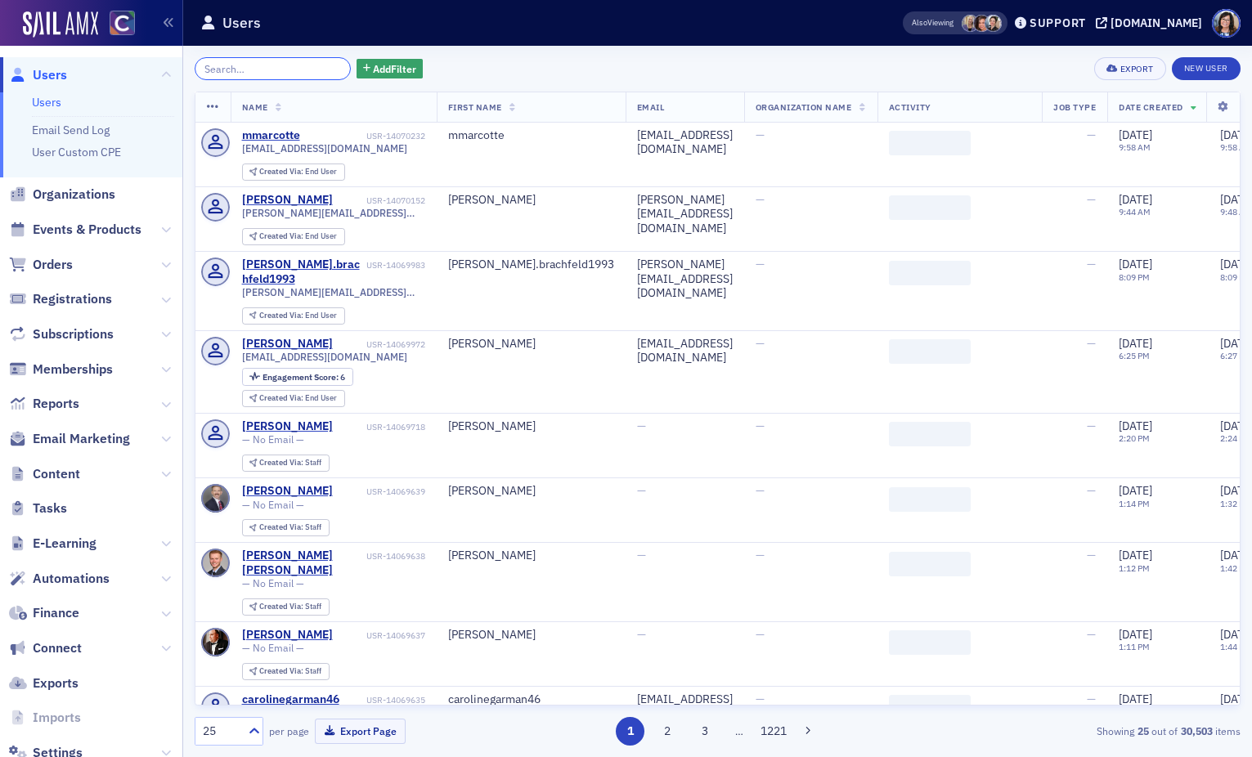
paste input "sflischel@aafcpa.com / sarahflischel@gmail.com"
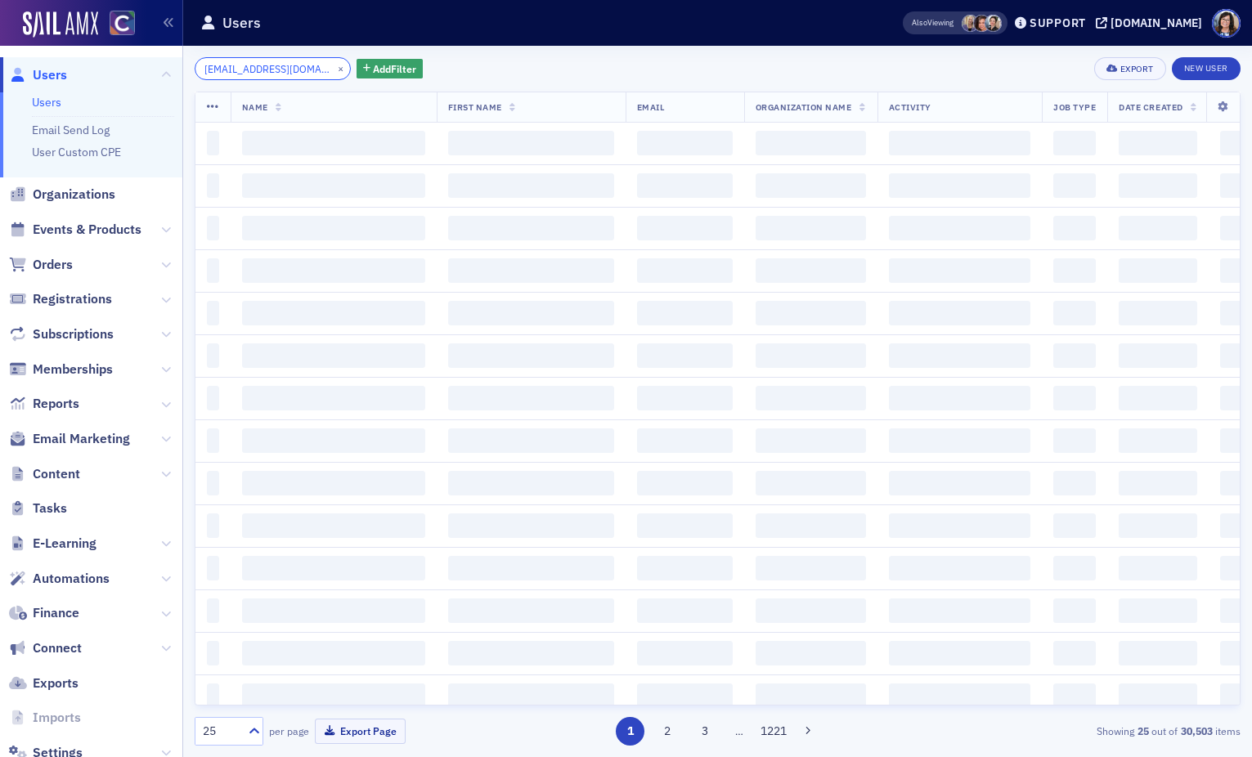
scroll to position [0, 112]
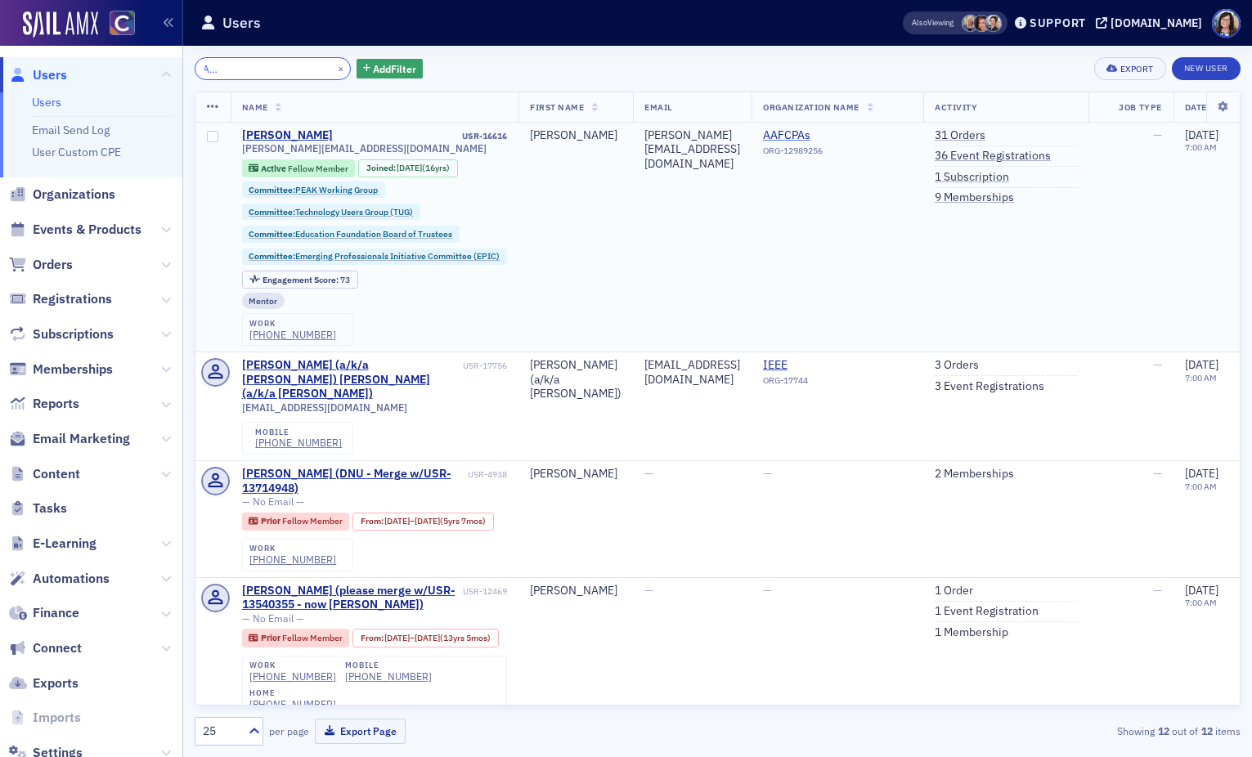
type input "sflischel@aafcpa.com / sarahflischel@gmail.com"
click at [334, 69] on button "×" at bounding box center [341, 68] width 15 height 15
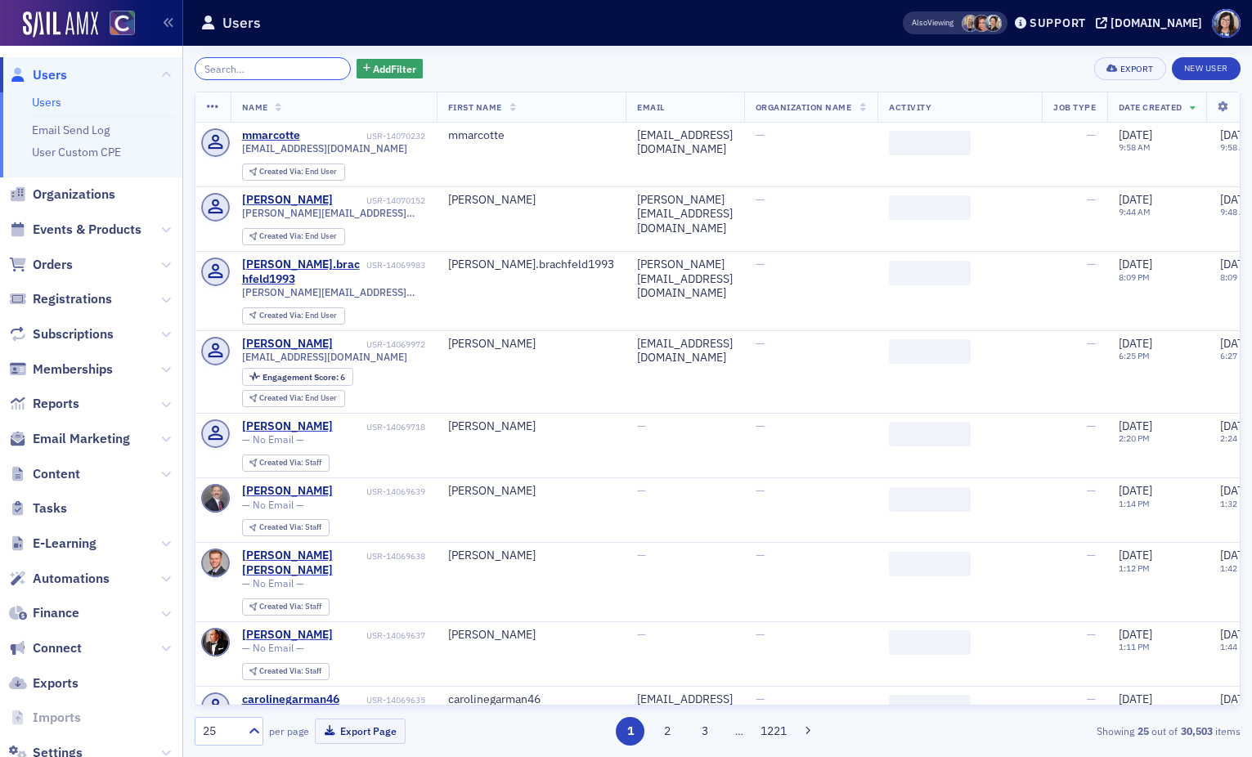
click at [266, 68] on input "search" at bounding box center [273, 68] width 156 height 23
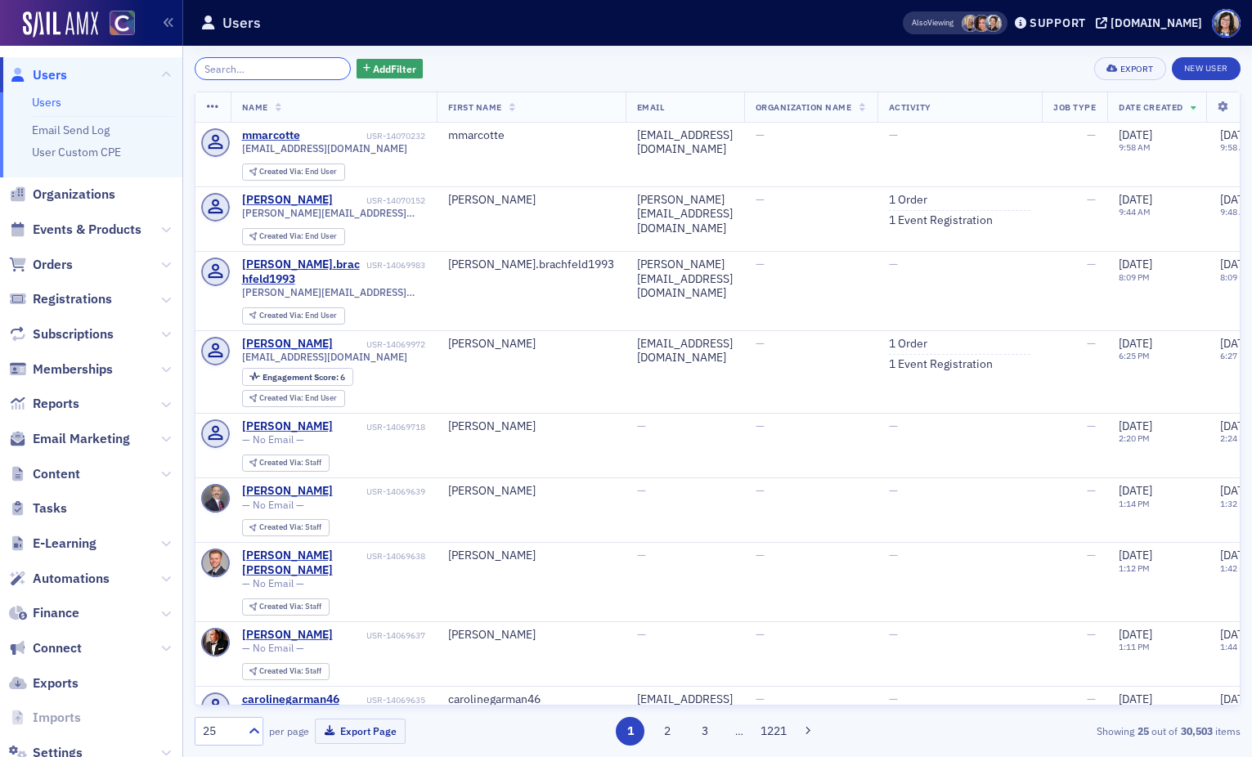
paste input "srccpa@gmail.com"
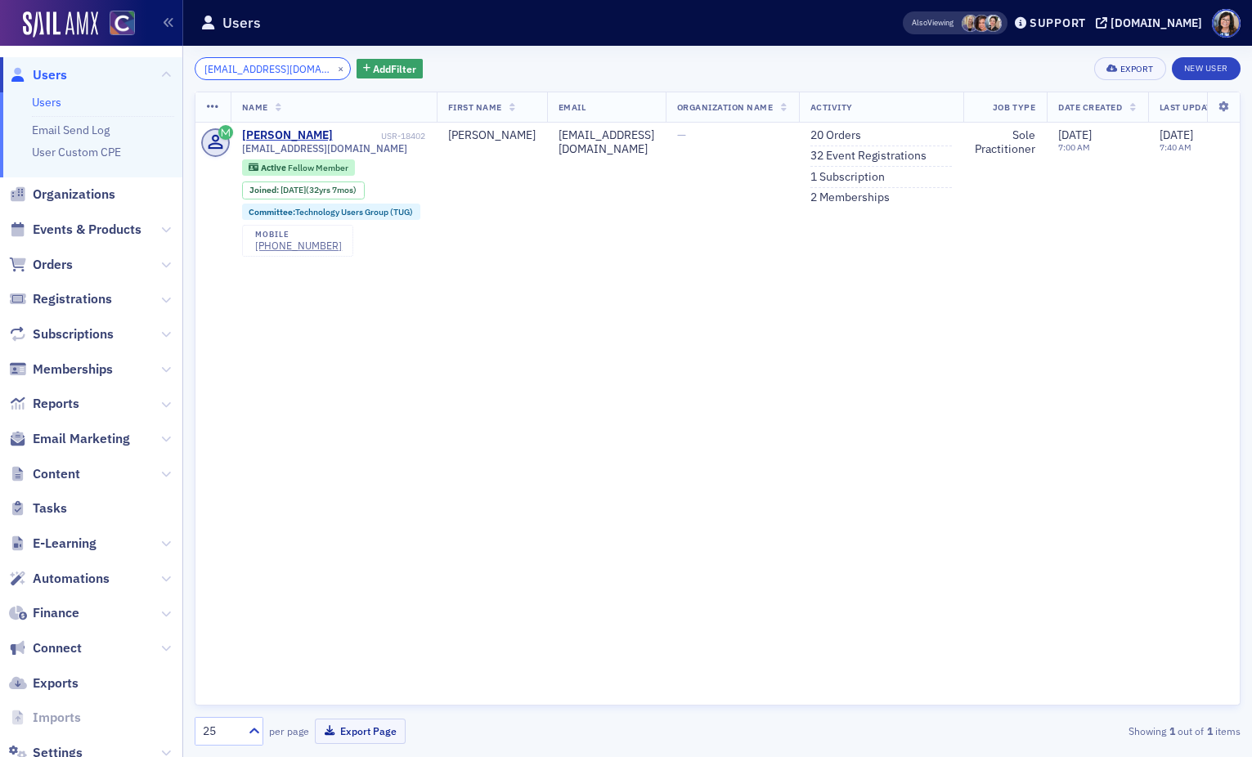
type input "srccpa@gmail.com"
click at [334, 69] on button "×" at bounding box center [341, 68] width 15 height 15
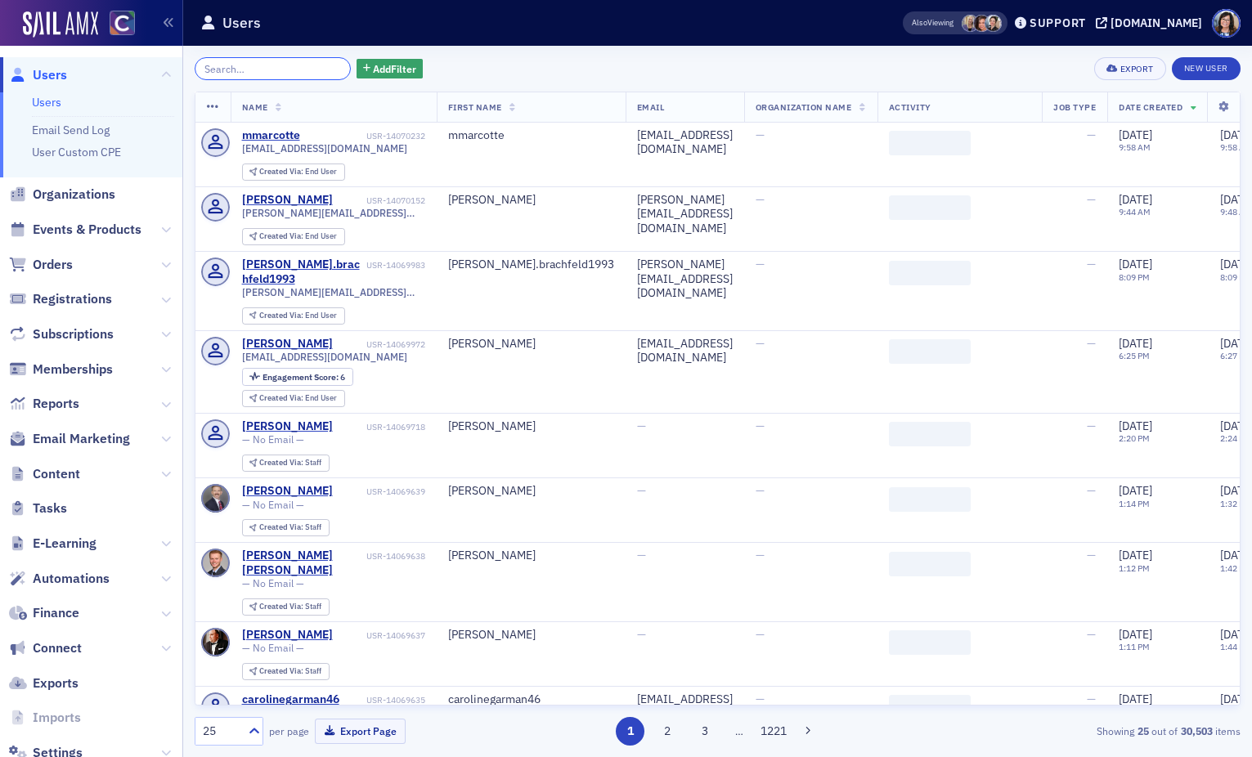
click at [244, 66] on input "search" at bounding box center [273, 68] width 156 height 23
paste input "scurriercpa@gmail.com"
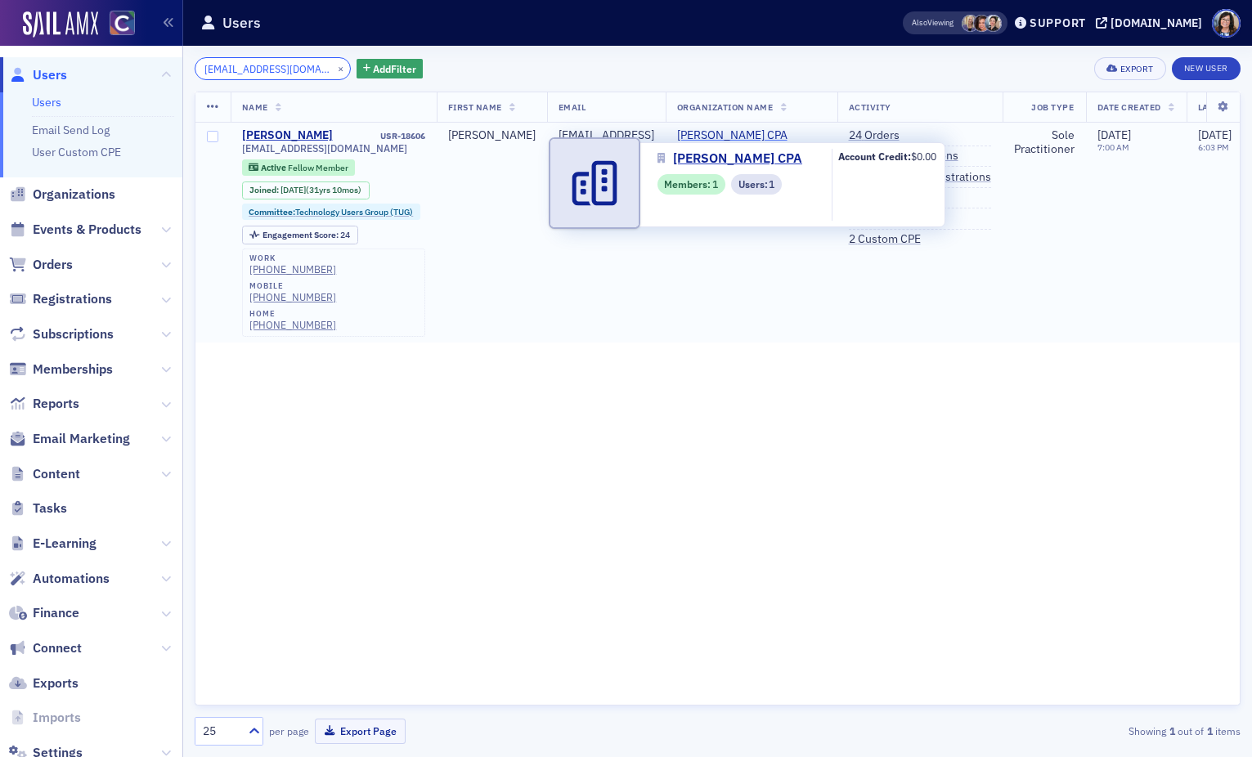
type input "scurriercpa@gmail.com"
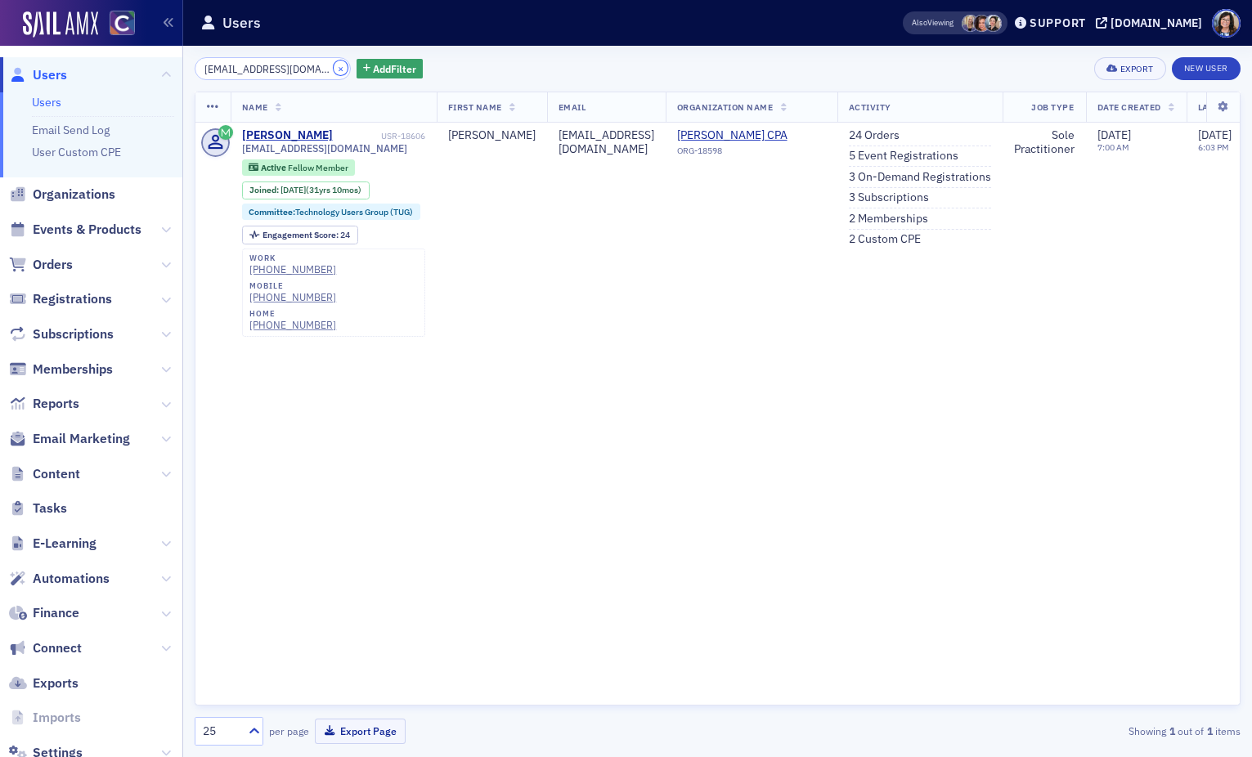
click at [334, 68] on button "×" at bounding box center [341, 68] width 15 height 15
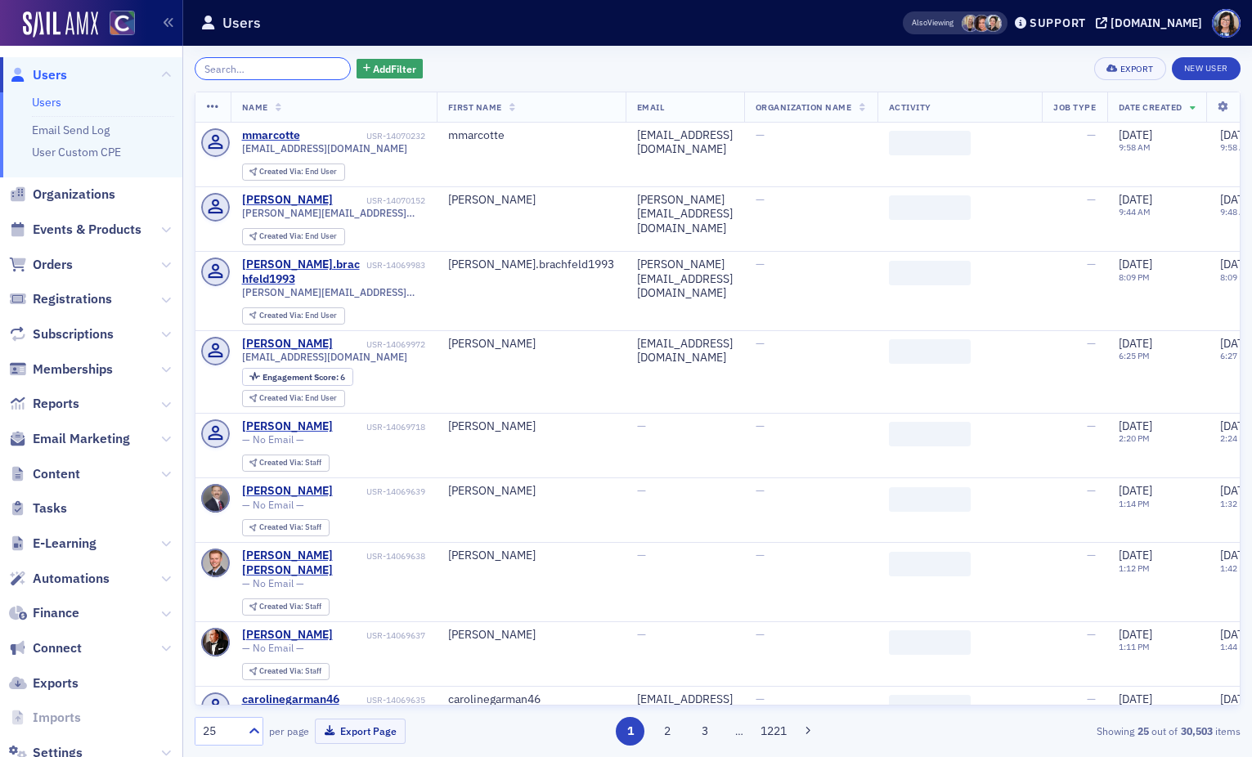
click at [266, 66] on input "search" at bounding box center [273, 68] width 156 height 23
paste input "susan@fallandercpa.com"
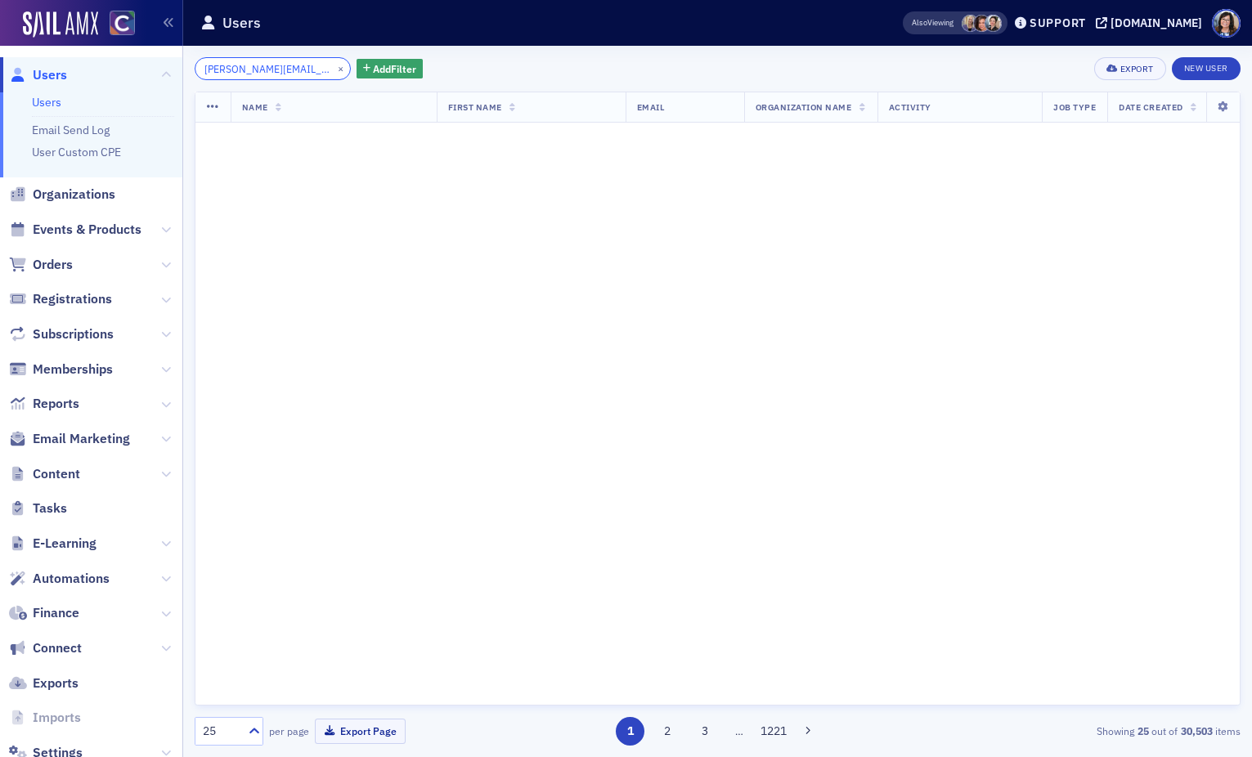
scroll to position [0, 6]
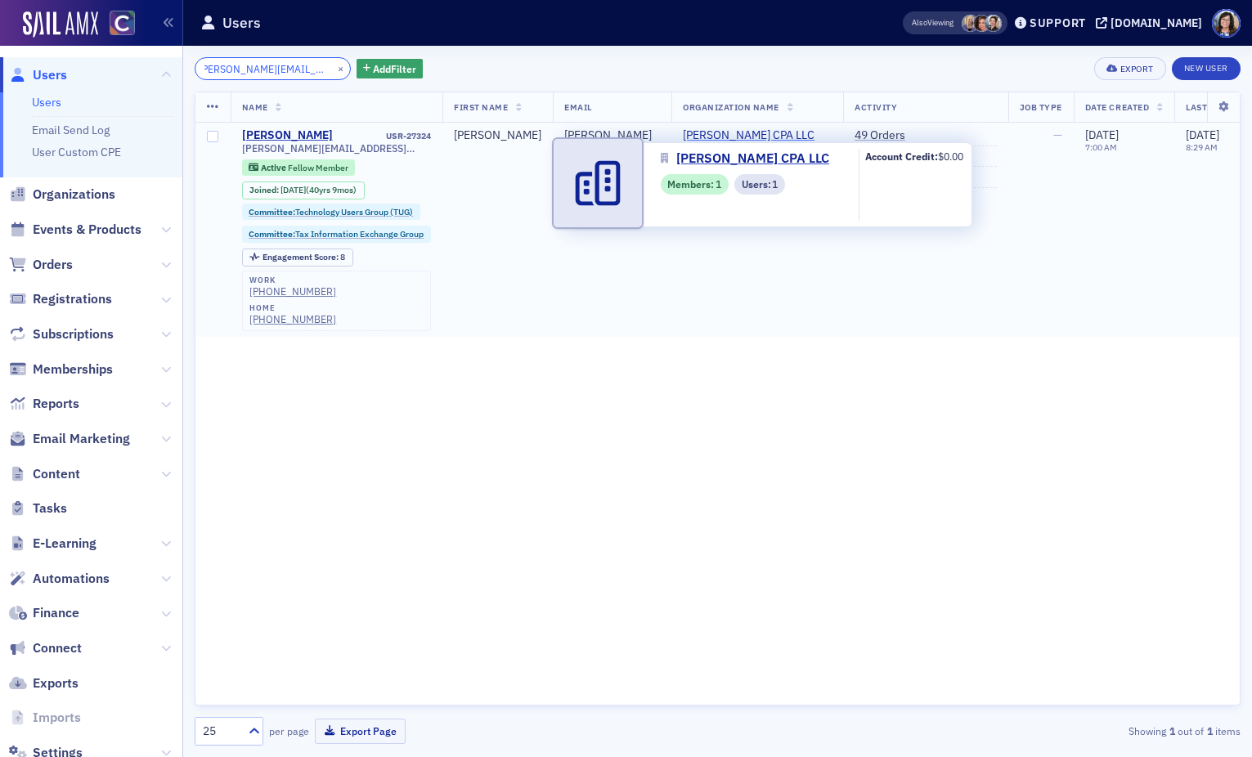
type input "susan@fallandercpa.com"
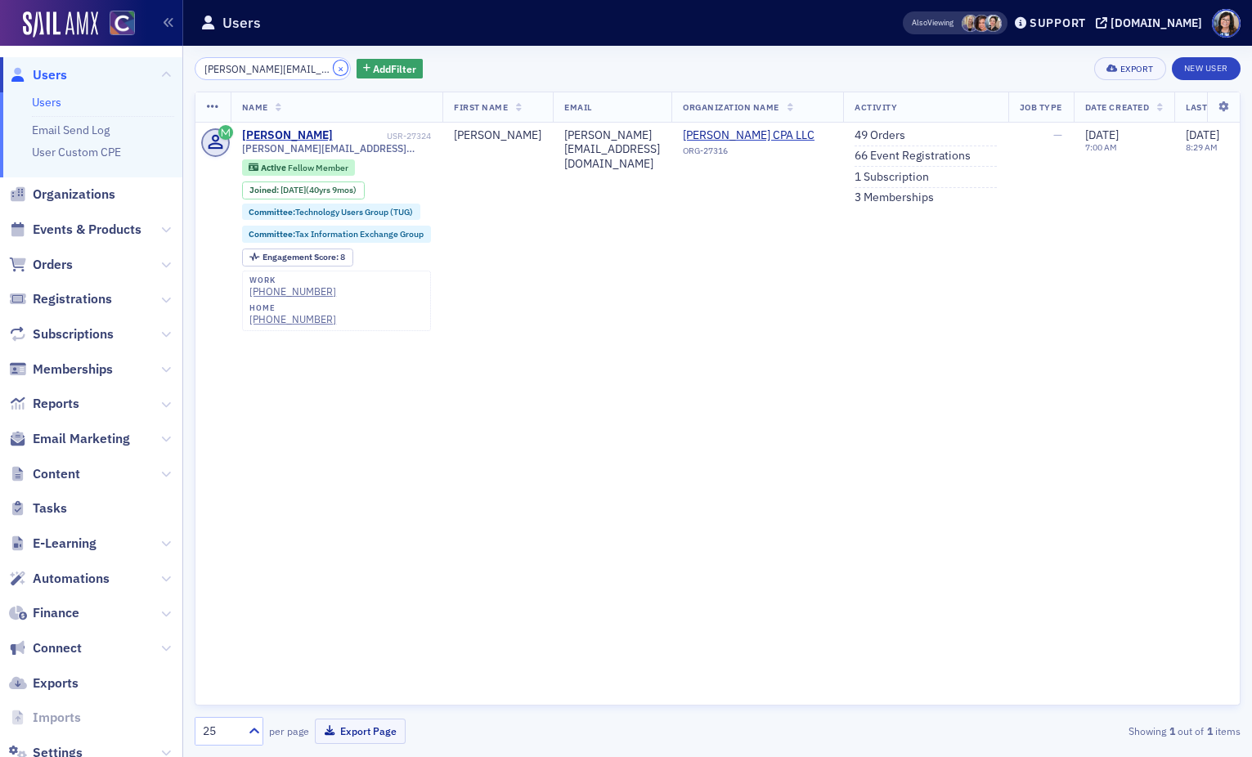
click at [334, 70] on button "×" at bounding box center [341, 68] width 15 height 15
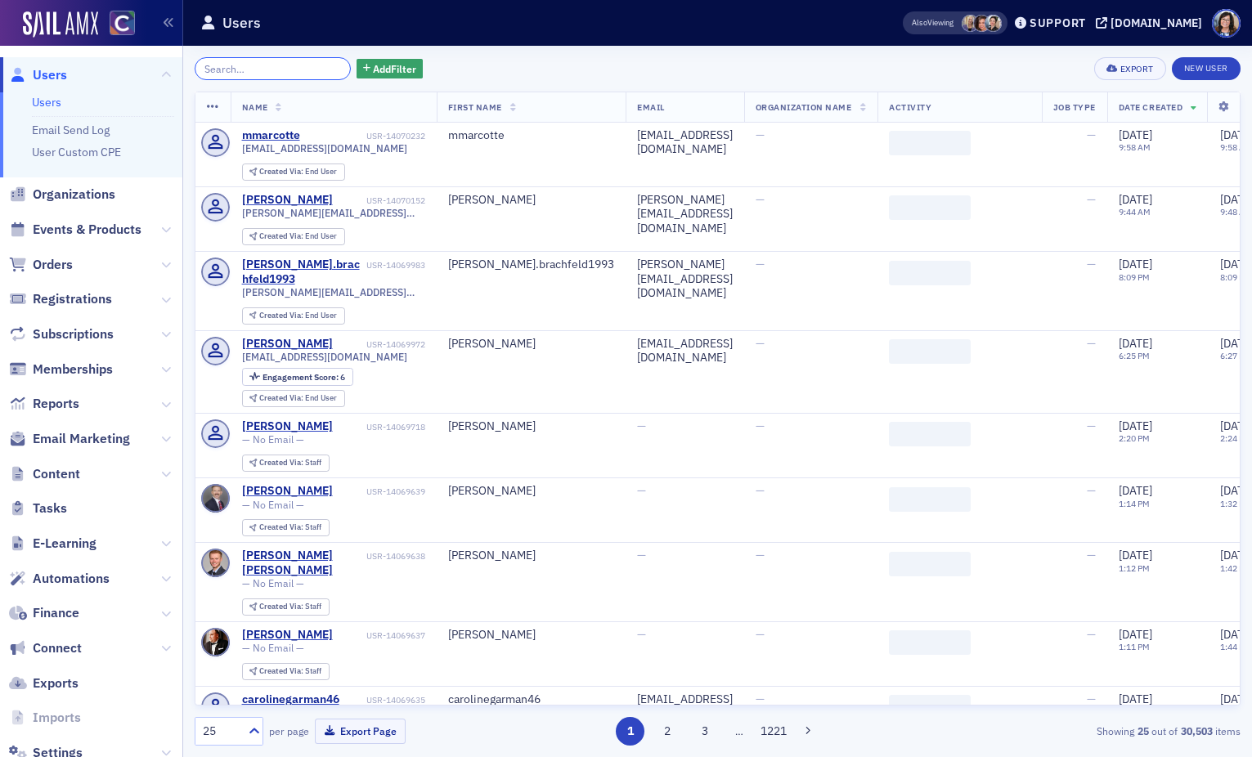
click at [272, 67] on input "search" at bounding box center [273, 68] width 156 height 23
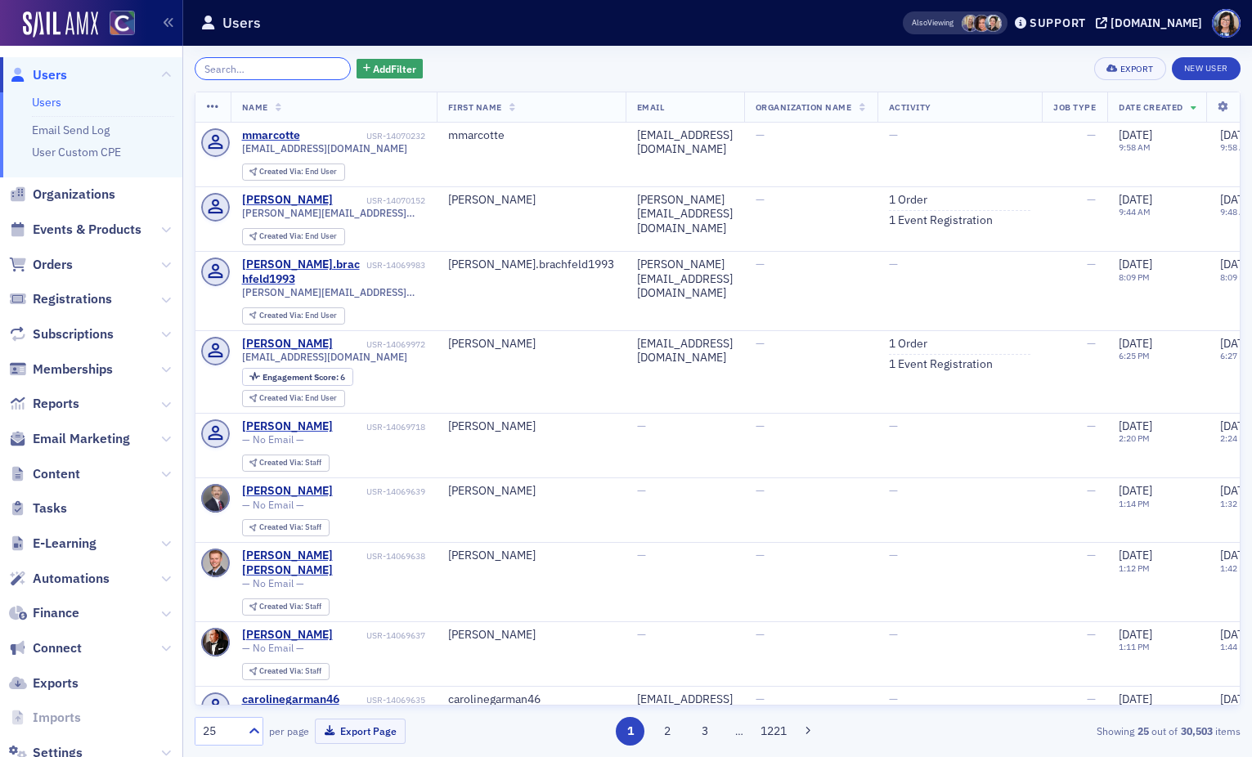
paste input "otleycpa"
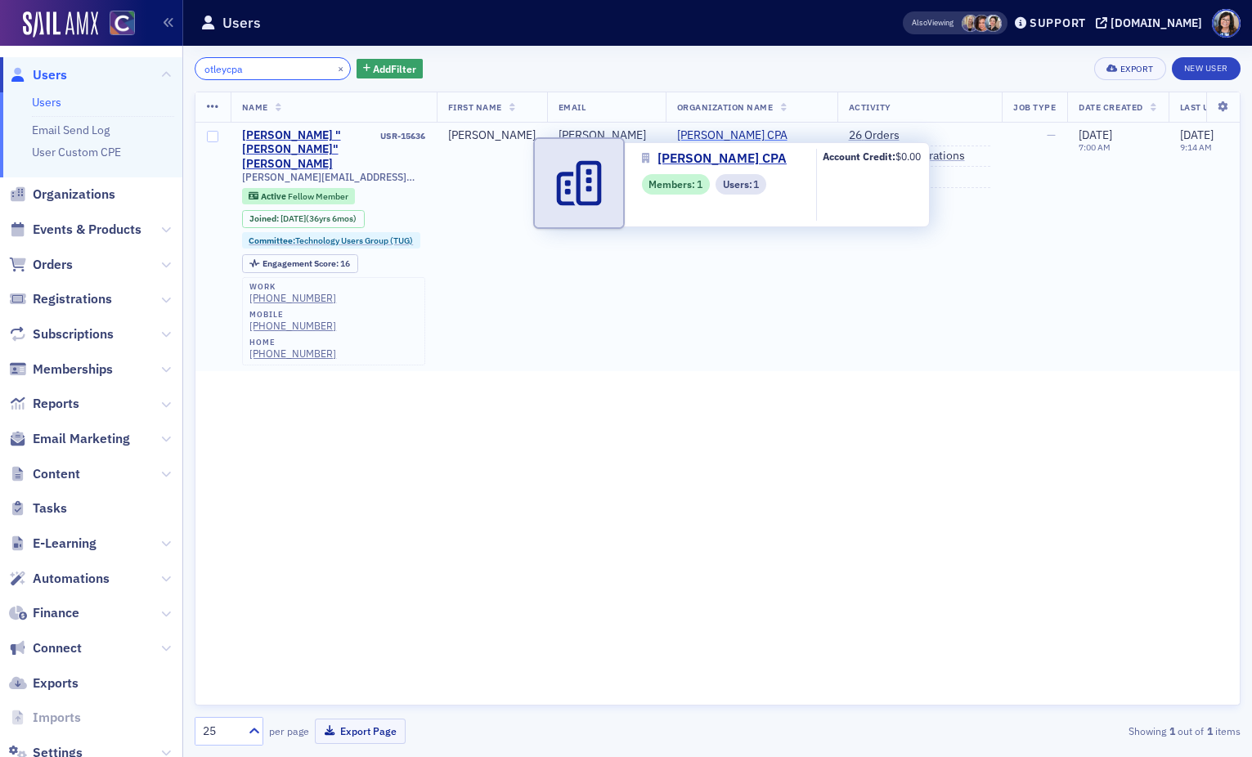
type input "otleycpa"
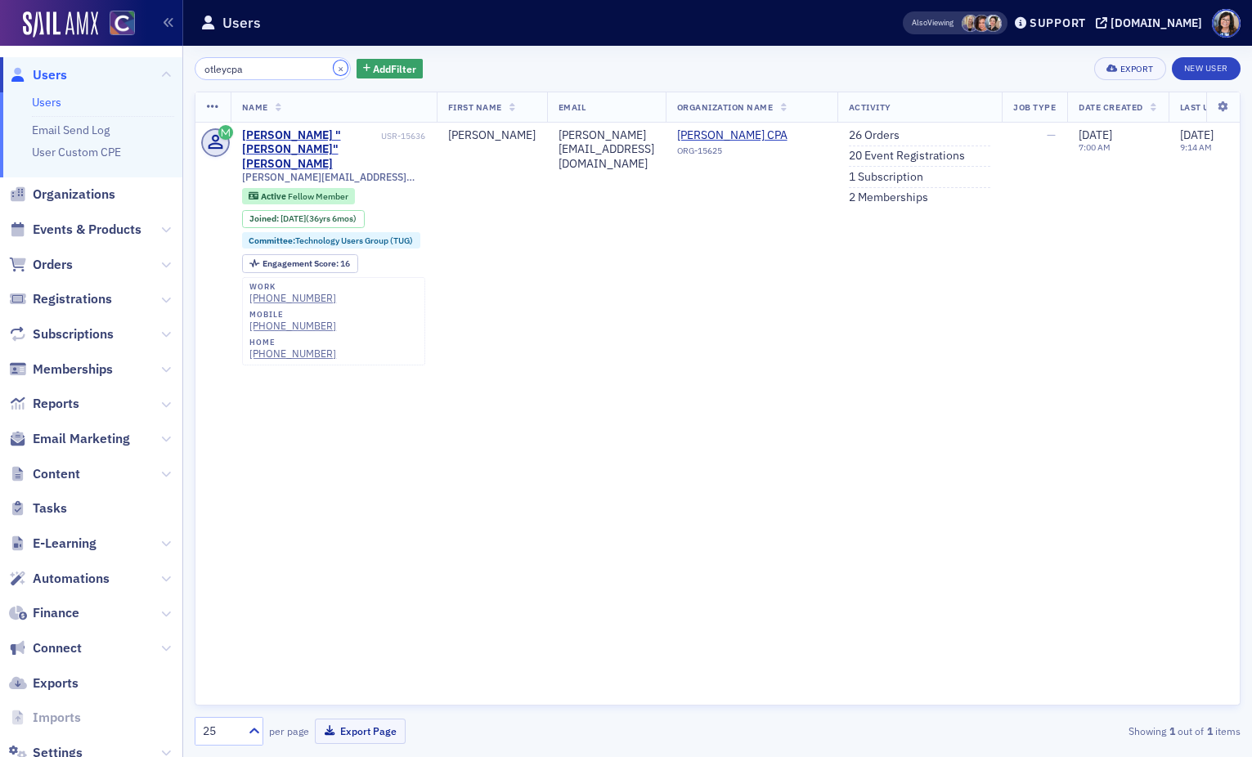
drag, startPoint x: 324, startPoint y: 65, endPoint x: 274, endPoint y: 65, distance: 49.9
click at [334, 65] on button "×" at bounding box center [341, 68] width 15 height 15
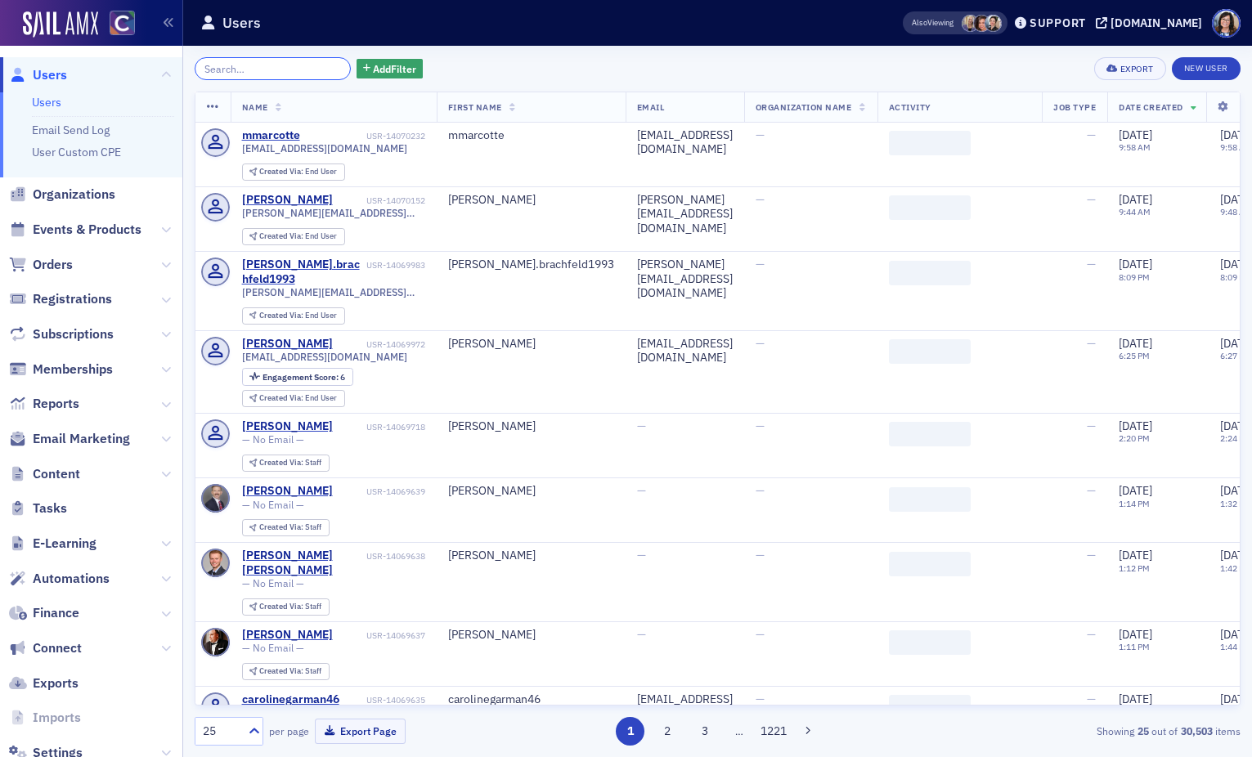
click at [254, 65] on input "search" at bounding box center [273, 68] width 156 height 23
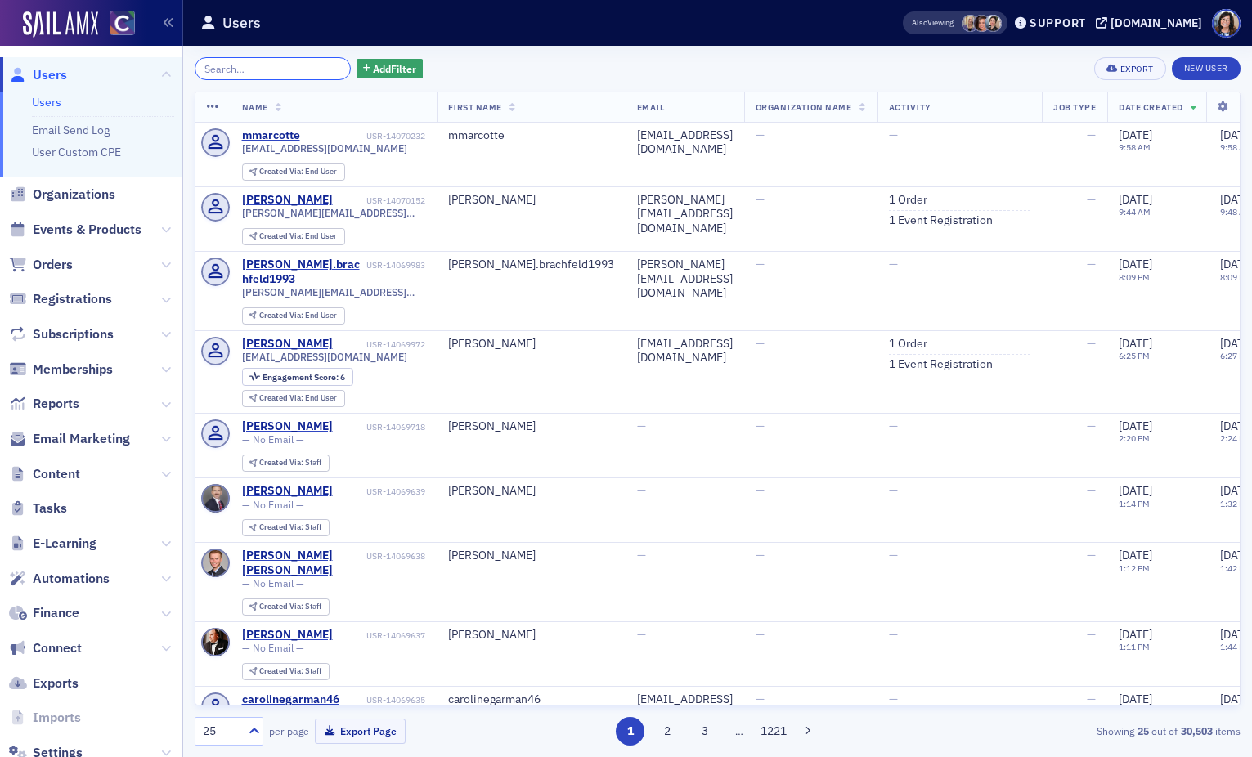
paste input "terry@terryfaulkner.com"
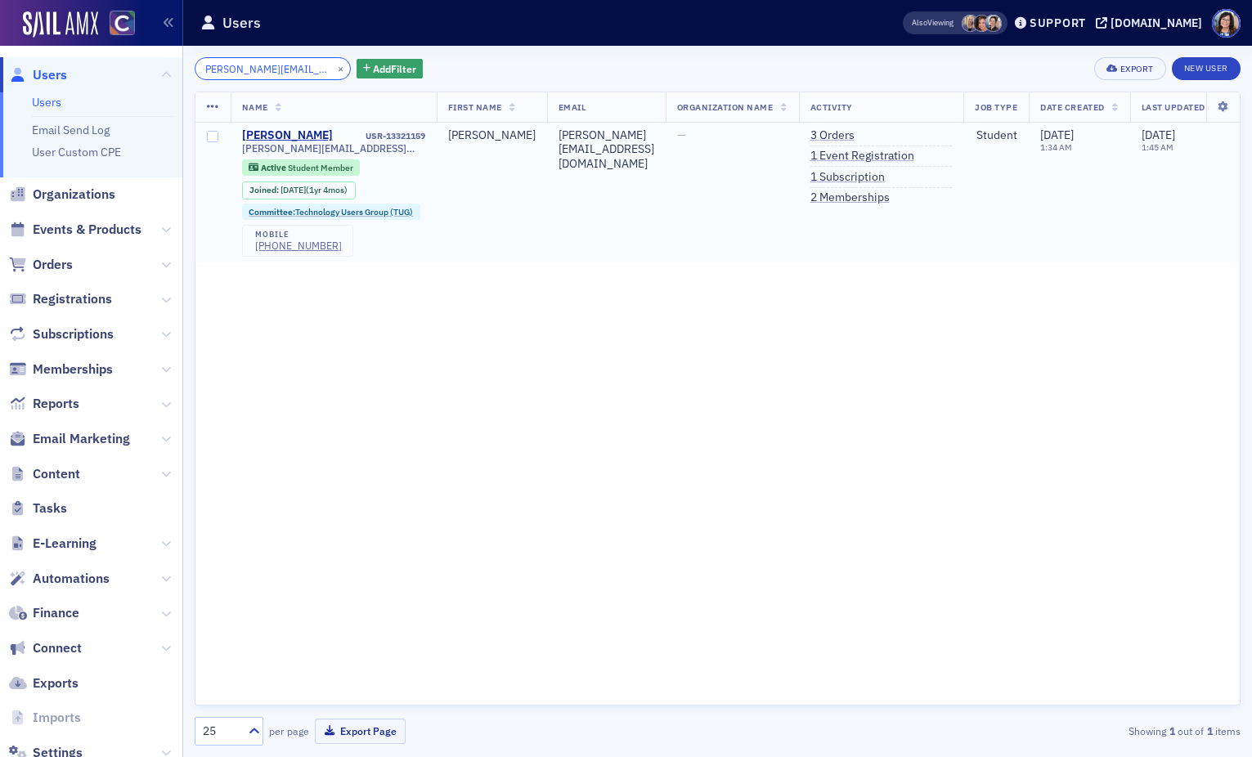
type input "terry@terryfaulkner.com"
click at [334, 69] on button "×" at bounding box center [341, 68] width 15 height 15
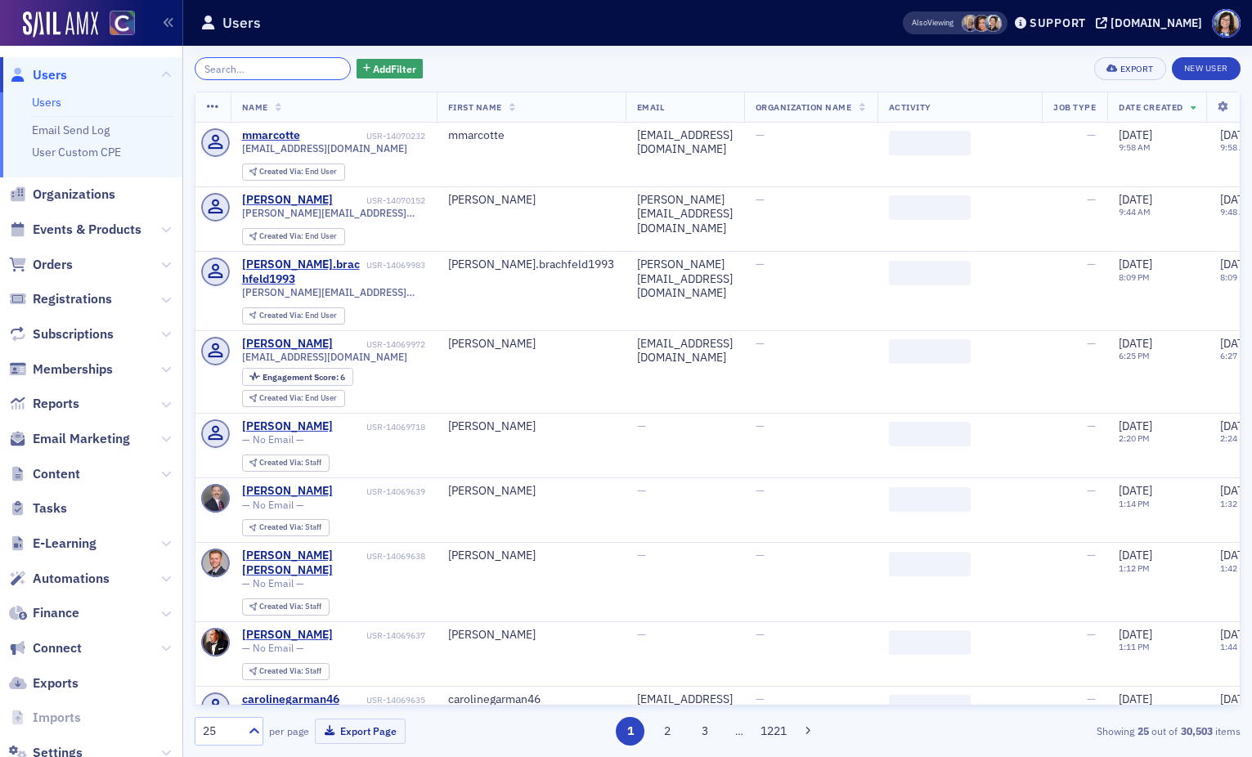
click at [262, 64] on input "search" at bounding box center [273, 68] width 156 height 23
paste input "tom@stoeber-cpa.com"
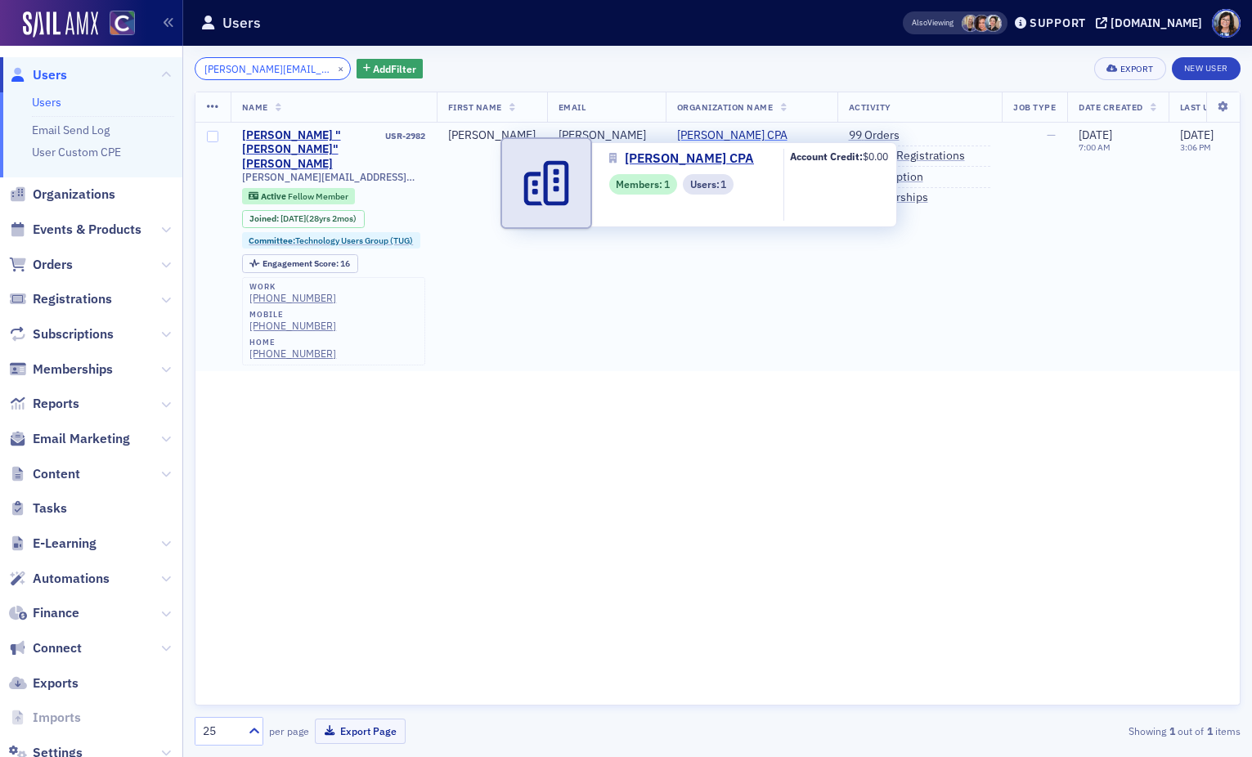
type input "tom@stoeber-cpa.com"
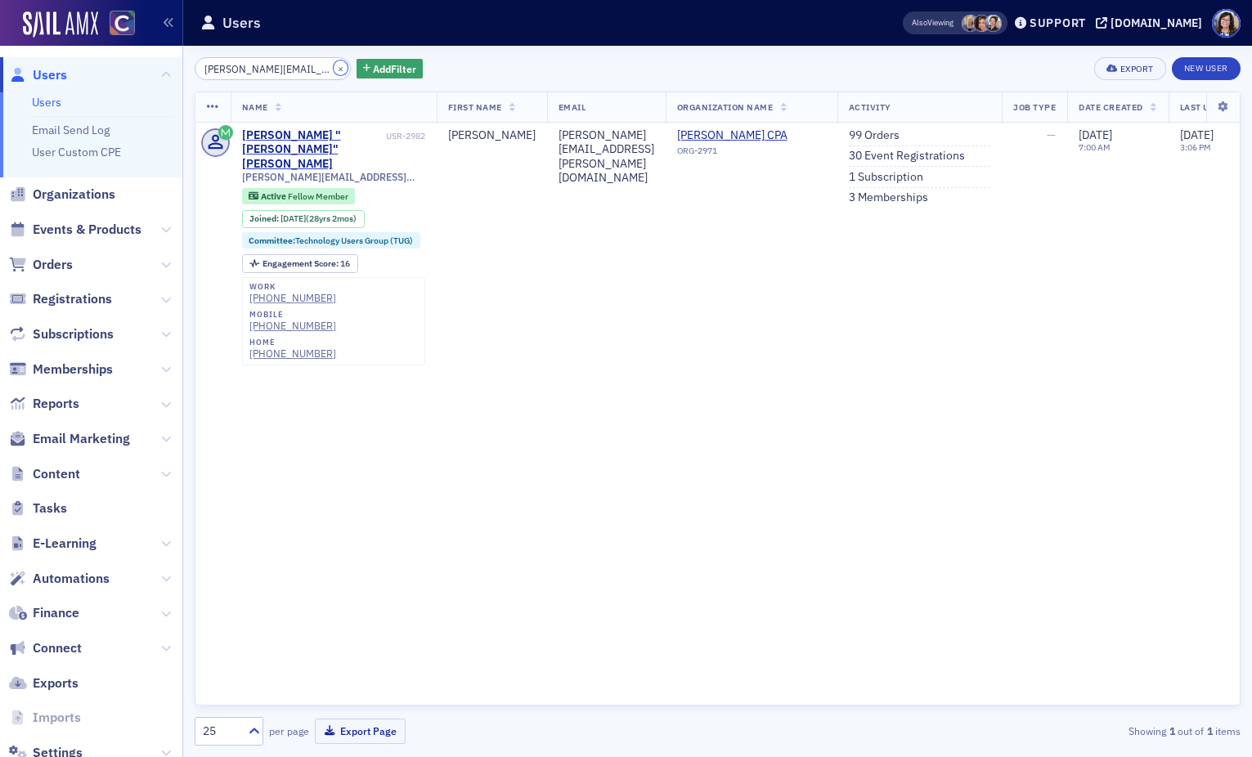
drag, startPoint x: 319, startPoint y: 70, endPoint x: 247, endPoint y: 70, distance: 72.0
click at [334, 70] on button "×" at bounding box center [341, 68] width 15 height 15
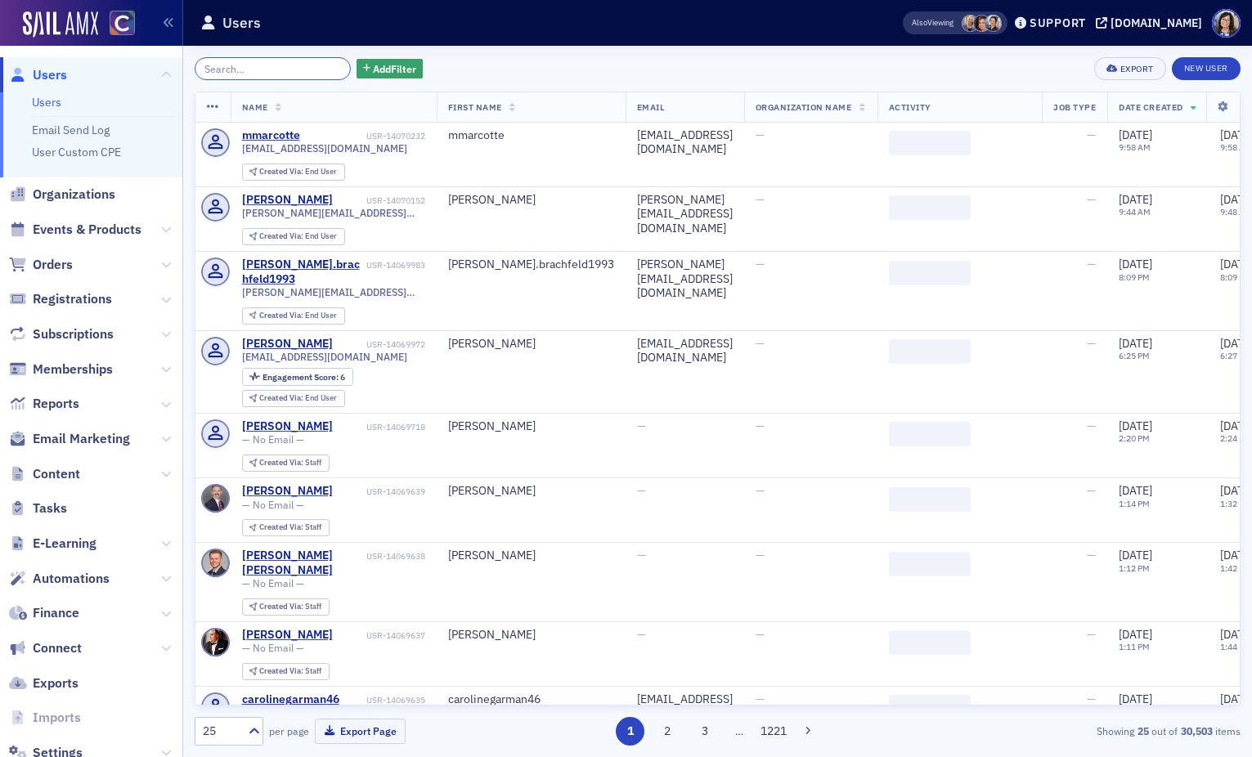
click at [247, 70] on input "search" at bounding box center [273, 68] width 156 height 23
paste input "Tiffany.COCPA@discoveryaccounting.com"
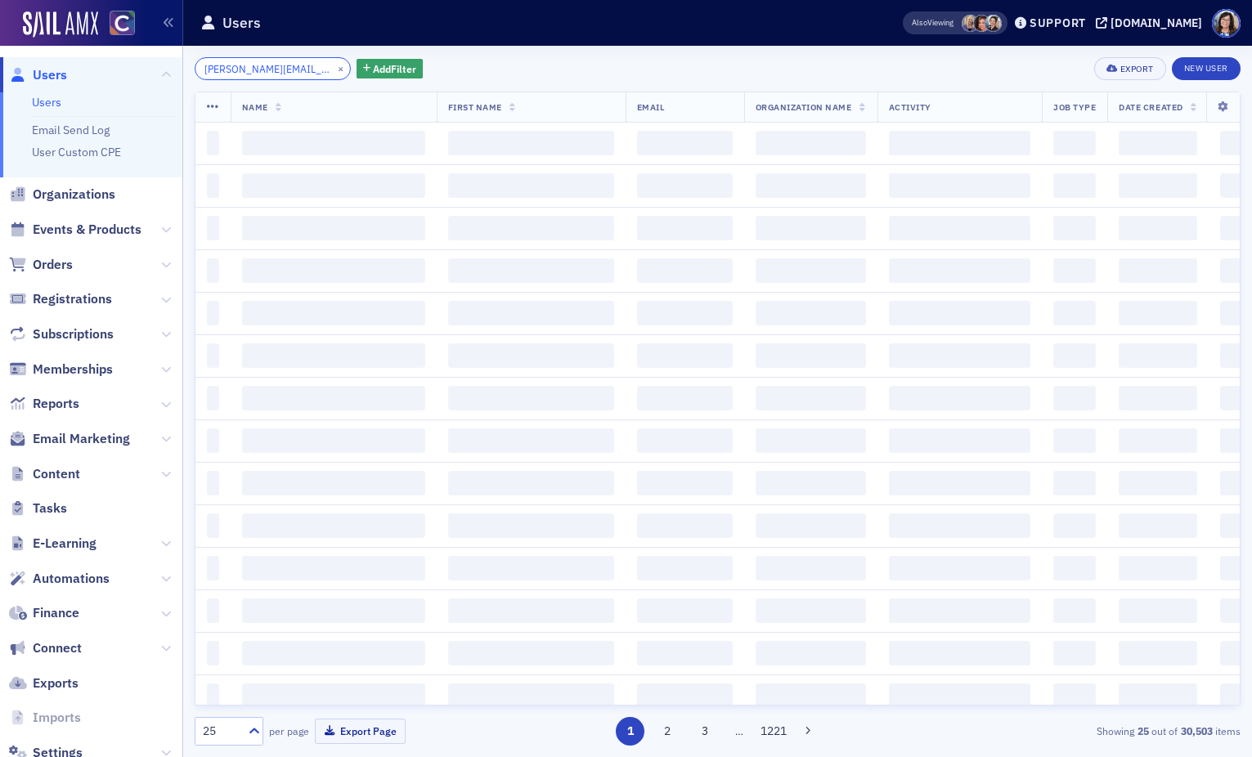
scroll to position [0, 79]
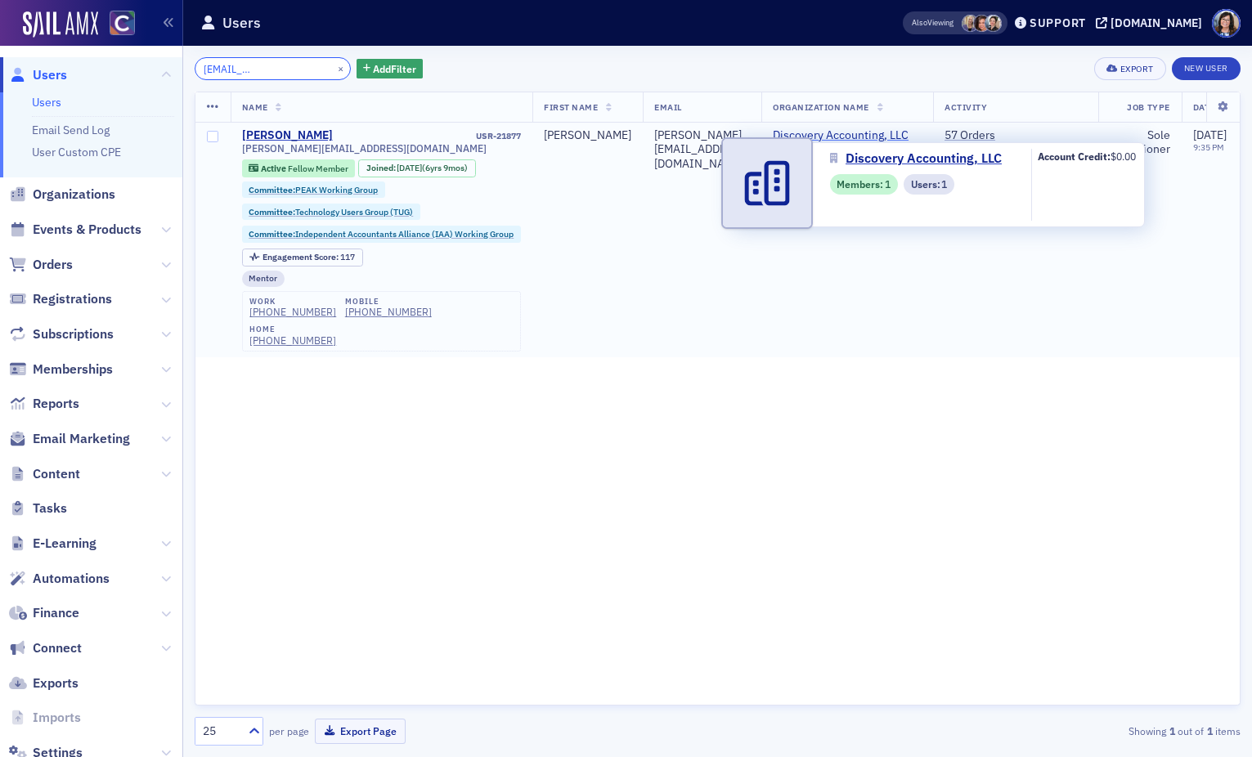
type input "Tiffany.COCPA@discoveryaccounting.com"
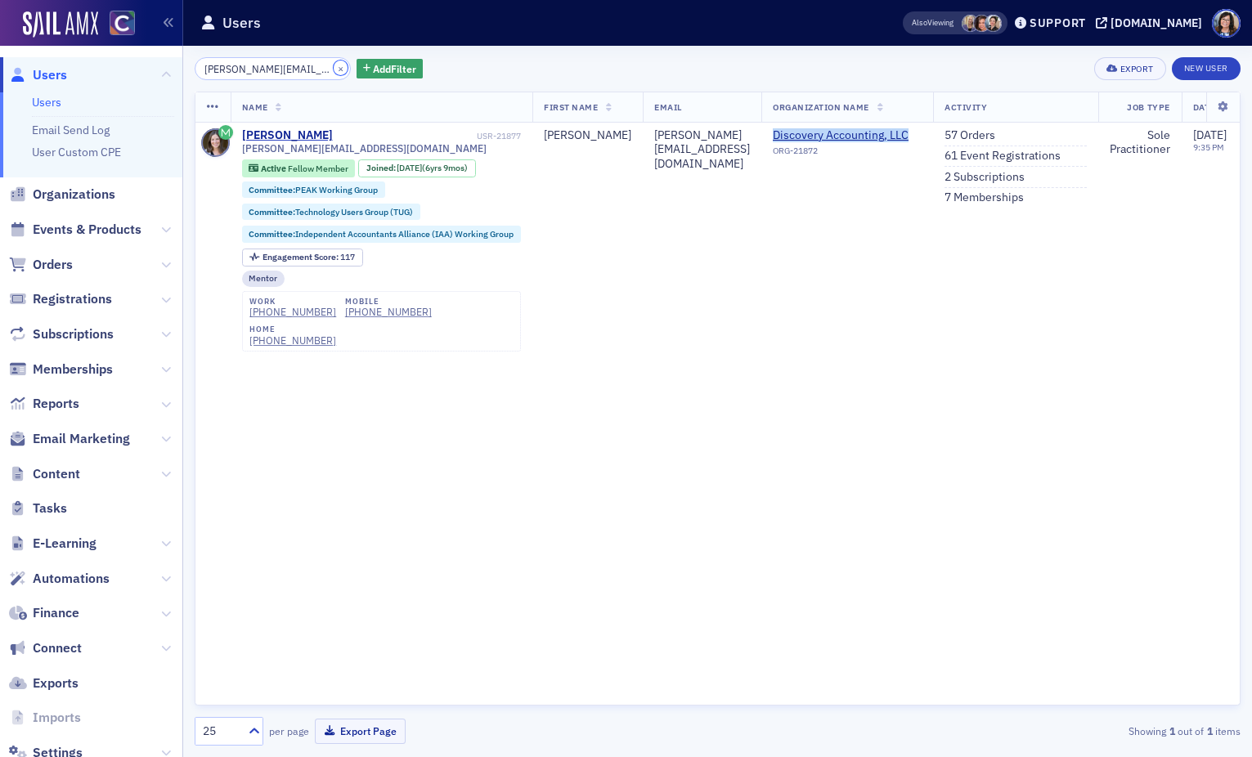
drag, startPoint x: 316, startPoint y: 68, endPoint x: 276, endPoint y: 68, distance: 40.9
click at [334, 68] on button "×" at bounding box center [341, 68] width 15 height 15
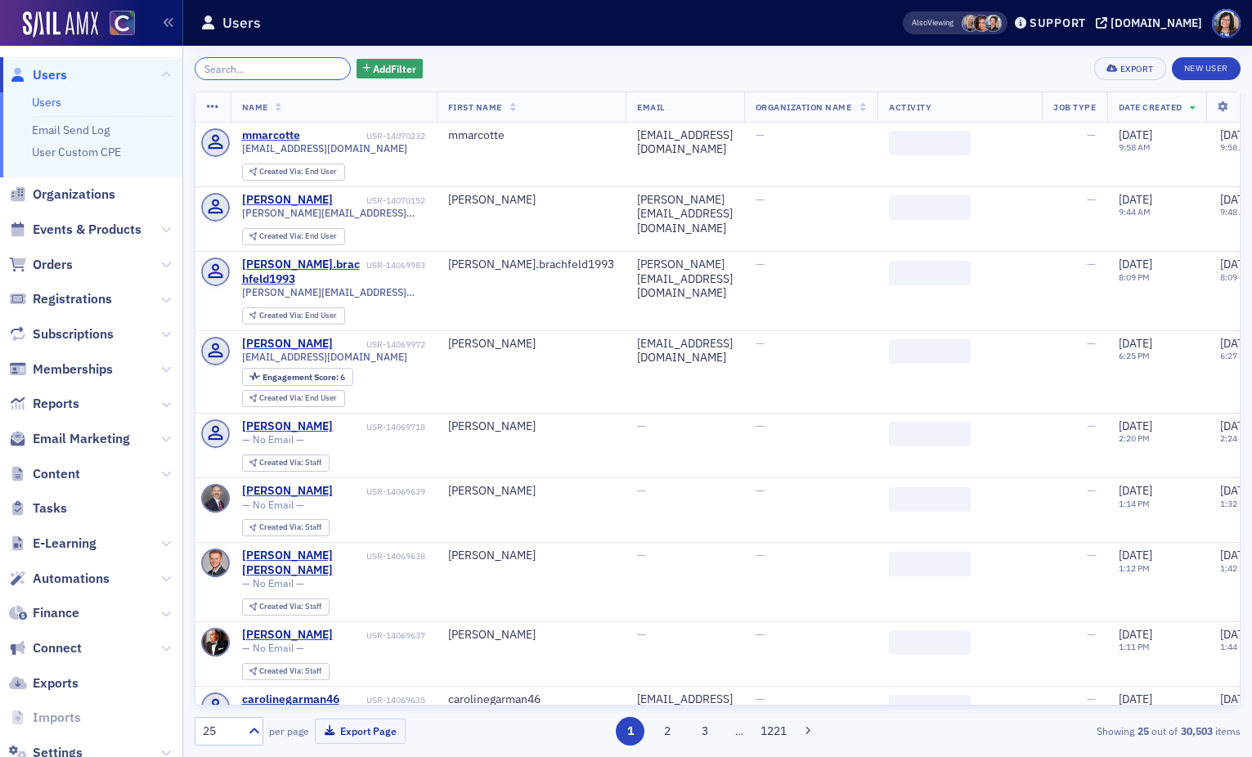
click at [264, 68] on input "search" at bounding box center [273, 68] width 156 height 23
paste input "soukupbush"
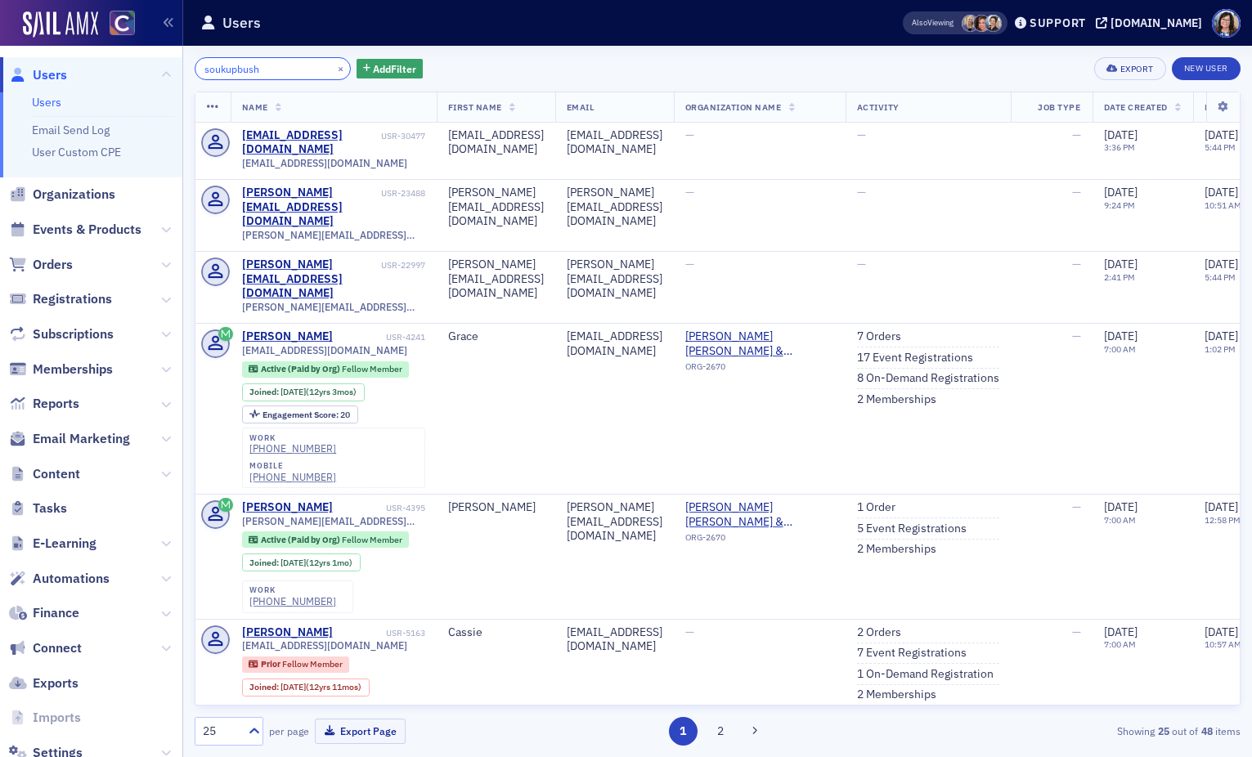
type input "soukupbush"
click at [334, 63] on button "×" at bounding box center [341, 68] width 15 height 15
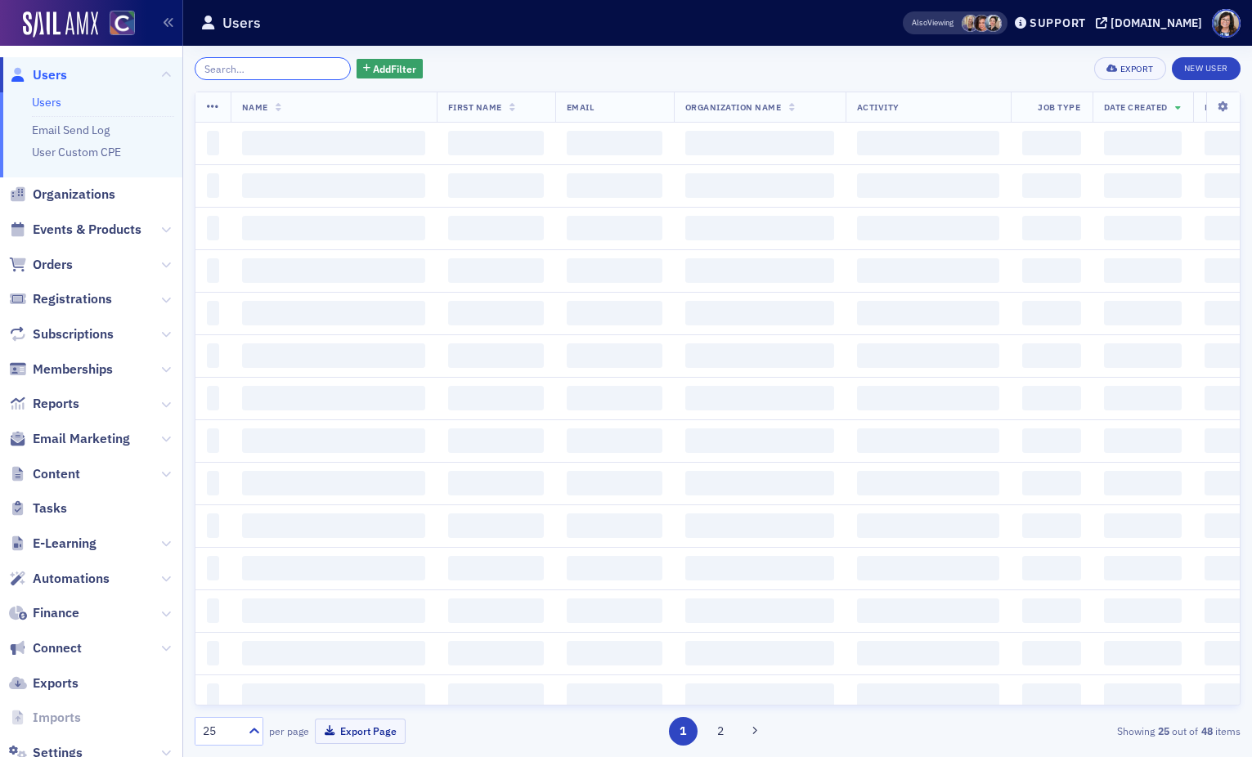
click at [285, 67] on input "search" at bounding box center [273, 68] width 156 height 23
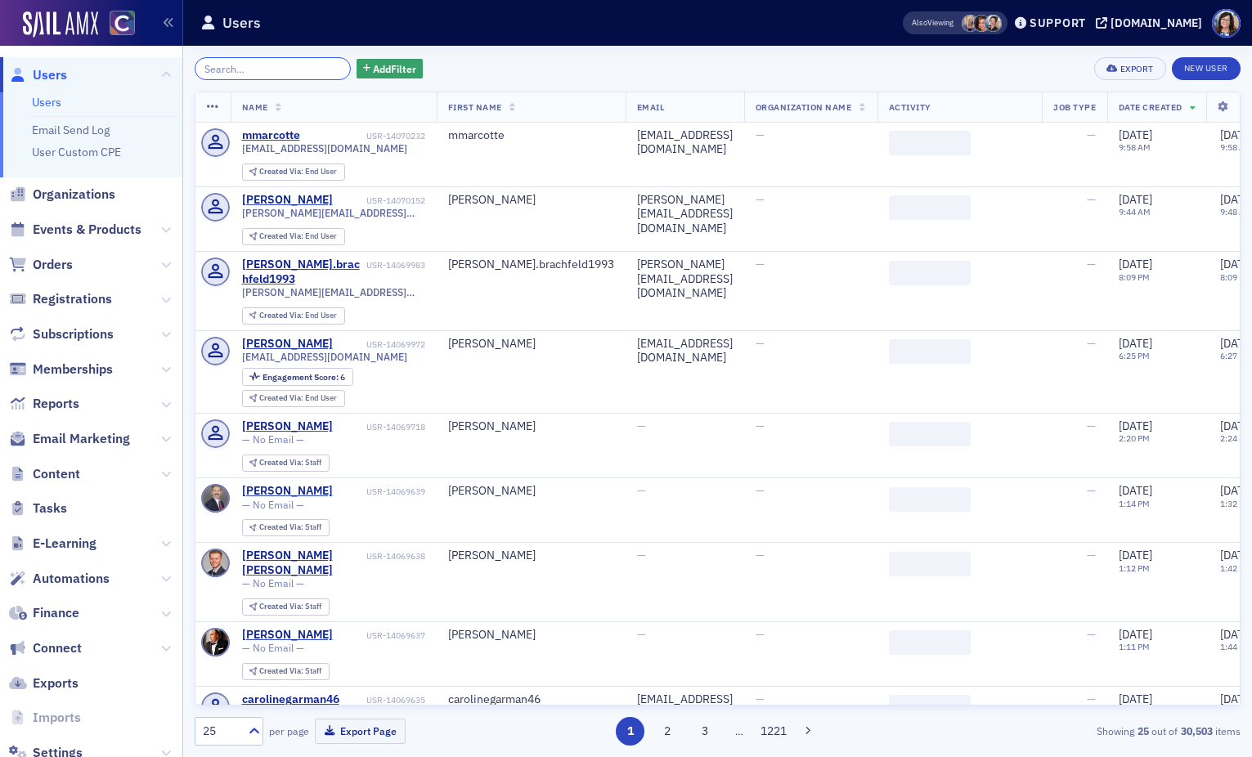
paste input "toby@soukupbush.com"
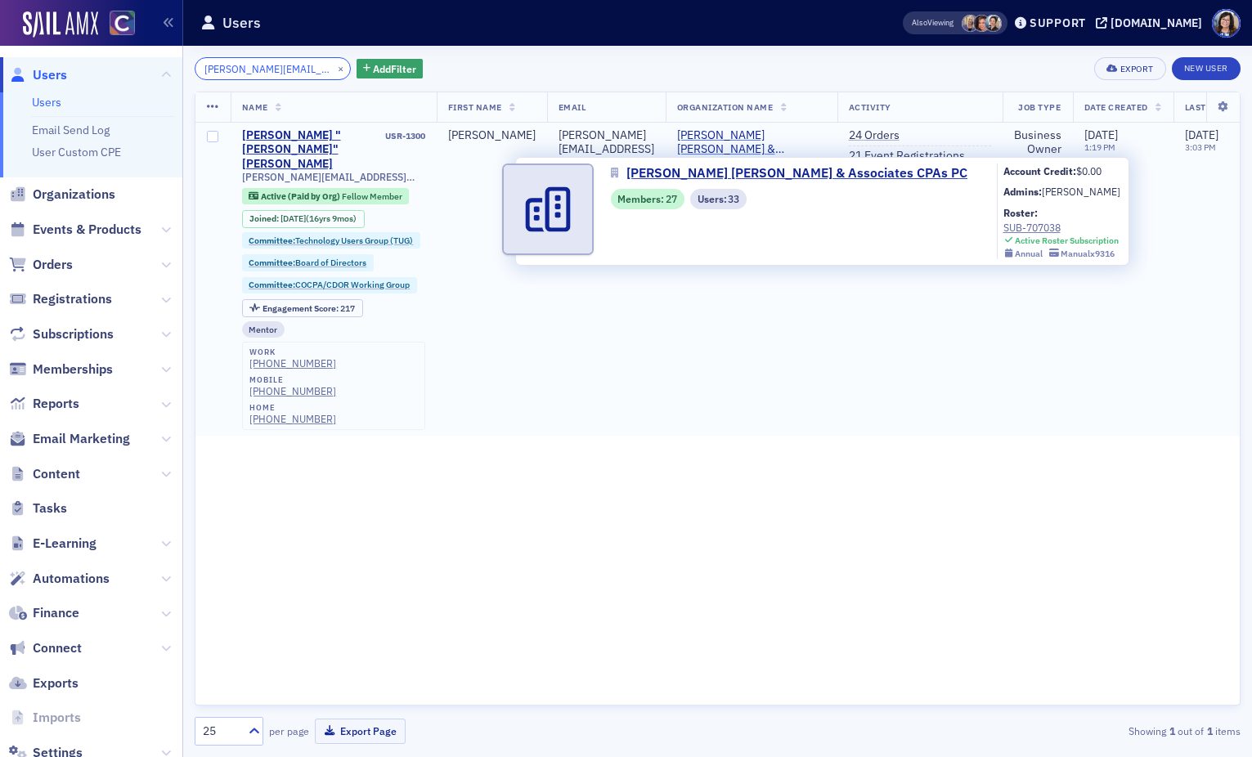
type input "toby@soukupbush.com"
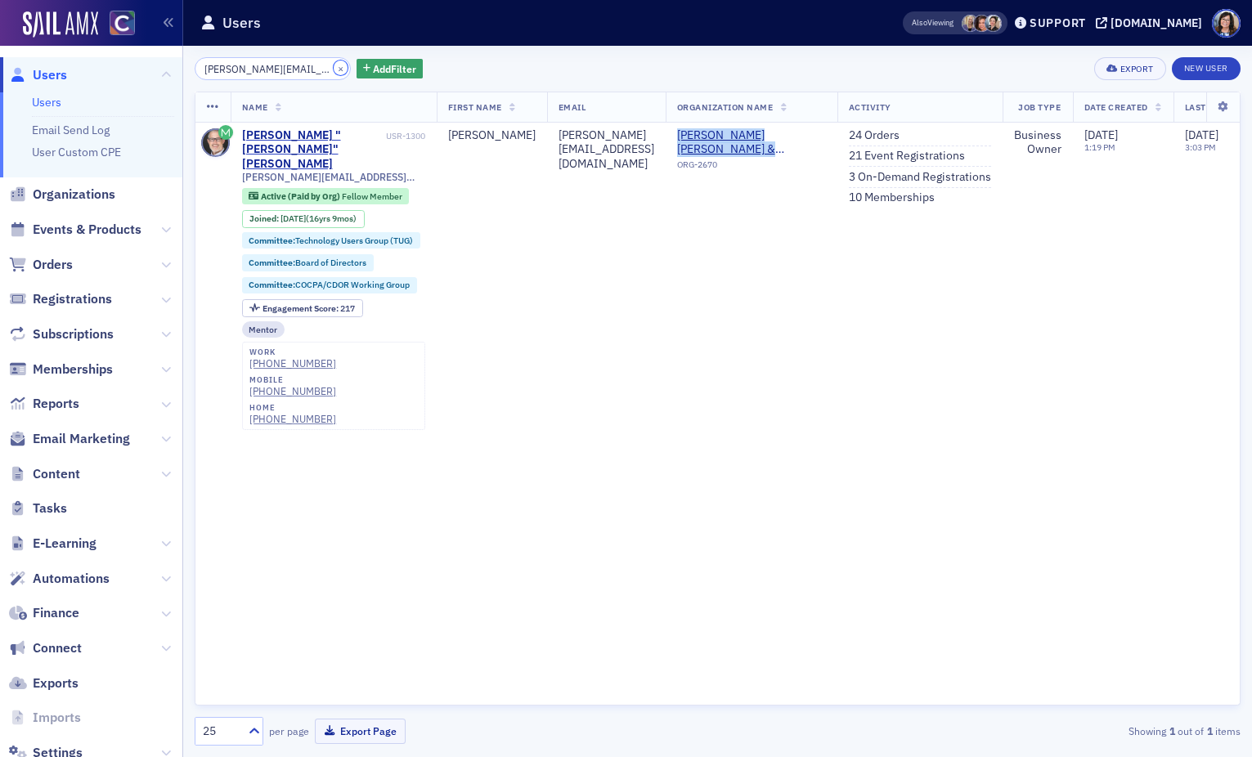
drag, startPoint x: 320, startPoint y: 65, endPoint x: 261, endPoint y: 66, distance: 58.9
click at [334, 65] on button "×" at bounding box center [341, 68] width 15 height 15
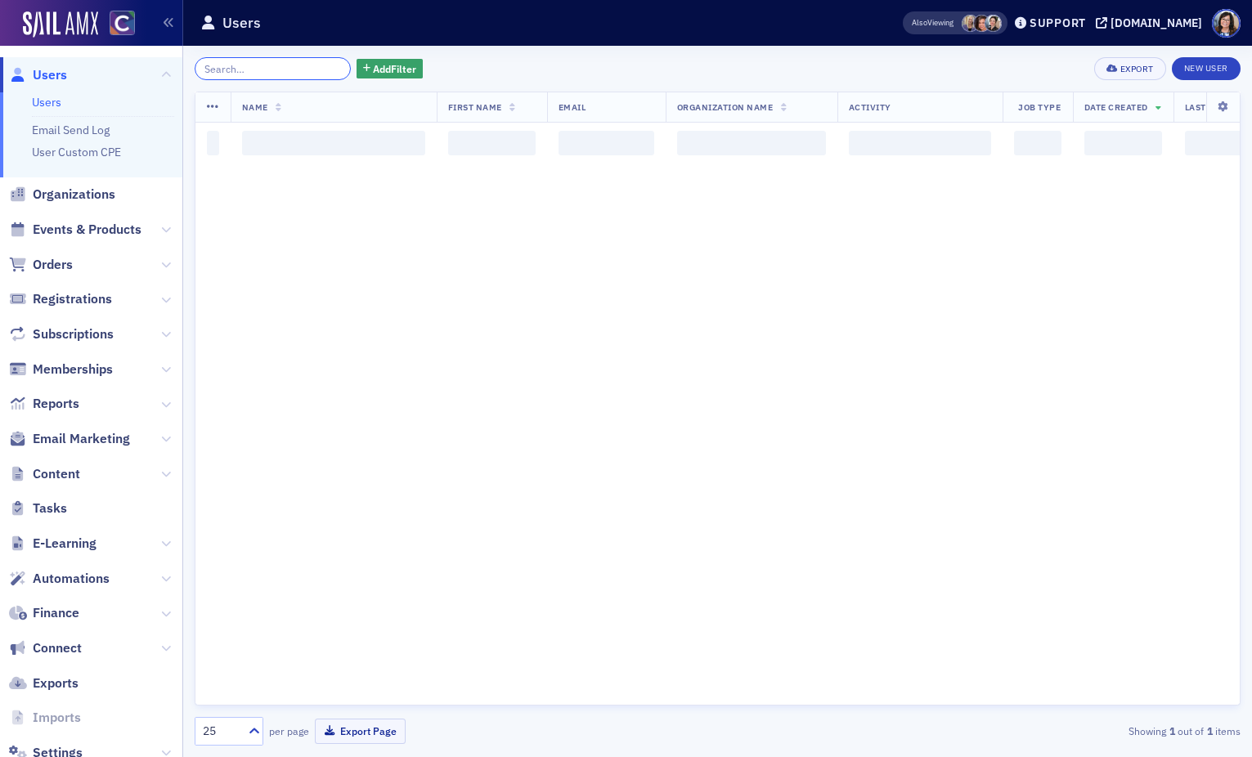
click at [261, 66] on input "search" at bounding box center [273, 68] width 156 height 23
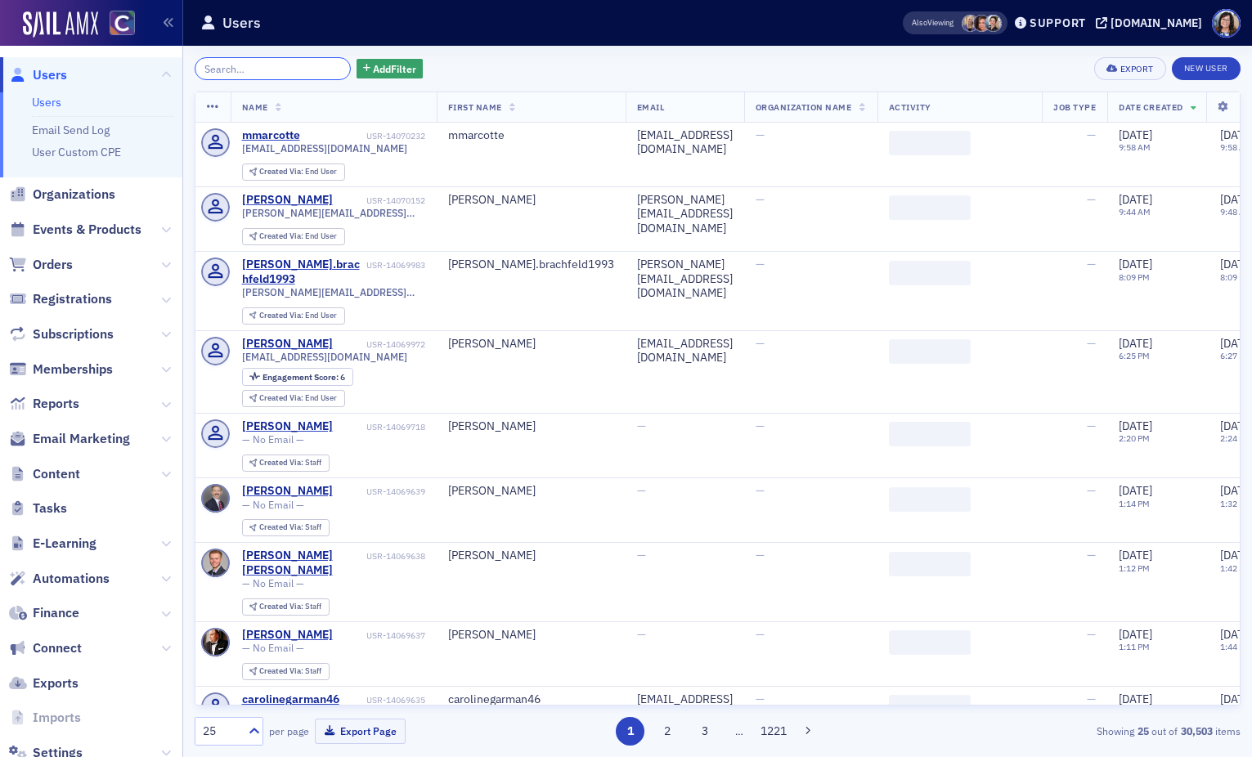
paste input "vickiejonescpa@gmail.com"
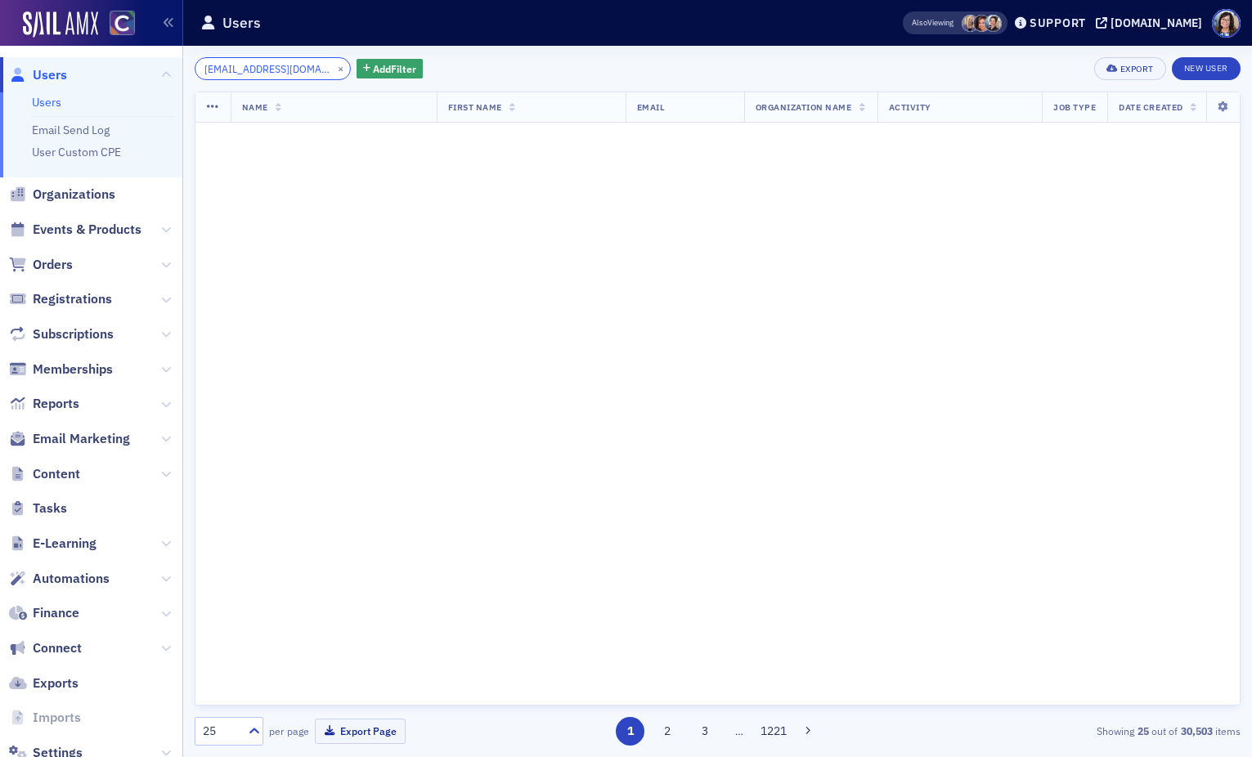
scroll to position [0, 14]
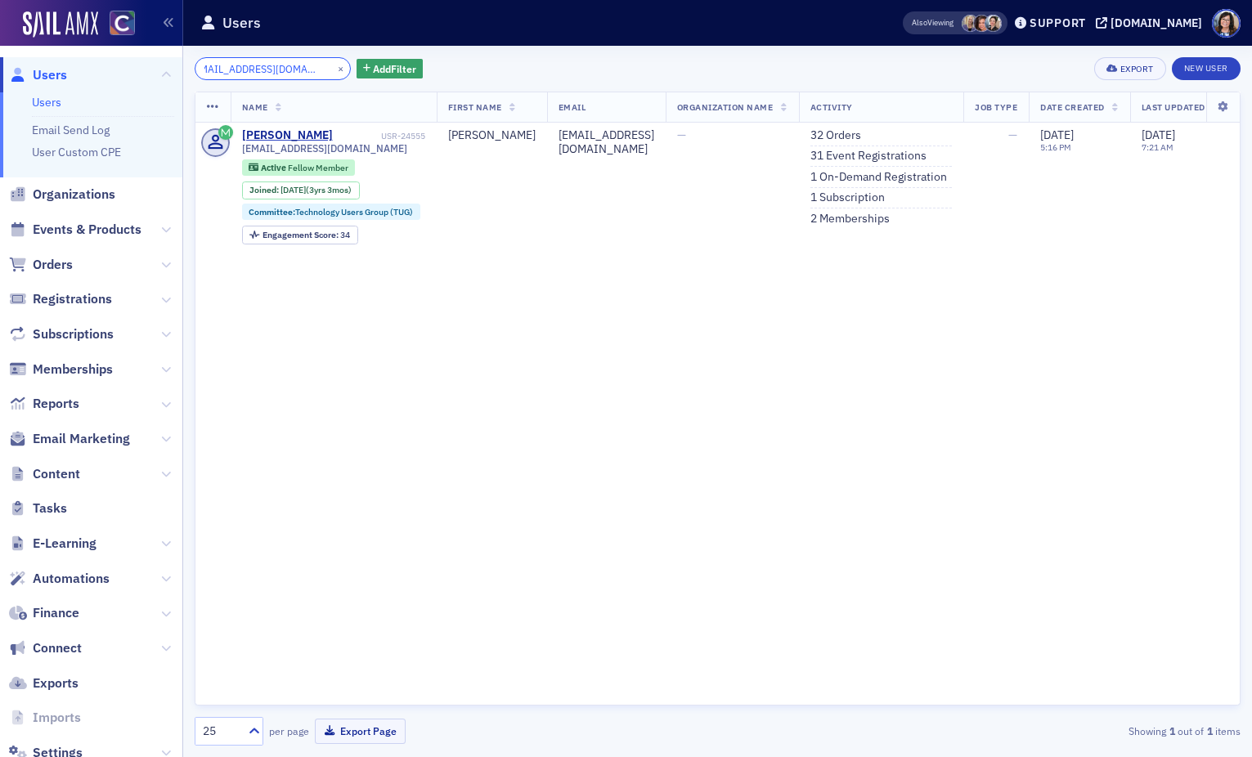
type input "vickiejonescpa@gmail.com"
drag, startPoint x: 318, startPoint y: 65, endPoint x: 278, endPoint y: 66, distance: 40.1
click at [334, 65] on button "×" at bounding box center [341, 68] width 15 height 15
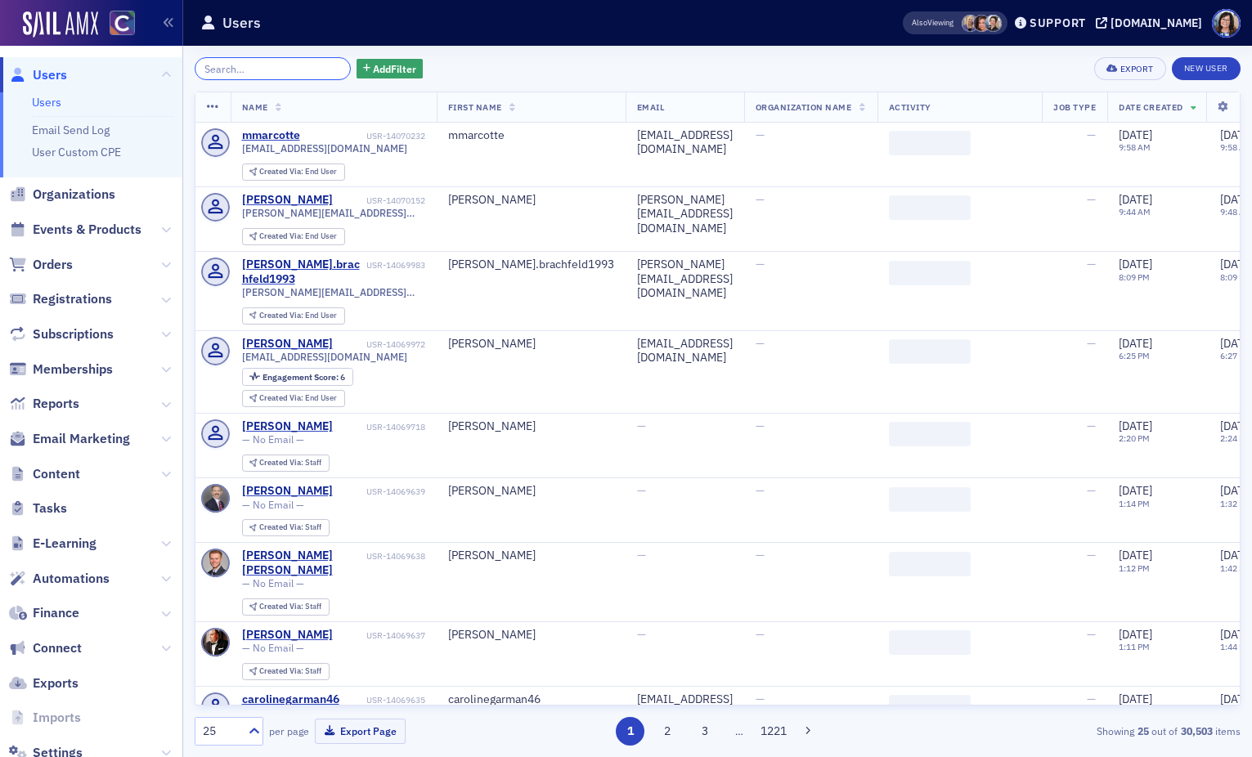
click at [276, 66] on input "search" at bounding box center [273, 68] width 156 height 23
paste input "v.gheorghe@comcast.net"
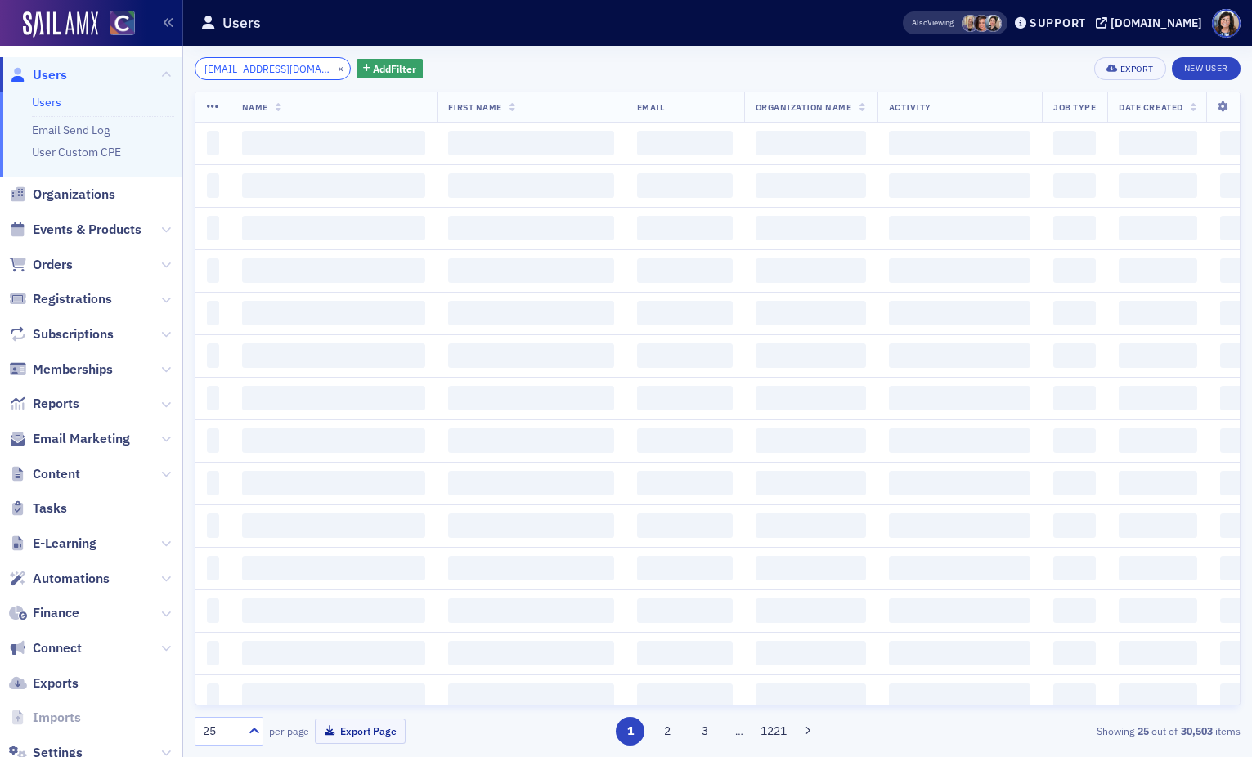
scroll to position [0, 6]
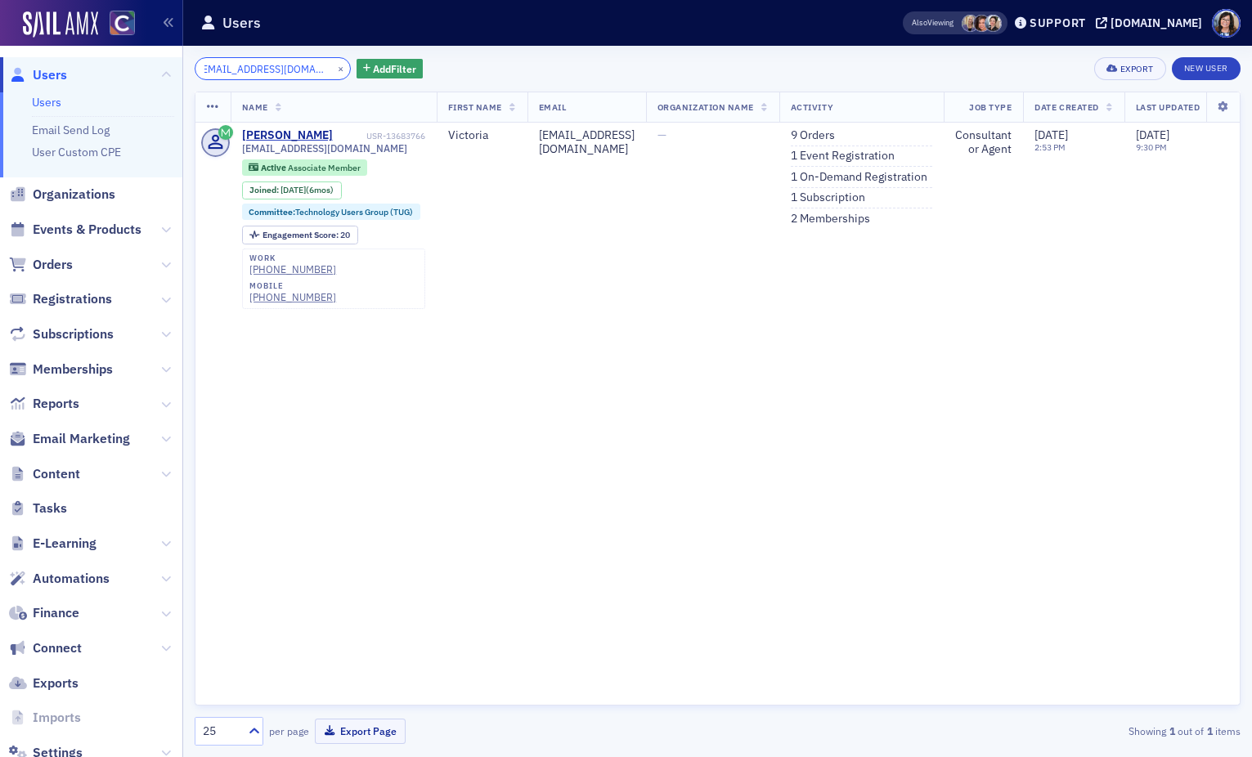
type input "v.gheorghe@comcast.net"
click at [334, 68] on button "×" at bounding box center [341, 68] width 15 height 15
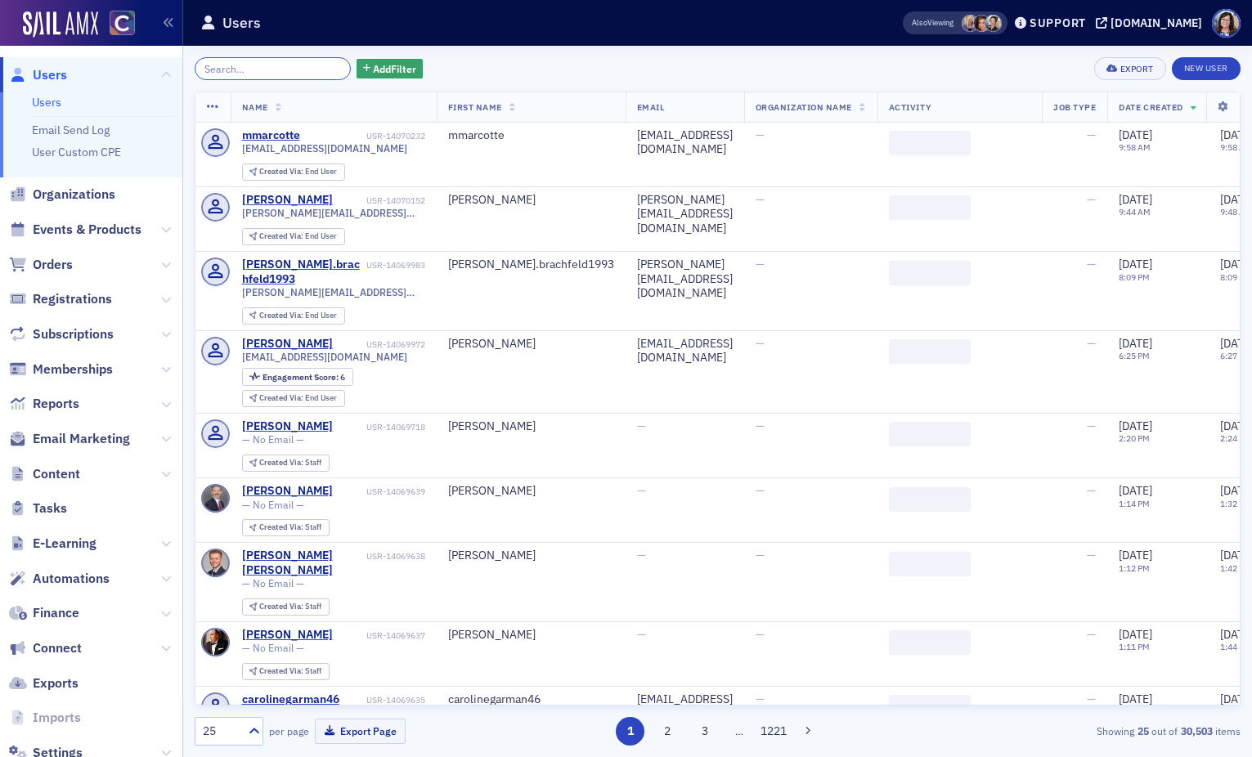
click at [274, 69] on input "search" at bounding box center [273, 68] width 156 height 23
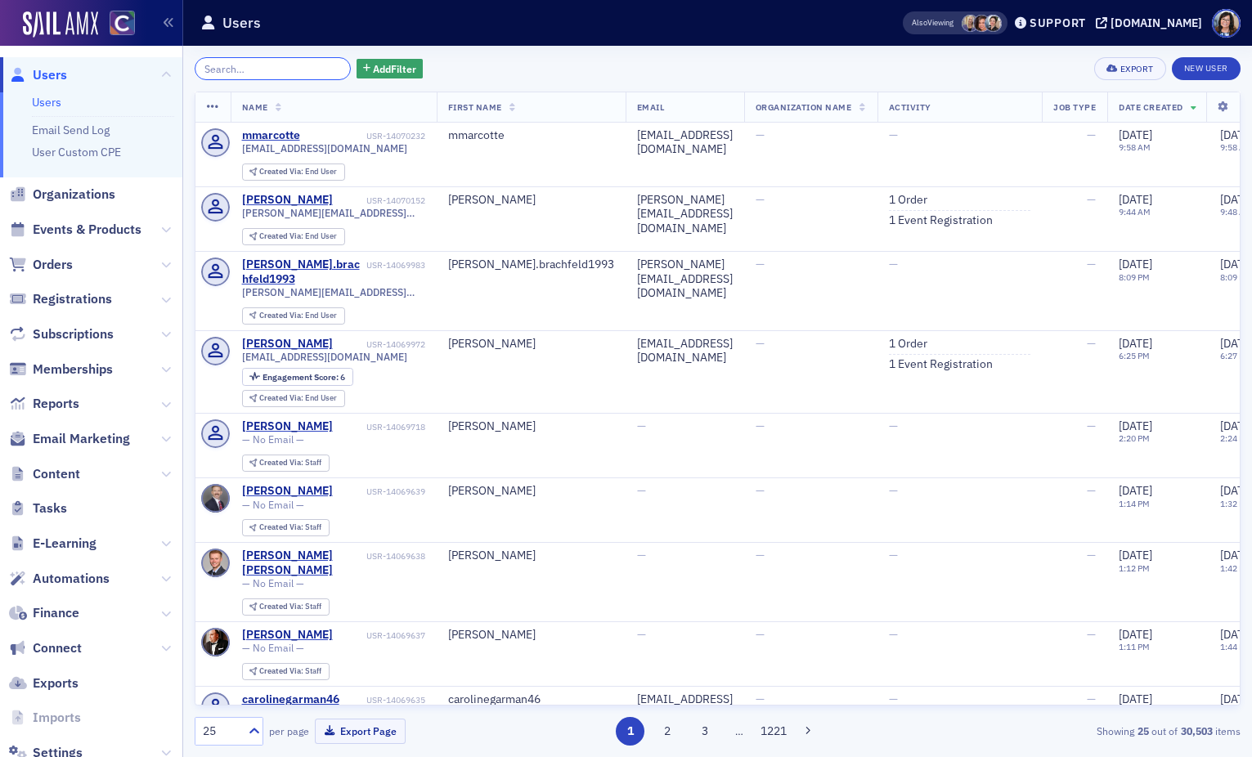
paste input "dale@rookscpa.com"
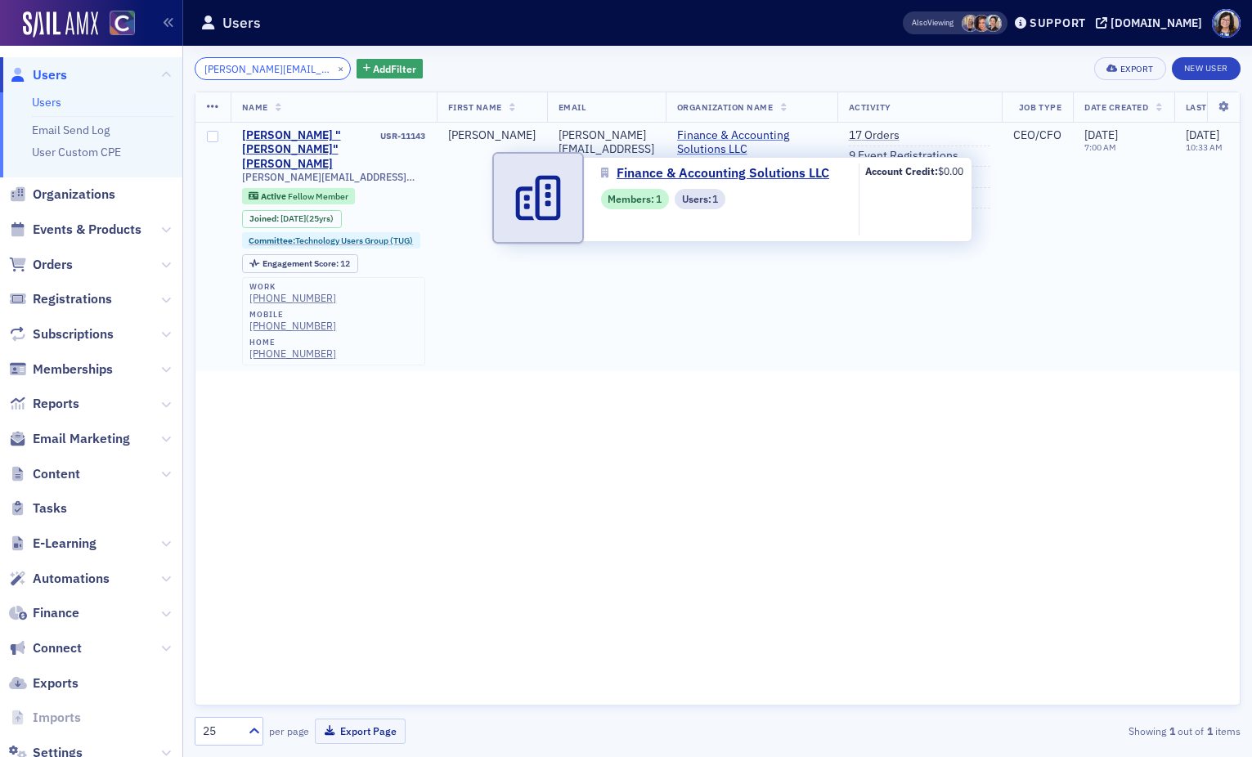
type input "dale@rookscpa.com"
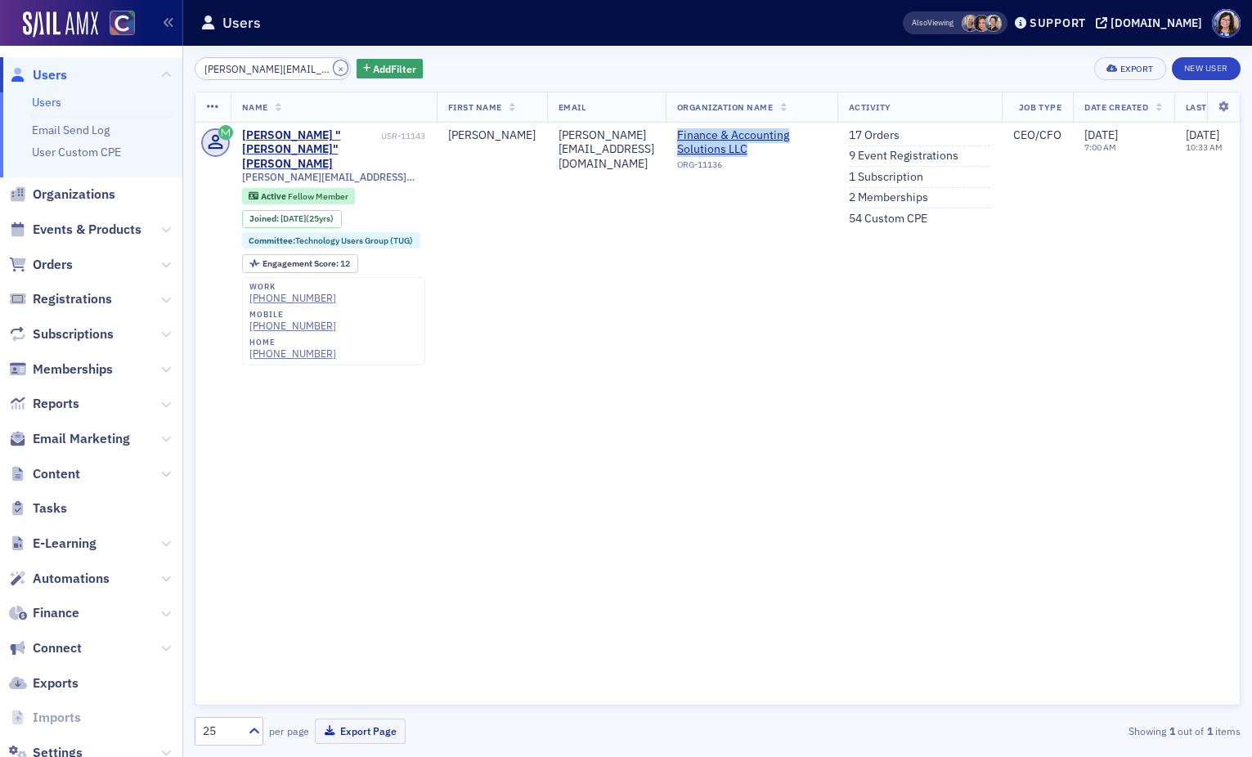
click at [334, 67] on button "×" at bounding box center [341, 68] width 15 height 15
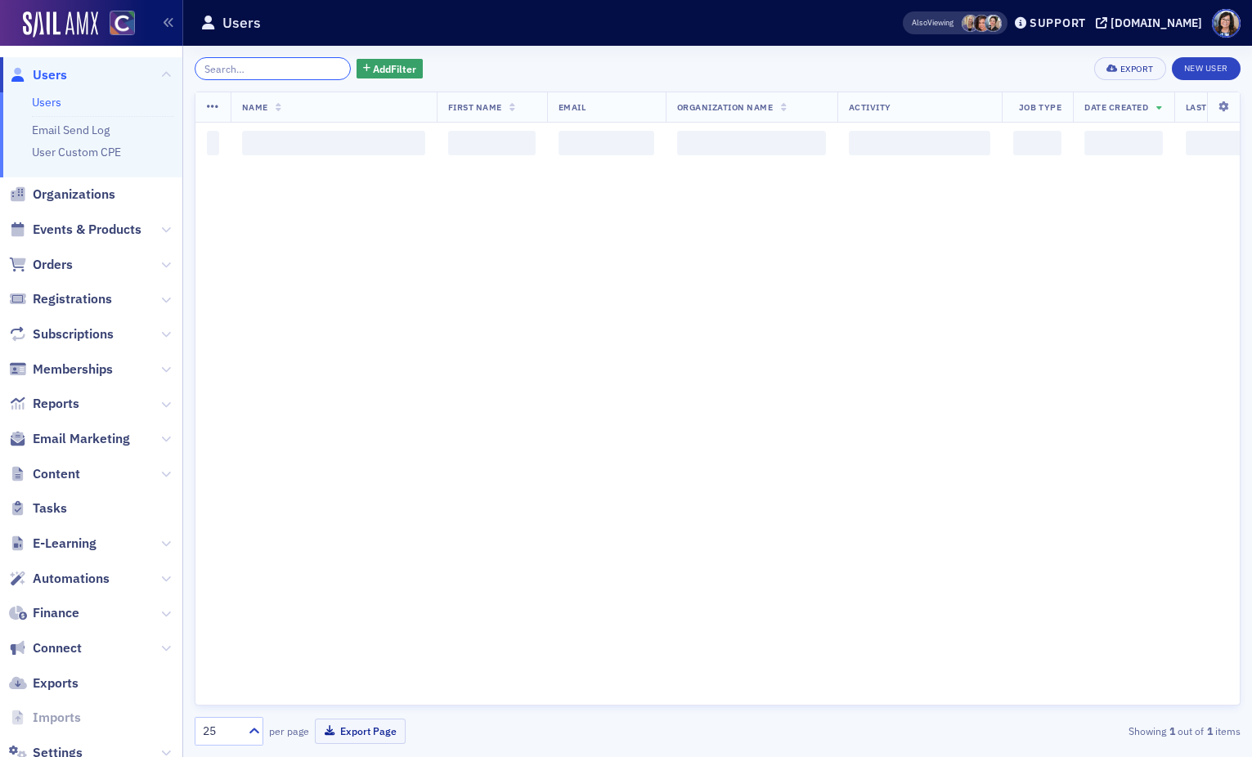
click at [264, 70] on input "search" at bounding box center [273, 68] width 156 height 23
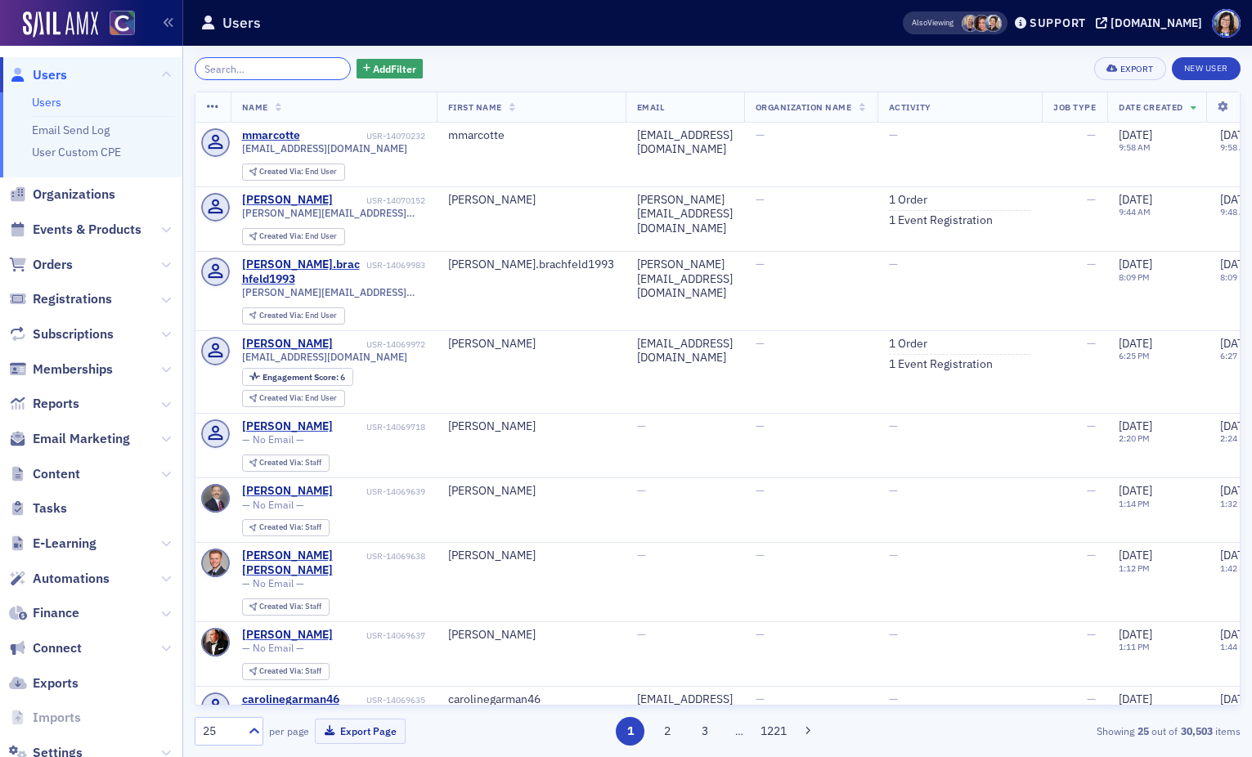
paste input "warren.scaman@tavasllc.com"
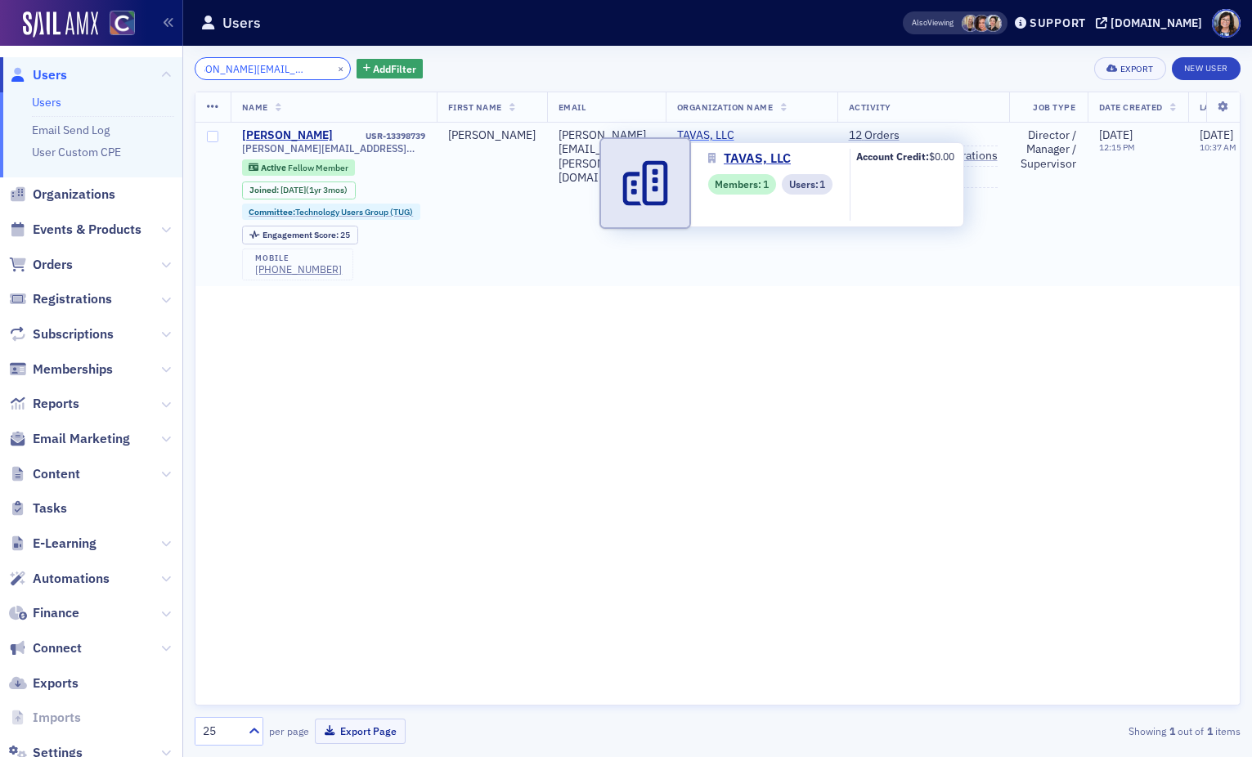
type input "warren.scaman@tavasllc.com"
click at [732, 139] on span "TAVAS, LLC" at bounding box center [751, 135] width 149 height 15
select select "US"
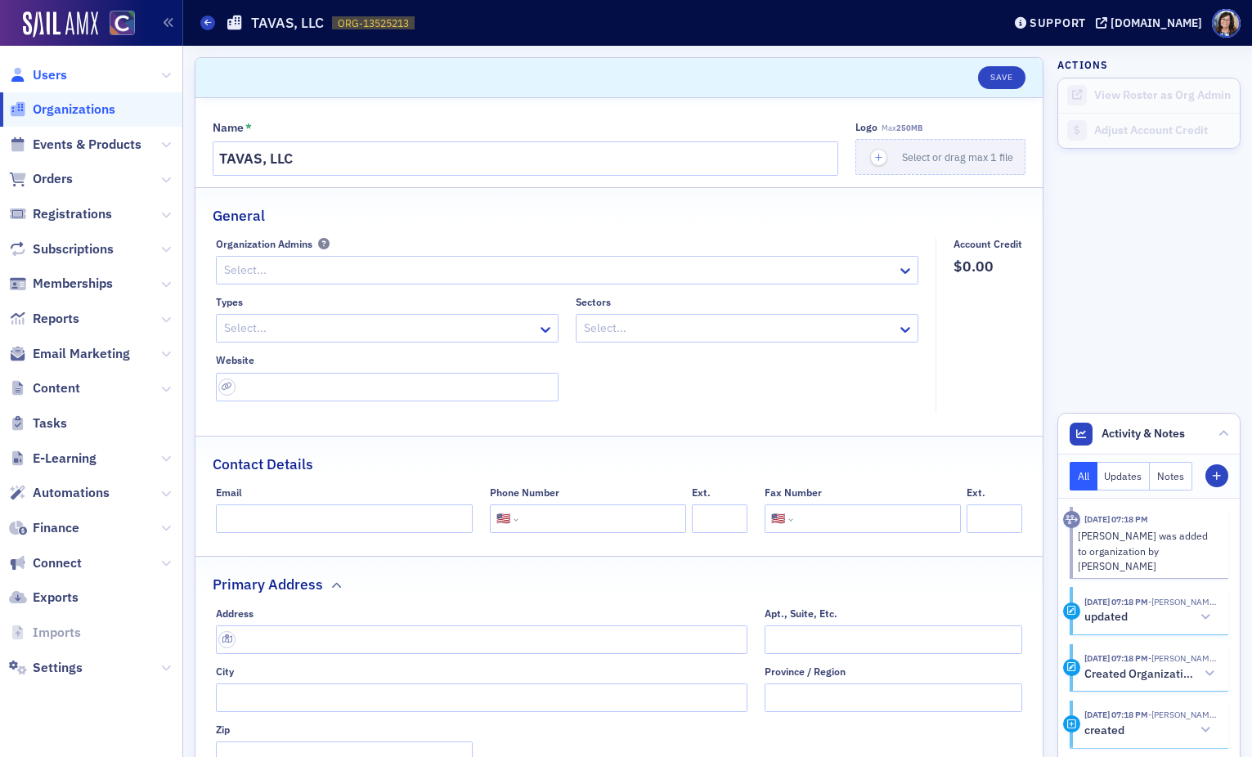
click at [36, 70] on span "Users" at bounding box center [50, 75] width 34 height 18
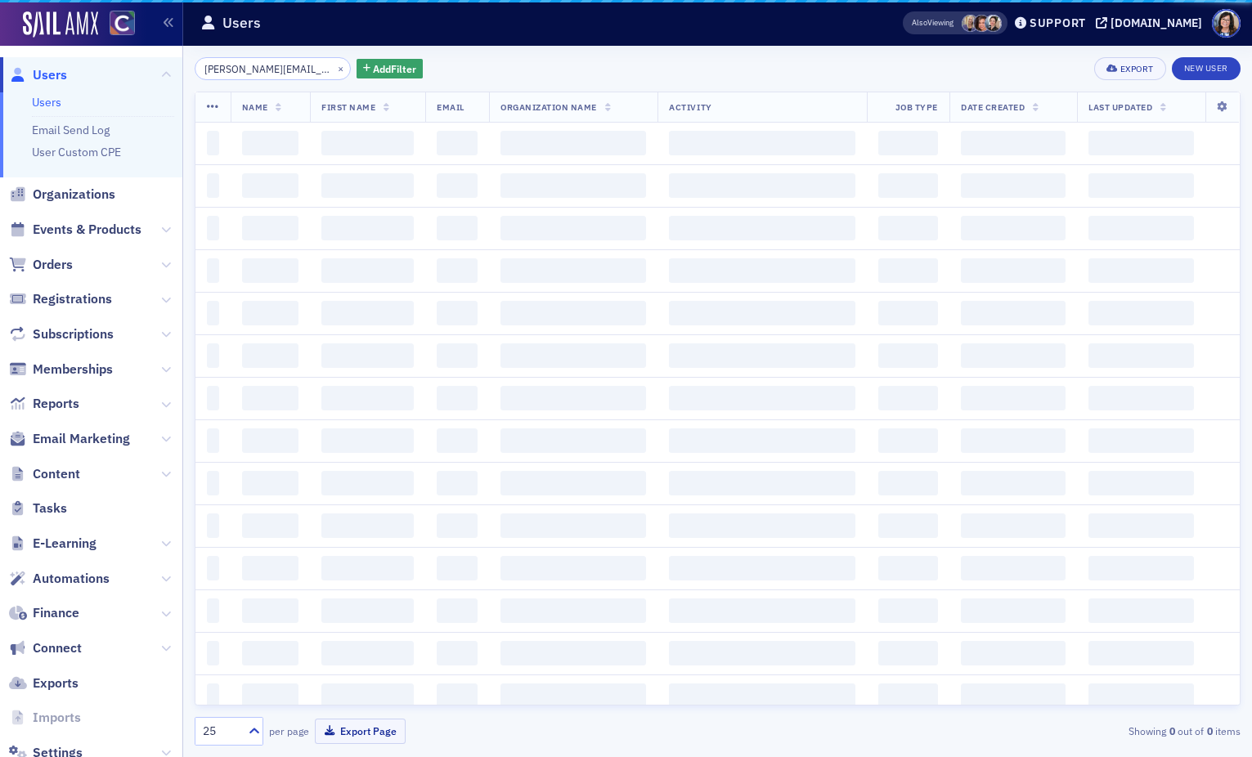
scroll to position [0, 26]
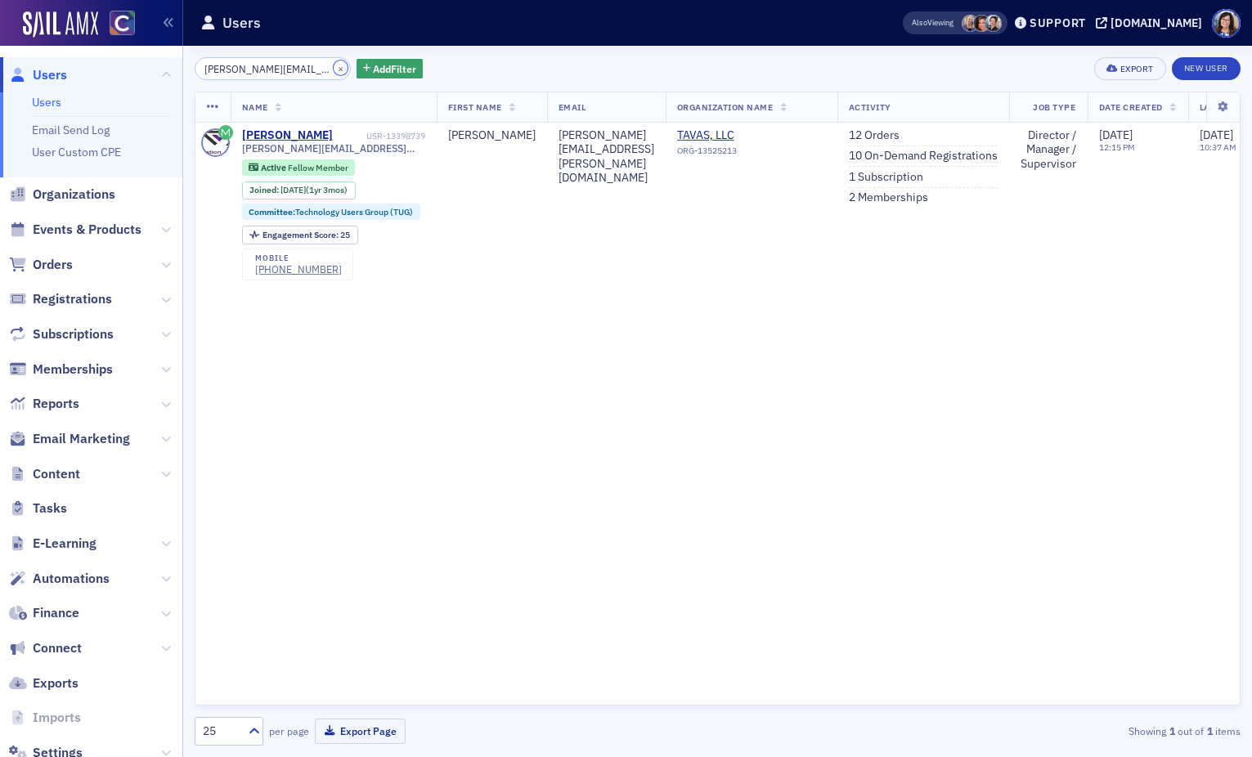
click at [334, 70] on button "×" at bounding box center [341, 68] width 15 height 15
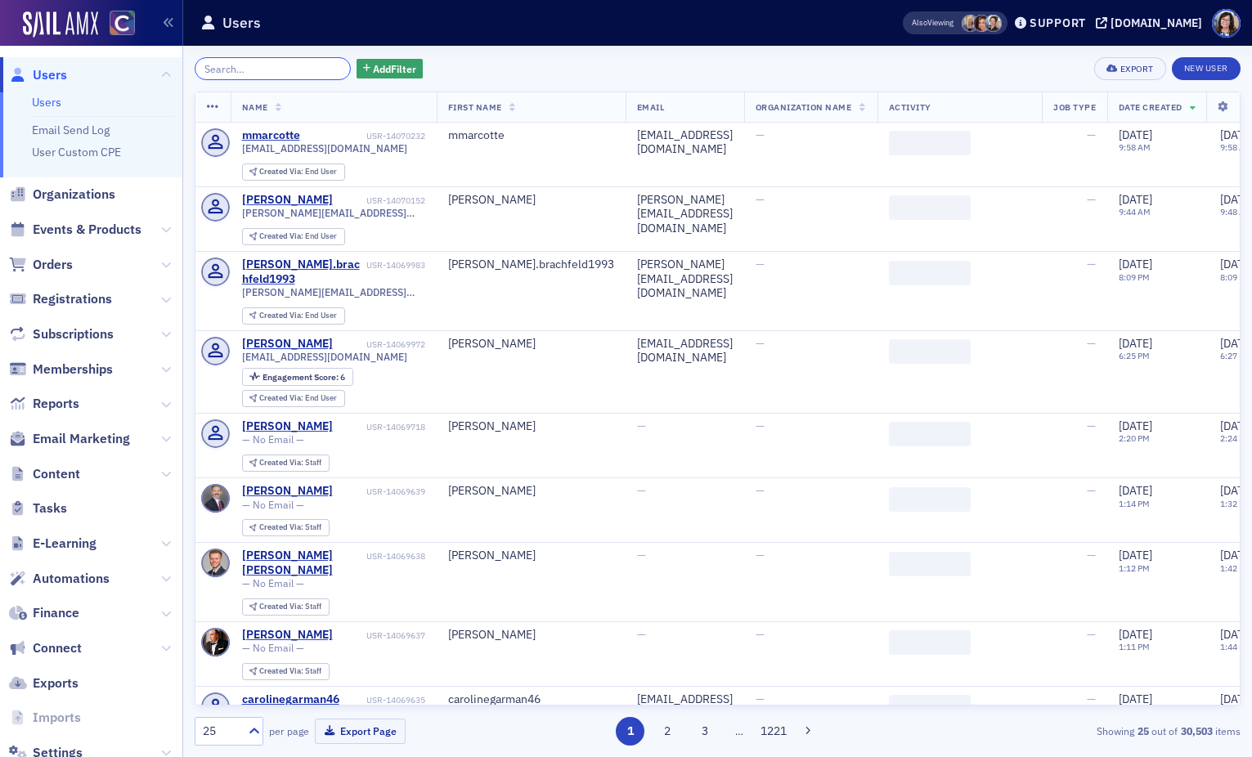
click at [260, 70] on input "search" at bounding box center [273, 68] width 156 height 23
paste input "wraimer@coloradomesa.edu"
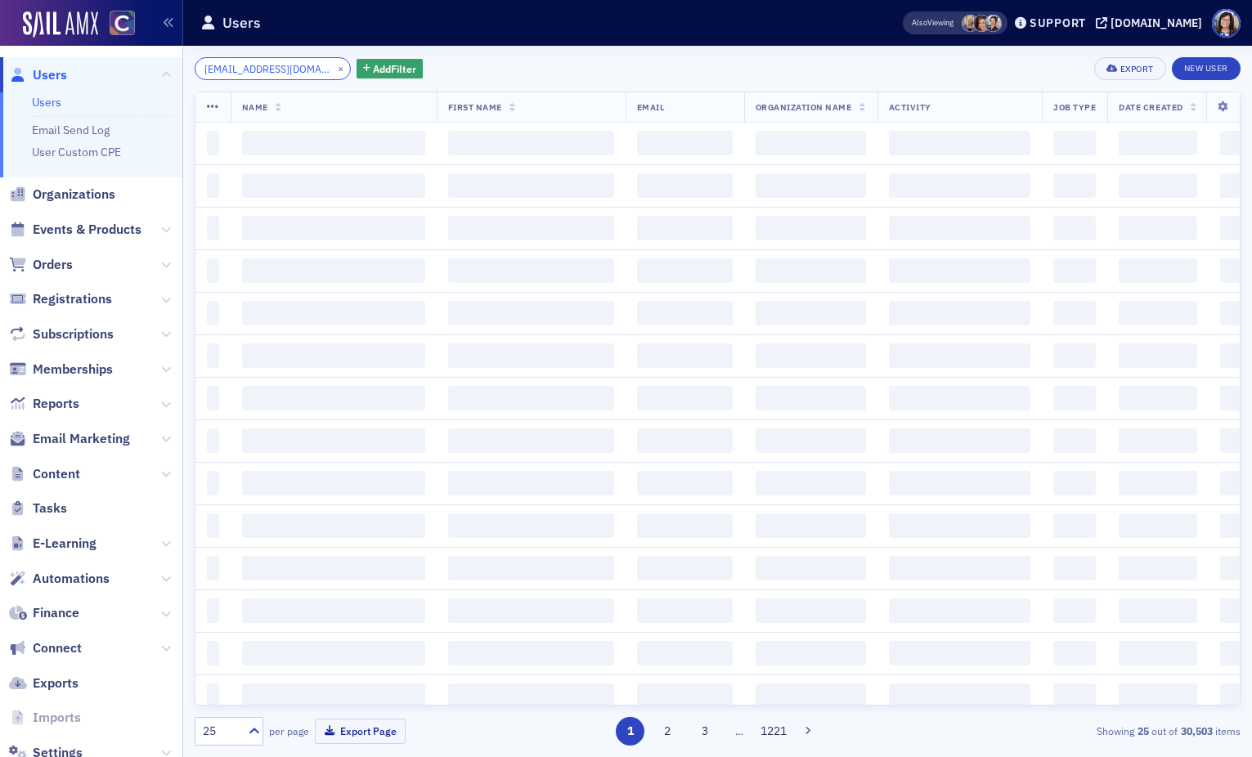
scroll to position [0, 21]
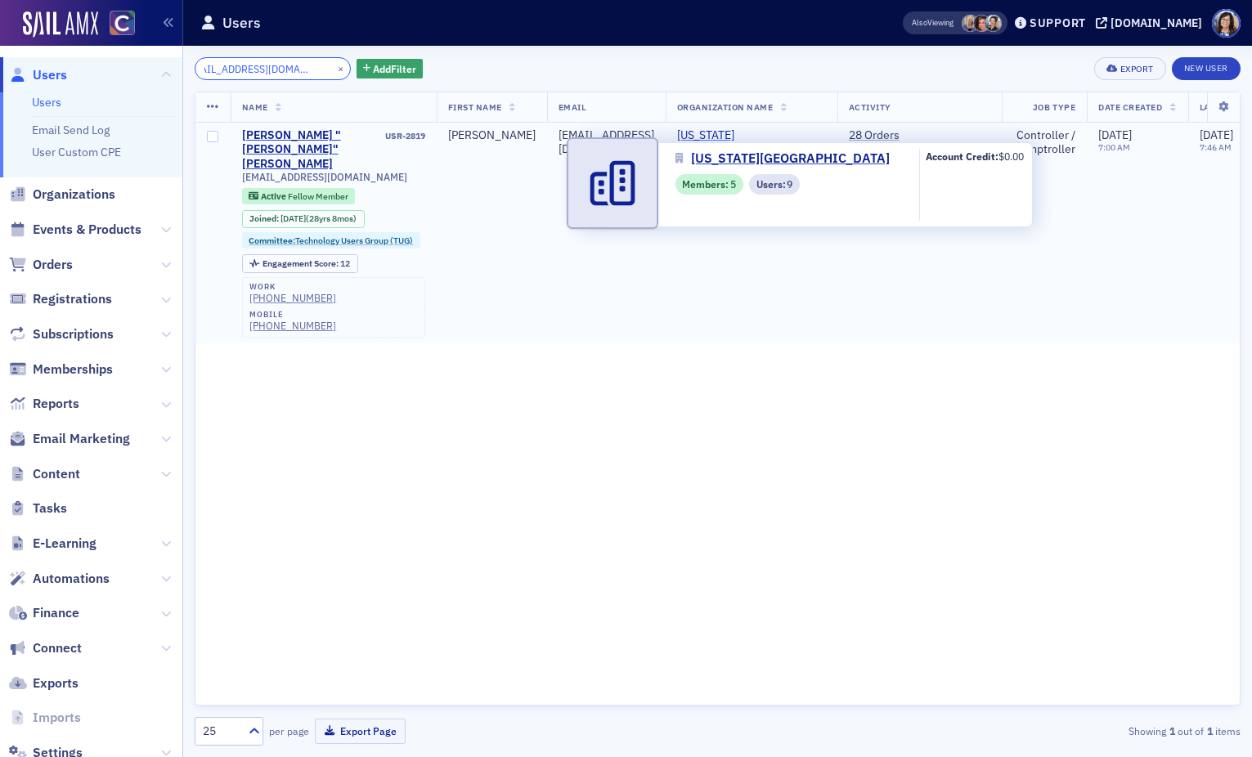
type input "wraimer@coloradomesa.edu"
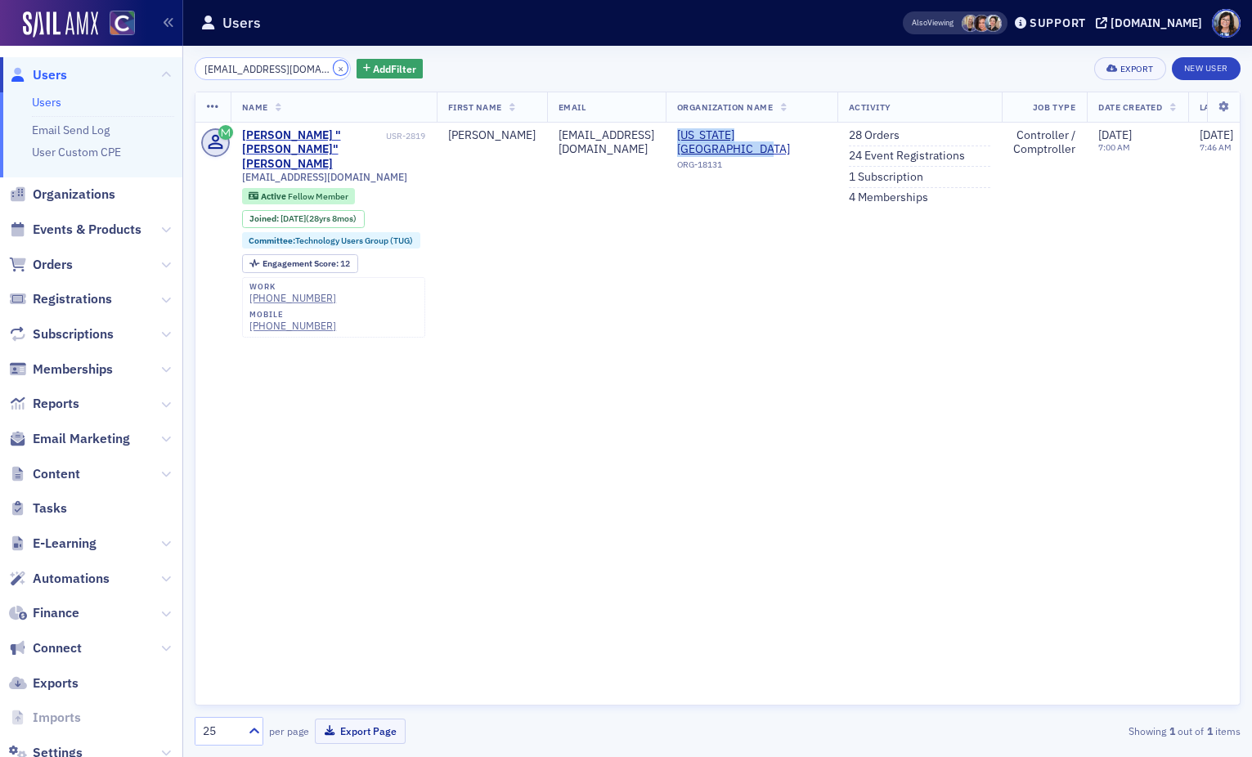
drag, startPoint x: 319, startPoint y: 69, endPoint x: 291, endPoint y: 69, distance: 27.8
click at [334, 69] on button "×" at bounding box center [341, 68] width 15 height 15
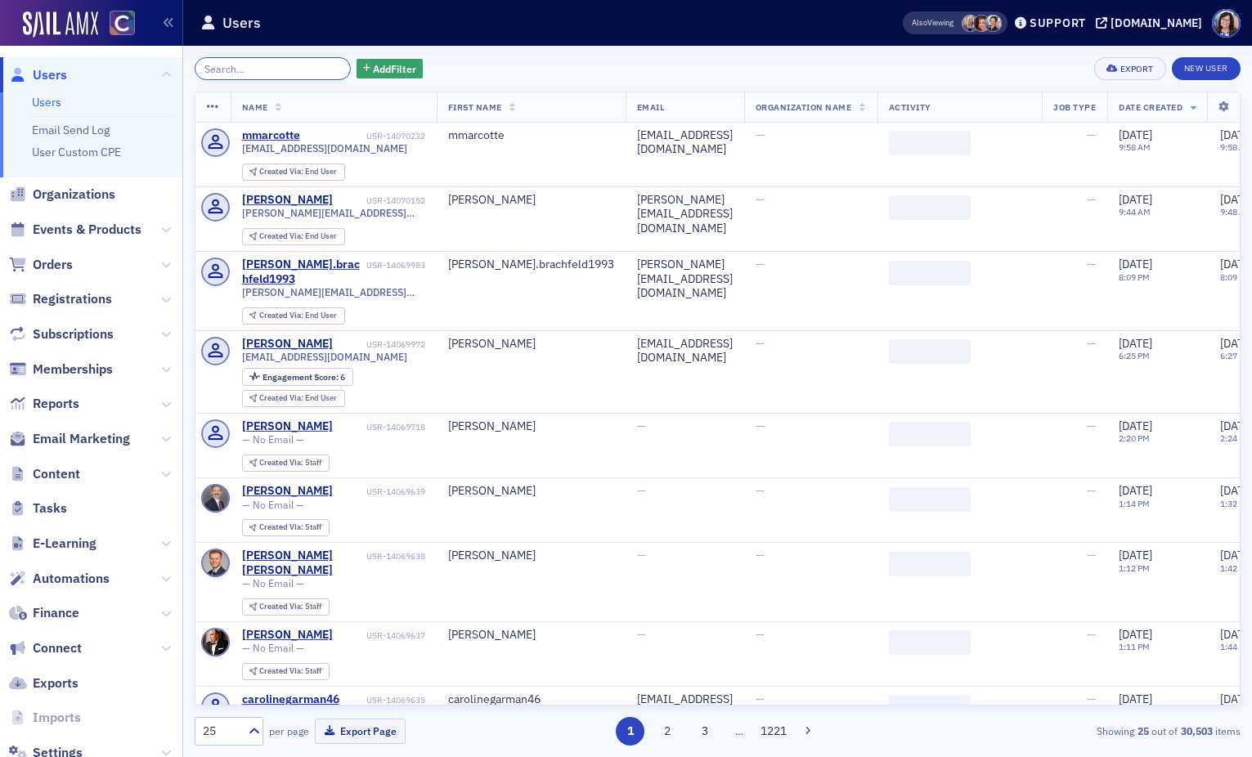
click at [276, 69] on input "search" at bounding box center [273, 68] width 156 height 23
paste input "yufeiliu.du@gmail.com"
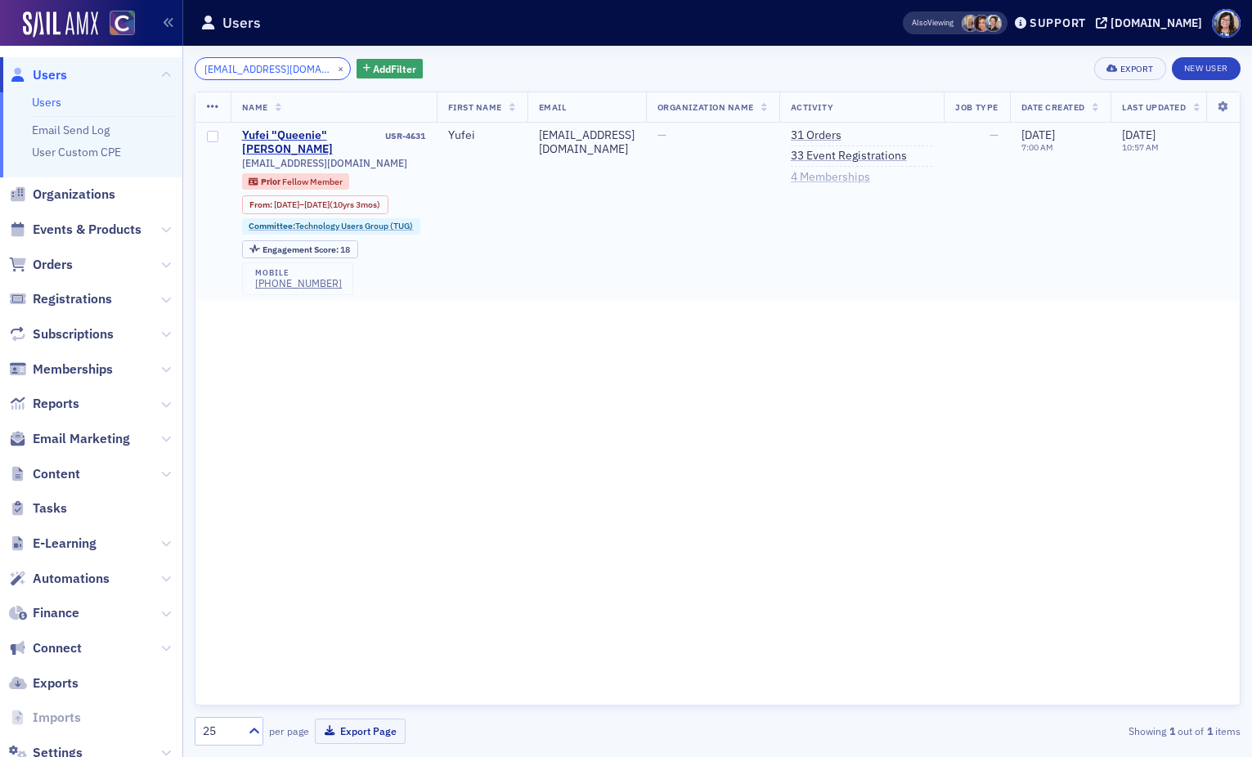
type input "yufeiliu.du@gmail.com"
click at [852, 174] on link "4 Memberships" at bounding box center [830, 177] width 79 height 15
click at [870, 177] on link "4 Memberships" at bounding box center [830, 177] width 79 height 15
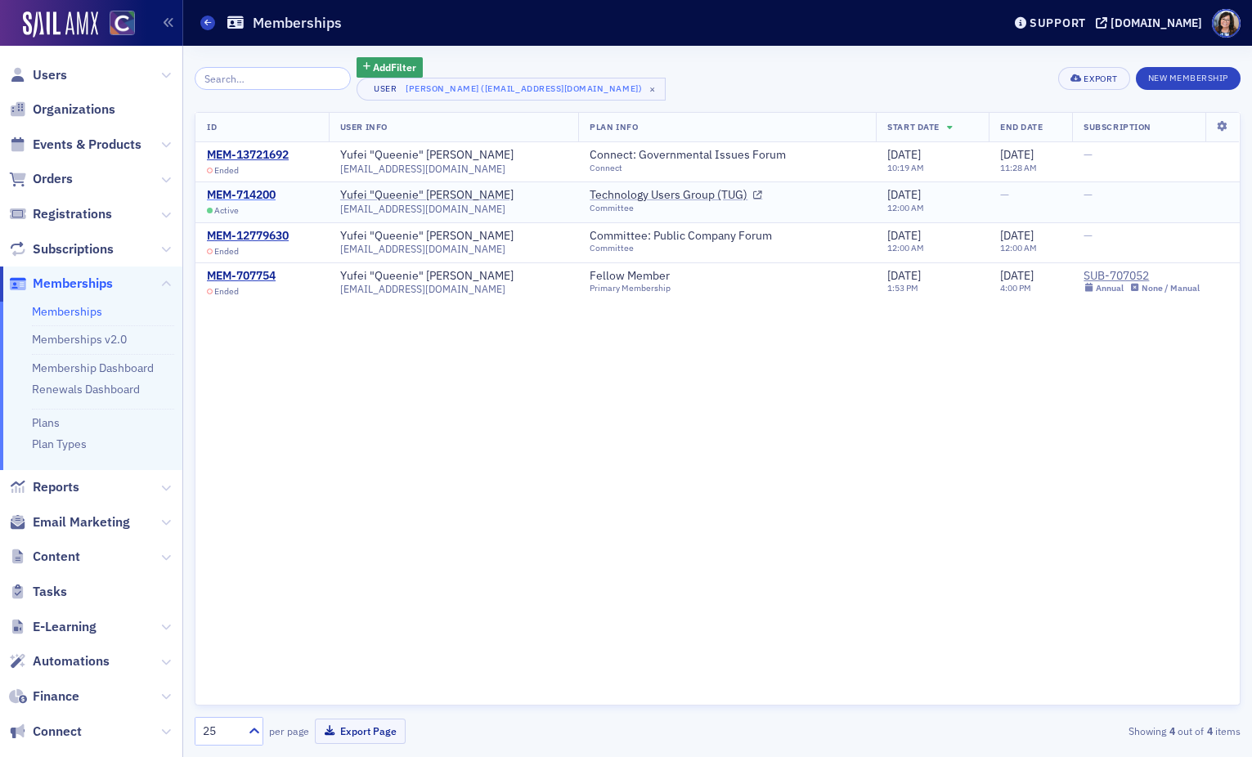
click at [249, 195] on div "MEM-714200" at bounding box center [241, 195] width 69 height 15
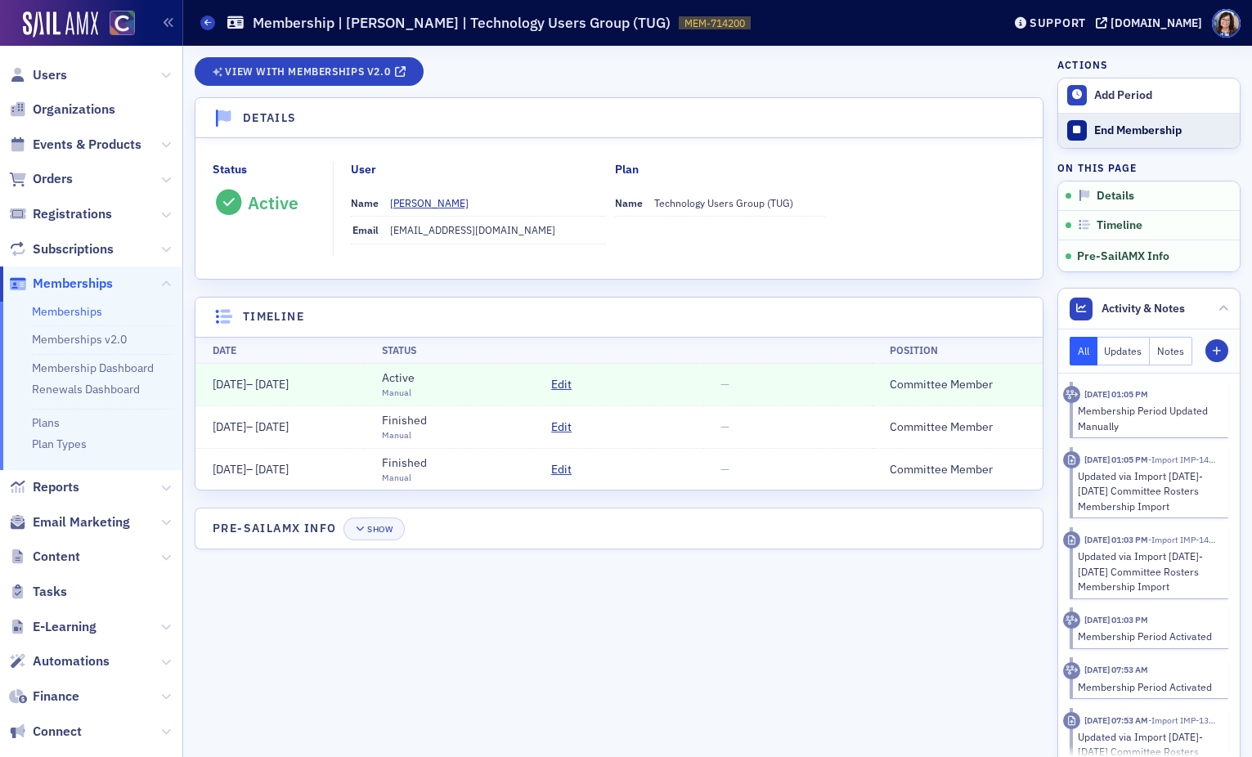
click at [1143, 132] on div "End Membership" at bounding box center [1162, 130] width 137 height 15
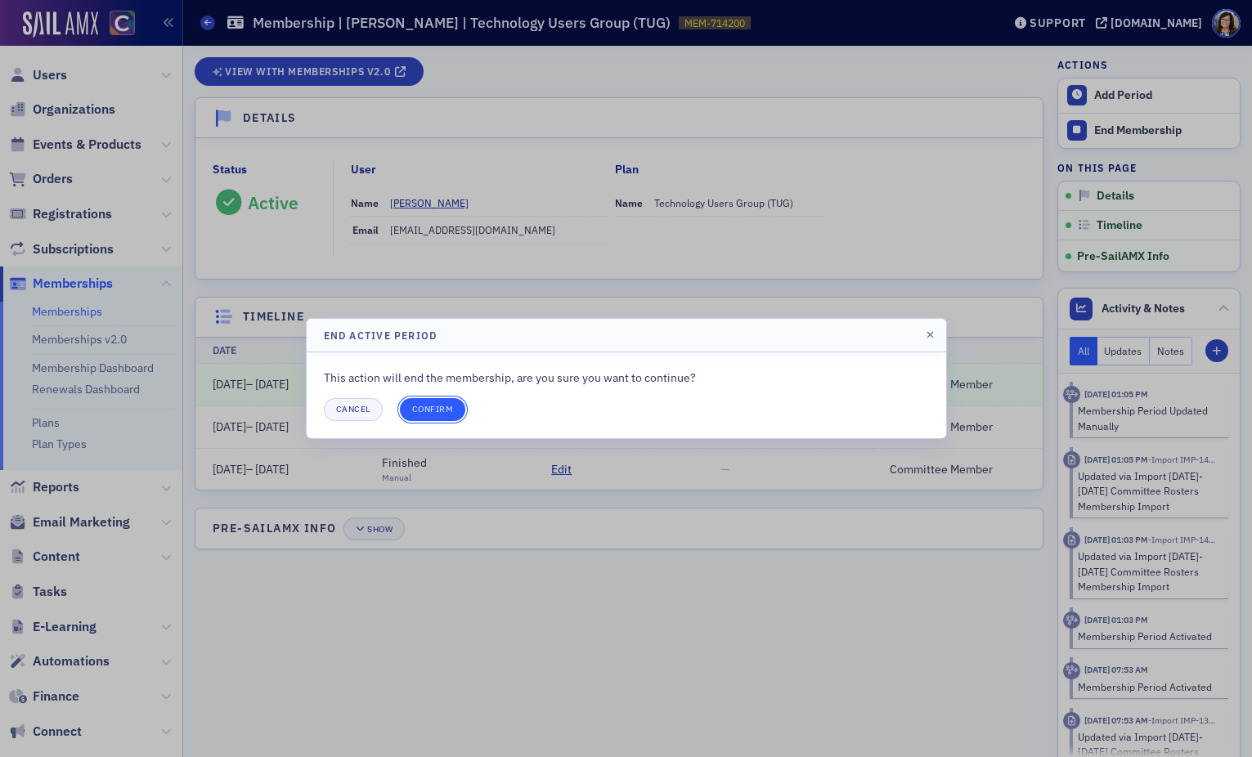
click at [437, 407] on button "Confirm" at bounding box center [433, 409] width 66 height 23
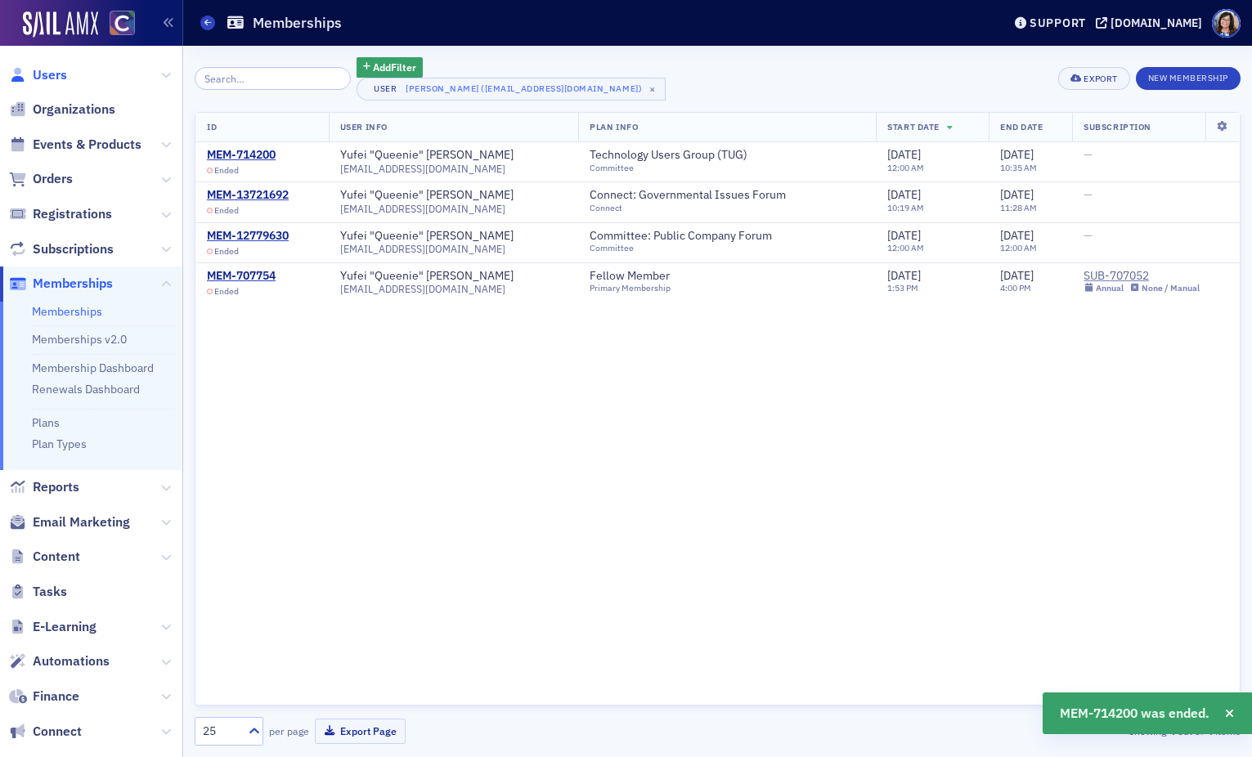
click at [61, 69] on span "Users" at bounding box center [50, 75] width 34 height 18
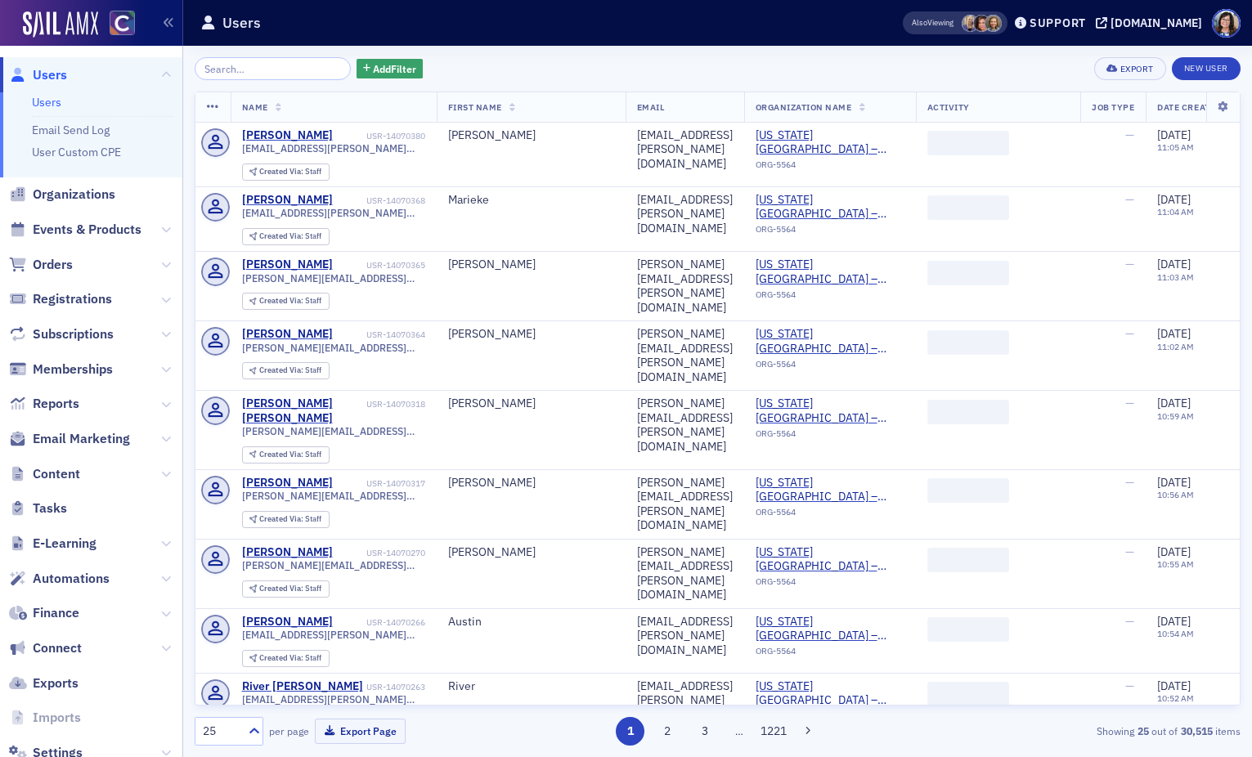
click at [276, 65] on input "search" at bounding box center [273, 68] width 156 height 23
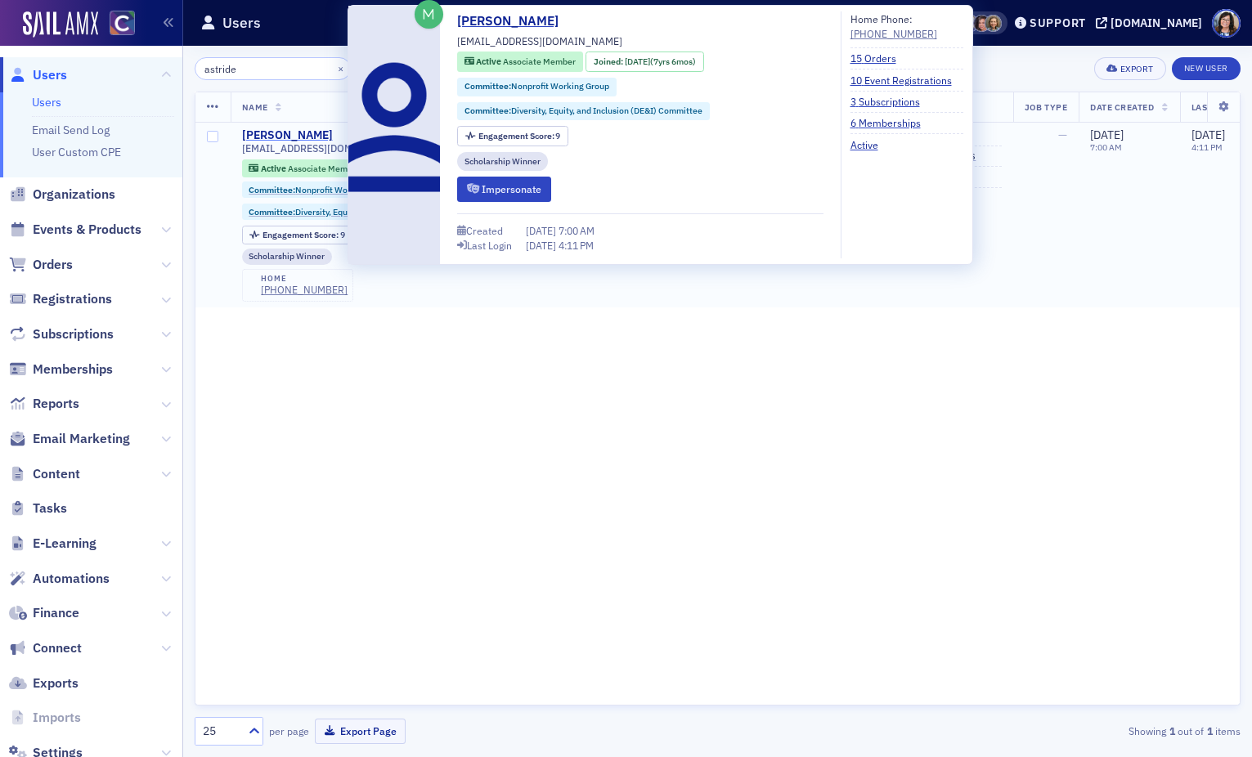
type input "astride"
click at [305, 135] on div "Astride Mukabagula" at bounding box center [287, 135] width 91 height 15
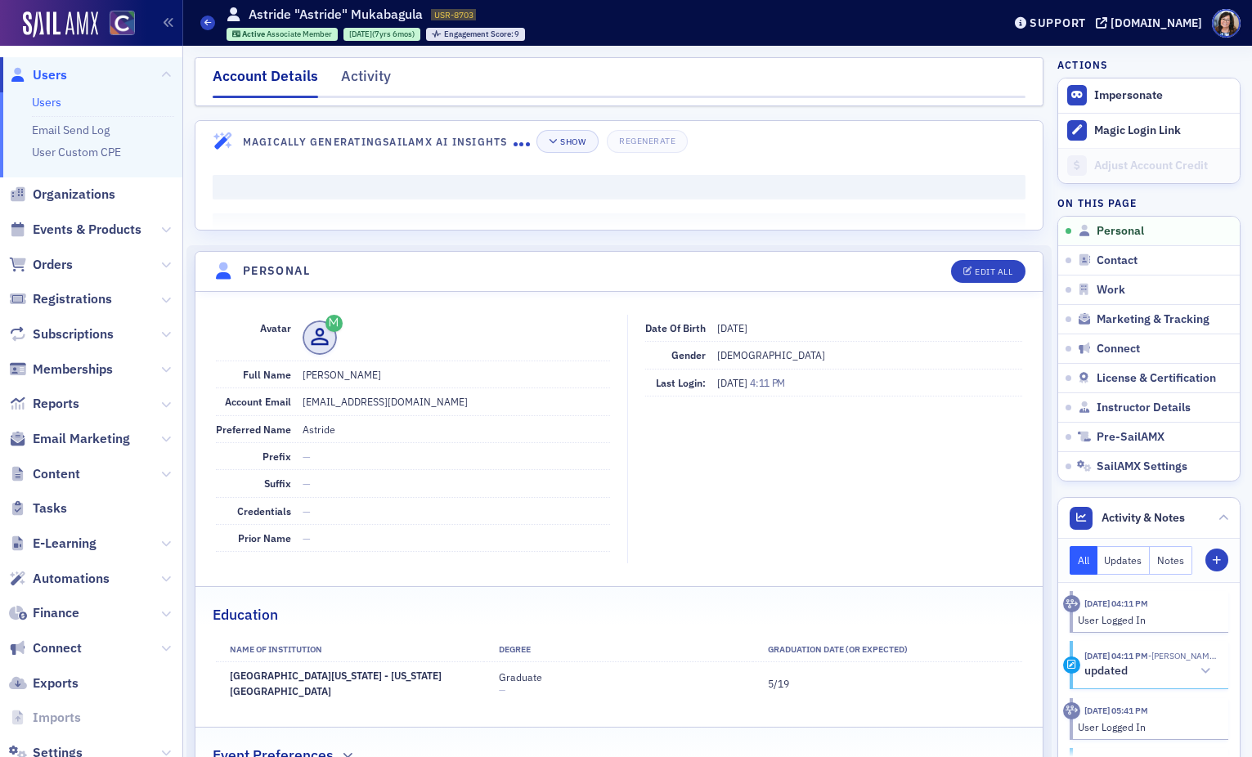
drag, startPoint x: 364, startPoint y: 375, endPoint x: 445, endPoint y: 377, distance: 81.0
click at [445, 377] on dd "Astride Lilian Mukabagula" at bounding box center [457, 374] width 308 height 26
copy dd "Mukabagula"
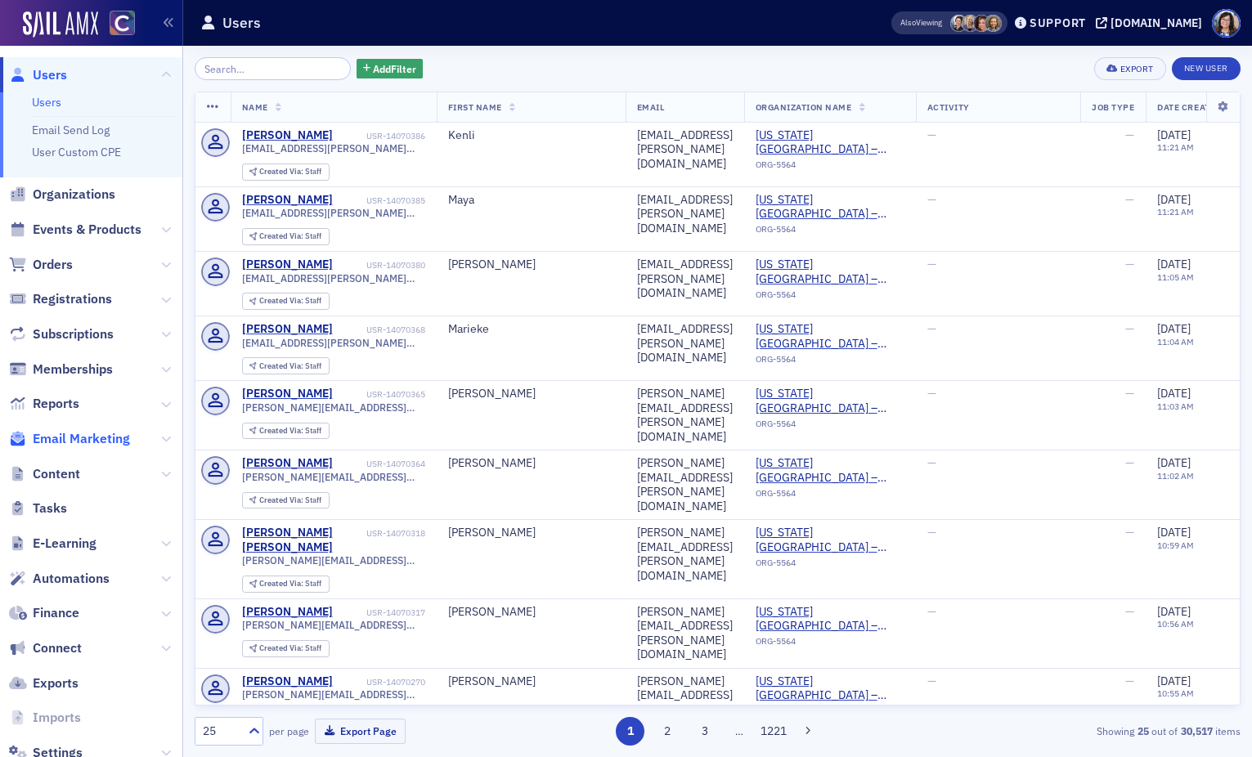
drag, startPoint x: 52, startPoint y: 474, endPoint x: 52, endPoint y: 441, distance: 33.5
click at [52, 474] on span "Content" at bounding box center [56, 474] width 47 height 18
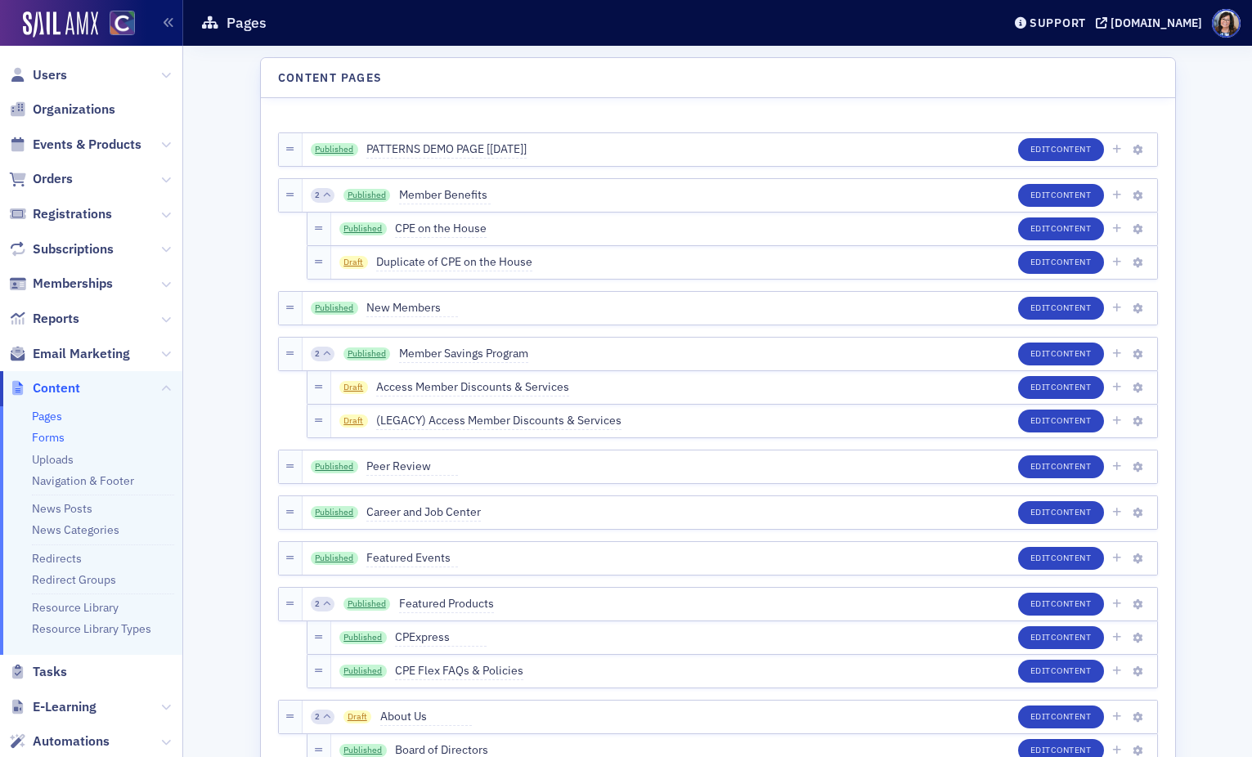
click at [48, 437] on link "Forms" at bounding box center [48, 437] width 33 height 15
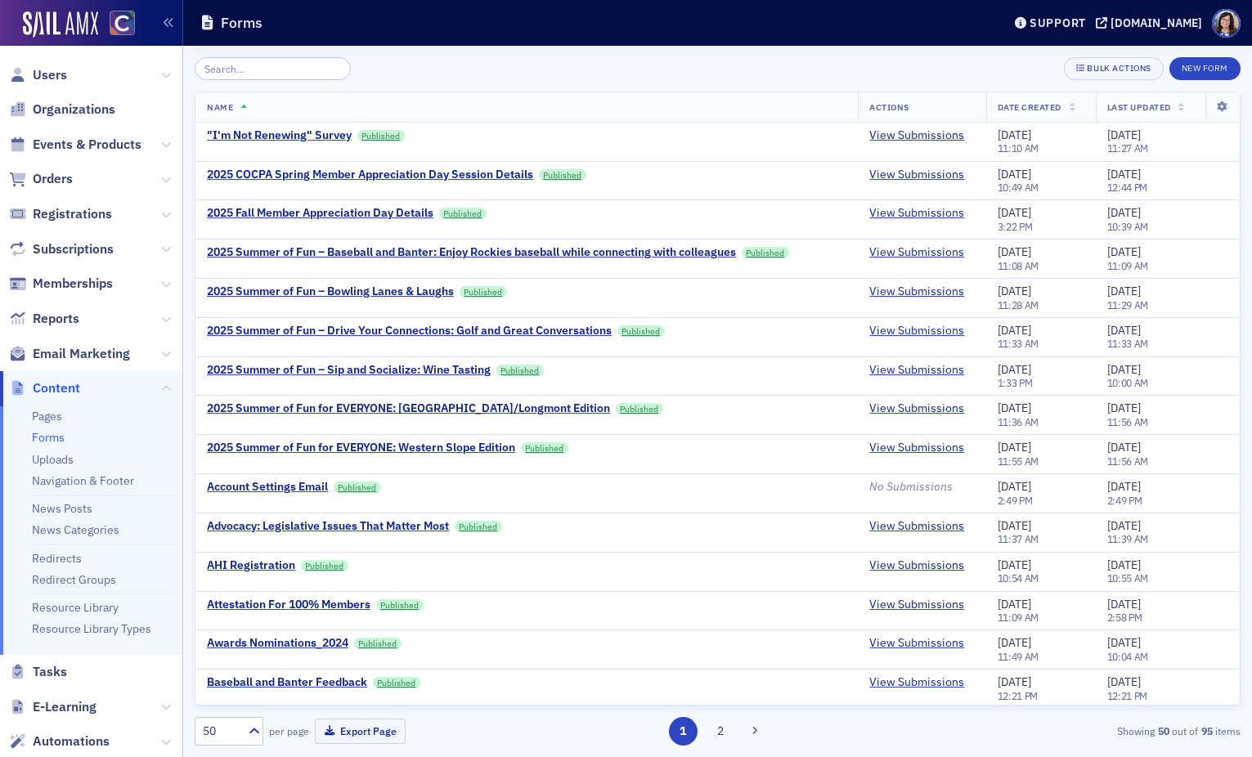
click at [279, 71] on input "search" at bounding box center [273, 68] width 156 height 23
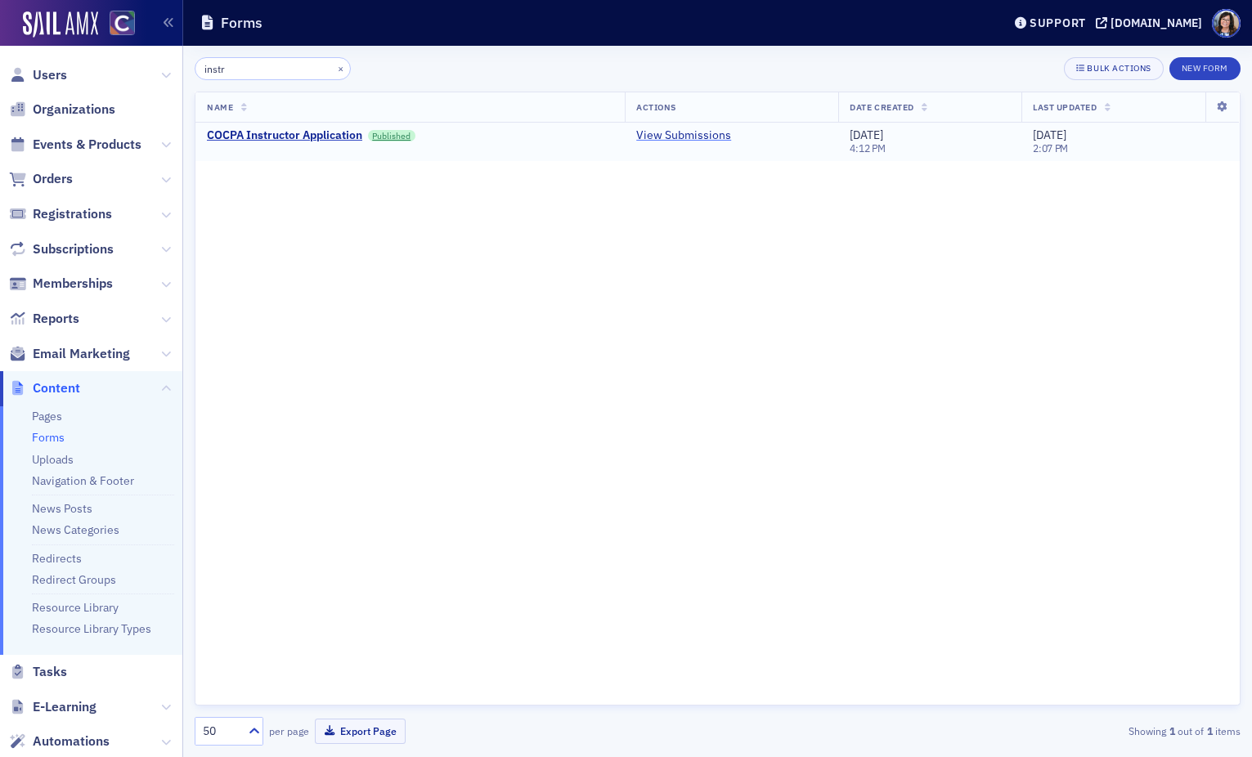
type input "instr"
click at [658, 135] on link "View Submissions" at bounding box center [683, 135] width 95 height 15
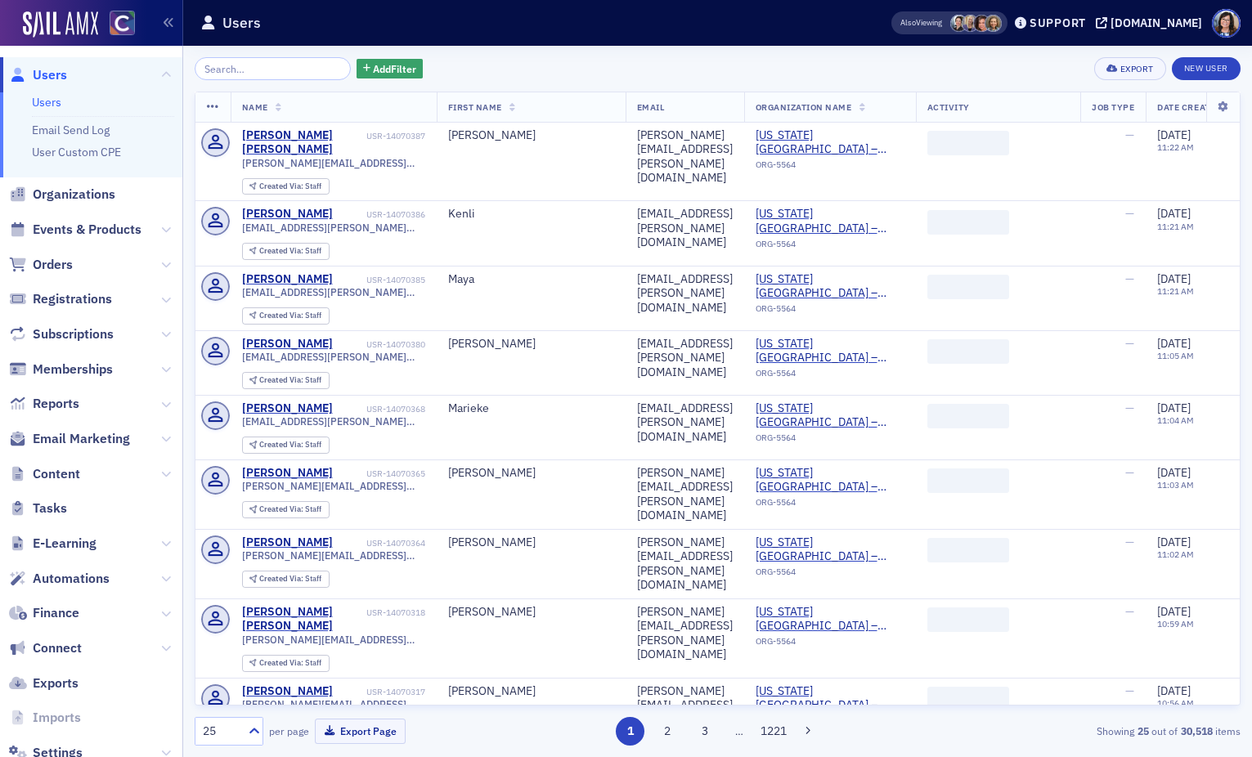
click at [255, 69] on input "search" at bounding box center [273, 68] width 156 height 23
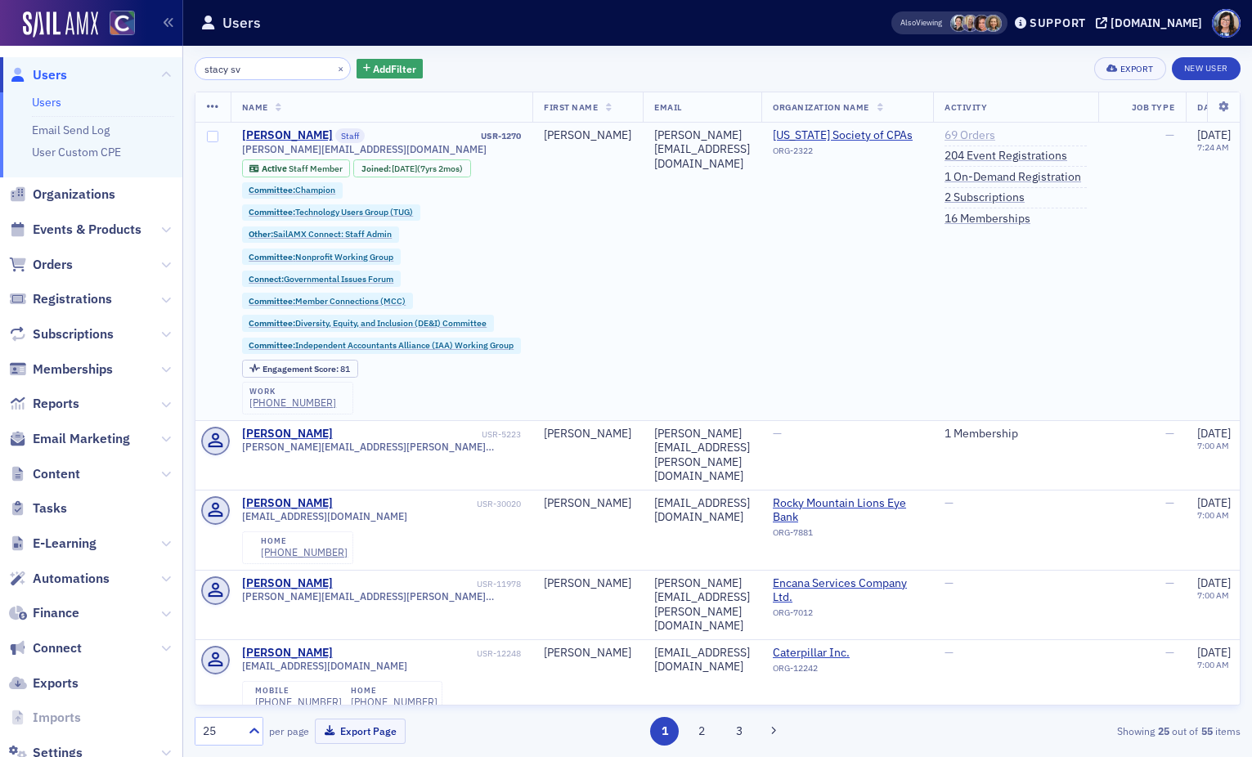
type input "stacy sv"
click at [995, 134] on link "69 Orders" at bounding box center [970, 135] width 51 height 15
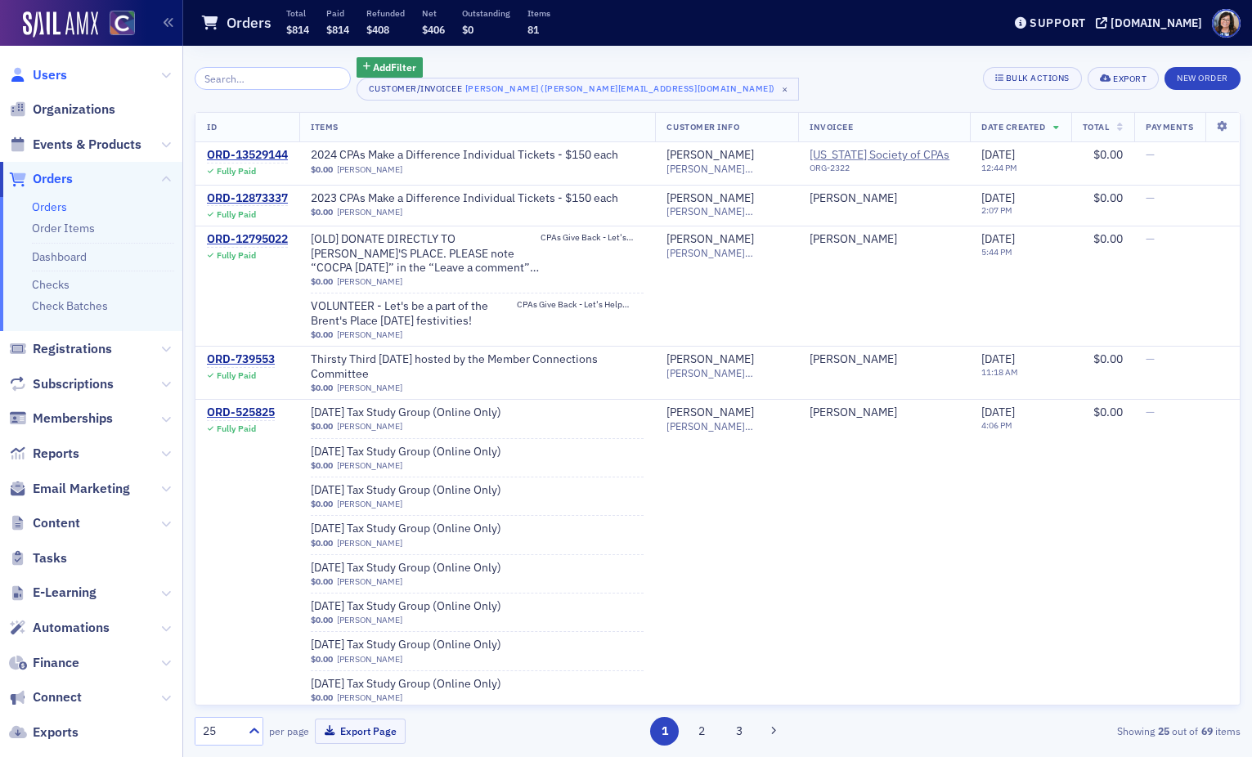
click at [52, 79] on span "Users" at bounding box center [50, 75] width 34 height 18
